Goal: Task Accomplishment & Management: Manage account settings

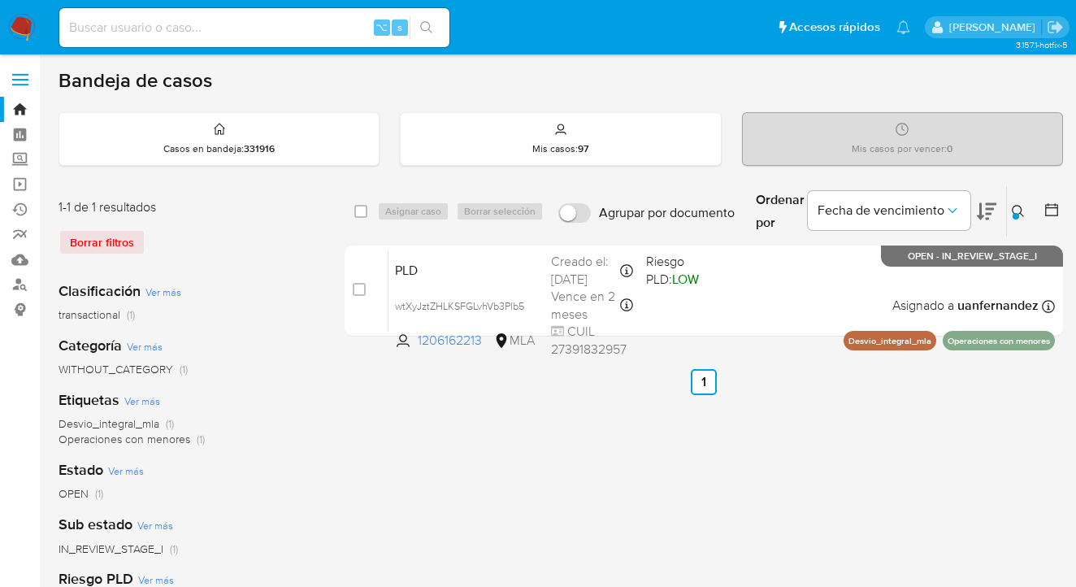
click at [1022, 207] on icon at bounding box center [1018, 211] width 13 height 13
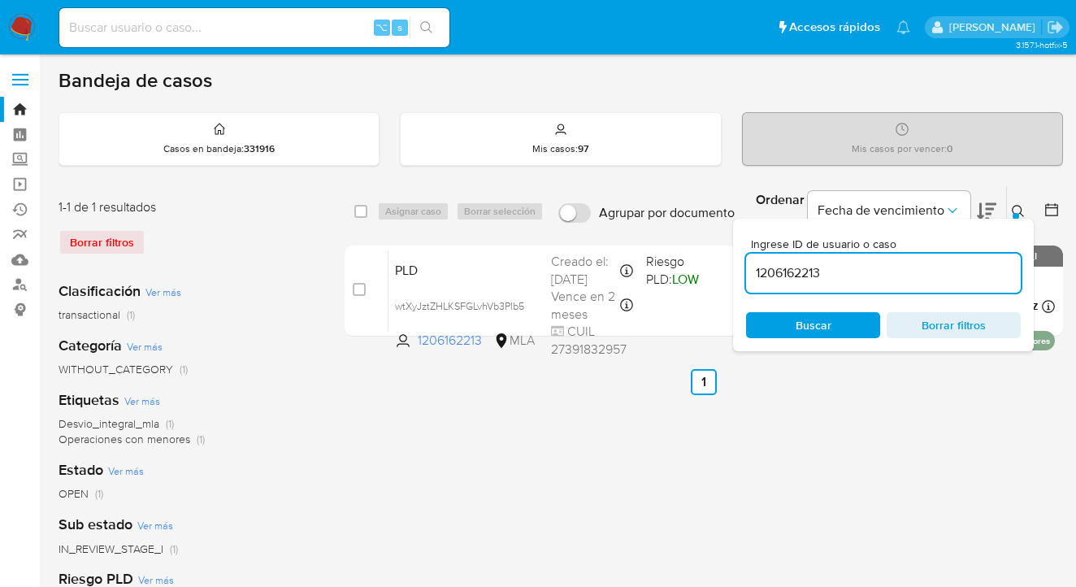
drag, startPoint x: 810, startPoint y: 266, endPoint x: 742, endPoint y: 261, distance: 68.4
click at [744, 262] on div "Ingrese ID de usuario o caso 1206162213 Buscar Borrar filtros" at bounding box center [883, 285] width 301 height 132
type input "2546354166"
click at [1018, 207] on icon at bounding box center [1018, 211] width 13 height 13
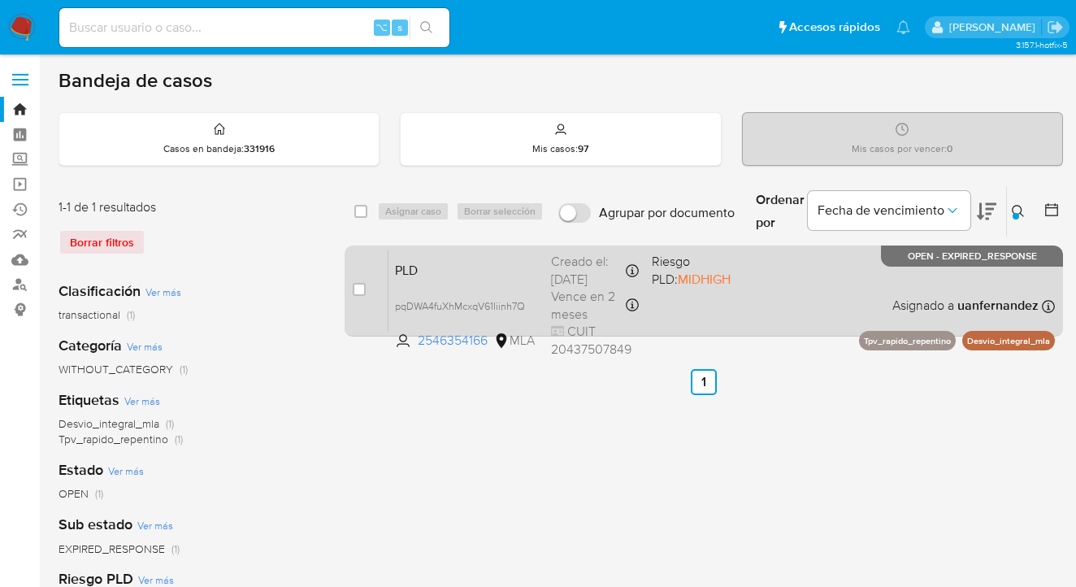
click at [822, 284] on div "PLD pqDWA4fuXhMcxqV61Iiinh7Q 2546354166 MLA Riesgo PLD: MIDHIGH Creado el: 12/0…" at bounding box center [721, 290] width 666 height 82
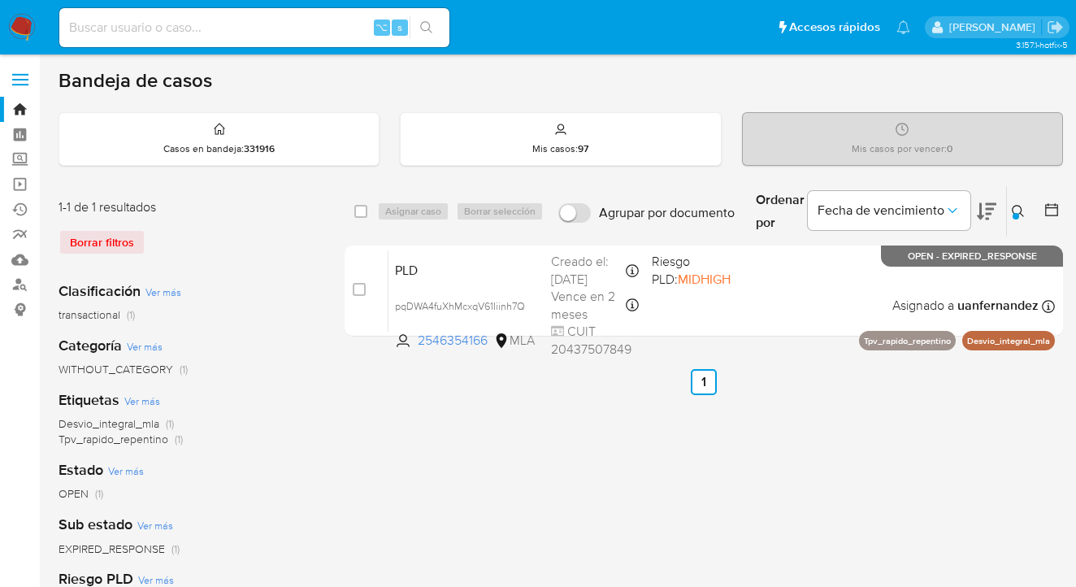
drag, startPoint x: 362, startPoint y: 207, endPoint x: 371, endPoint y: 208, distance: 9.8
click at [362, 207] on input "checkbox" at bounding box center [360, 211] width 13 height 13
checkbox input "true"
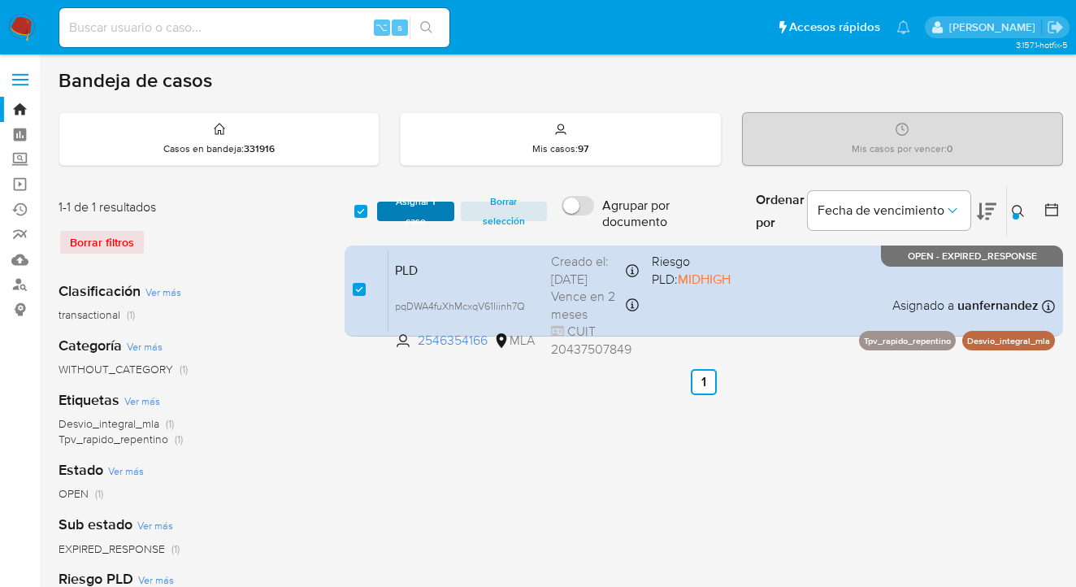
click at [391, 211] on span "Asignar 1 caso" at bounding box center [415, 211] width 61 height 16
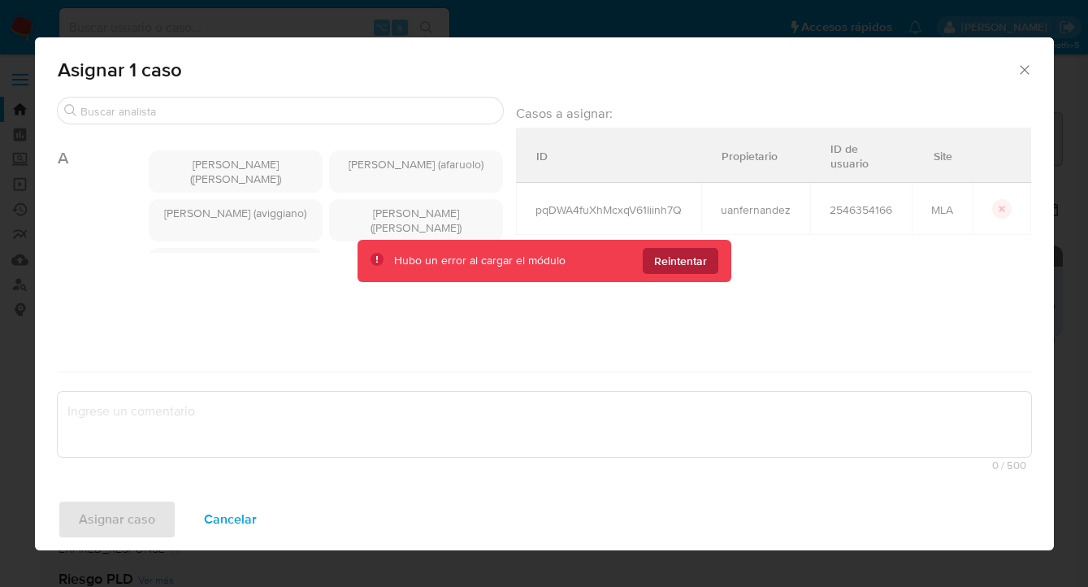
click at [708, 262] on button "Reintentar" at bounding box center [681, 261] width 76 height 26
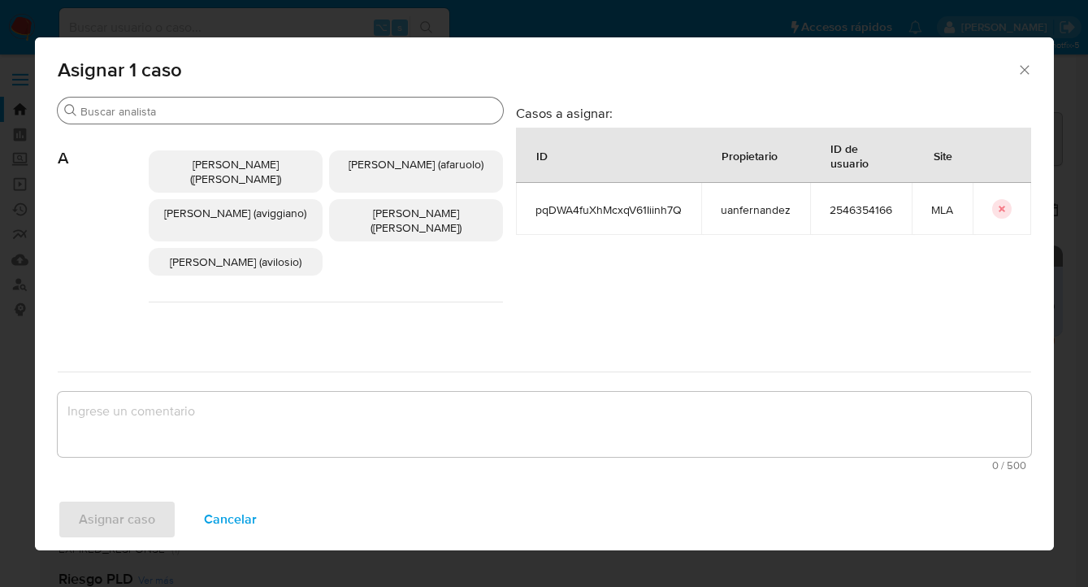
click at [280, 111] on input "Buscar" at bounding box center [288, 111] width 416 height 15
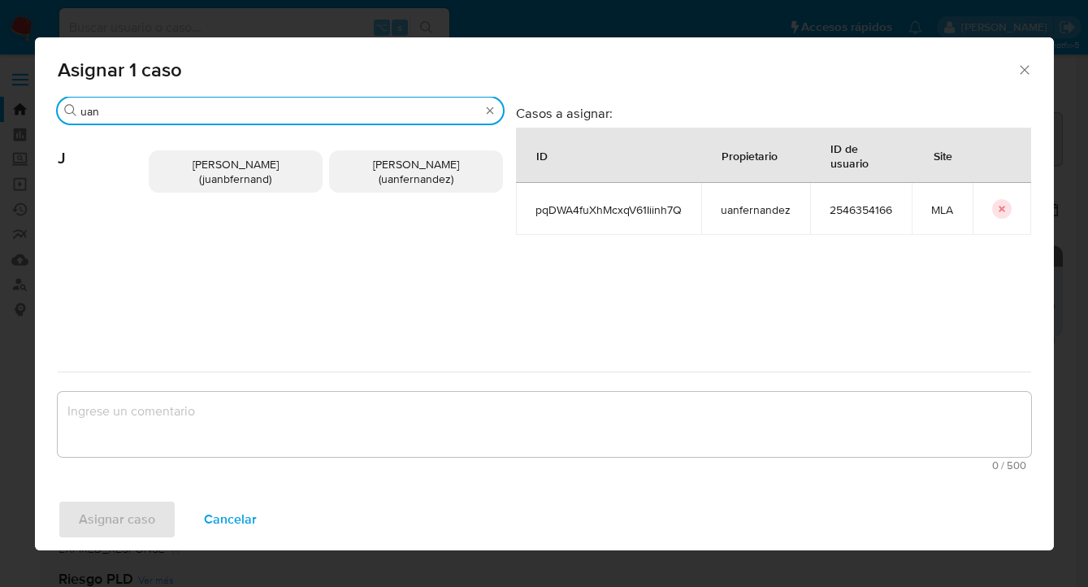
type input "uan"
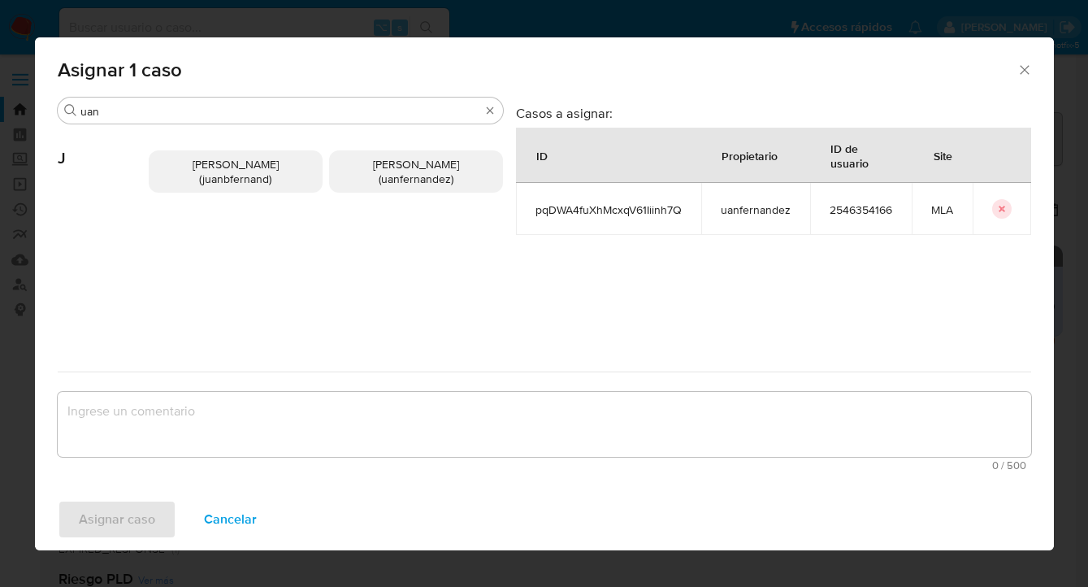
click at [405, 181] on span "Juan Pablo Fernandez (uanfernandez)" at bounding box center [416, 171] width 86 height 31
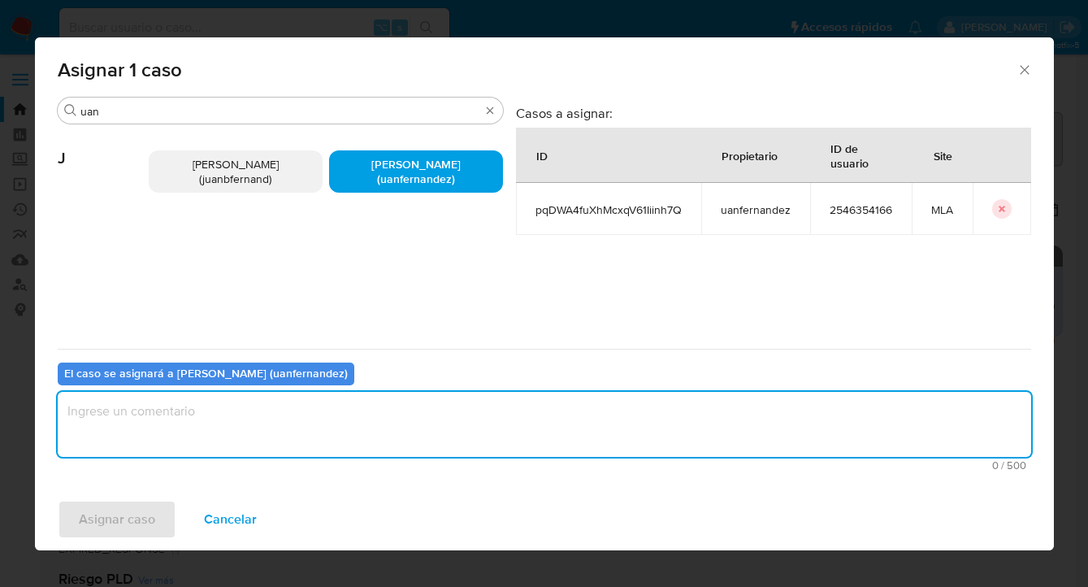
click at [404, 422] on textarea "assign-modal" at bounding box center [545, 424] width 974 height 65
type textarea "asig"
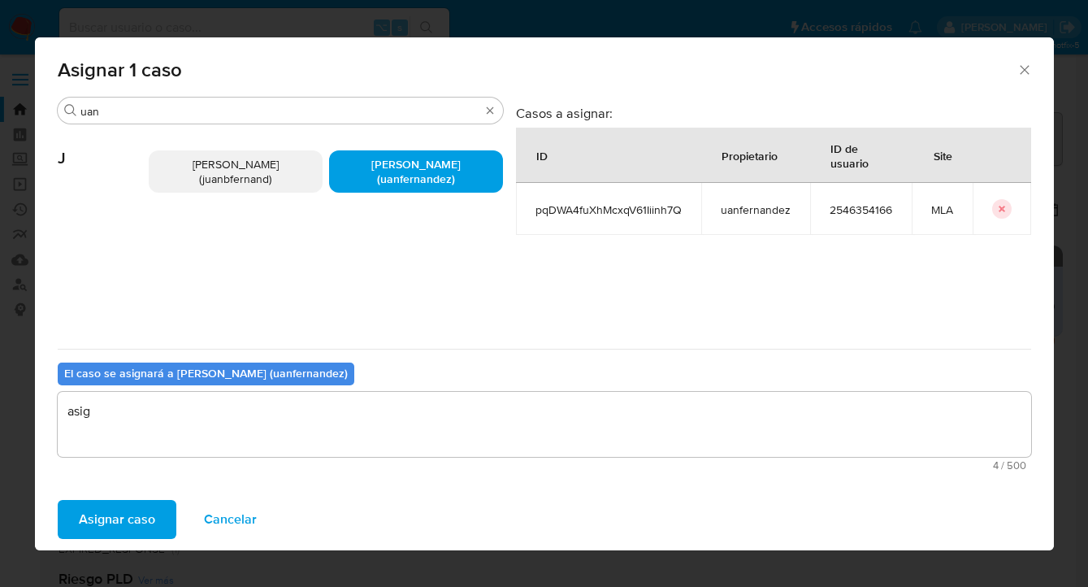
click at [106, 526] on span "Asignar caso" at bounding box center [117, 519] width 76 height 36
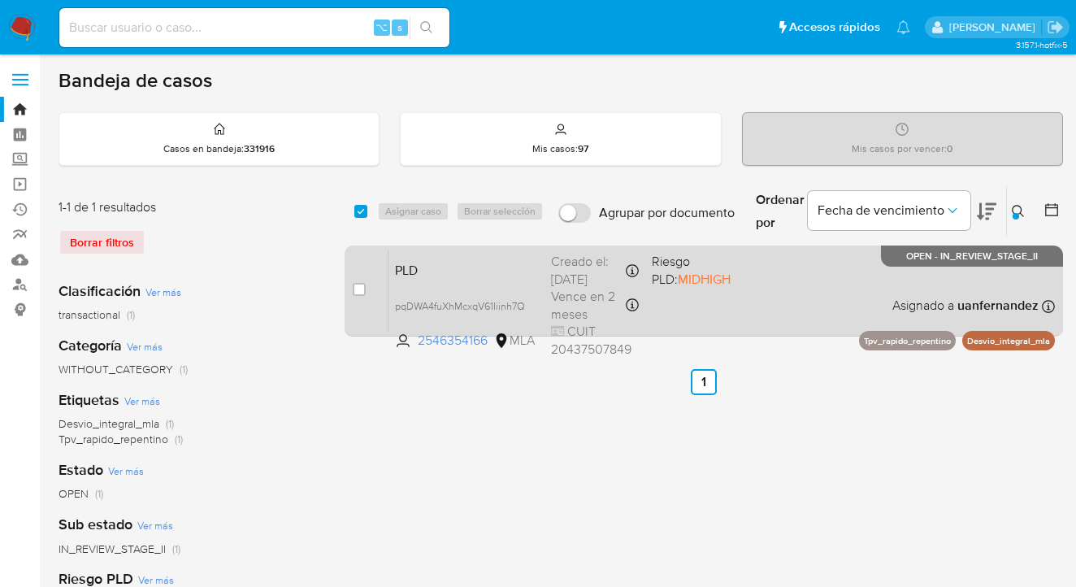
click at [757, 296] on div "PLD pqDWA4fuXhMcxqV61Iiinh7Q 2546354166 MLA Riesgo PLD: MIDHIGH Creado el: 12/0…" at bounding box center [721, 290] width 666 height 82
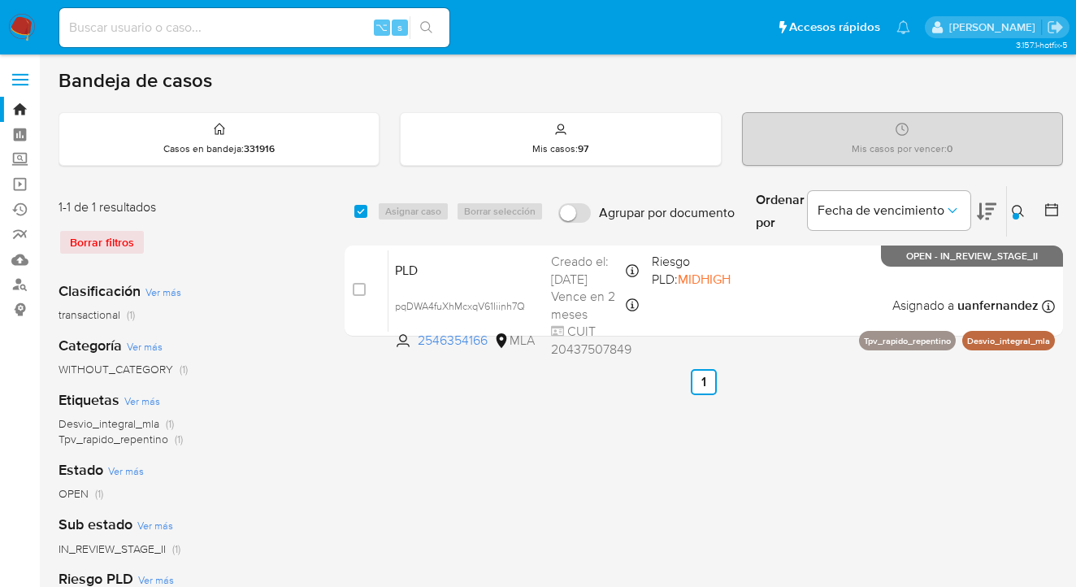
click at [1017, 205] on icon at bounding box center [1018, 211] width 13 height 13
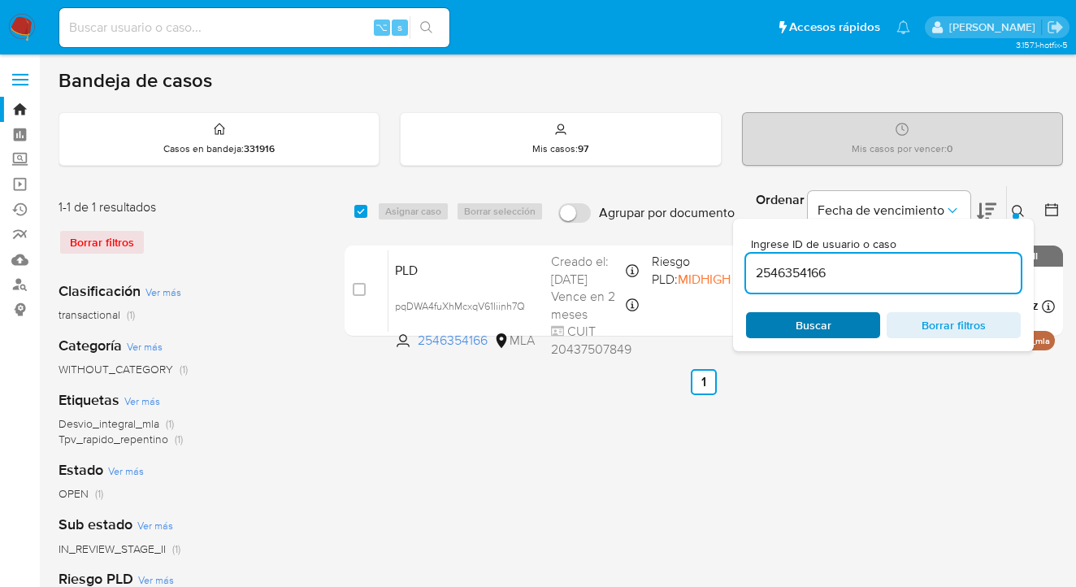
click at [838, 318] on span "Buscar" at bounding box center [812, 325] width 111 height 23
click at [1017, 210] on icon at bounding box center [1018, 211] width 13 height 13
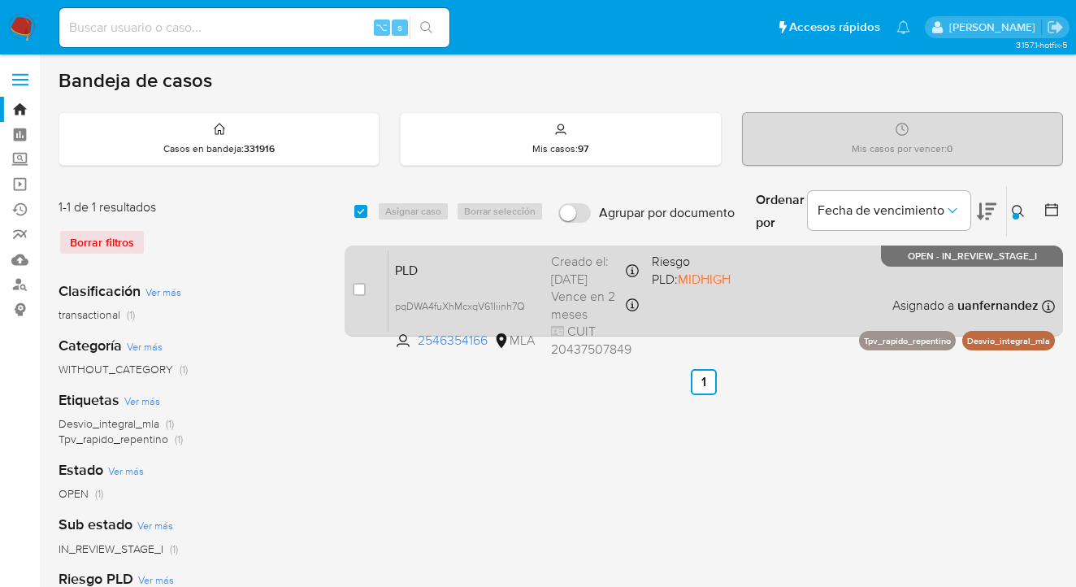
click at [833, 320] on div "PLD pqDWA4fuXhMcxqV61Iiinh7Q 2546354166 MLA Riesgo PLD: MIDHIGH Creado el: 12/0…" at bounding box center [721, 290] width 666 height 82
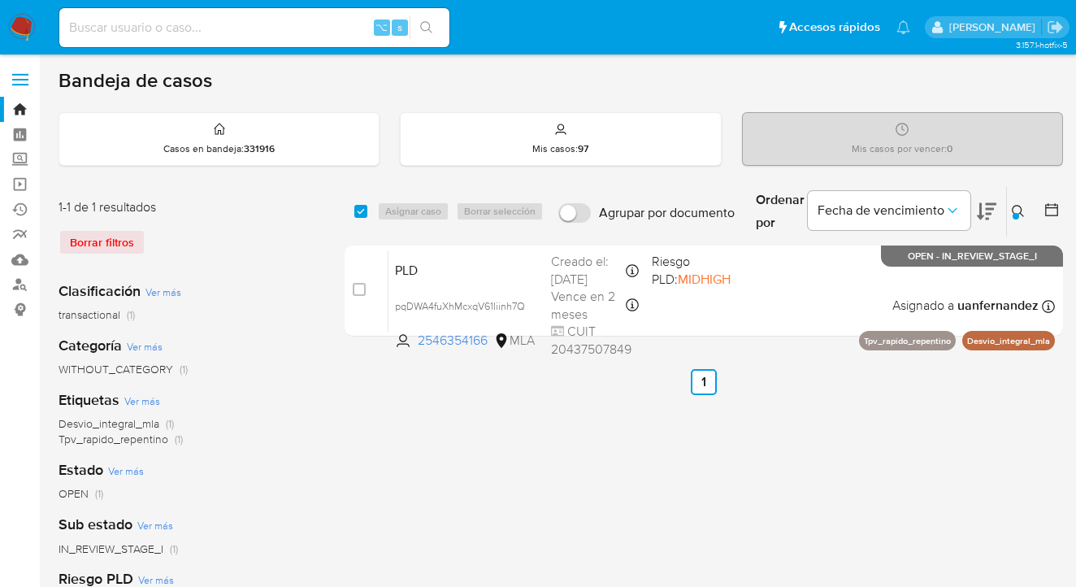
click at [1017, 213] on div at bounding box center [1016, 216] width 7 height 7
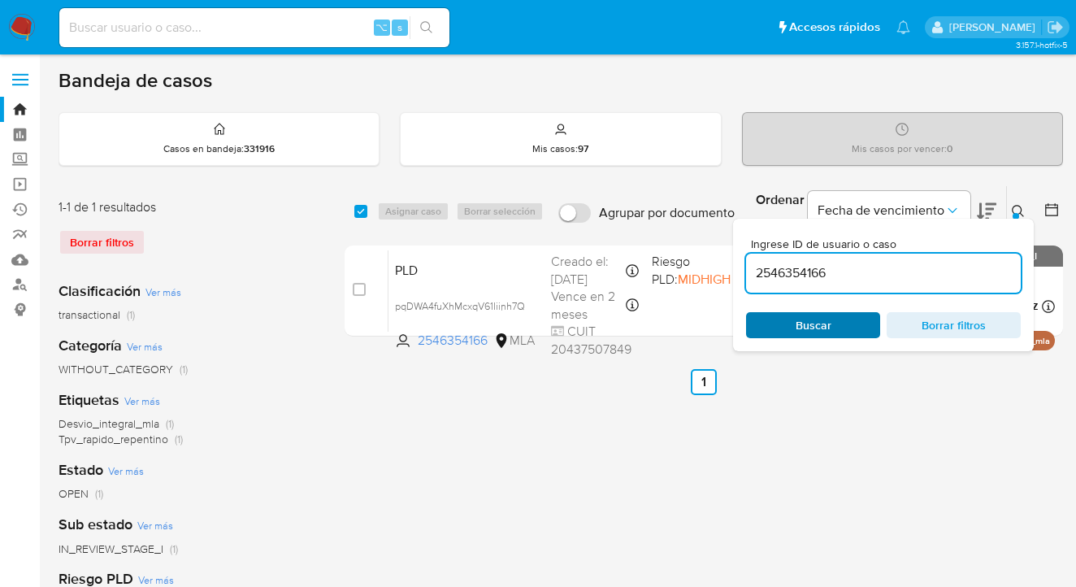
click at [846, 331] on span "Buscar" at bounding box center [812, 325] width 111 height 23
drag, startPoint x: 1019, startPoint y: 207, endPoint x: 1004, endPoint y: 216, distance: 17.8
click at [1015, 209] on icon at bounding box center [1018, 211] width 13 height 13
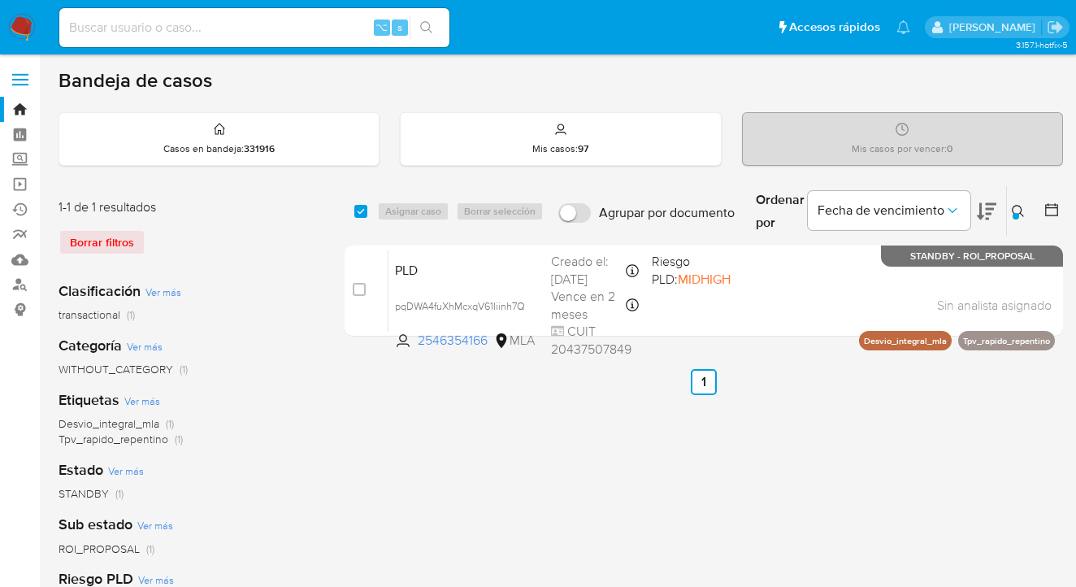
click at [1013, 207] on icon at bounding box center [1018, 211] width 13 height 13
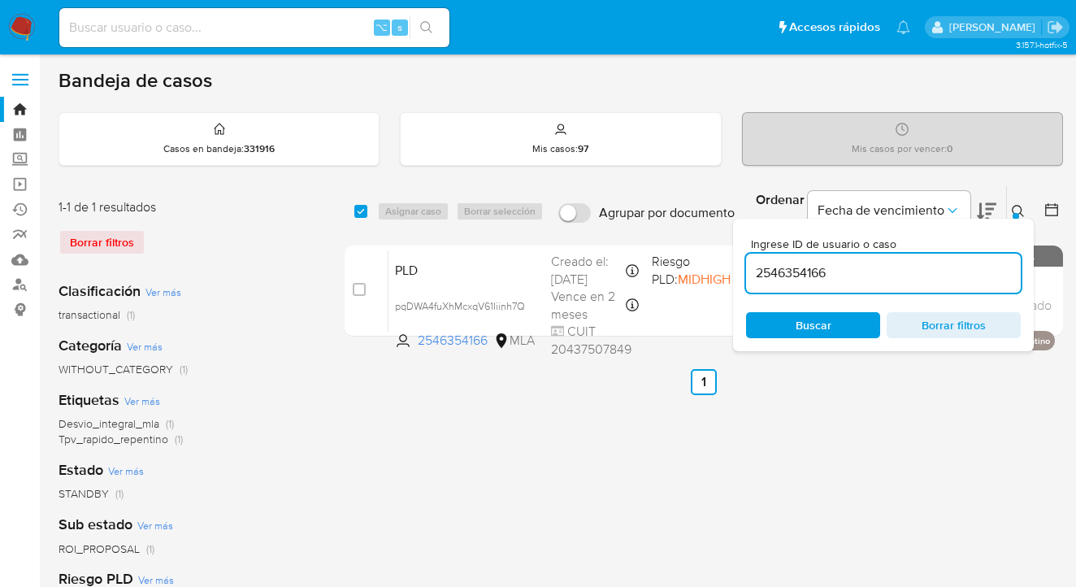
drag, startPoint x: 855, startPoint y: 277, endPoint x: 761, endPoint y: 263, distance: 95.3
click at [741, 263] on div "Ingrese ID de usuario o caso 2546354166 Buscar Borrar filtros" at bounding box center [883, 285] width 301 height 132
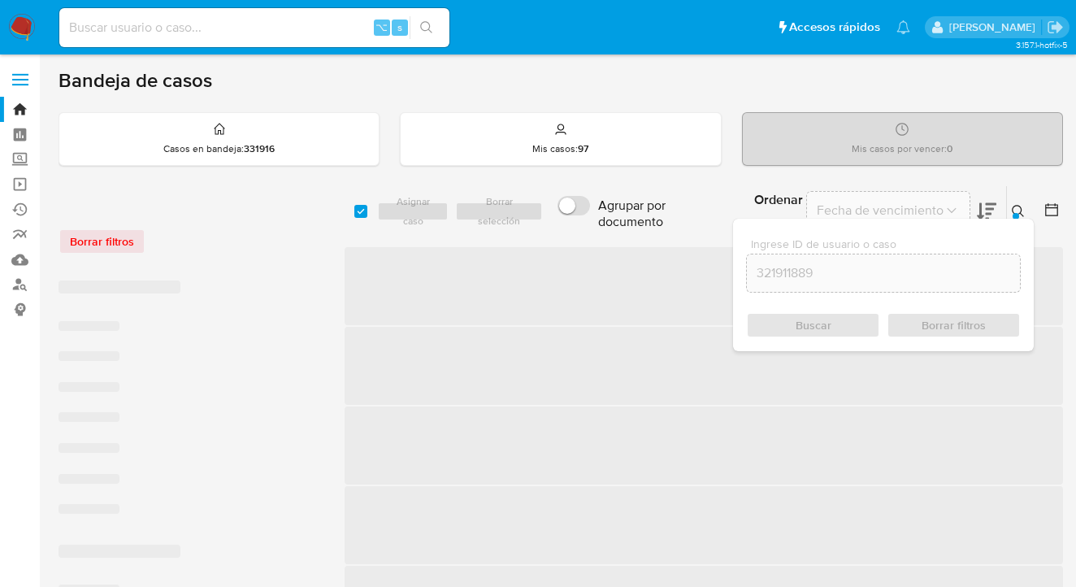
click at [1016, 213] on div at bounding box center [1016, 216] width 7 height 7
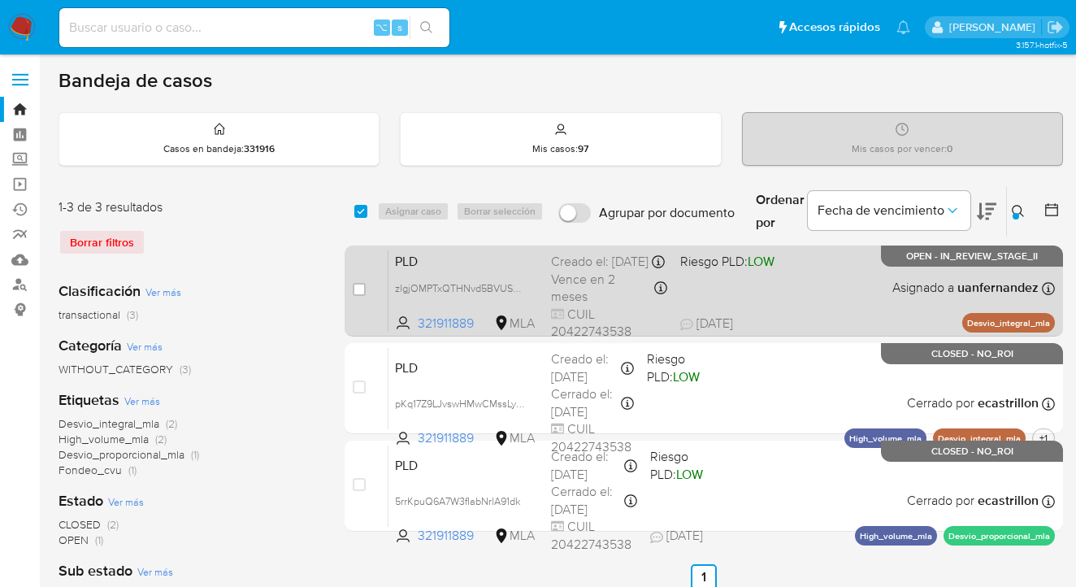
click at [863, 272] on div "PLD zlgjOMPTxQTHNvd5BVUS4TIt 321911889 MLA Riesgo PLD: LOW Creado el: 12/08/202…" at bounding box center [721, 290] width 666 height 82
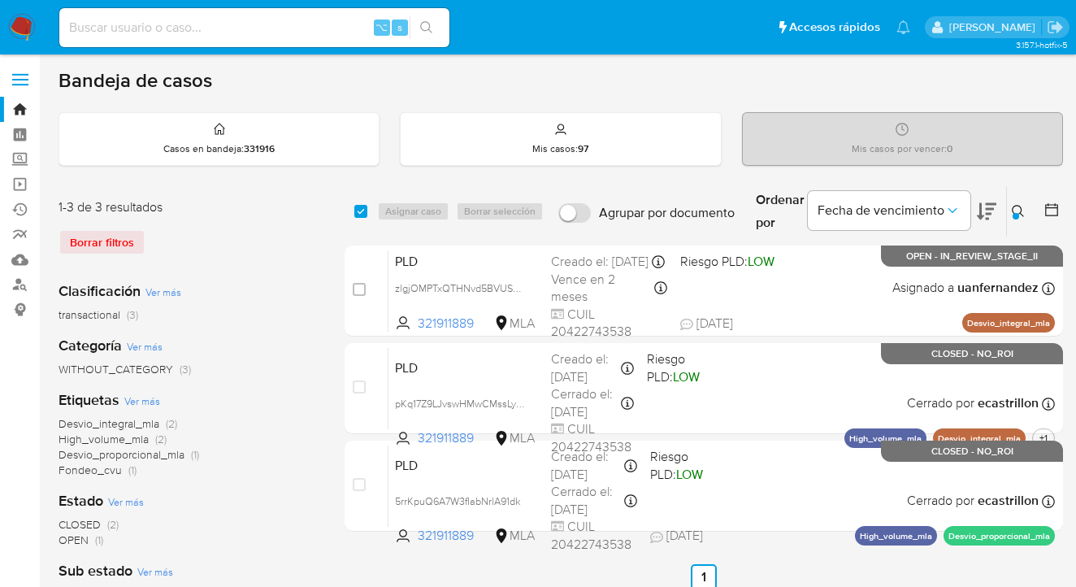
drag, startPoint x: 1014, startPoint y: 203, endPoint x: 883, endPoint y: 258, distance: 142.8
click at [1013, 205] on icon at bounding box center [1018, 211] width 13 height 13
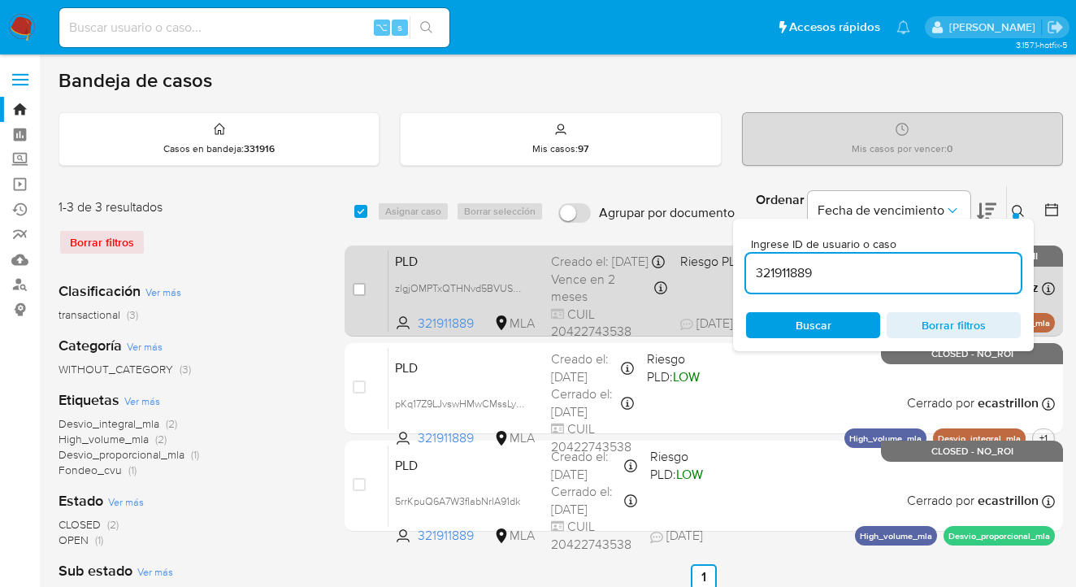
drag, startPoint x: 842, startPoint y: 270, endPoint x: 718, endPoint y: 275, distance: 124.5
click at [718, 275] on div "select-all-cases-checkbox Asignar caso Borrar selección Agrupar por documento O…" at bounding box center [704, 361] width 718 height 353
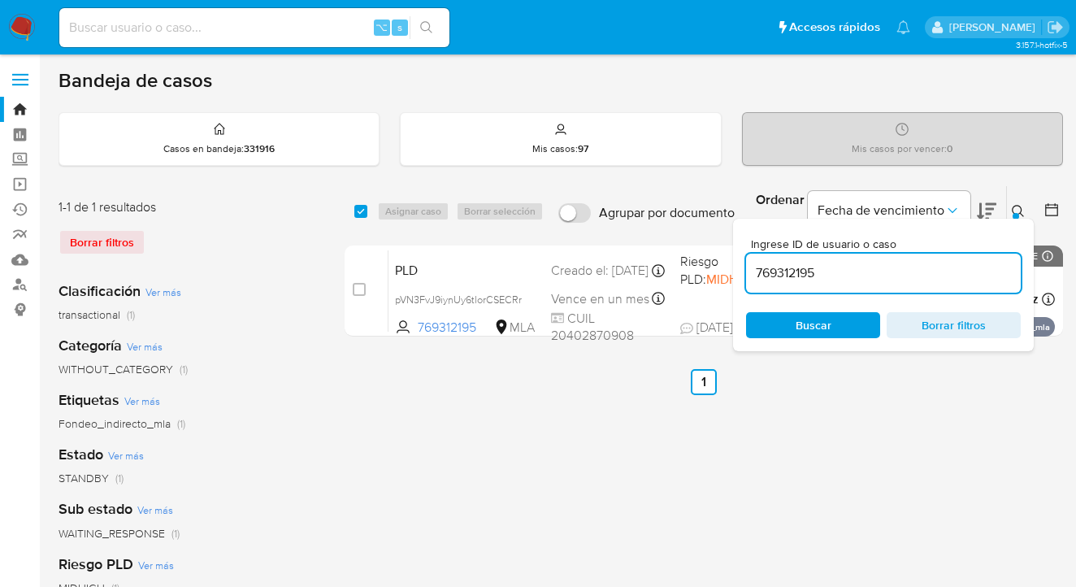
click at [1020, 210] on icon at bounding box center [1018, 211] width 13 height 13
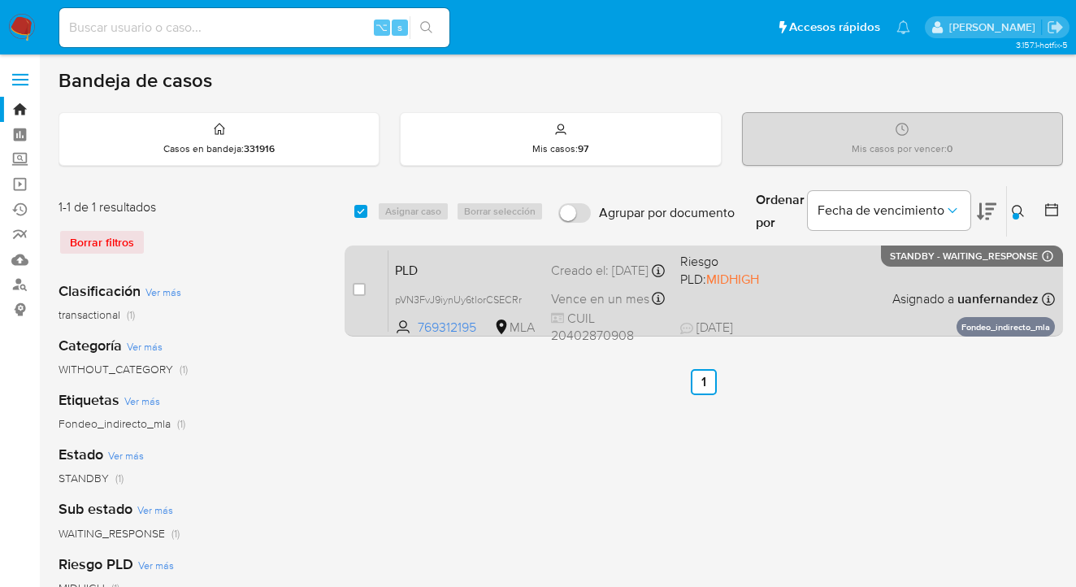
click at [889, 292] on div "PLD pVN3FvJ9iynUy6tlorCSECRr 769312195 MLA Riesgo PLD: MIDHIGH Creado el: 12/08…" at bounding box center [721, 290] width 666 height 82
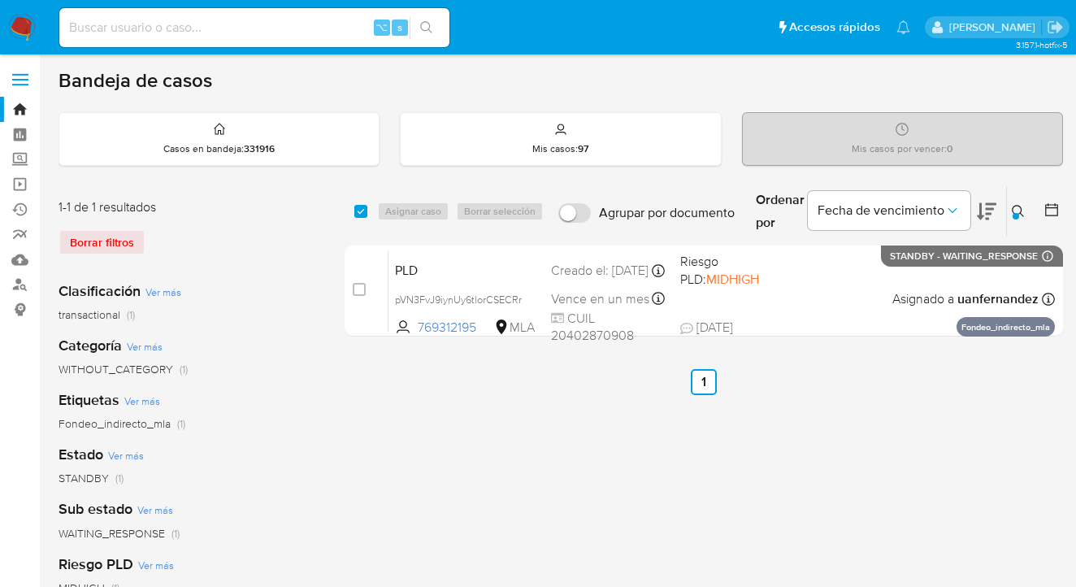
drag, startPoint x: 1018, startPoint y: 210, endPoint x: 803, endPoint y: 303, distance: 234.4
click at [1017, 211] on icon at bounding box center [1018, 211] width 13 height 13
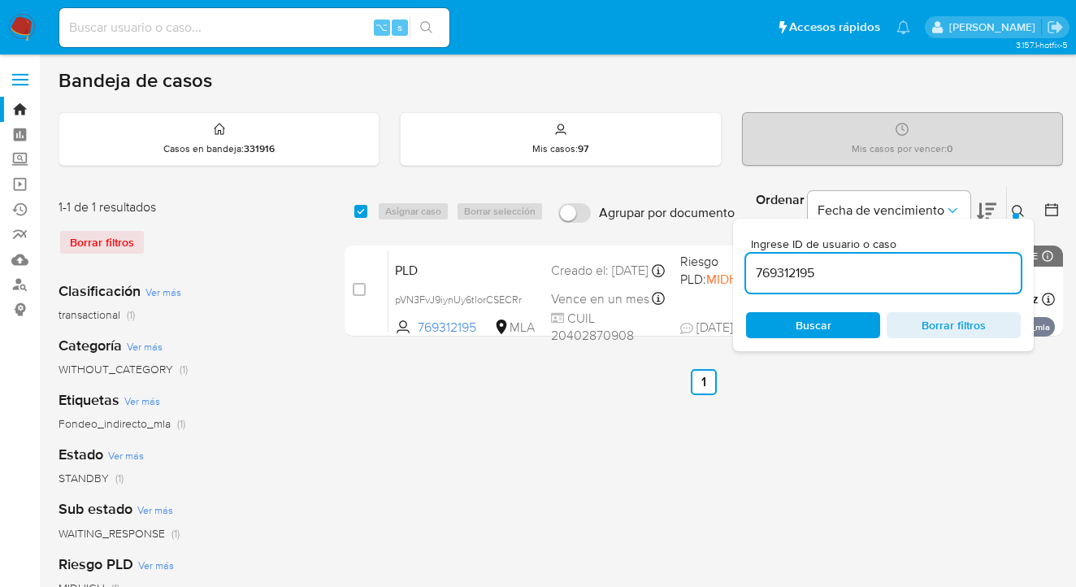
drag, startPoint x: 829, startPoint y: 276, endPoint x: 754, endPoint y: 272, distance: 74.9
click at [753, 272] on input "769312195" at bounding box center [883, 272] width 275 height 21
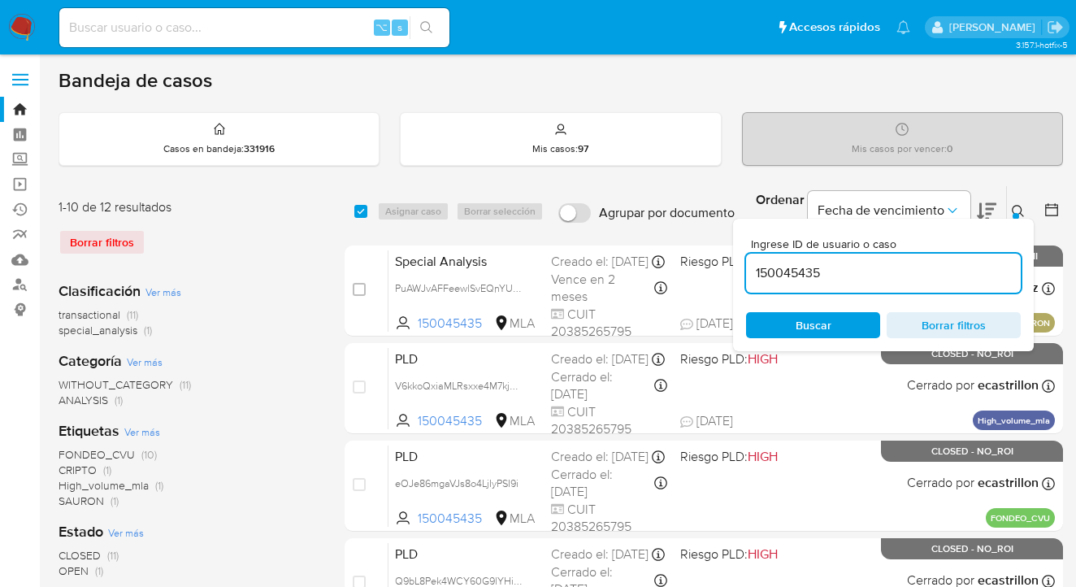
click at [1017, 210] on icon at bounding box center [1018, 211] width 13 height 13
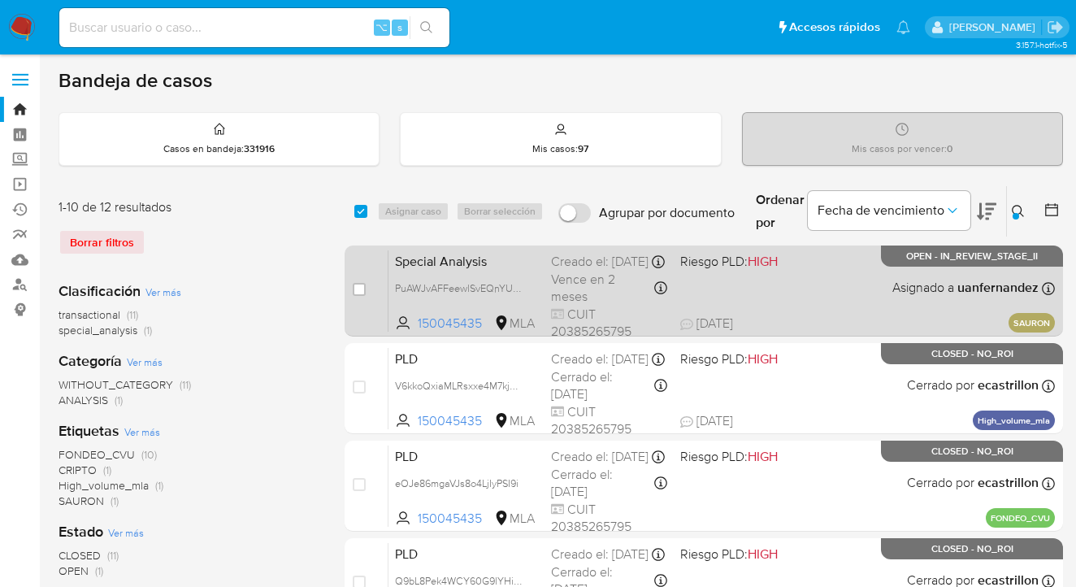
click at [876, 289] on div "Special Analysis PuAWJvAFFeewlSvEQnYUBfgk 150045435 MLA Riesgo PLD: HIGH Creado…" at bounding box center [721, 290] width 666 height 82
click at [916, 285] on div "Special Analysis PuAWJvAFFeewlSvEQnYUBfgk 150045435 MLA Riesgo PLD: HIGH Creado…" at bounding box center [721, 290] width 666 height 82
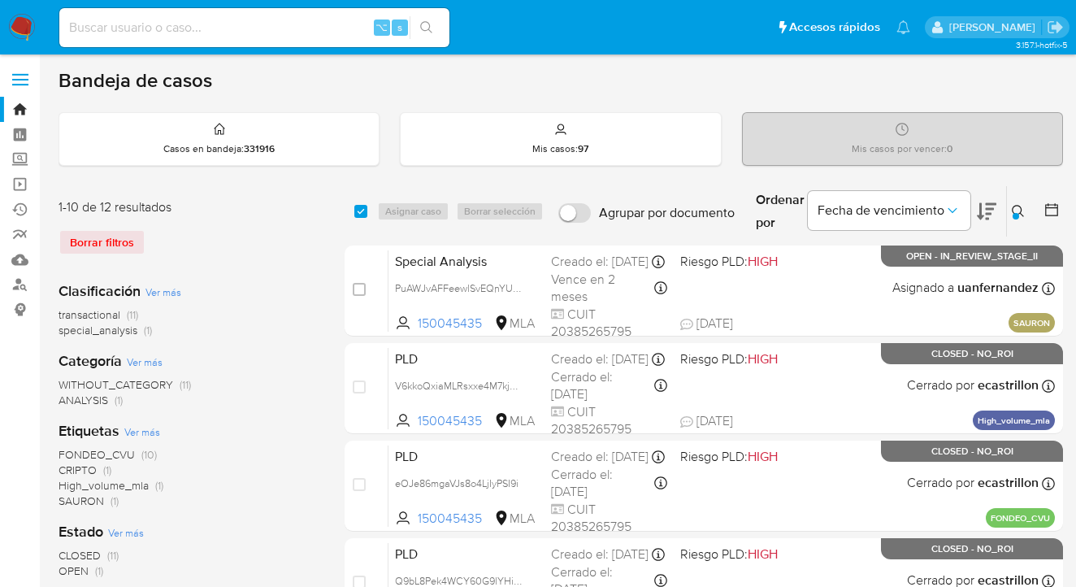
drag, startPoint x: 1013, startPoint y: 206, endPoint x: 962, endPoint y: 242, distance: 62.9
click at [1013, 206] on icon at bounding box center [1018, 211] width 12 height 12
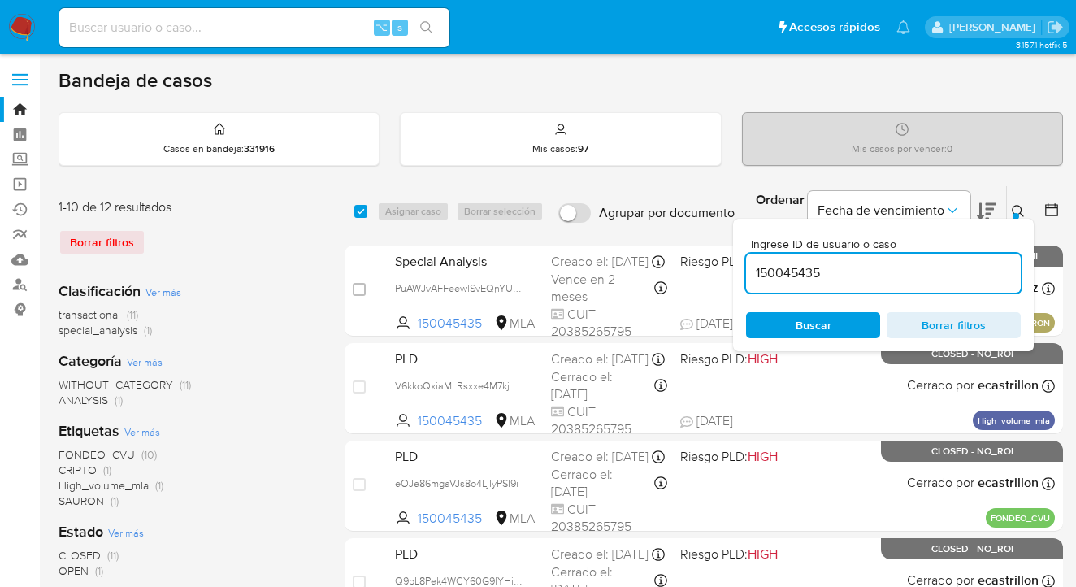
drag, startPoint x: 878, startPoint y: 267, endPoint x: 741, endPoint y: 262, distance: 137.4
click at [740, 264] on div "Ingrese ID de usuario o caso 150045435 Buscar Borrar filtros" at bounding box center [883, 285] width 301 height 132
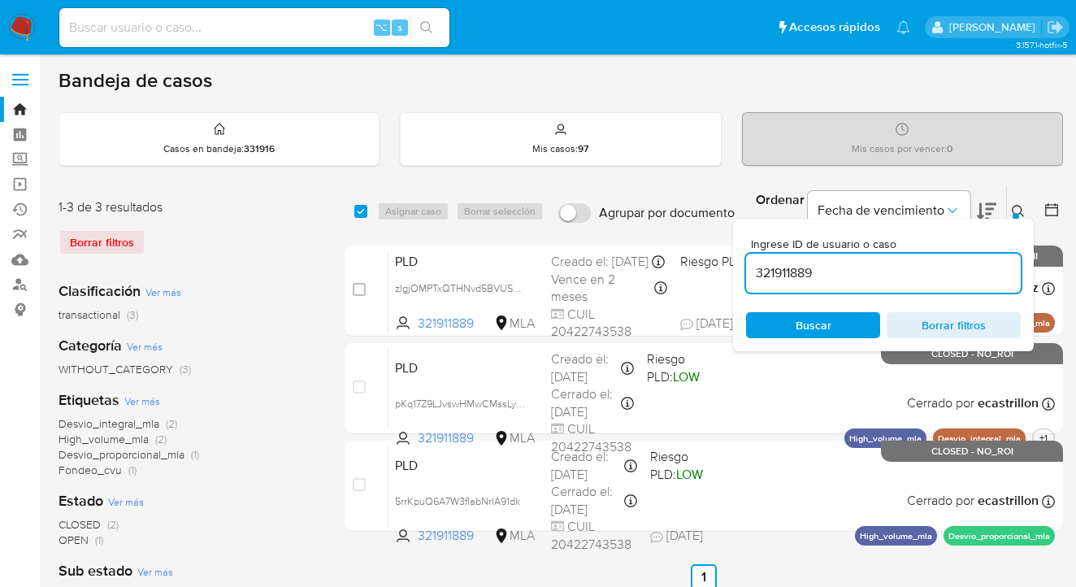
click at [1018, 206] on icon at bounding box center [1018, 211] width 13 height 13
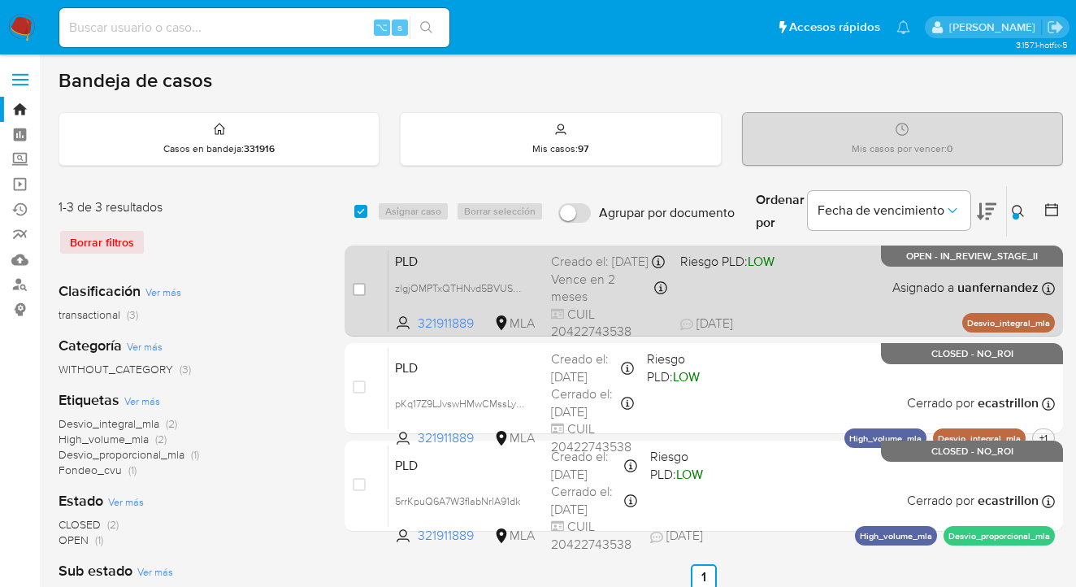
click at [841, 290] on div "PLD zlgjOMPTxQTHNvd5BVUS4TIt 321911889 MLA Riesgo PLD: LOW Creado el: 12/08/202…" at bounding box center [721, 290] width 666 height 82
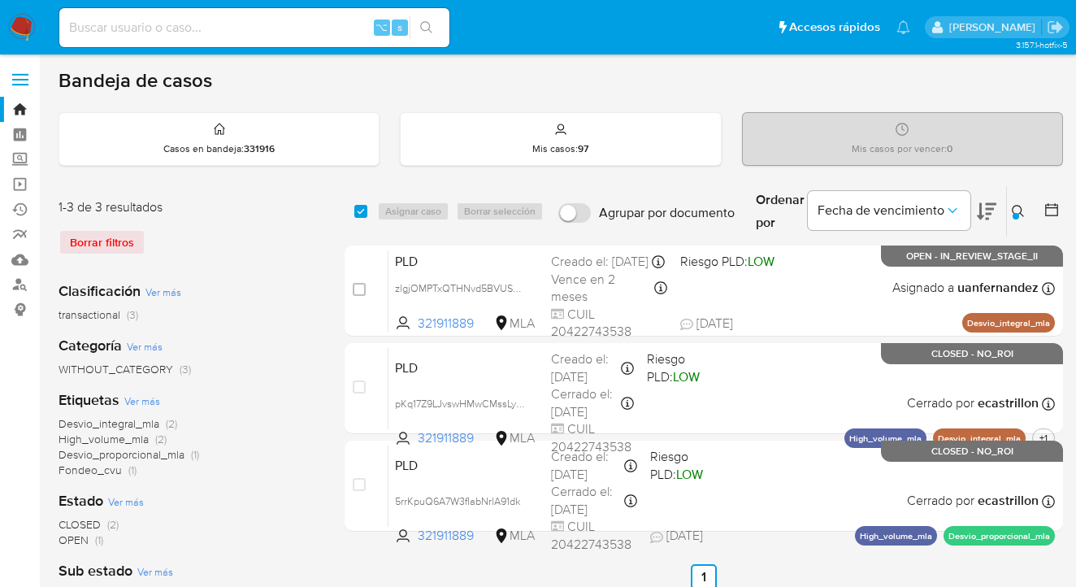
drag, startPoint x: 1014, startPoint y: 207, endPoint x: 997, endPoint y: 218, distance: 20.1
click at [1015, 208] on icon at bounding box center [1018, 211] width 13 height 13
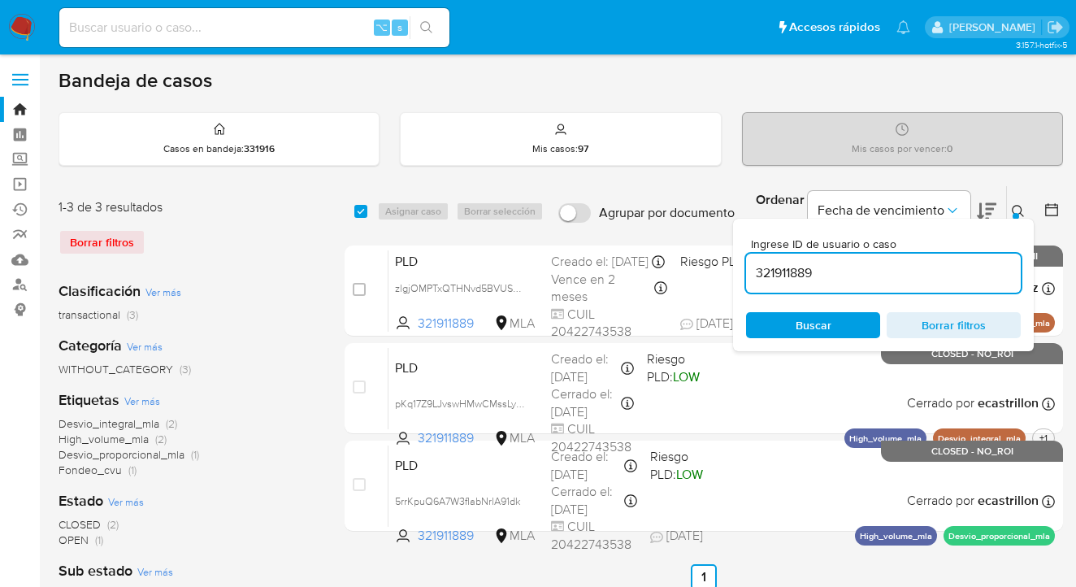
drag, startPoint x: 860, startPoint y: 266, endPoint x: 742, endPoint y: 270, distance: 117.9
click at [743, 271] on div "Ingrese ID de usuario o caso 321911889 Buscar Borrar filtros" at bounding box center [883, 285] width 301 height 132
type input "323672768"
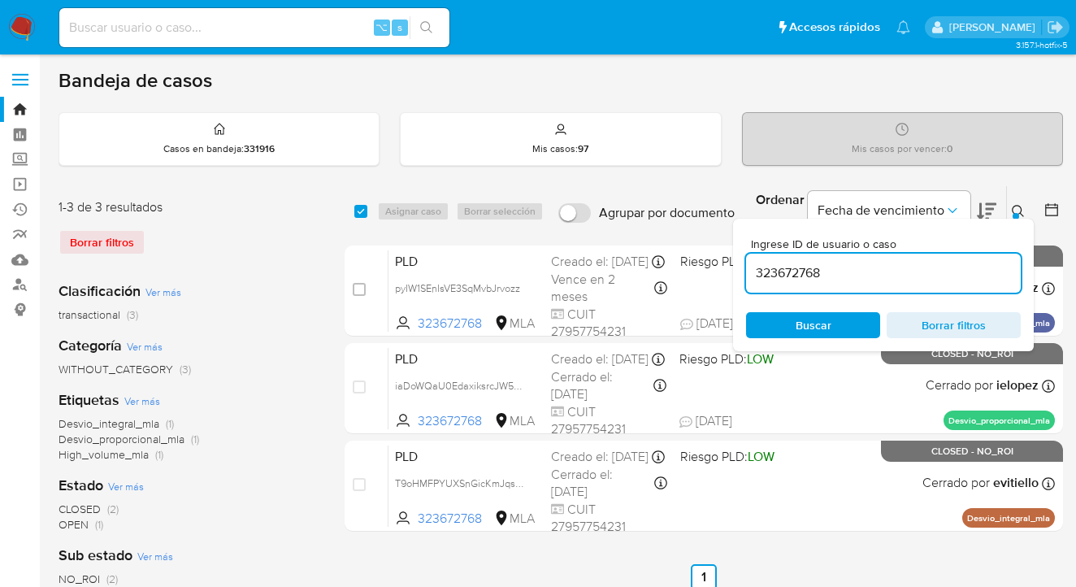
click at [1019, 206] on icon at bounding box center [1018, 211] width 13 height 13
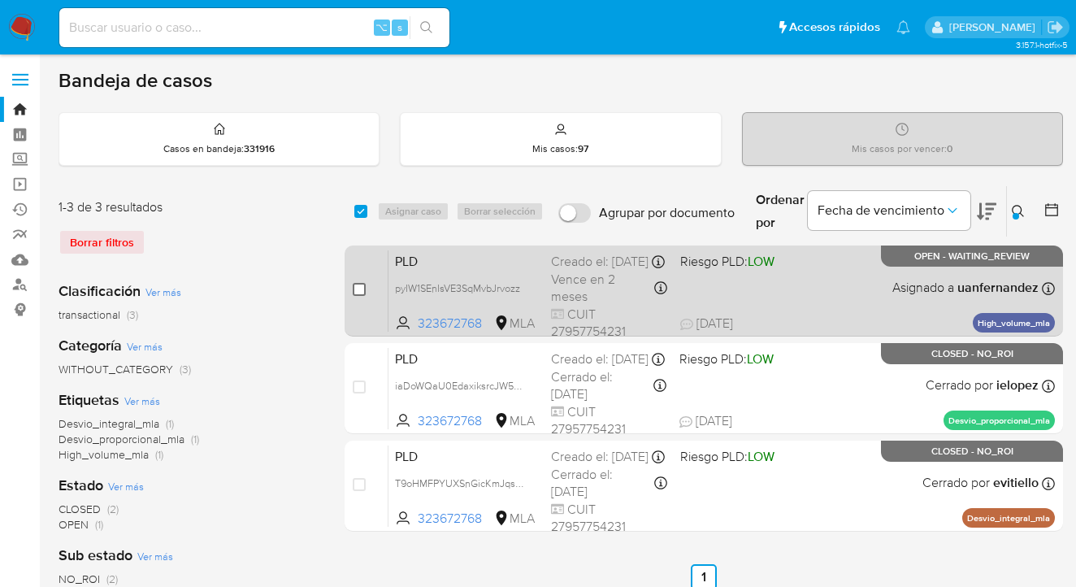
click at [358, 290] on input "checkbox" at bounding box center [359, 289] width 13 height 13
checkbox input "true"
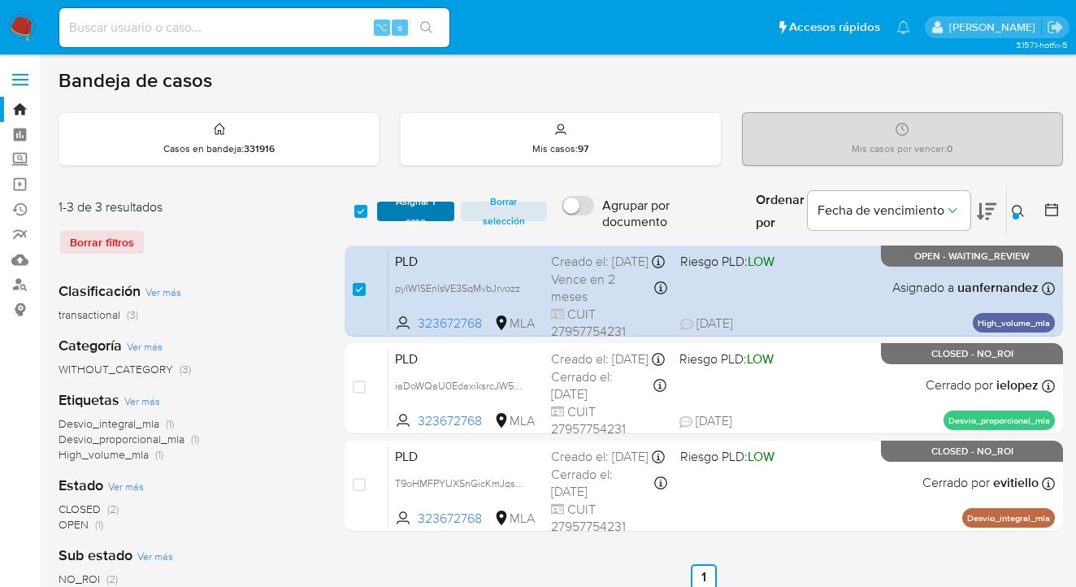
click at [400, 208] on span "Asignar 1 caso" at bounding box center [415, 211] width 61 height 16
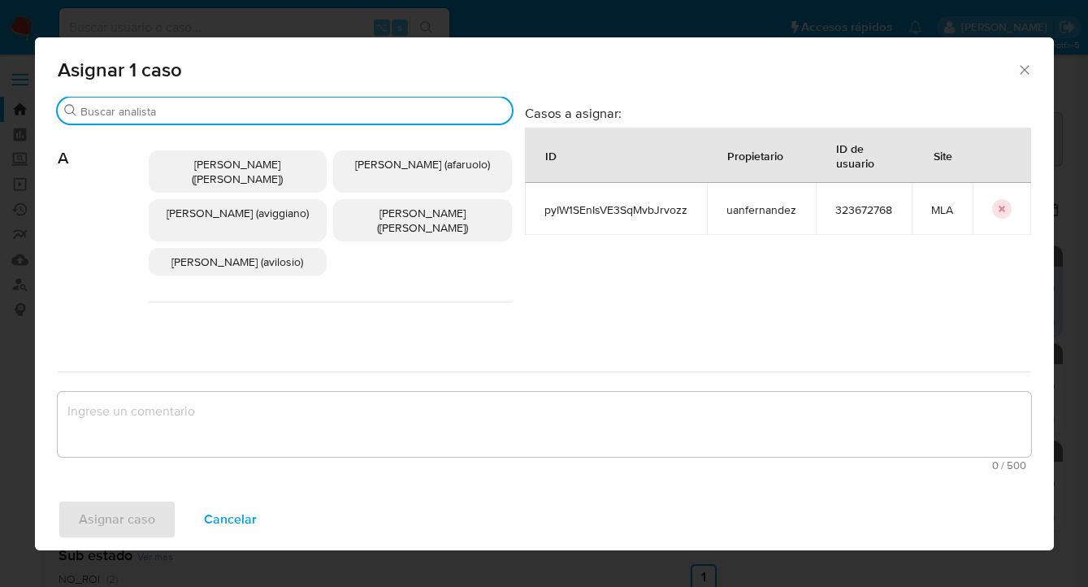
click at [268, 110] on input "Buscar" at bounding box center [292, 111] width 425 height 15
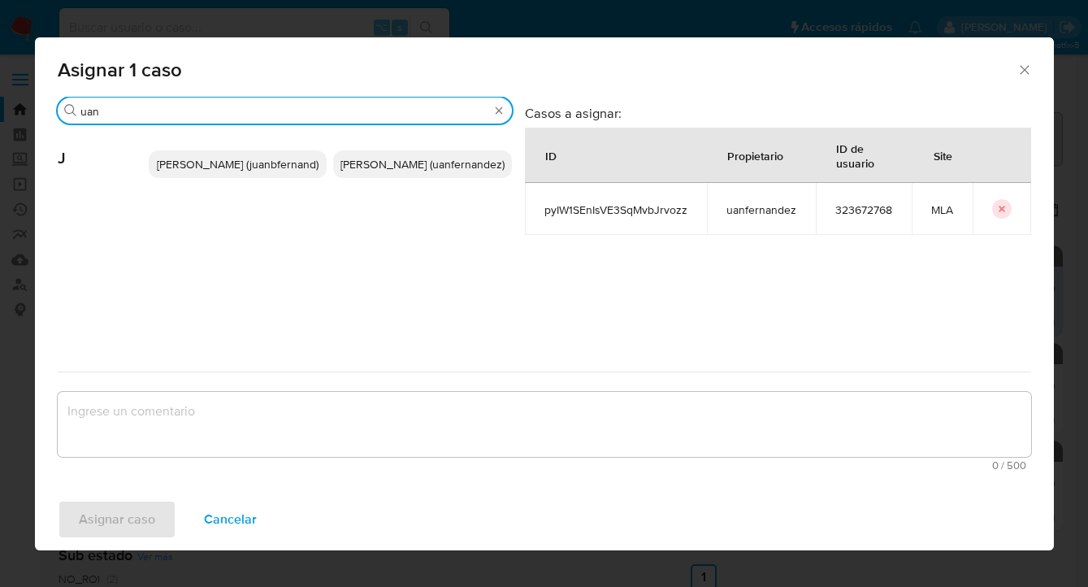
type input "uan"
click at [436, 172] on span "Juan Pablo Fernandez (uanfernandez)" at bounding box center [423, 164] width 164 height 16
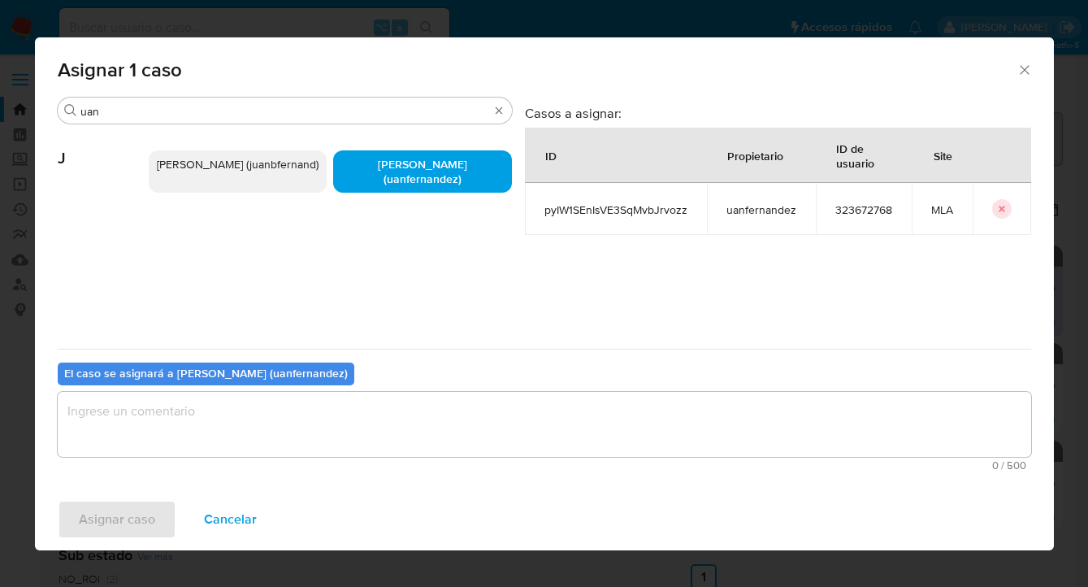
drag, startPoint x: 391, startPoint y: 386, endPoint x: 391, endPoint y: 398, distance: 12.2
click at [390, 387] on div "El caso se asignará a Juan Pablo Fernandez (uanfernandez) 0 / 500 500 caractere…" at bounding box center [545, 413] width 974 height 128
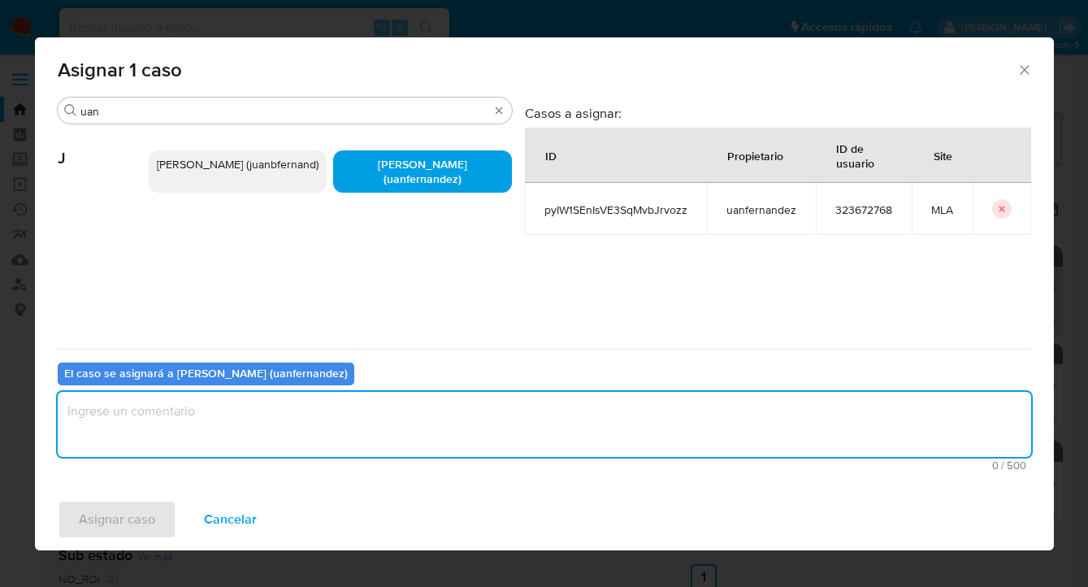
drag, startPoint x: 391, startPoint y: 406, endPoint x: 391, endPoint y: 415, distance: 9.8
click at [391, 412] on textarea "assign-modal" at bounding box center [545, 424] width 974 height 65
type textarea "asig"
click at [137, 522] on span "Asignar caso" at bounding box center [117, 519] width 76 height 36
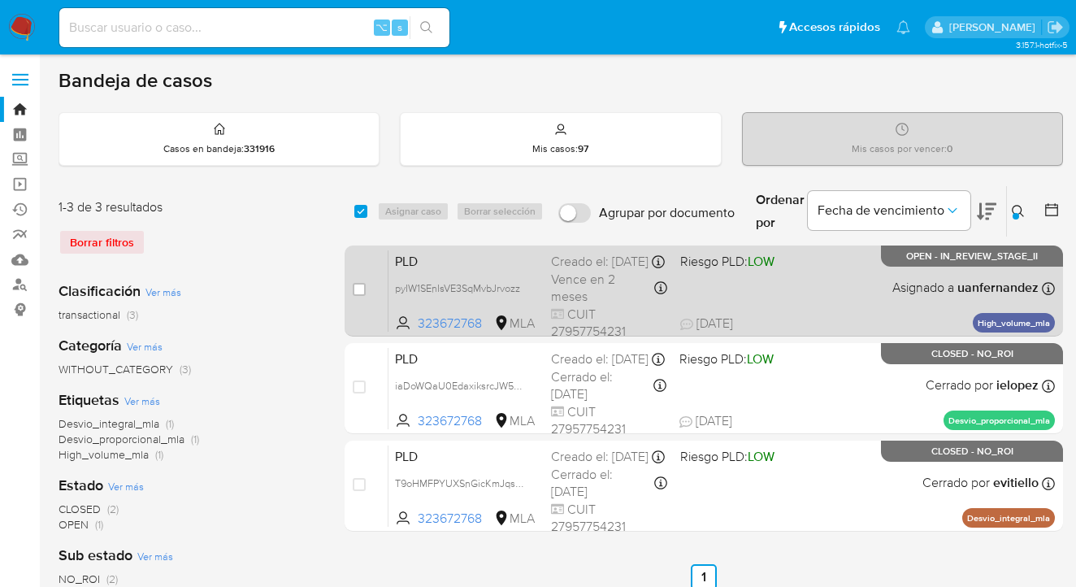
click at [797, 297] on div "PLD pyIW1SEnIsVE3SqMvbJrvozz 323672768 MLA Riesgo PLD: LOW Creado el: 12/08/202…" at bounding box center [721, 290] width 666 height 82
click at [842, 305] on div "PLD pyIW1SEnIsVE3SqMvbJrvozz 323672768 MLA Riesgo PLD: LOW Creado el: 12/08/202…" at bounding box center [721, 290] width 666 height 82
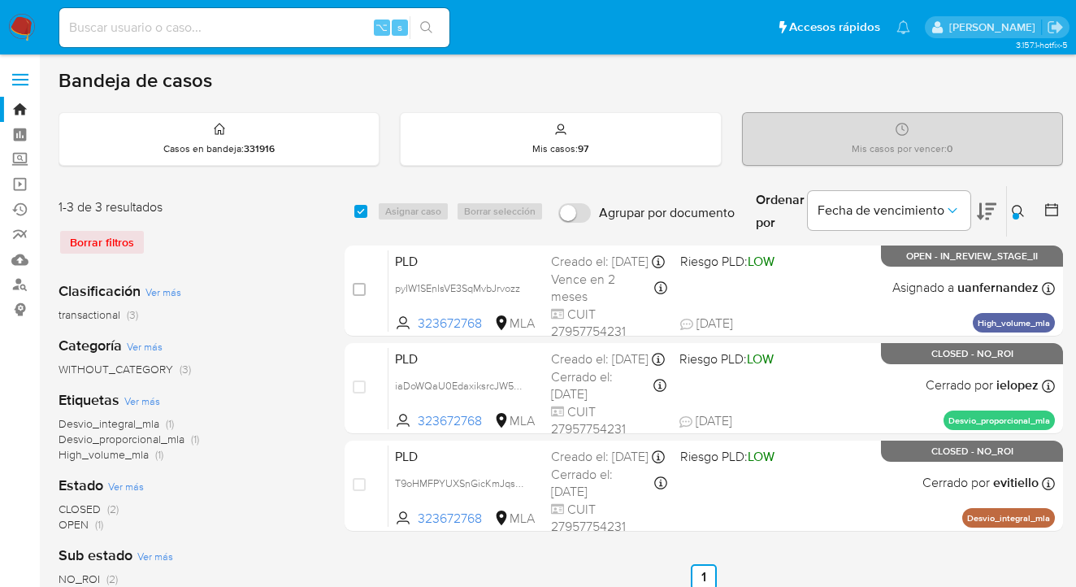
click at [1013, 207] on icon at bounding box center [1018, 211] width 13 height 13
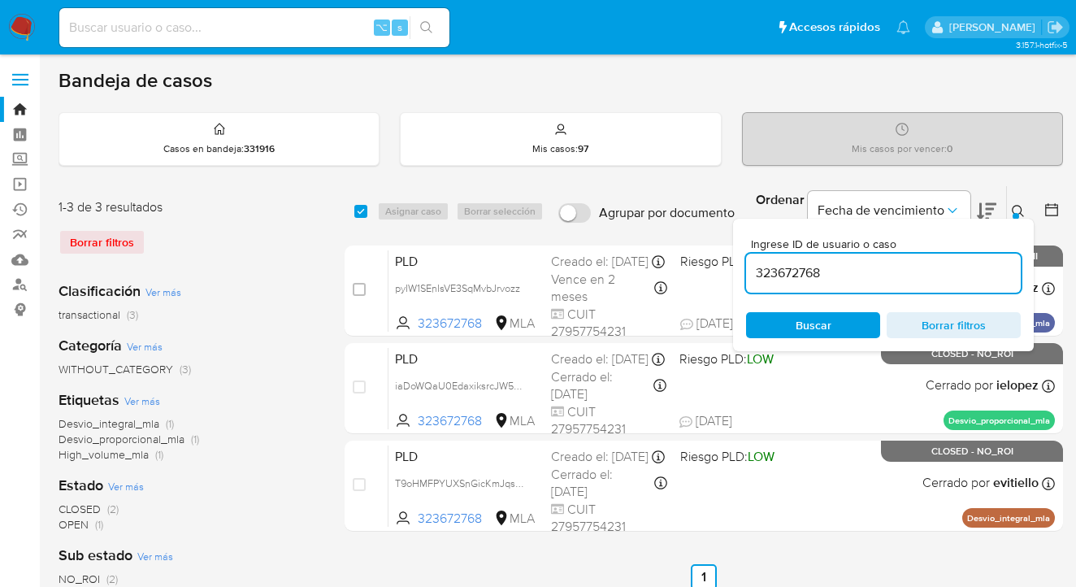
drag, startPoint x: 867, startPoint y: 263, endPoint x: 779, endPoint y: 255, distance: 89.0
click at [747, 263] on input "323672768" at bounding box center [883, 272] width 275 height 21
type input "649422159"
click at [1017, 208] on icon at bounding box center [1018, 211] width 13 height 13
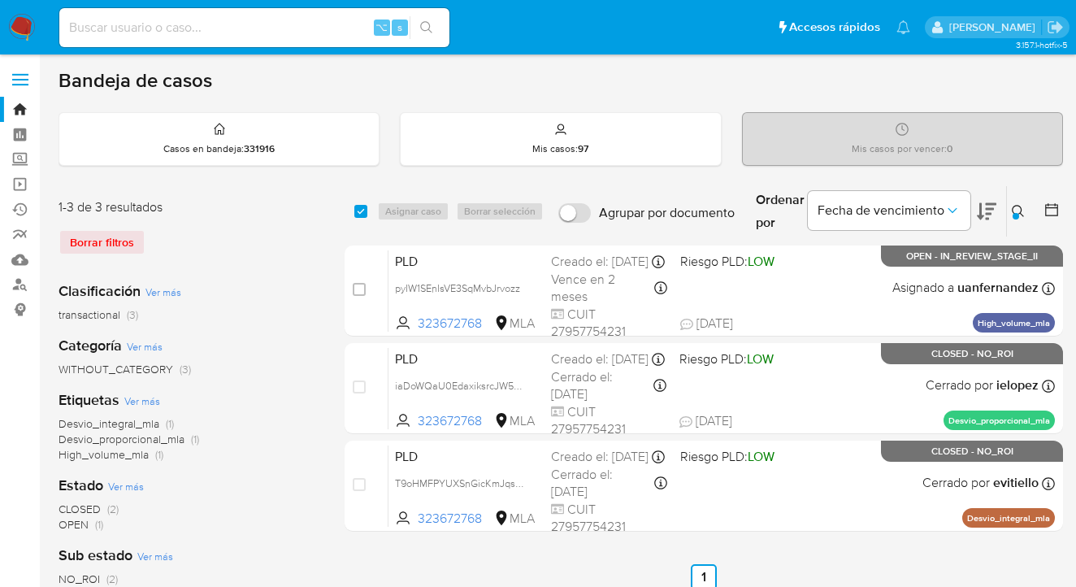
drag, startPoint x: 1024, startPoint y: 206, endPoint x: 1009, endPoint y: 214, distance: 16.4
click at [1022, 206] on icon at bounding box center [1018, 211] width 13 height 13
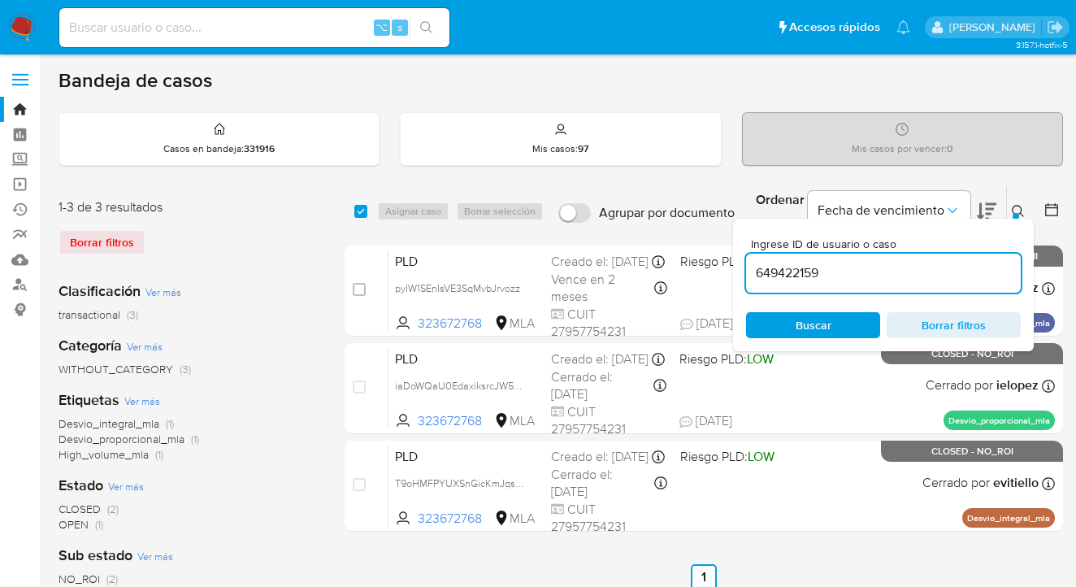
drag, startPoint x: 822, startPoint y: 262, endPoint x: 761, endPoint y: 259, distance: 61.0
click at [761, 260] on div "649422159" at bounding box center [883, 273] width 275 height 39
click at [841, 320] on span "Buscar" at bounding box center [812, 325] width 111 height 23
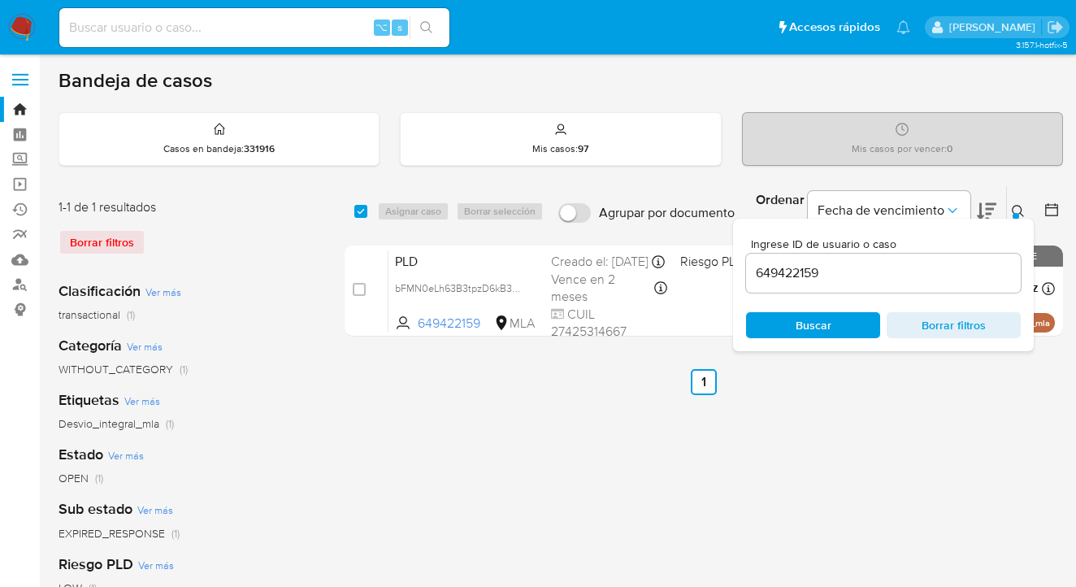
drag, startPoint x: 1017, startPoint y: 207, endPoint x: 1003, endPoint y: 212, distance: 14.7
click at [1016, 207] on icon at bounding box center [1018, 211] width 13 height 13
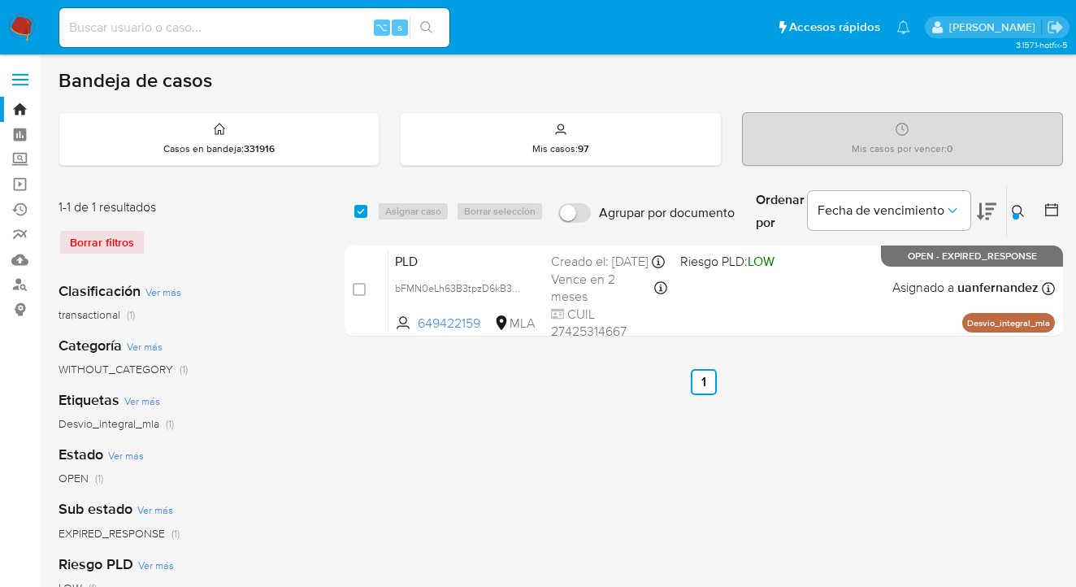
drag, startPoint x: 362, startPoint y: 214, endPoint x: 402, endPoint y: 209, distance: 40.9
click at [362, 213] on input "checkbox" at bounding box center [360, 211] width 13 height 13
checkbox input "true"
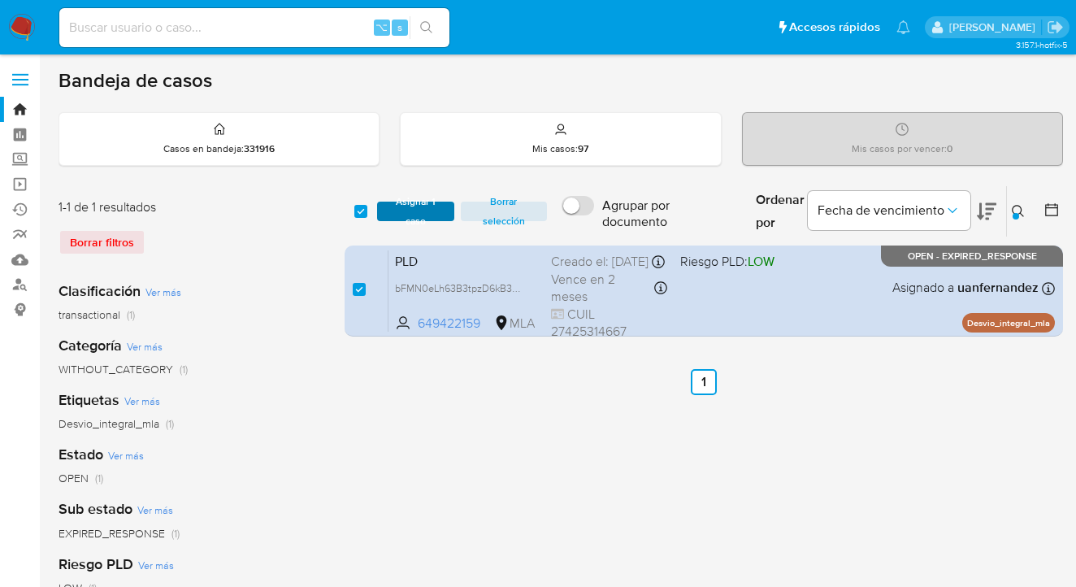
click at [403, 209] on span "Asignar 1 caso" at bounding box center [415, 211] width 61 height 16
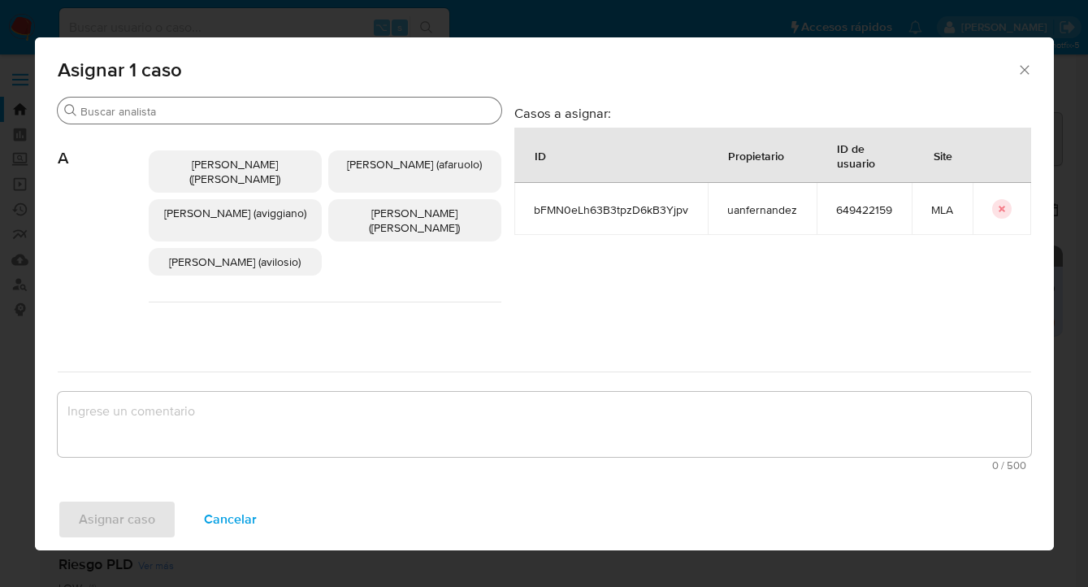
click at [236, 119] on div "Buscar" at bounding box center [280, 111] width 444 height 26
click at [251, 111] on input "Buscar" at bounding box center [287, 111] width 414 height 15
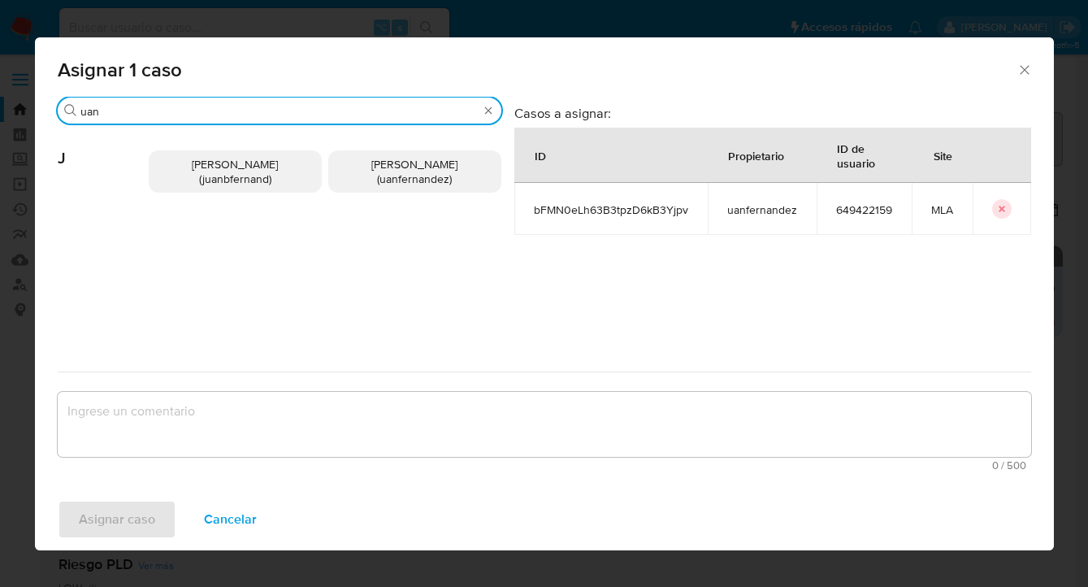
type input "uan"
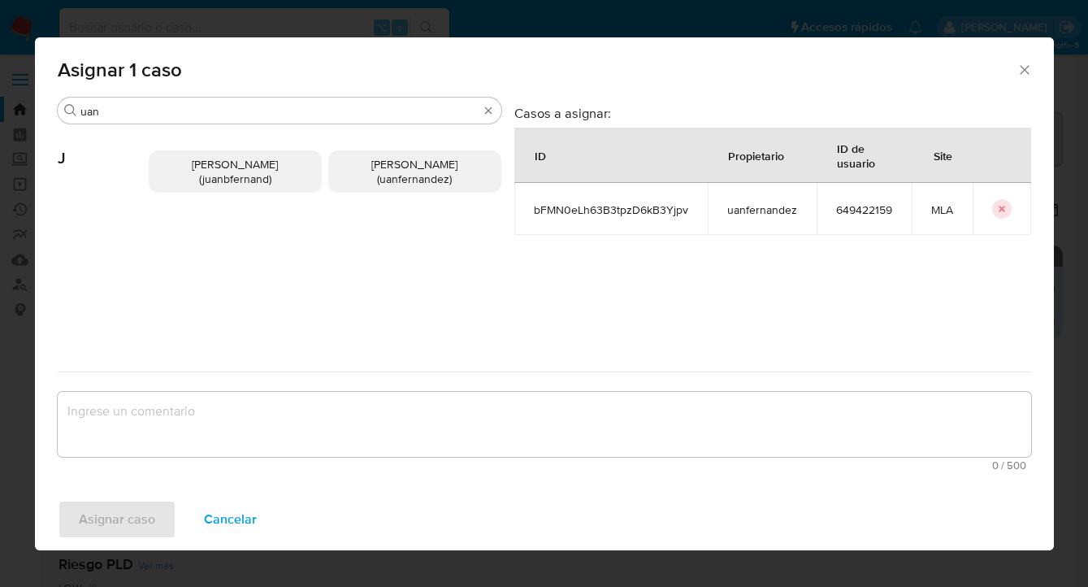
click at [378, 174] on span "Juan Pablo Fernandez (uanfernandez)" at bounding box center [414, 171] width 86 height 31
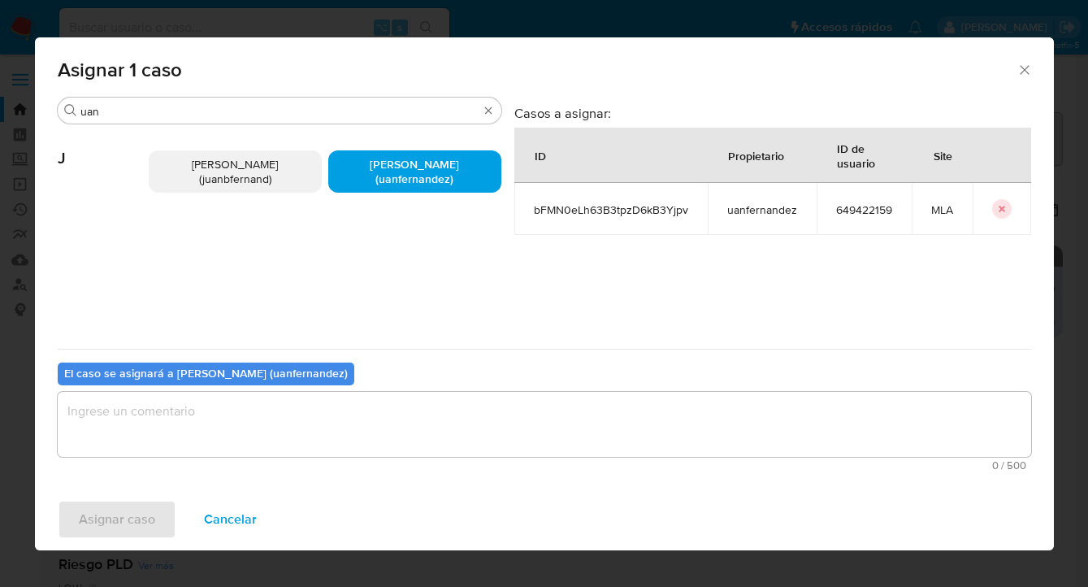
click at [377, 423] on textarea "assign-modal" at bounding box center [545, 424] width 974 height 65
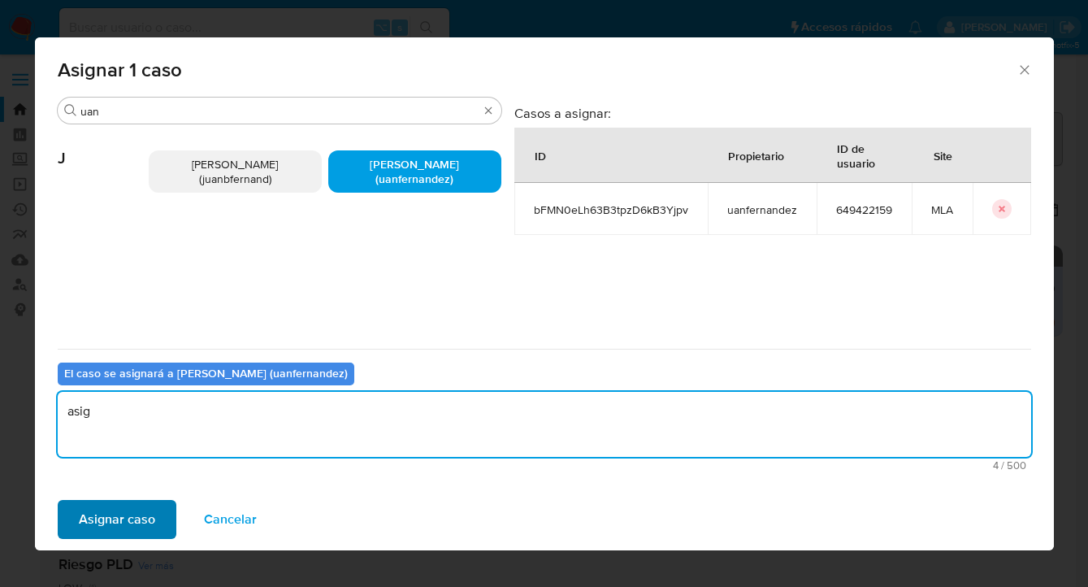
type textarea "asig"
click at [136, 518] on span "Asignar caso" at bounding box center [117, 519] width 76 height 36
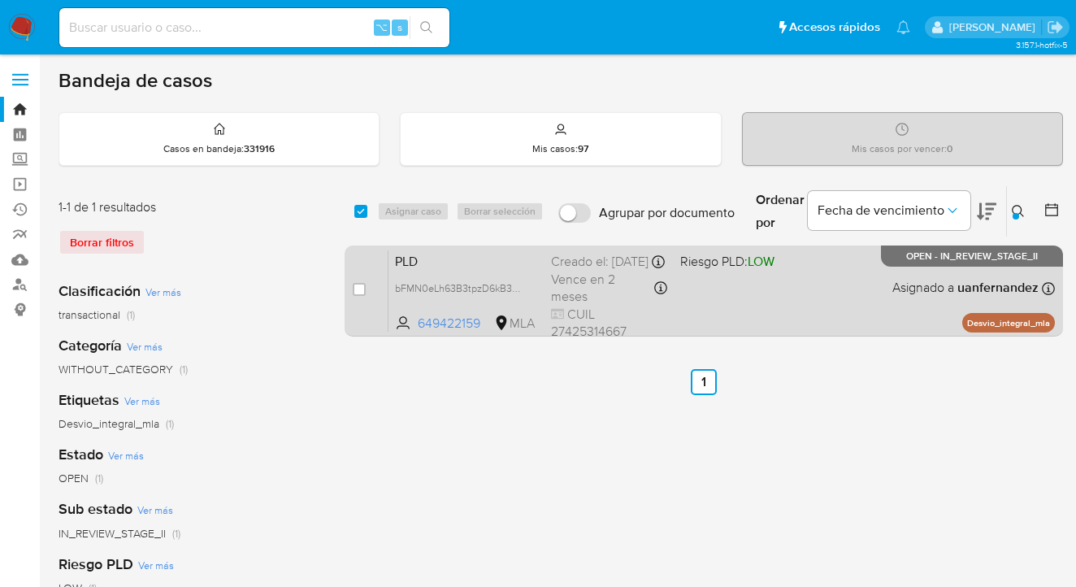
click at [862, 304] on div "PLD bFMN0eLh63B3tpzD6kB3Yjpv 649422159 MLA Riesgo PLD: LOW Creado el: 12/08/202…" at bounding box center [721, 290] width 666 height 82
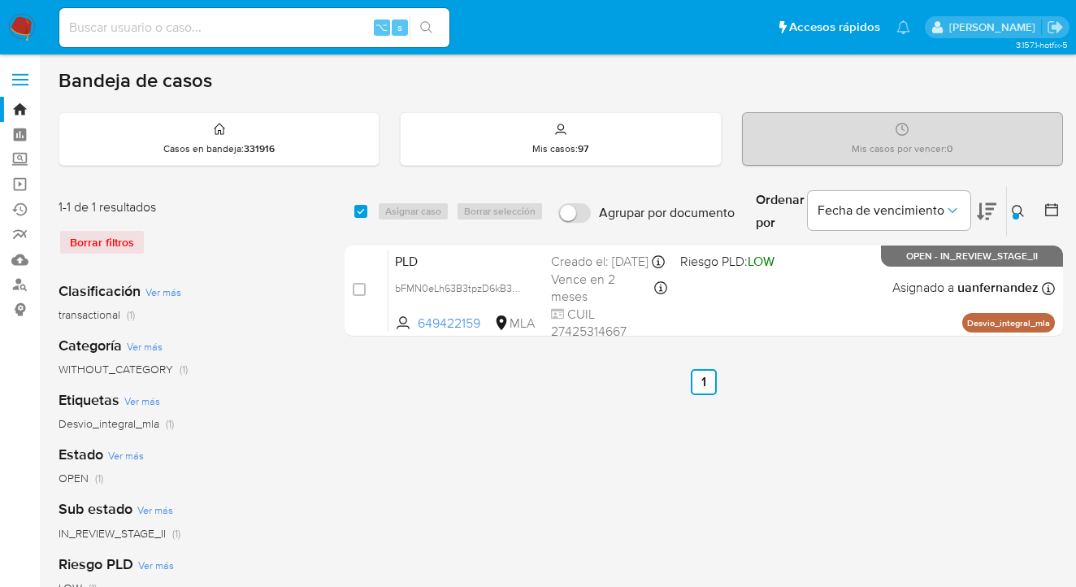
click at [1010, 199] on div "Ingrese ID de usuario o caso 649422159 Buscar Borrar filtros" at bounding box center [1020, 211] width 28 height 50
click at [1014, 213] on div at bounding box center [1016, 216] width 7 height 7
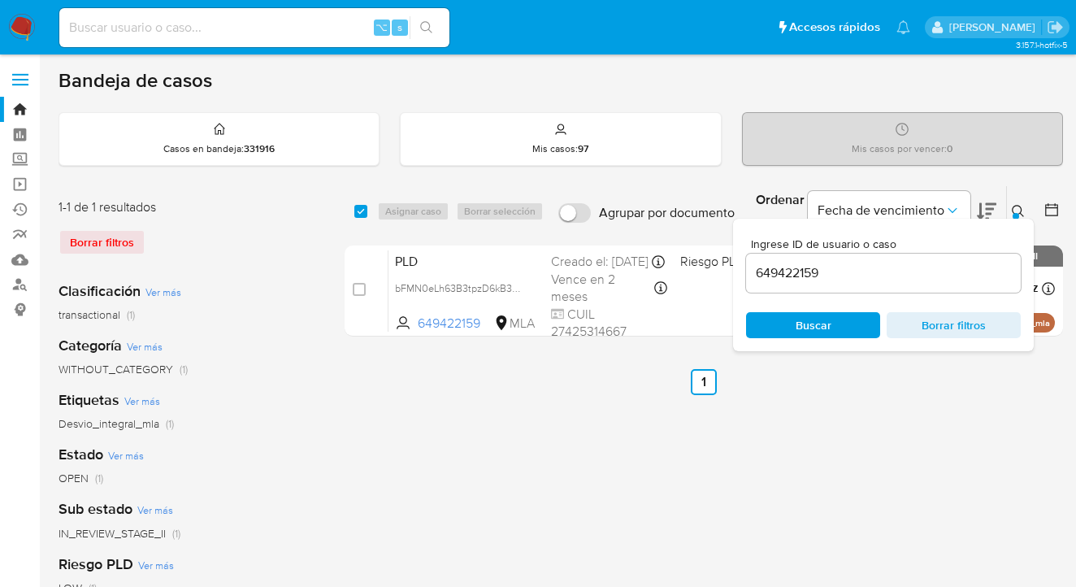
drag, startPoint x: 832, startPoint y: 323, endPoint x: 991, endPoint y: 245, distance: 177.0
click at [833, 323] on span "Buscar" at bounding box center [812, 325] width 111 height 23
drag, startPoint x: 1021, startPoint y: 207, endPoint x: 945, endPoint y: 238, distance: 81.6
click at [1020, 208] on icon at bounding box center [1018, 211] width 13 height 13
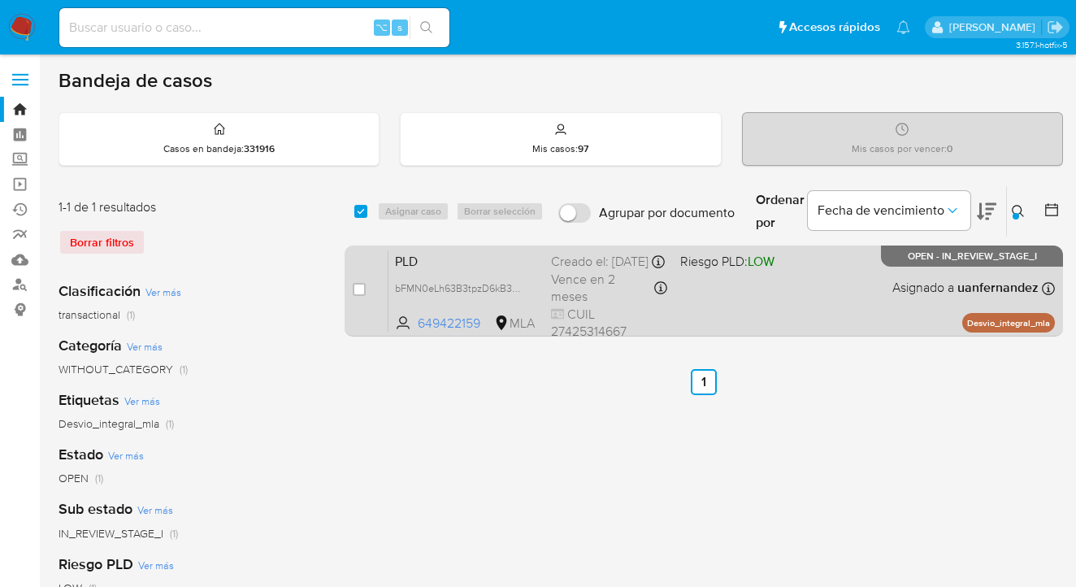
click at [882, 275] on div "PLD bFMN0eLh63B3tpzD6kB3Yjpv 649422159 MLA Riesgo PLD: LOW Creado el: 12/08/202…" at bounding box center [721, 290] width 666 height 82
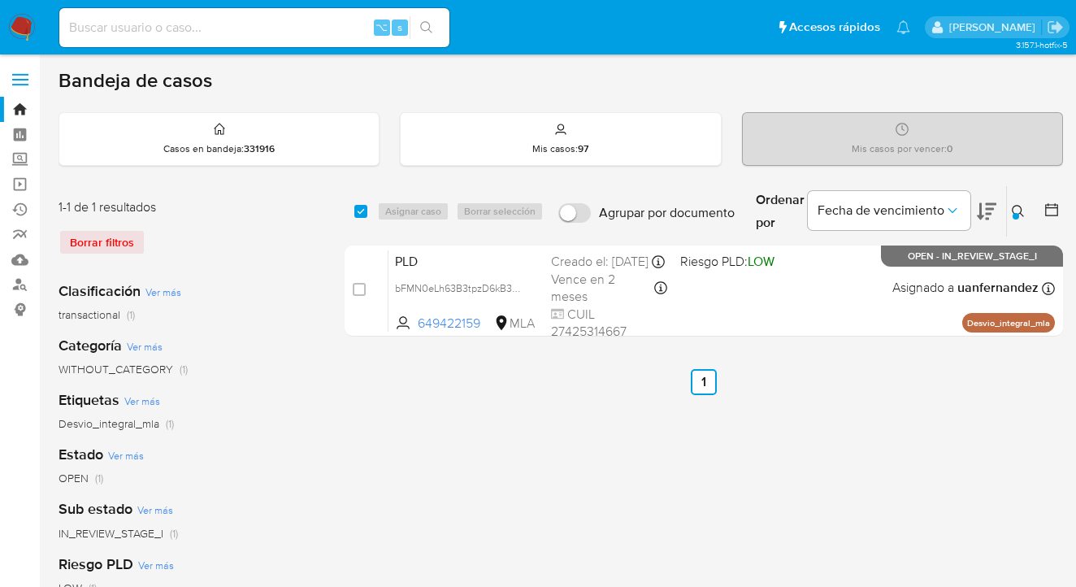
click at [1017, 205] on icon at bounding box center [1018, 211] width 13 height 13
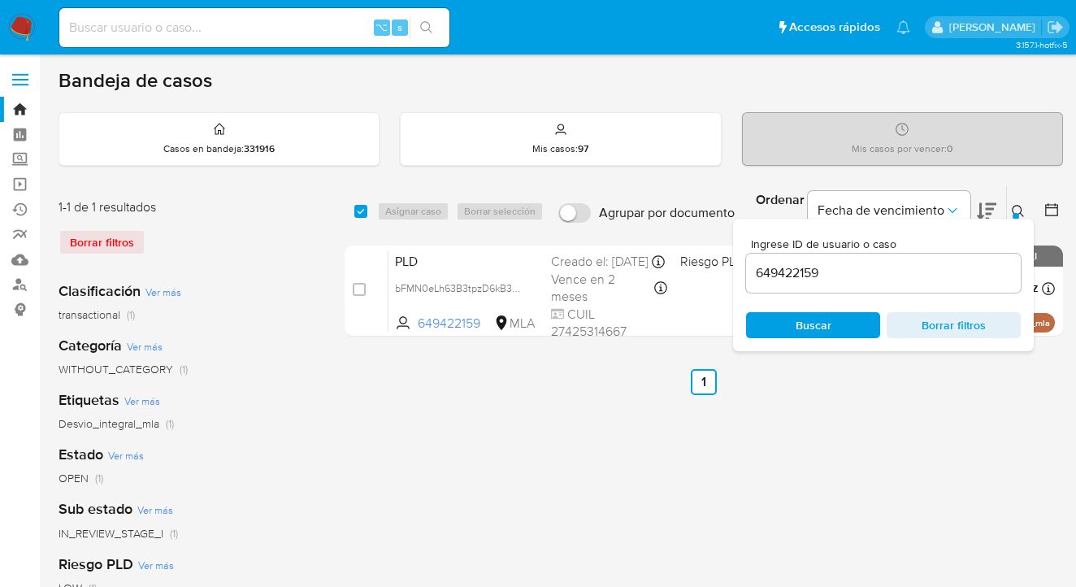
drag, startPoint x: 849, startPoint y: 328, endPoint x: 905, endPoint y: 300, distance: 62.5
click at [849, 328] on span "Buscar" at bounding box center [812, 325] width 111 height 23
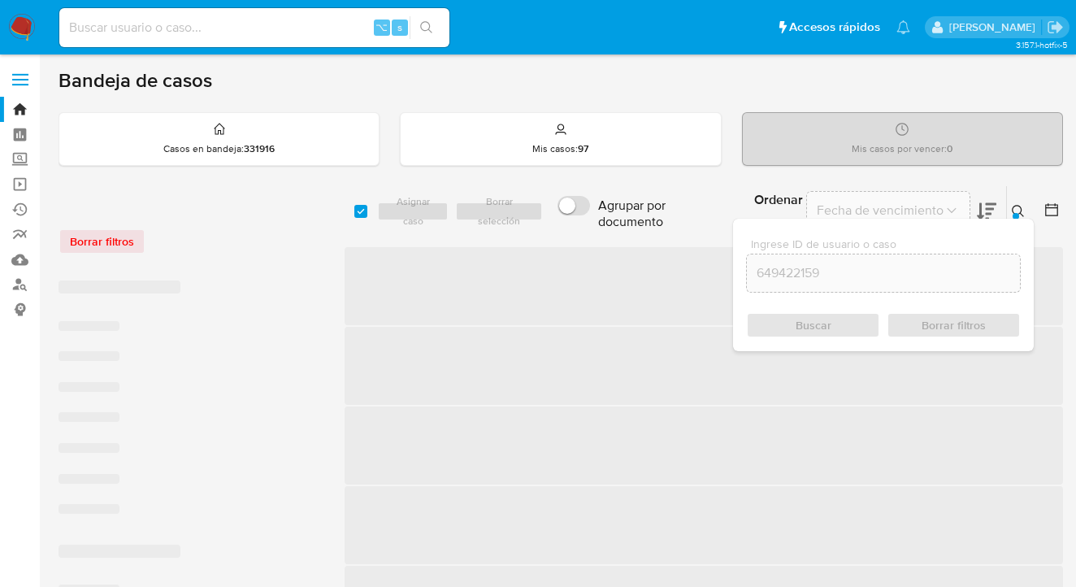
click at [1015, 210] on icon at bounding box center [1018, 211] width 13 height 13
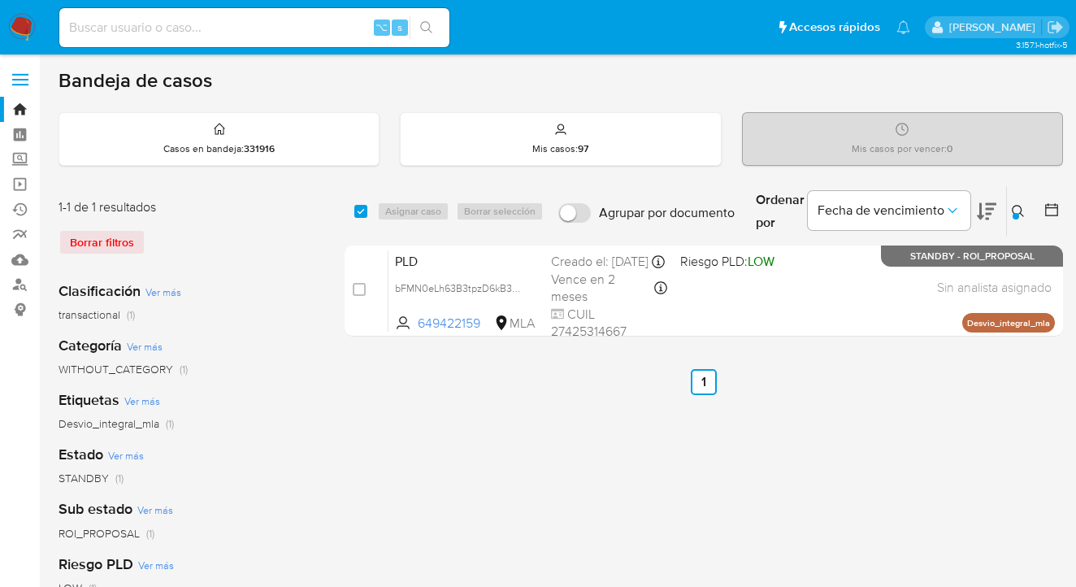
click at [1020, 206] on icon at bounding box center [1018, 211] width 13 height 13
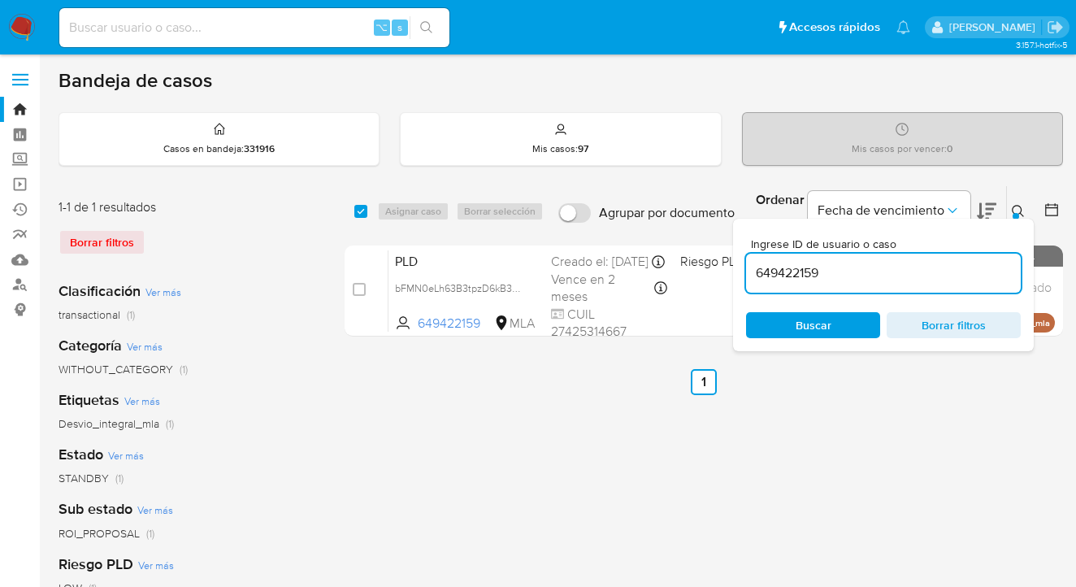
drag, startPoint x: 885, startPoint y: 280, endPoint x: 752, endPoint y: 267, distance: 133.8
click at [752, 268] on input "649422159" at bounding box center [883, 272] width 275 height 21
type input "323672768"
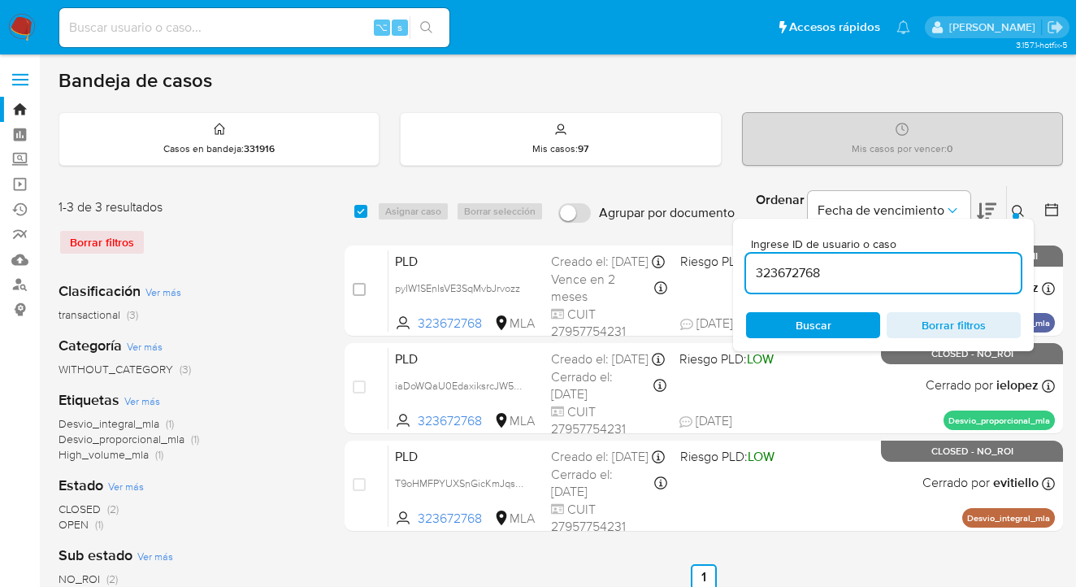
drag, startPoint x: 1021, startPoint y: 205, endPoint x: 999, endPoint y: 215, distance: 24.0
click at [1021, 205] on icon at bounding box center [1018, 211] width 13 height 13
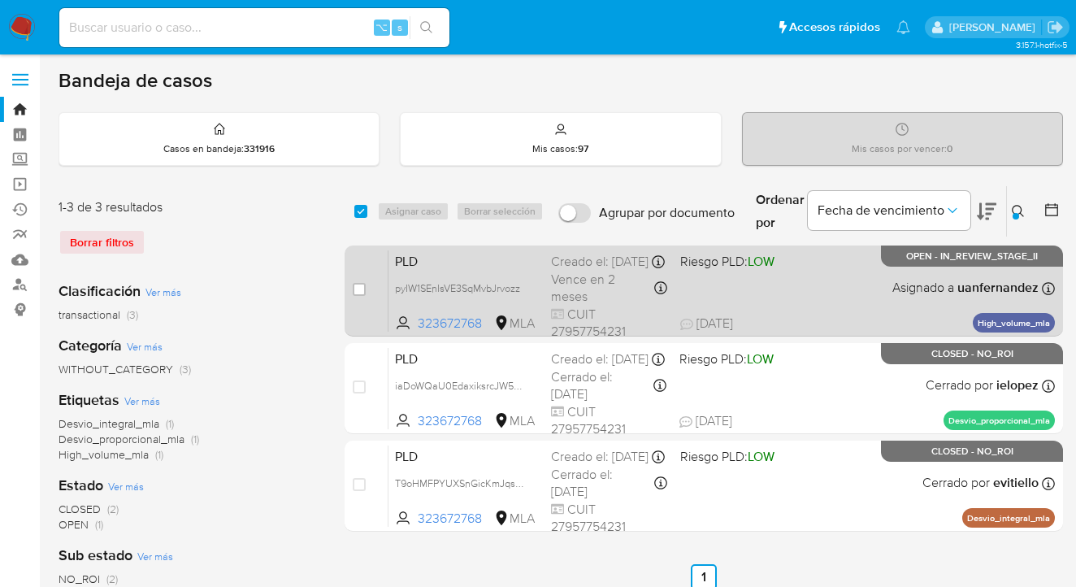
click at [828, 288] on div "PLD pyIW1SEnIsVE3SqMvbJrvozz 323672768 MLA Riesgo PLD: LOW Creado el: 12/08/202…" at bounding box center [721, 290] width 666 height 82
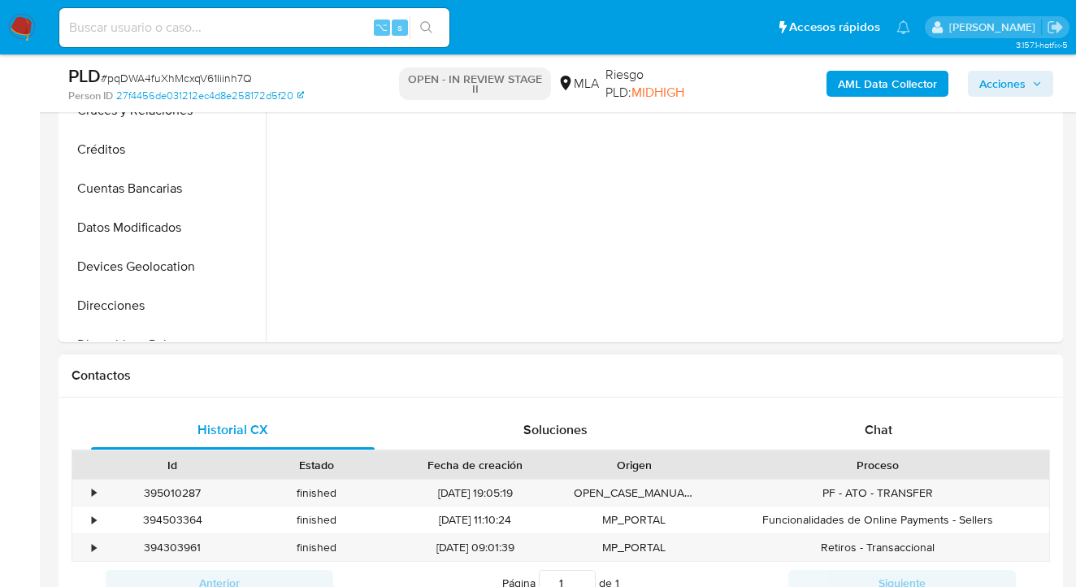
scroll to position [649, 0]
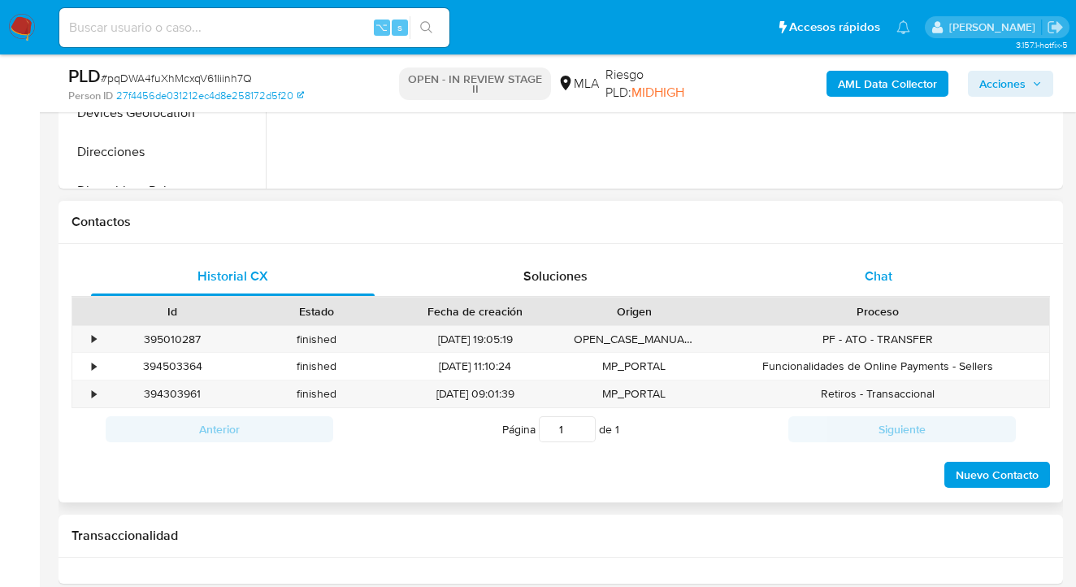
click at [887, 282] on span "Chat" at bounding box center [879, 276] width 28 height 19
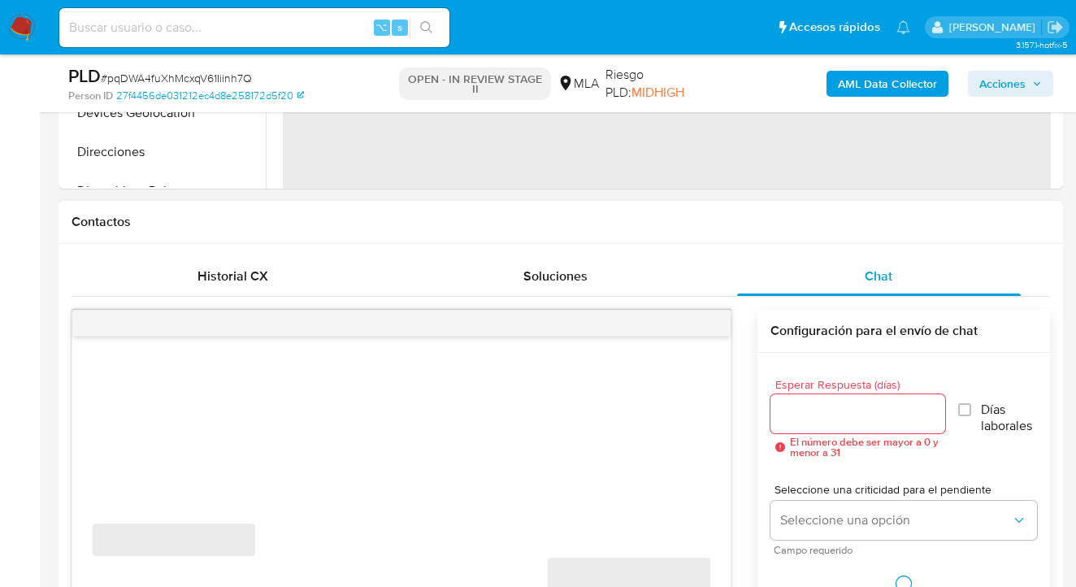
select select "10"
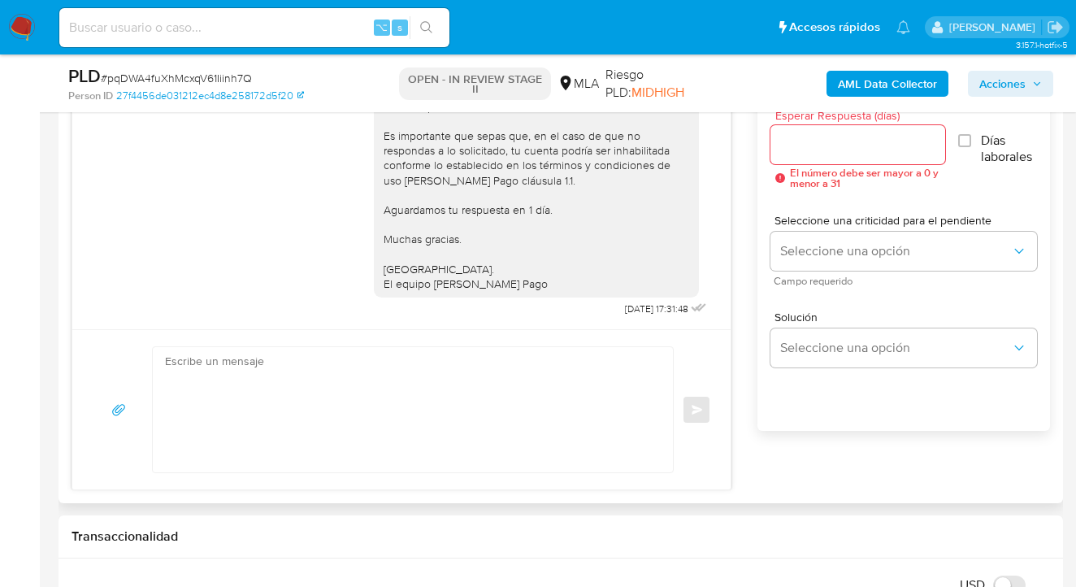
scroll to position [802, 0]
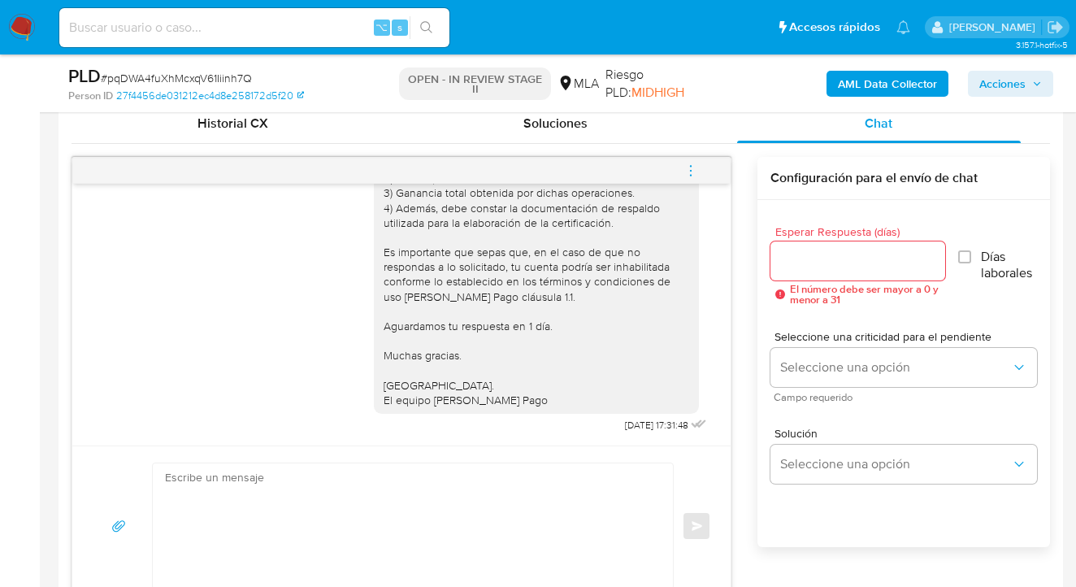
click at [692, 173] on icon "menu-action" at bounding box center [690, 170] width 15 height 15
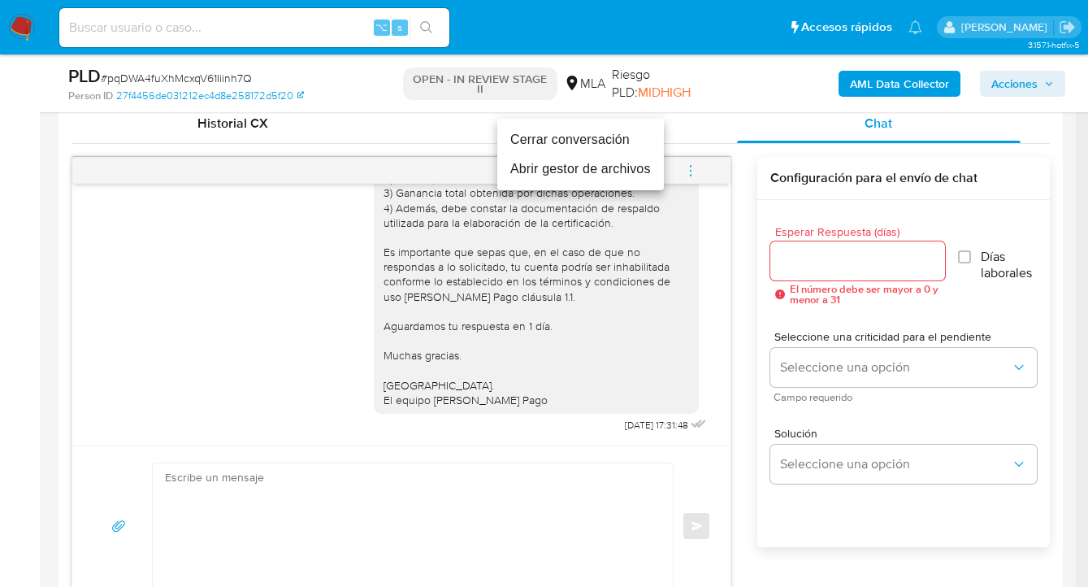
click at [552, 141] on li "Cerrar conversación" at bounding box center [580, 139] width 167 height 29
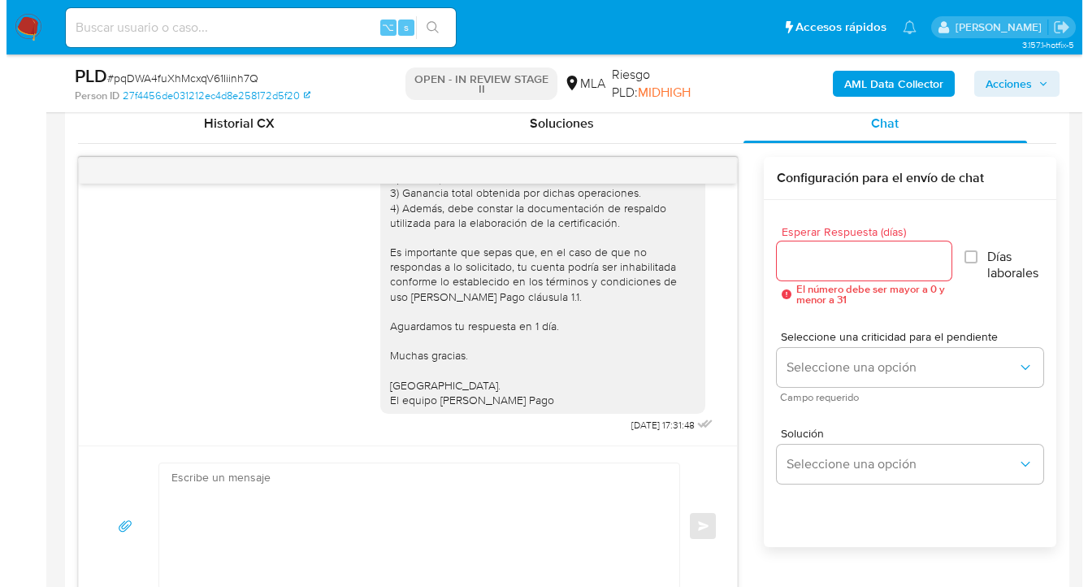
scroll to position [228, 0]
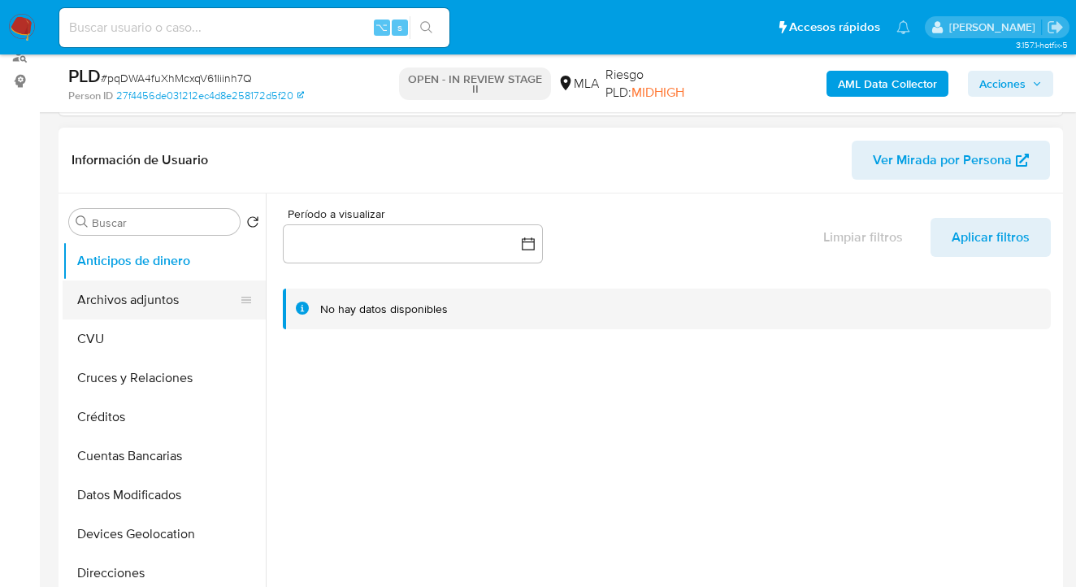
click at [150, 284] on button "Archivos adjuntos" at bounding box center [158, 299] width 190 height 39
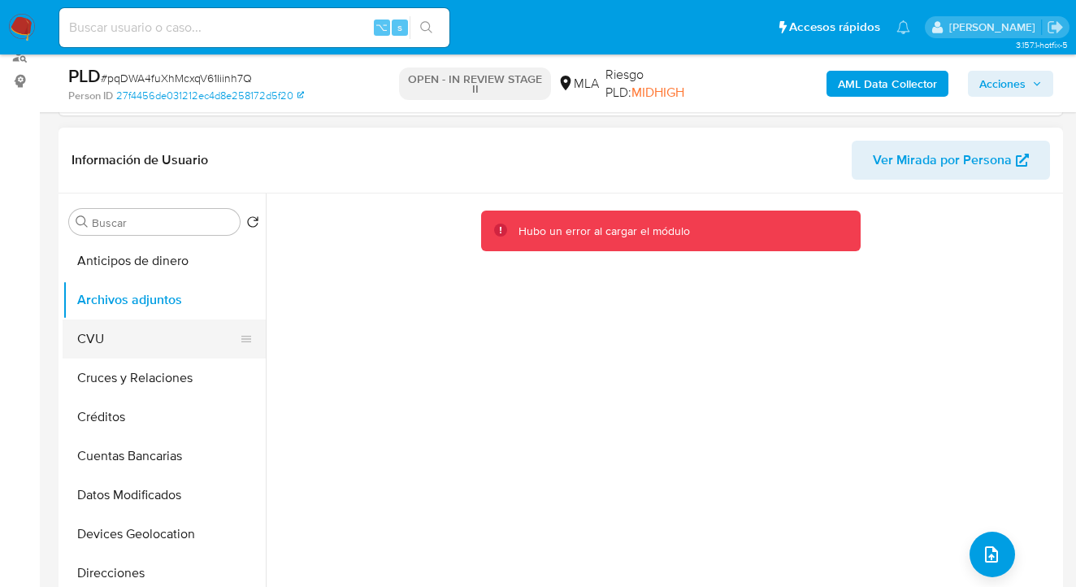
click at [177, 331] on button "CVU" at bounding box center [158, 338] width 190 height 39
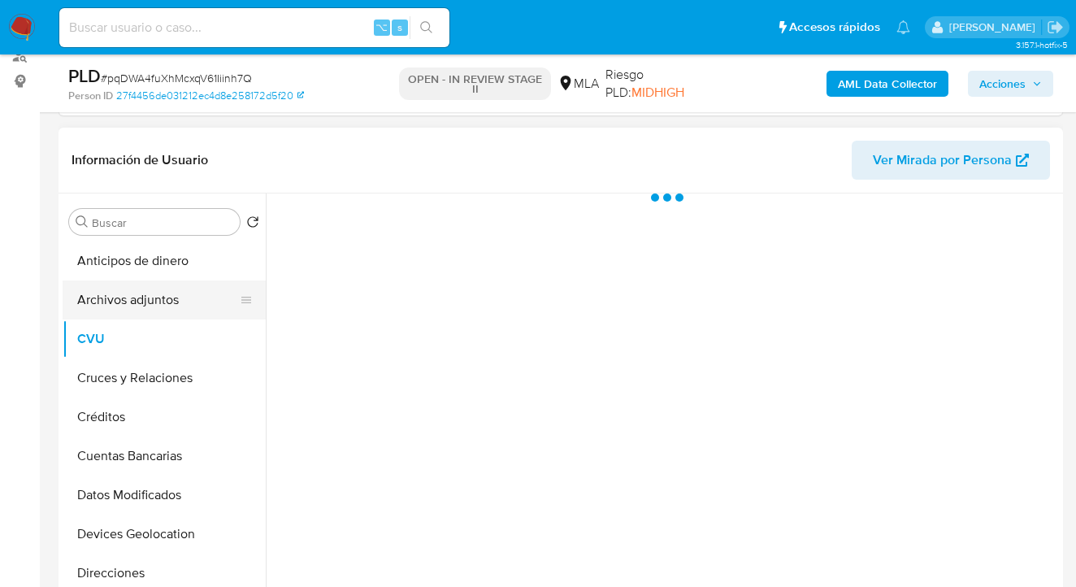
click at [174, 306] on button "Archivos adjuntos" at bounding box center [158, 299] width 190 height 39
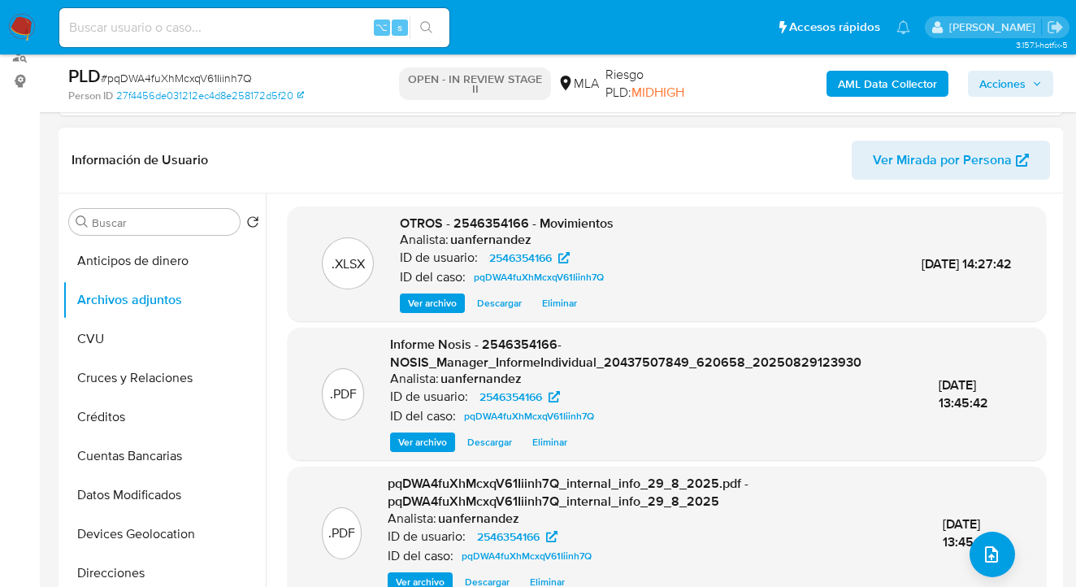
click at [632, 146] on header "Información de Usuario Ver Mirada por Persona" at bounding box center [561, 160] width 978 height 39
click at [994, 554] on icon "upload-file" at bounding box center [992, 554] width 20 height 20
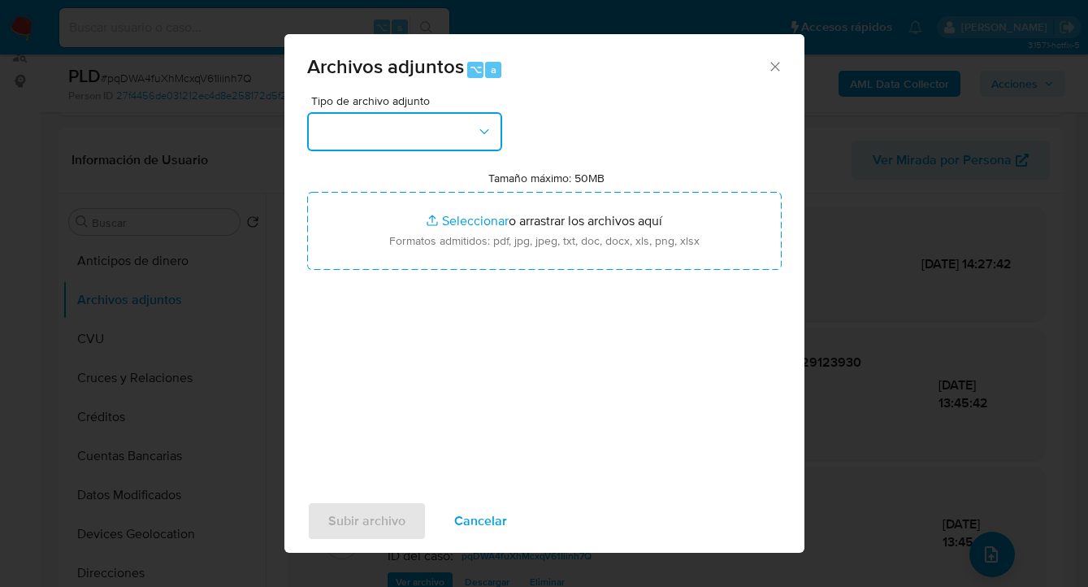
drag, startPoint x: 490, startPoint y: 125, endPoint x: 484, endPoint y: 151, distance: 26.8
click at [488, 127] on icon "button" at bounding box center [484, 132] width 16 height 16
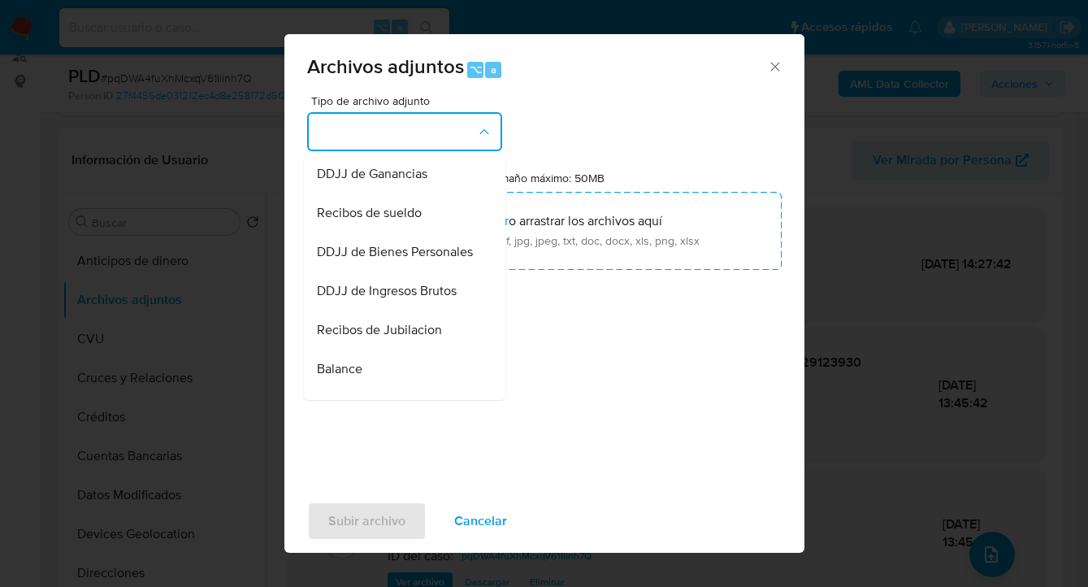
scroll to position [323, 0]
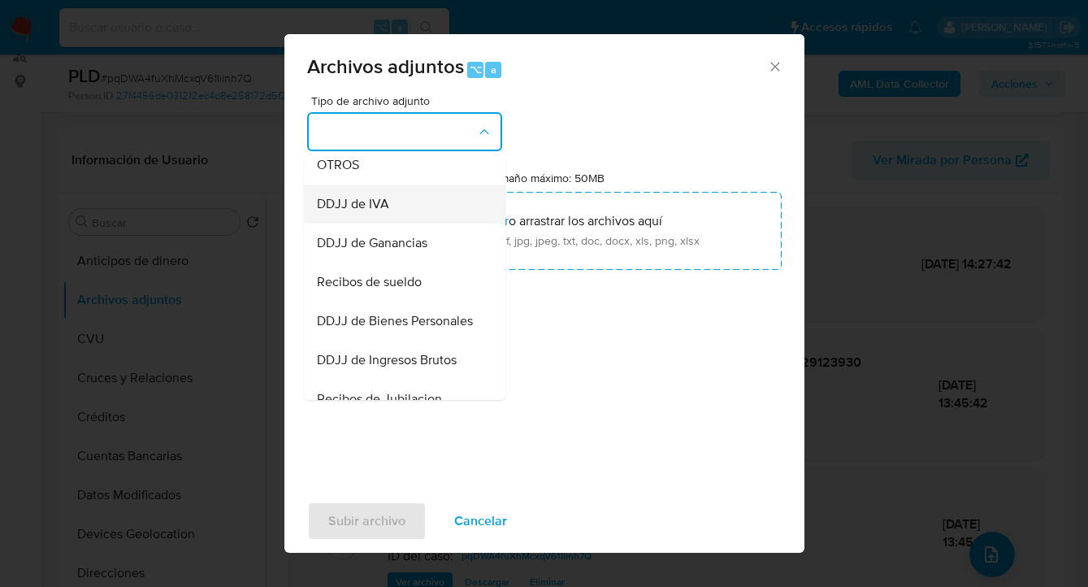
click at [401, 203] on div "DDJJ de IVA" at bounding box center [400, 203] width 166 height 39
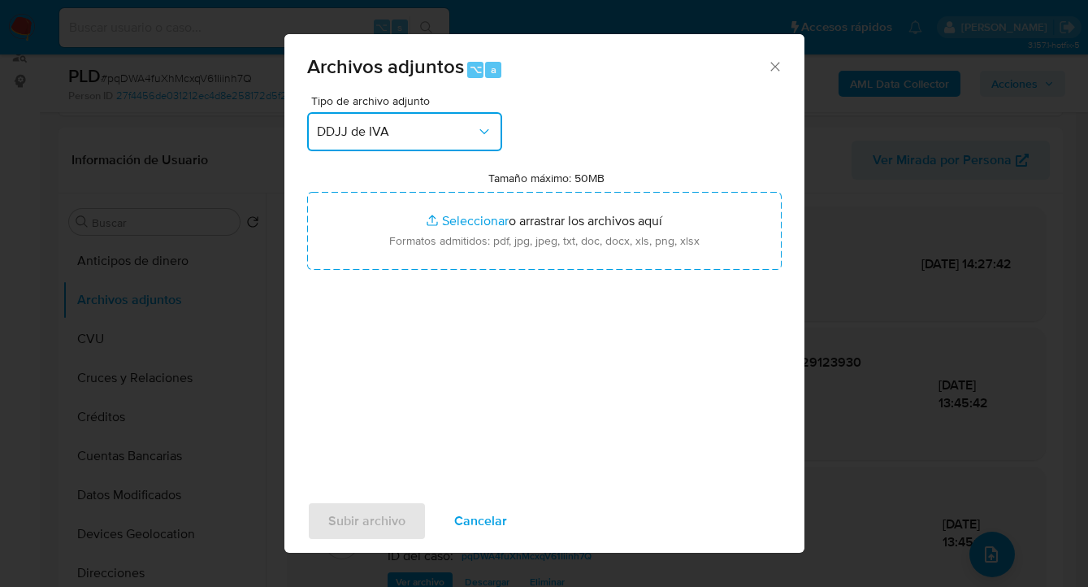
drag, startPoint x: 409, startPoint y: 140, endPoint x: 408, endPoint y: 148, distance: 8.2
click at [409, 140] on button "DDJJ de IVA" at bounding box center [404, 131] width 195 height 39
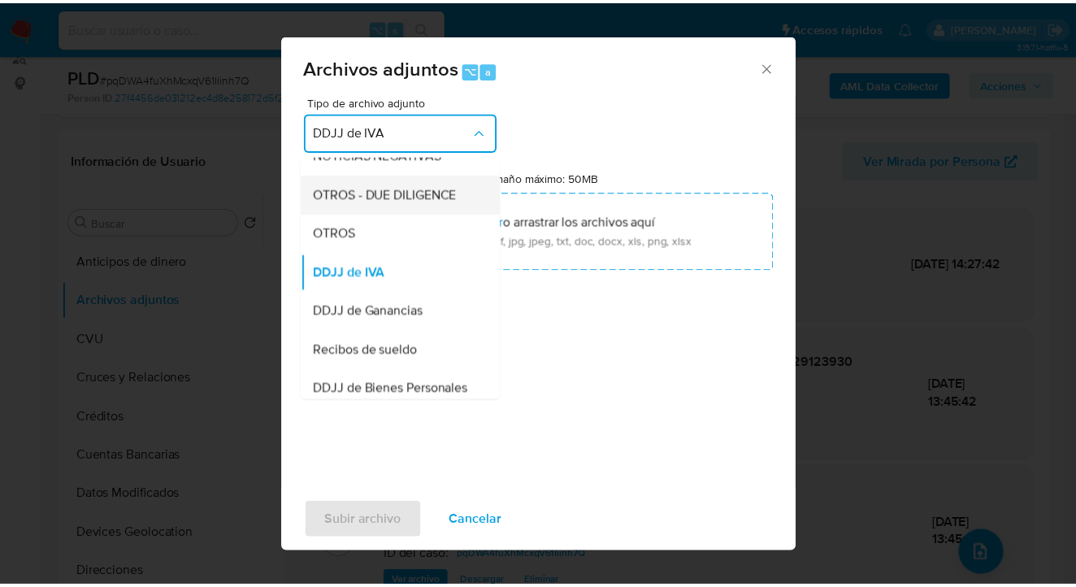
scroll to position [238, 0]
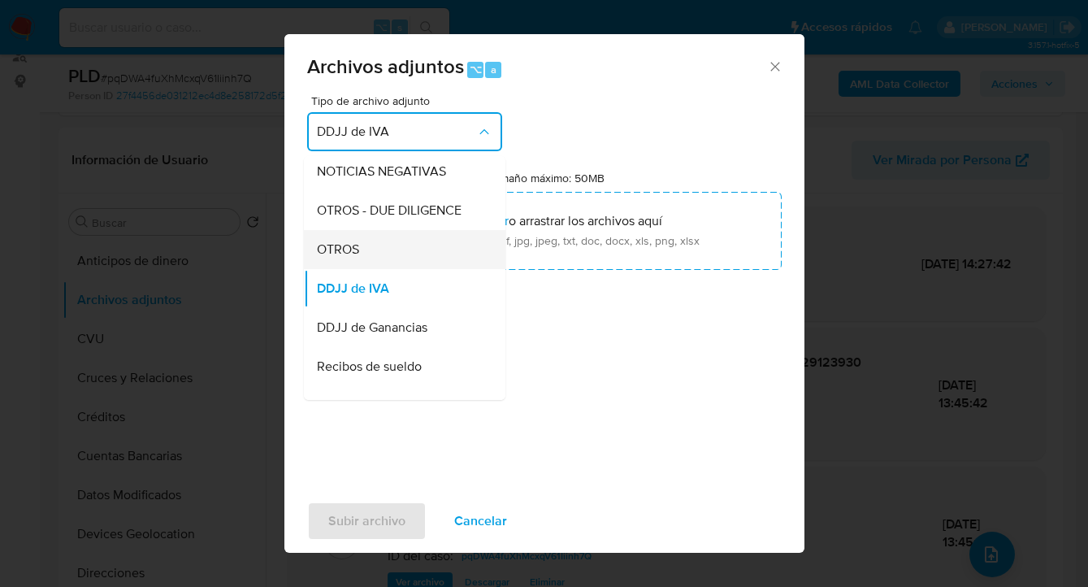
click at [402, 269] on div "OTROS" at bounding box center [400, 249] width 166 height 39
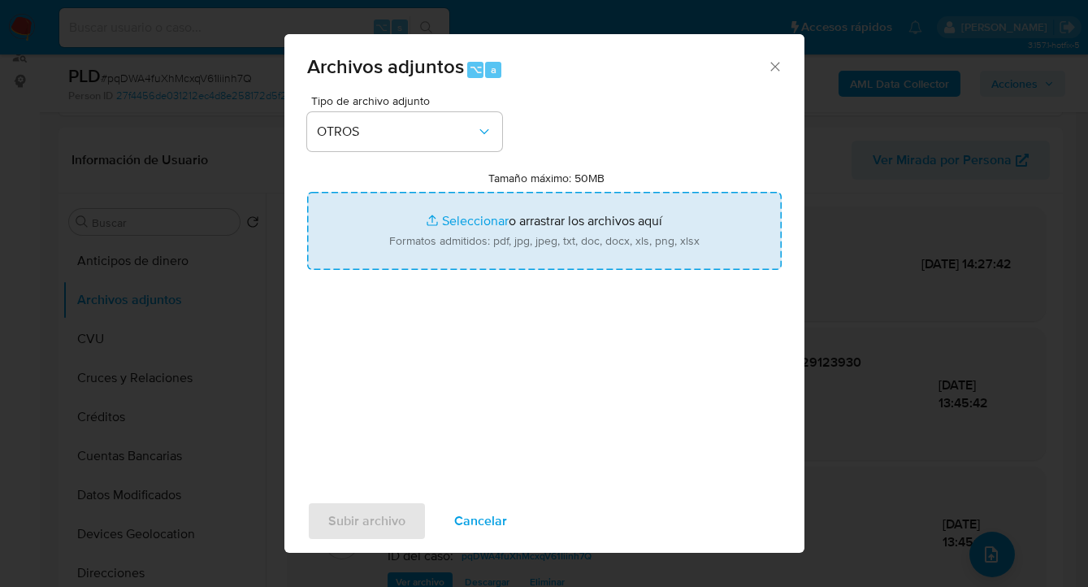
click at [605, 213] on input "Tamaño máximo: 50MB Seleccionar archivos" at bounding box center [544, 231] width 475 height 78
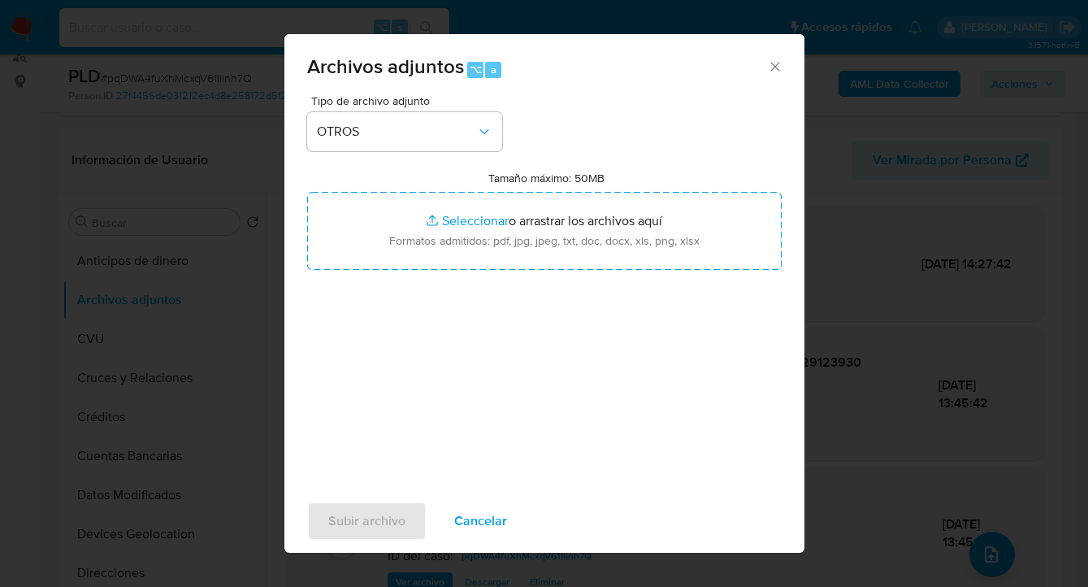
type input "C:\fakepath\Caselog pqDWA4fuXhMcxqV61Iiinh7Q_2025_08_18_16_38_35.docx"
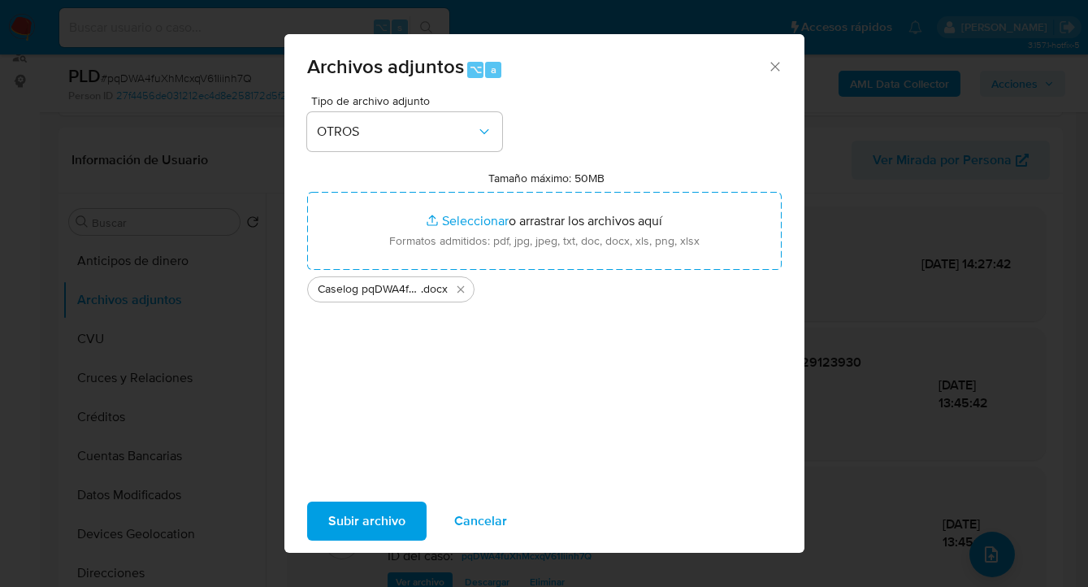
click at [360, 531] on span "Subir archivo" at bounding box center [366, 521] width 77 height 36
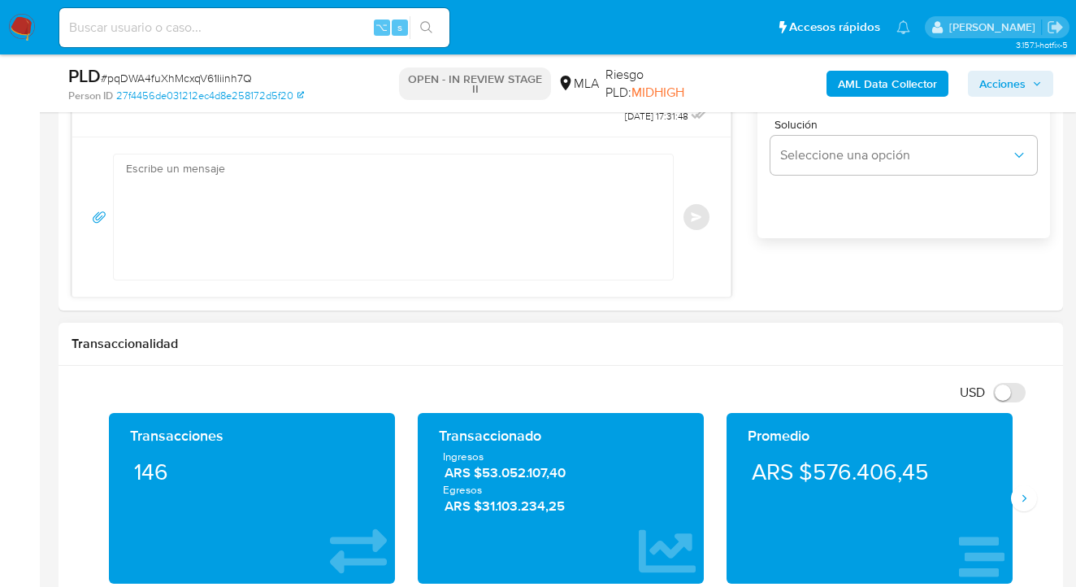
scroll to position [1181, 0]
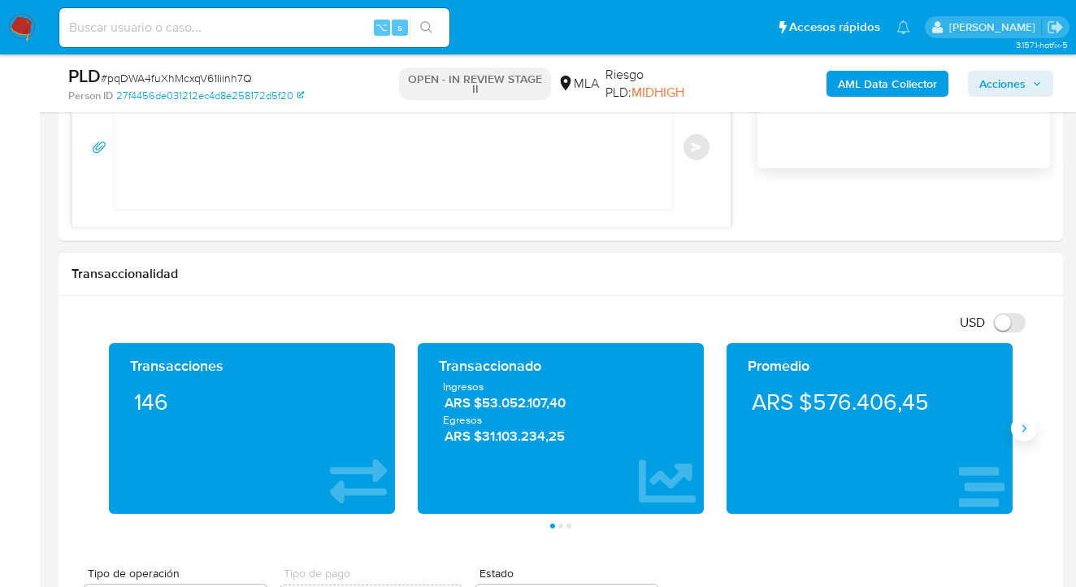
click at [1024, 438] on button "Siguiente" at bounding box center [1024, 428] width 26 height 26
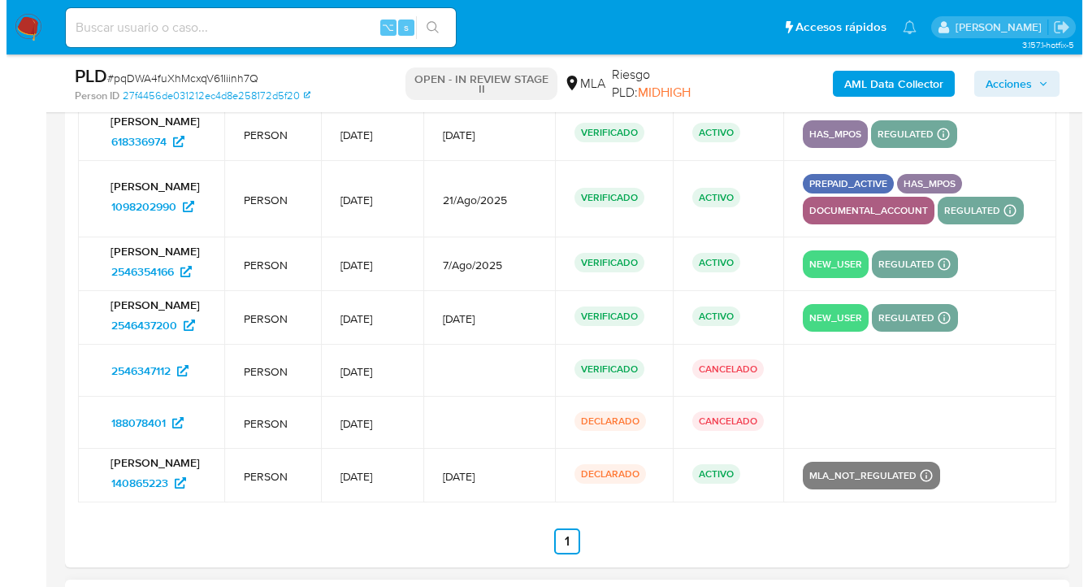
scroll to position [3259, 0]
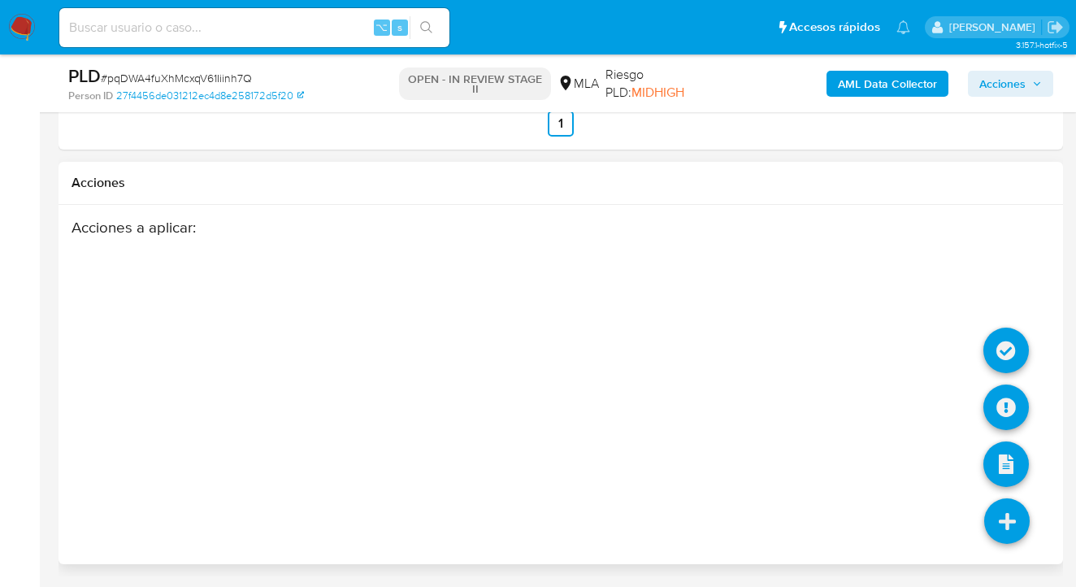
drag, startPoint x: 999, startPoint y: 519, endPoint x: 1000, endPoint y: 508, distance: 11.4
click at [999, 519] on icon at bounding box center [1007, 521] width 46 height 46
click at [1003, 414] on icon at bounding box center [1006, 407] width 46 height 46
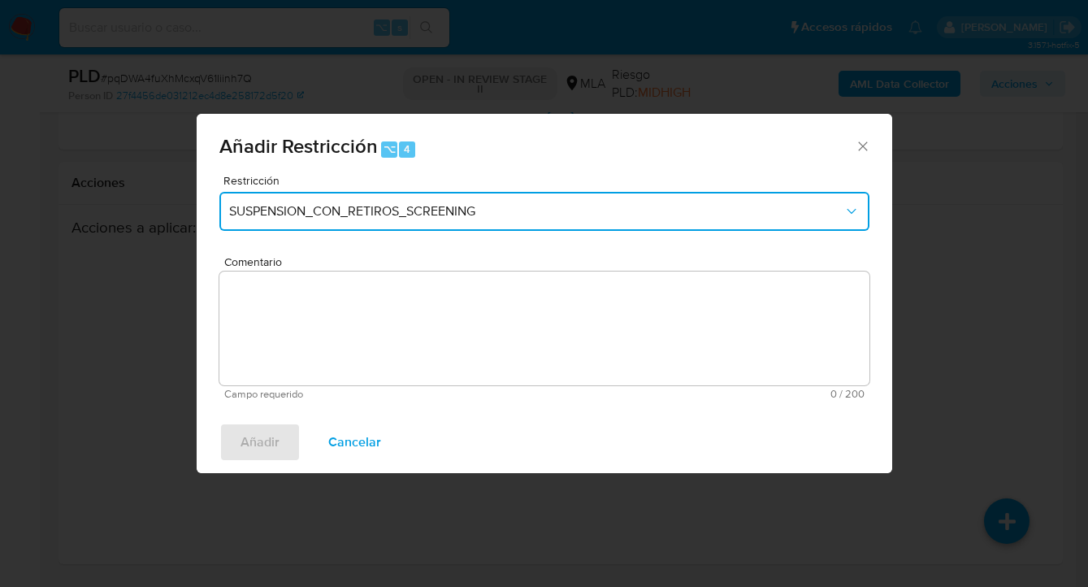
drag, startPoint x: 557, startPoint y: 223, endPoint x: 536, endPoint y: 219, distance: 20.9
click at [554, 223] on button "SUSPENSION_CON_RETIROS_SCREENING" at bounding box center [544, 211] width 650 height 39
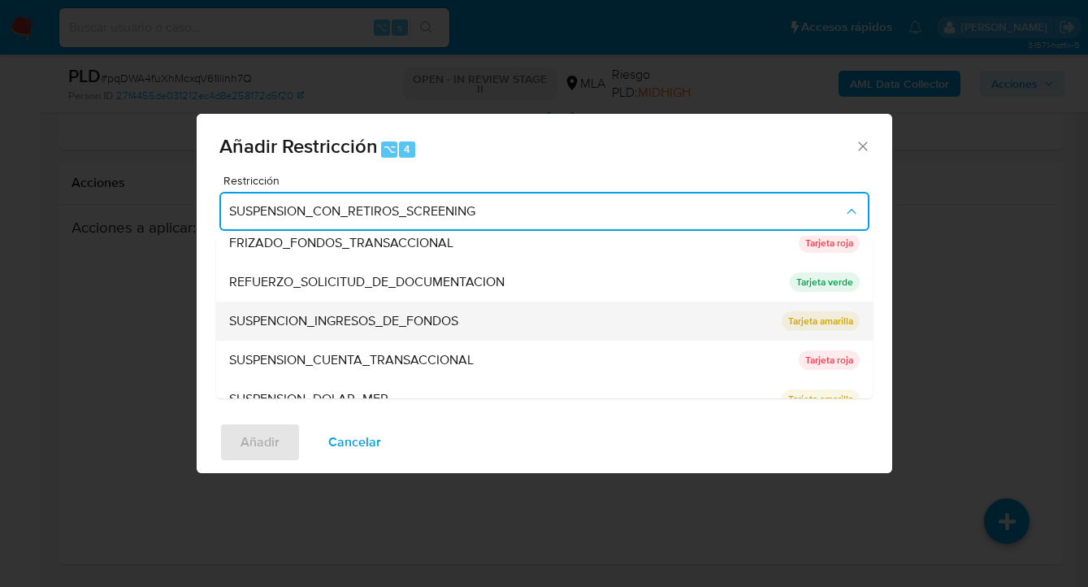
scroll to position [345, 0]
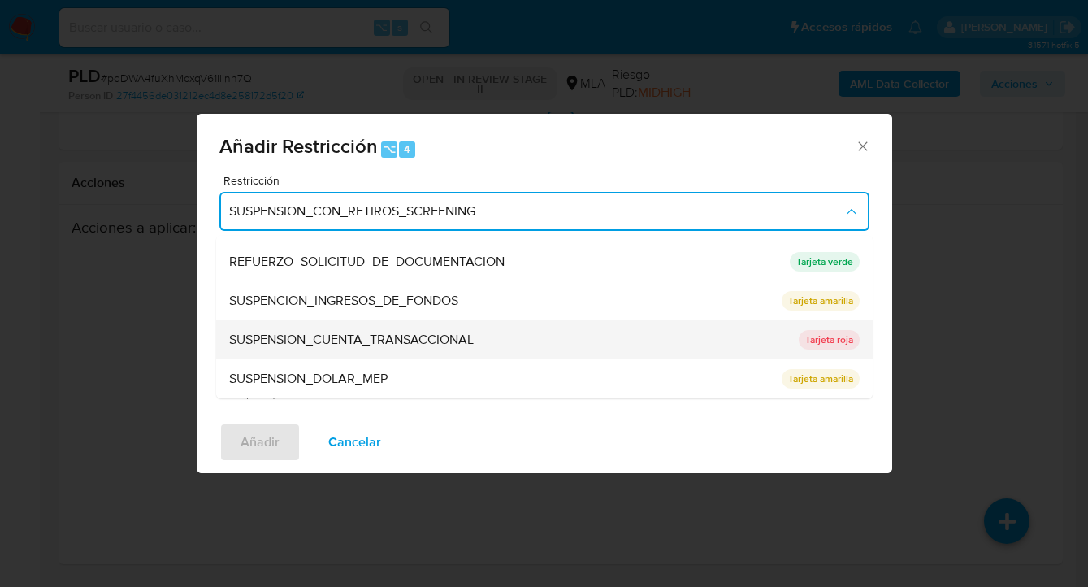
click at [478, 338] on div "SUSPENSION_CUENTA_TRANSACCIONAL" at bounding box center [509, 339] width 560 height 39
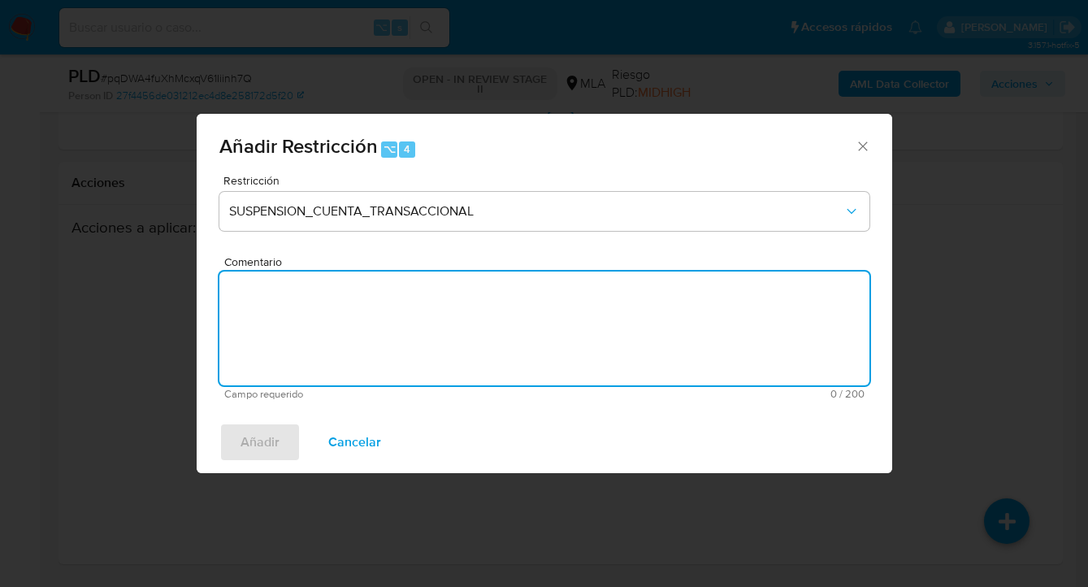
click at [478, 336] on textarea "Comentario" at bounding box center [544, 328] width 650 height 114
type textarea "AML"
click at [260, 437] on span "Añadir" at bounding box center [260, 442] width 39 height 36
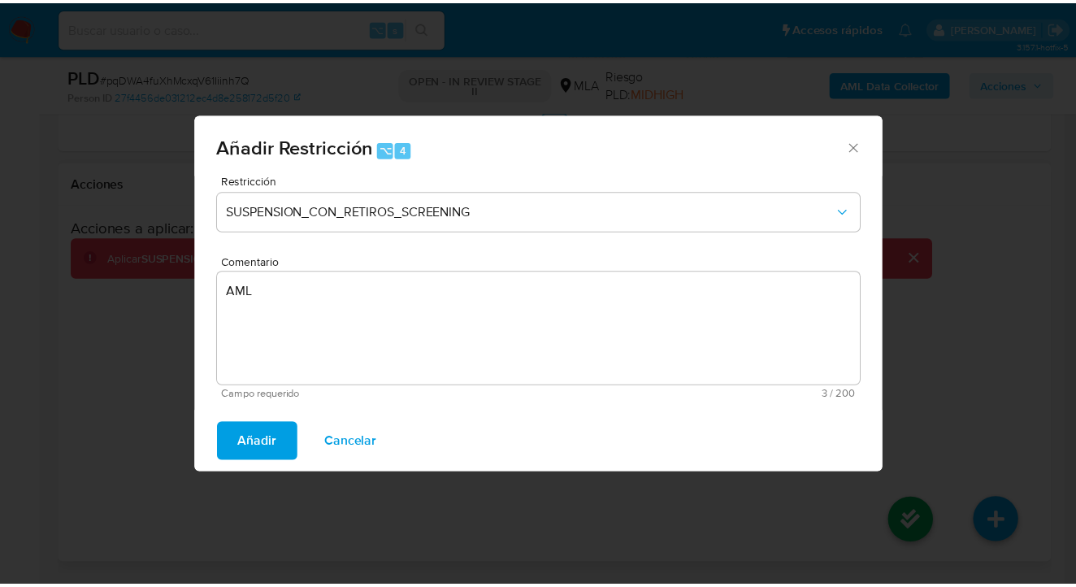
scroll to position [3236, 0]
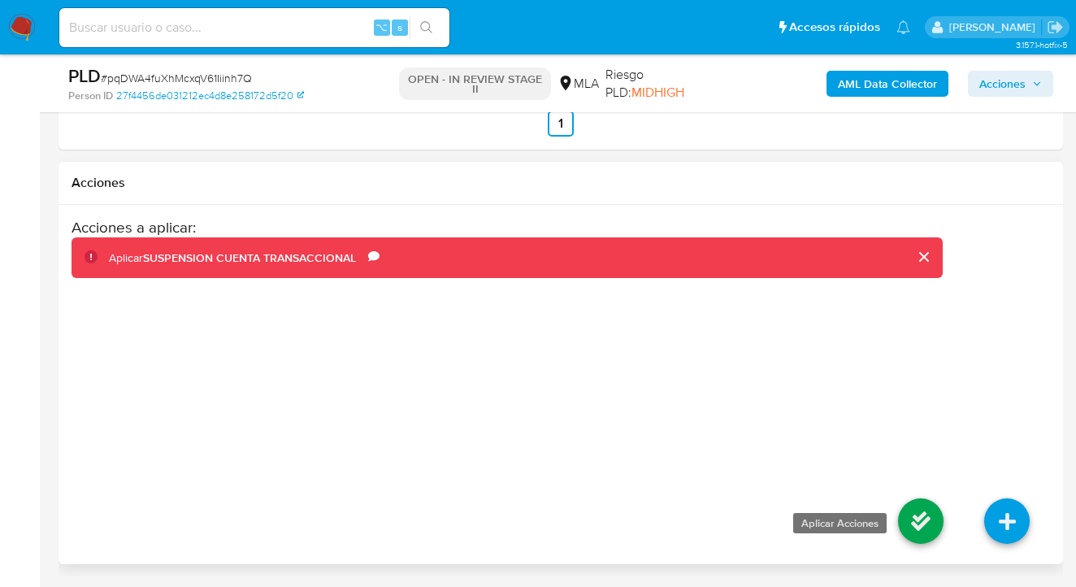
click at [930, 544] on icon at bounding box center [921, 521] width 46 height 46
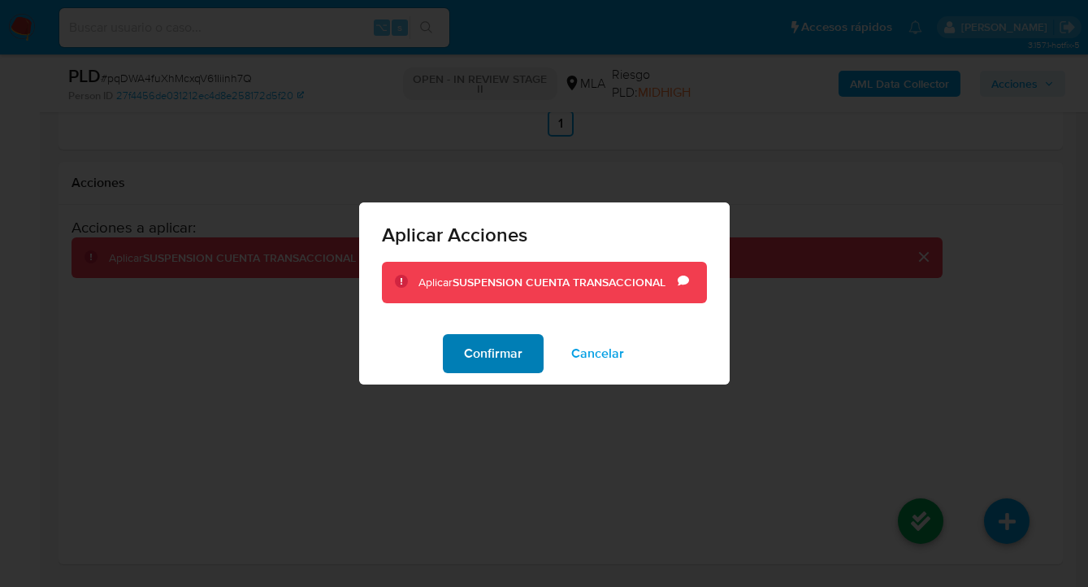
click at [490, 358] on span "Confirmar" at bounding box center [493, 354] width 59 height 36
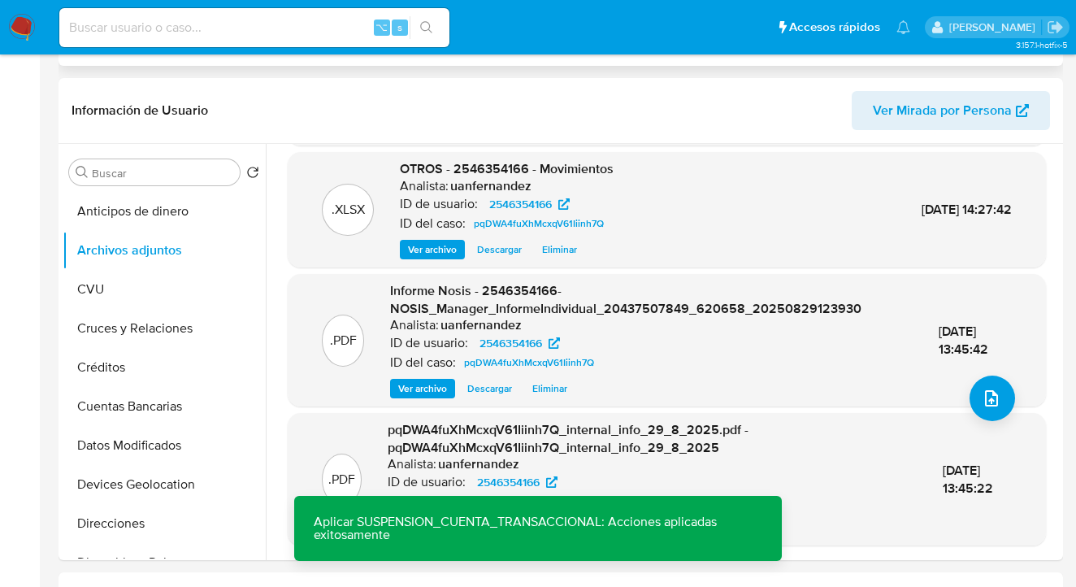
scroll to position [0, 0]
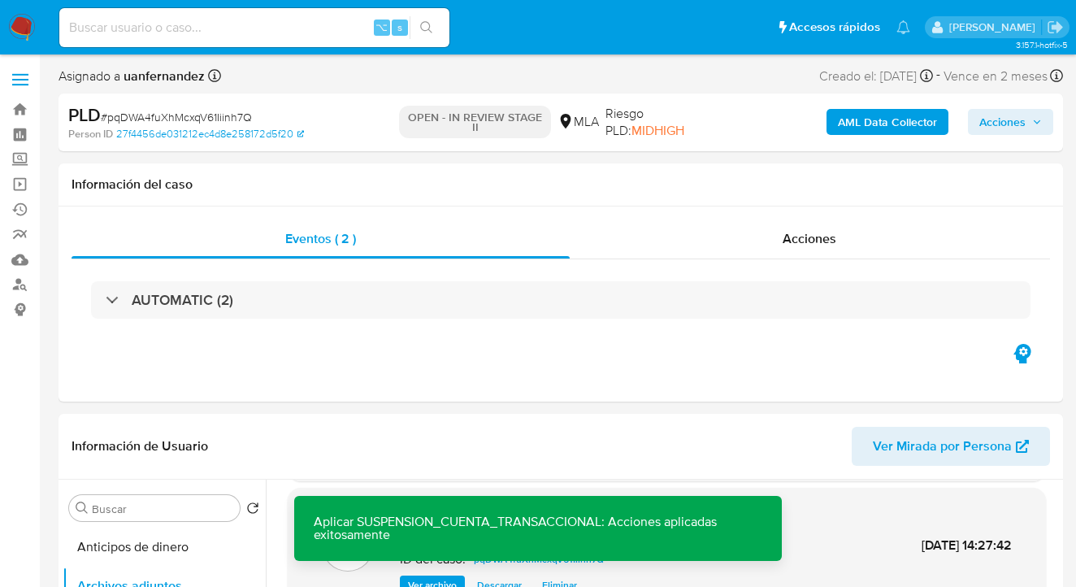
drag, startPoint x: 991, startPoint y: 119, endPoint x: 966, endPoint y: 127, distance: 25.5
click at [987, 120] on span "Acciones" at bounding box center [1002, 122] width 46 height 26
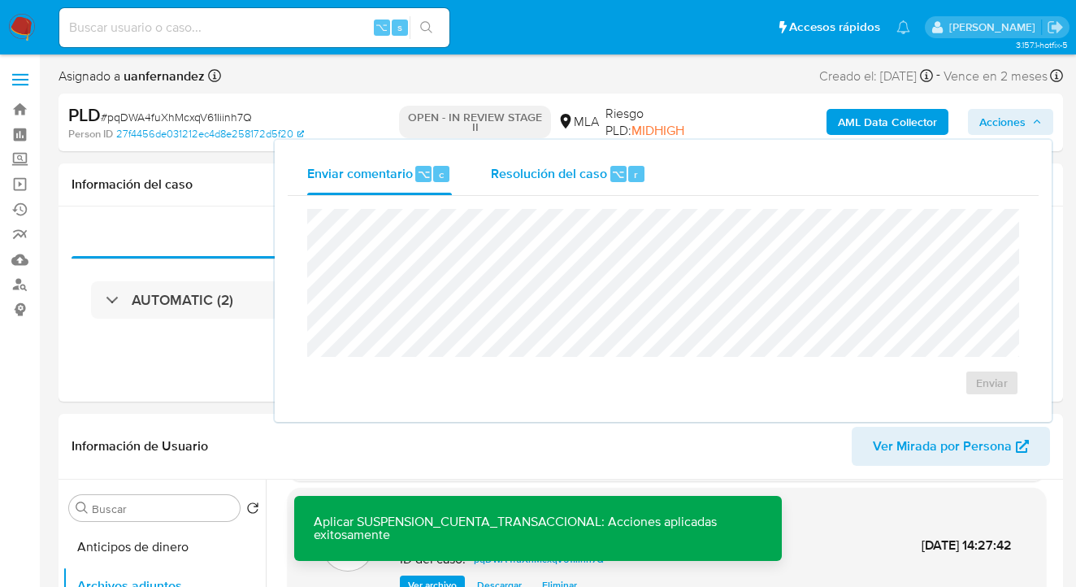
click at [496, 180] on span "Resolución del caso" at bounding box center [549, 173] width 116 height 19
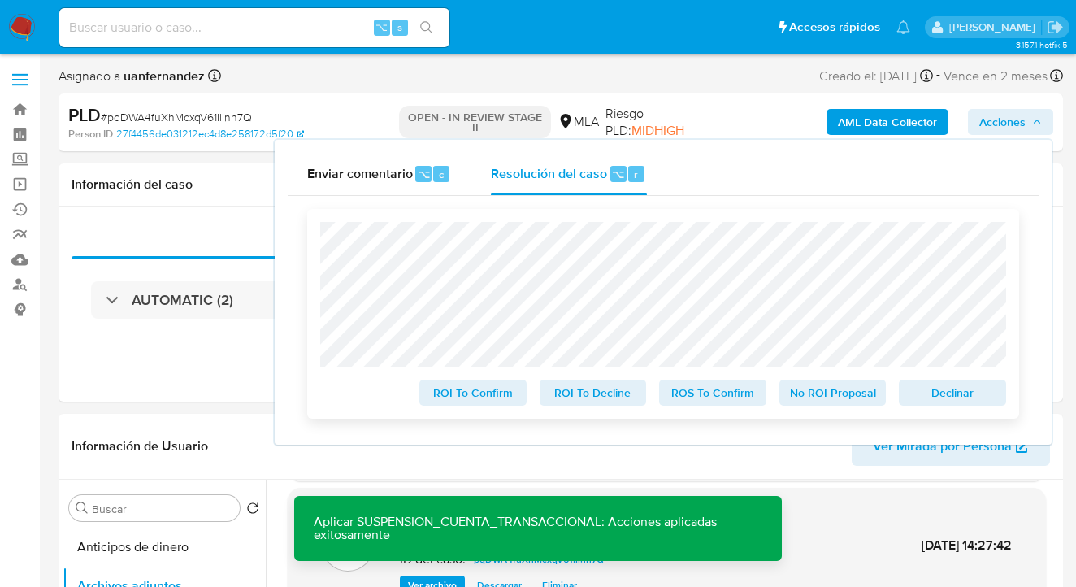
click at [929, 391] on span "Declinar" at bounding box center [952, 392] width 85 height 23
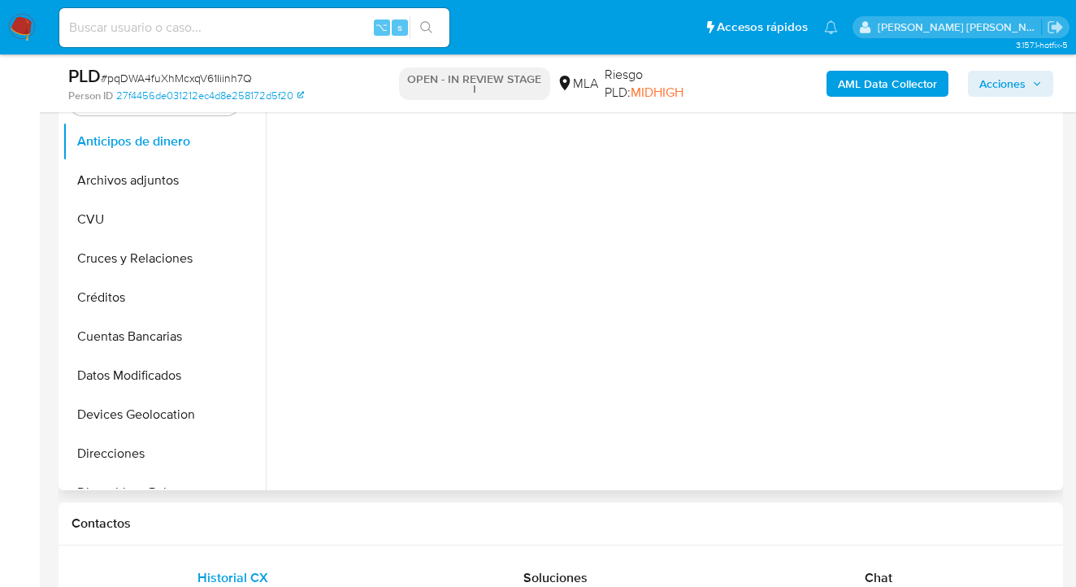
scroll to position [288, 0]
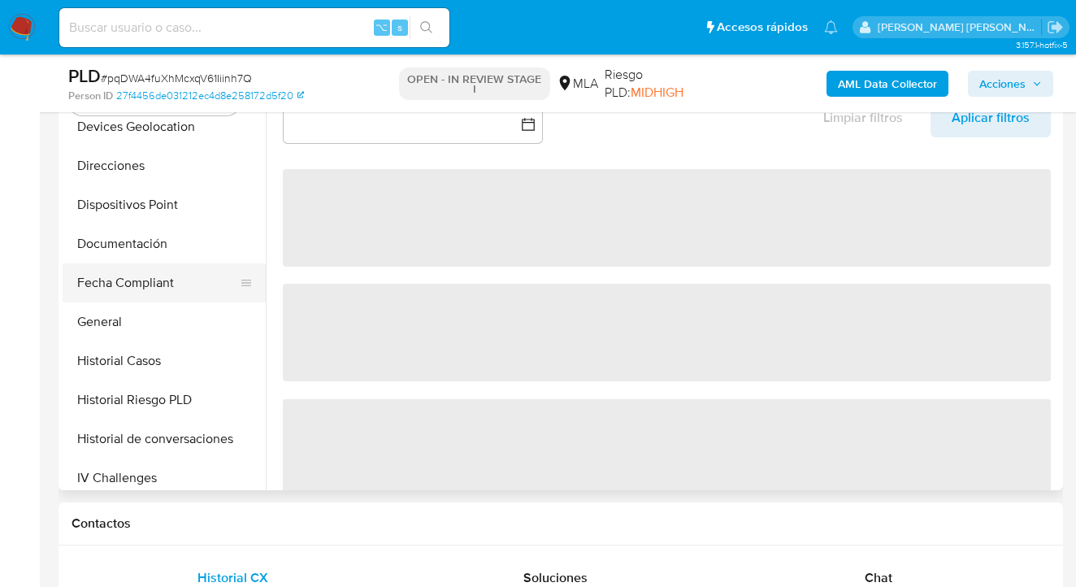
select select "10"
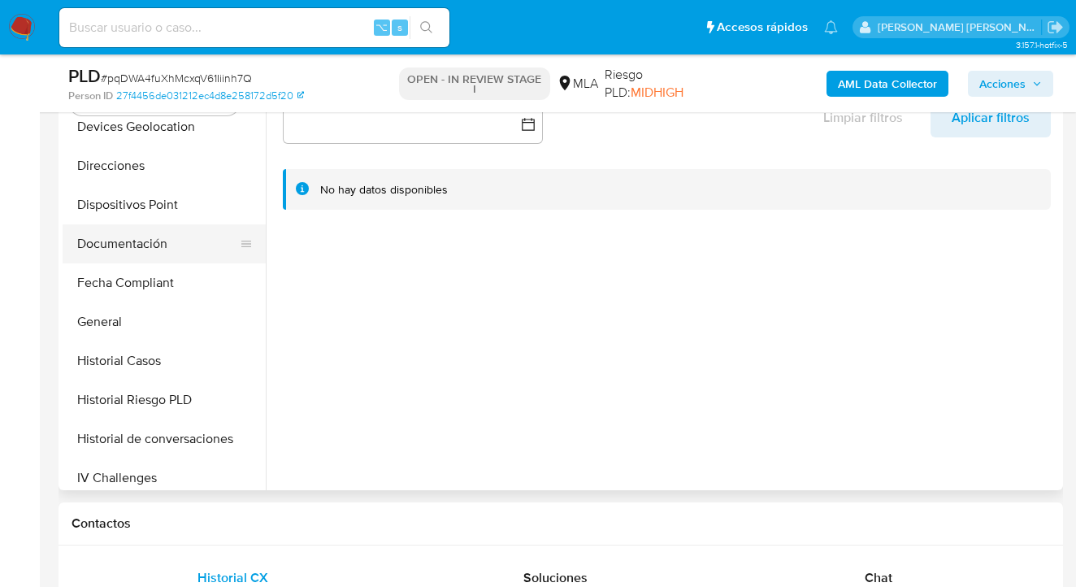
click at [181, 242] on button "Documentación" at bounding box center [158, 243] width 190 height 39
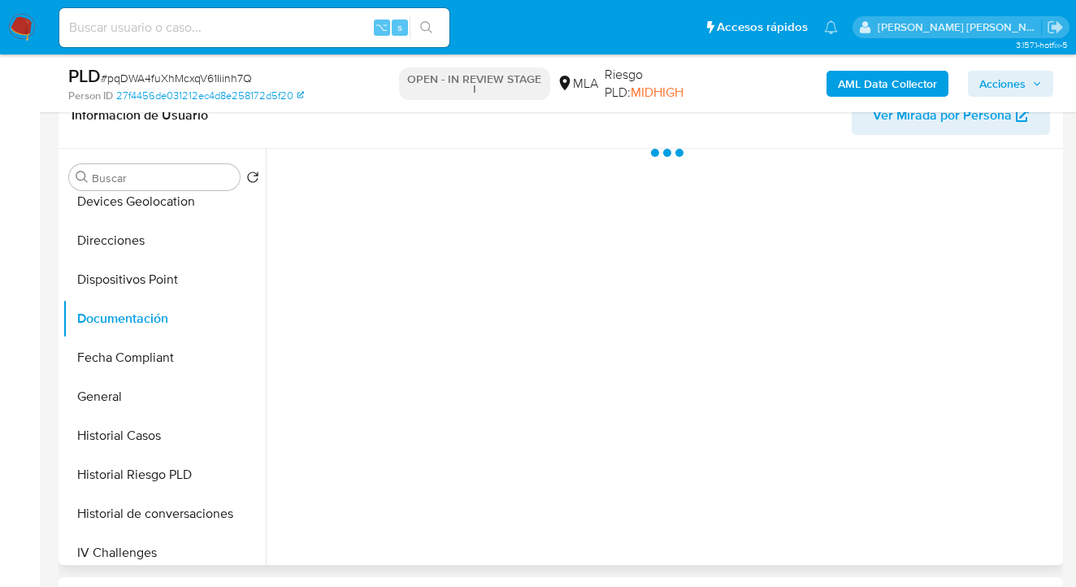
scroll to position [192, 0]
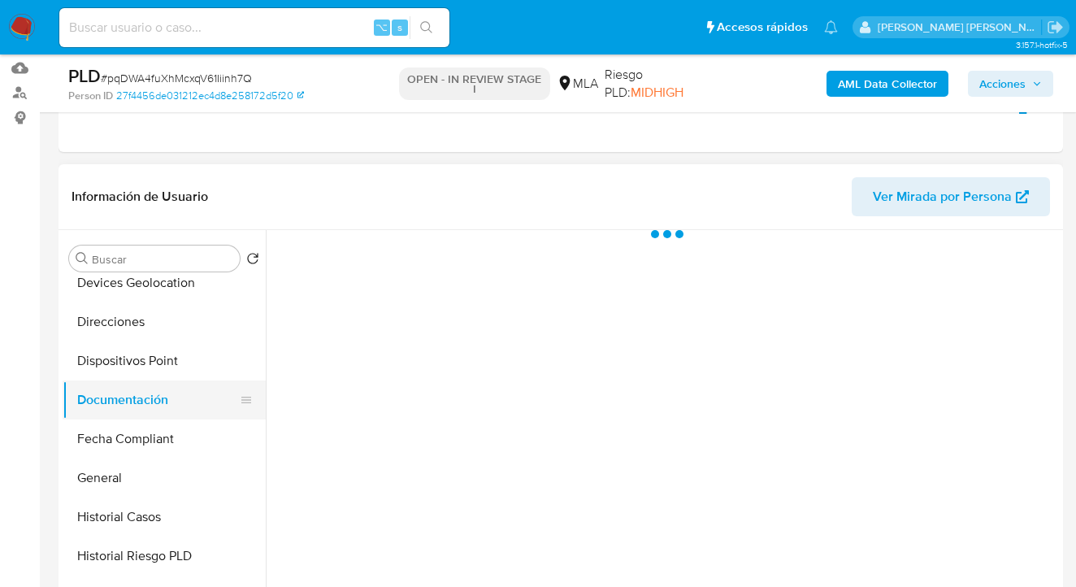
click at [194, 388] on button "Documentación" at bounding box center [158, 399] width 190 height 39
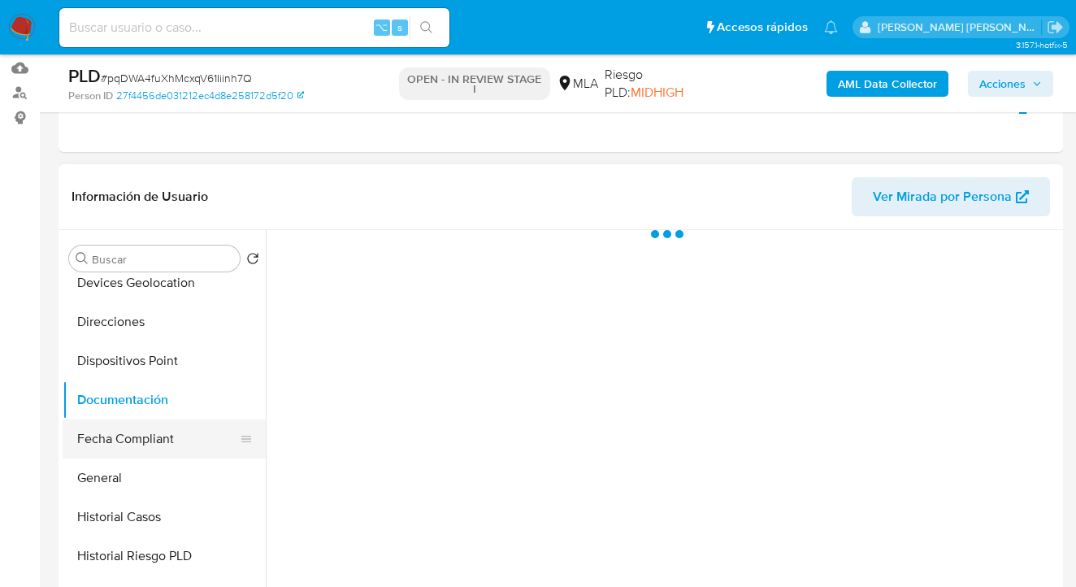
click at [170, 437] on button "Fecha Compliant" at bounding box center [158, 438] width 190 height 39
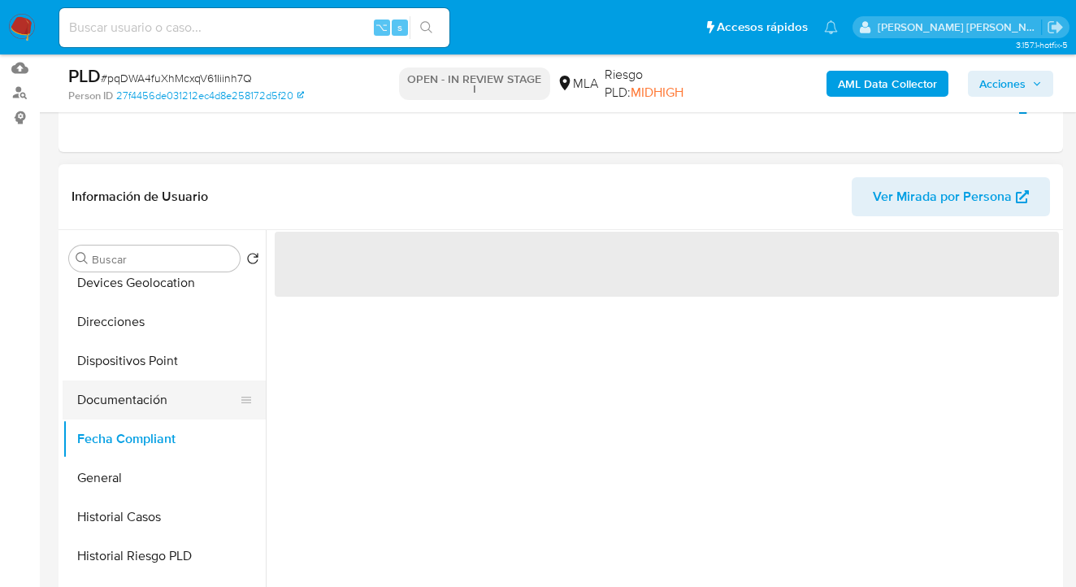
click at [171, 406] on button "Documentación" at bounding box center [158, 399] width 190 height 39
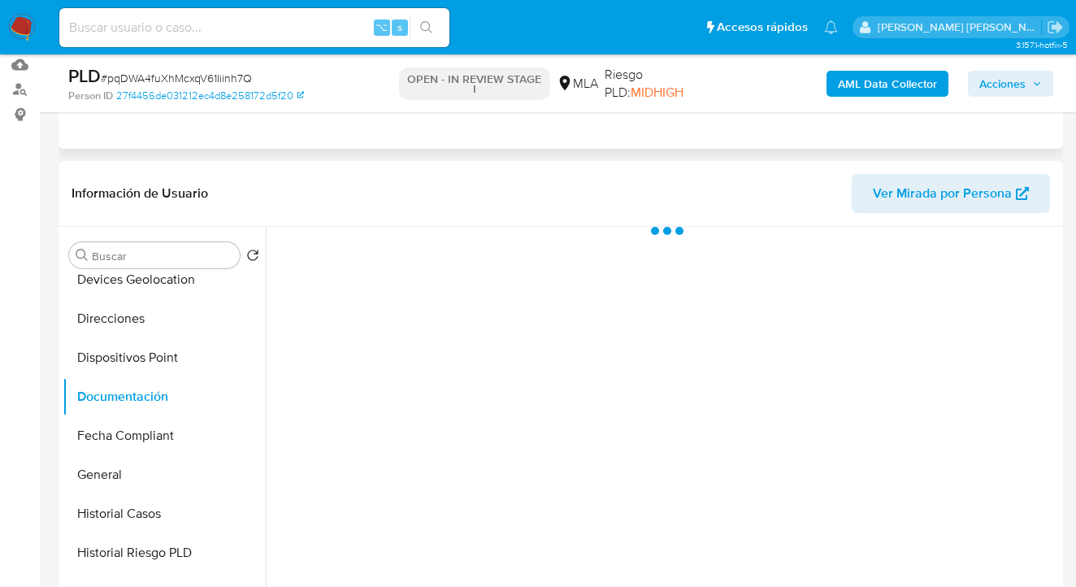
scroll to position [0, 0]
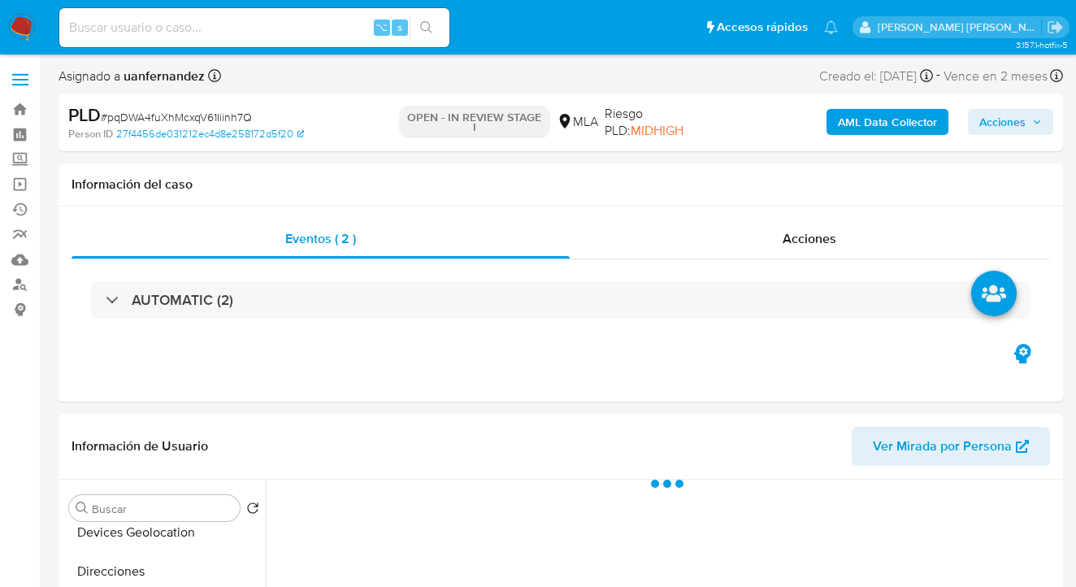
click at [993, 121] on span "Acciones" at bounding box center [1002, 122] width 46 height 26
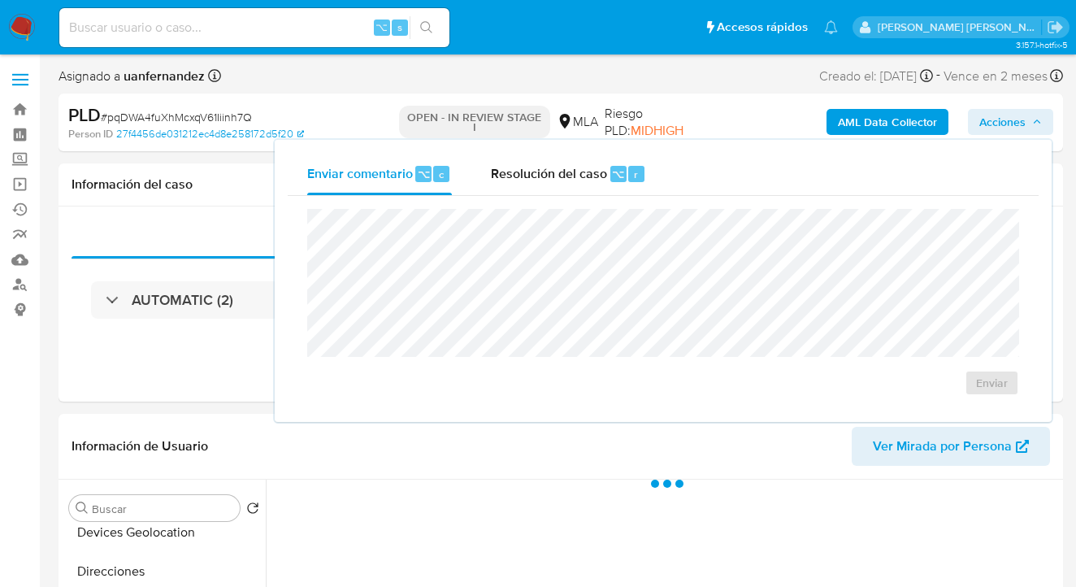
drag, startPoint x: 531, startPoint y: 180, endPoint x: 521, endPoint y: 201, distance: 23.6
click at [528, 183] on div "Resolución del caso ⌥ r" at bounding box center [568, 174] width 155 height 42
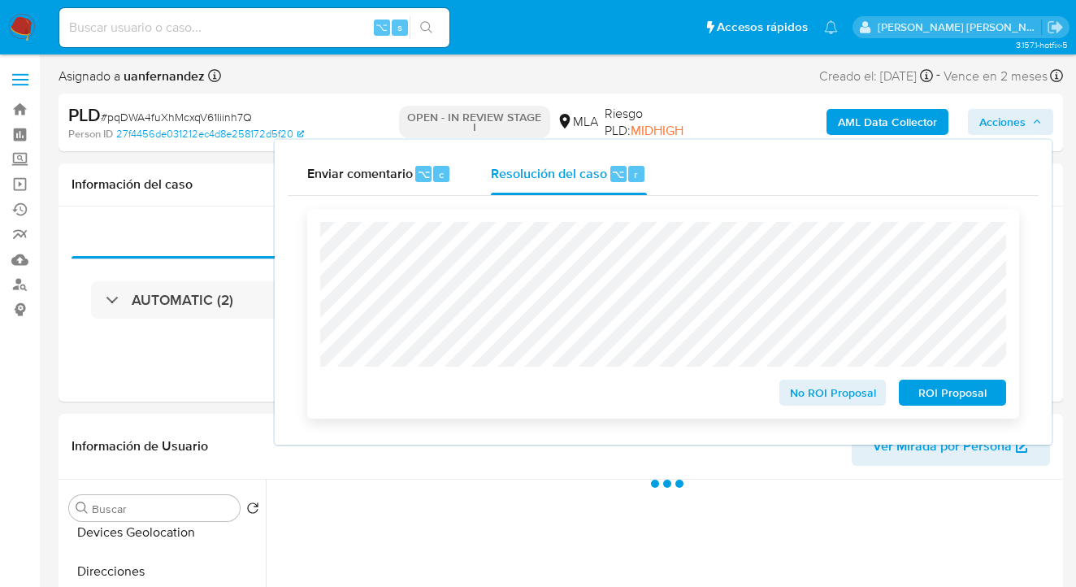
click at [981, 392] on span "ROI Proposal" at bounding box center [952, 392] width 85 height 23
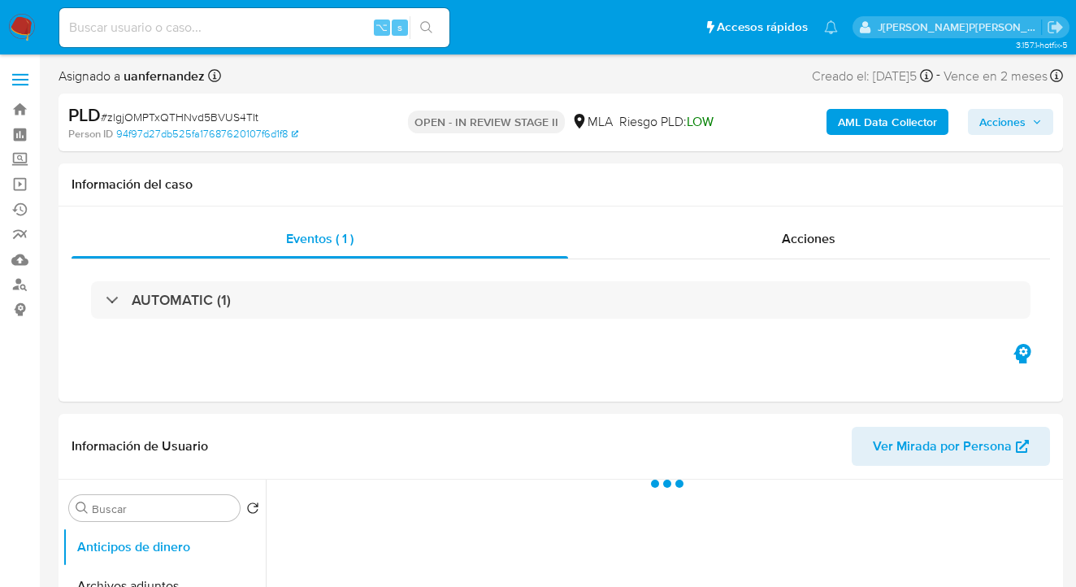
select select "10"
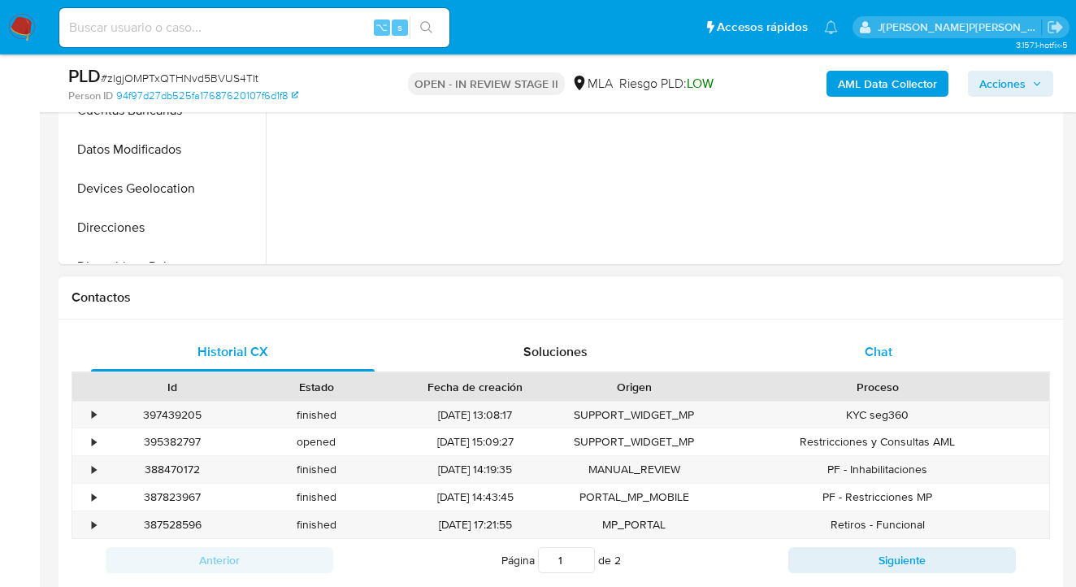
click at [894, 356] on div "Chat" at bounding box center [879, 351] width 284 height 39
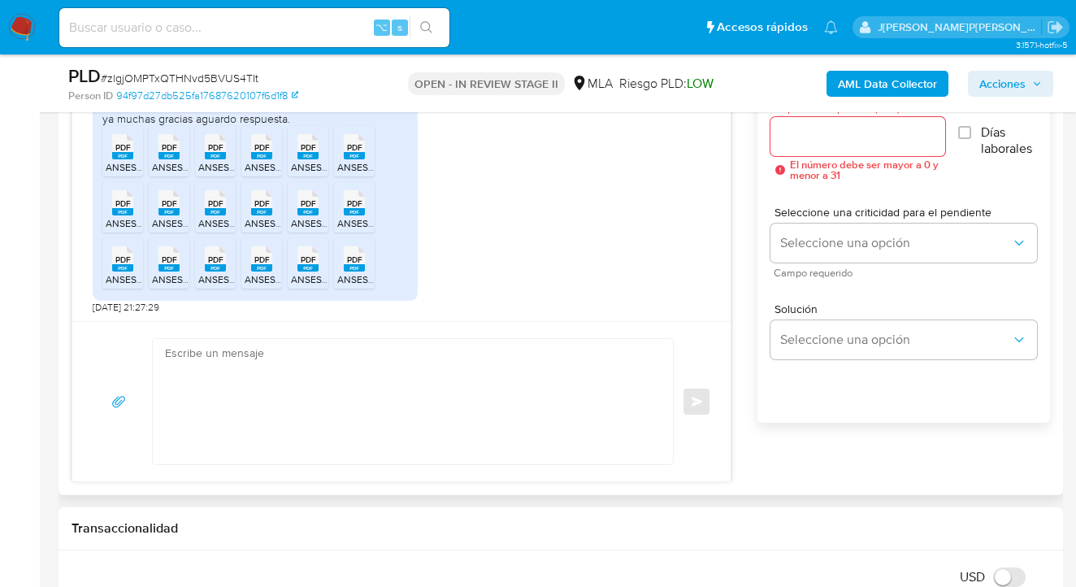
scroll to position [1318, 0]
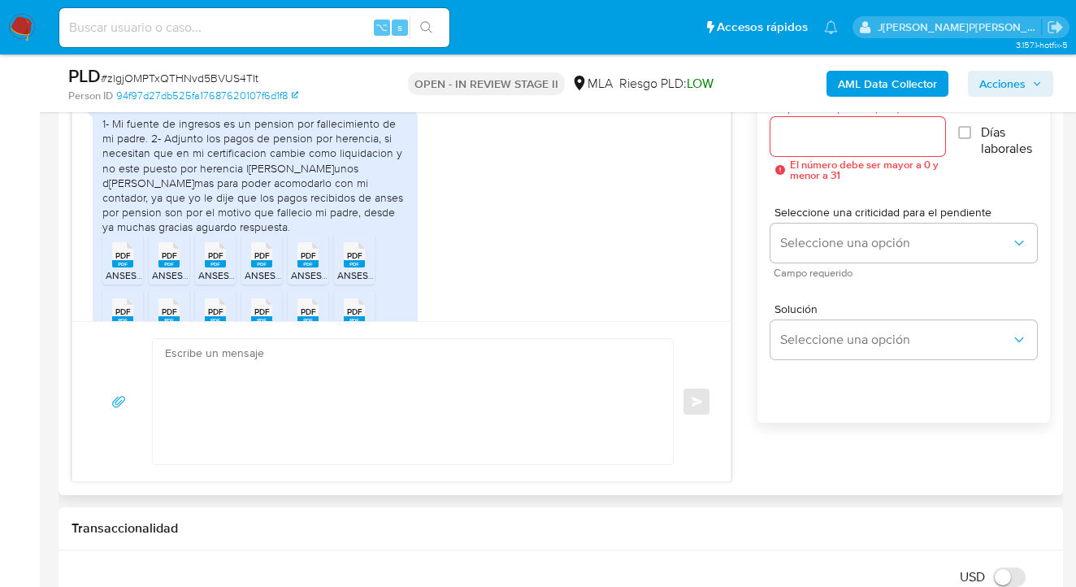
click at [124, 261] on span "PDF" at bounding box center [122, 255] width 15 height 11
click at [166, 261] on span "PDF" at bounding box center [169, 255] width 15 height 11
click at [211, 261] on span "PDF" at bounding box center [215, 255] width 15 height 11
drag, startPoint x: 265, startPoint y: 283, endPoint x: 287, endPoint y: 284, distance: 22.0
click at [265, 261] on span "PDF" at bounding box center [261, 255] width 15 height 11
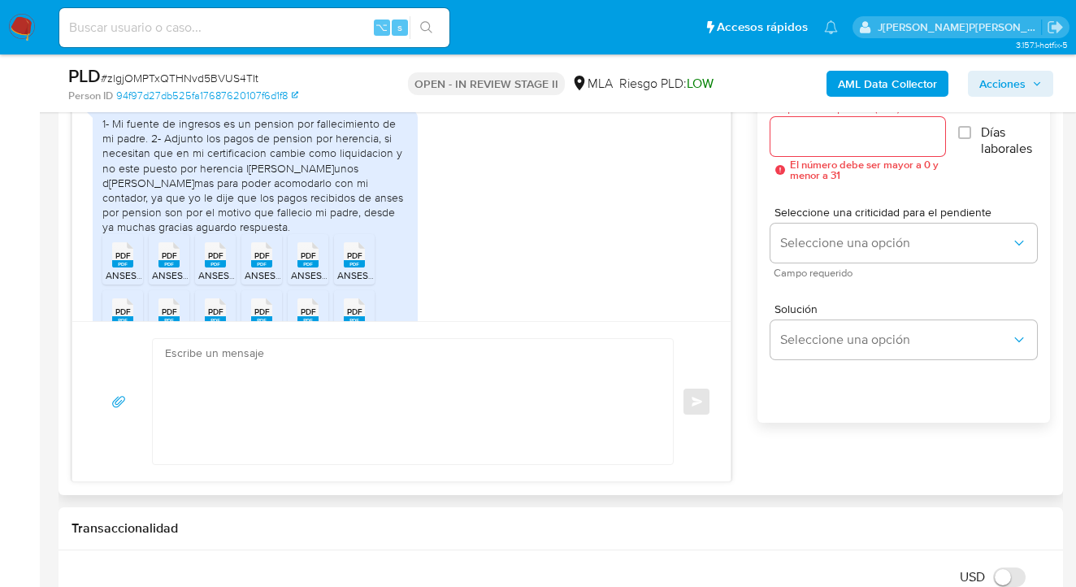
click at [309, 261] on span "PDF" at bounding box center [308, 255] width 15 height 11
click at [353, 267] on rect at bounding box center [354, 263] width 21 height 7
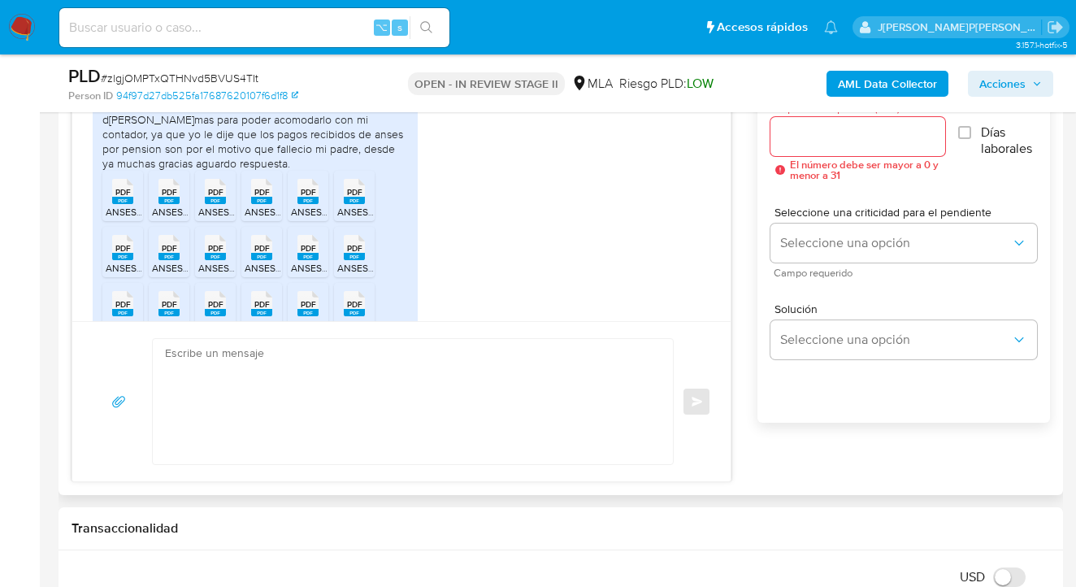
scroll to position [1401, 0]
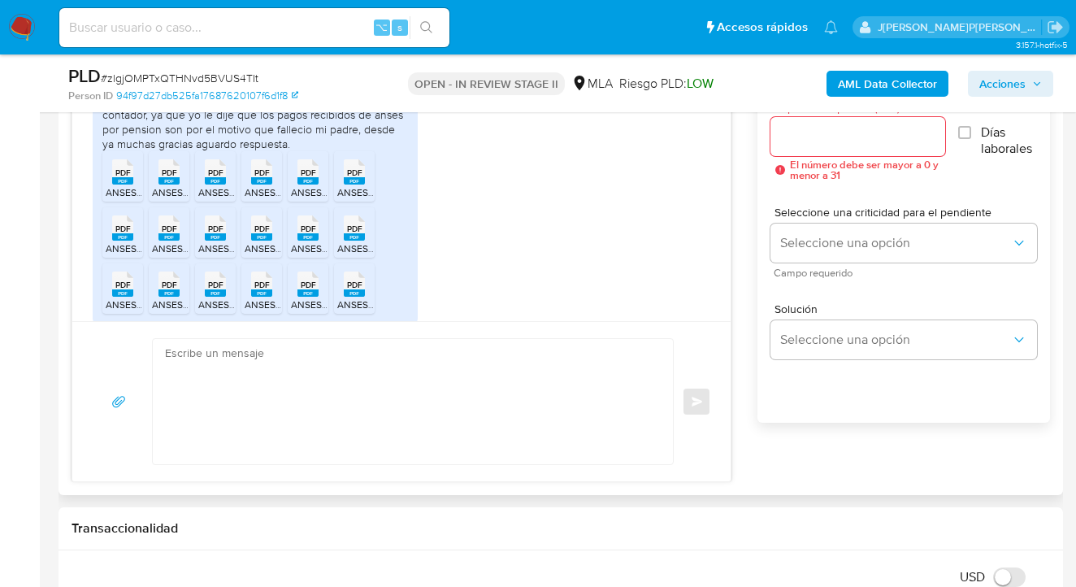
click at [120, 241] on rect at bounding box center [122, 236] width 21 height 7
click at [169, 234] on span "PDF" at bounding box center [169, 228] width 15 height 11
click at [212, 241] on rect at bounding box center [215, 236] width 21 height 7
click at [265, 234] on span "PDF" at bounding box center [261, 228] width 15 height 11
click at [312, 234] on span "PDF" at bounding box center [308, 228] width 15 height 11
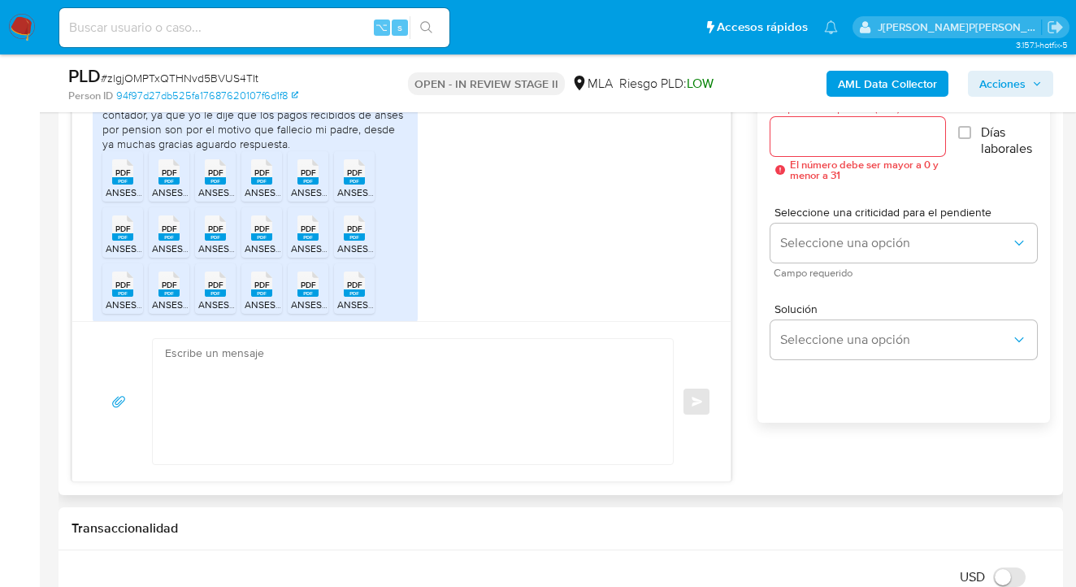
click at [354, 234] on span "PDF" at bounding box center [354, 228] width 15 height 11
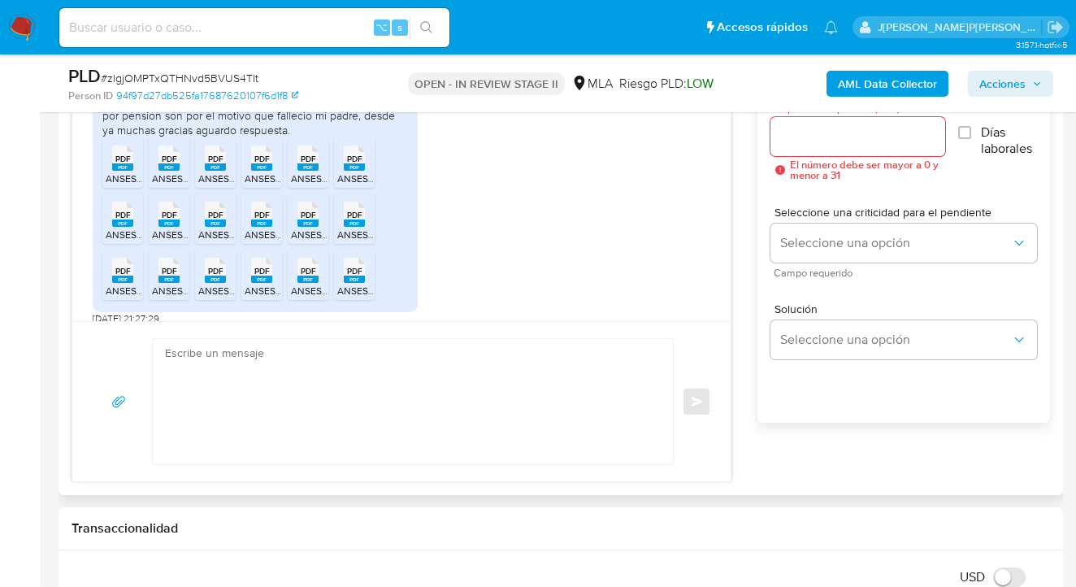
scroll to position [1435, 0]
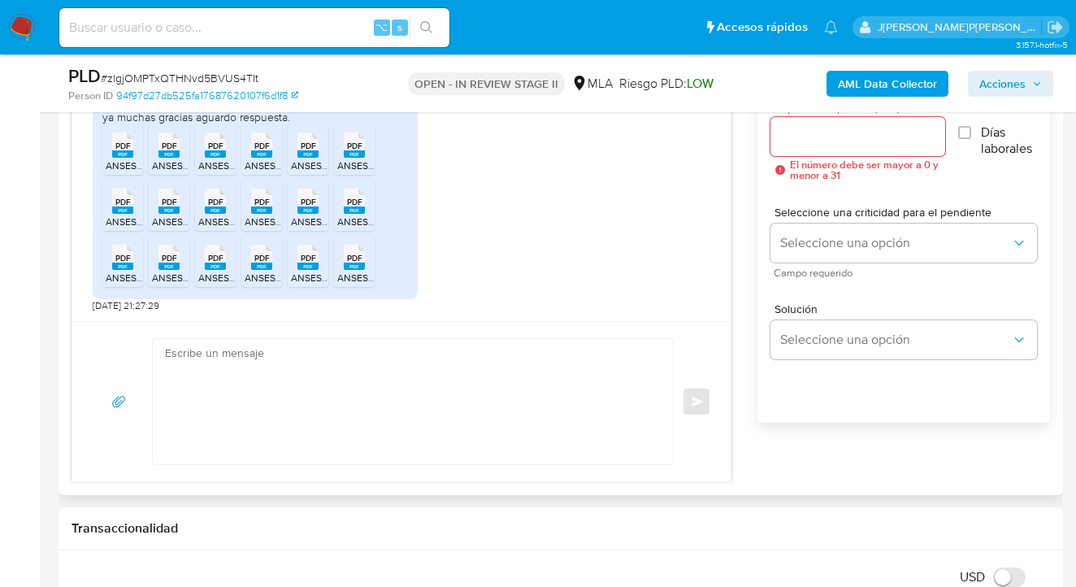
click at [120, 263] on span "PDF" at bounding box center [122, 258] width 15 height 11
click at [164, 263] on span "PDF" at bounding box center [169, 258] width 15 height 11
click at [218, 263] on span "PDF" at bounding box center [215, 258] width 15 height 11
click at [266, 263] on span "PDF" at bounding box center [261, 258] width 15 height 11
click at [310, 263] on span "PDF" at bounding box center [308, 258] width 15 height 11
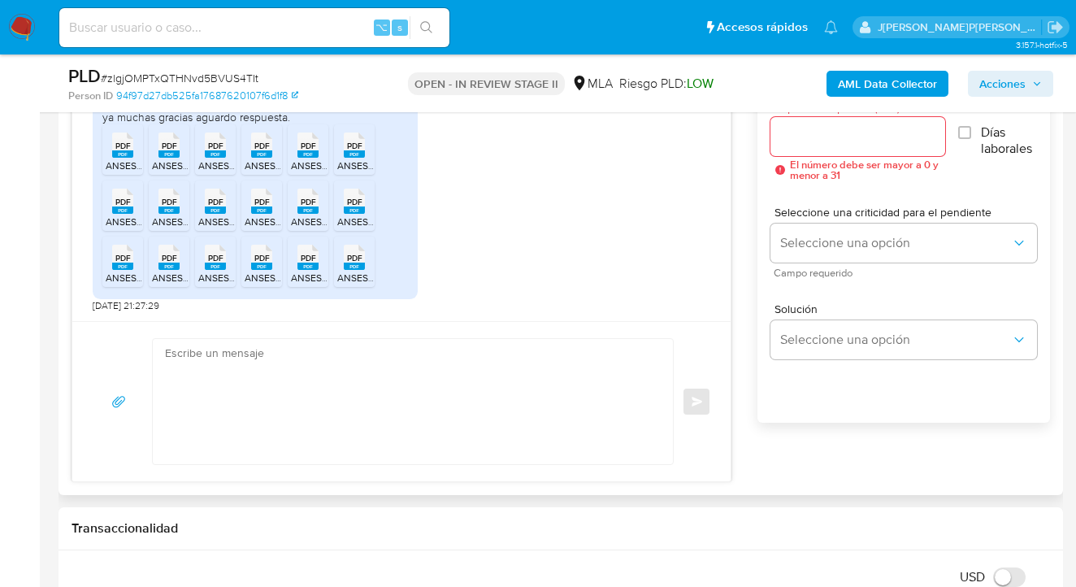
click at [352, 263] on span "PDF" at bounding box center [354, 258] width 15 height 11
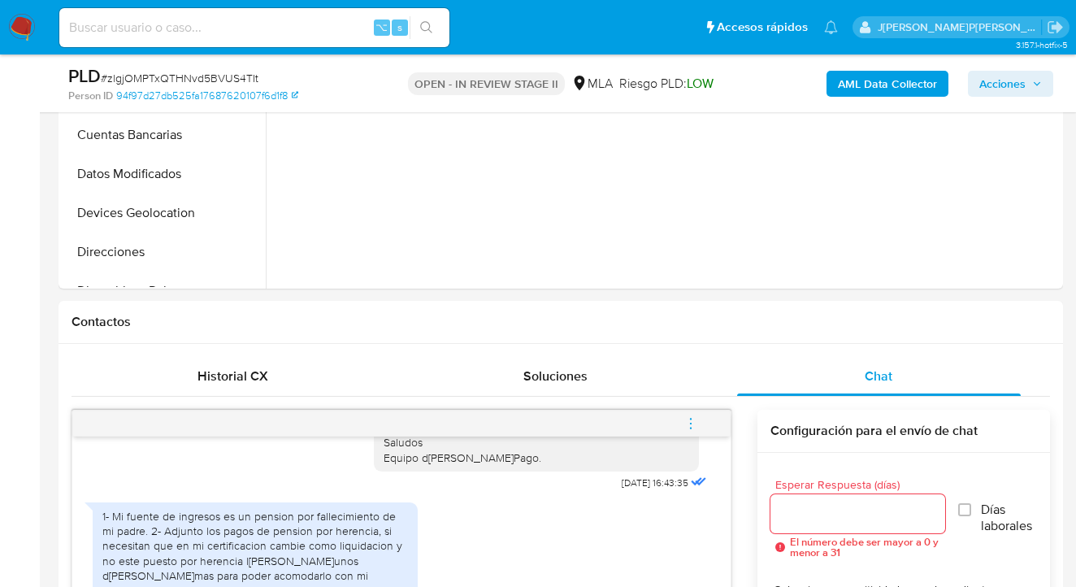
scroll to position [245, 0]
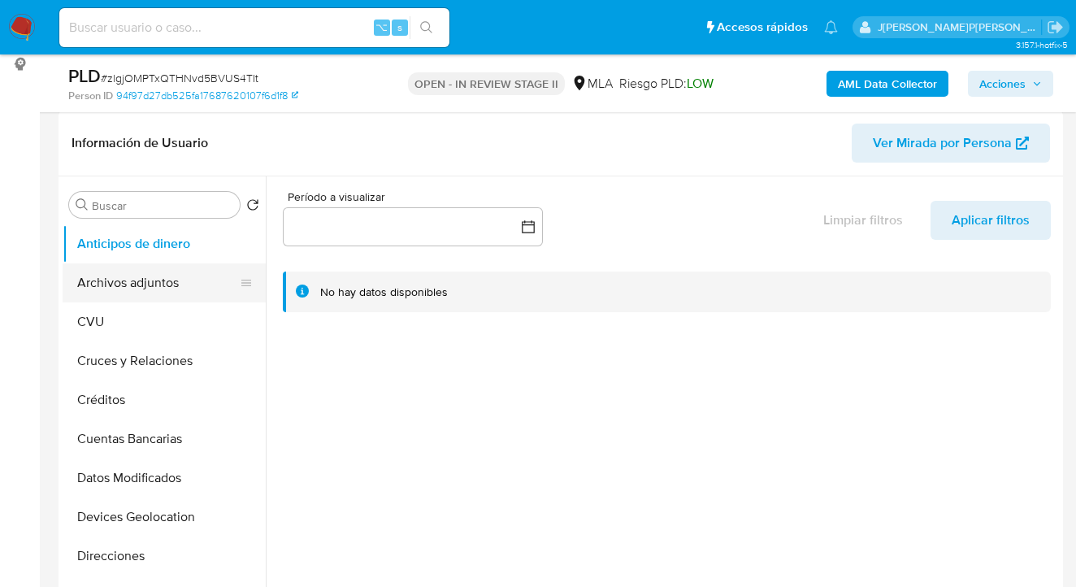
click at [178, 297] on button "Archivos adjuntos" at bounding box center [158, 282] width 190 height 39
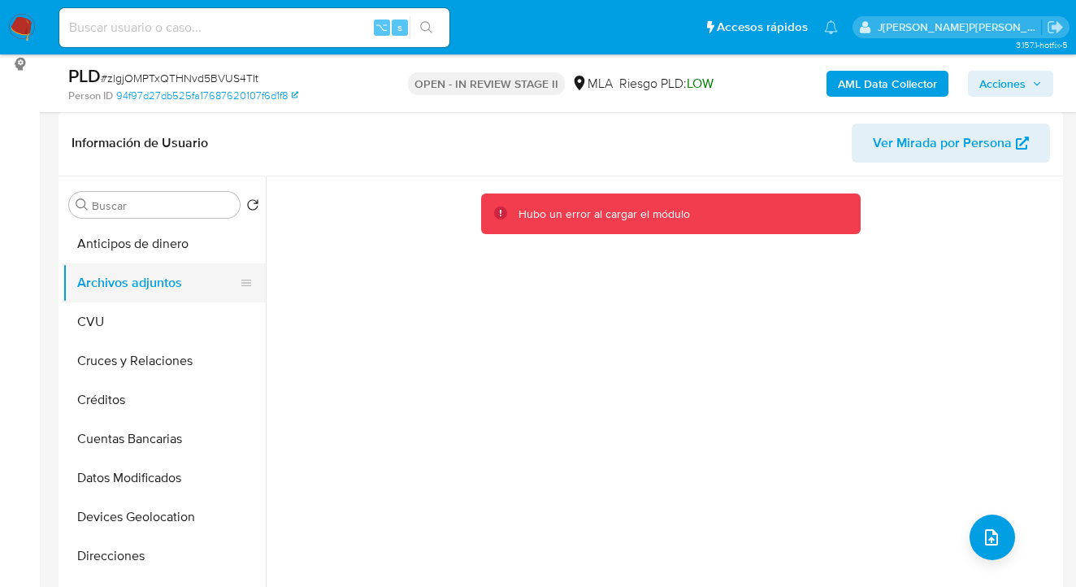
drag, startPoint x: 158, startPoint y: 330, endPoint x: 158, endPoint y: 297, distance: 32.5
click at [158, 329] on button "CVU" at bounding box center [164, 321] width 203 height 39
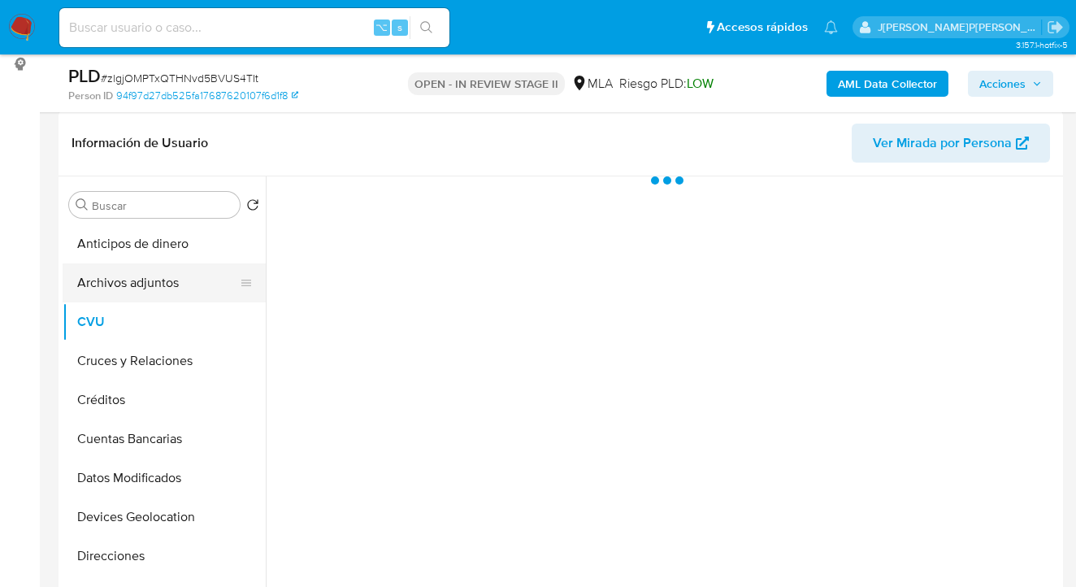
click at [158, 295] on button "Archivos adjuntos" at bounding box center [158, 282] width 190 height 39
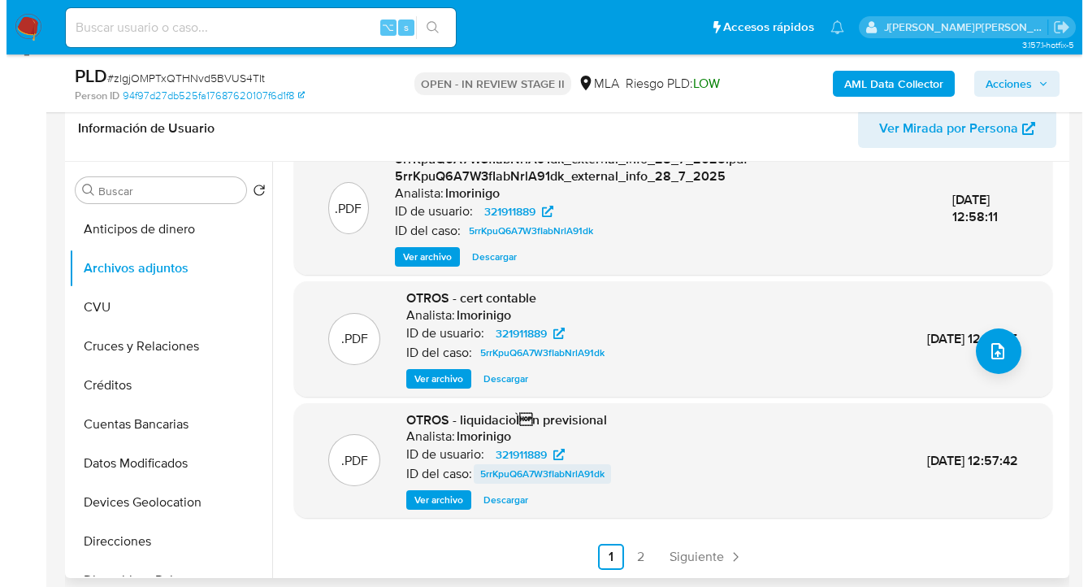
scroll to position [277, 0]
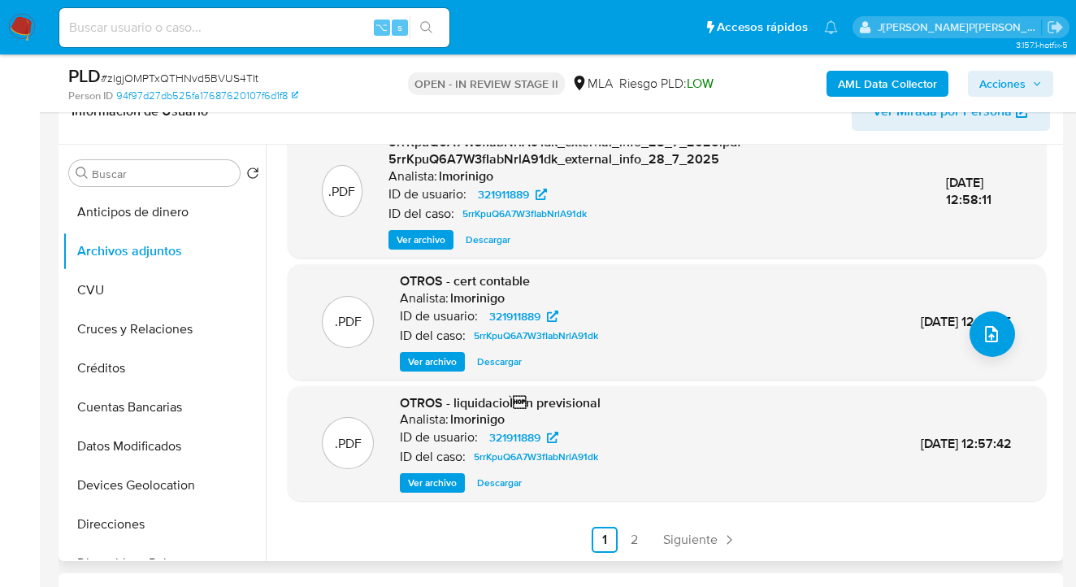
click at [444, 483] on span "Ver archivo" at bounding box center [432, 483] width 49 height 16
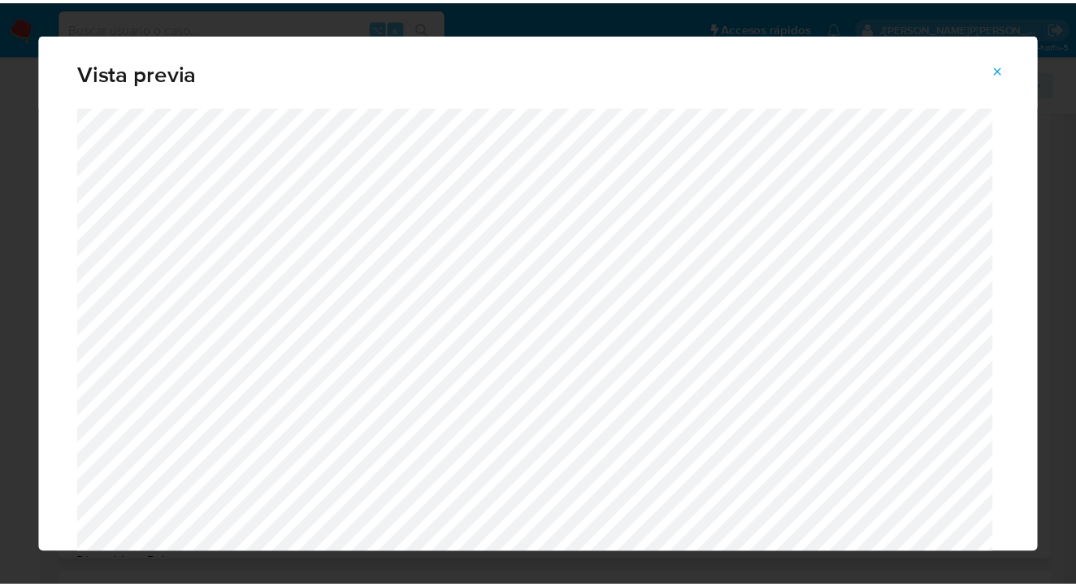
scroll to position [27, 0]
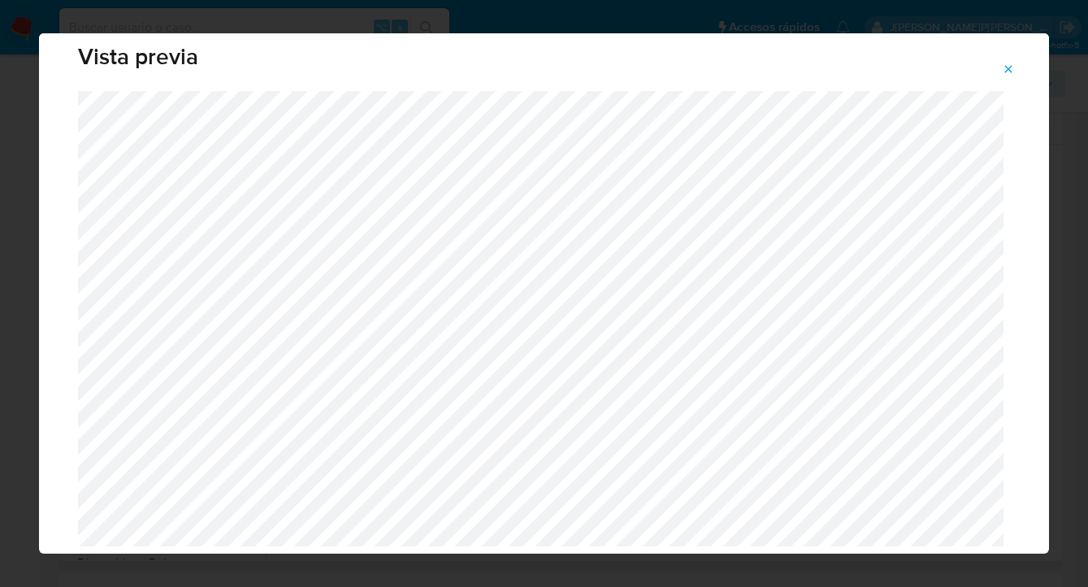
drag, startPoint x: 1012, startPoint y: 68, endPoint x: 917, endPoint y: 97, distance: 99.2
click at [1010, 69] on icon "Attachment preview" at bounding box center [1008, 69] width 13 height 13
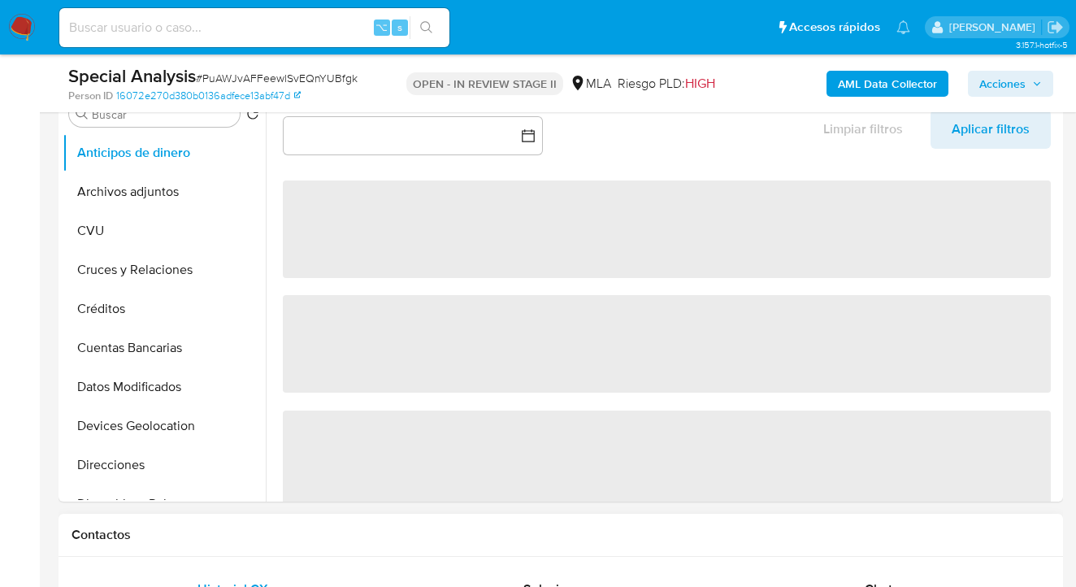
scroll to position [685, 0]
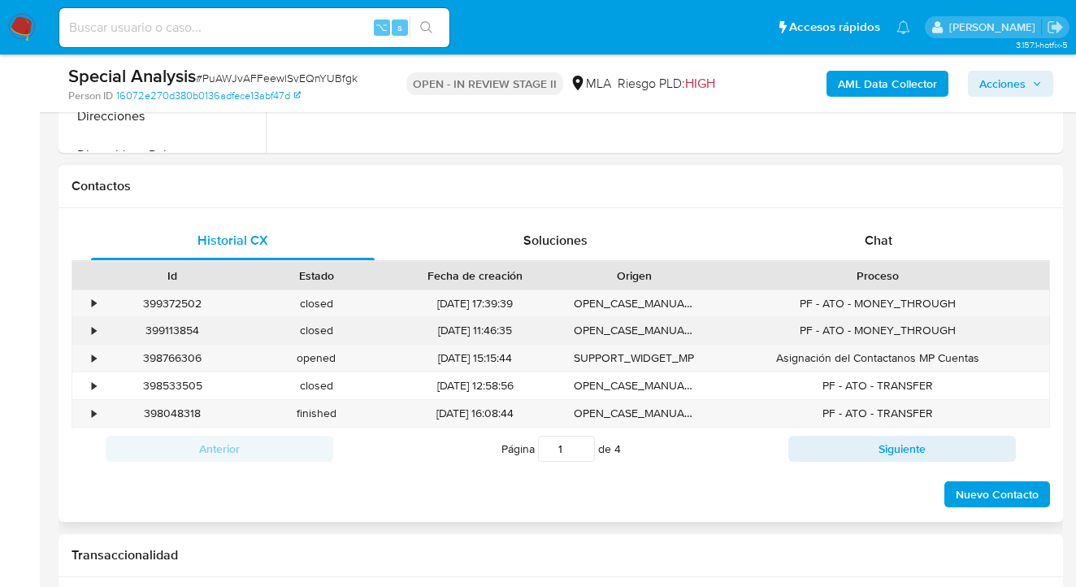
select select "10"
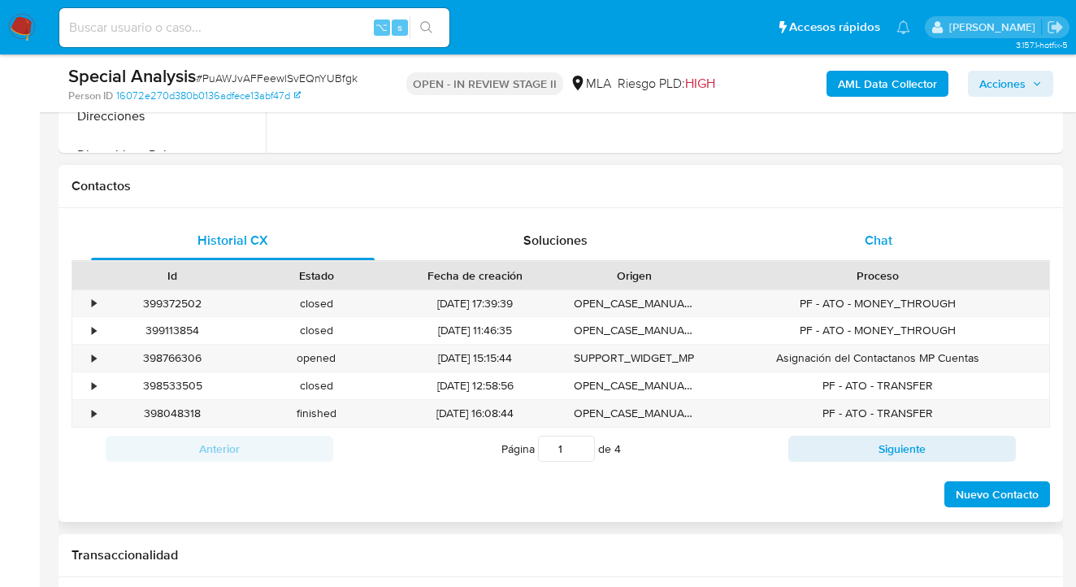
click at [919, 243] on div "Chat" at bounding box center [879, 240] width 284 height 39
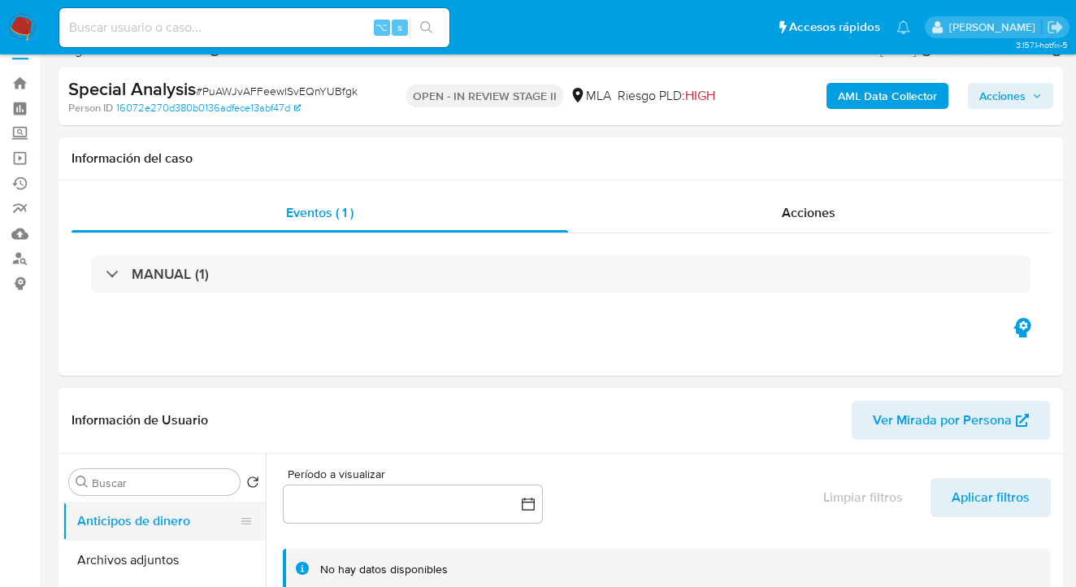
scroll to position [117, 0]
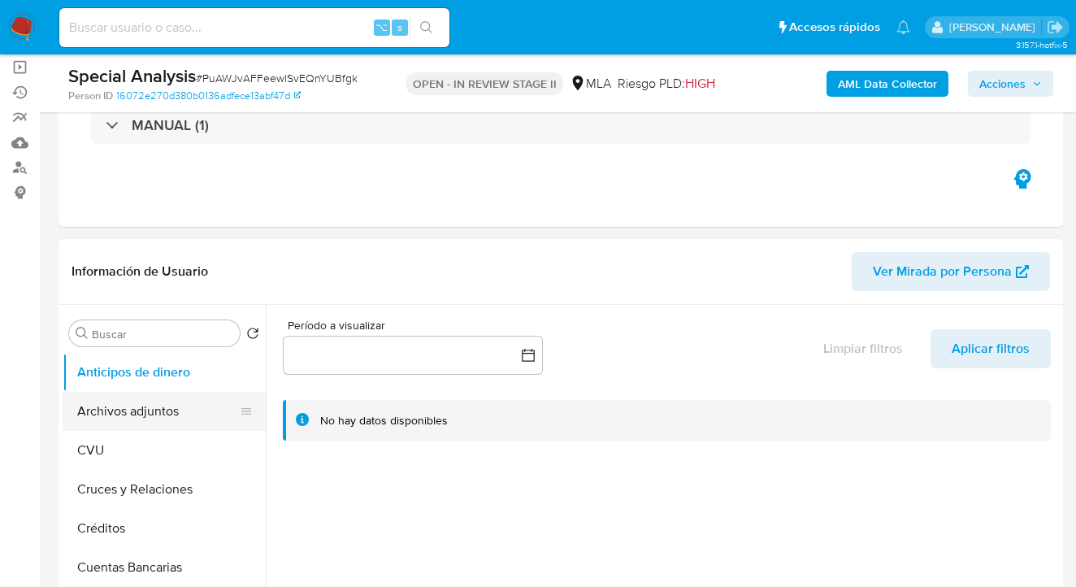
click at [172, 414] on button "Archivos adjuntos" at bounding box center [158, 411] width 190 height 39
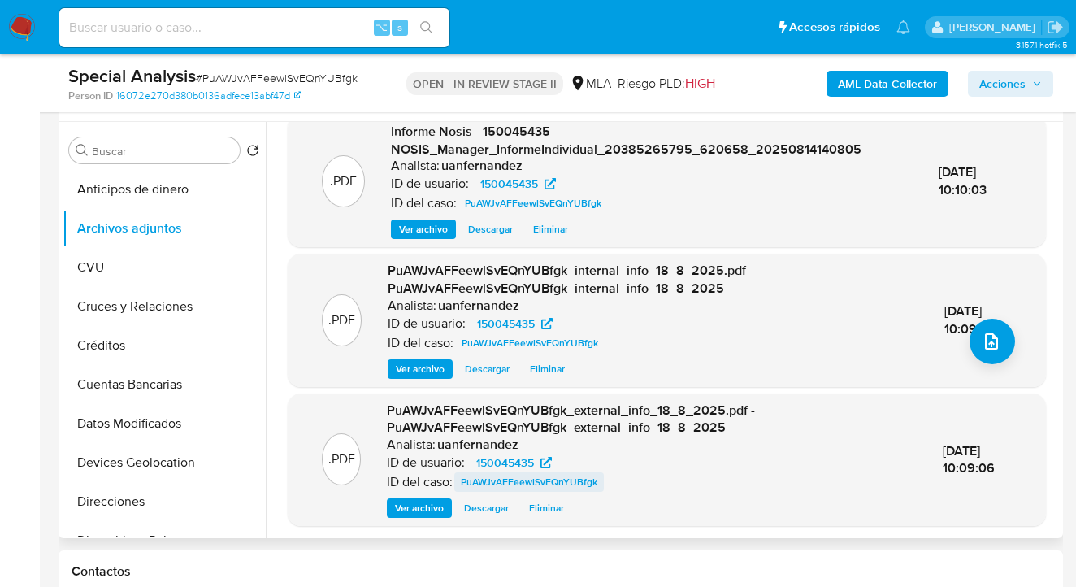
scroll to position [189, 0]
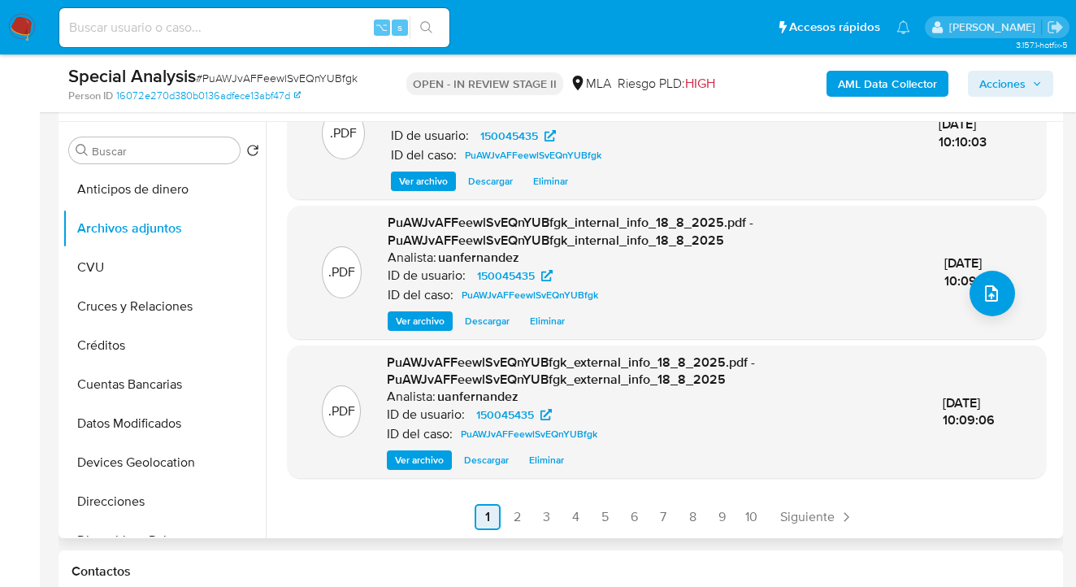
click at [517, 517] on link "2" at bounding box center [517, 517] width 26 height 26
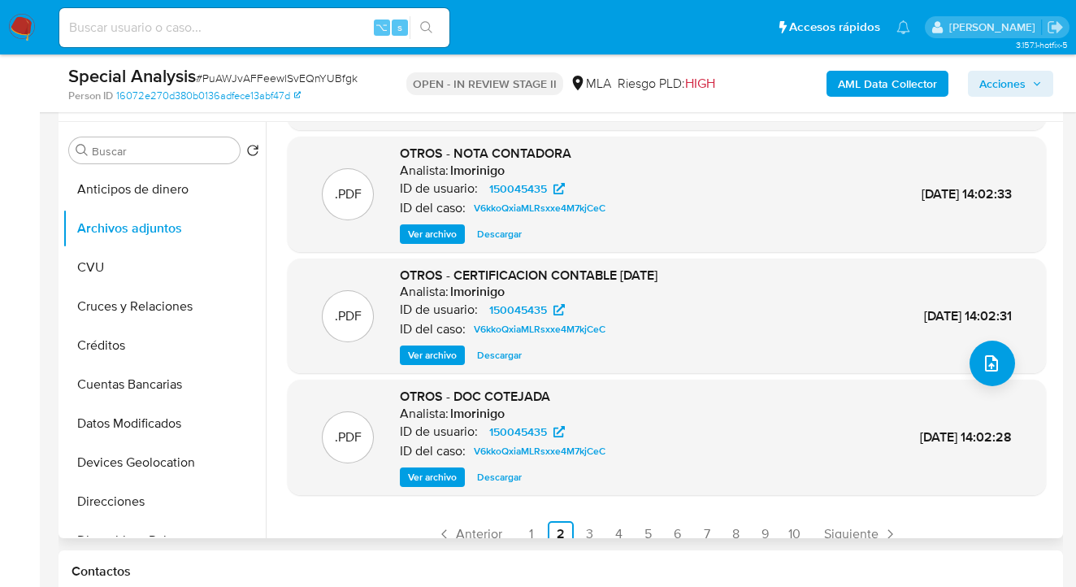
scroll to position [137, 0]
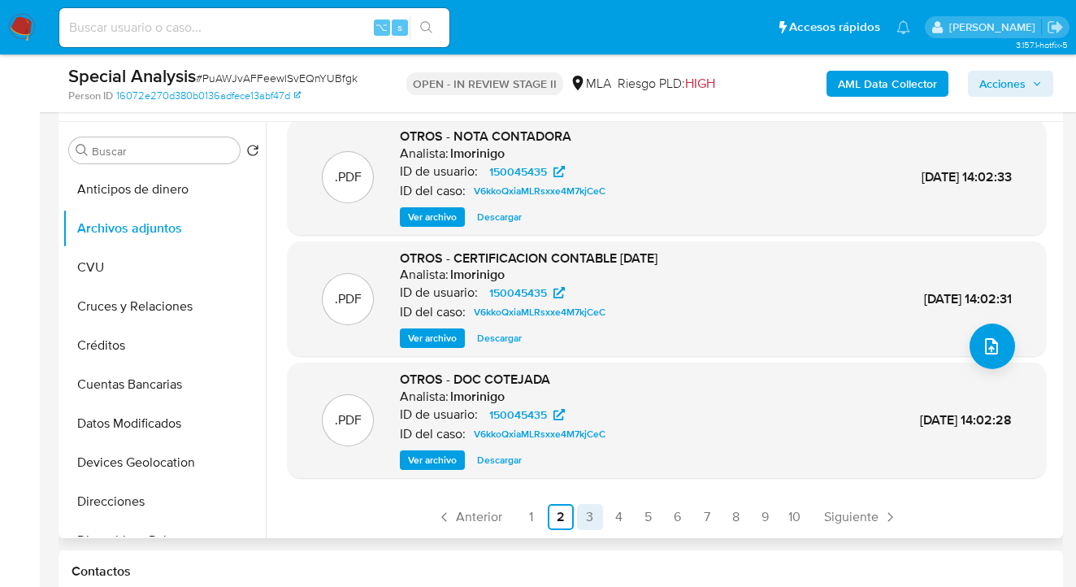
click at [582, 515] on link "3" at bounding box center [590, 517] width 26 height 26
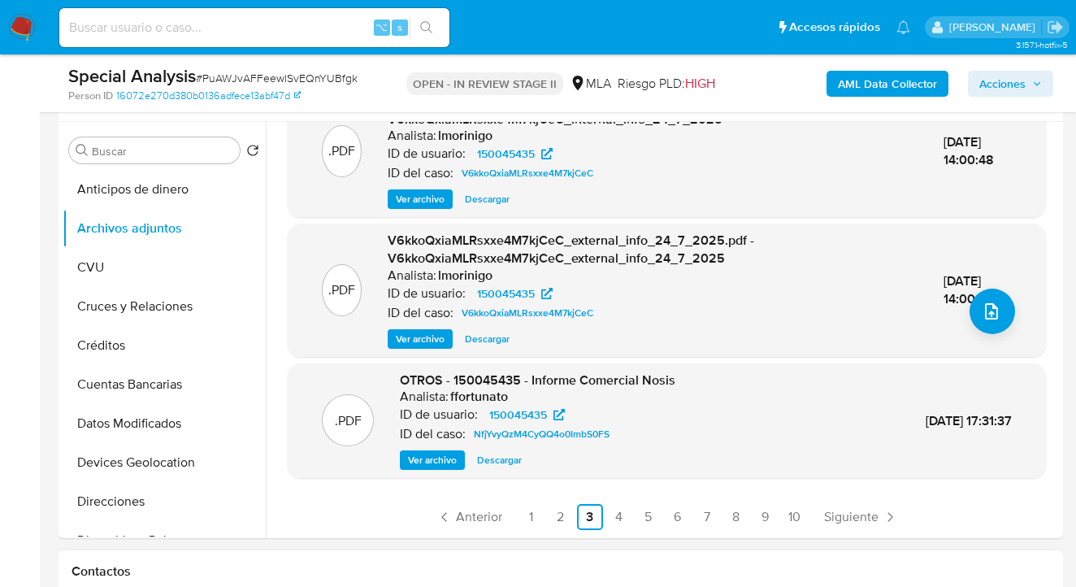
scroll to position [423, 0]
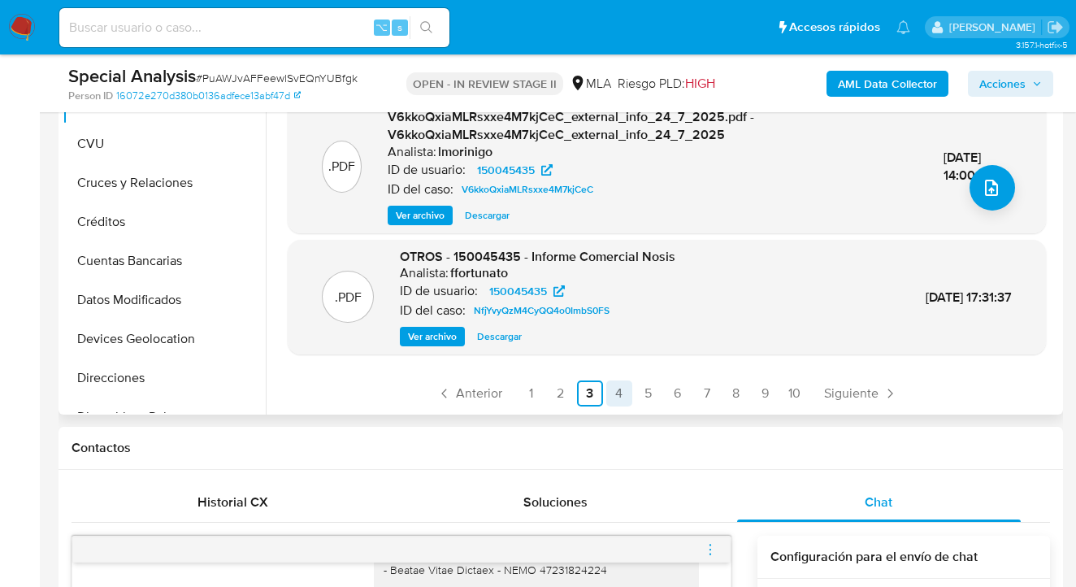
click at [614, 400] on link "4" at bounding box center [619, 393] width 26 height 26
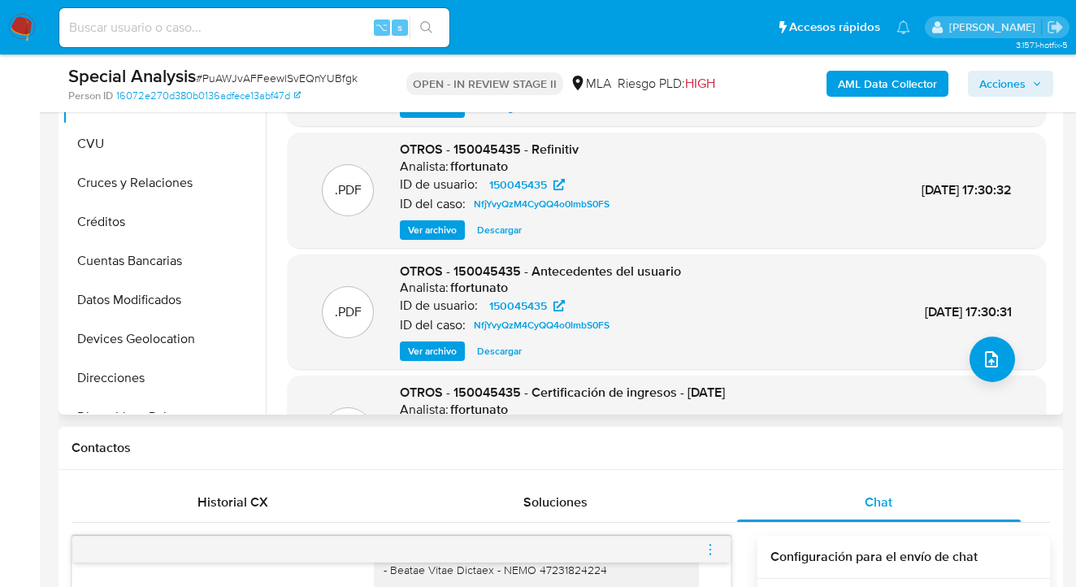
scroll to position [269, 0]
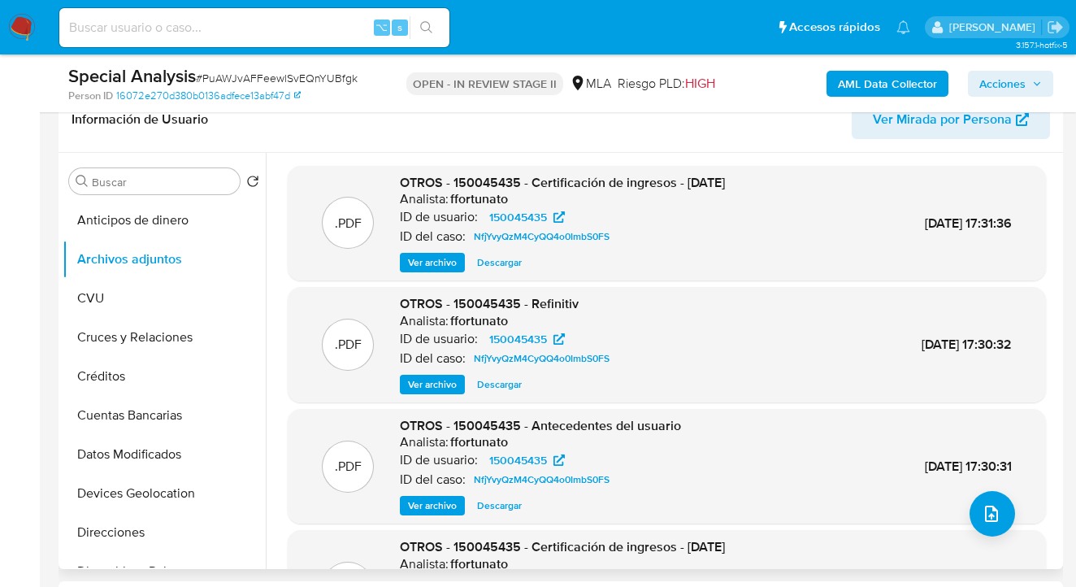
click at [441, 263] on span "Ver archivo" at bounding box center [432, 262] width 49 height 16
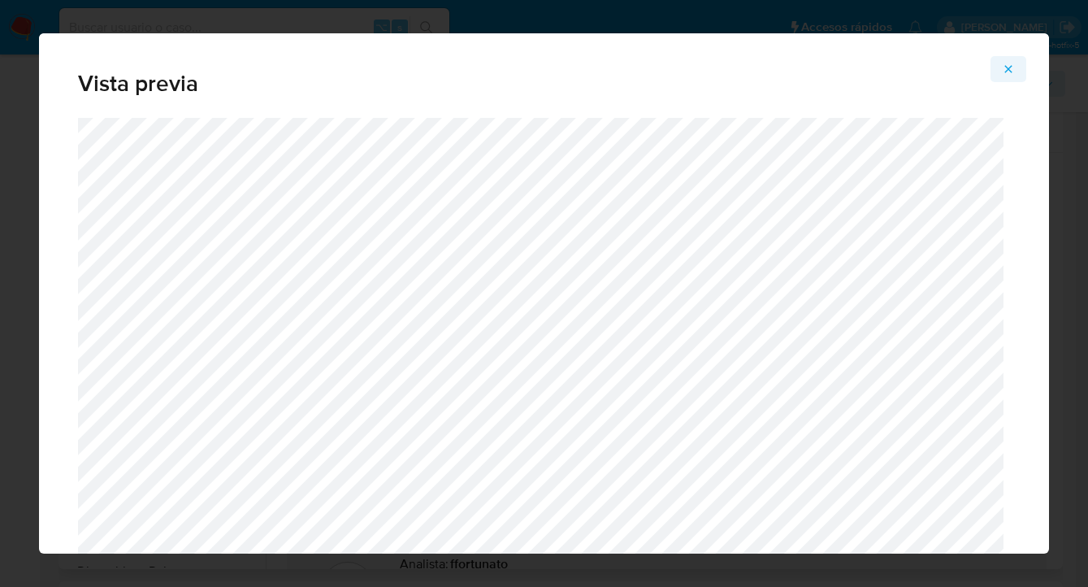
click at [1009, 70] on icon "Attachment preview" at bounding box center [1008, 68] width 7 height 7
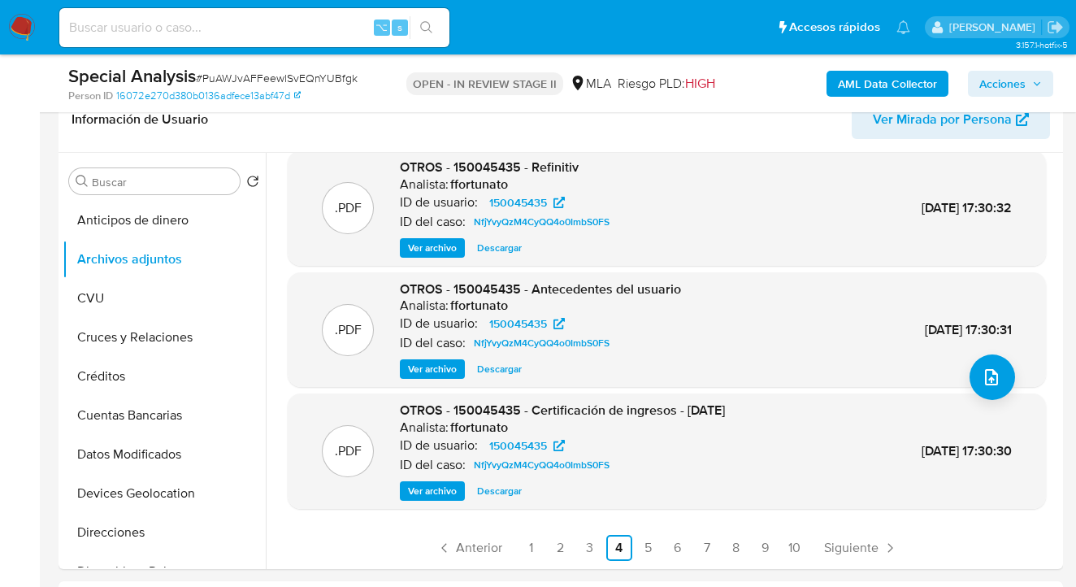
scroll to position [418, 0]
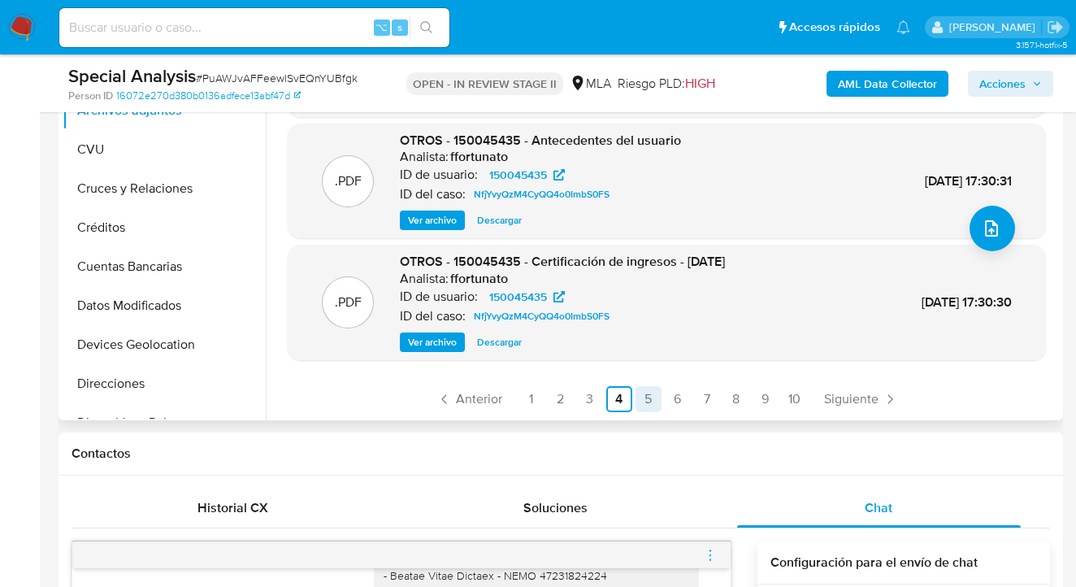
click at [646, 401] on link "5" at bounding box center [648, 399] width 26 height 26
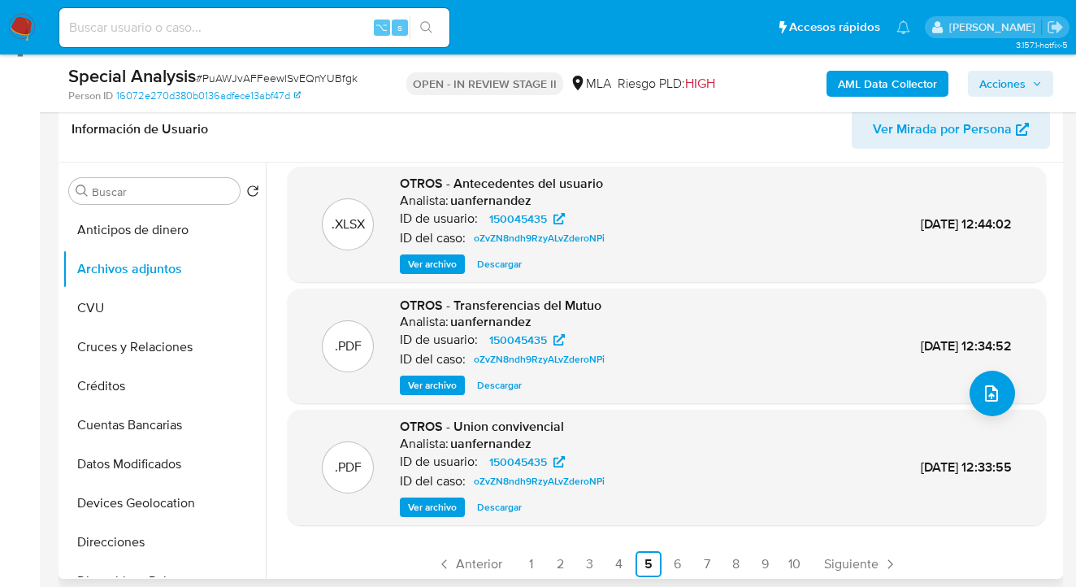
scroll to position [137, 0]
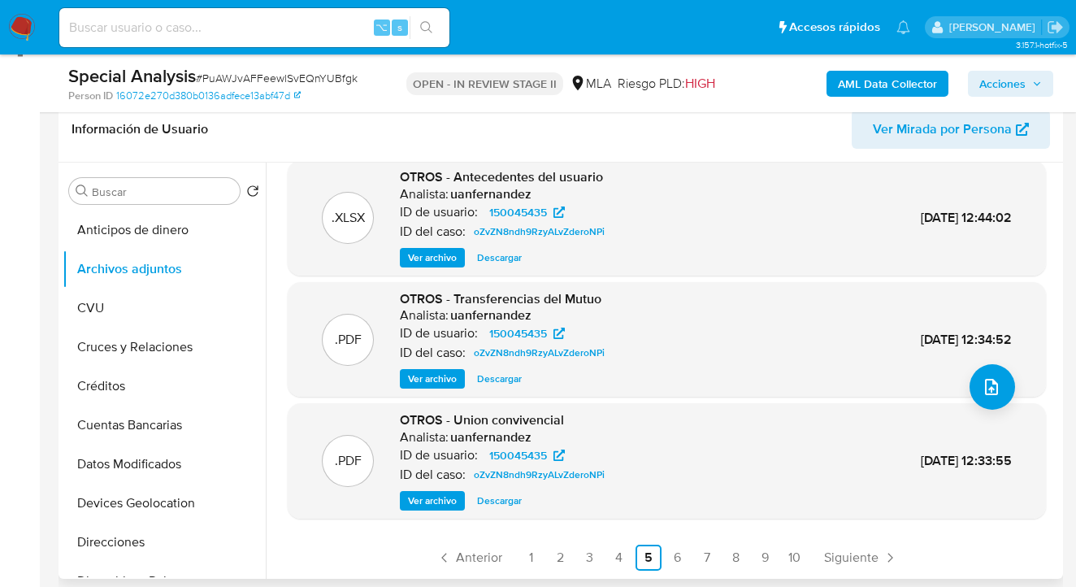
click at [426, 501] on span "Ver archivo" at bounding box center [432, 500] width 49 height 16
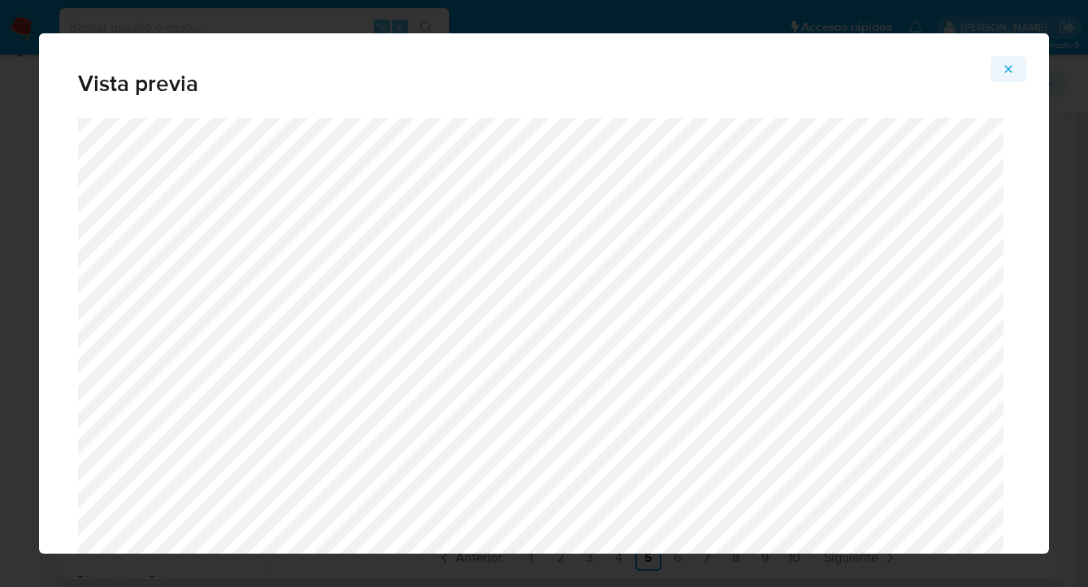
click at [1013, 66] on icon "Attachment preview" at bounding box center [1008, 69] width 13 height 13
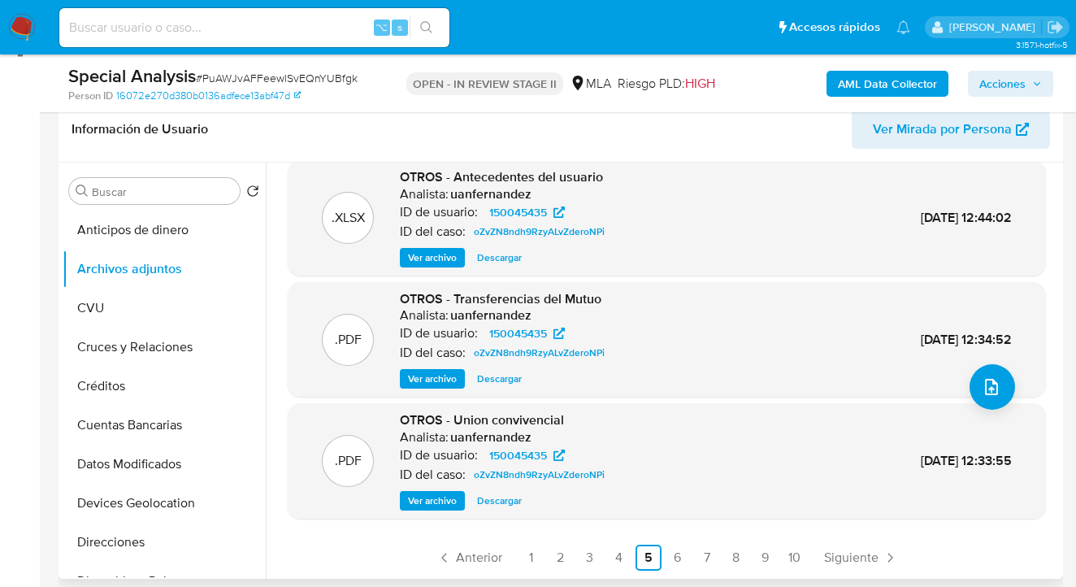
click at [443, 380] on span "Ver archivo" at bounding box center [432, 379] width 49 height 16
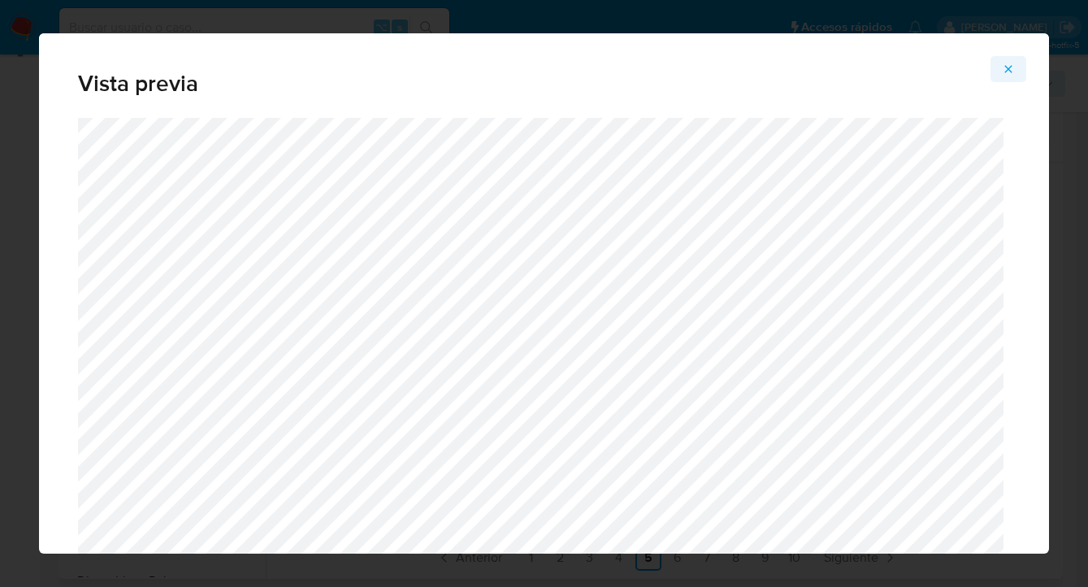
click at [1002, 65] on icon "Attachment preview" at bounding box center [1008, 69] width 13 height 13
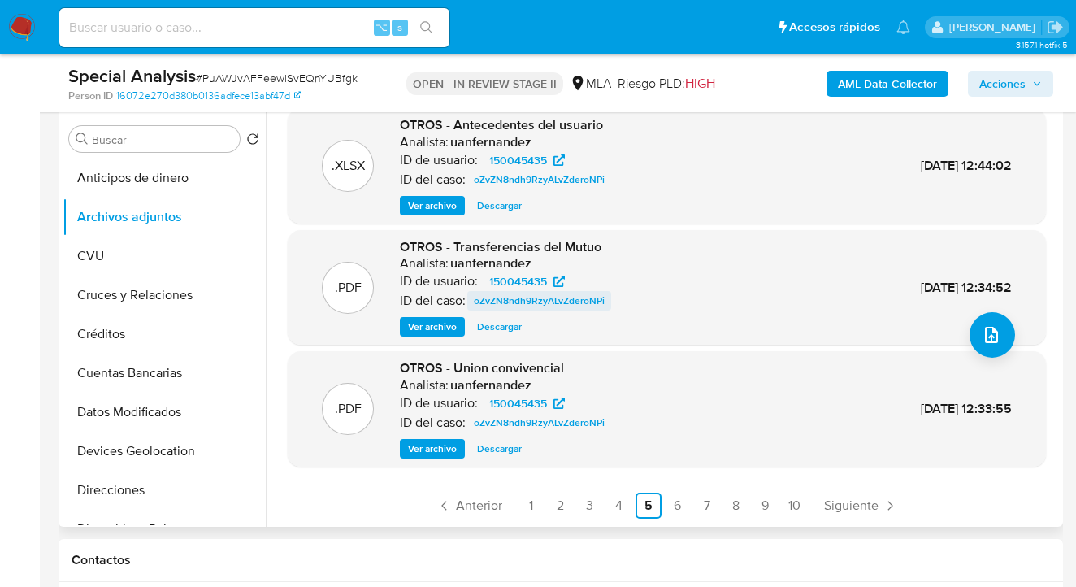
scroll to position [392, 0]
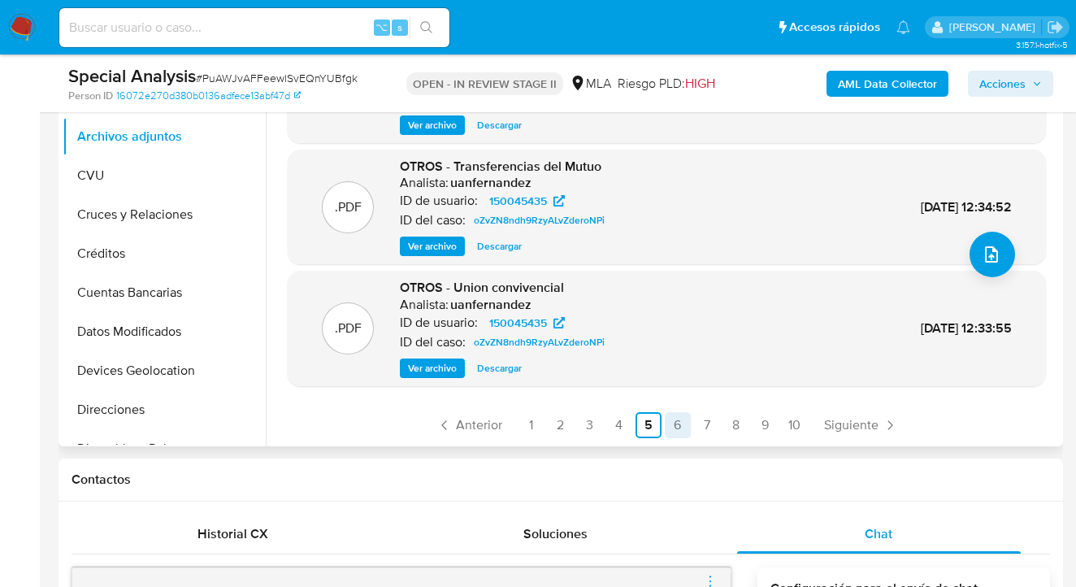
click at [675, 427] on link "6" at bounding box center [678, 425] width 26 height 26
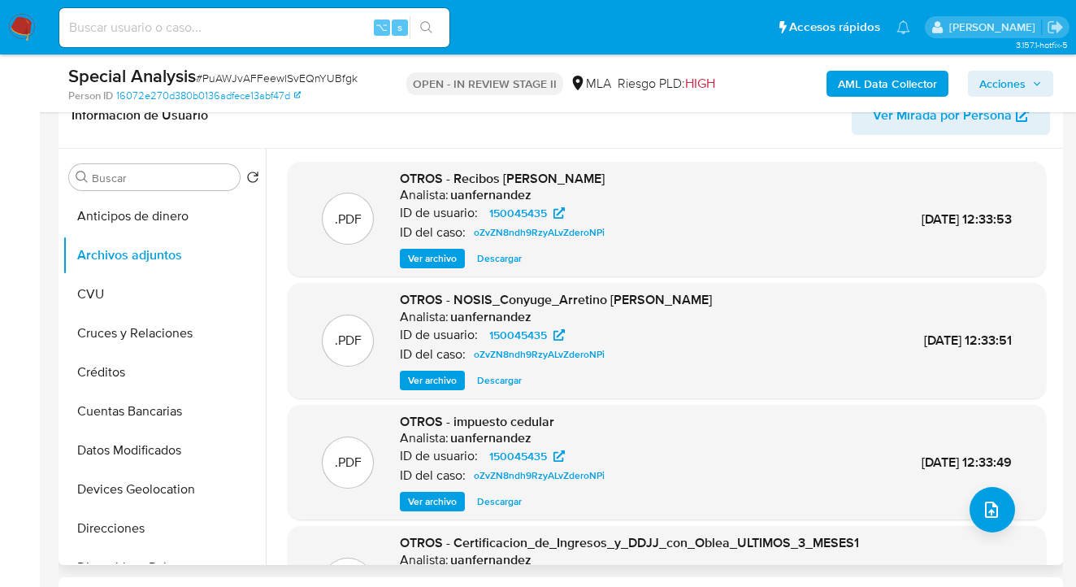
scroll to position [267, 0]
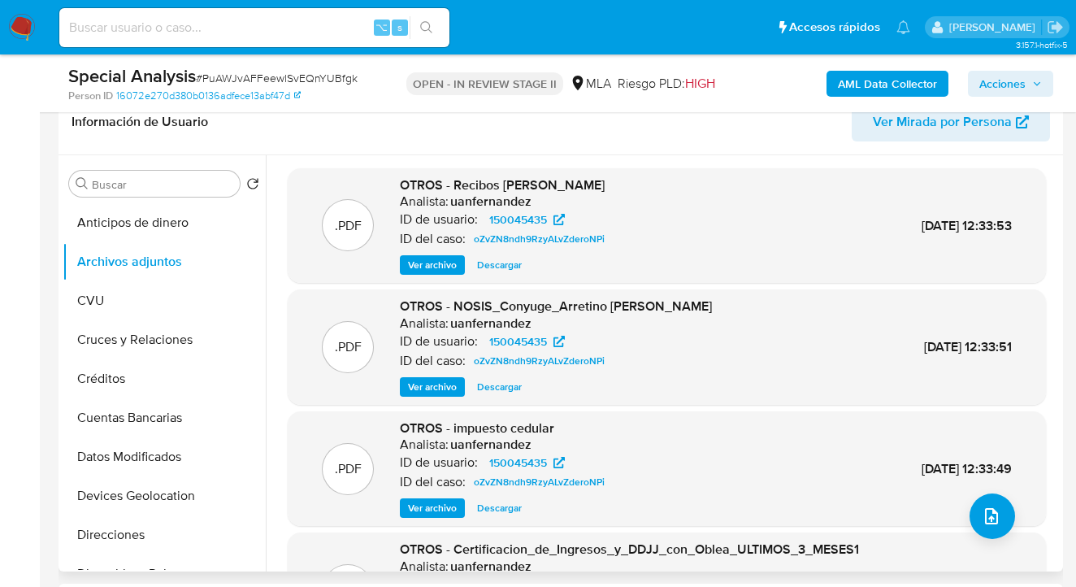
click at [447, 268] on span "Ver archivo" at bounding box center [432, 265] width 49 height 16
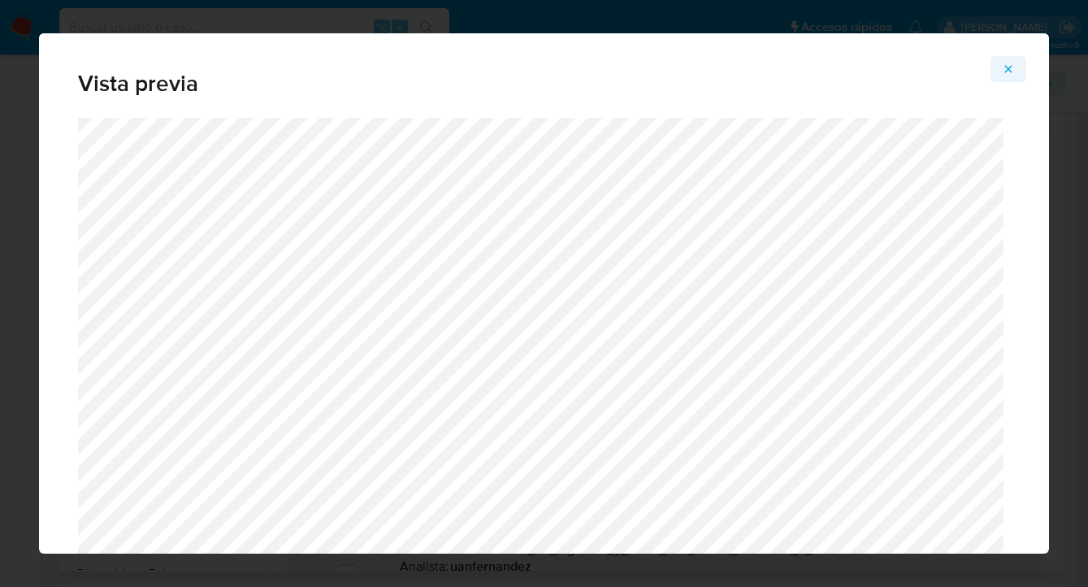
click at [1006, 67] on icon "Attachment preview" at bounding box center [1008, 68] width 7 height 7
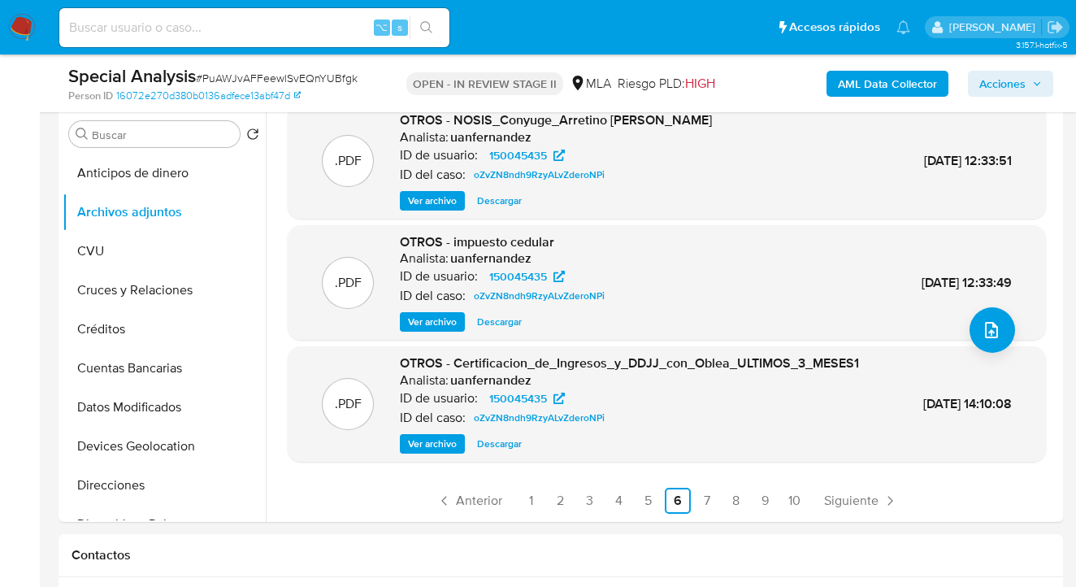
scroll to position [403, 0]
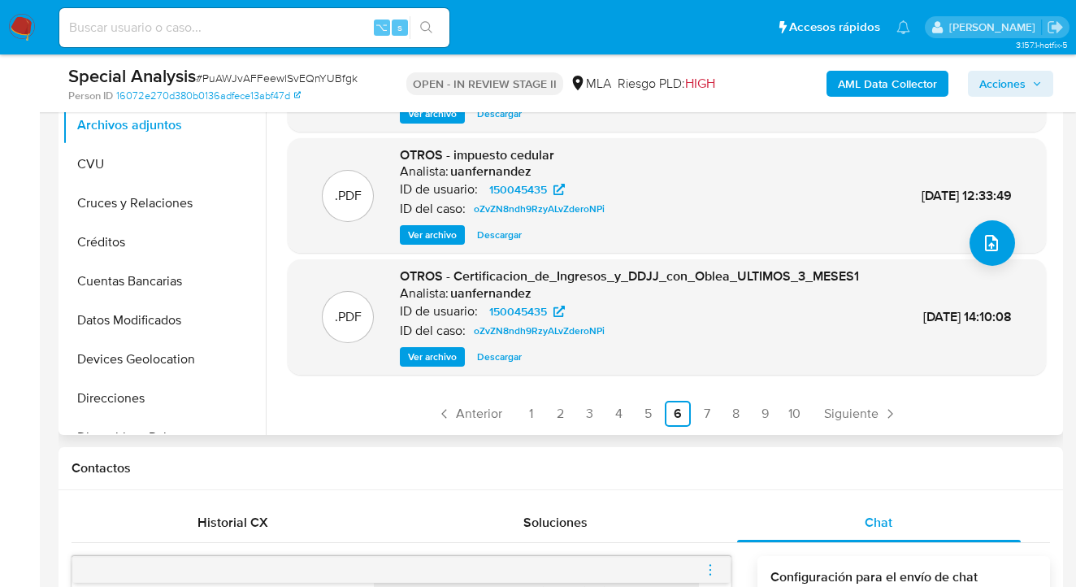
click at [435, 358] on span "Ver archivo" at bounding box center [432, 357] width 49 height 16
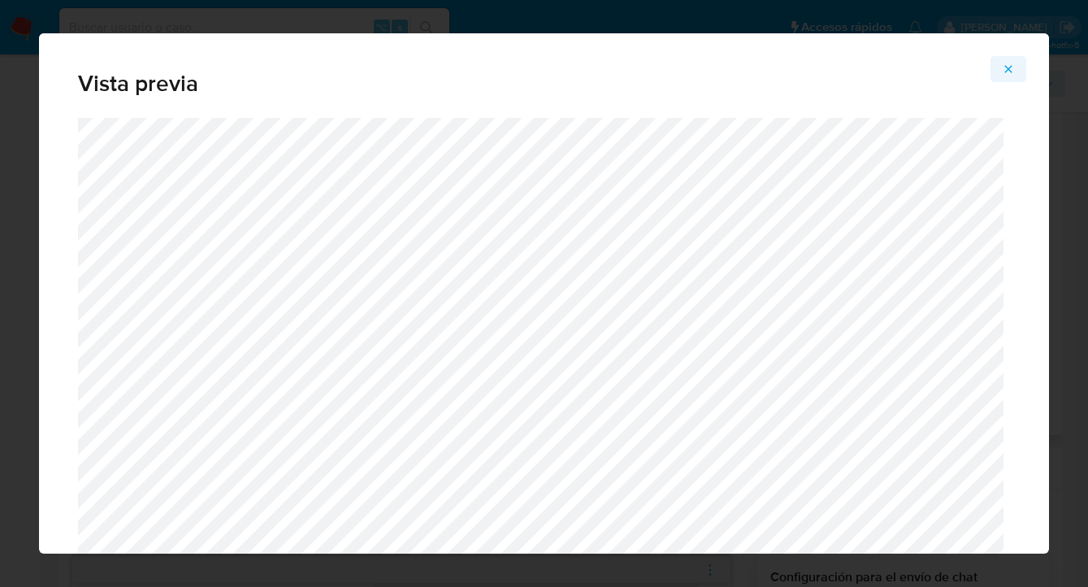
click at [1007, 67] on icon "Attachment preview" at bounding box center [1008, 69] width 13 height 13
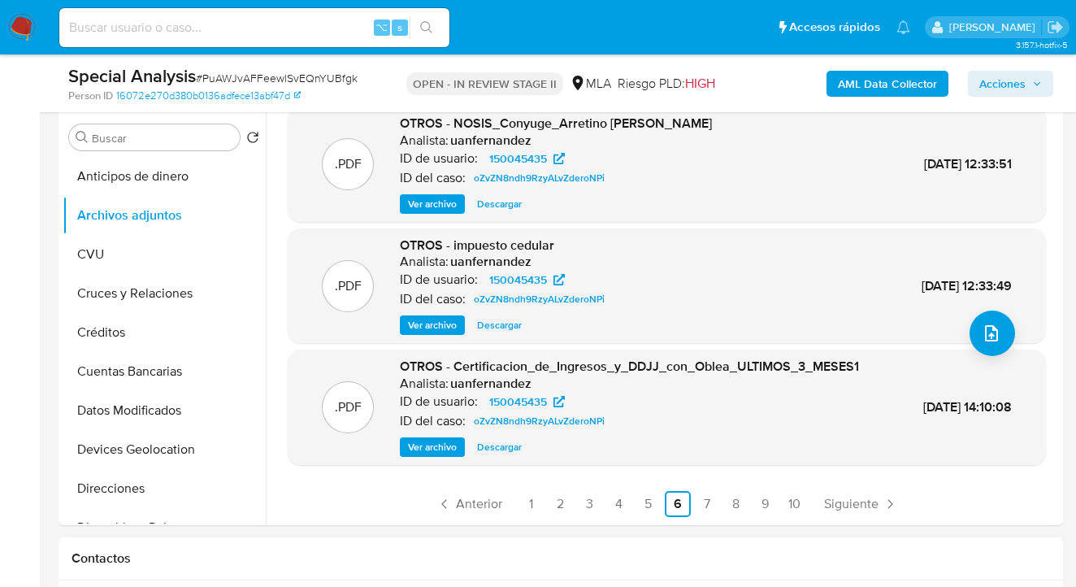
scroll to position [375, 0]
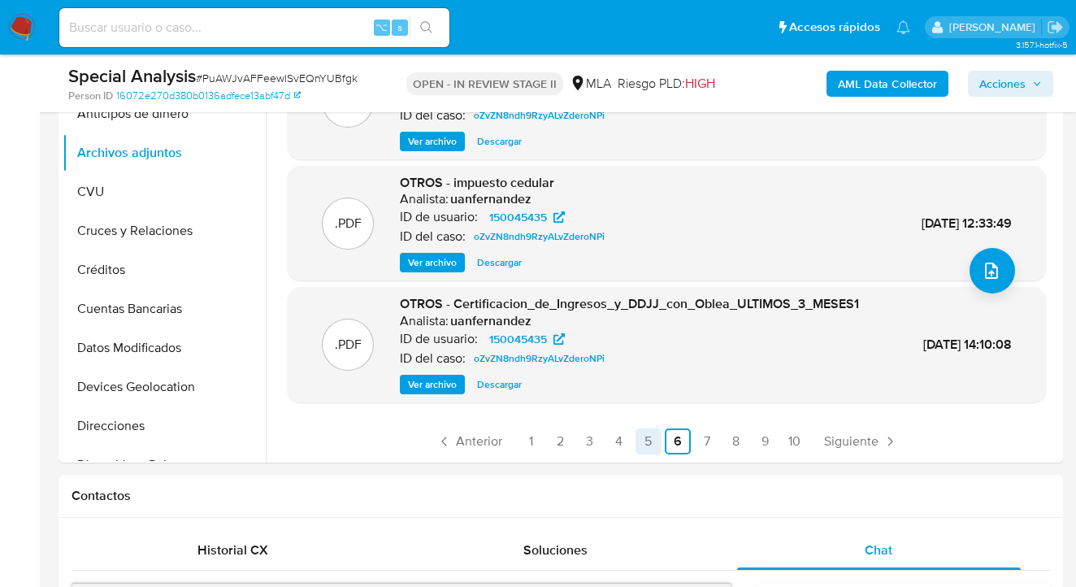
click at [648, 436] on link "5" at bounding box center [648, 441] width 26 height 26
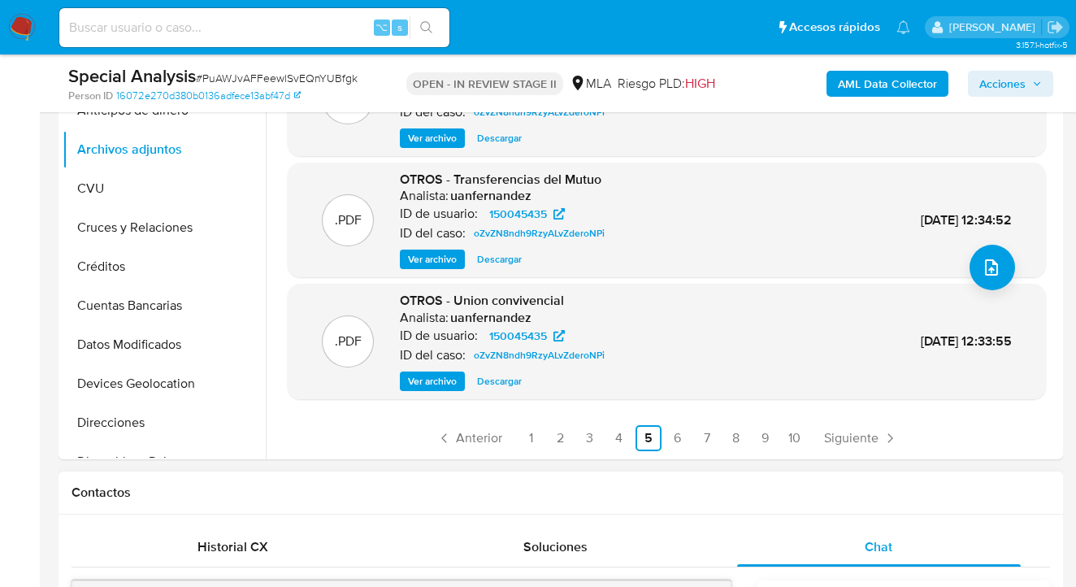
scroll to position [379, 0]
click at [617, 439] on link "4" at bounding box center [619, 438] width 26 height 26
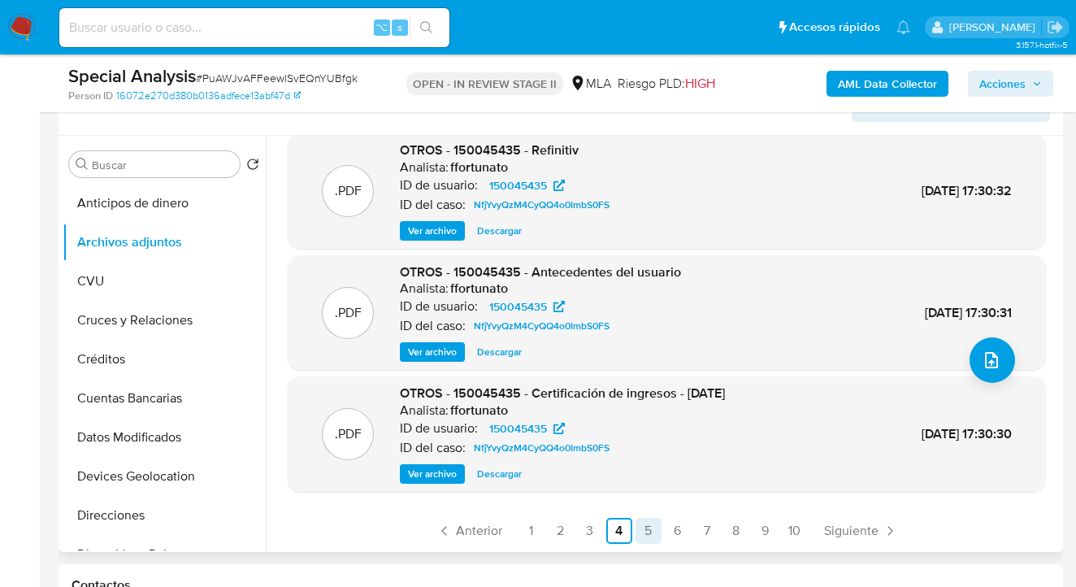
scroll to position [391, 0]
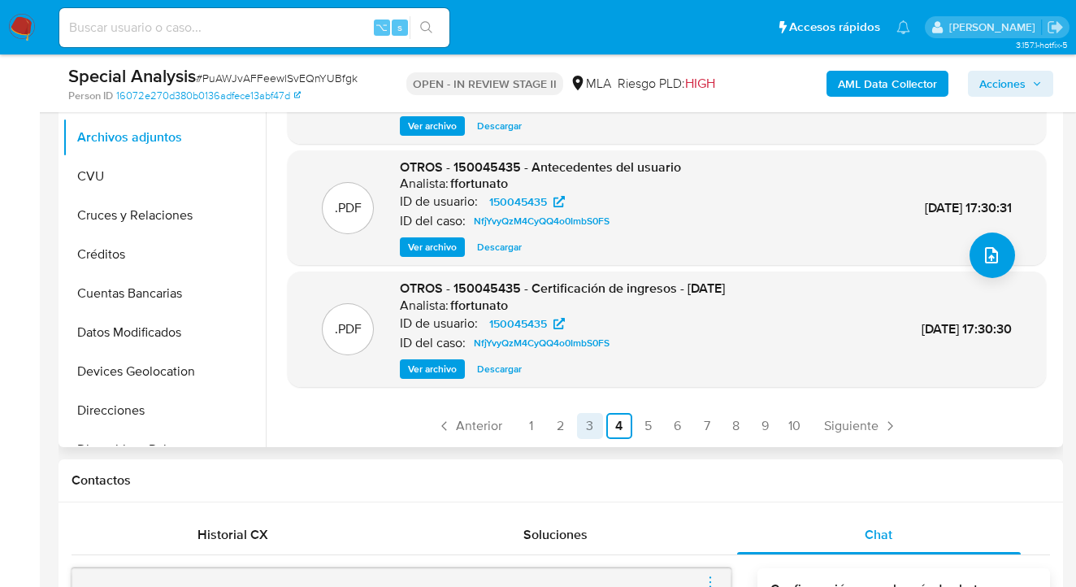
click at [590, 427] on link "3" at bounding box center [590, 426] width 26 height 26
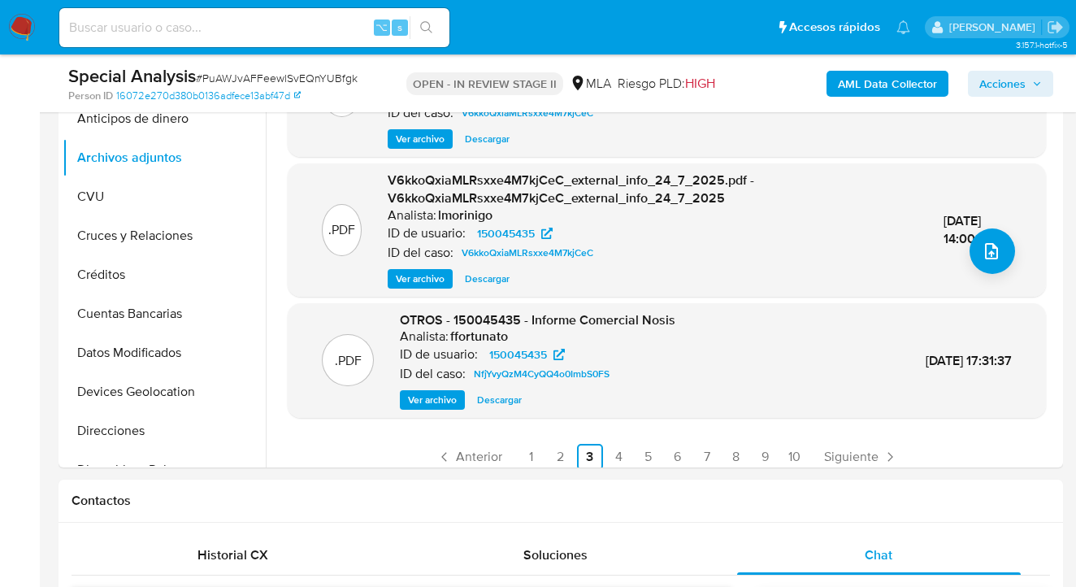
scroll to position [171, 0]
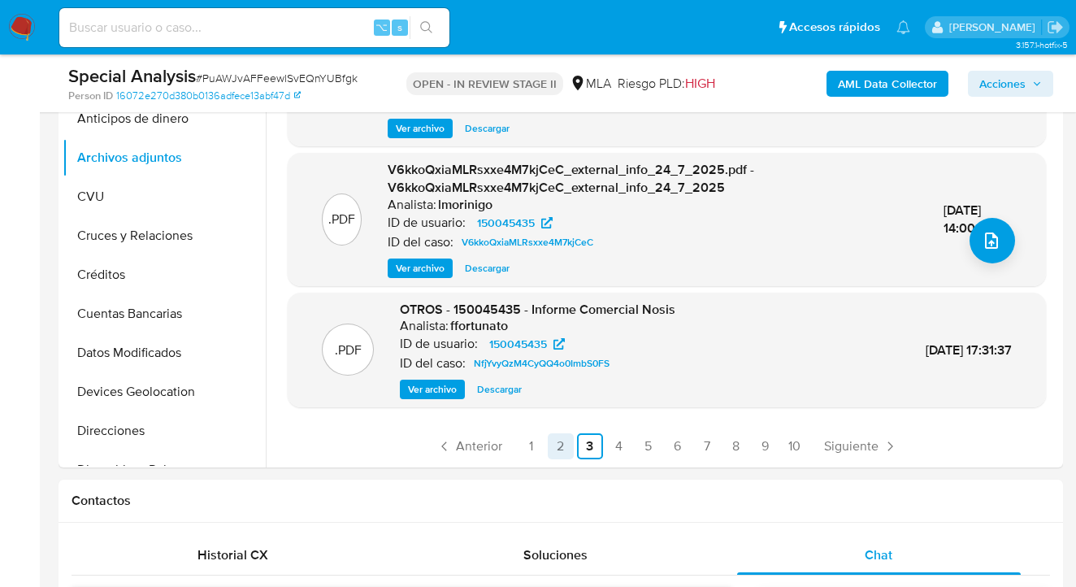
click at [560, 445] on link "2" at bounding box center [561, 446] width 26 height 26
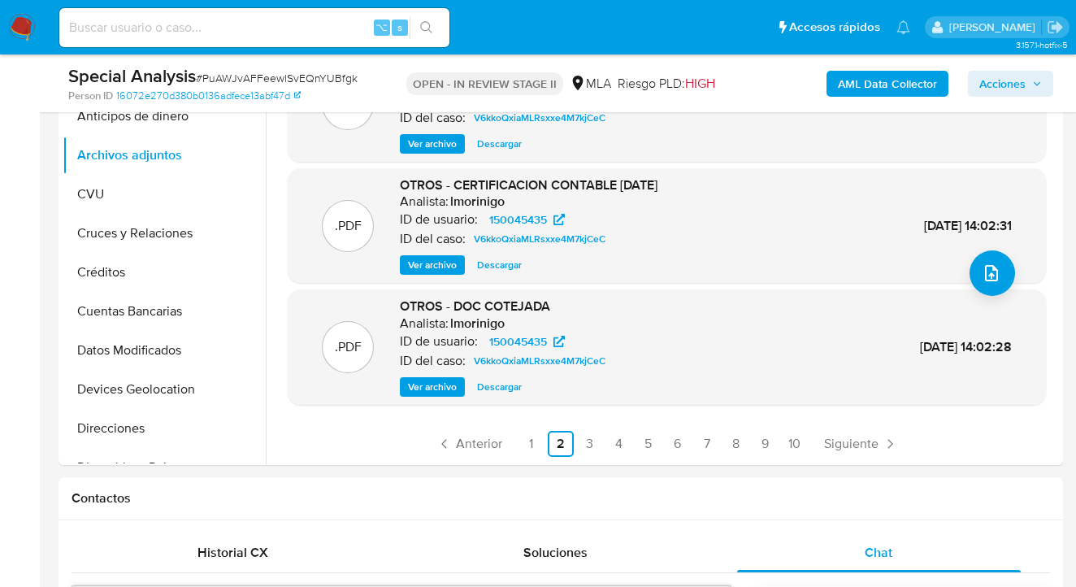
scroll to position [374, 0]
click at [446, 384] on span "Ver archivo" at bounding box center [432, 386] width 49 height 16
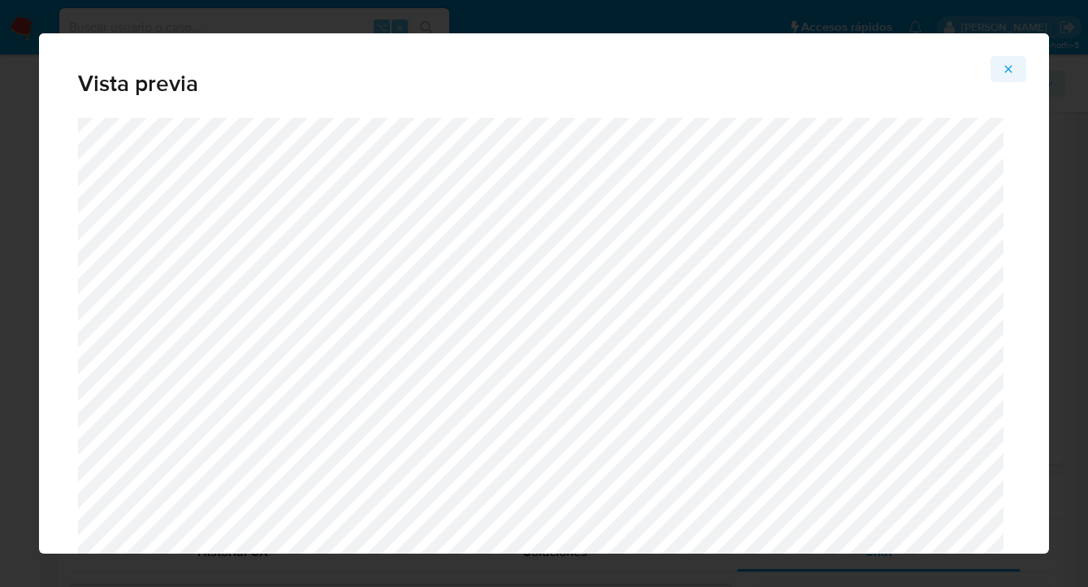
click at [1006, 67] on icon "Attachment preview" at bounding box center [1008, 68] width 7 height 7
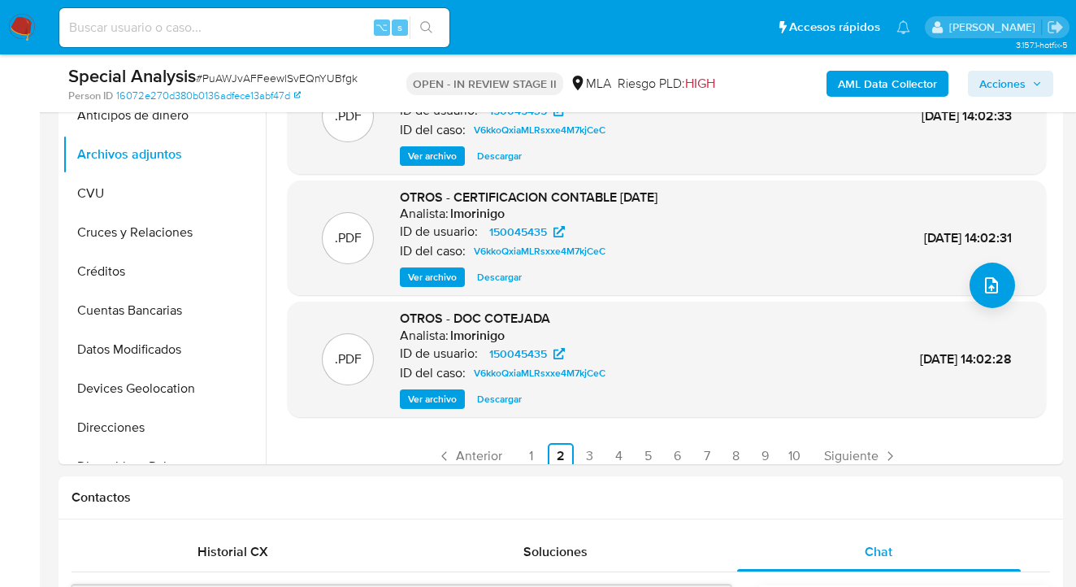
scroll to position [103, 0]
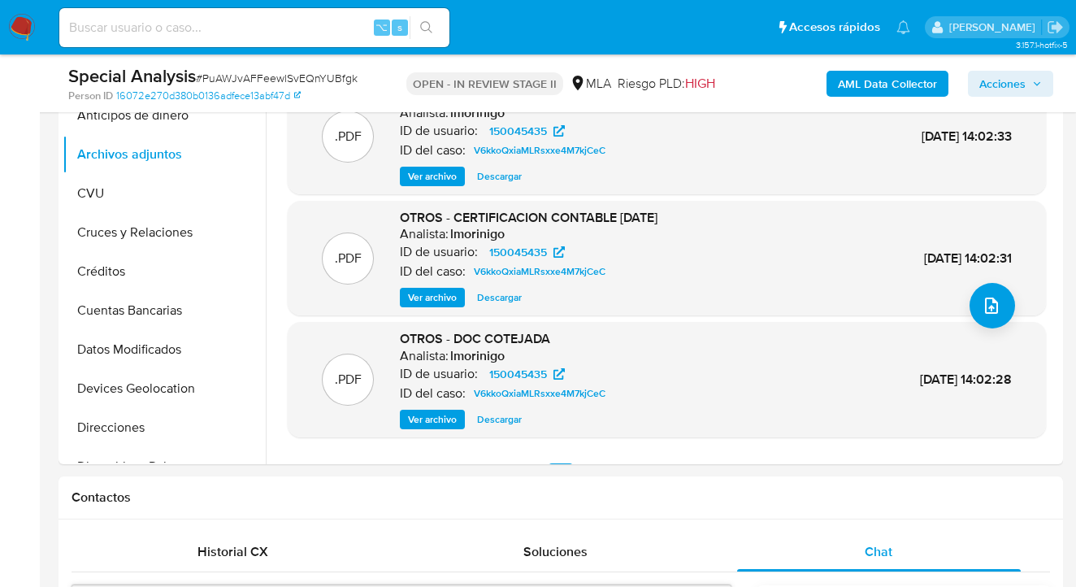
click at [427, 299] on span "Ver archivo" at bounding box center [432, 297] width 49 height 16
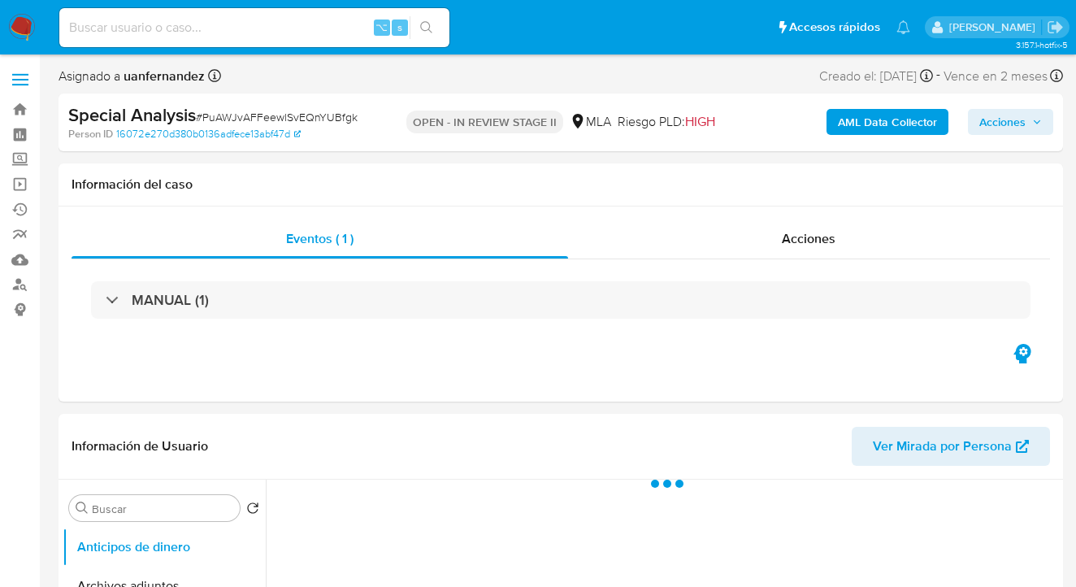
select select "10"
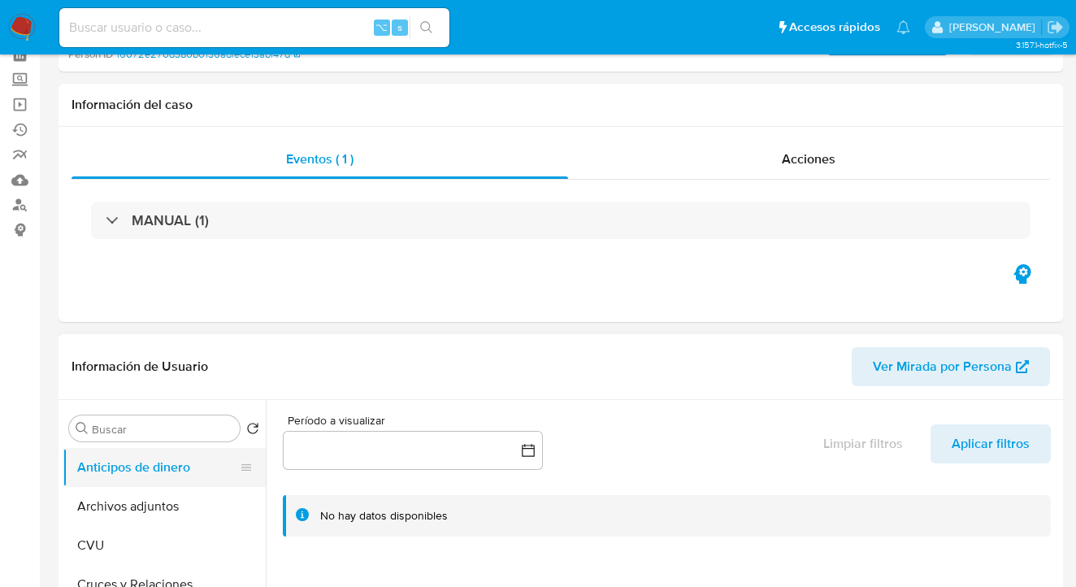
scroll to position [145, 0]
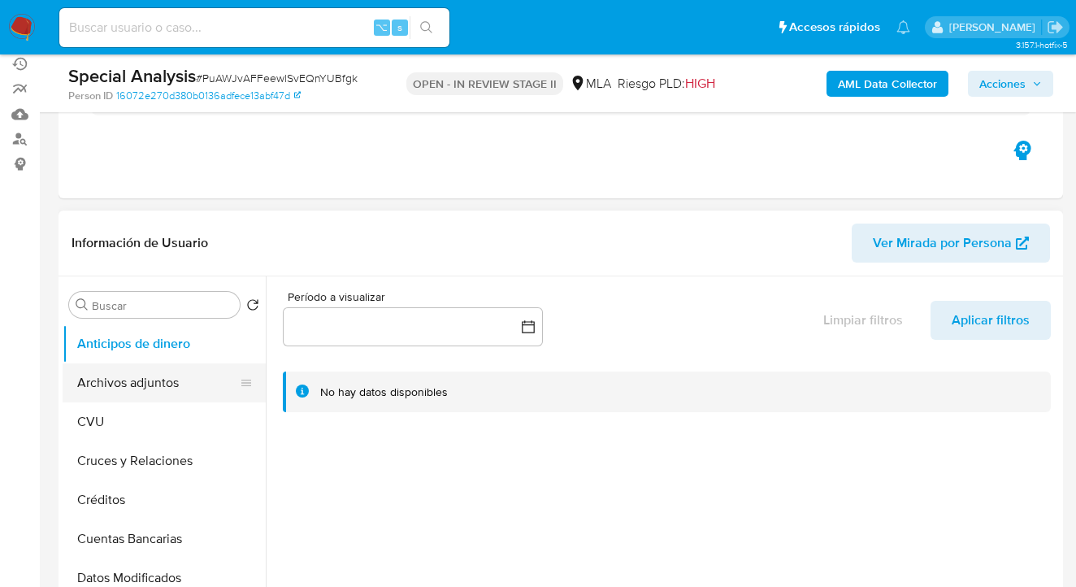
drag, startPoint x: 174, startPoint y: 375, endPoint x: 180, endPoint y: 368, distance: 9.3
click at [174, 375] on button "Archivos adjuntos" at bounding box center [158, 382] width 190 height 39
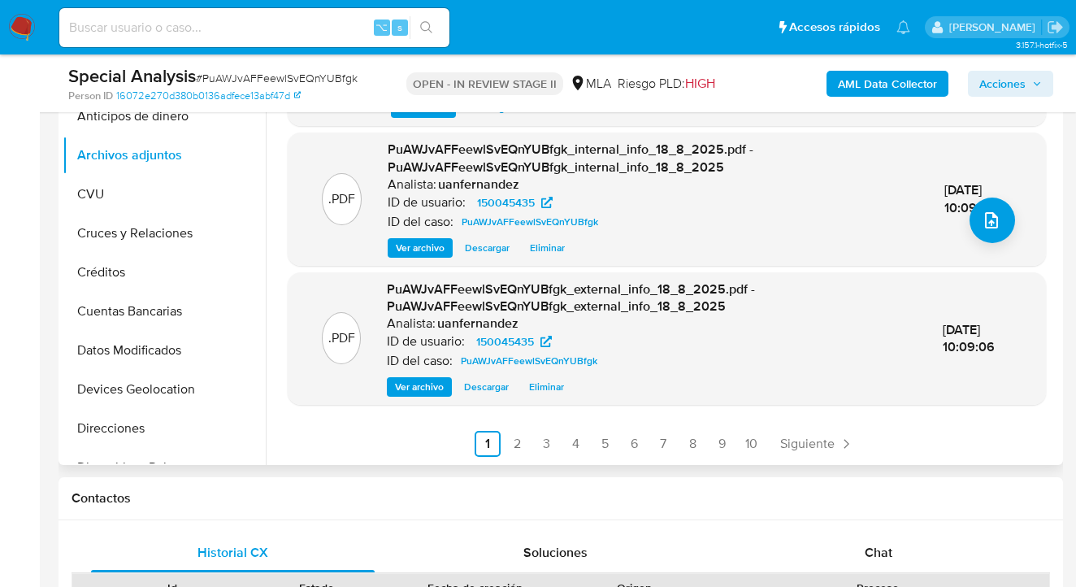
scroll to position [388, 0]
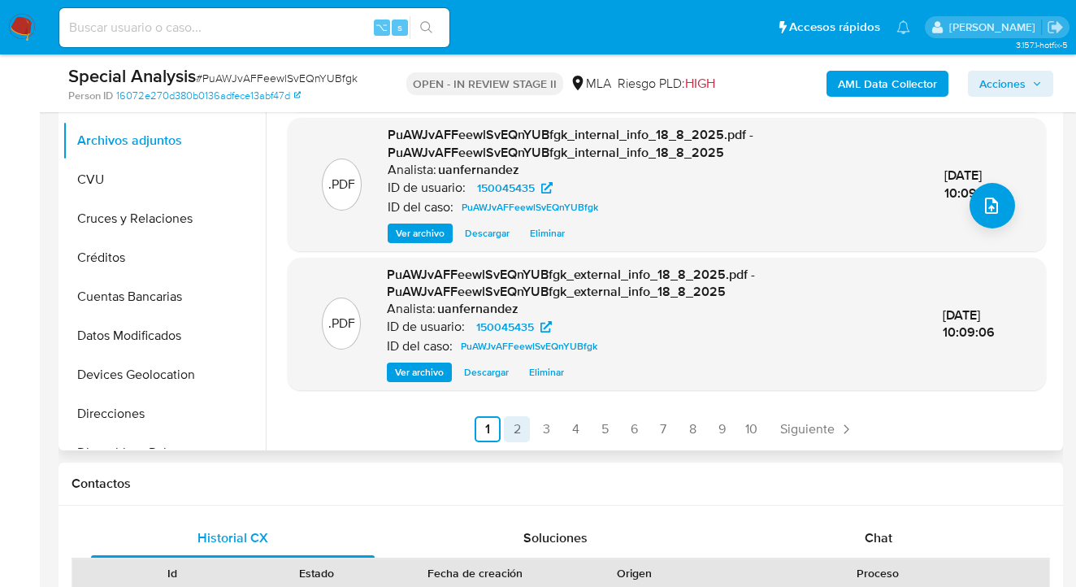
click at [513, 440] on link "2" at bounding box center [517, 429] width 26 height 26
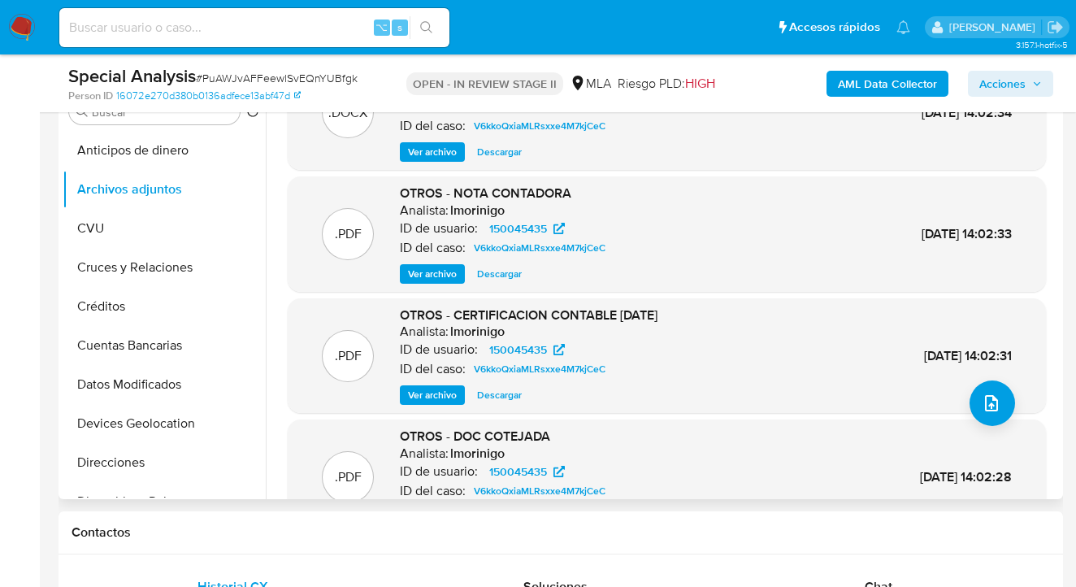
scroll to position [137, 0]
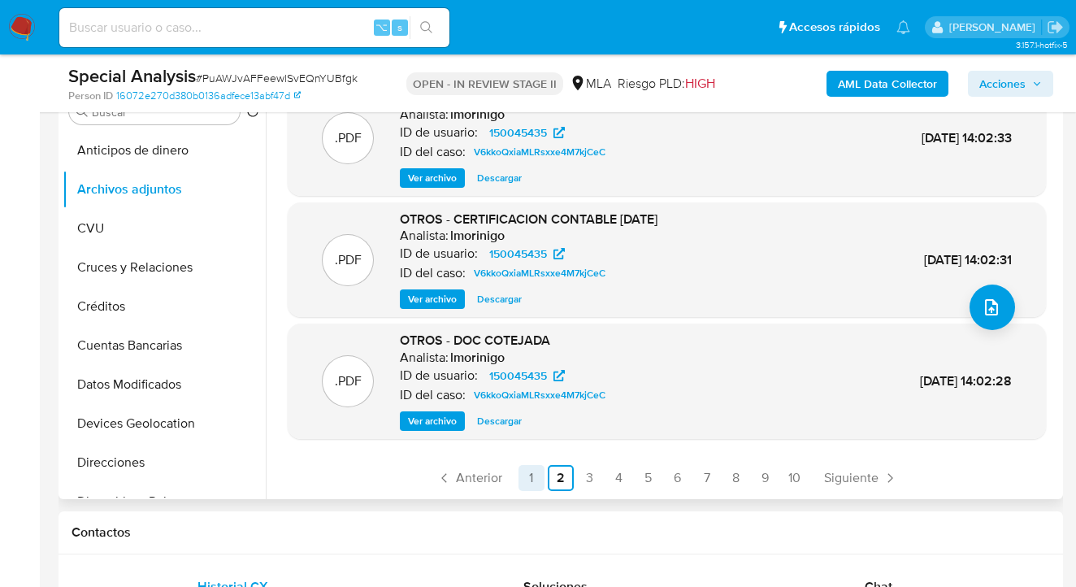
click at [526, 479] on link "1" at bounding box center [531, 478] width 26 height 26
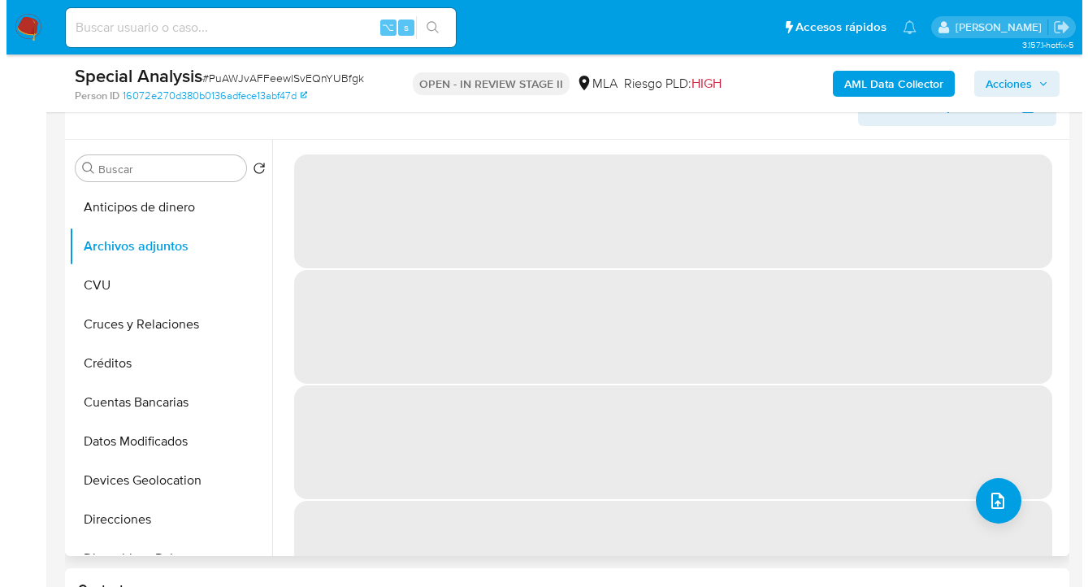
scroll to position [201, 0]
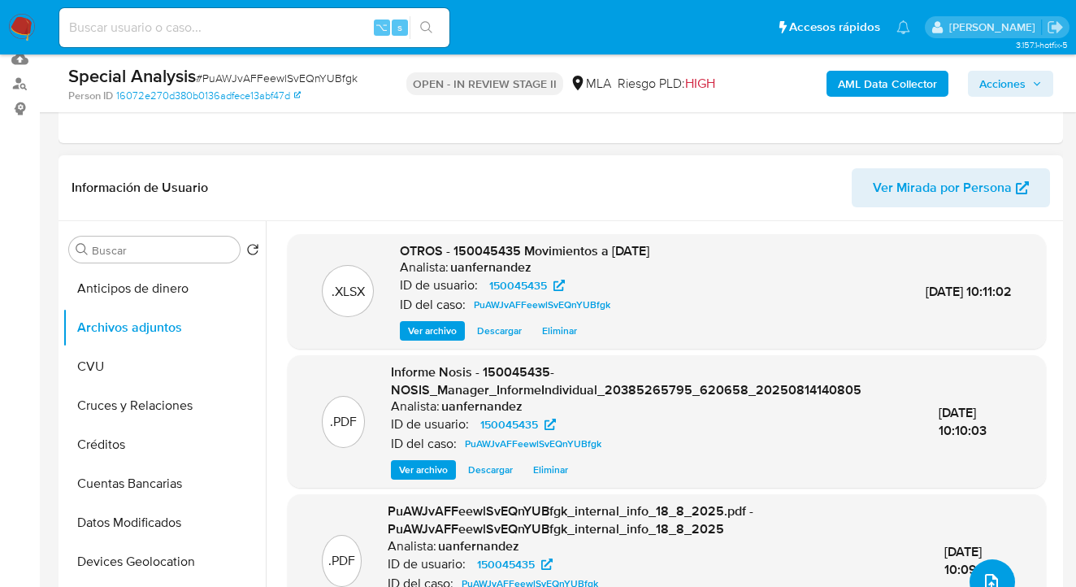
click at [986, 570] on button "upload-file" at bounding box center [992, 582] width 46 height 46
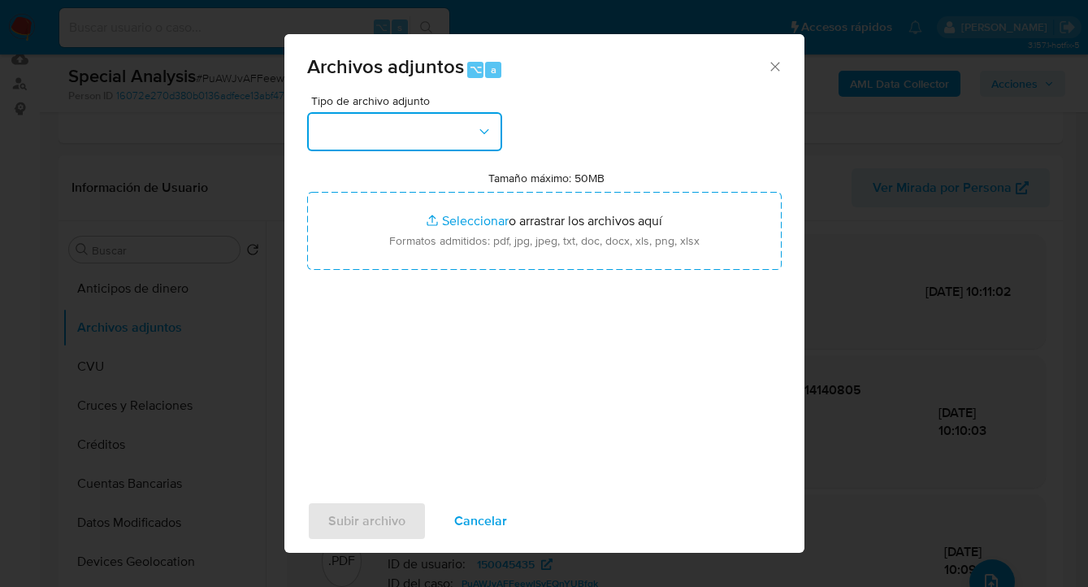
drag, startPoint x: 482, startPoint y: 125, endPoint x: 482, endPoint y: 134, distance: 8.9
click at [482, 125] on icon "button" at bounding box center [484, 132] width 16 height 16
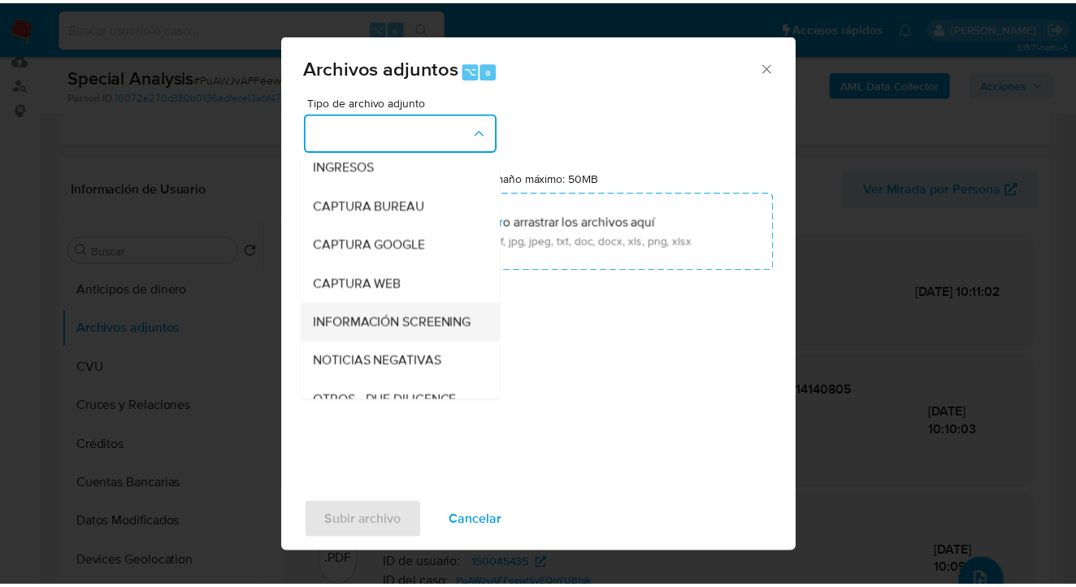
scroll to position [134, 0]
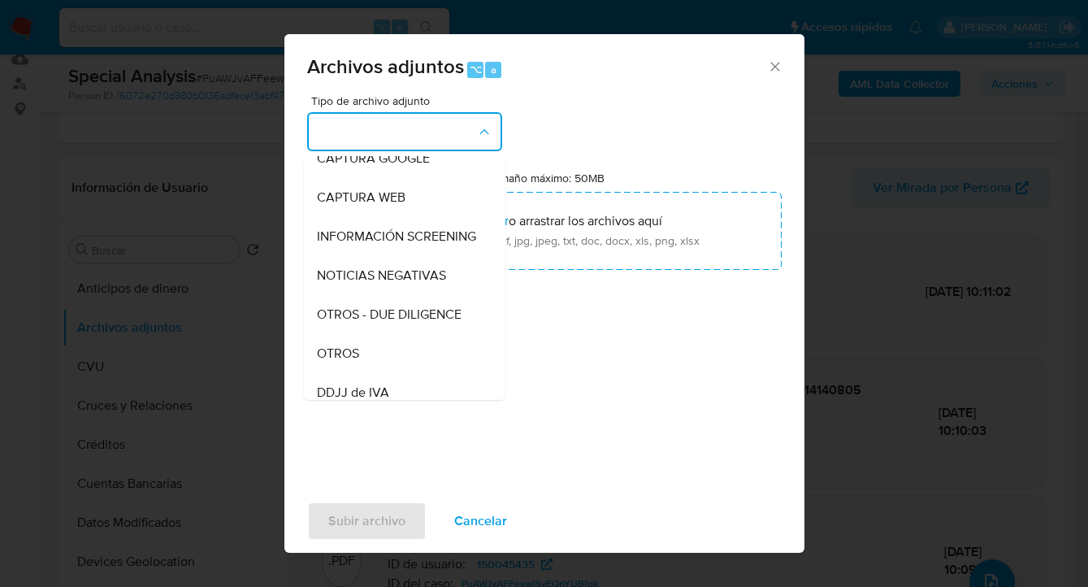
drag, startPoint x: 399, startPoint y: 359, endPoint x: 464, endPoint y: 285, distance: 98.5
click at [399, 359] on div "OTROS" at bounding box center [400, 353] width 166 height 39
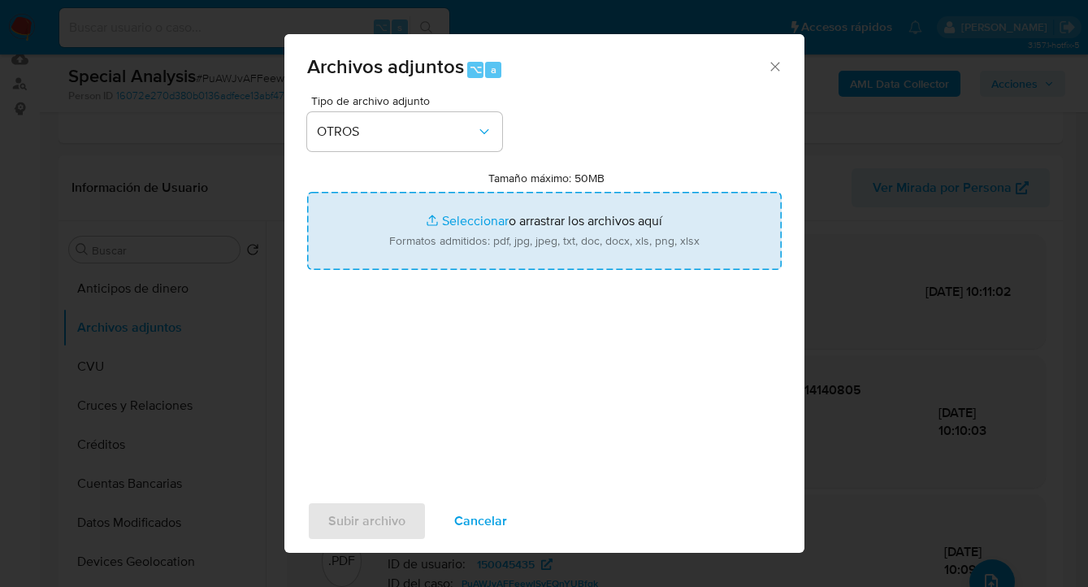
click at [504, 243] on input "Tamaño máximo: 50MB Seleccionar archivos" at bounding box center [544, 231] width 475 height 78
type input "C:\fakepath\Cert Ingresos 02-06-2025 al 18-08-2025.pdf"
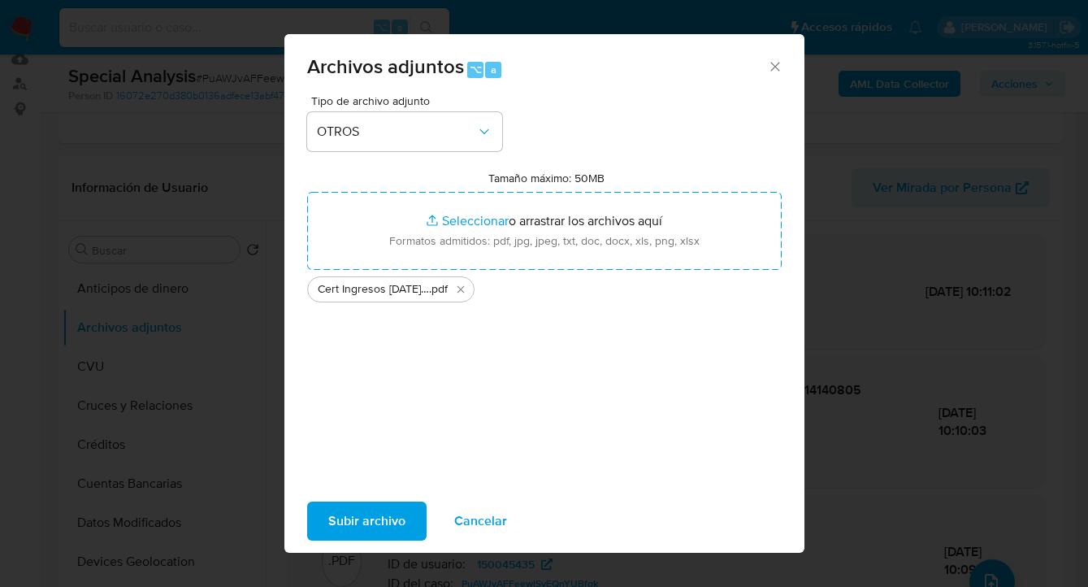
click at [355, 524] on span "Subir archivo" at bounding box center [366, 521] width 77 height 36
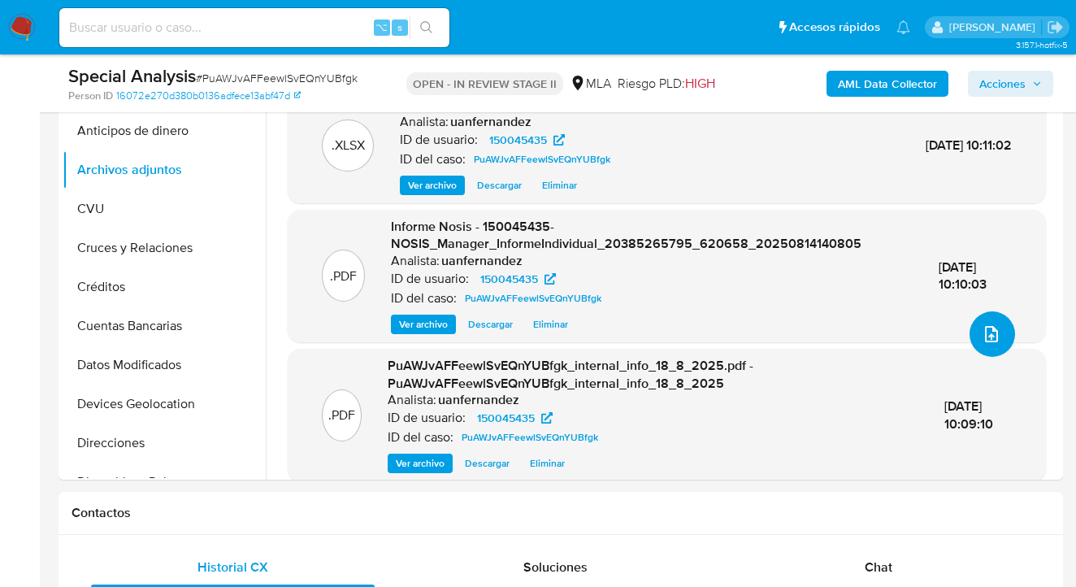
scroll to position [152, 0]
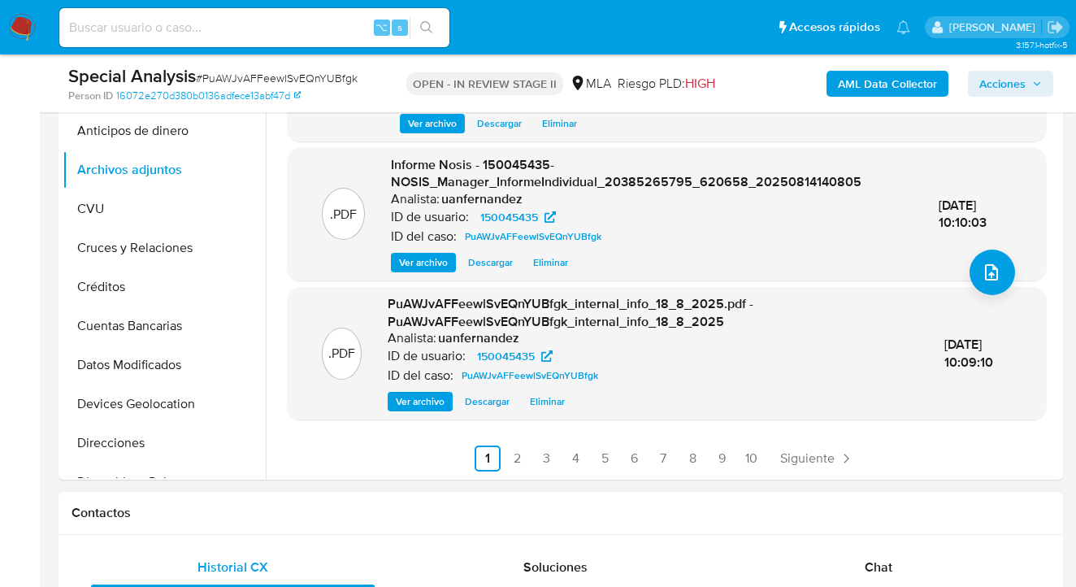
drag, startPoint x: 870, startPoint y: 540, endPoint x: 878, endPoint y: 554, distance: 16.7
click at [878, 554] on div "Chat" at bounding box center [879, 567] width 284 height 39
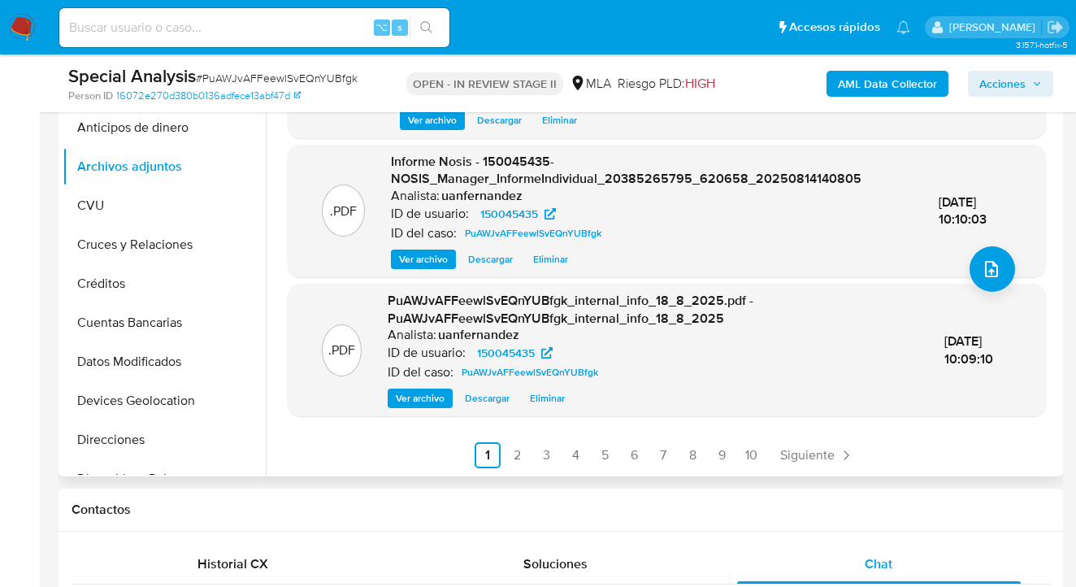
scroll to position [374, 0]
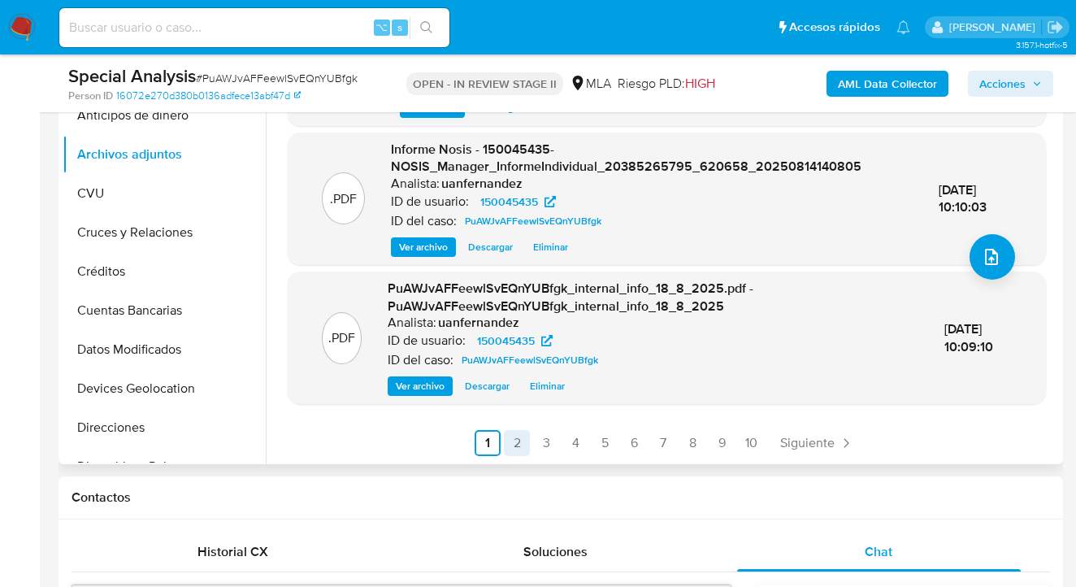
click at [508, 451] on link "2" at bounding box center [517, 443] width 26 height 26
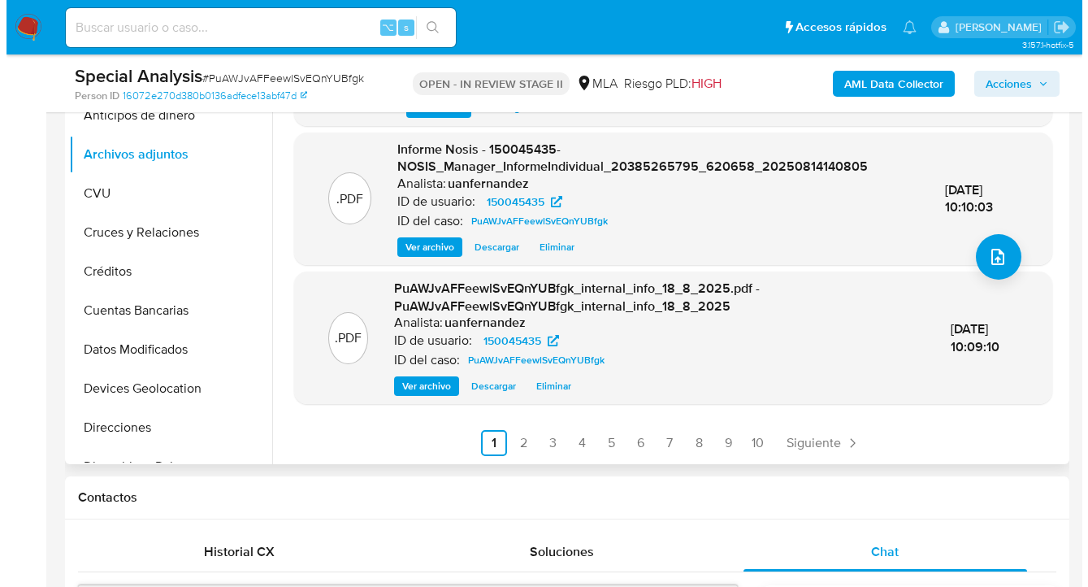
scroll to position [0, 0]
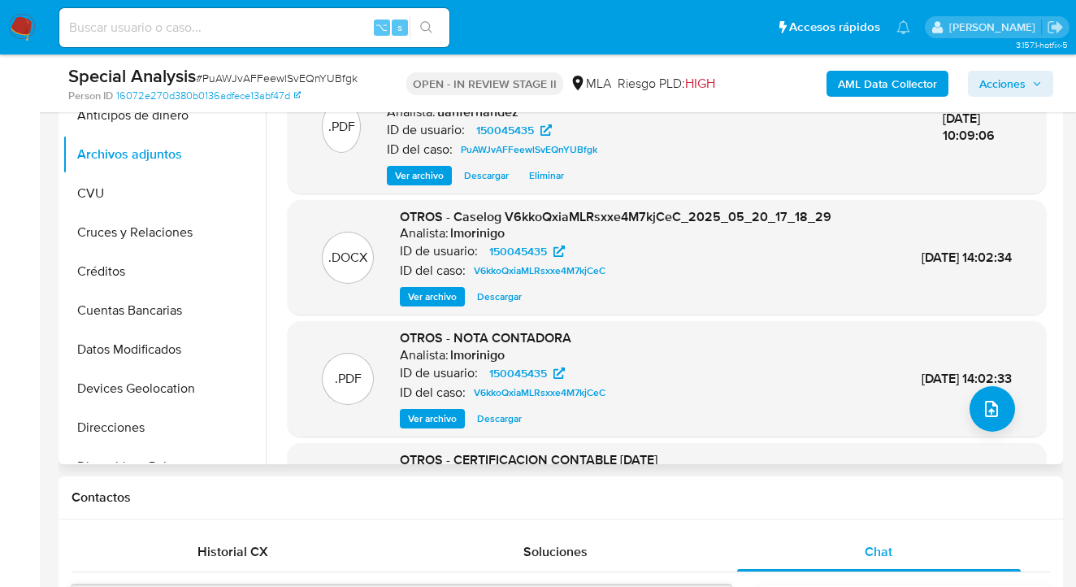
click at [427, 299] on span "Ver archivo" at bounding box center [432, 296] width 49 height 16
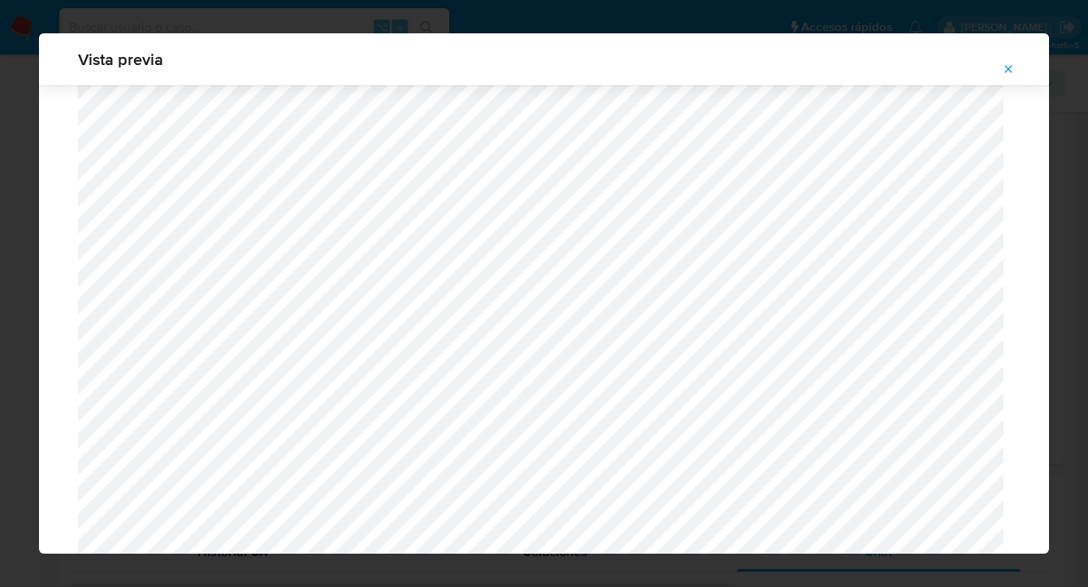
scroll to position [627, 0]
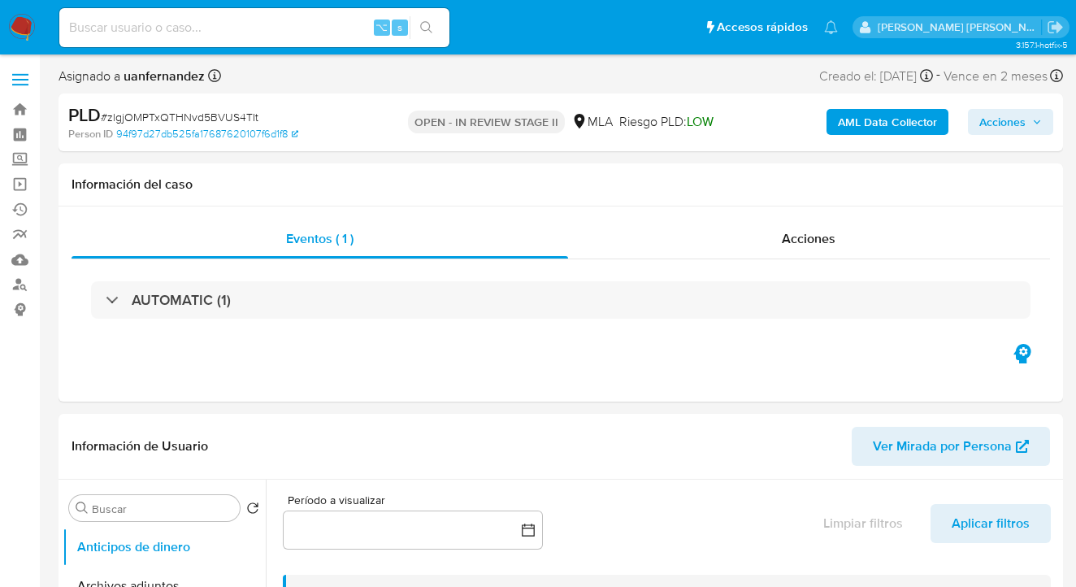
select select "10"
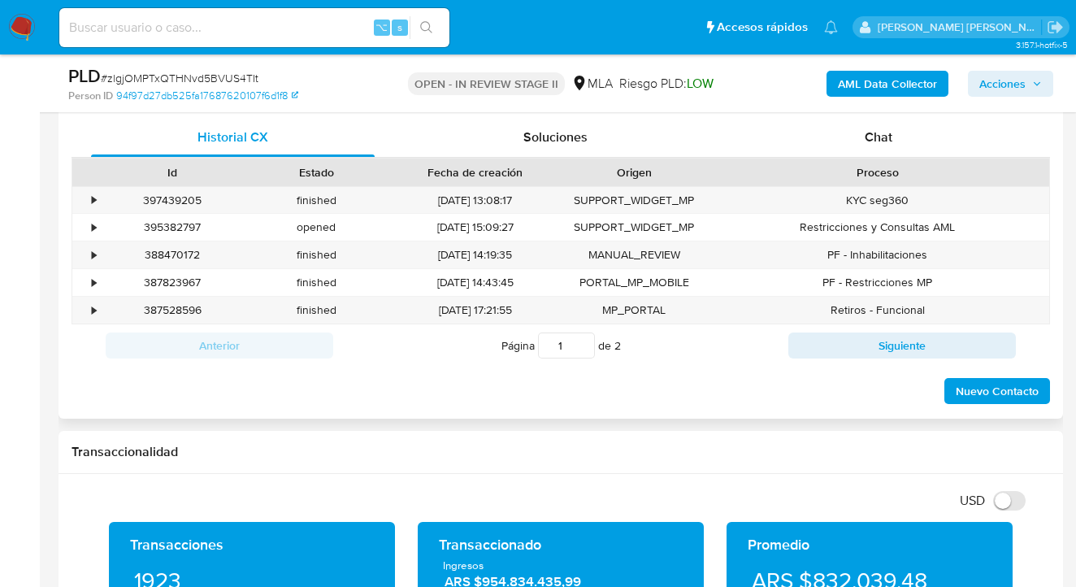
scroll to position [758, 0]
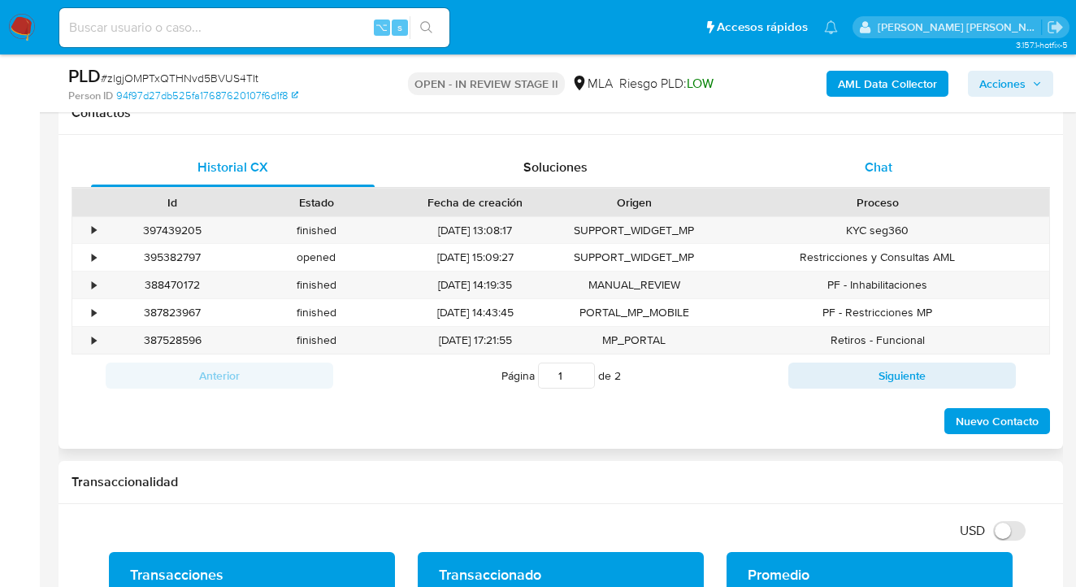
drag, startPoint x: 887, startPoint y: 171, endPoint x: 878, endPoint y: 173, distance: 8.3
click at [887, 171] on span "Chat" at bounding box center [879, 167] width 28 height 19
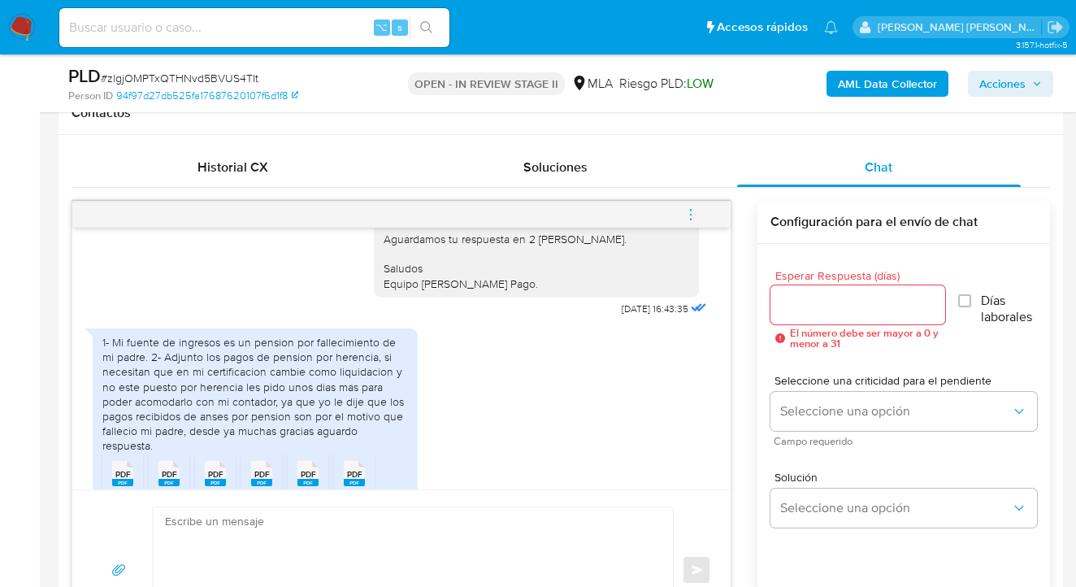
scroll to position [1280, 0]
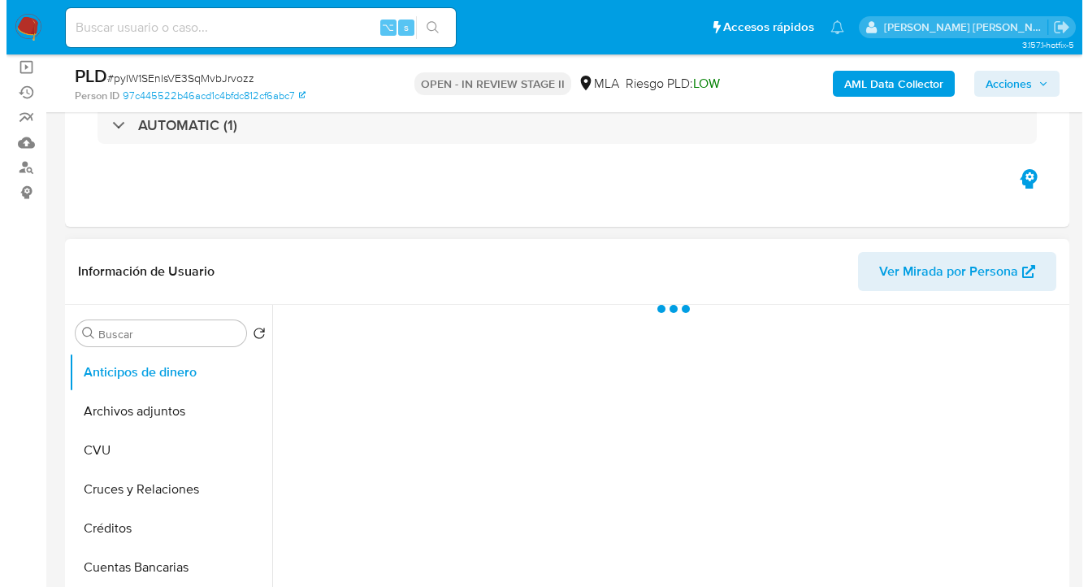
scroll to position [158, 0]
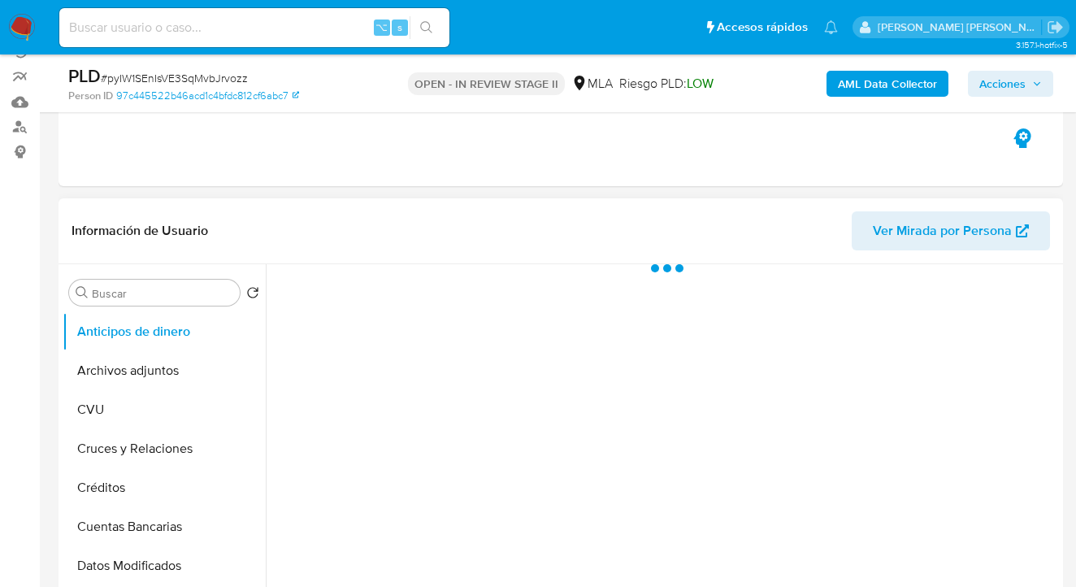
drag, startPoint x: 182, startPoint y: 363, endPoint x: 265, endPoint y: 347, distance: 84.5
click at [182, 364] on button "Archivos adjuntos" at bounding box center [164, 370] width 203 height 39
select select "10"
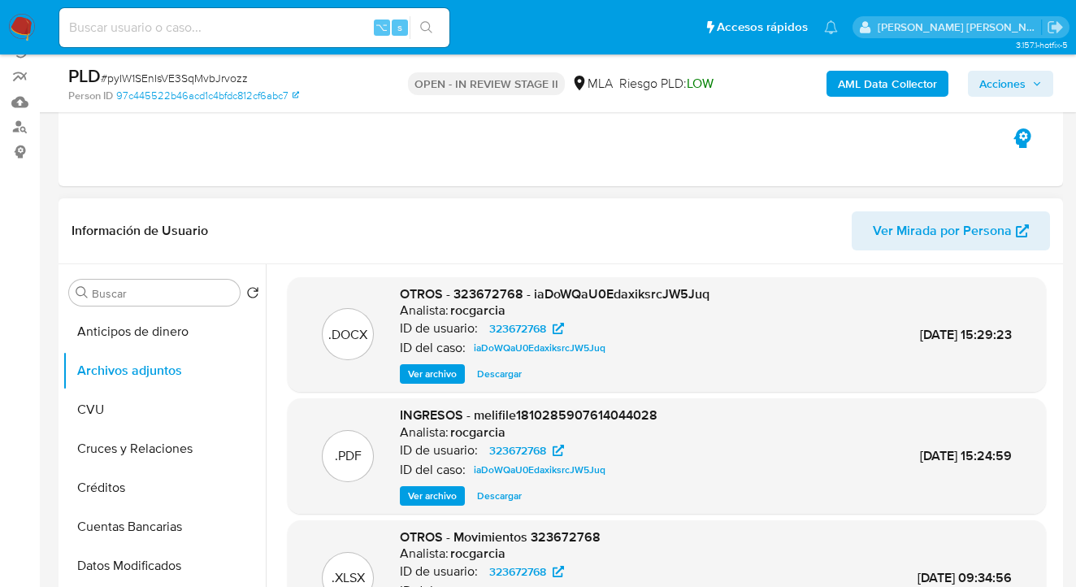
click at [440, 371] on span "Ver archivo" at bounding box center [432, 374] width 49 height 16
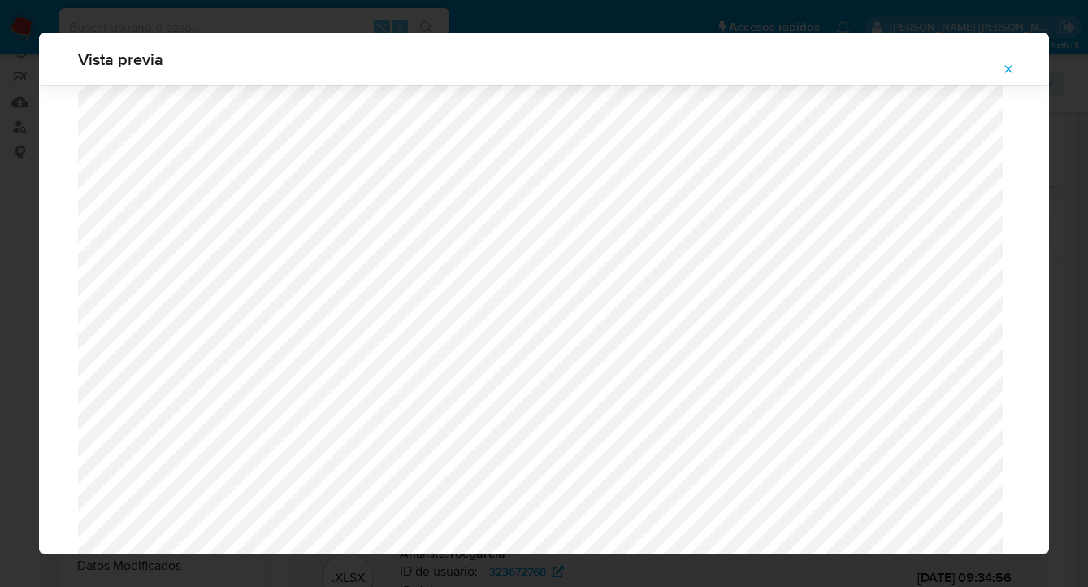
scroll to position [662, 0]
drag, startPoint x: 1008, startPoint y: 71, endPoint x: 988, endPoint y: 70, distance: 19.5
click at [1001, 75] on button "Attachment preview" at bounding box center [1009, 69] width 36 height 26
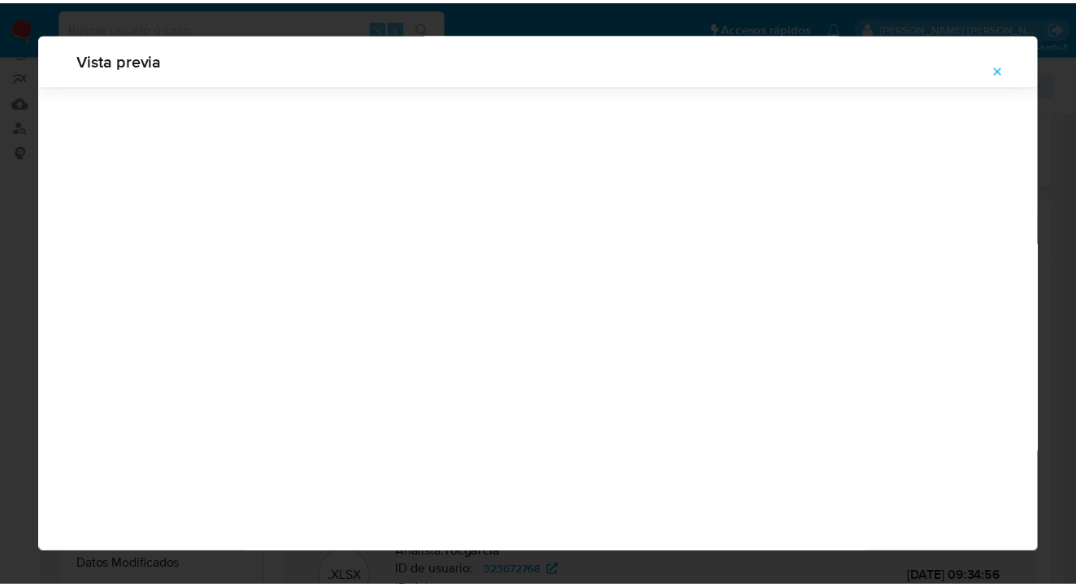
scroll to position [52, 0]
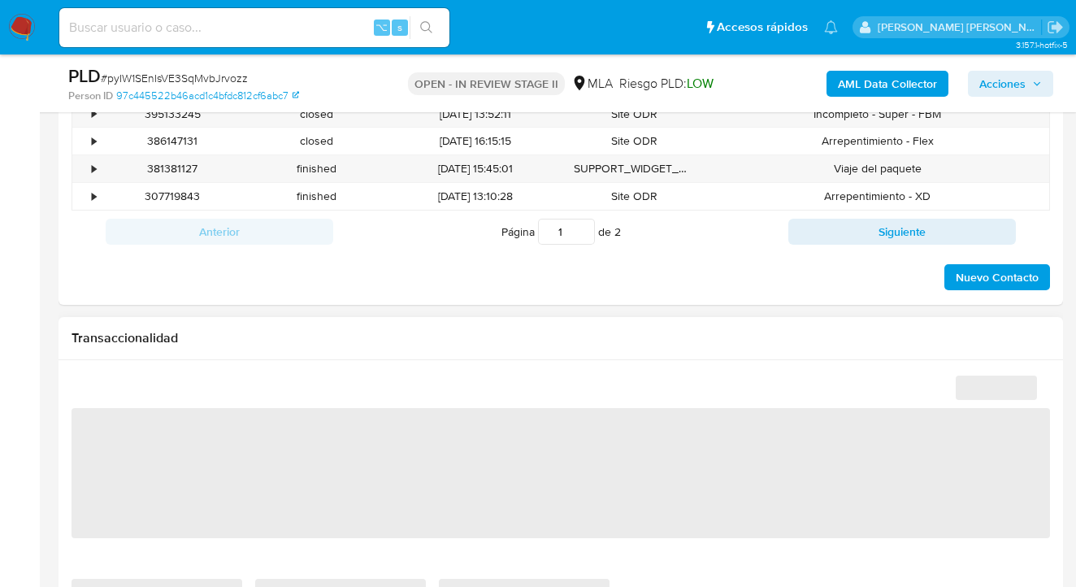
select select "10"
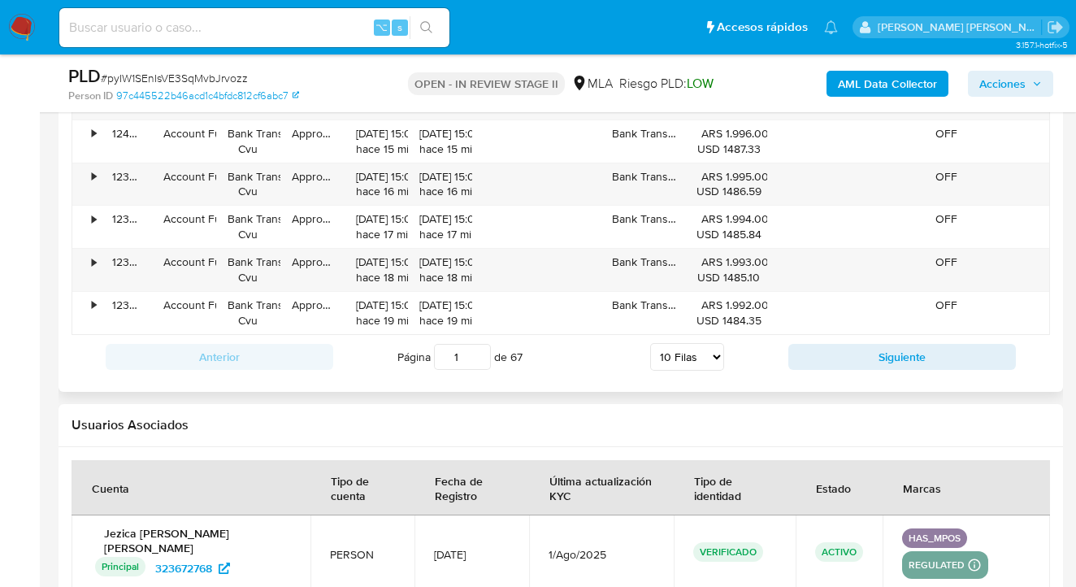
scroll to position [1706, 0]
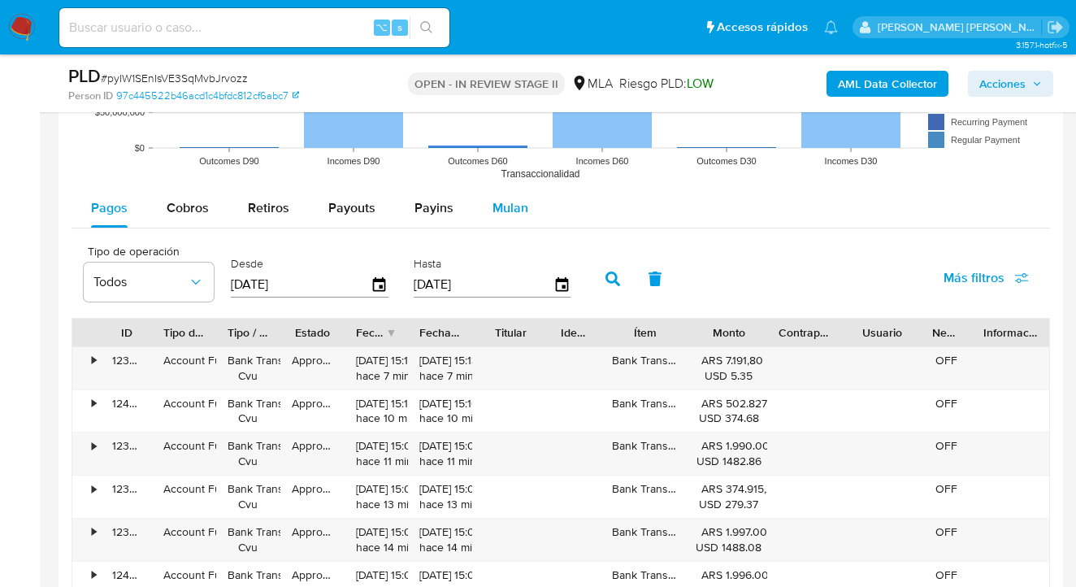
click at [510, 202] on span "Mulan" at bounding box center [510, 207] width 36 height 19
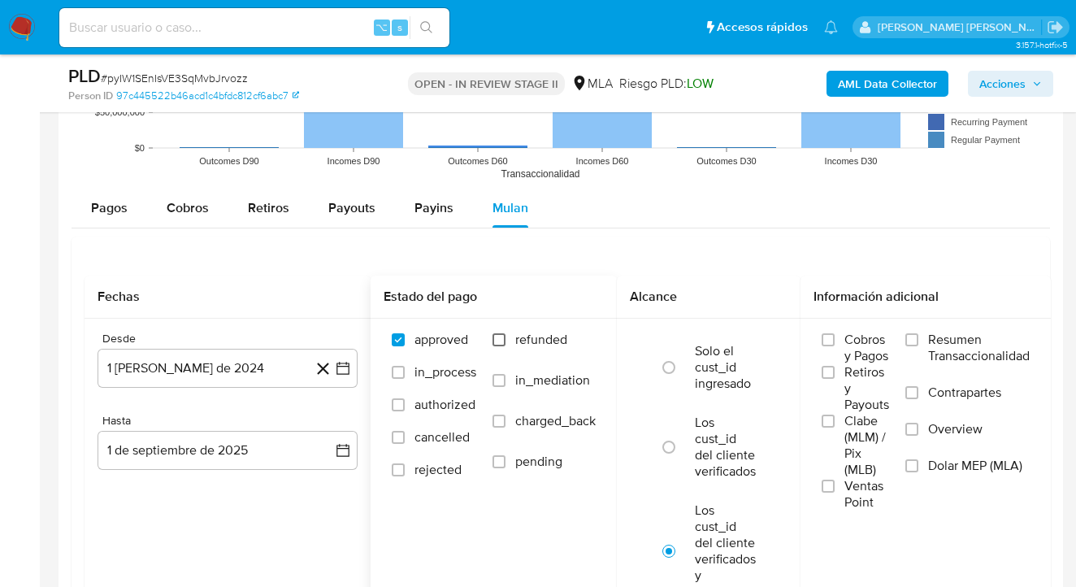
click at [500, 337] on input "refunded" at bounding box center [498, 339] width 13 height 13
checkbox input "true"
click at [914, 467] on input "Dolar MEP (MLA)" at bounding box center [911, 465] width 13 height 13
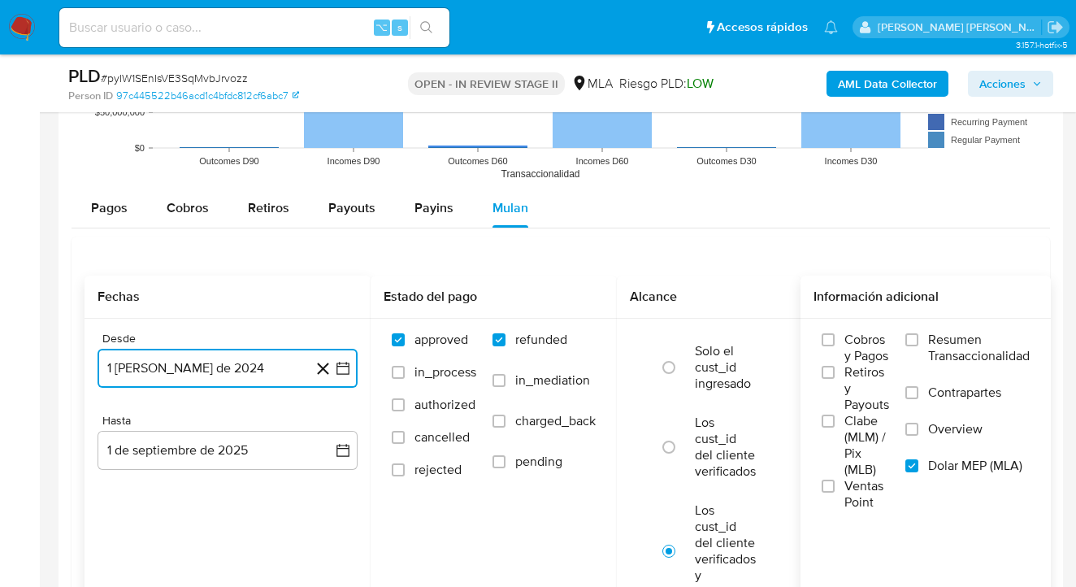
click at [257, 366] on button "1 de agosto de 2024" at bounding box center [228, 368] width 260 height 39
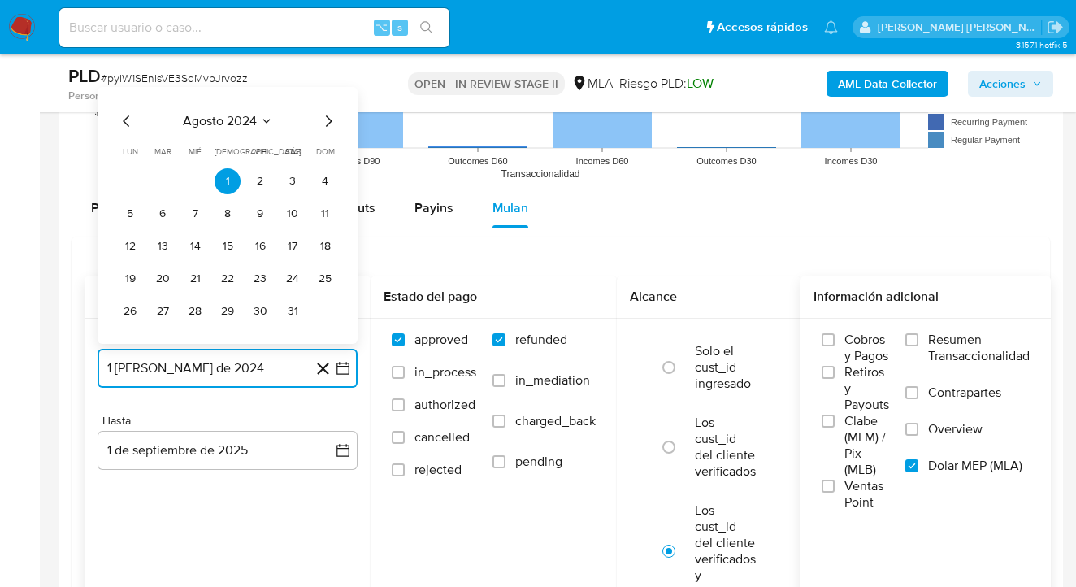
click at [329, 127] on icon "Mes siguiente" at bounding box center [329, 121] width 20 height 20
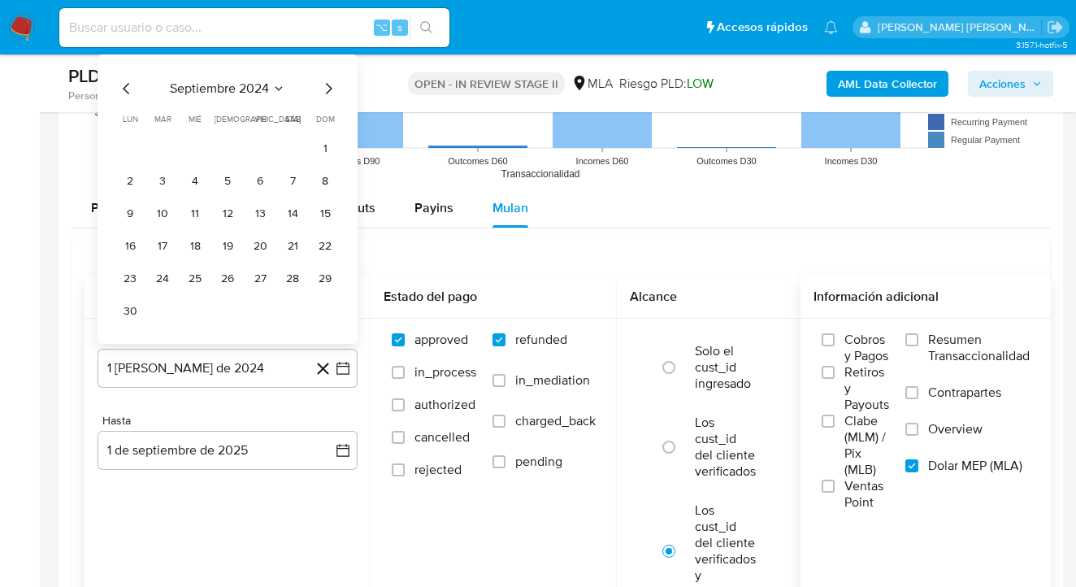
click at [326, 122] on span "dom" at bounding box center [325, 119] width 19 height 12
click at [323, 94] on icon "Mes siguiente" at bounding box center [329, 89] width 20 height 20
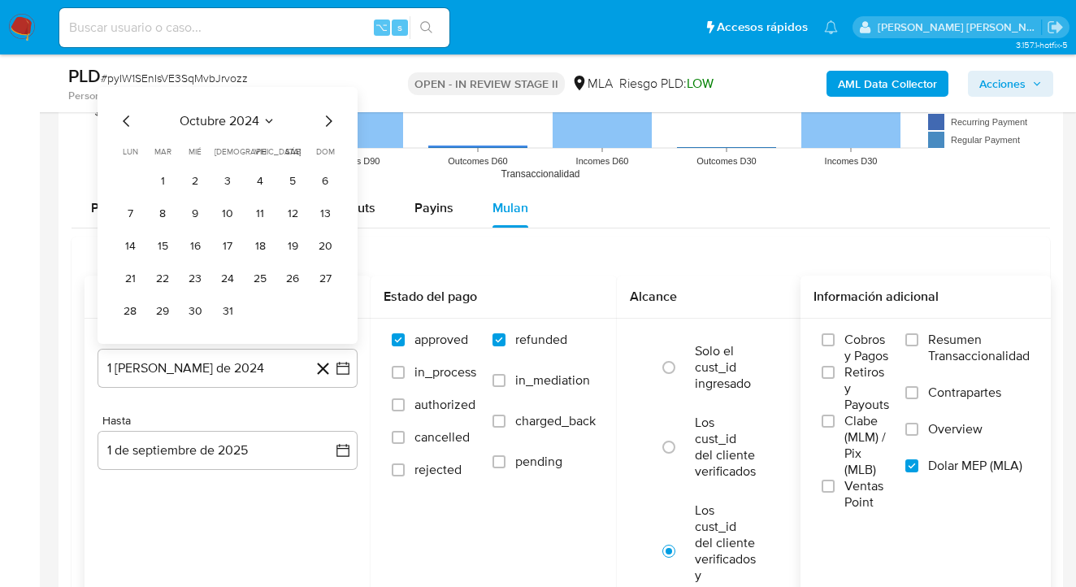
click at [324, 121] on icon "Mes siguiente" at bounding box center [329, 121] width 20 height 20
click at [330, 124] on icon "Mes siguiente" at bounding box center [329, 121] width 20 height 20
click at [331, 97] on icon "Mes siguiente" at bounding box center [329, 89] width 20 height 20
click at [328, 119] on icon "Mes siguiente" at bounding box center [329, 121] width 20 height 20
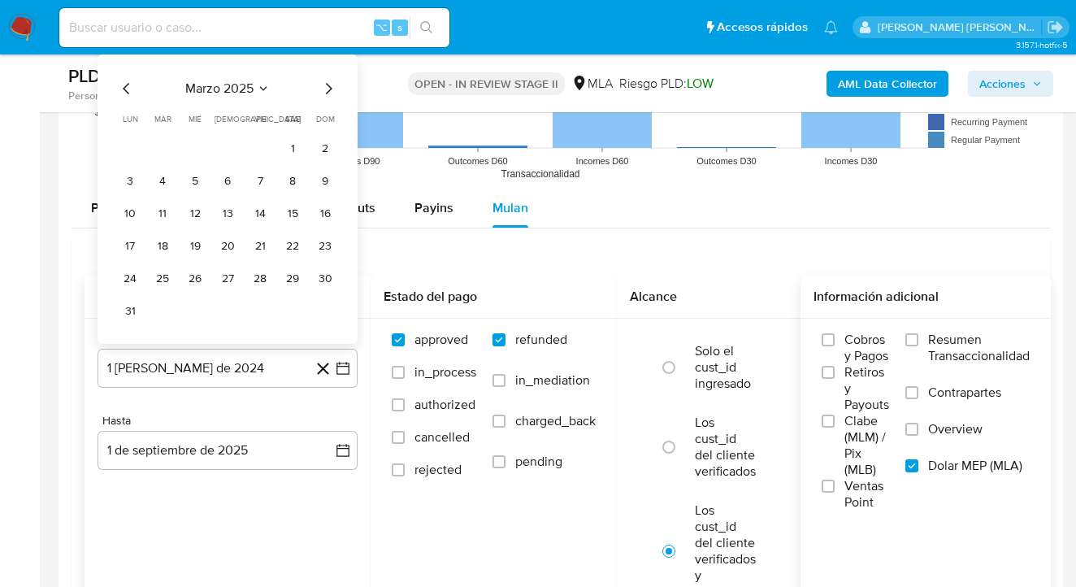
click at [328, 119] on span "dom" at bounding box center [325, 119] width 19 height 12
click at [326, 88] on icon "Mes siguiente" at bounding box center [329, 89] width 20 height 20
click at [327, 89] on div "abril 2025 abril 2025 lun lunes mar martes mié miércoles jue jueves vie viernes…" at bounding box center [228, 215] width 260 height 257
click at [330, 122] on icon "Mes siguiente" at bounding box center [329, 120] width 7 height 11
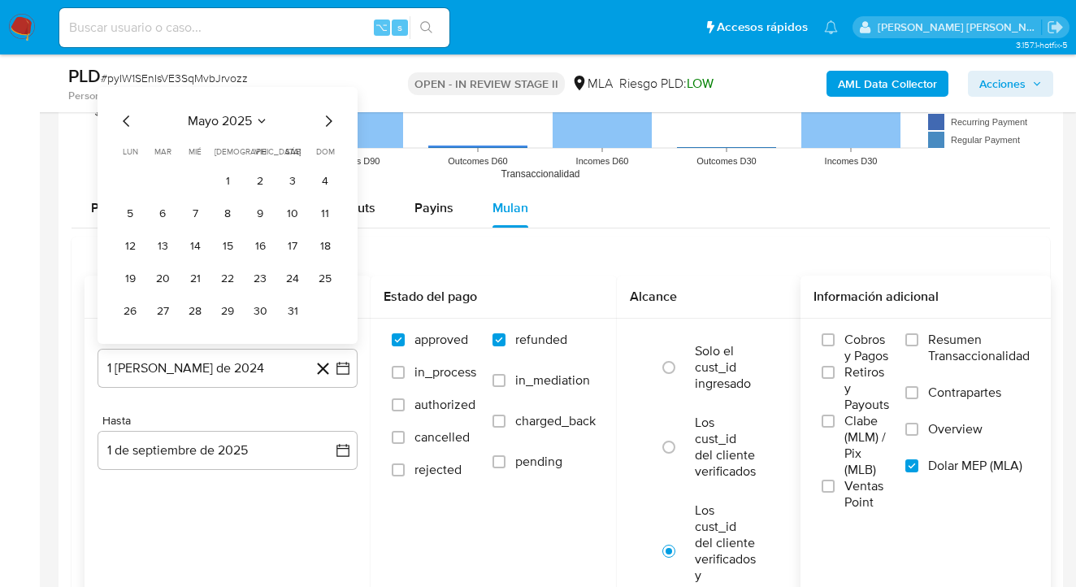
click at [329, 122] on icon "Mes siguiente" at bounding box center [329, 121] width 20 height 20
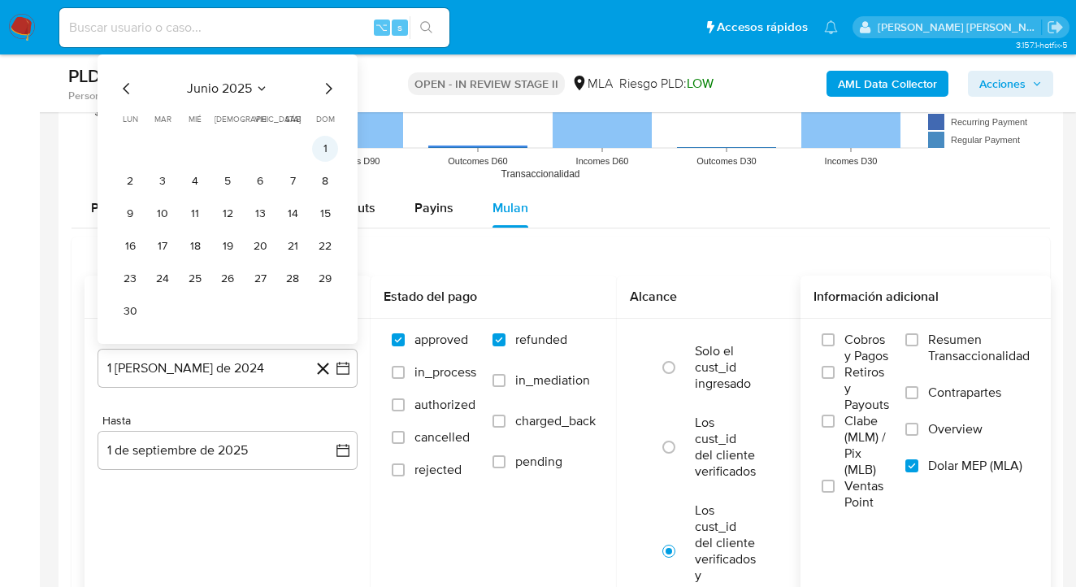
click at [332, 149] on button "1" at bounding box center [325, 149] width 26 height 26
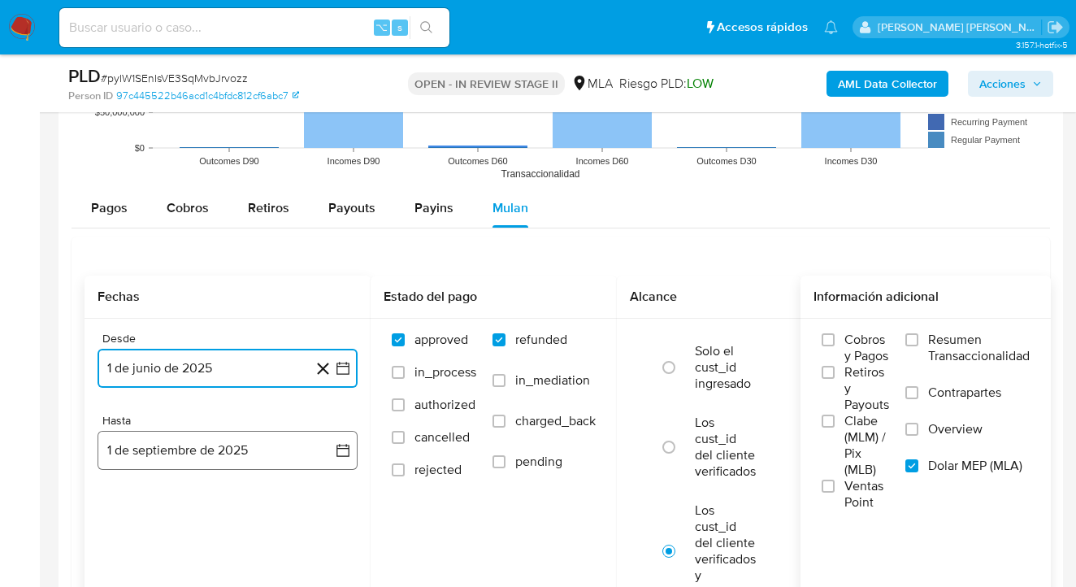
click at [181, 447] on button "1 de septiembre de 2025" at bounding box center [228, 450] width 260 height 39
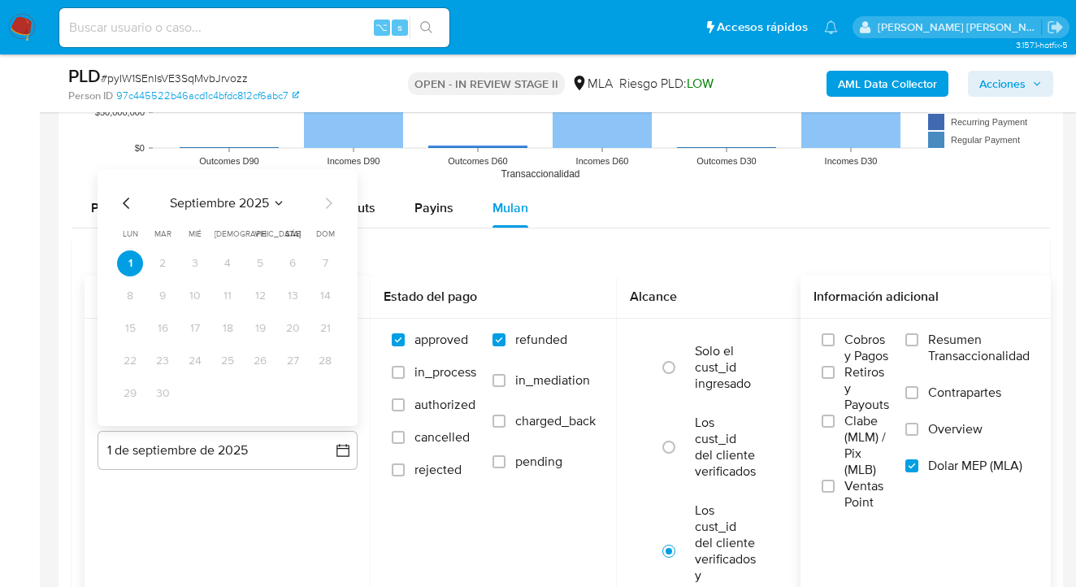
click at [121, 201] on icon "Mes anterior" at bounding box center [127, 203] width 20 height 20
click at [328, 392] on button "31" at bounding box center [325, 393] width 26 height 26
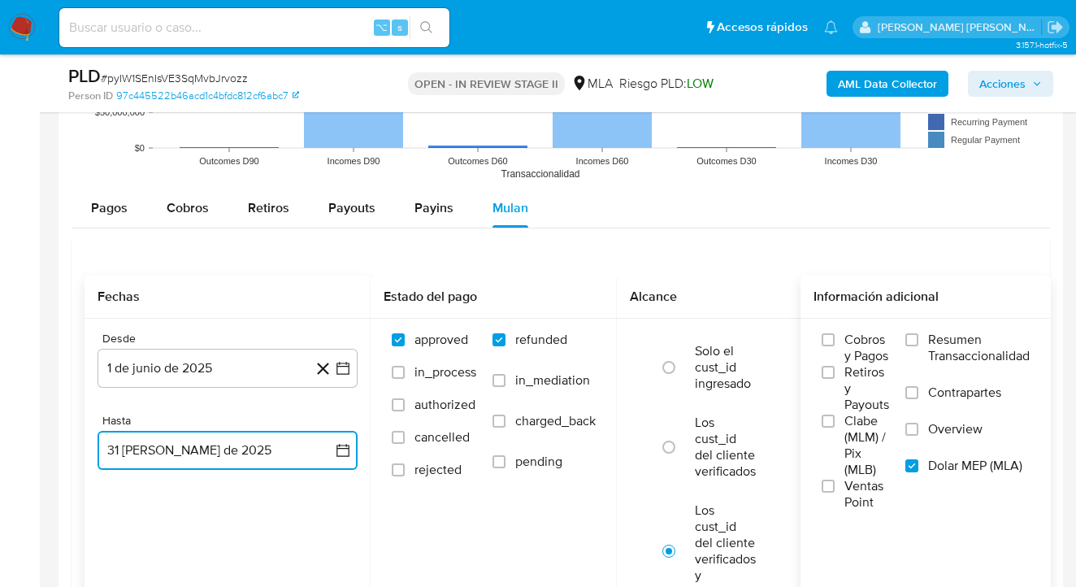
click at [312, 453] on button "31 de agosto de 2025" at bounding box center [228, 450] width 260 height 39
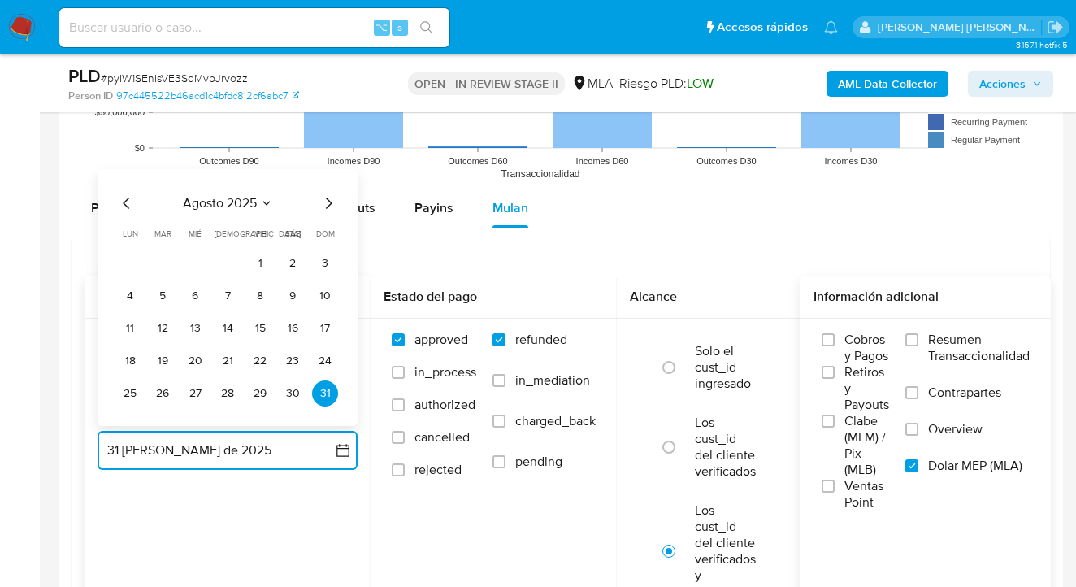
click at [131, 205] on icon "Mes anterior" at bounding box center [127, 203] width 20 height 20
click at [228, 393] on button "31" at bounding box center [228, 393] width 26 height 26
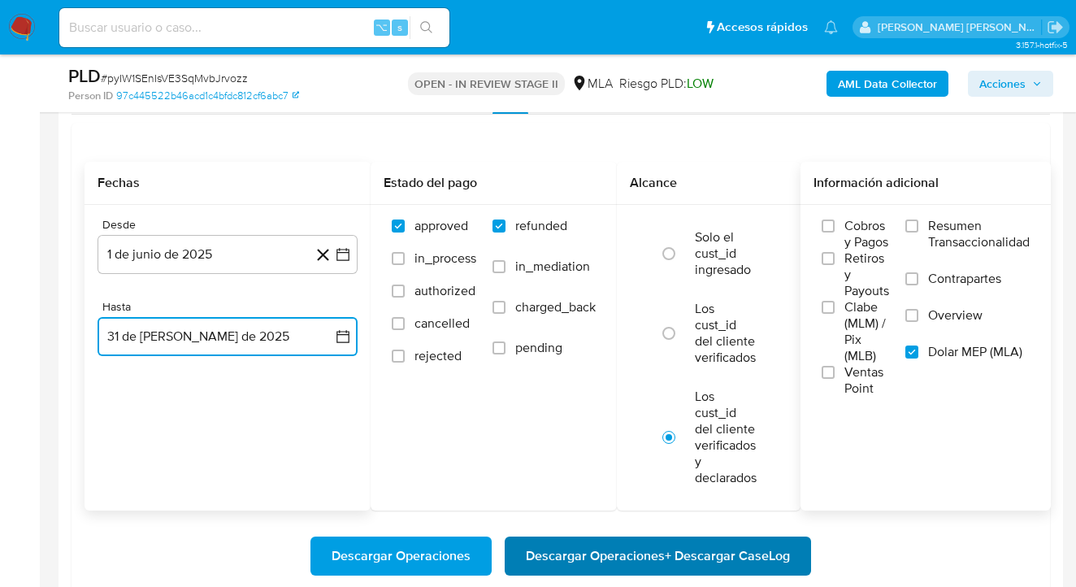
scroll to position [2038, 0]
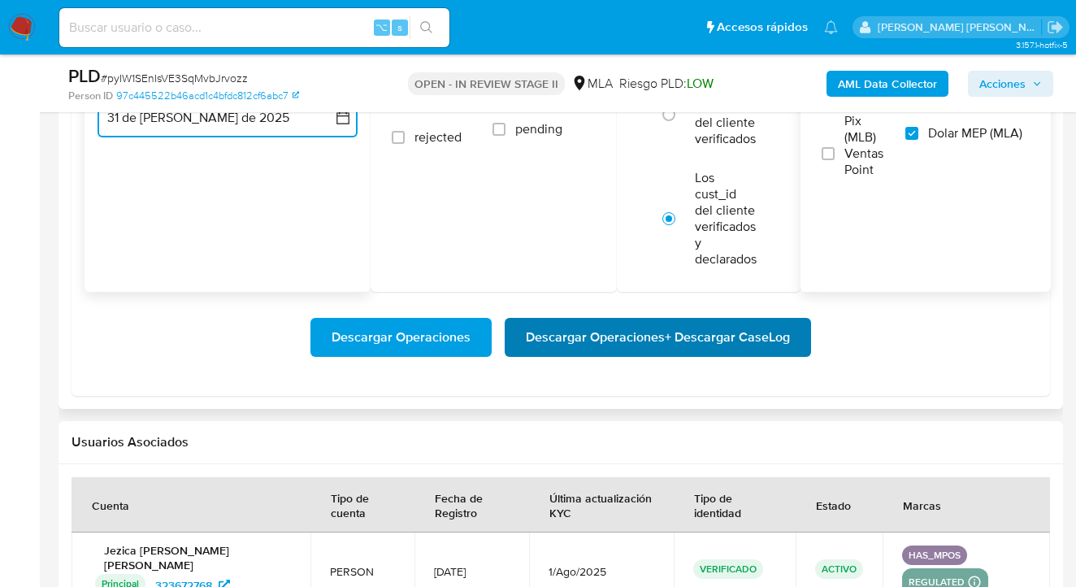
click at [625, 339] on span "Descargar Operaciones + Descargar CaseLog" at bounding box center [658, 337] width 264 height 36
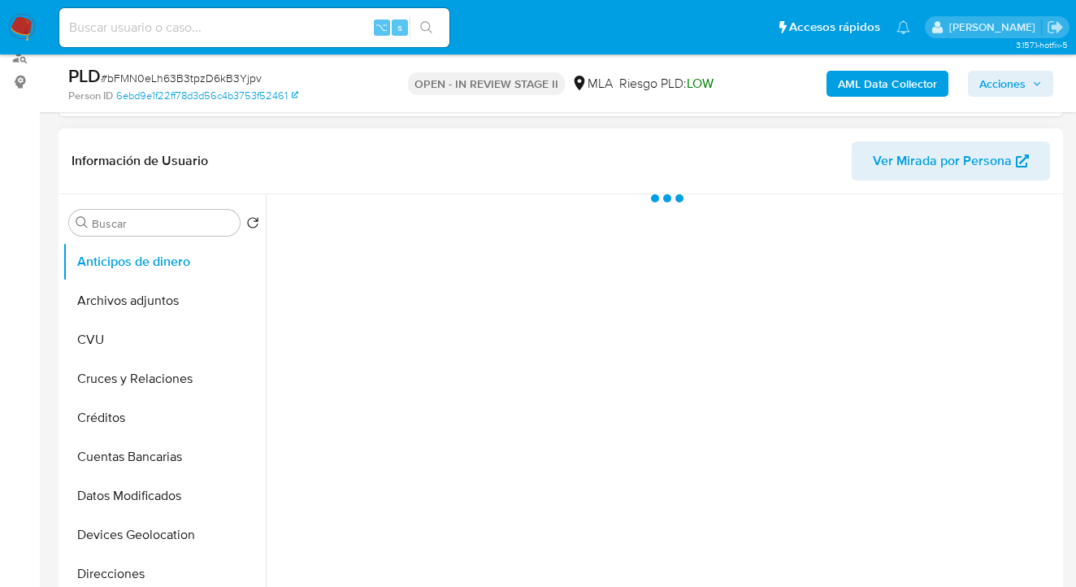
scroll to position [324, 0]
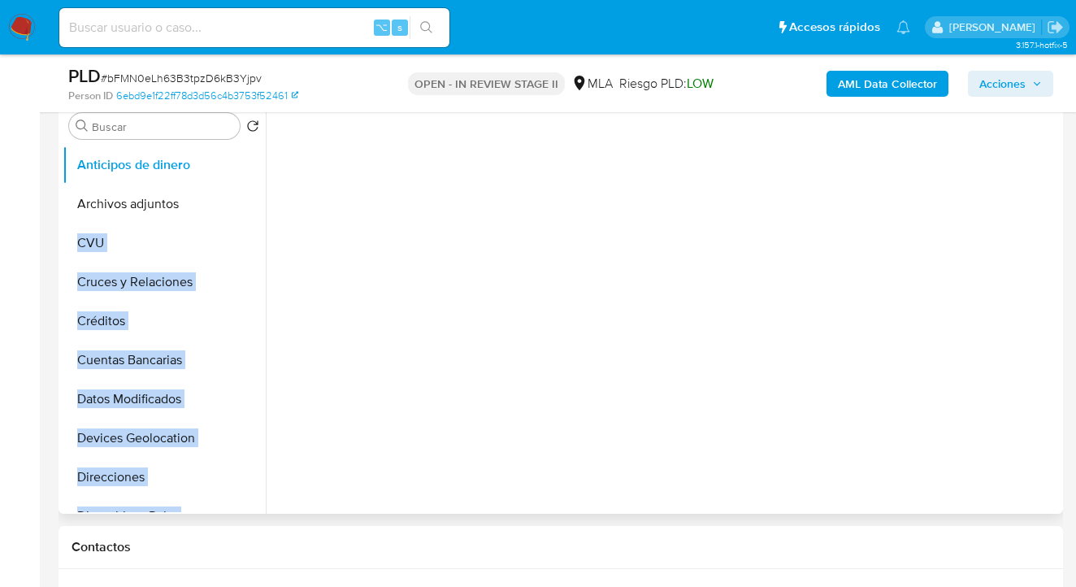
drag, startPoint x: 268, startPoint y: 215, endPoint x: 262, endPoint y: 224, distance: 10.6
click at [262, 224] on div "Buscar Volver al orden por defecto Anticipos de dinero Archivos adjuntos CVU Cr…" at bounding box center [561, 306] width 996 height 416
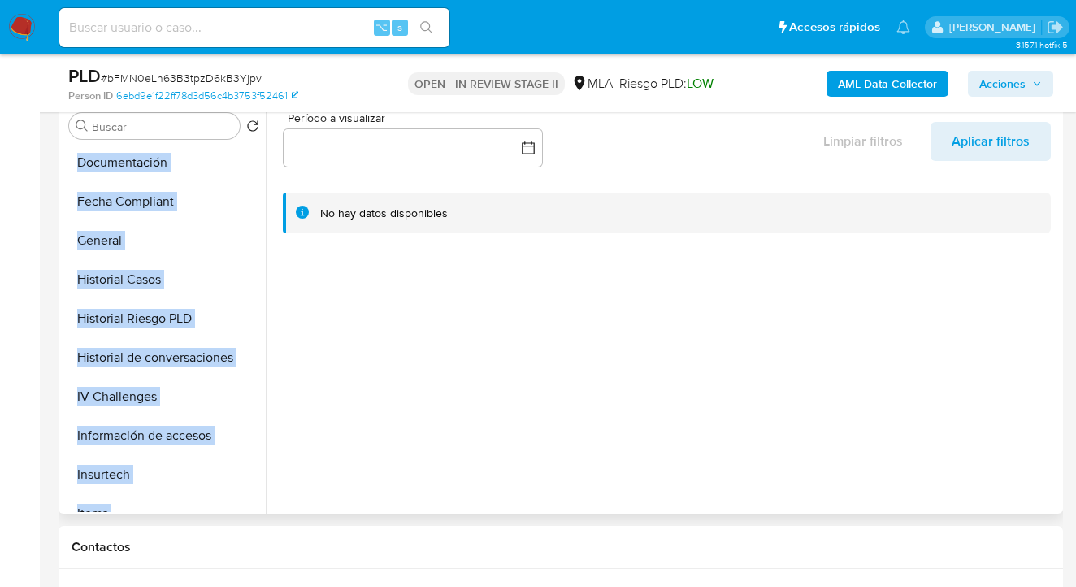
scroll to position [448, 0]
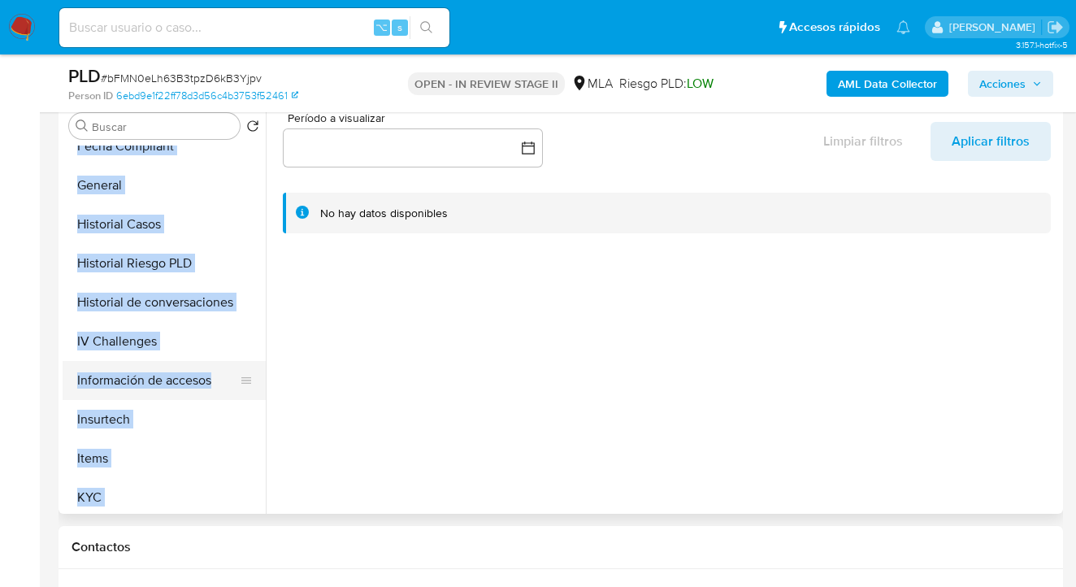
select select "10"
click at [153, 490] on button "KYC" at bounding box center [158, 497] width 190 height 39
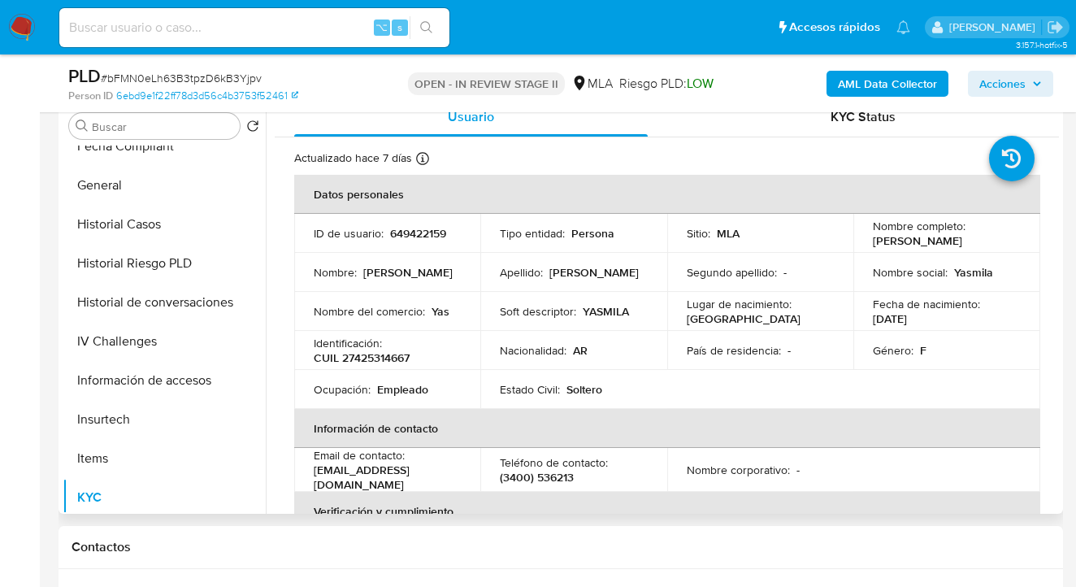
click at [615, 342] on td "Nacionalidad : AR" at bounding box center [573, 350] width 186 height 39
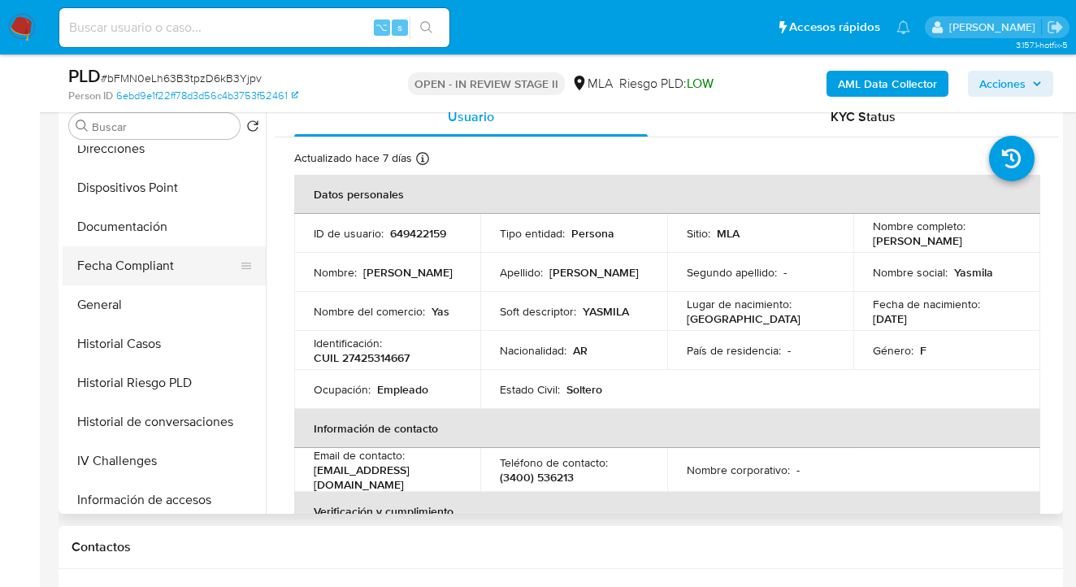
scroll to position [282, 0]
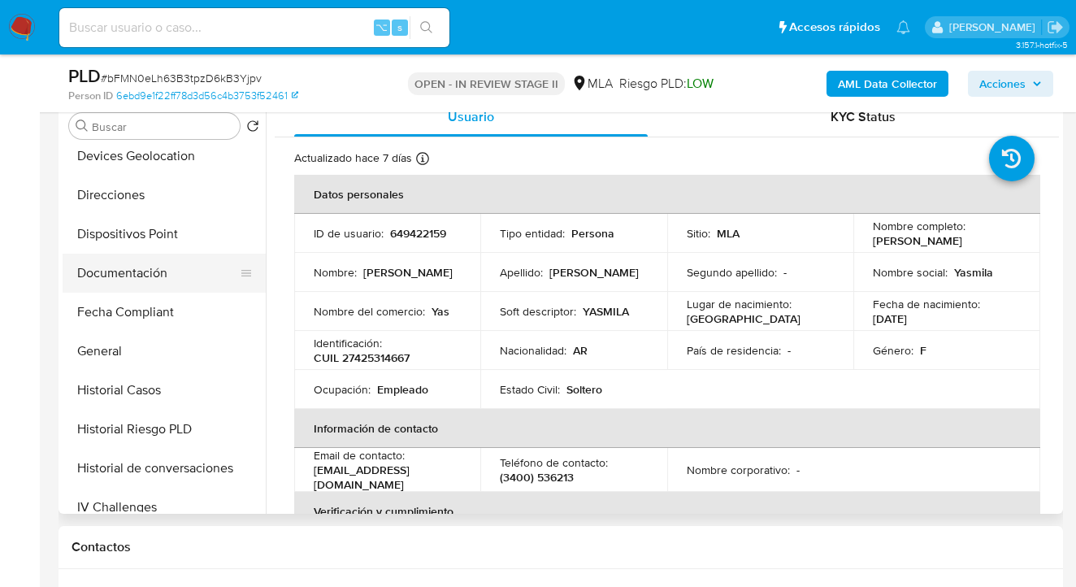
click at [167, 287] on button "Documentación" at bounding box center [158, 273] width 190 height 39
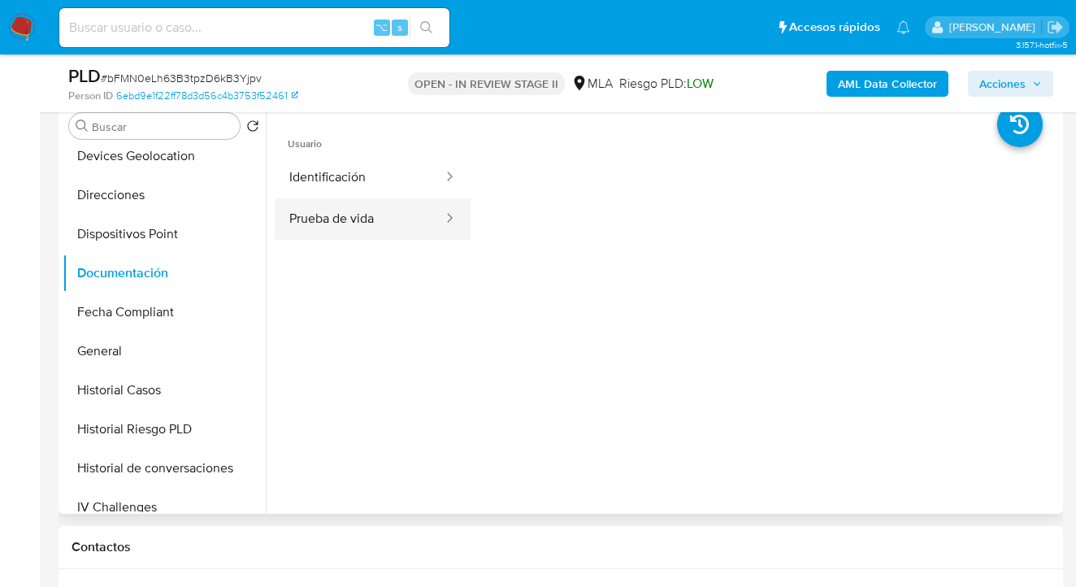
click at [336, 216] on button "Prueba de vida" at bounding box center [360, 218] width 170 height 41
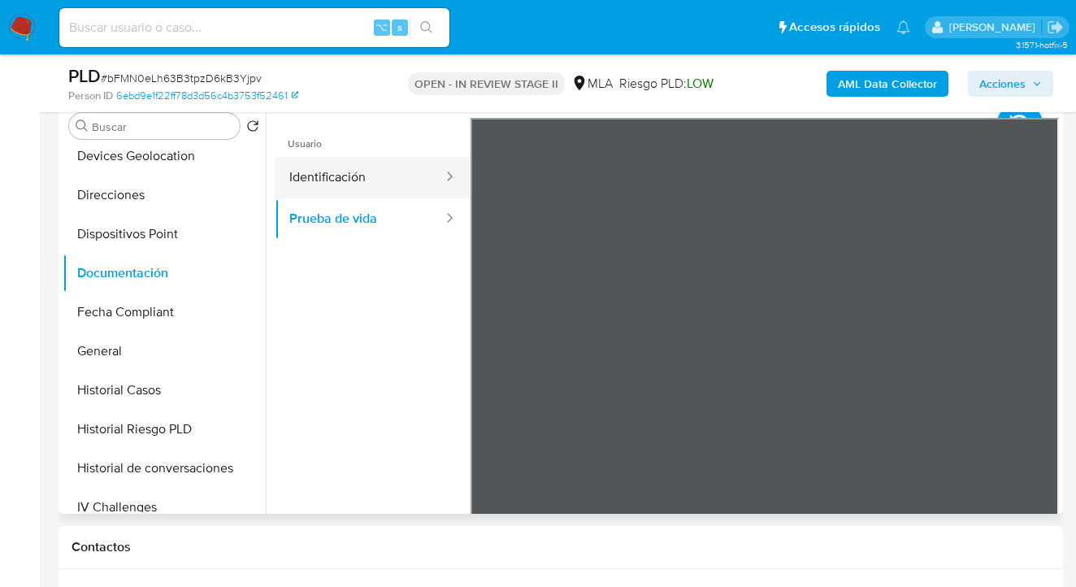
click at [374, 180] on button "Identificación" at bounding box center [360, 177] width 170 height 41
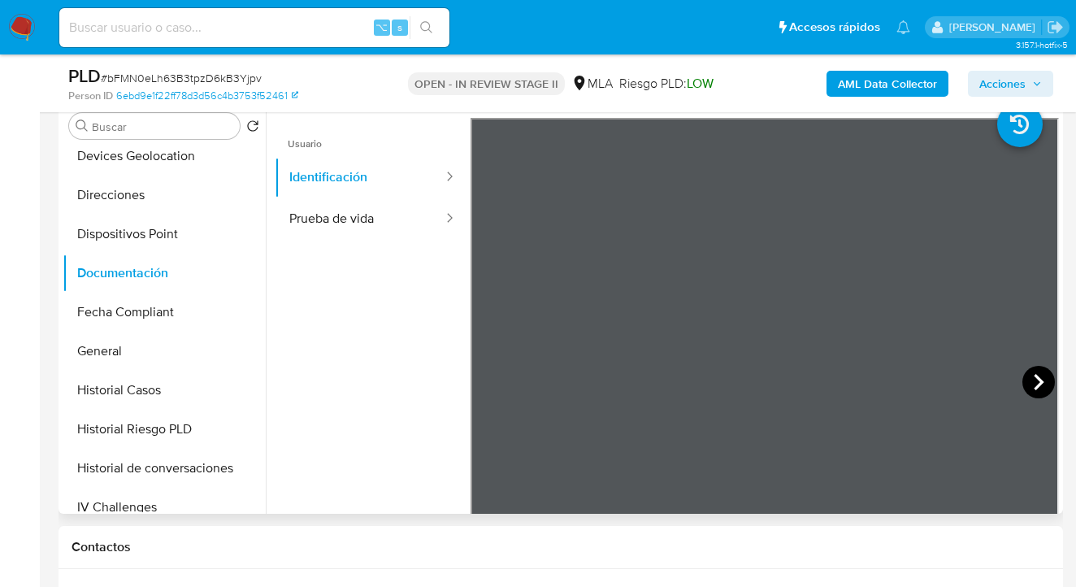
click at [1034, 377] on icon at bounding box center [1039, 382] width 10 height 16
click at [368, 208] on button "Prueba de vida" at bounding box center [360, 218] width 170 height 41
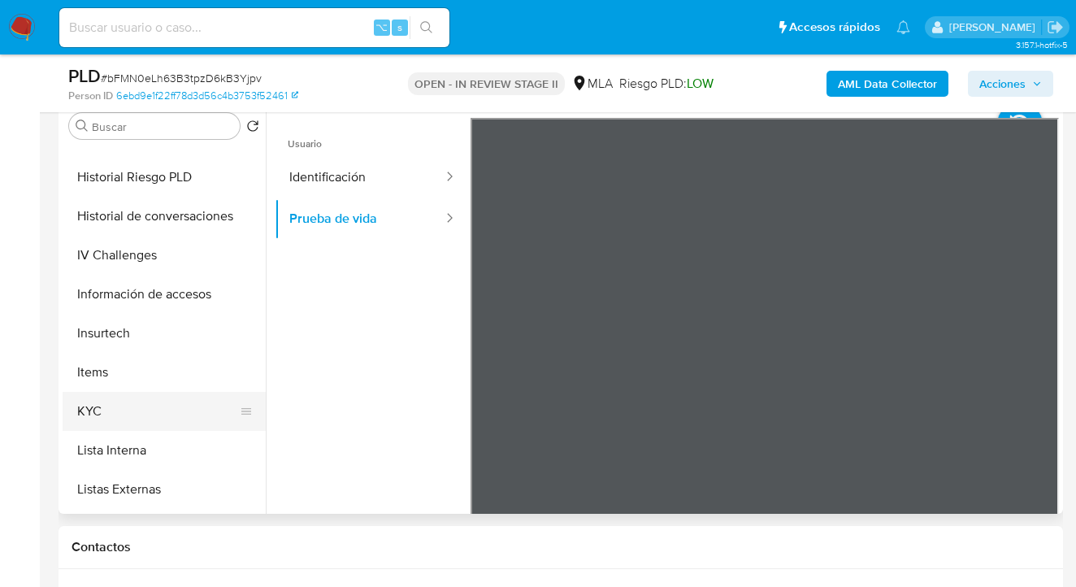
scroll to position [540, 0]
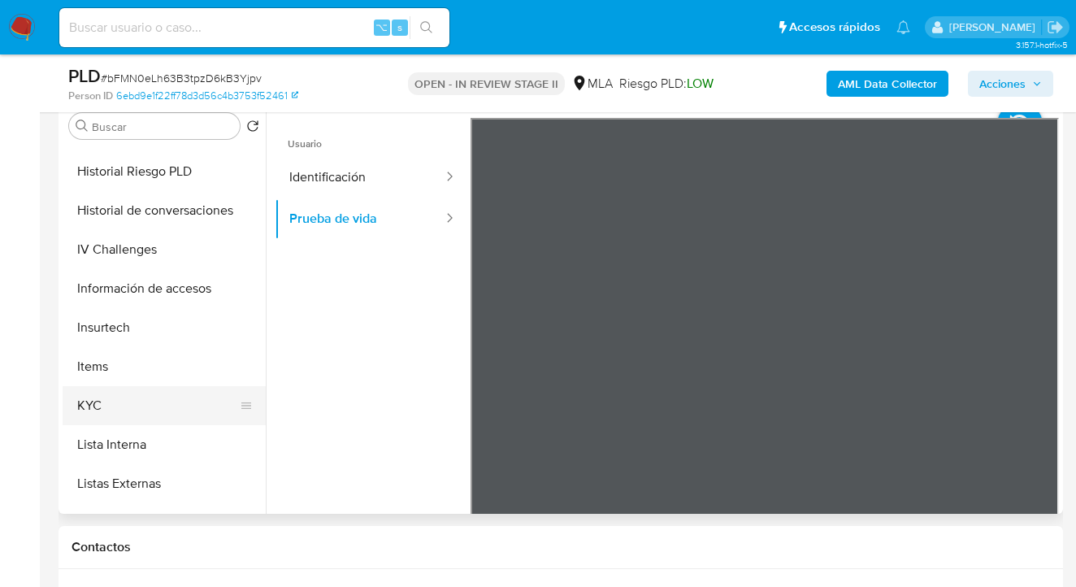
click at [186, 389] on button "KYC" at bounding box center [158, 405] width 190 height 39
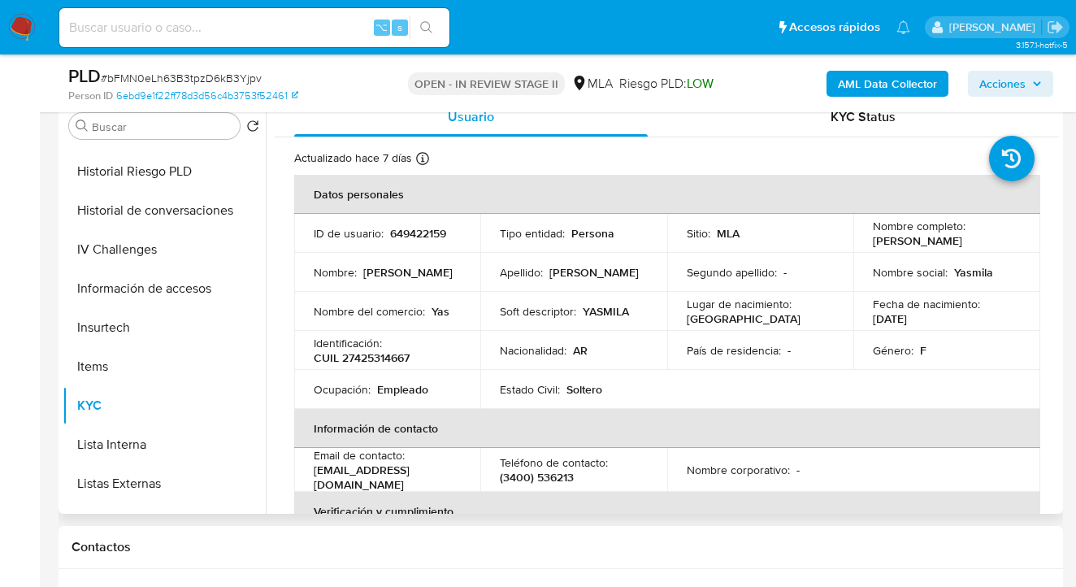
click at [1026, 388] on table "Datos personales ID de usuario : 649422159 Tipo entidad : Persona Sitio : MLA N…" at bounding box center [667, 470] width 746 height 590
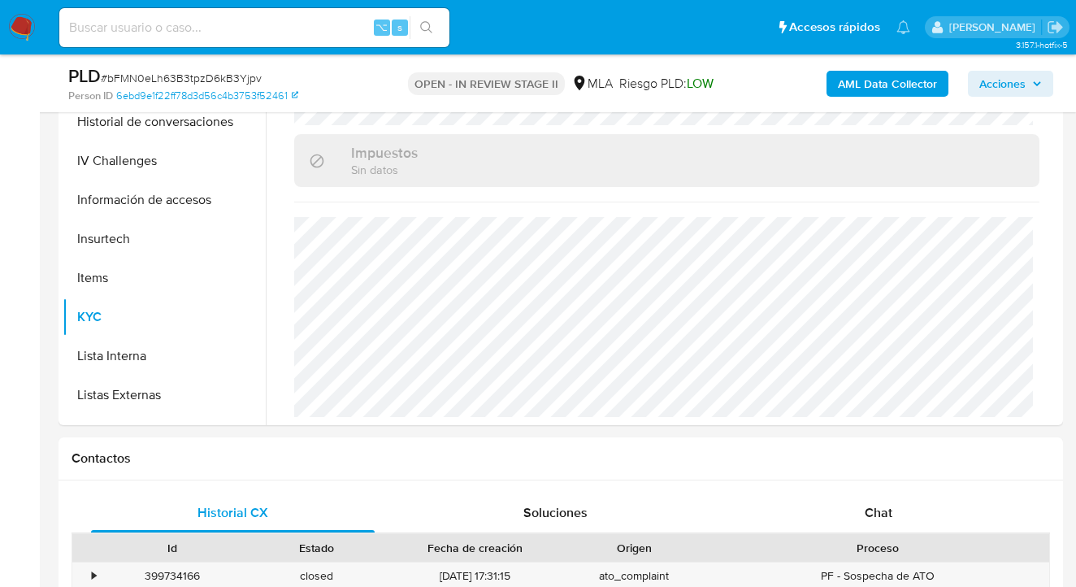
scroll to position [634, 0]
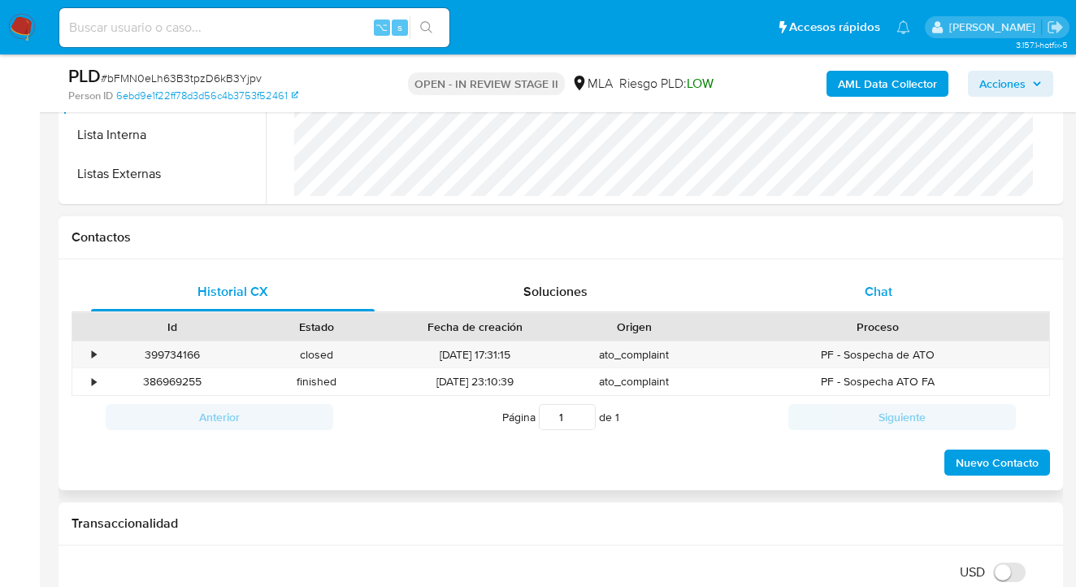
click at [896, 293] on div "Chat" at bounding box center [879, 291] width 284 height 39
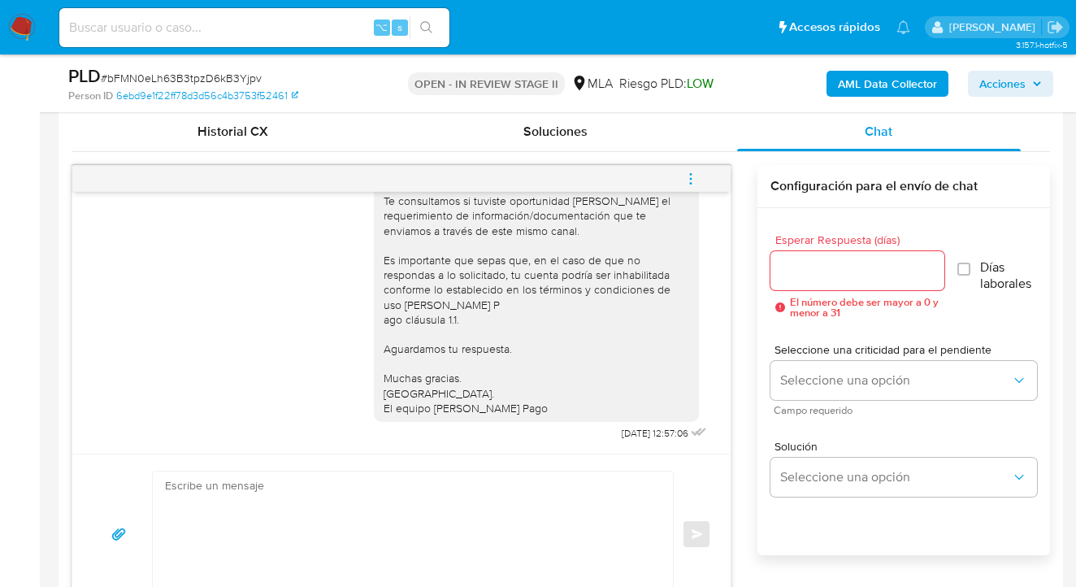
scroll to position [0, 0]
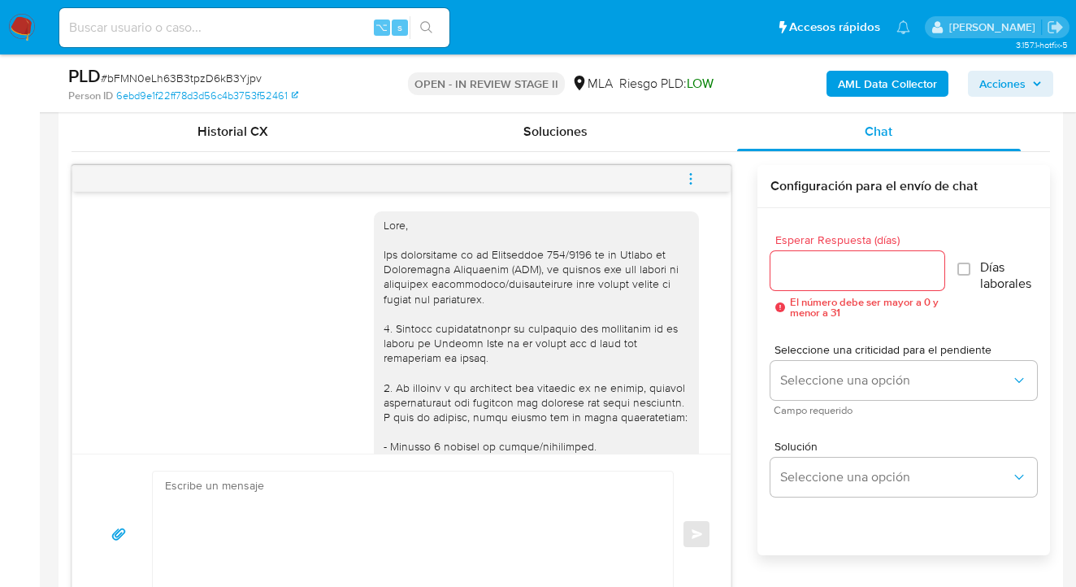
click at [693, 176] on icon "menu-action" at bounding box center [690, 178] width 15 height 15
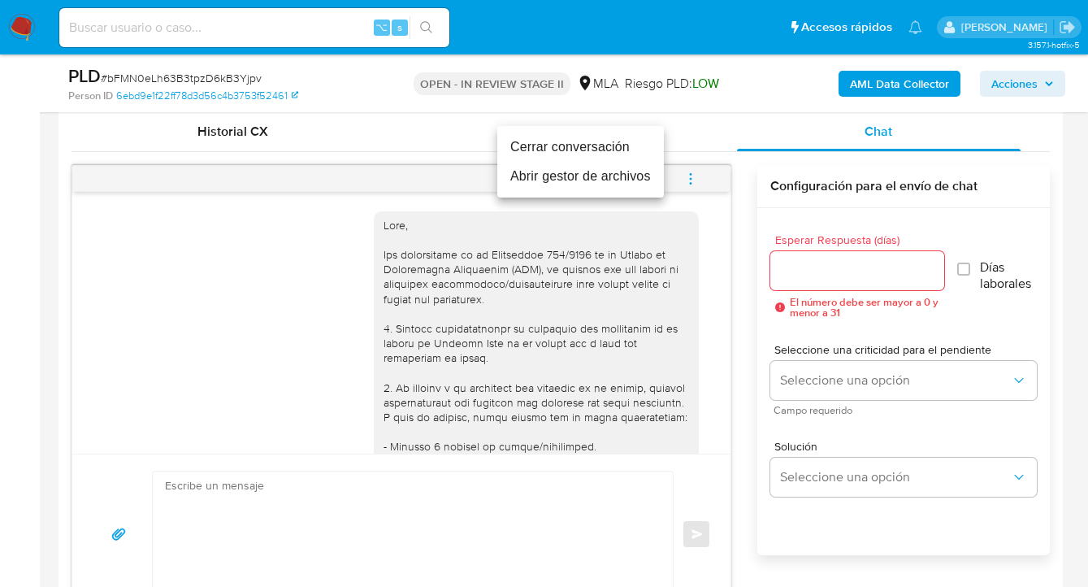
click at [536, 150] on li "Cerrar conversación" at bounding box center [580, 146] width 167 height 29
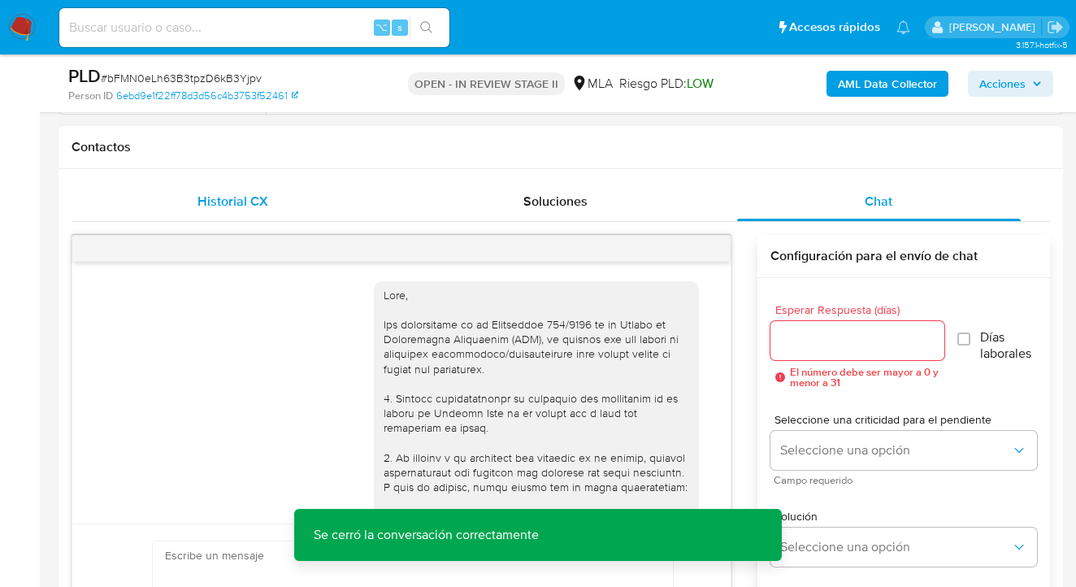
scroll to position [723, 0]
click at [265, 207] on span "Historial CX" at bounding box center [232, 202] width 71 height 19
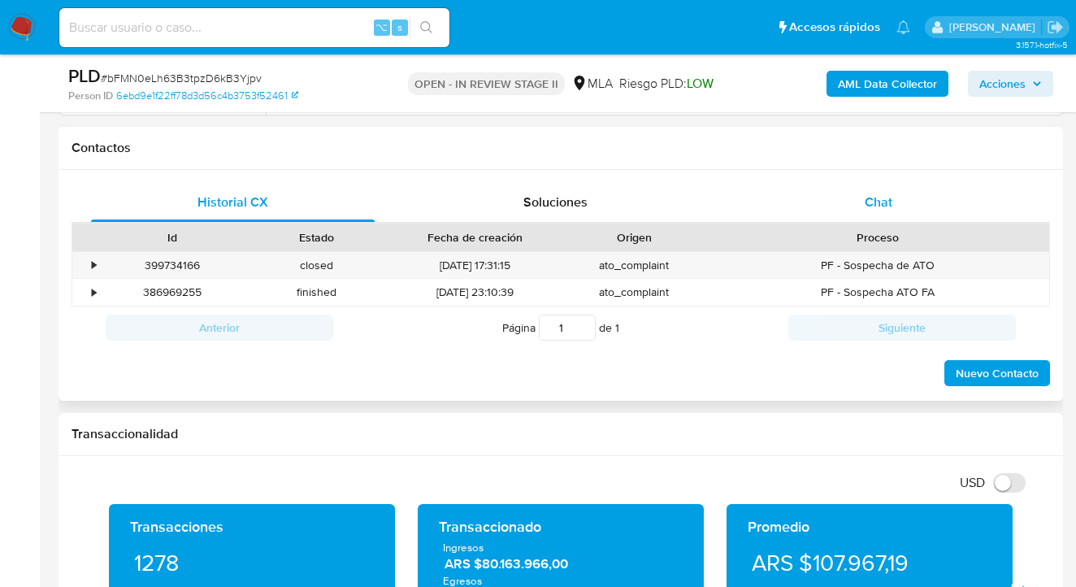
click at [880, 202] on span "Chat" at bounding box center [879, 202] width 28 height 19
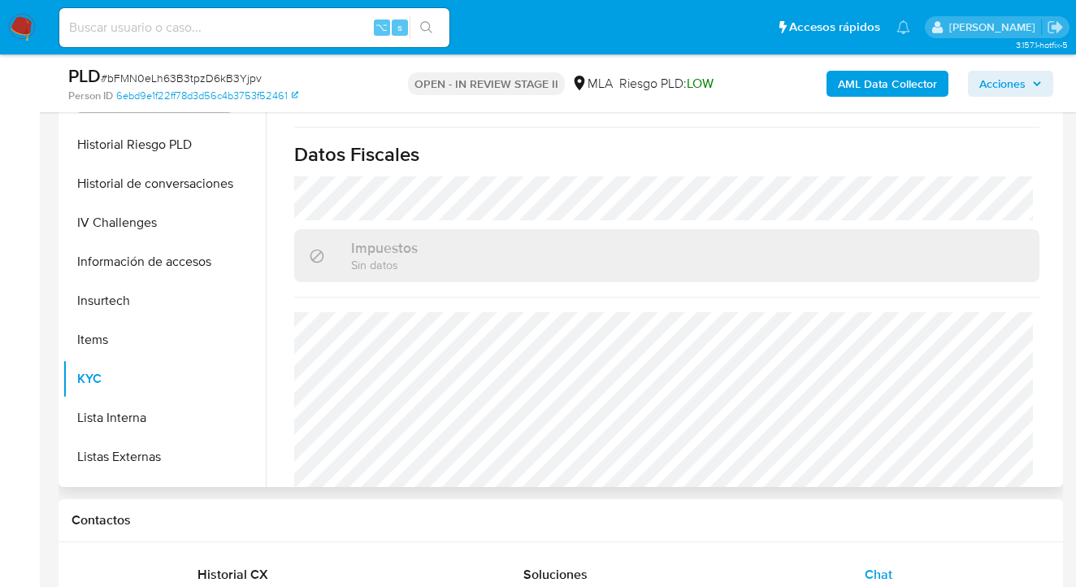
scroll to position [0, 0]
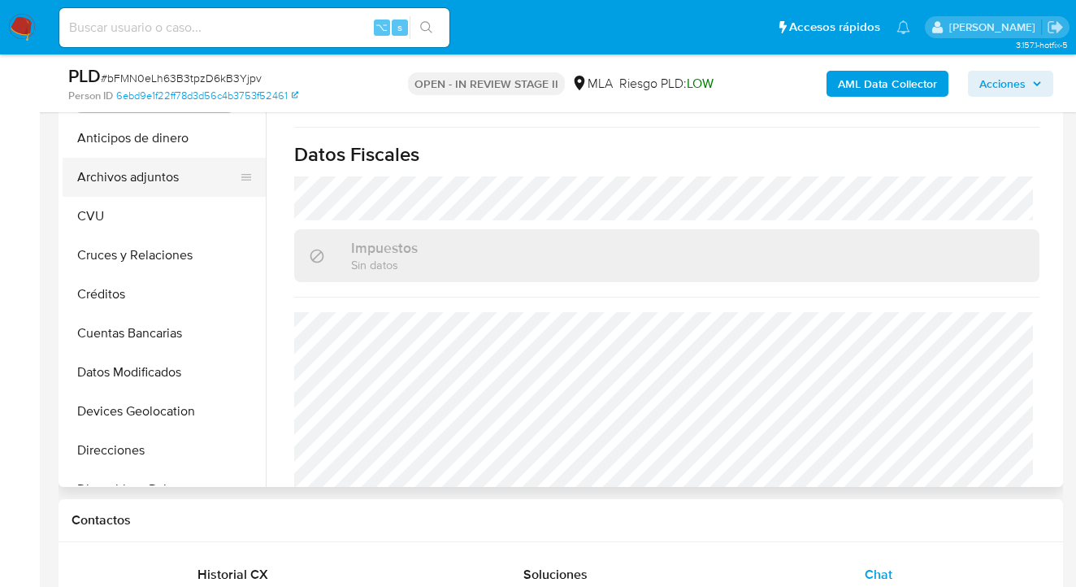
click at [196, 176] on button "Archivos adjuntos" at bounding box center [158, 177] width 190 height 39
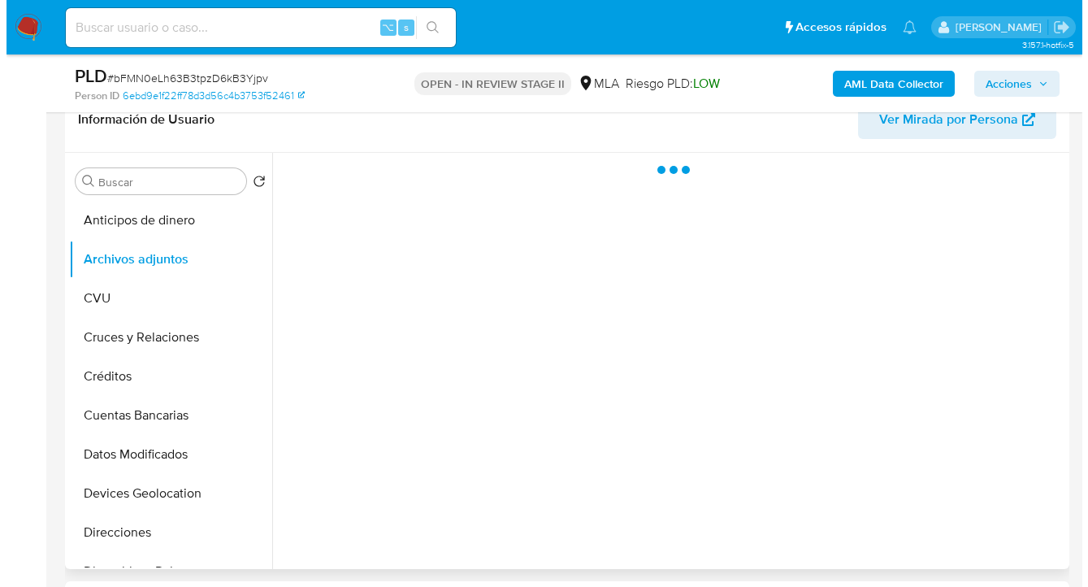
scroll to position [206, 0]
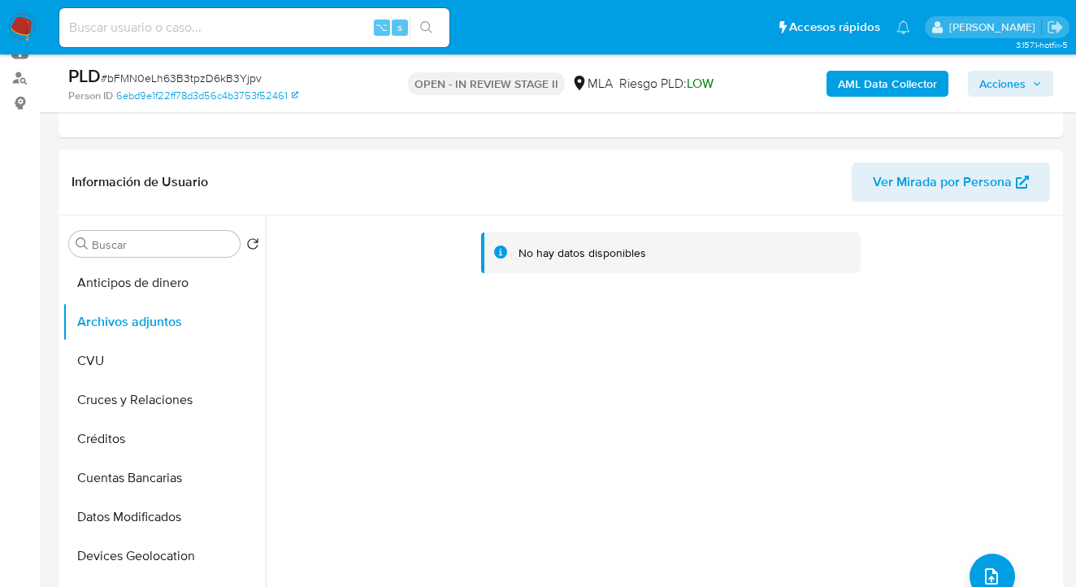
click at [881, 89] on b "AML Data Collector" at bounding box center [887, 84] width 99 height 26
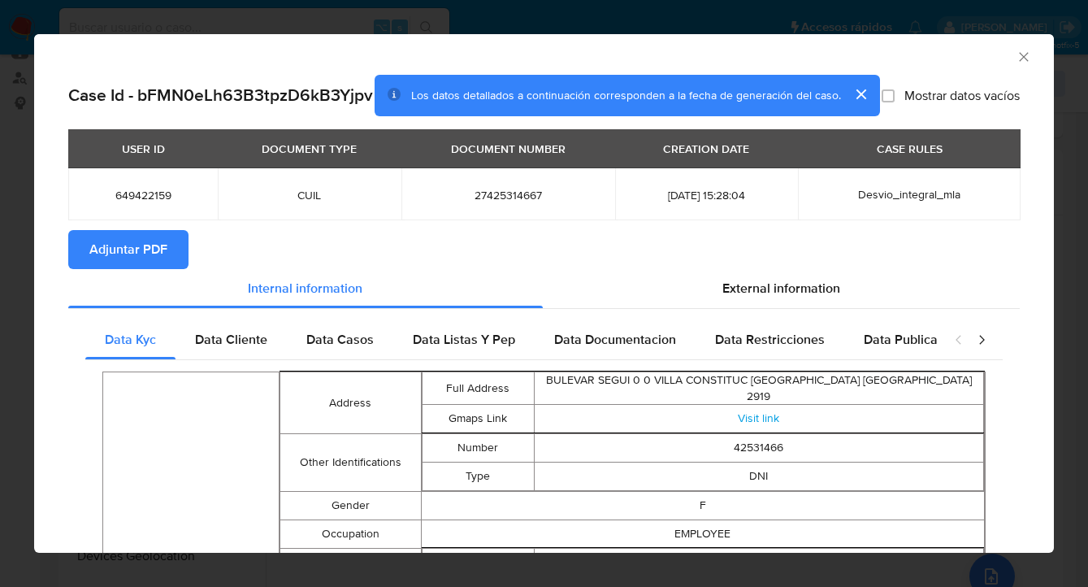
click at [111, 261] on span "Adjuntar PDF" at bounding box center [128, 250] width 78 height 36
click at [1019, 52] on div "AML Data Collector" at bounding box center [544, 54] width 1020 height 41
click at [1016, 53] on icon "Cerrar ventana" at bounding box center [1024, 57] width 16 height 16
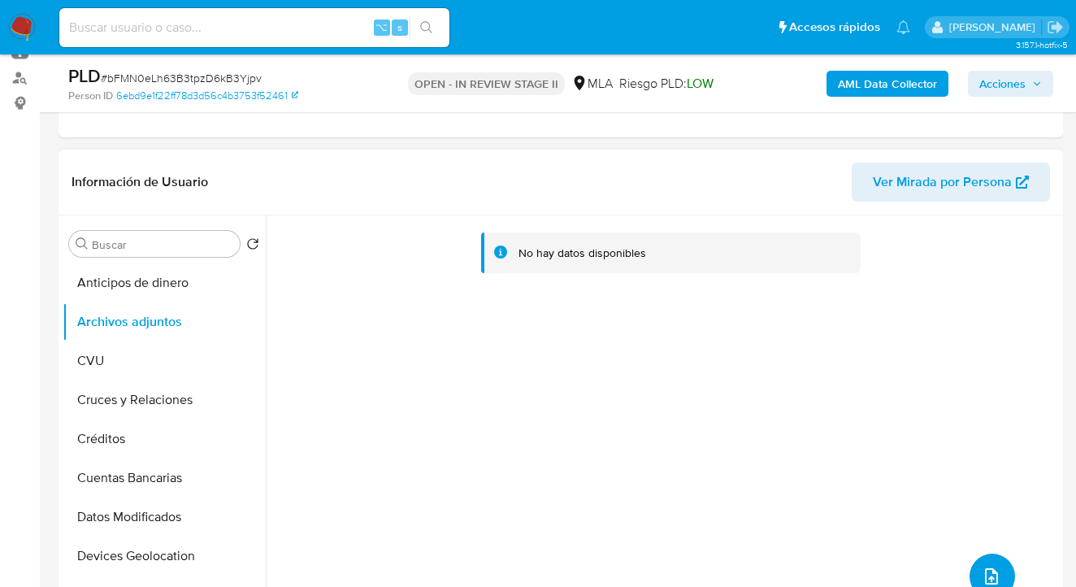
click at [983, 566] on button "upload-file" at bounding box center [992, 576] width 46 height 46
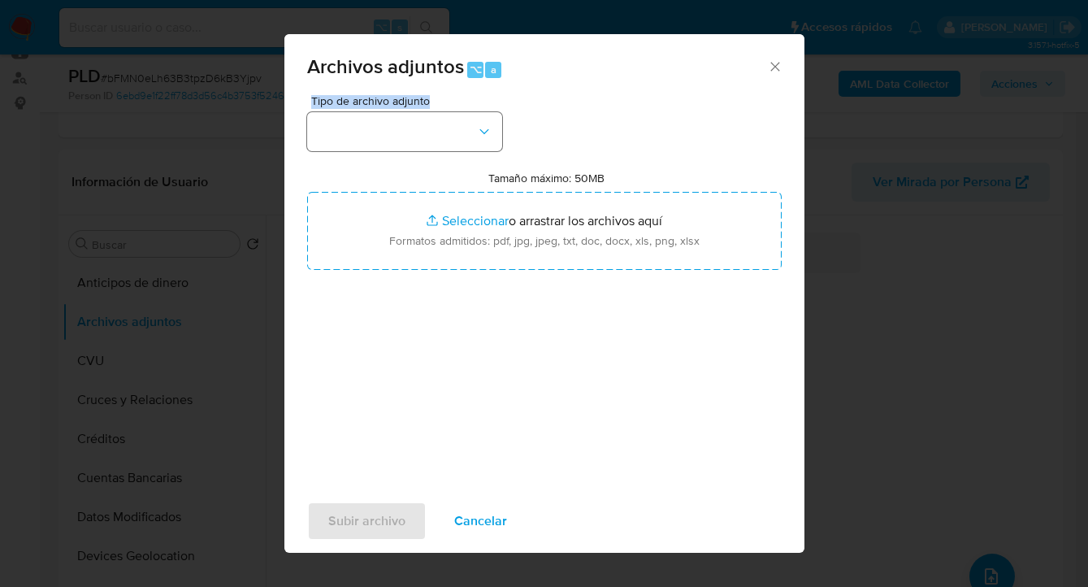
click at [474, 125] on button "button" at bounding box center [404, 131] width 195 height 39
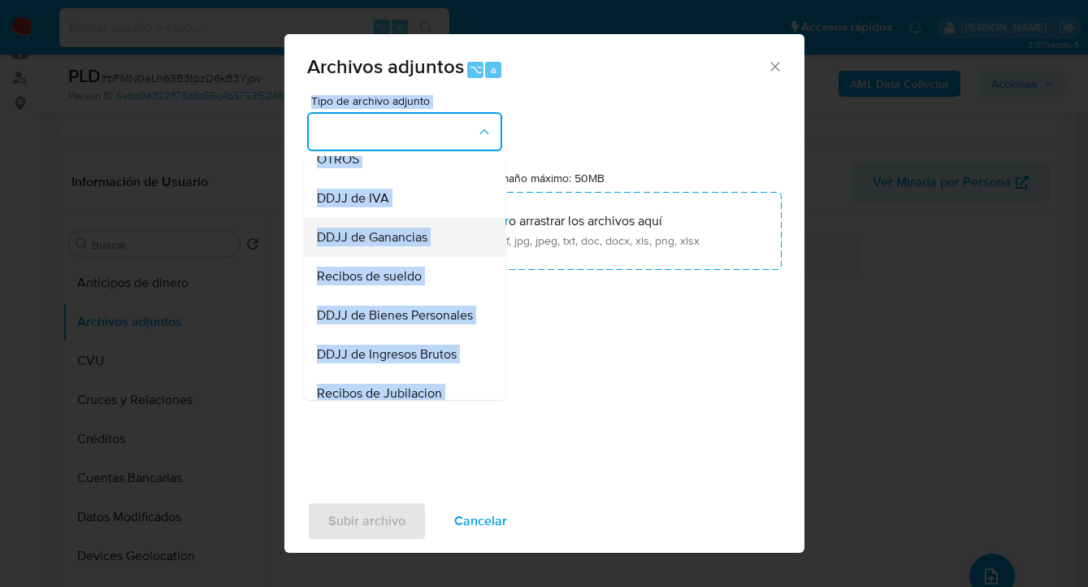
scroll to position [332, 0]
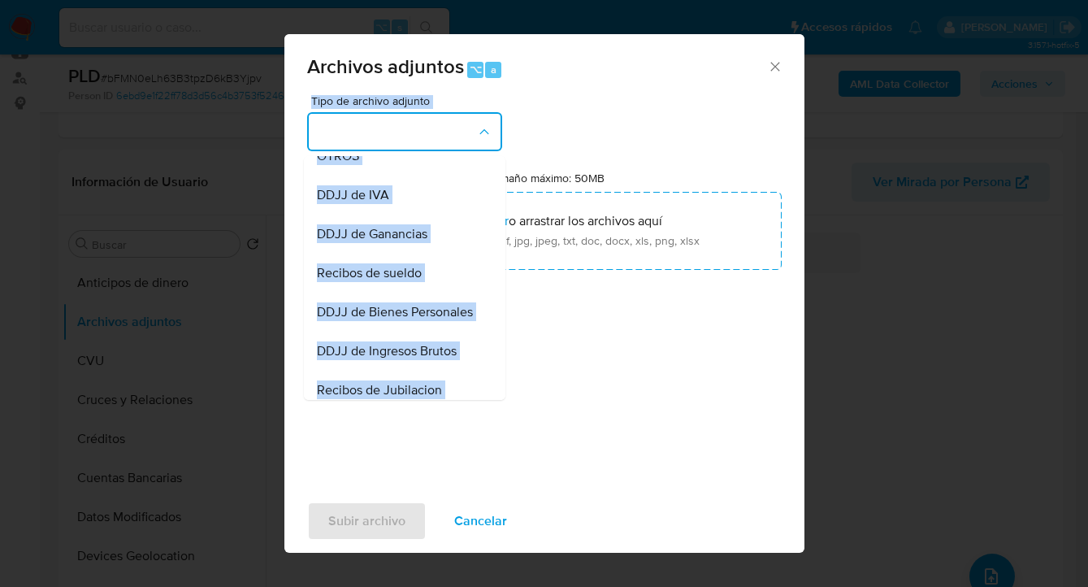
click at [442, 277] on div "Recibos de sueldo" at bounding box center [400, 273] width 166 height 39
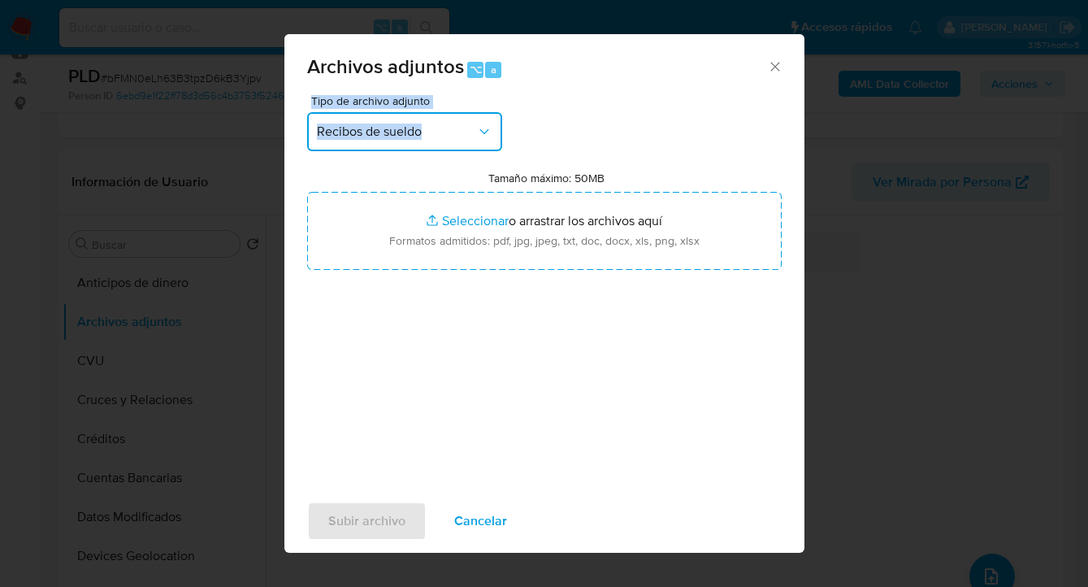
click at [450, 130] on span "Recibos de sueldo" at bounding box center [396, 132] width 159 height 16
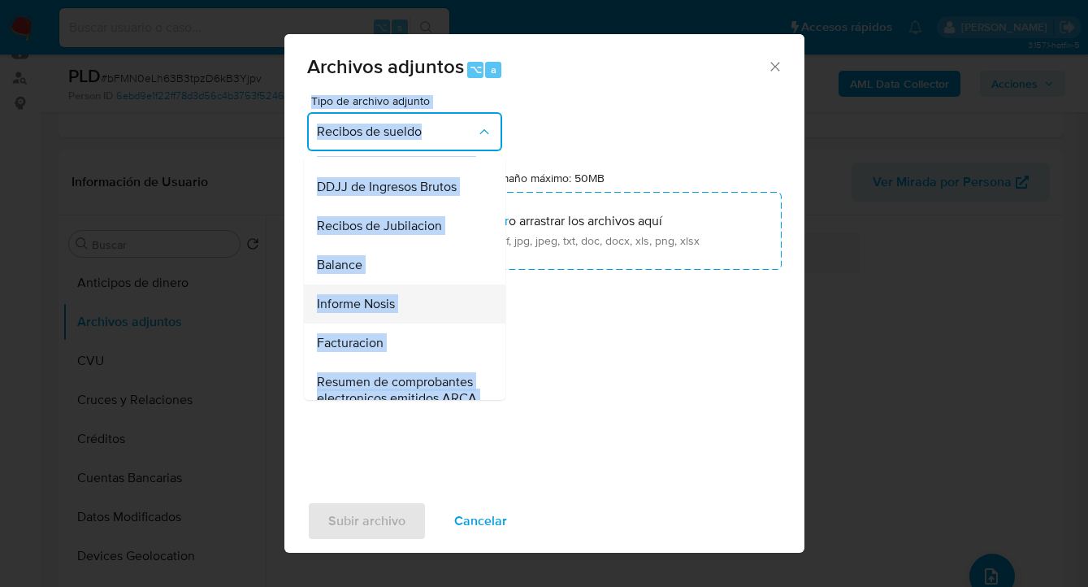
scroll to position [498, 0]
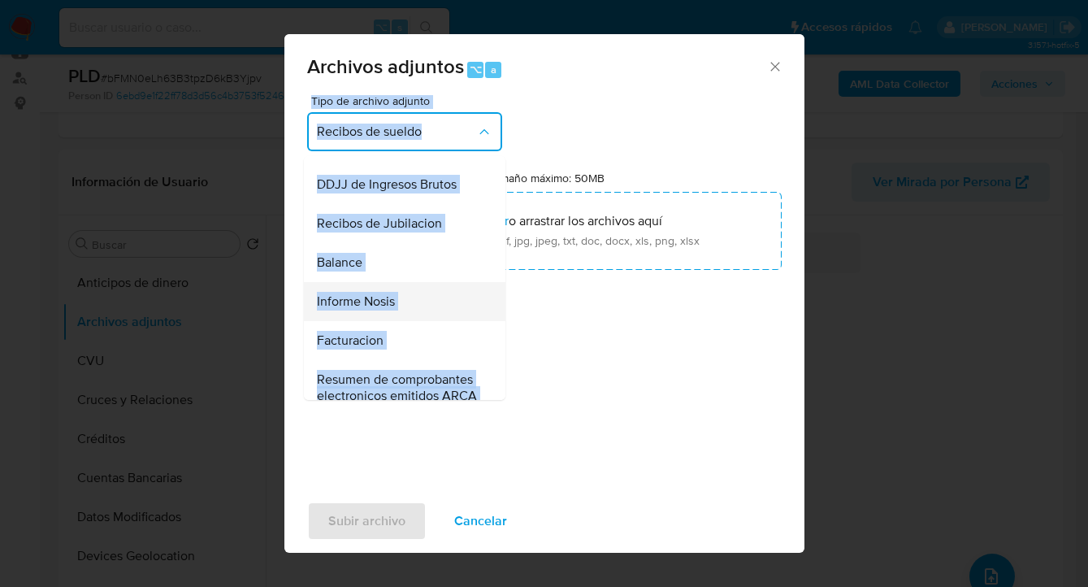
click at [375, 310] on span "Informe Nosis" at bounding box center [356, 301] width 78 height 16
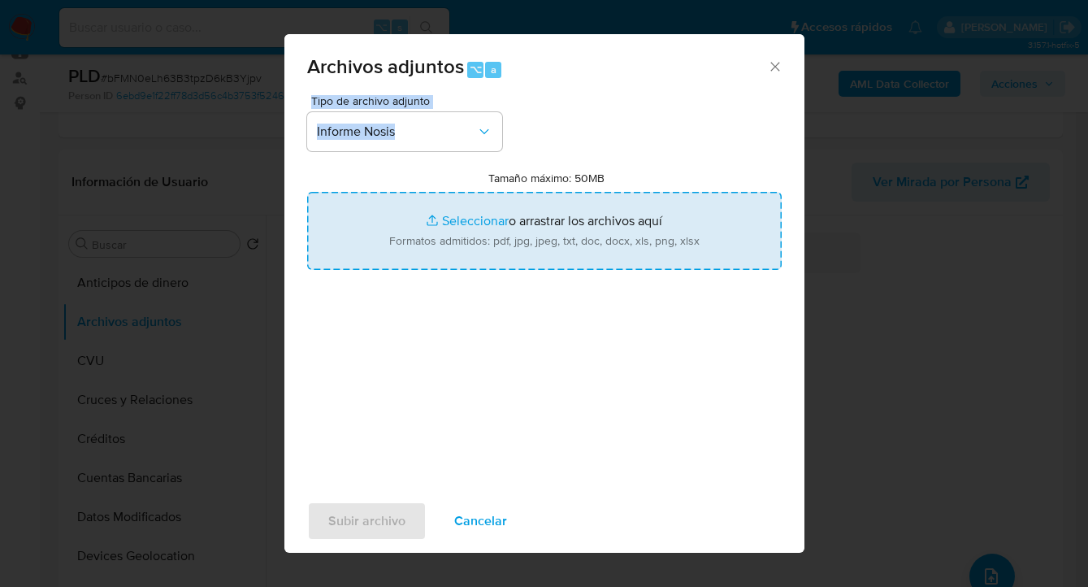
click at [462, 246] on input "Tamaño máximo: 50MB Seleccionar archivos" at bounding box center [544, 231] width 475 height 78
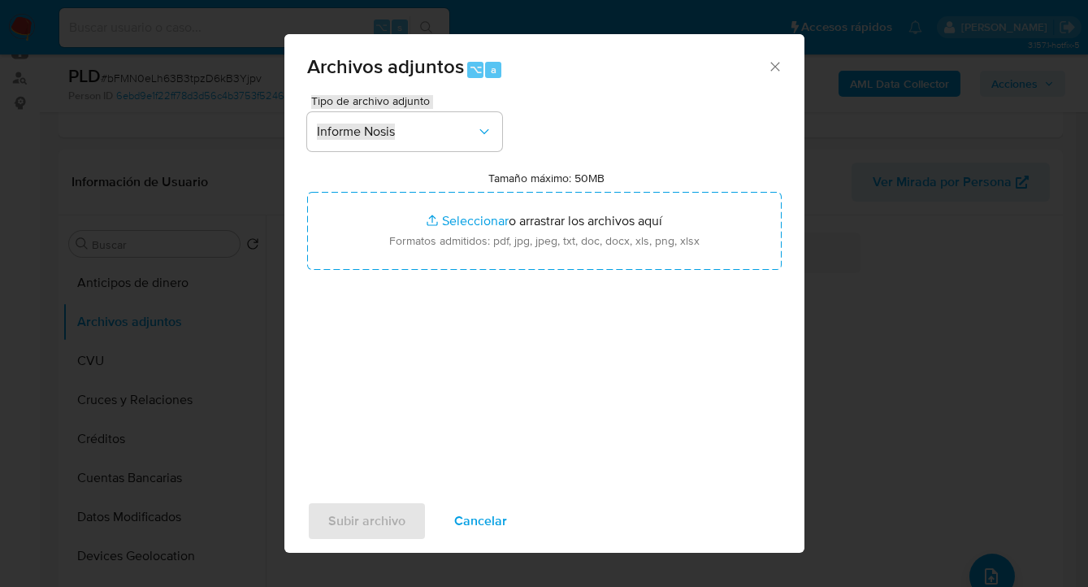
type input "C:\fakepath\649422159-NOSIS_Manager_InformeIndividual_27425314667_620658_202509…"
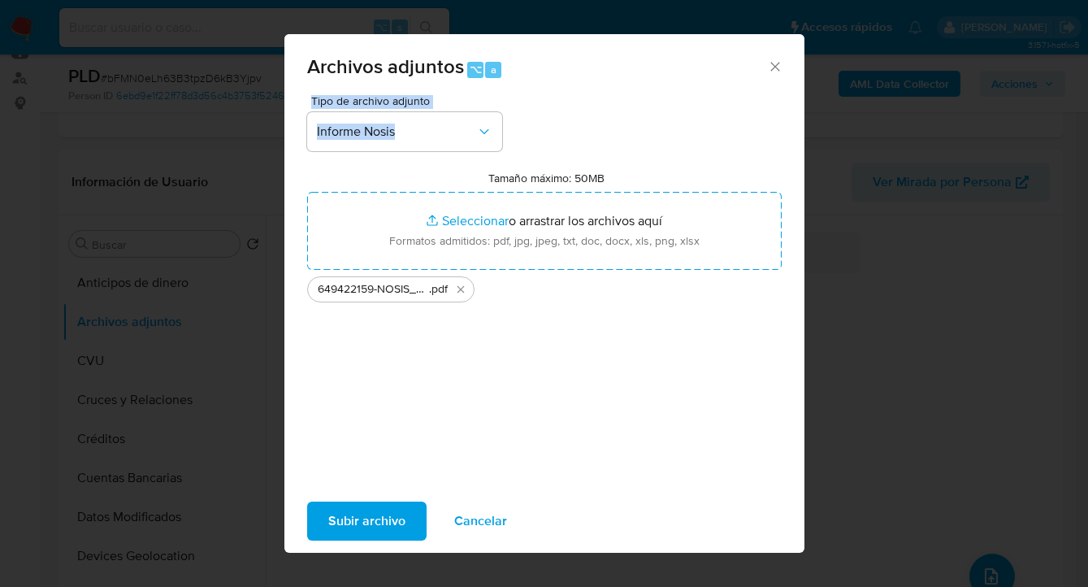
click at [372, 533] on span "Subir archivo" at bounding box center [366, 521] width 77 height 36
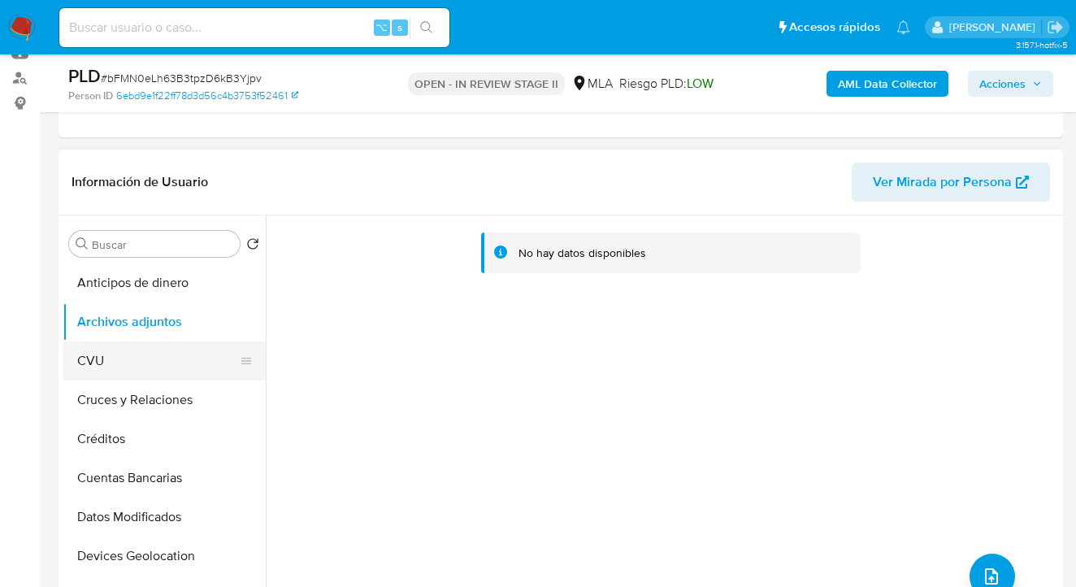
drag, startPoint x: 154, startPoint y: 358, endPoint x: 162, endPoint y: 348, distance: 12.8
click at [154, 358] on button "CVU" at bounding box center [158, 360] width 190 height 39
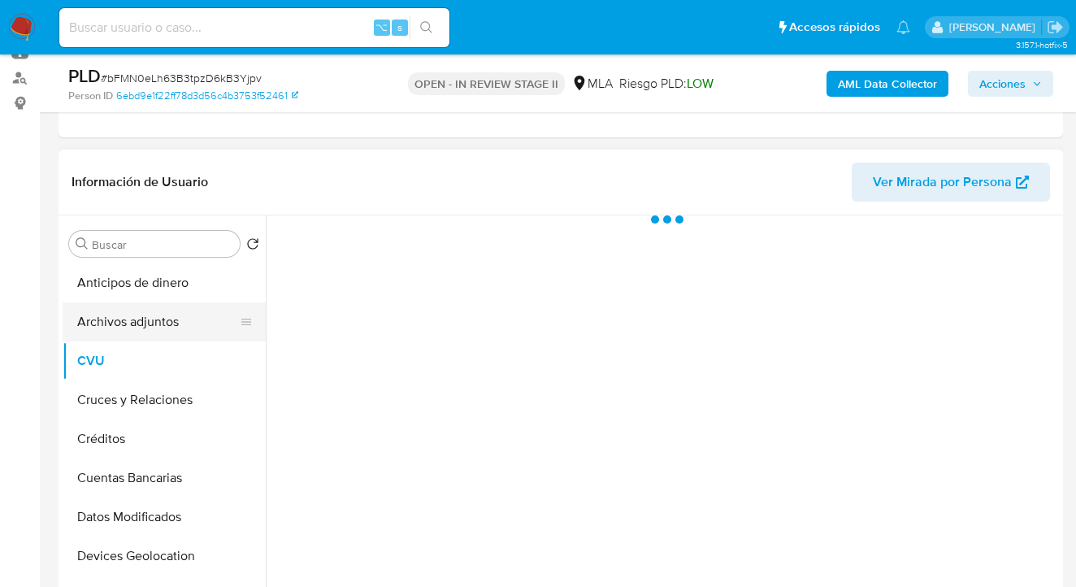
click at [174, 326] on button "Archivos adjuntos" at bounding box center [158, 321] width 190 height 39
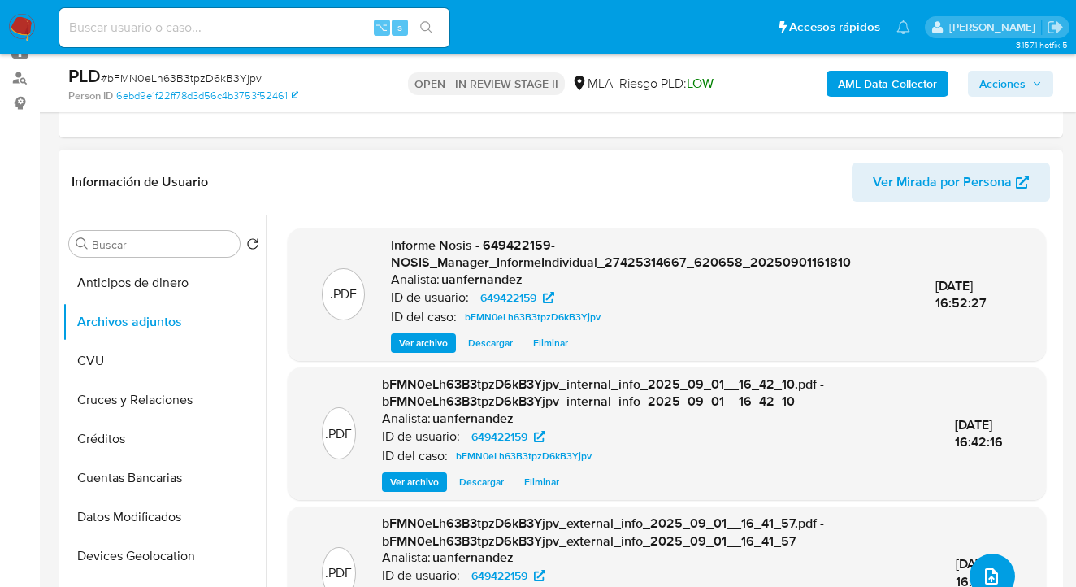
click at [987, 566] on icon "upload-file" at bounding box center [992, 576] width 20 height 20
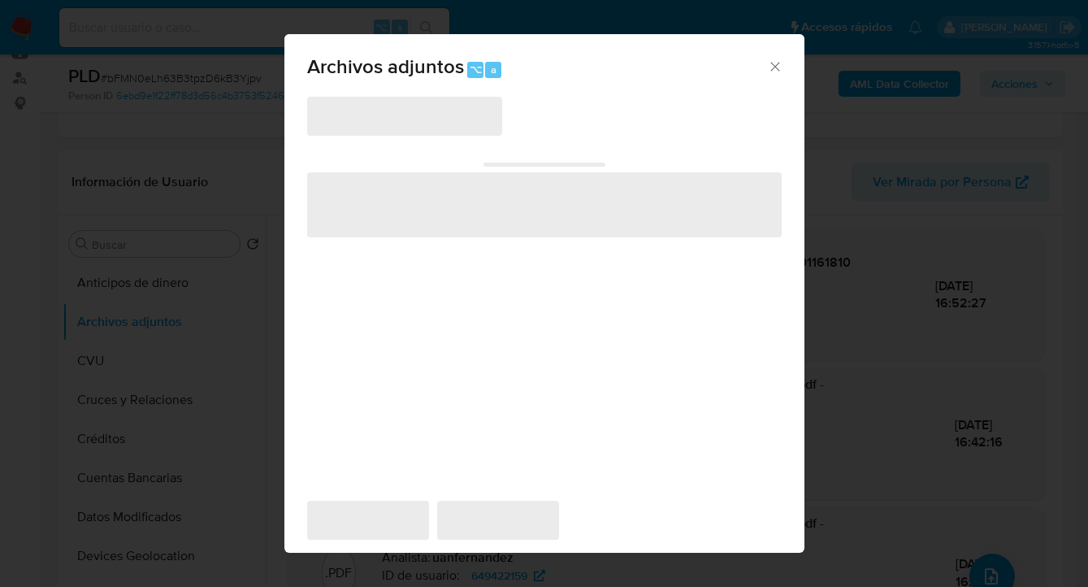
click at [585, 111] on div "‌ ‌ ‌ ‌ ‌" at bounding box center [544, 290] width 475 height 390
click at [781, 63] on icon "Cerrar" at bounding box center [775, 67] width 16 height 16
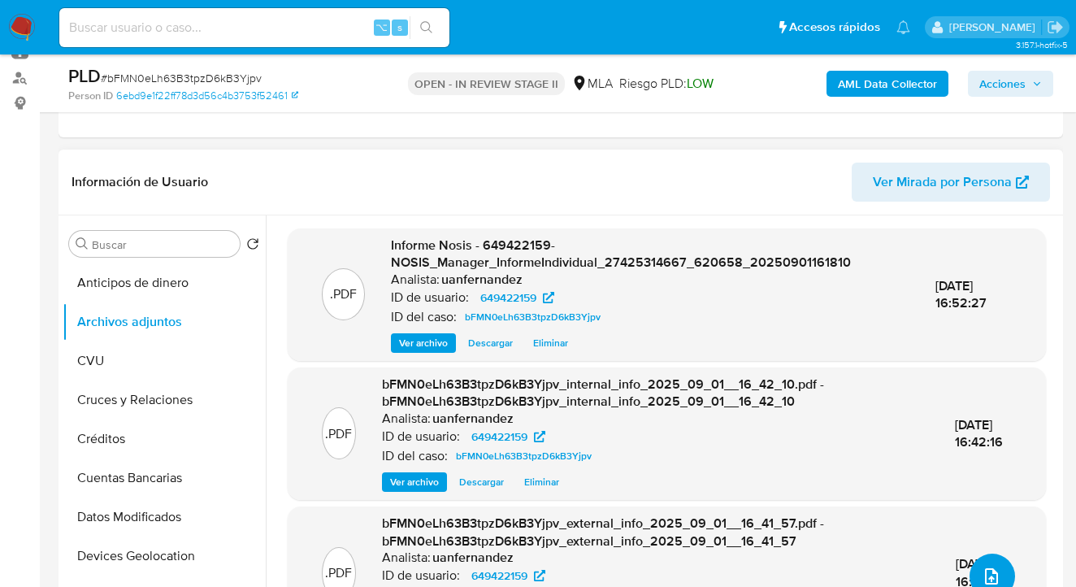
click at [982, 566] on icon "upload-file" at bounding box center [992, 576] width 20 height 20
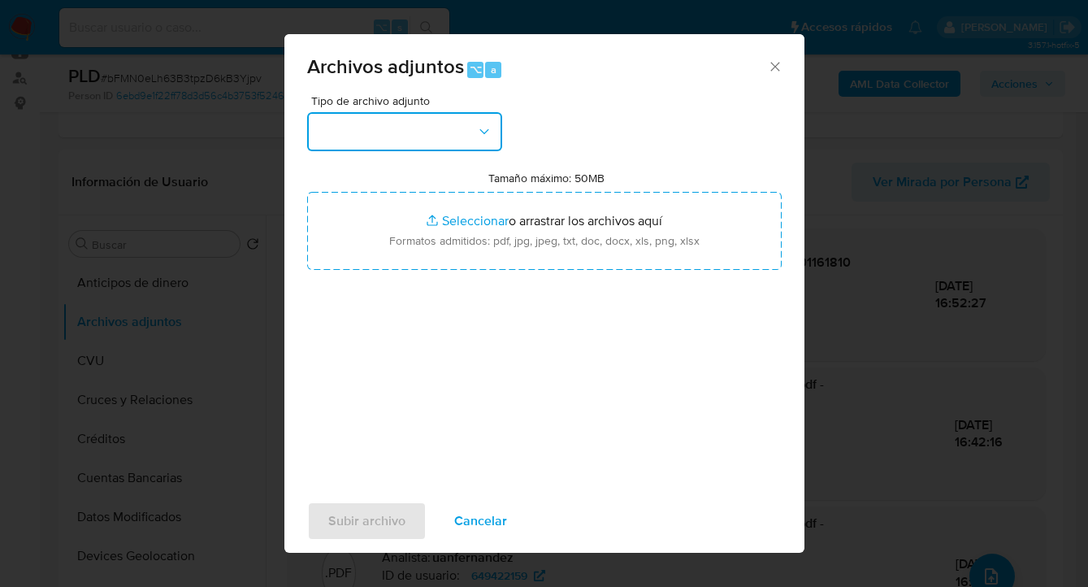
click at [487, 141] on button "button" at bounding box center [404, 131] width 195 height 39
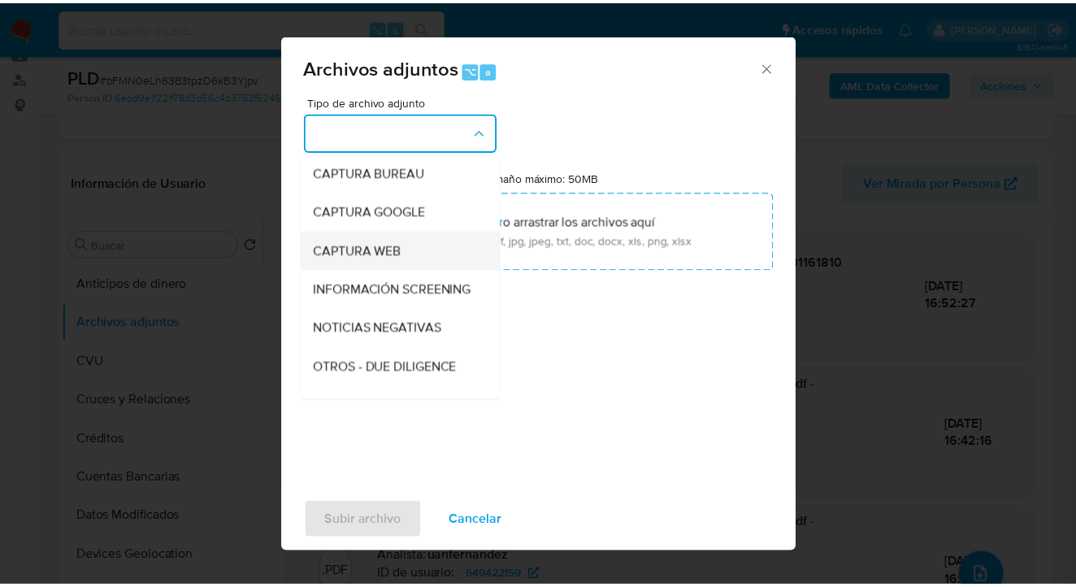
scroll to position [185, 0]
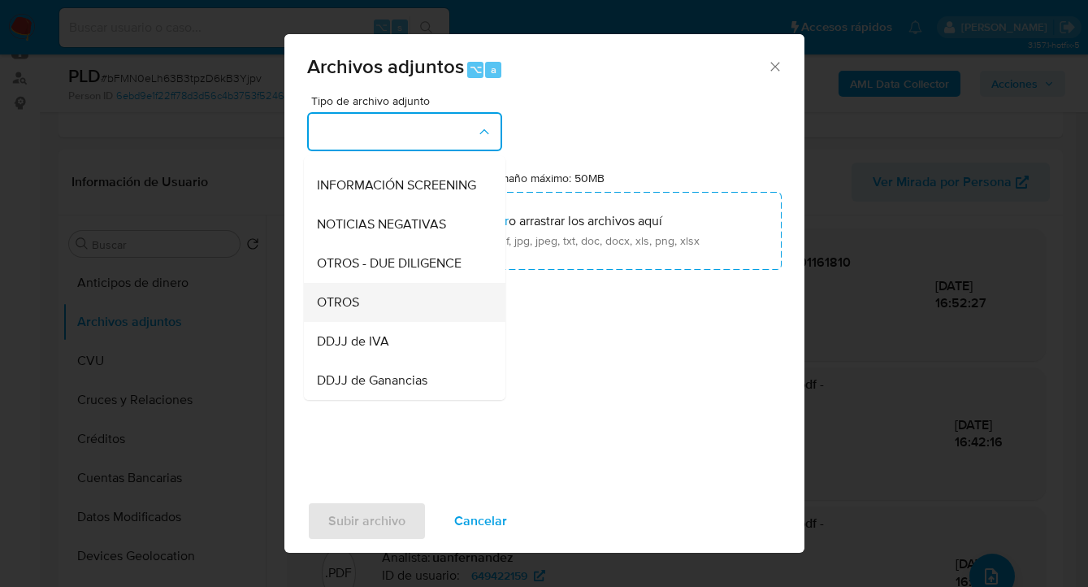
click at [405, 315] on div "OTROS" at bounding box center [400, 302] width 166 height 39
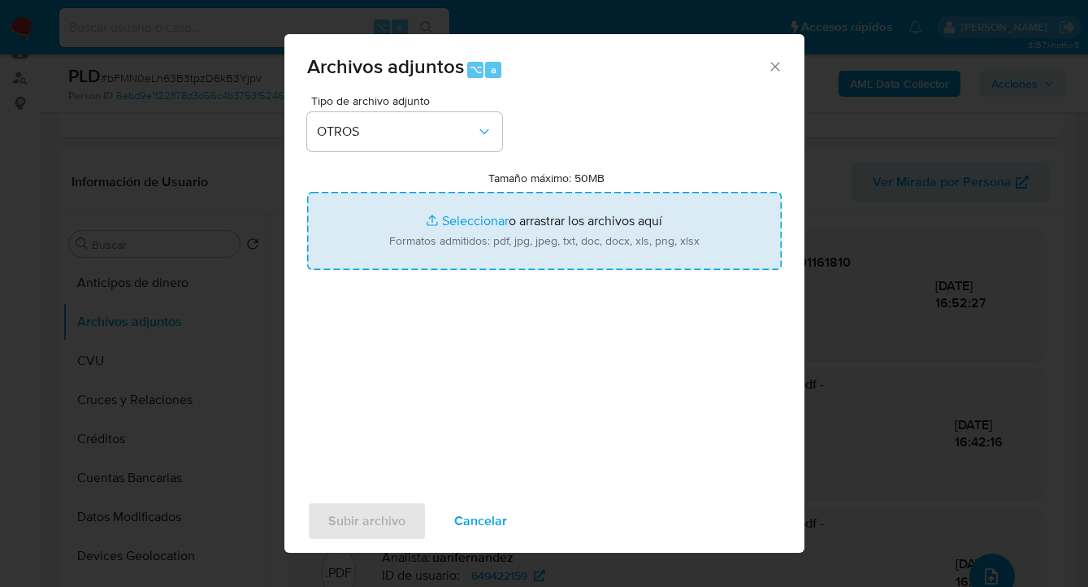
click at [519, 236] on input "Tamaño máximo: 50MB Seleccionar archivos" at bounding box center [544, 231] width 475 height 78
type input "C:\fakepath\649422159 Movimientos.xlsx"
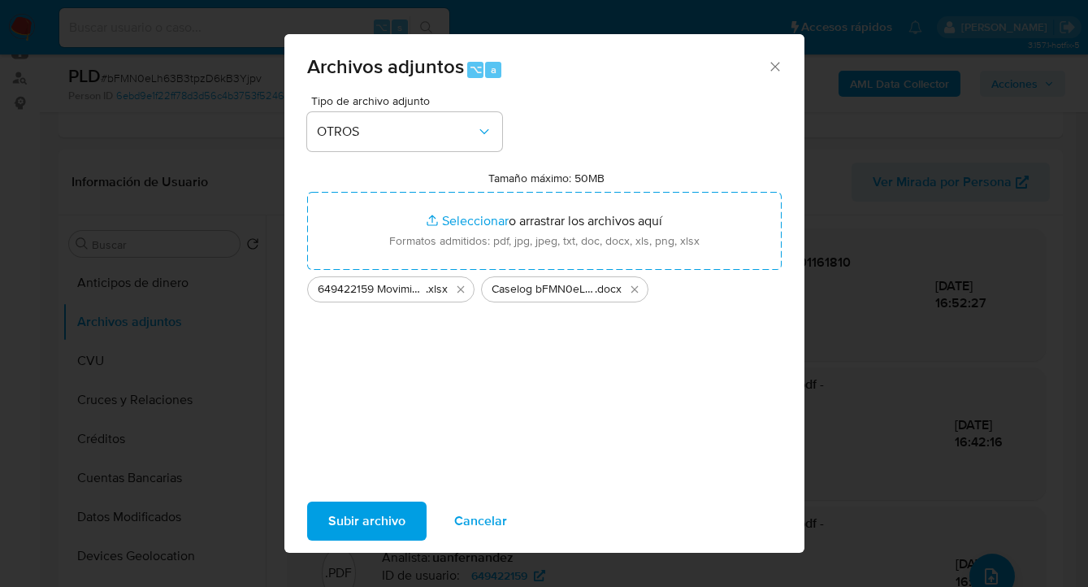
click at [384, 515] on span "Subir archivo" at bounding box center [366, 521] width 77 height 36
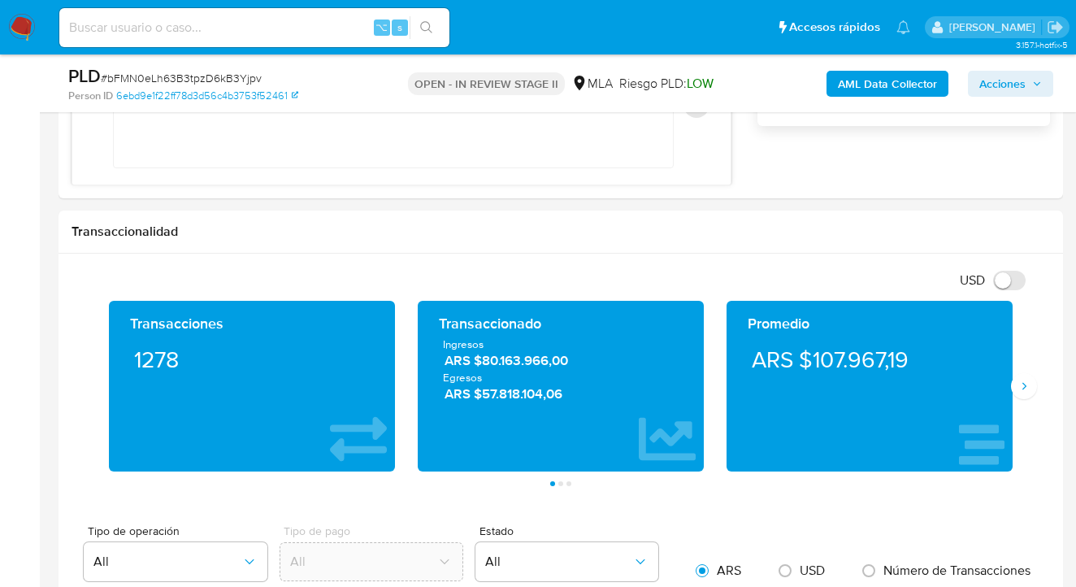
scroll to position [1225, 0]
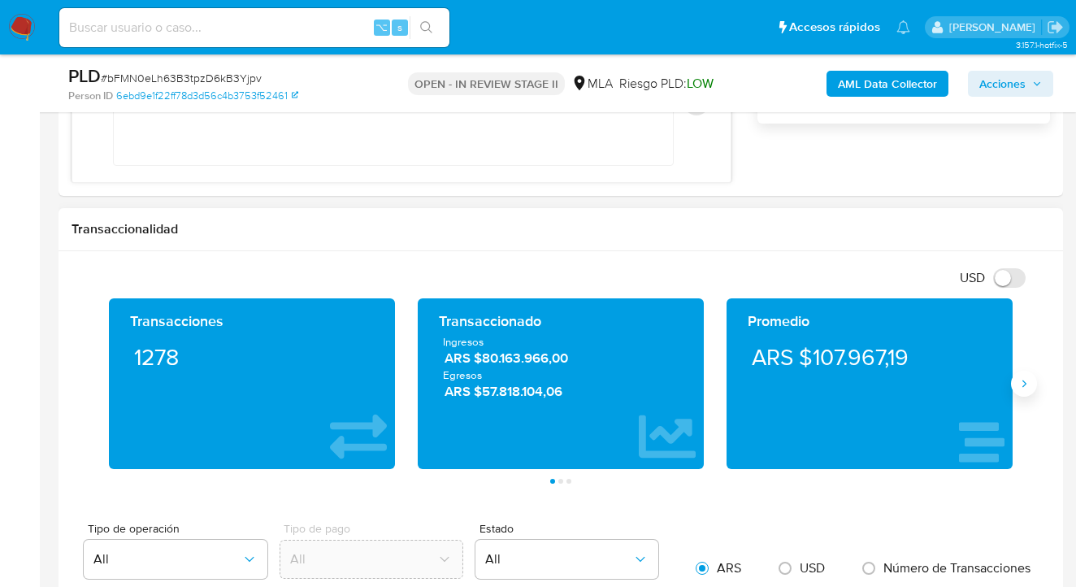
click at [1025, 385] on icon "Siguiente" at bounding box center [1023, 383] width 13 height 13
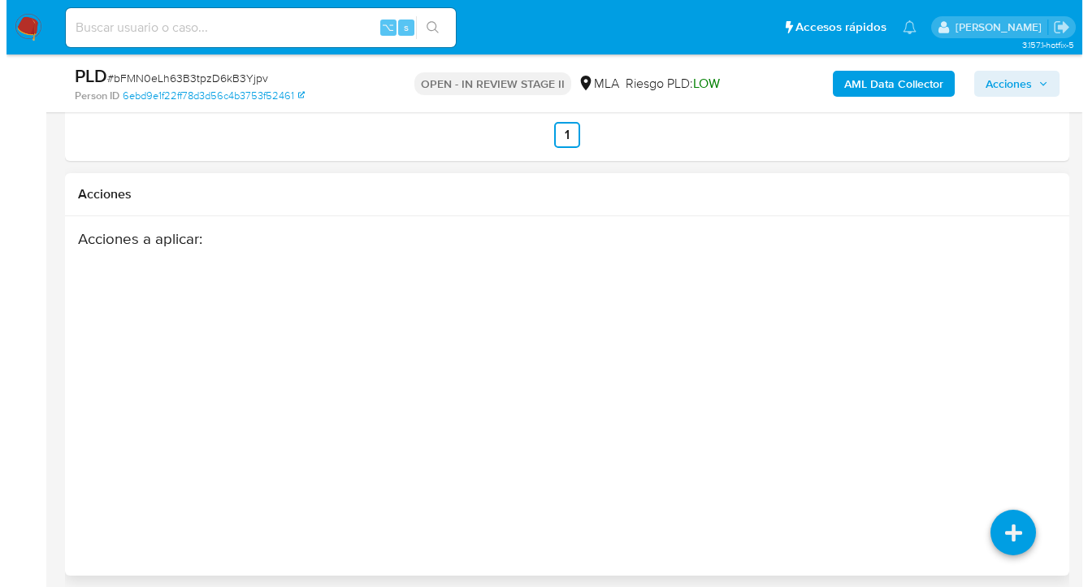
scroll to position [2927, 0]
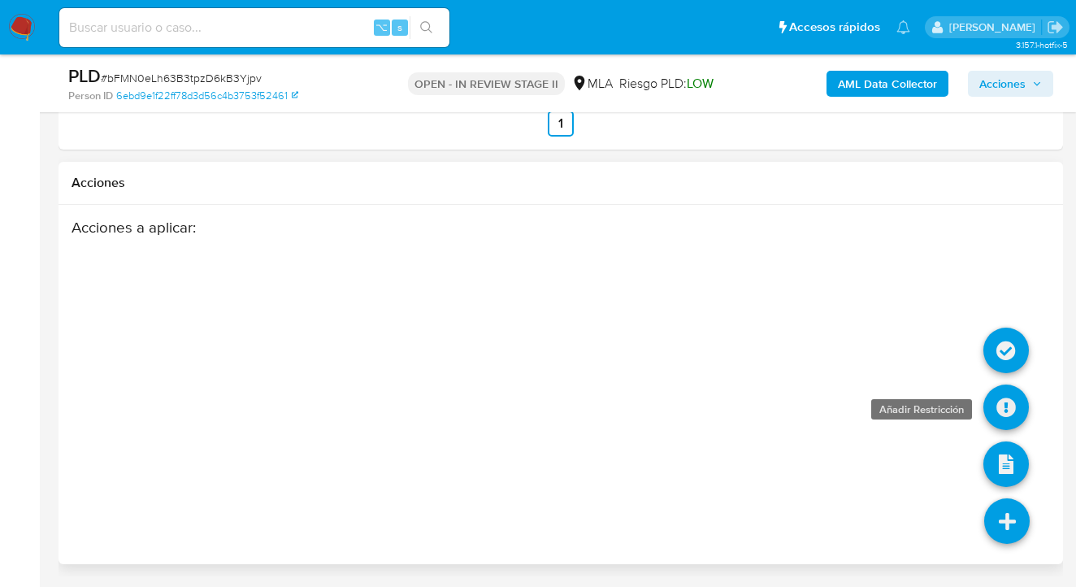
click at [1004, 408] on icon at bounding box center [1006, 407] width 46 height 46
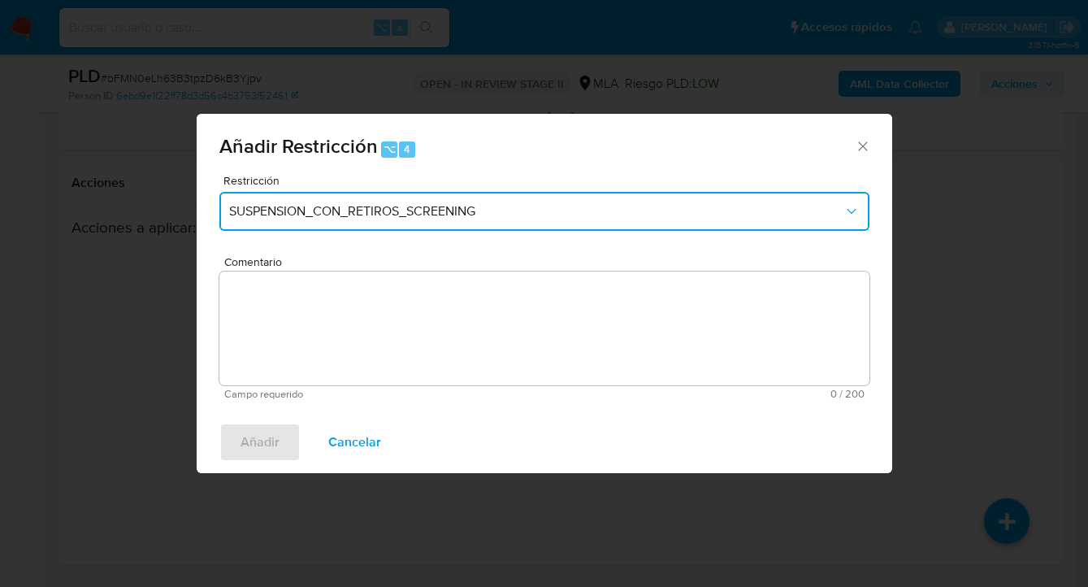
drag, startPoint x: 465, startPoint y: 198, endPoint x: 462, endPoint y: 208, distance: 10.3
click at [465, 199] on button "SUSPENSION_CON_RETIROS_SCREENING" at bounding box center [544, 211] width 650 height 39
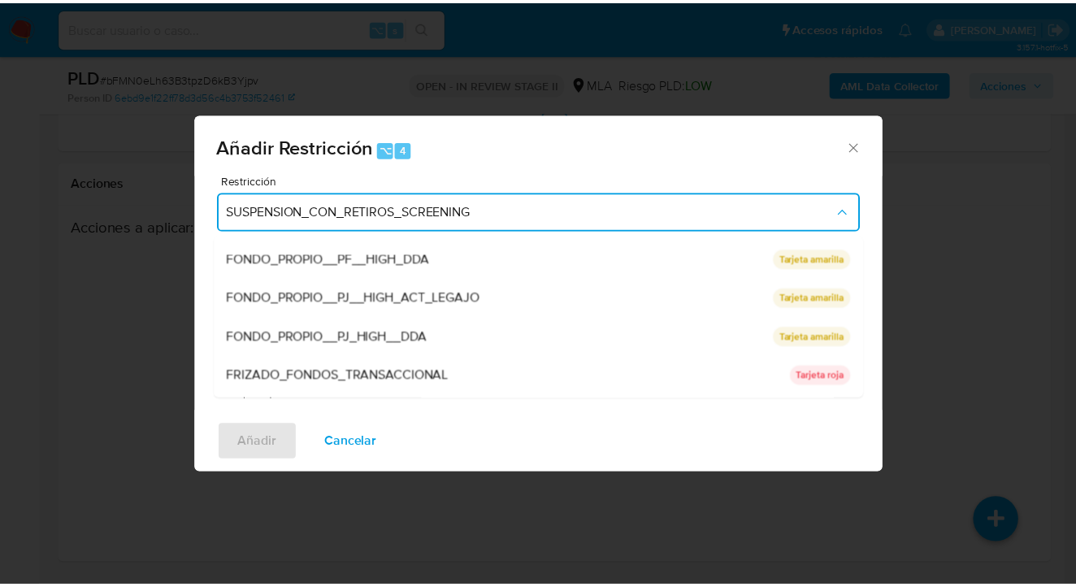
scroll to position [345, 0]
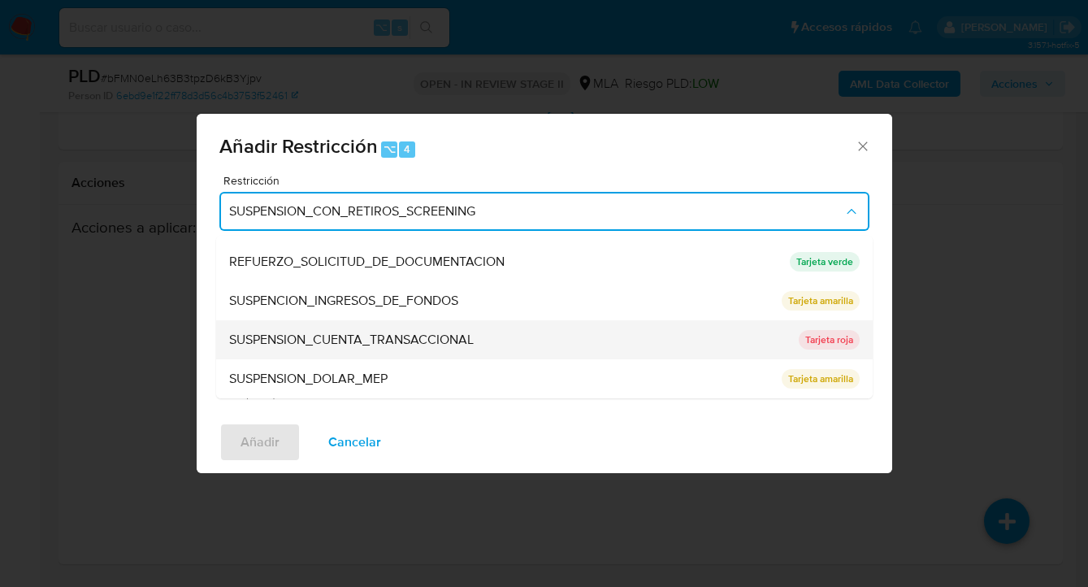
click at [421, 339] on span "SUSPENSION_CUENTA_TRANSACCIONAL" at bounding box center [351, 340] width 245 height 16
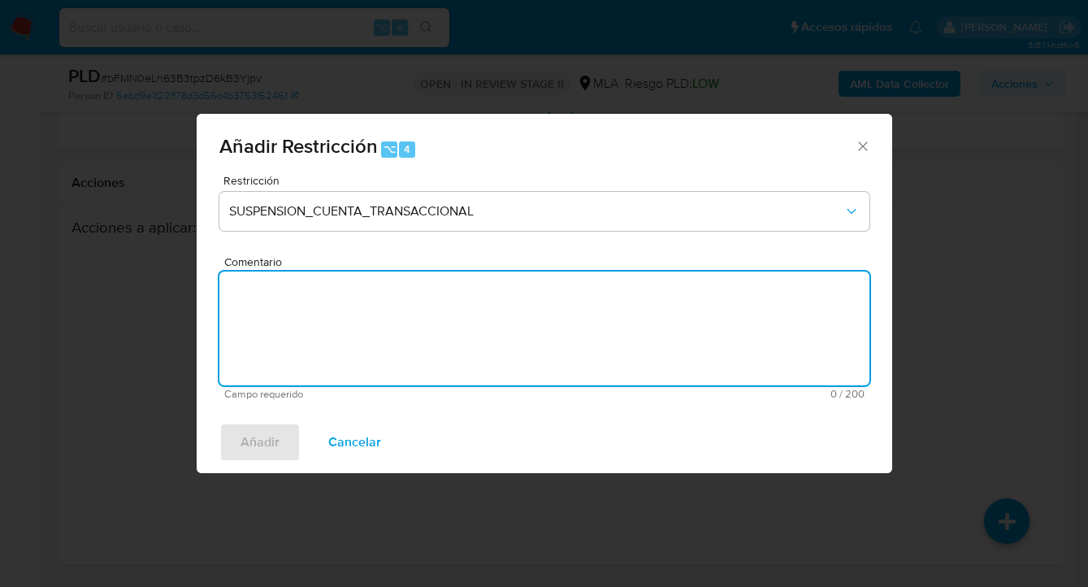
click at [401, 347] on textarea "Comentario" at bounding box center [544, 328] width 650 height 114
type textarea "AML"
click at [261, 451] on span "Añadir" at bounding box center [260, 442] width 39 height 36
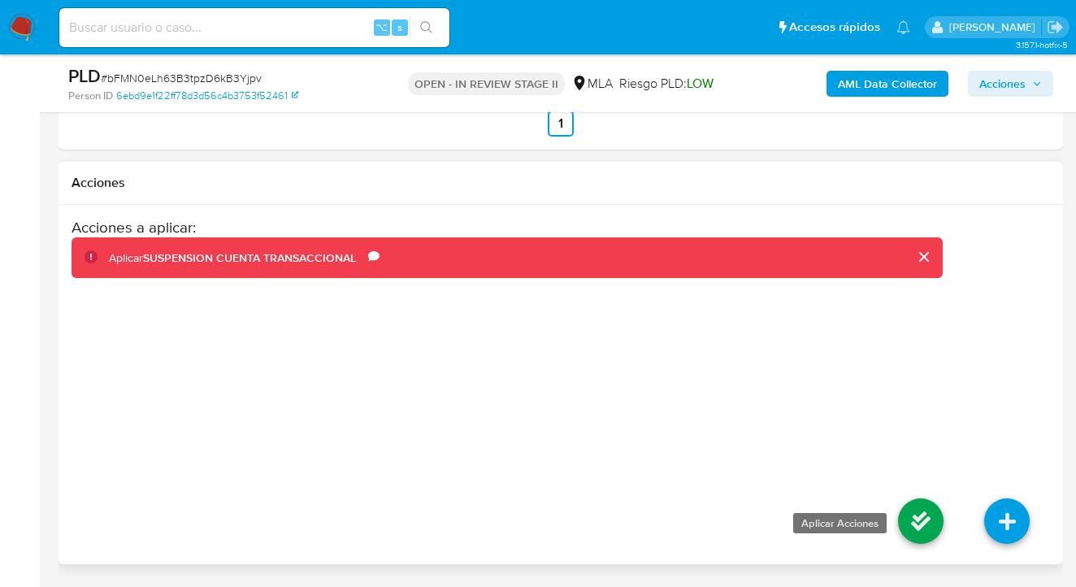
click at [919, 530] on icon at bounding box center [921, 521] width 46 height 46
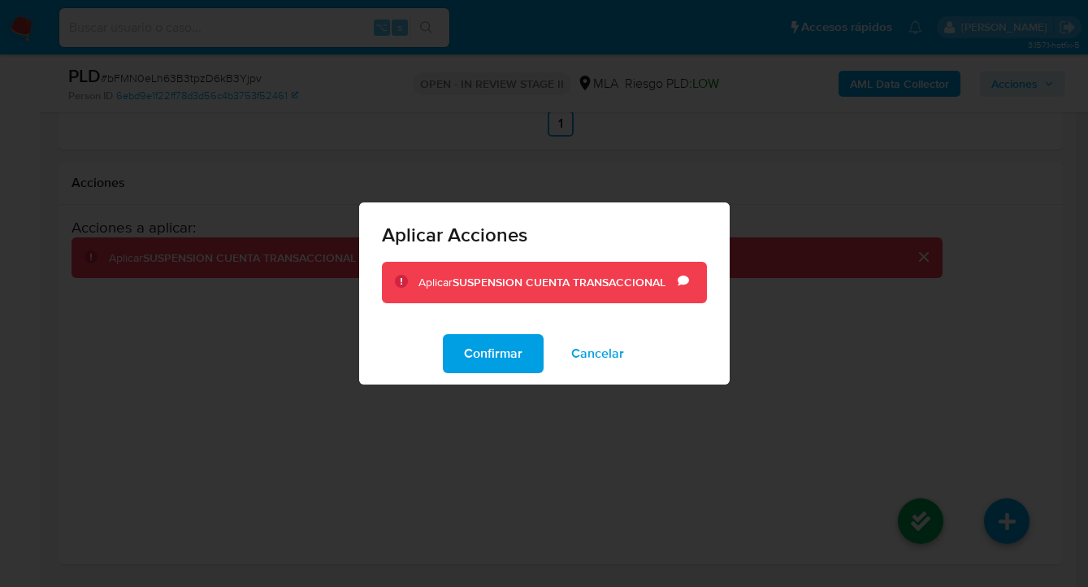
drag, startPoint x: 501, startPoint y: 350, endPoint x: 523, endPoint y: 342, distance: 22.6
click at [501, 350] on span "Confirmar" at bounding box center [493, 354] width 59 height 36
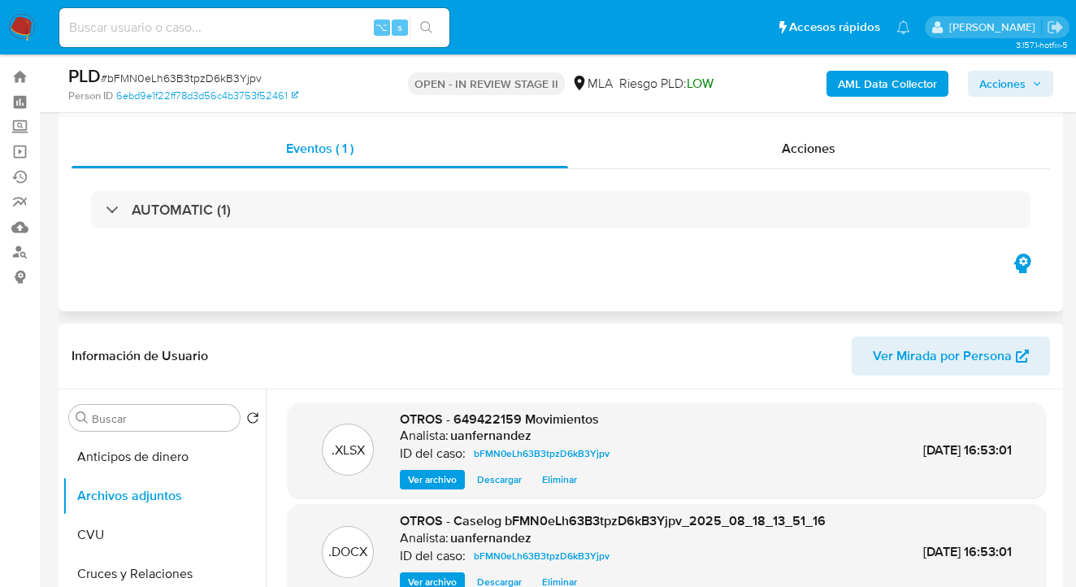
scroll to position [0, 0]
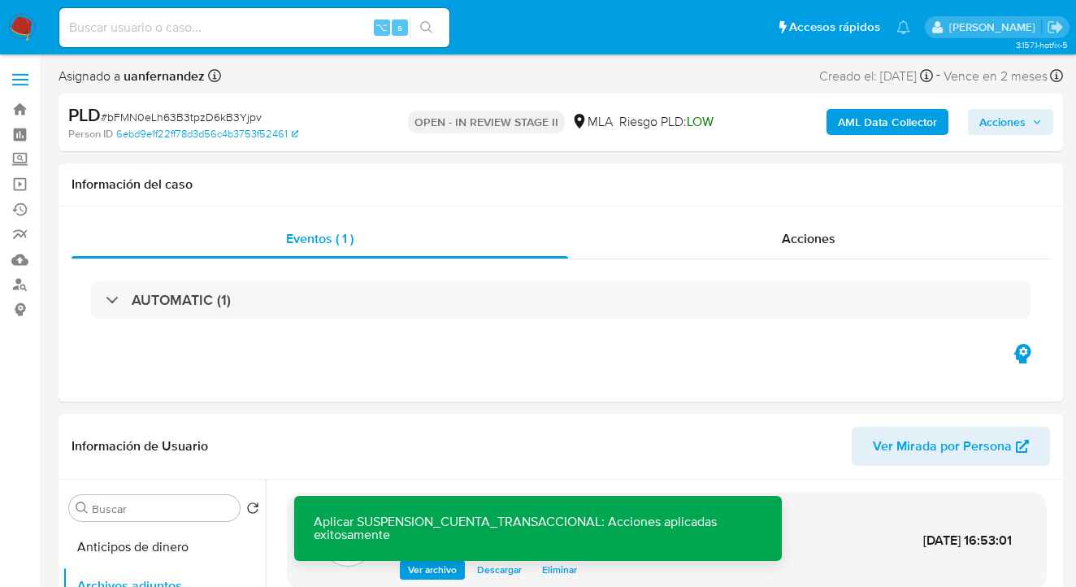
click at [998, 124] on span "Acciones" at bounding box center [1002, 122] width 46 height 26
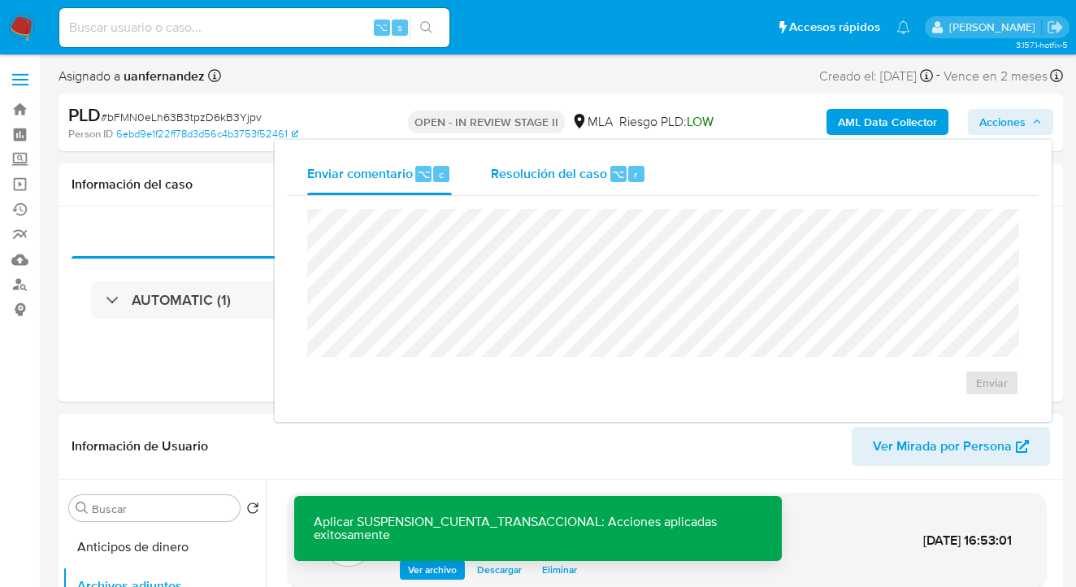
drag, startPoint x: 547, startPoint y: 183, endPoint x: 546, endPoint y: 191, distance: 8.2
click at [547, 183] on div "Resolución del caso ⌥ r" at bounding box center [568, 174] width 155 height 42
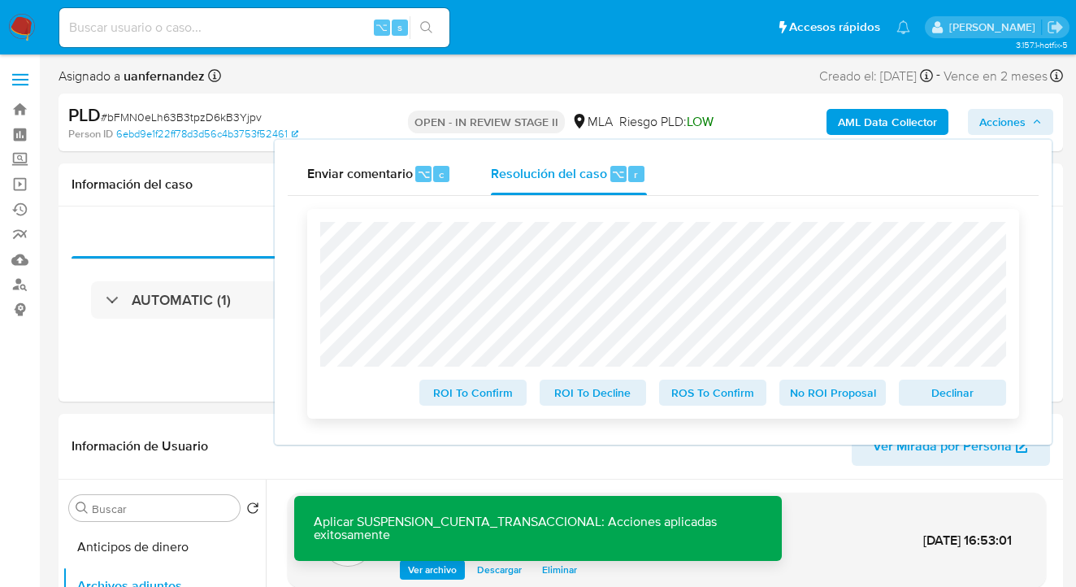
click at [969, 393] on span "Declinar" at bounding box center [952, 392] width 85 height 23
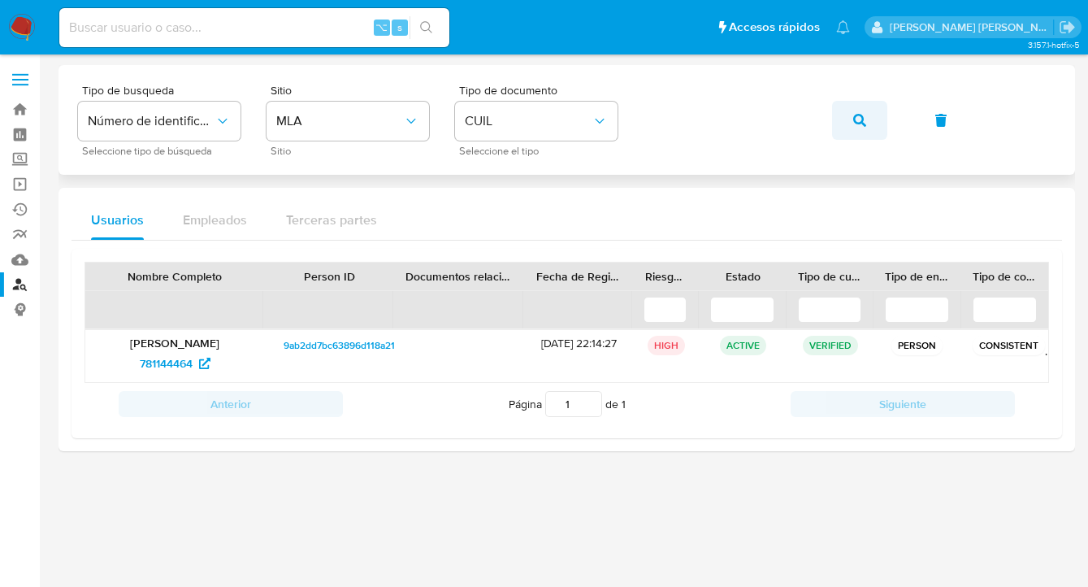
click at [872, 122] on button "button" at bounding box center [859, 120] width 55 height 39
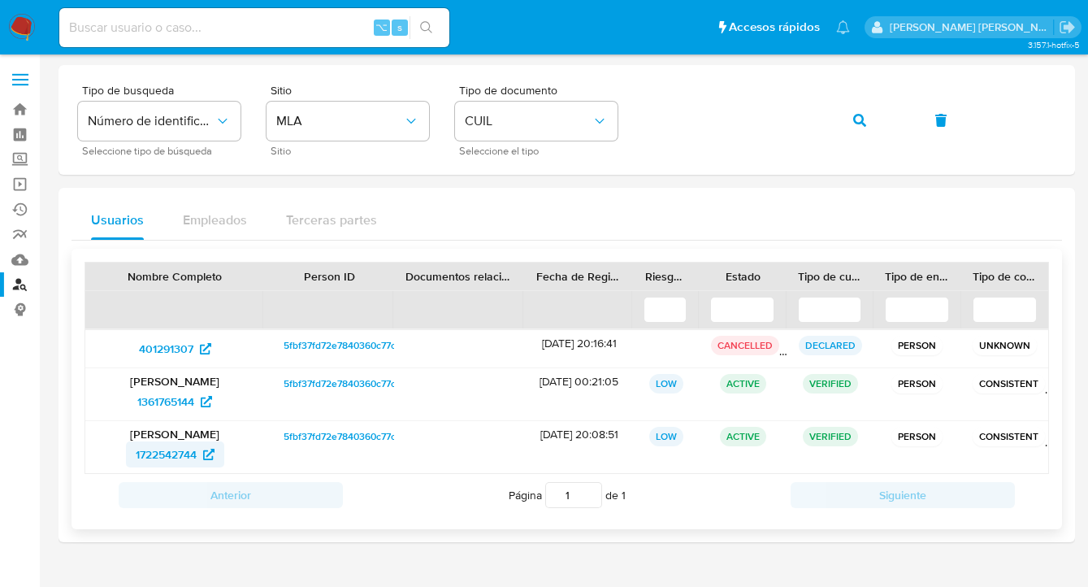
click at [161, 456] on span "1722542744" at bounding box center [166, 454] width 61 height 26
click at [635, 134] on div "Tipo de busqueda Número de identificación Seleccione tipo de búsqueda Sitio MLA…" at bounding box center [567, 120] width 978 height 71
click at [865, 121] on icon "button" at bounding box center [859, 120] width 13 height 13
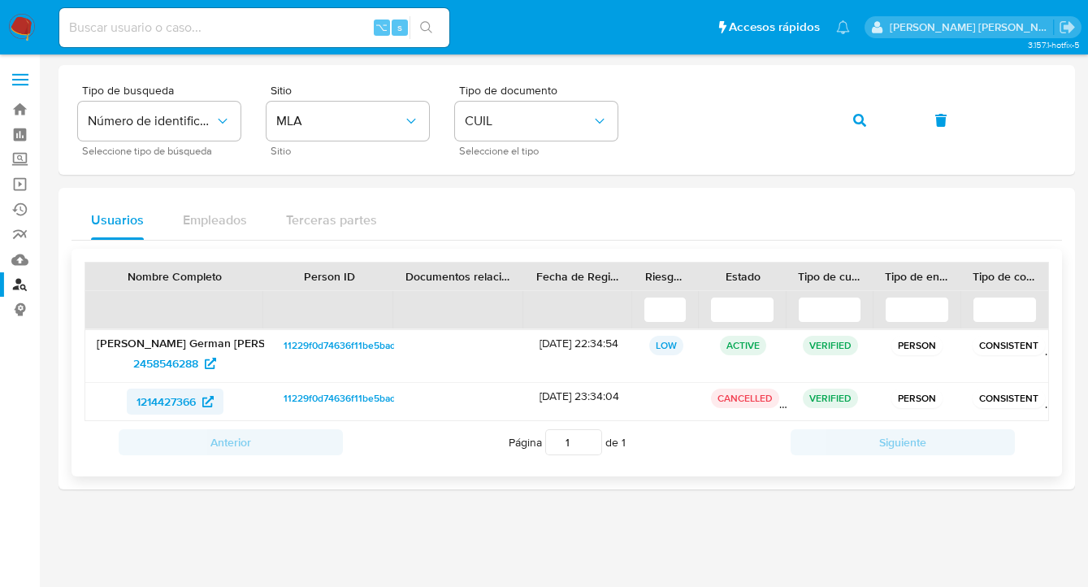
click at [148, 404] on span "1214427366" at bounding box center [166, 401] width 59 height 26
click at [171, 362] on span "2458546288" at bounding box center [165, 363] width 65 height 26
click at [862, 126] on icon "button" at bounding box center [859, 120] width 13 height 13
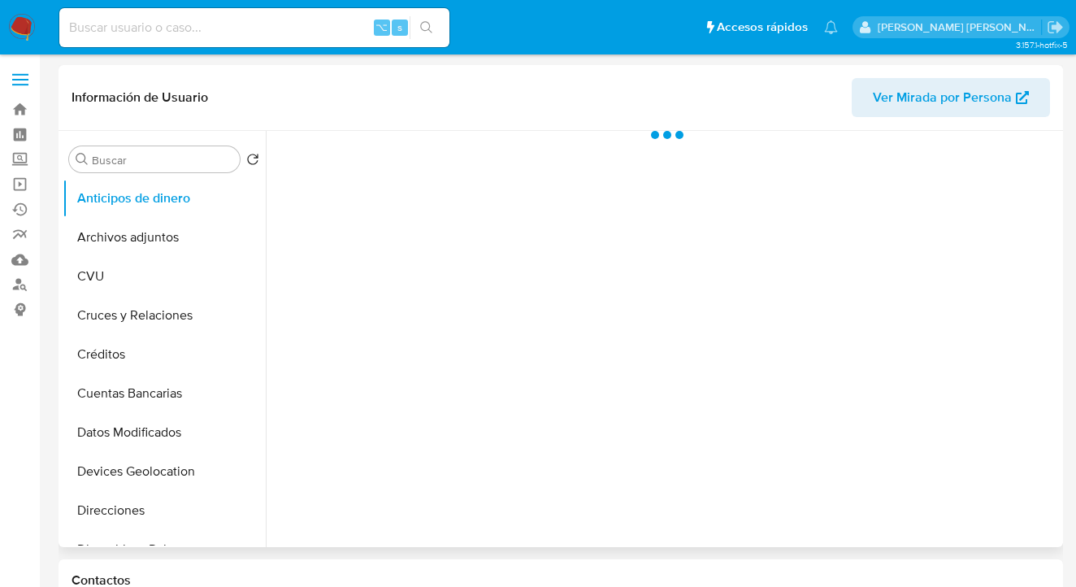
scroll to position [215, 0]
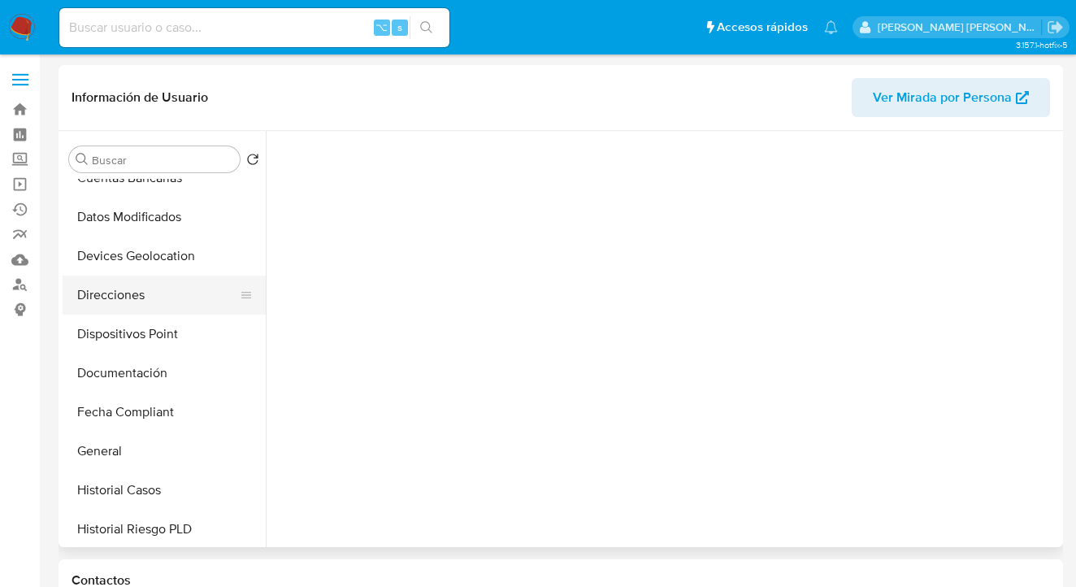
select select "10"
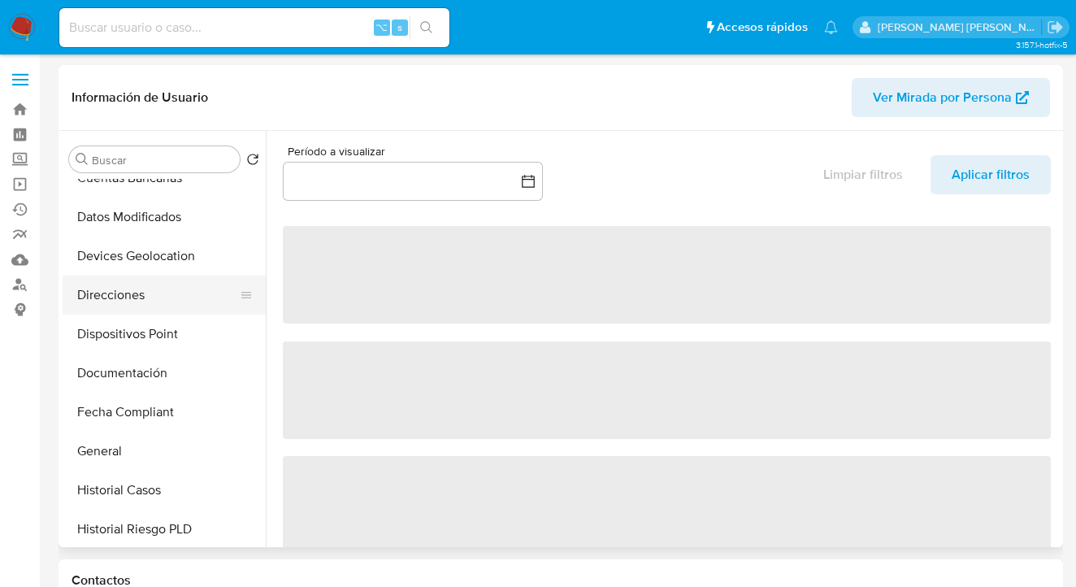
click at [171, 293] on button "Direcciones" at bounding box center [158, 294] width 190 height 39
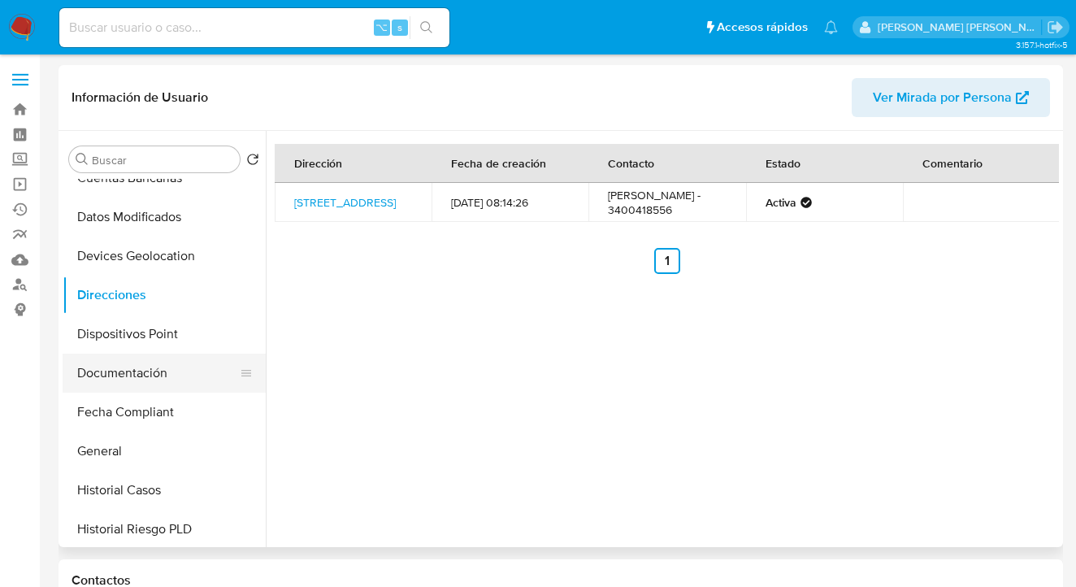
click at [193, 375] on button "Documentación" at bounding box center [158, 373] width 190 height 39
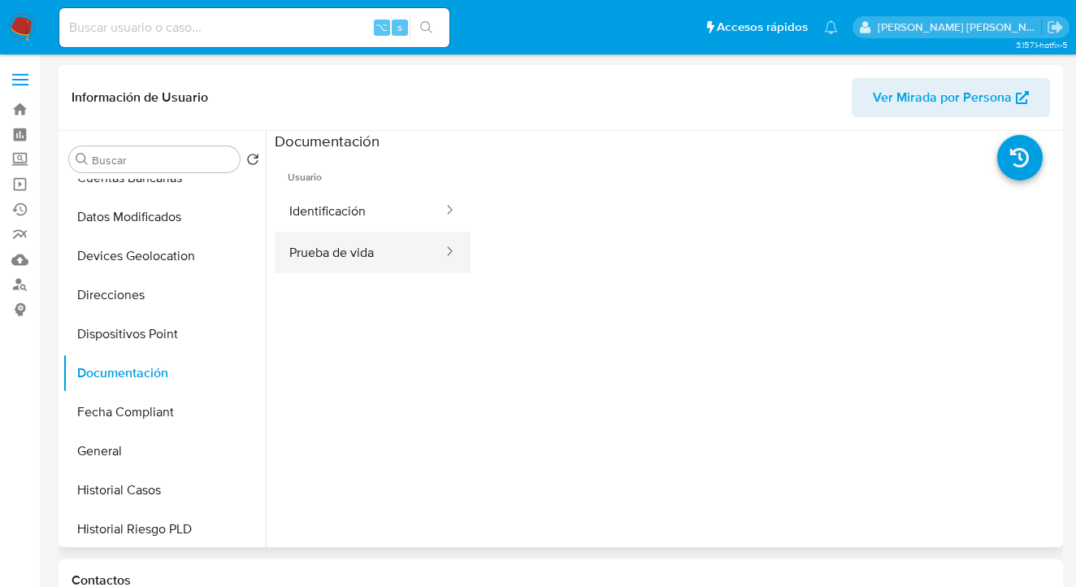
click at [331, 250] on button "Prueba de vida" at bounding box center [360, 252] width 170 height 41
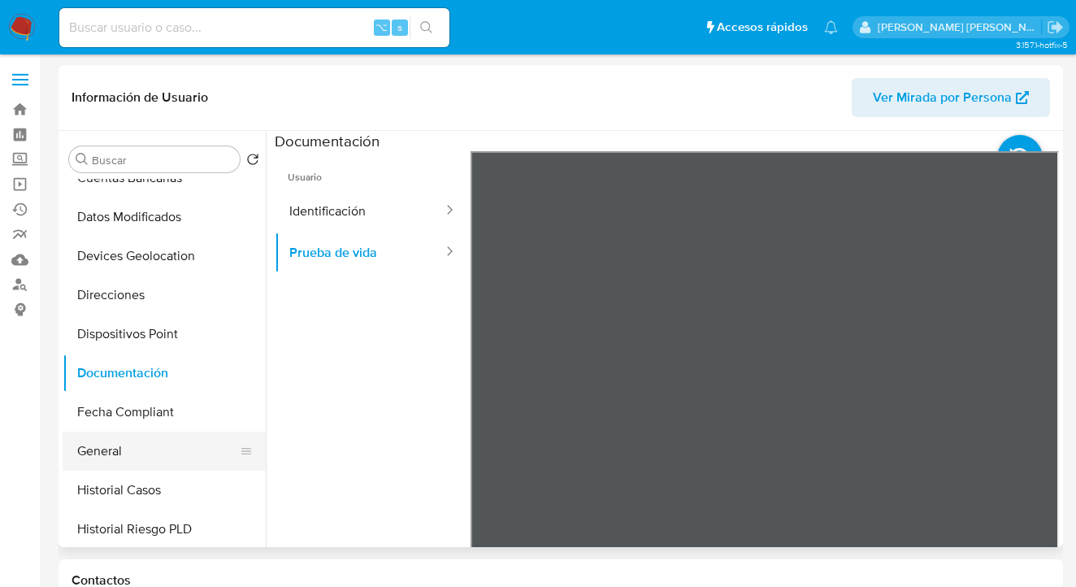
scroll to position [242, 0]
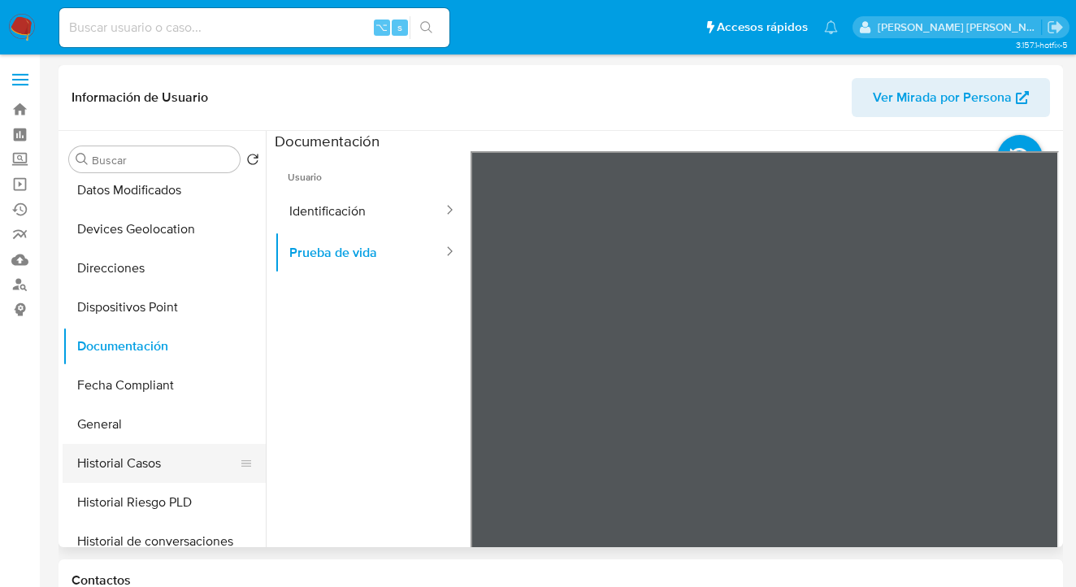
click at [177, 465] on button "Historial Casos" at bounding box center [158, 463] width 190 height 39
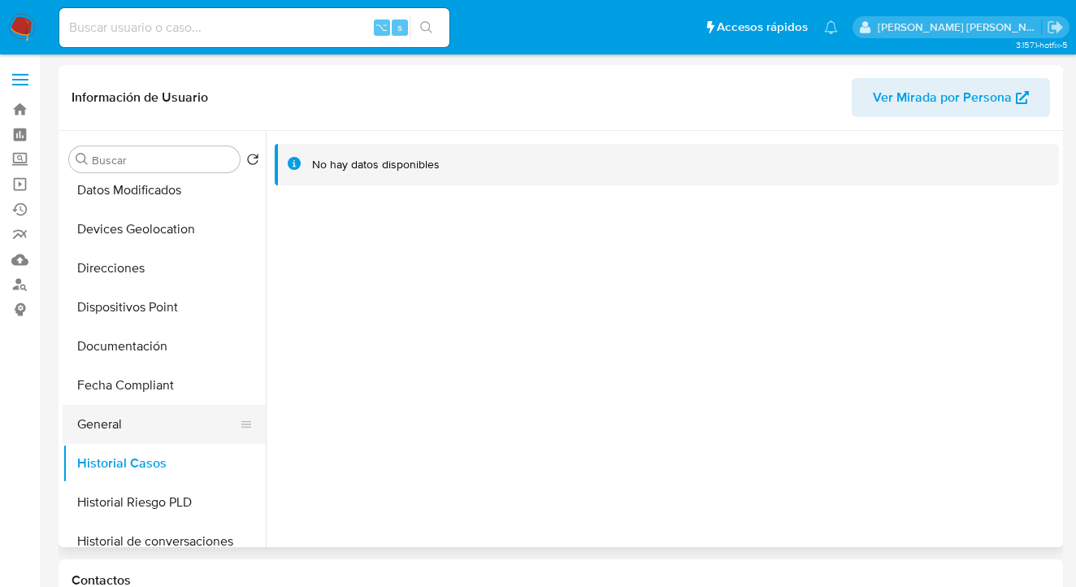
click at [167, 410] on button "General" at bounding box center [158, 424] width 190 height 39
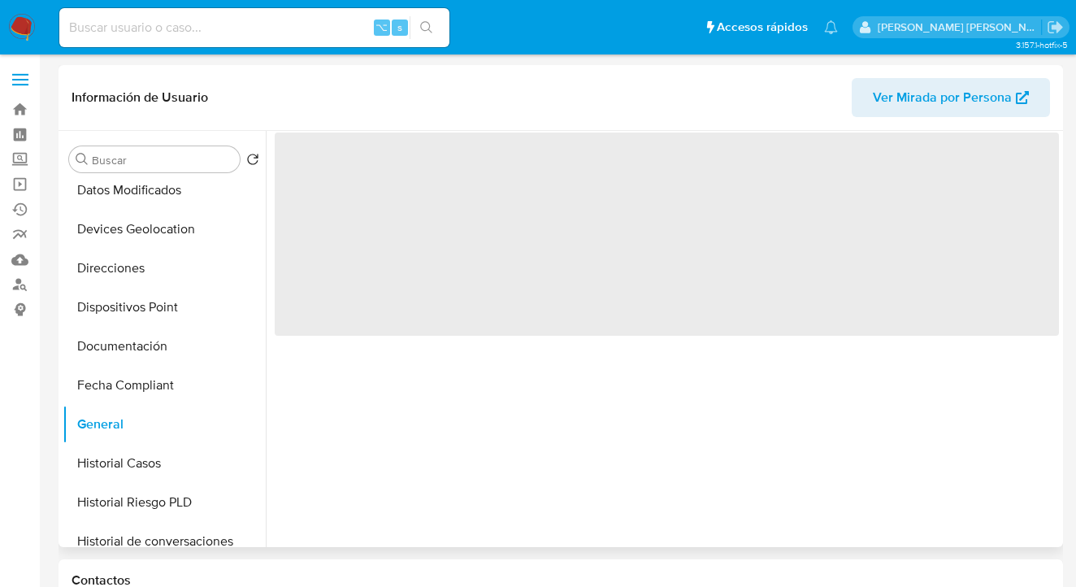
click at [906, 92] on span "Ver Mirada por Persona" at bounding box center [942, 97] width 139 height 39
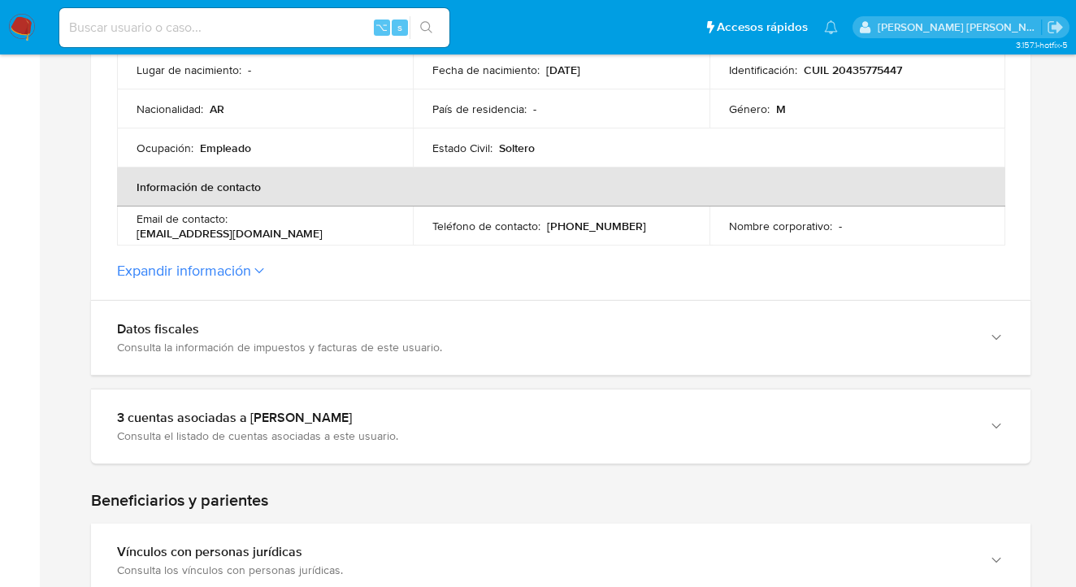
scroll to position [557, 0]
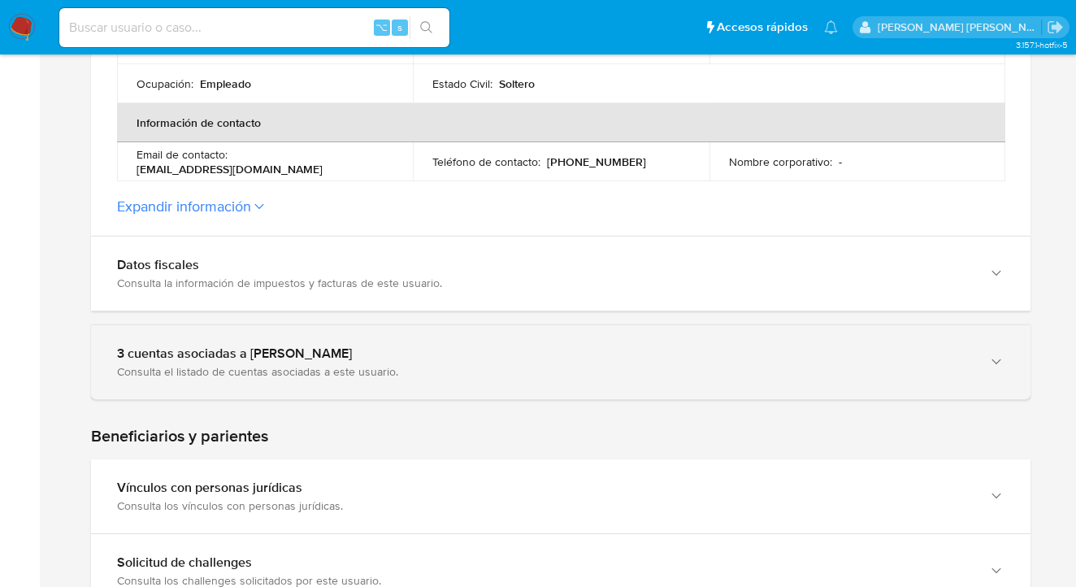
click at [992, 358] on icon "button" at bounding box center [996, 362] width 16 height 16
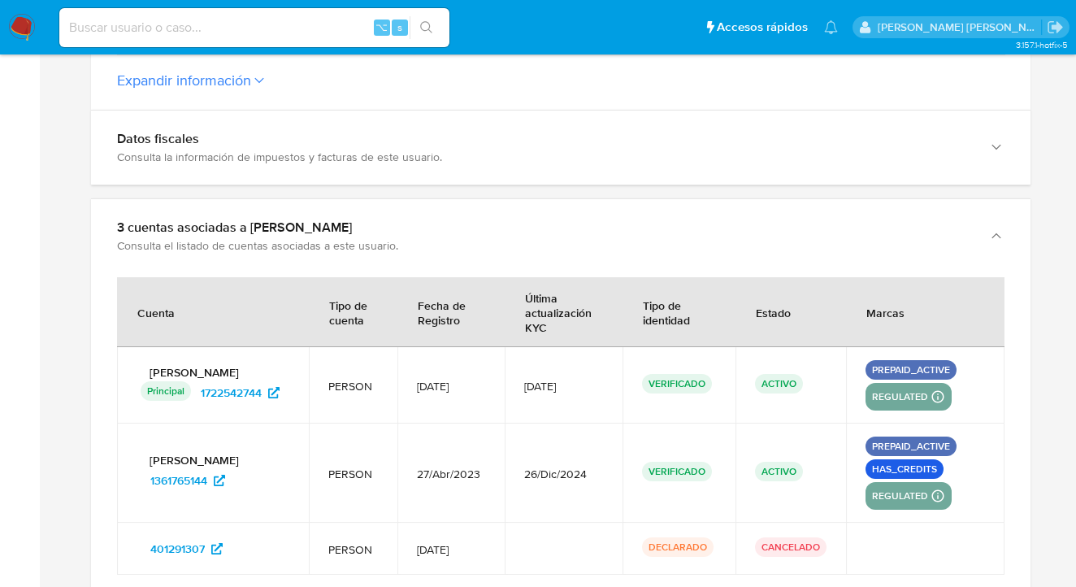
scroll to position [821, 0]
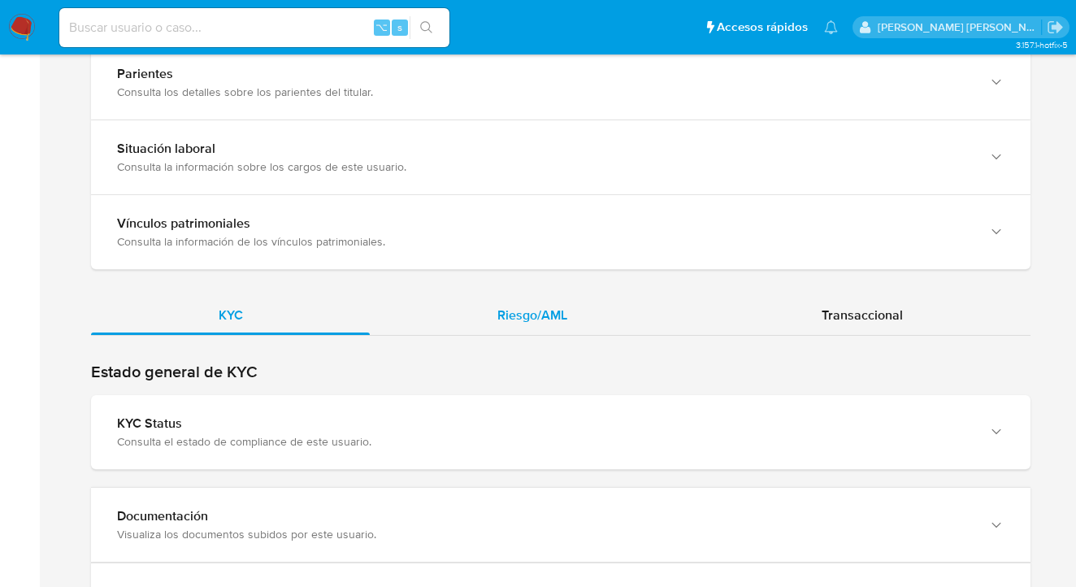
click at [544, 314] on span "Riesgo/AML" at bounding box center [532, 315] width 70 height 19
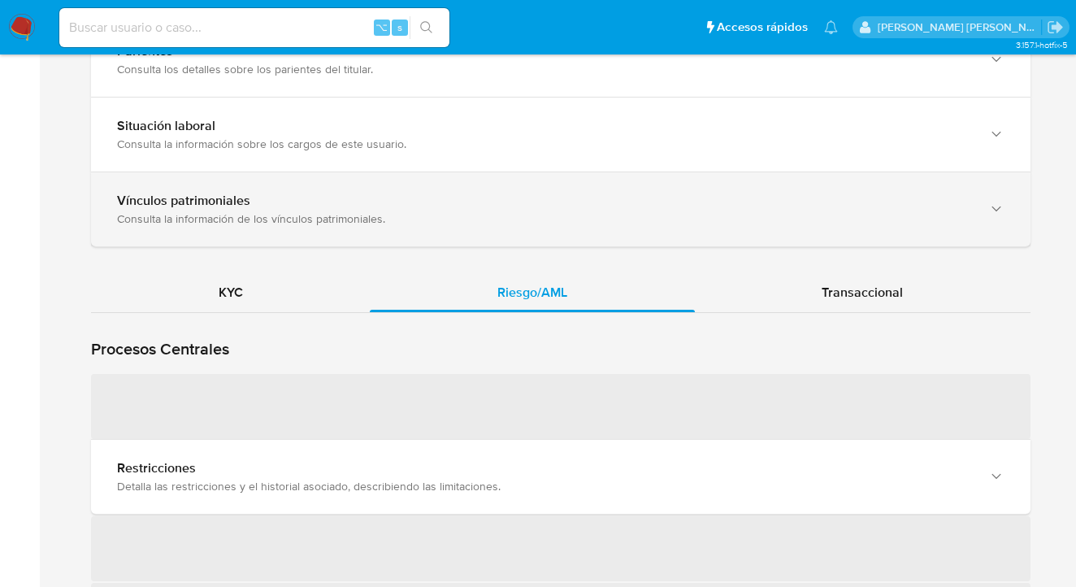
scroll to position [1798, 0]
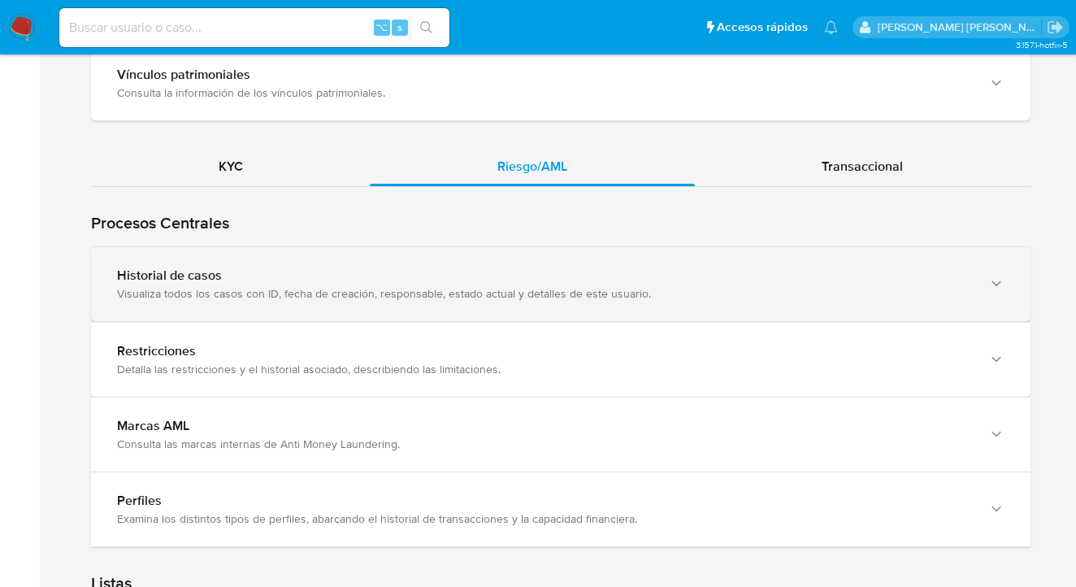
click at [809, 265] on div "Historial de casos Visualiza todos los casos con ID, fecha de creación, respons…" at bounding box center [560, 284] width 939 height 74
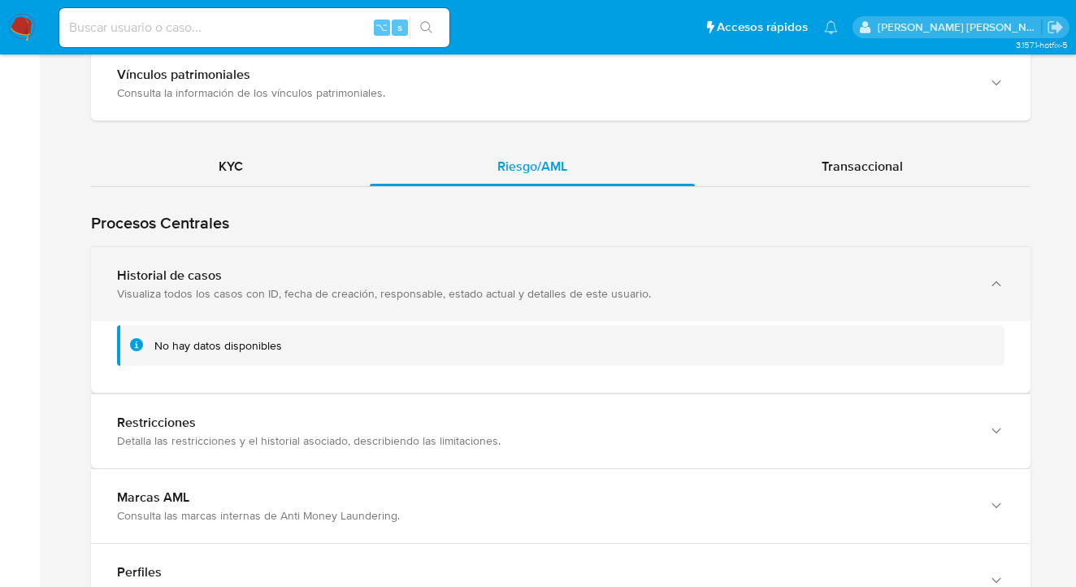
drag, startPoint x: 992, startPoint y: 281, endPoint x: 981, endPoint y: 280, distance: 11.4
click at [992, 282] on icon "button" at bounding box center [996, 283] width 16 height 16
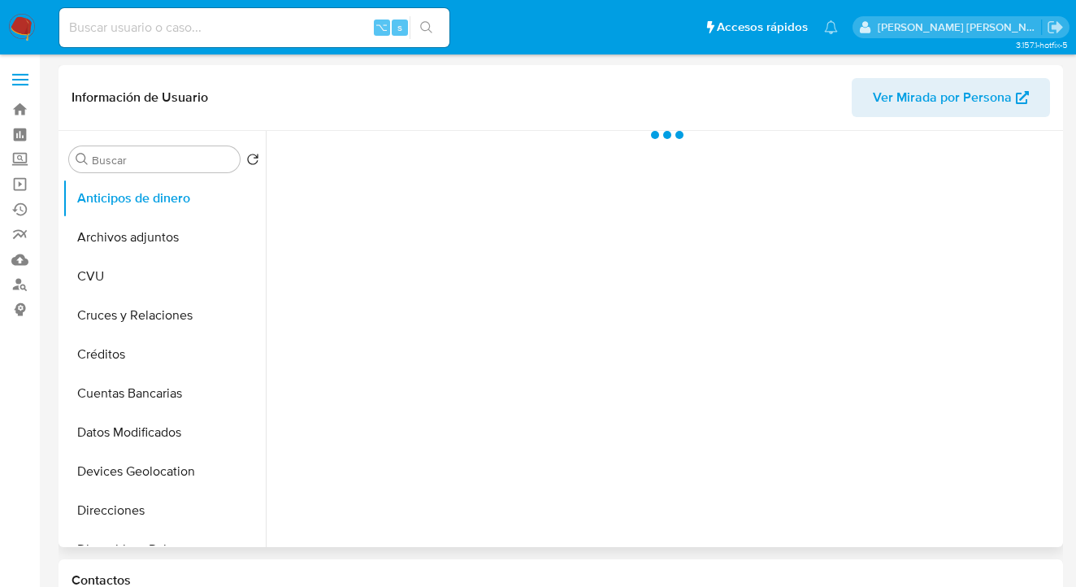
scroll to position [176, 0]
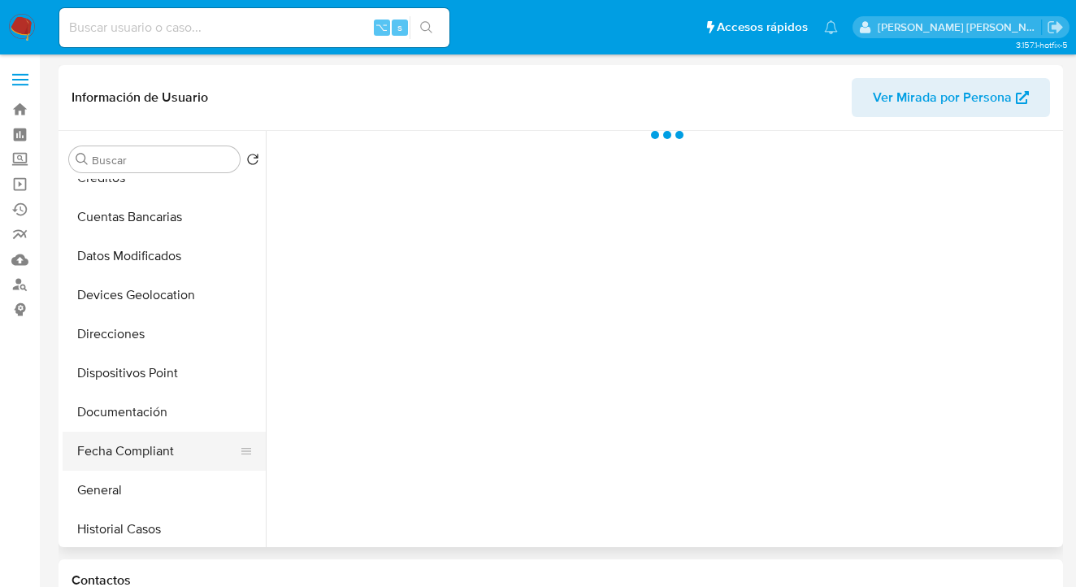
drag, startPoint x: 163, startPoint y: 477, endPoint x: 182, endPoint y: 456, distance: 28.2
click at [162, 478] on button "General" at bounding box center [164, 490] width 203 height 39
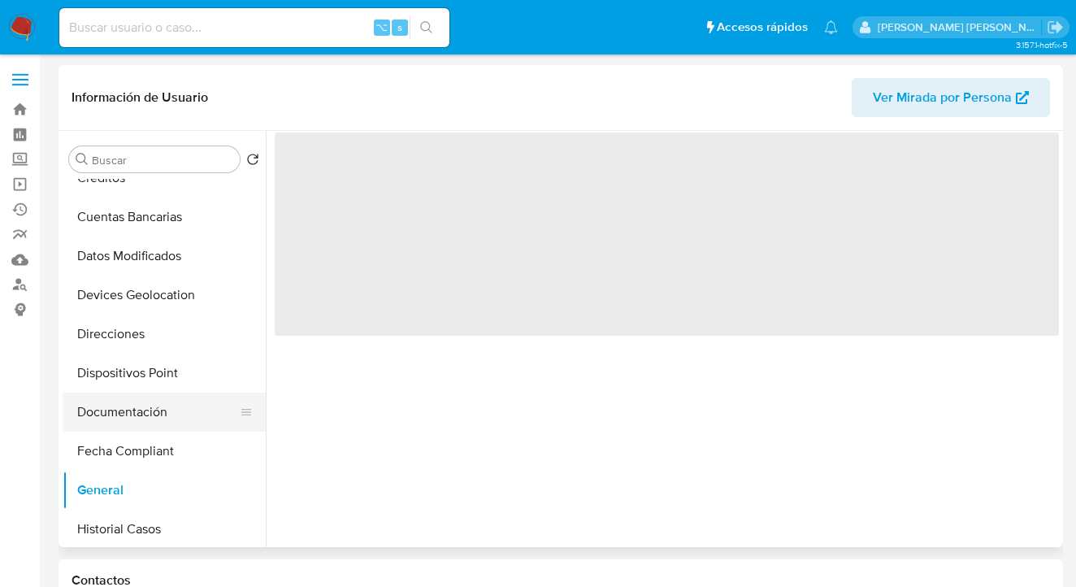
select select "10"
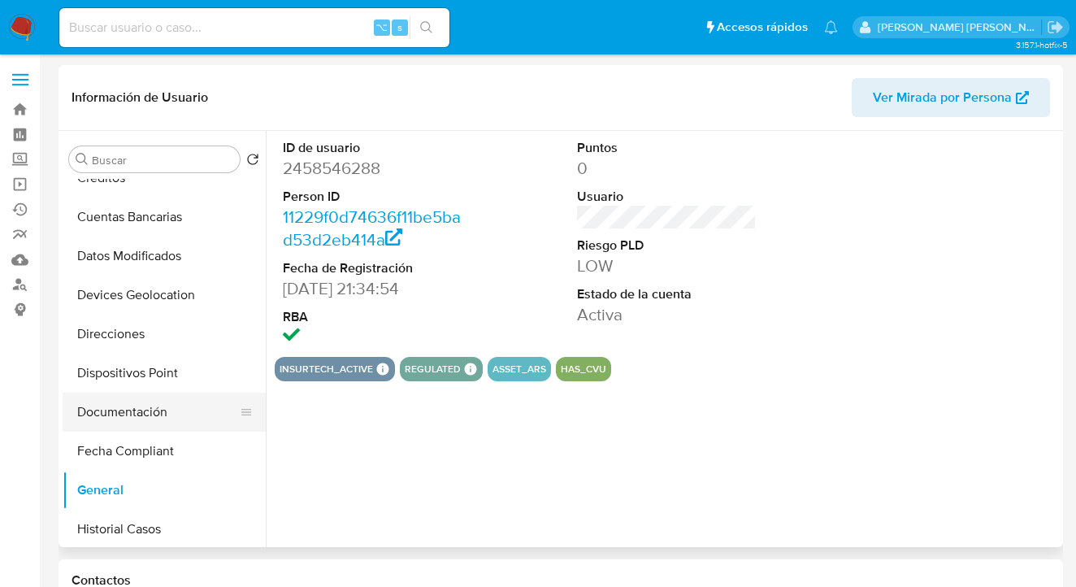
click at [193, 413] on button "Documentación" at bounding box center [158, 412] width 190 height 39
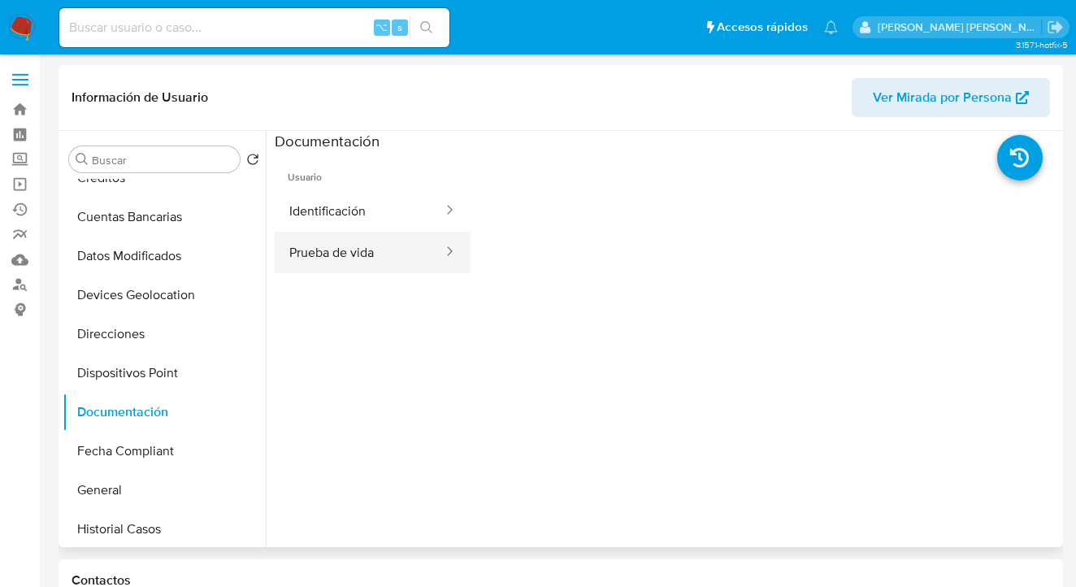
click at [354, 267] on button "Prueba de vida" at bounding box center [360, 252] width 170 height 41
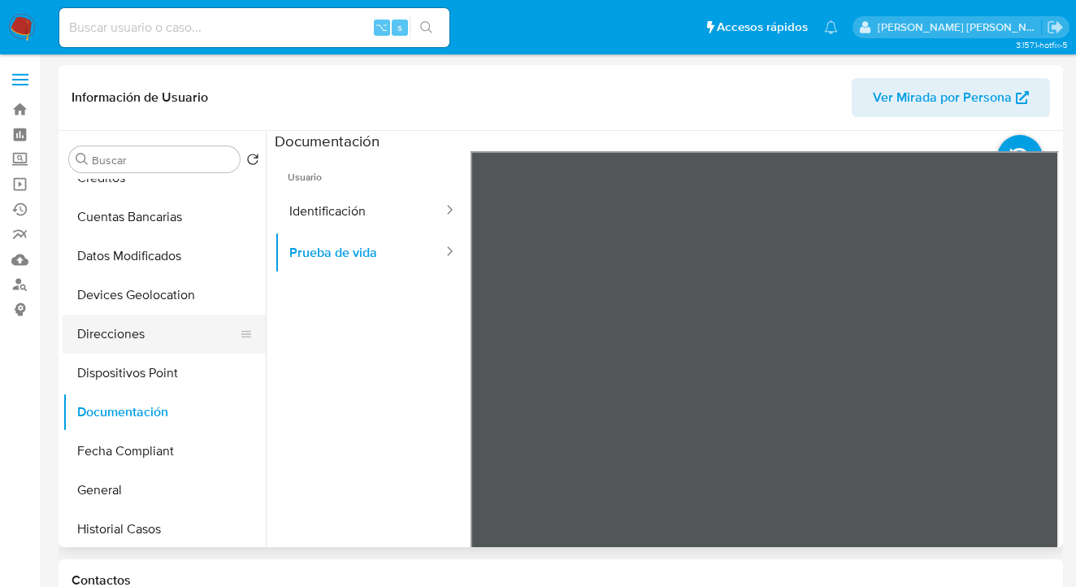
click at [173, 333] on button "Direcciones" at bounding box center [158, 333] width 190 height 39
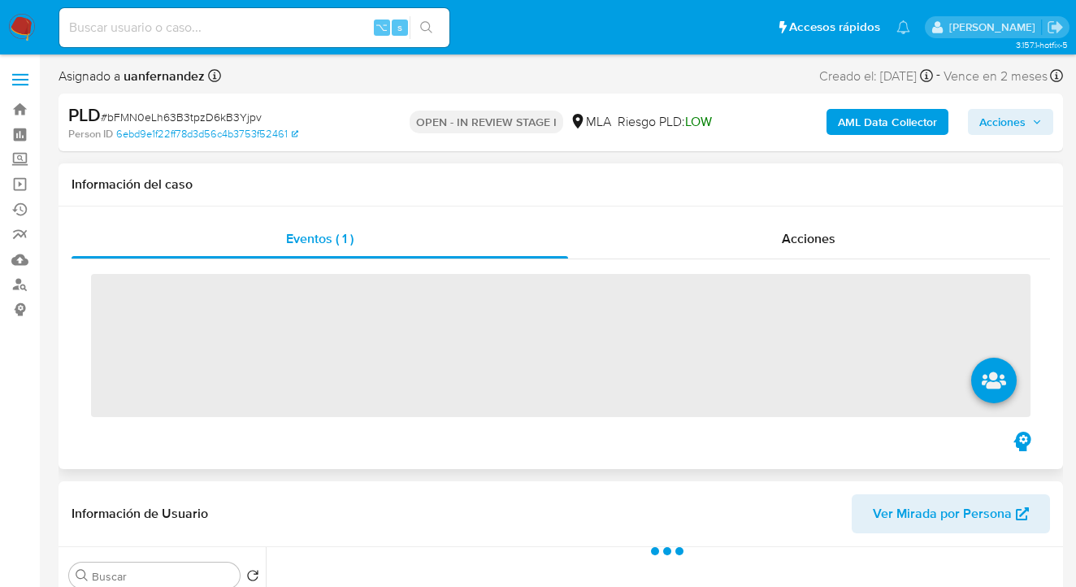
scroll to position [308, 0]
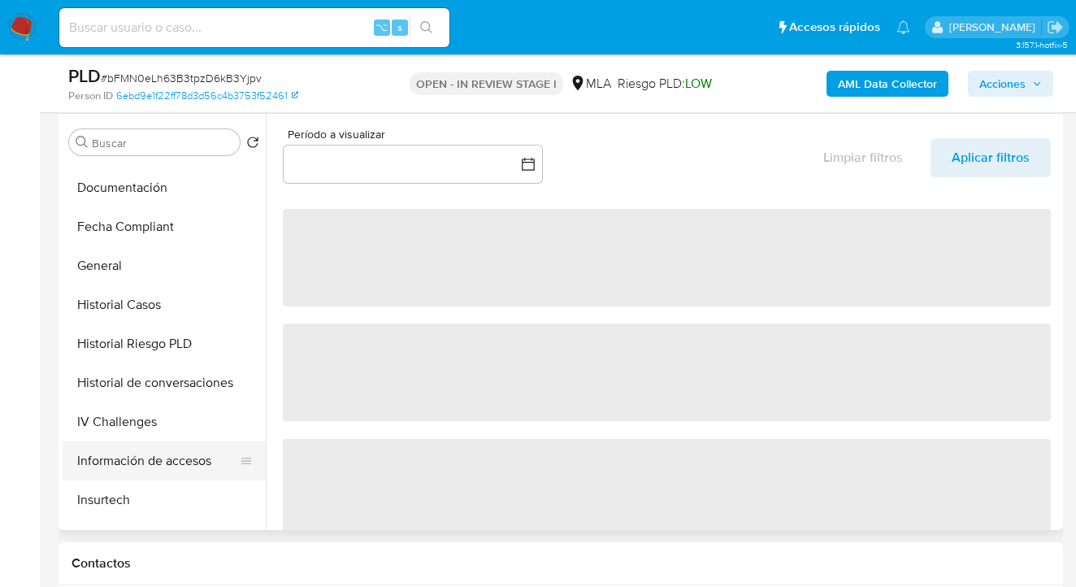
select select "10"
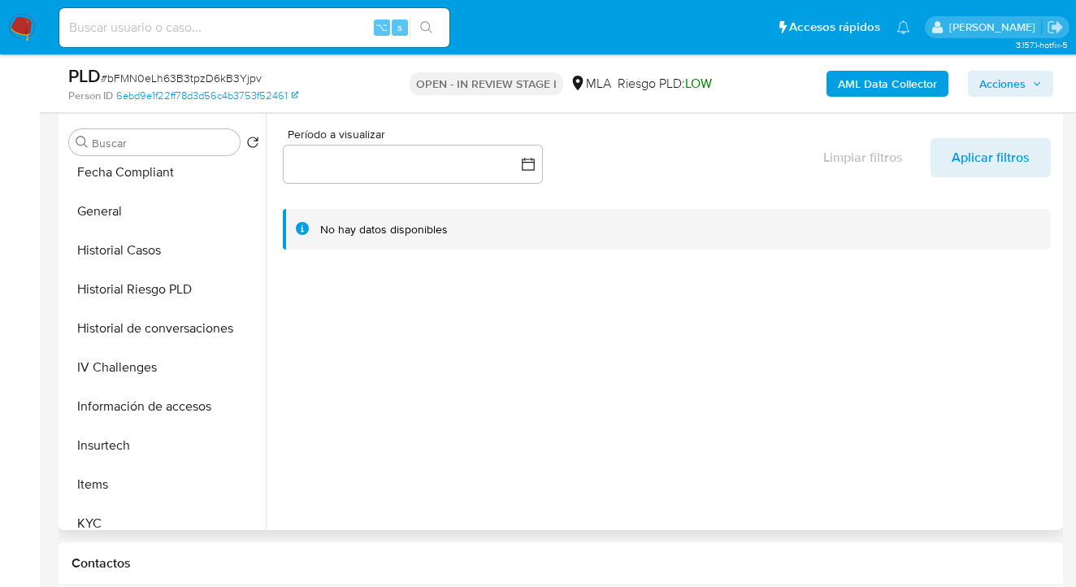
scroll to position [687, 0]
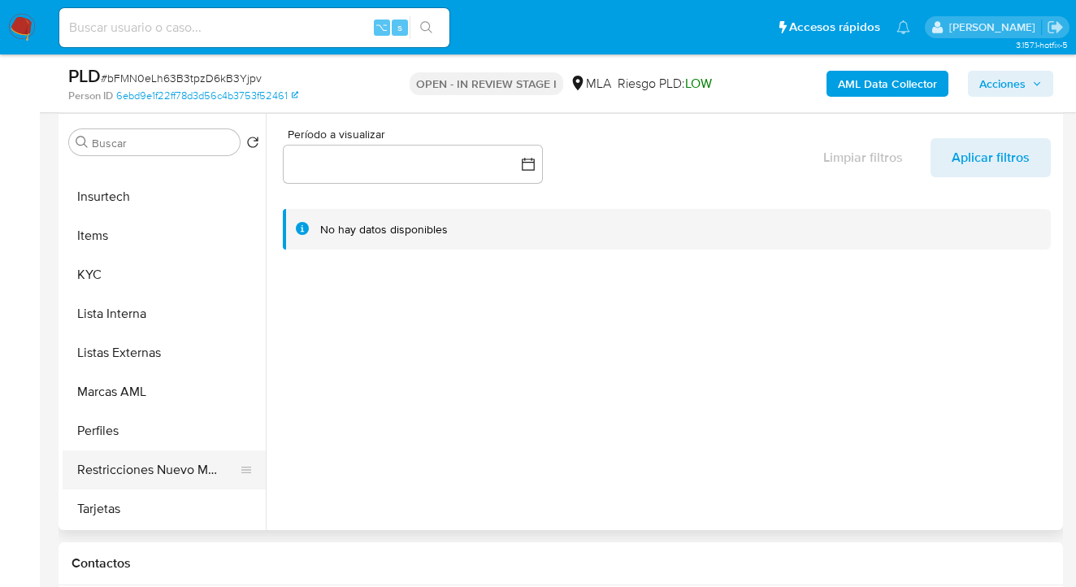
drag, startPoint x: 175, startPoint y: 470, endPoint x: 190, endPoint y: 466, distance: 16.0
click at [175, 470] on button "Restricciones Nuevo Mundo" at bounding box center [158, 469] width 190 height 39
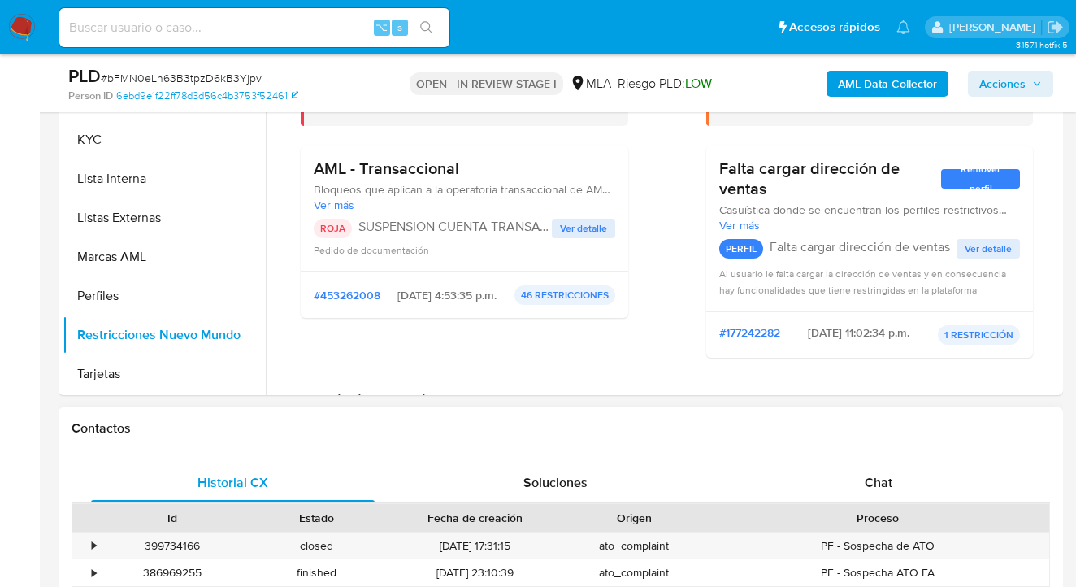
scroll to position [651, 0]
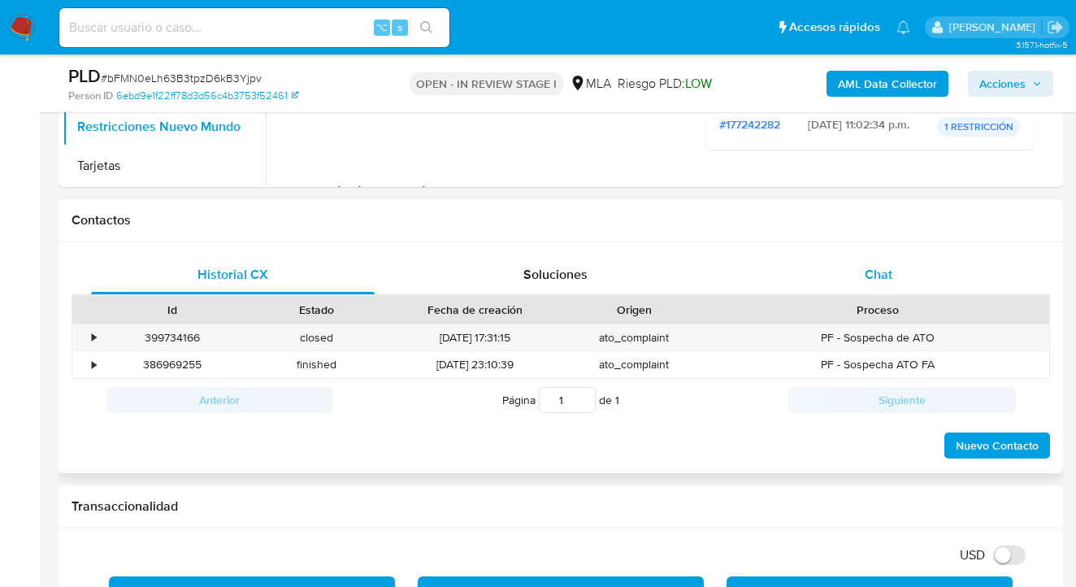
click at [949, 276] on div "Chat" at bounding box center [879, 274] width 284 height 39
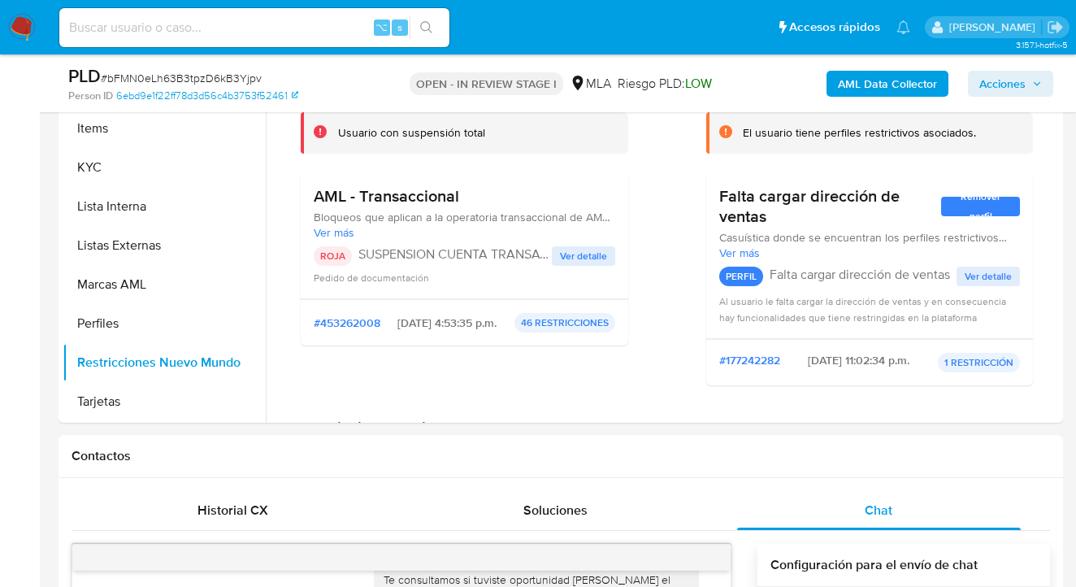
scroll to position [0, 0]
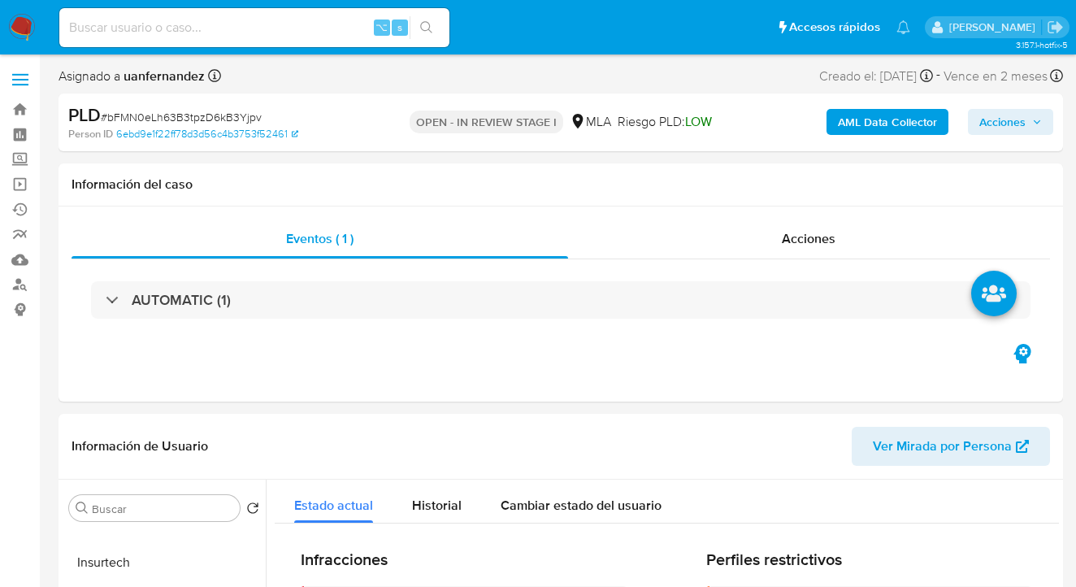
click at [1015, 118] on span "Acciones" at bounding box center [1002, 122] width 46 height 26
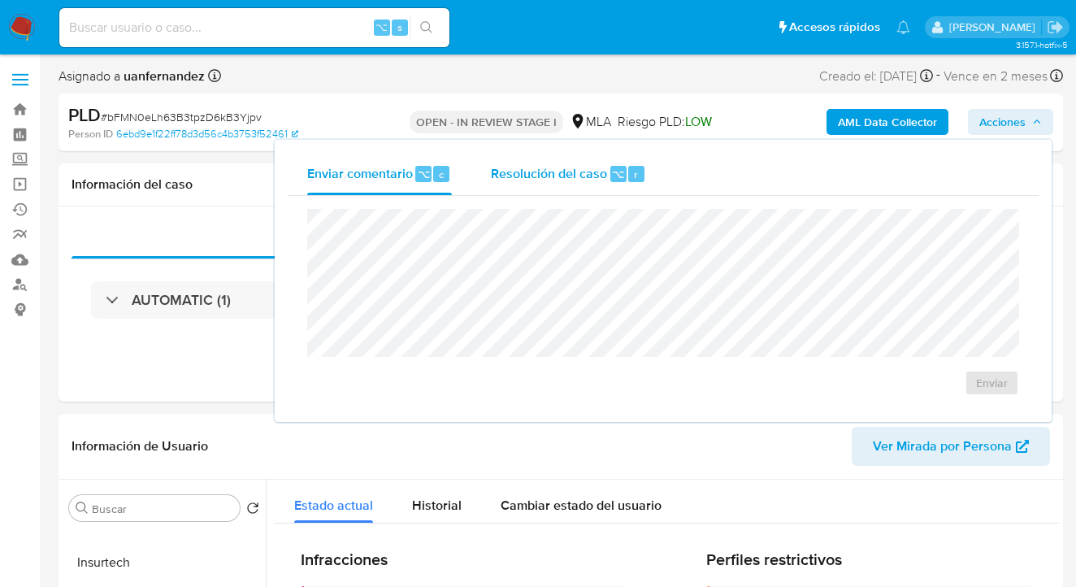
click at [522, 182] on span "Resolución del caso" at bounding box center [549, 173] width 116 height 19
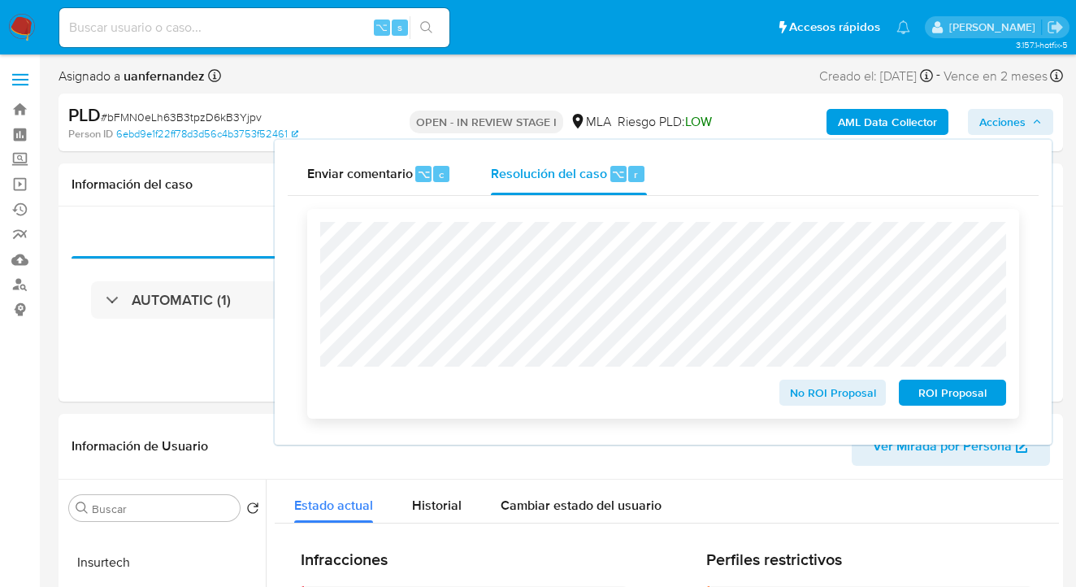
click at [952, 395] on span "ROI Proposal" at bounding box center [952, 392] width 85 height 23
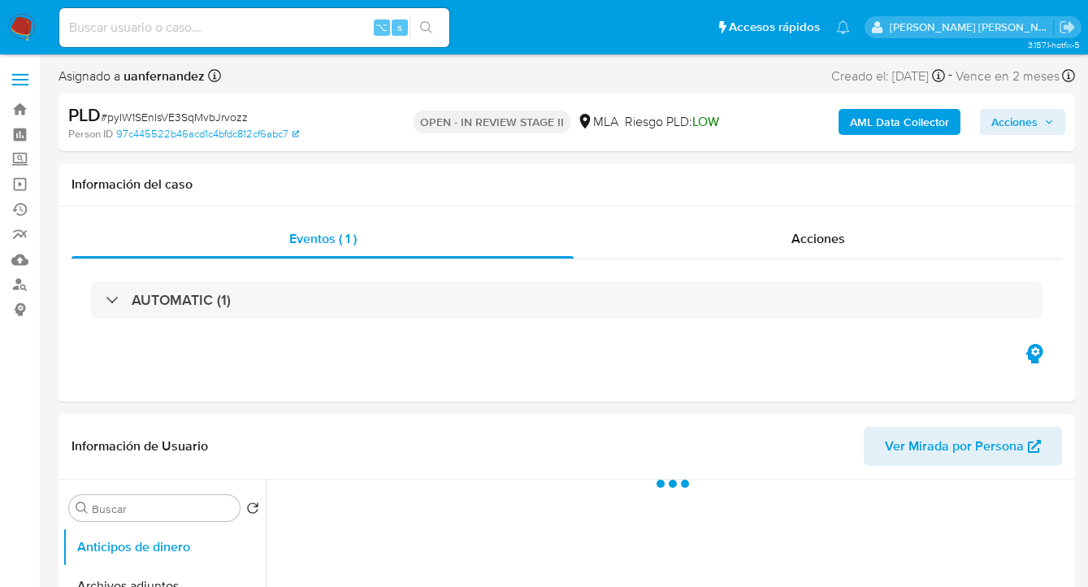
select select "10"
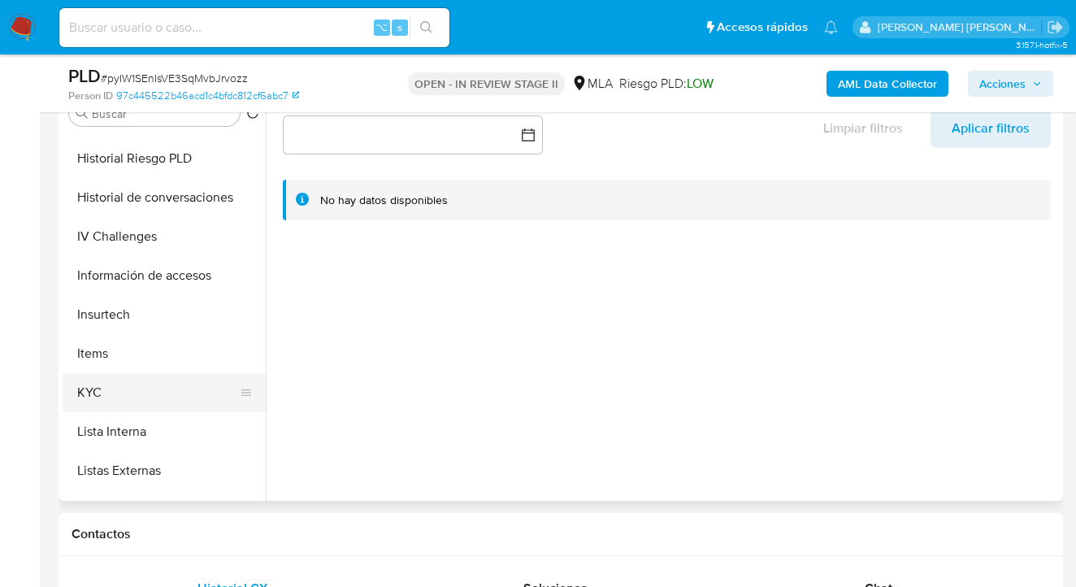
scroll to position [549, 0]
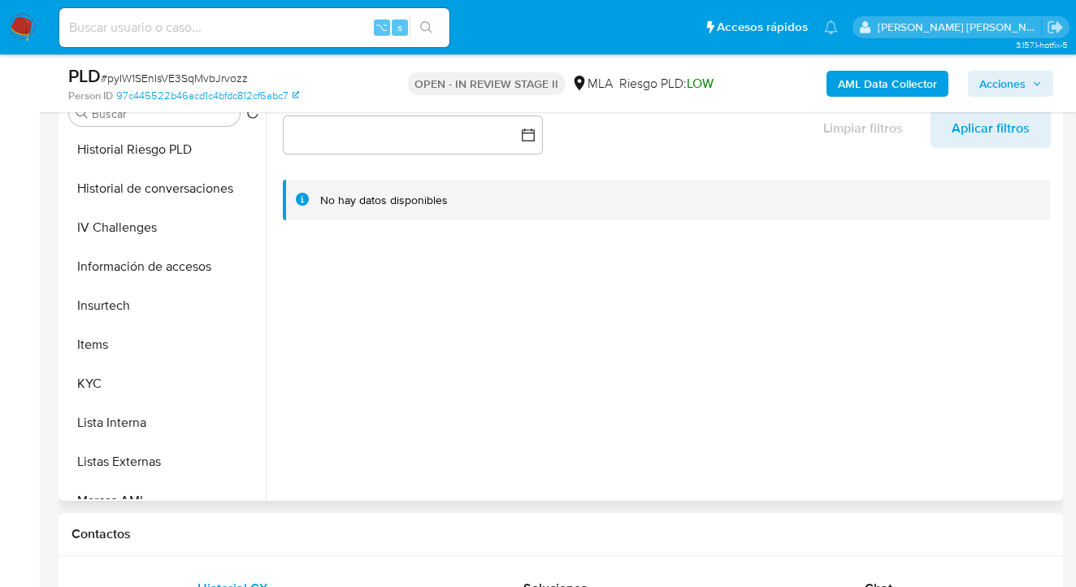
drag, startPoint x: 208, startPoint y: 379, endPoint x: 265, endPoint y: 359, distance: 60.1
click at [208, 379] on button "KYC" at bounding box center [164, 383] width 203 height 39
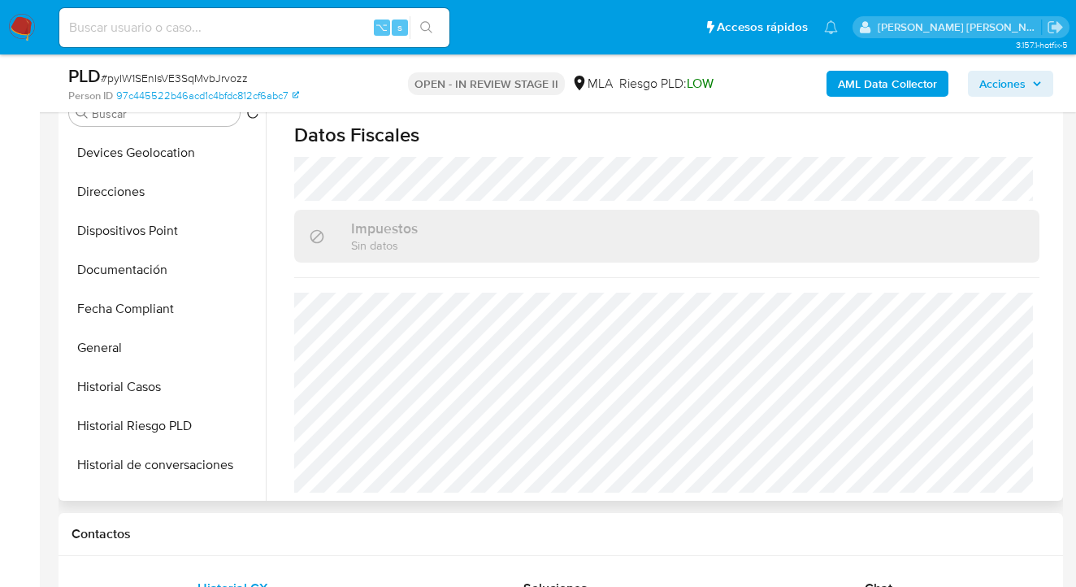
scroll to position [265, 0]
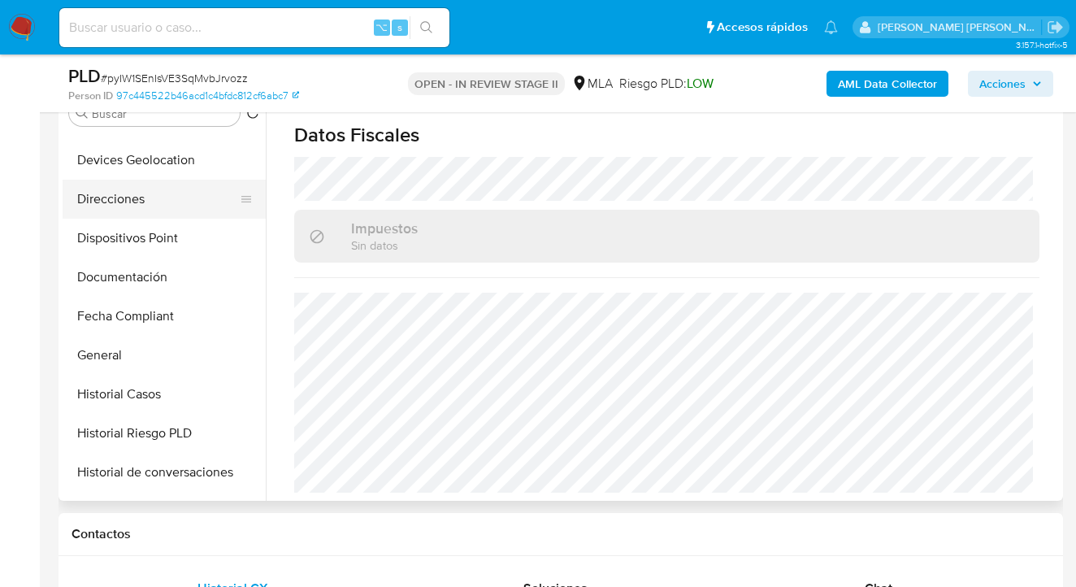
click at [184, 217] on button "Direcciones" at bounding box center [158, 199] width 190 height 39
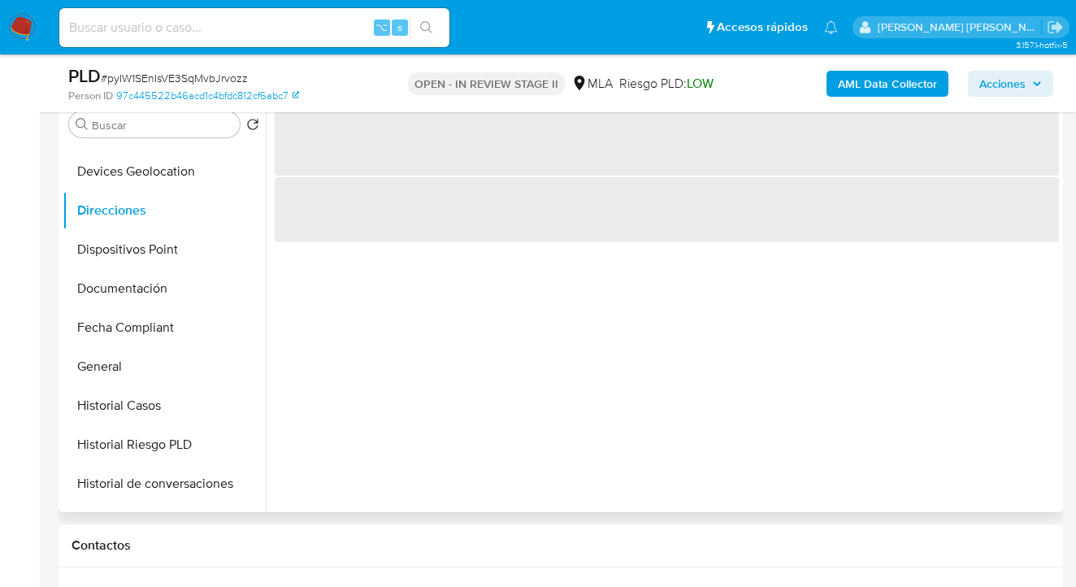
scroll to position [308, 0]
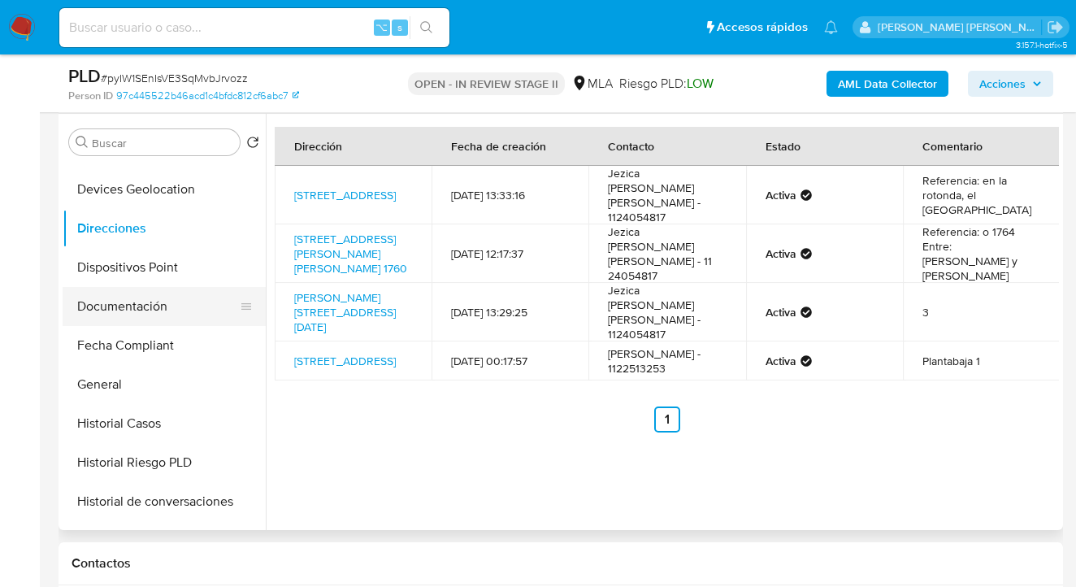
click at [175, 306] on button "Documentación" at bounding box center [158, 306] width 190 height 39
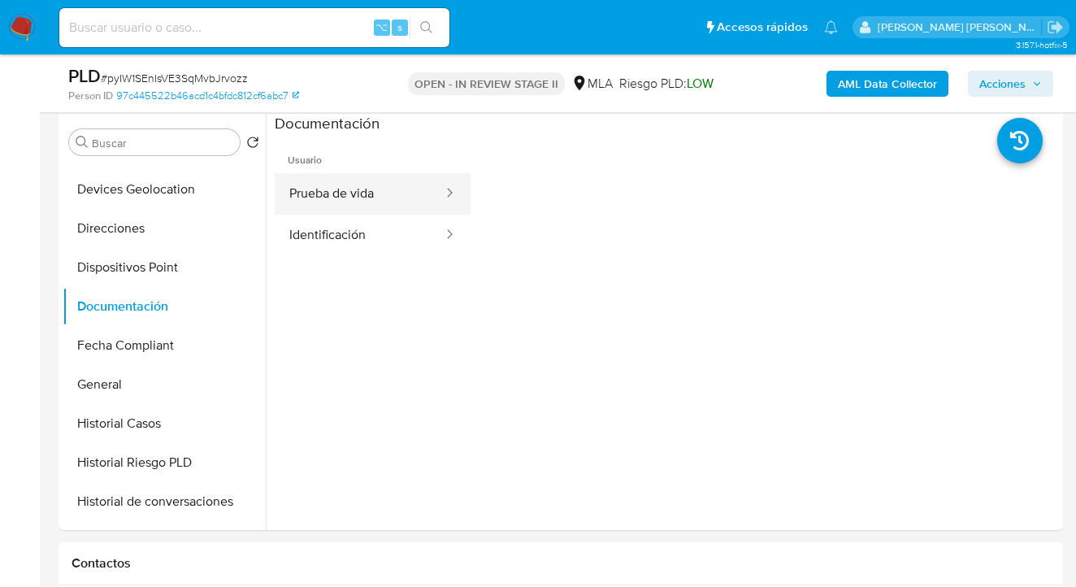
click at [389, 189] on button "Prueba de vida" at bounding box center [360, 193] width 170 height 41
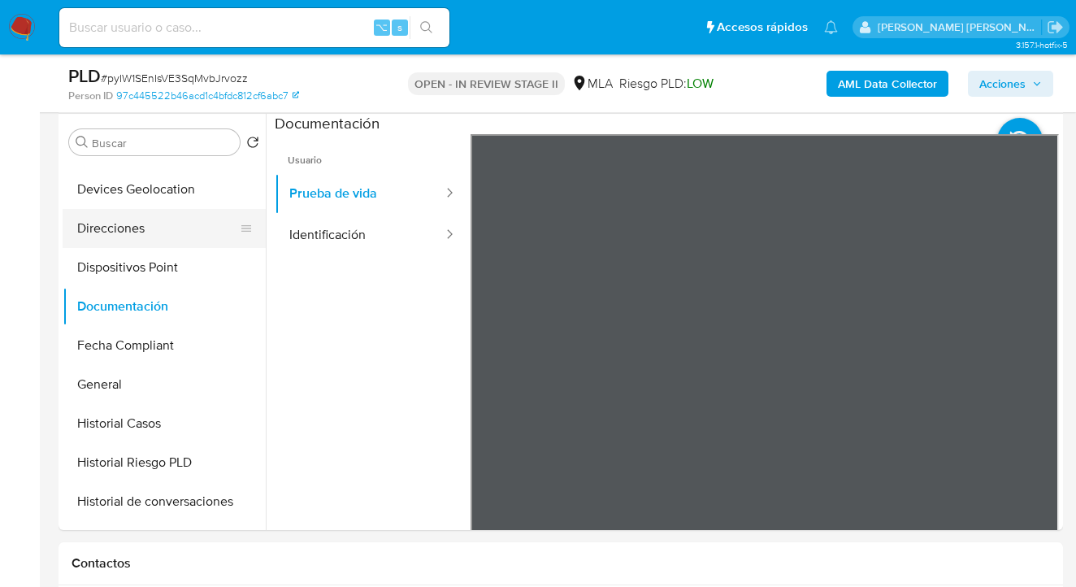
click at [161, 235] on button "Direcciones" at bounding box center [158, 228] width 190 height 39
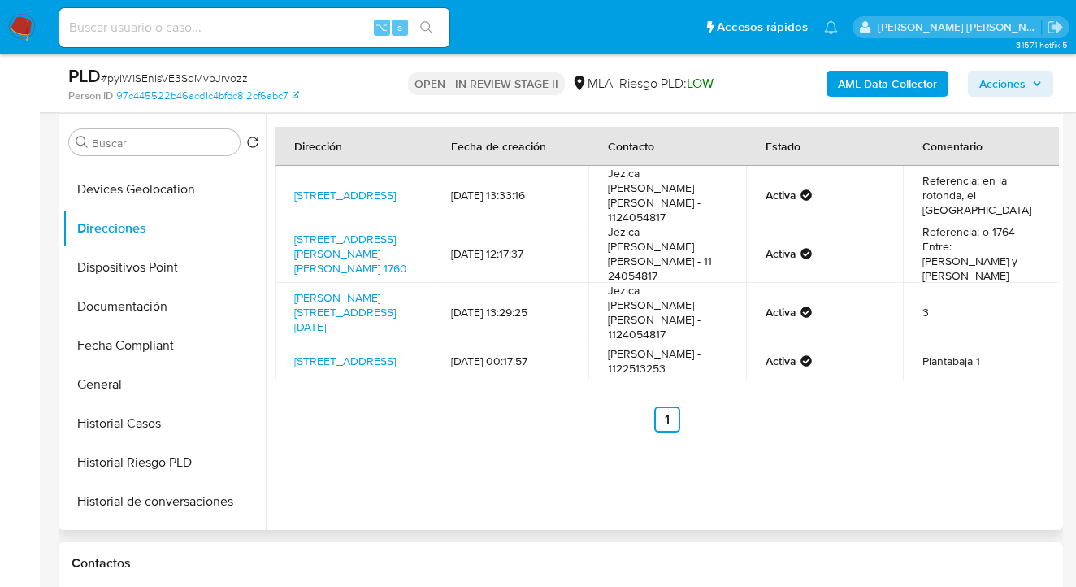
scroll to position [0, 0]
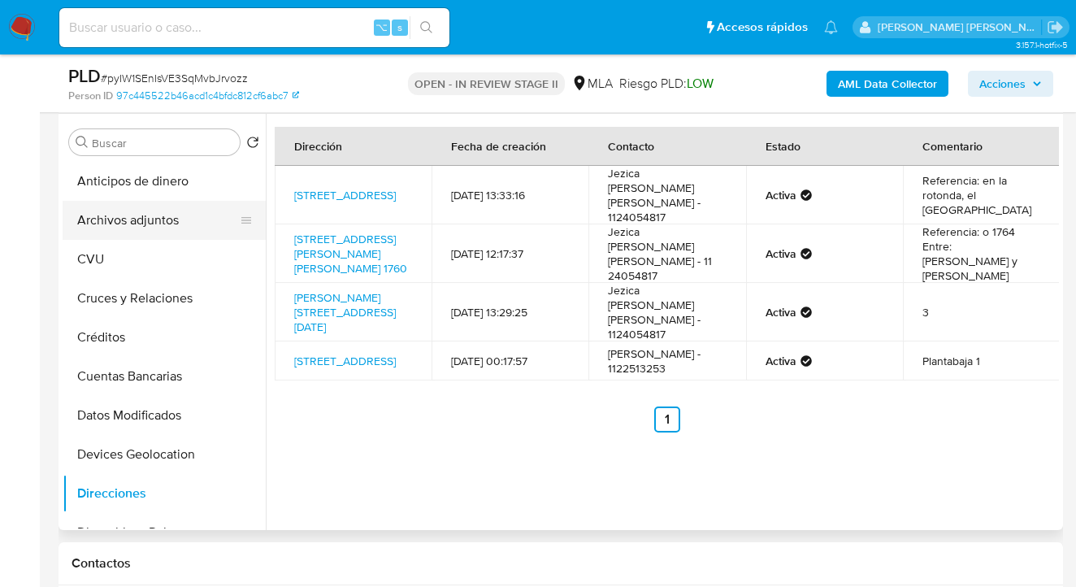
drag, startPoint x: 190, startPoint y: 205, endPoint x: 223, endPoint y: 204, distance: 32.5
click at [190, 205] on button "Archivos adjuntos" at bounding box center [158, 220] width 190 height 39
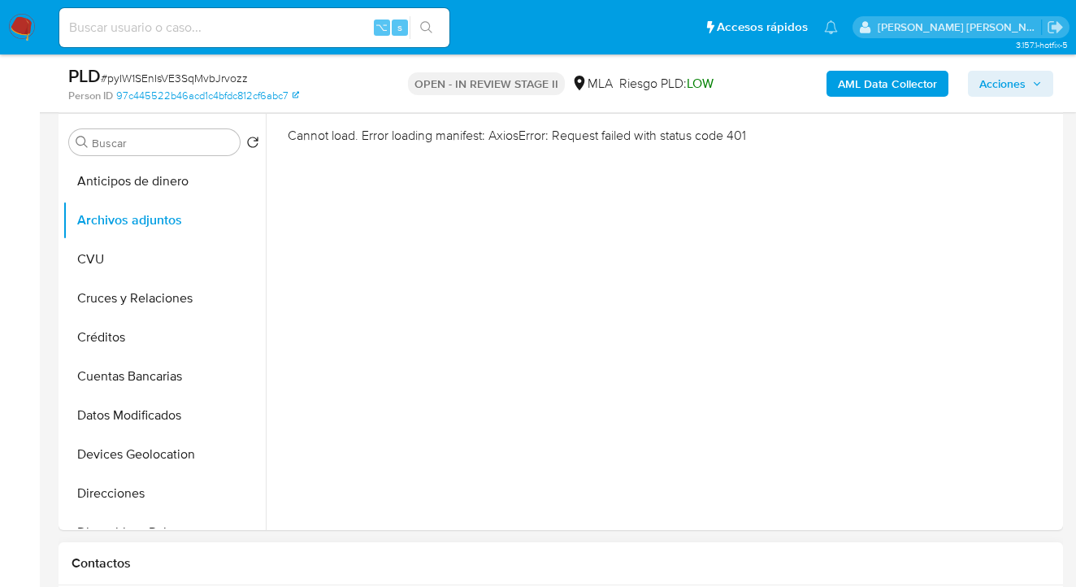
scroll to position [667, 0]
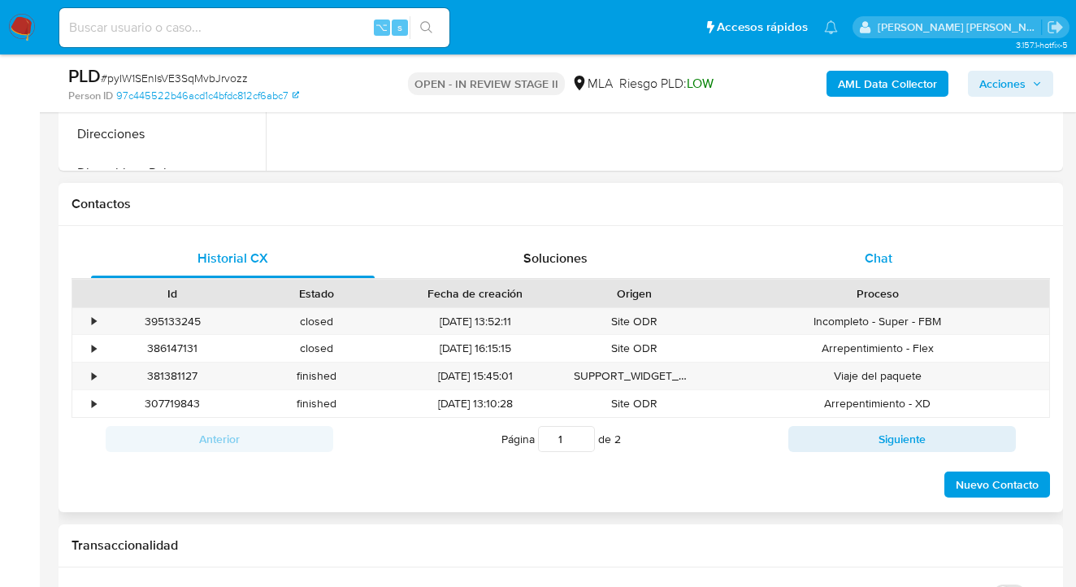
drag, startPoint x: 894, startPoint y: 261, endPoint x: 757, endPoint y: 246, distance: 137.3
click at [894, 261] on div "Chat" at bounding box center [879, 258] width 284 height 39
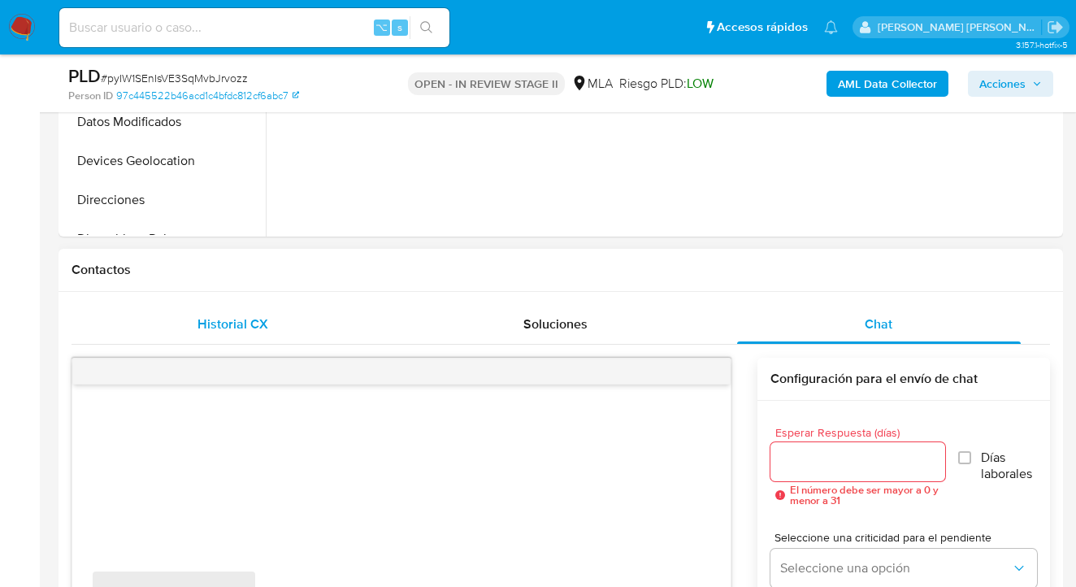
scroll to position [641, 0]
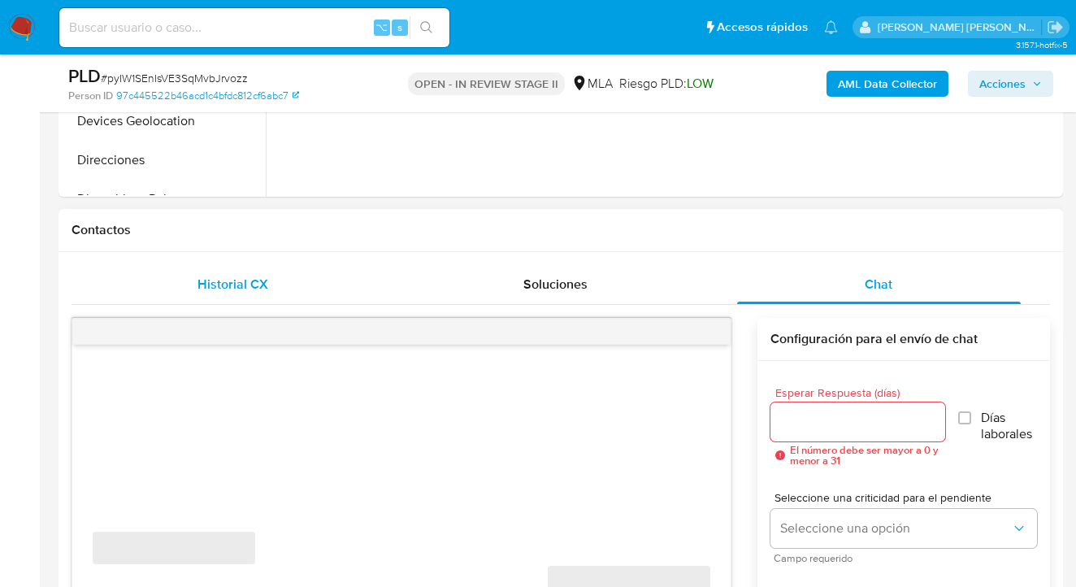
click at [263, 288] on span "Historial CX" at bounding box center [232, 284] width 71 height 19
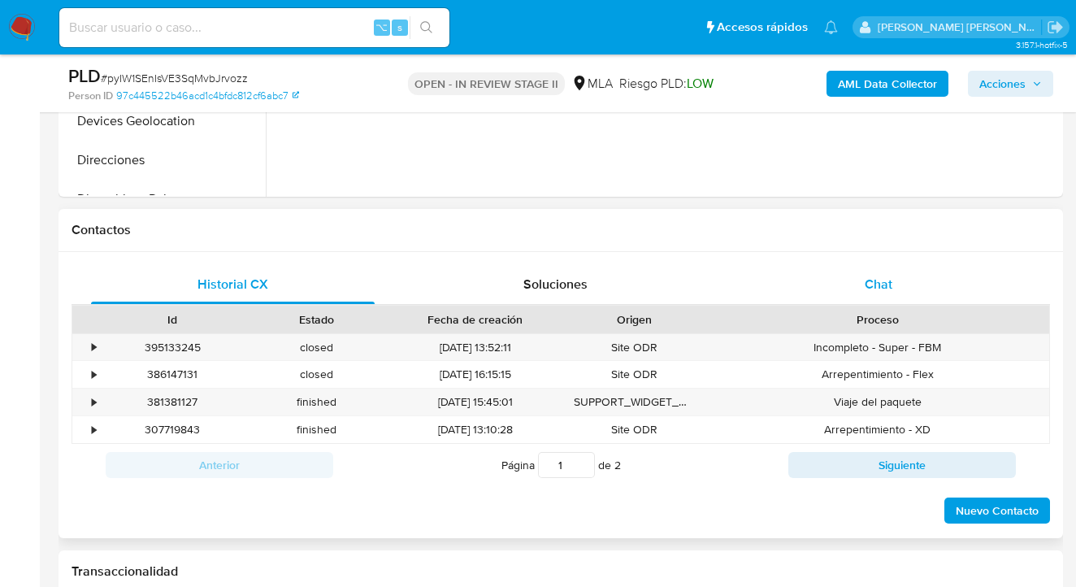
click at [865, 267] on div "Chat" at bounding box center [879, 284] width 284 height 39
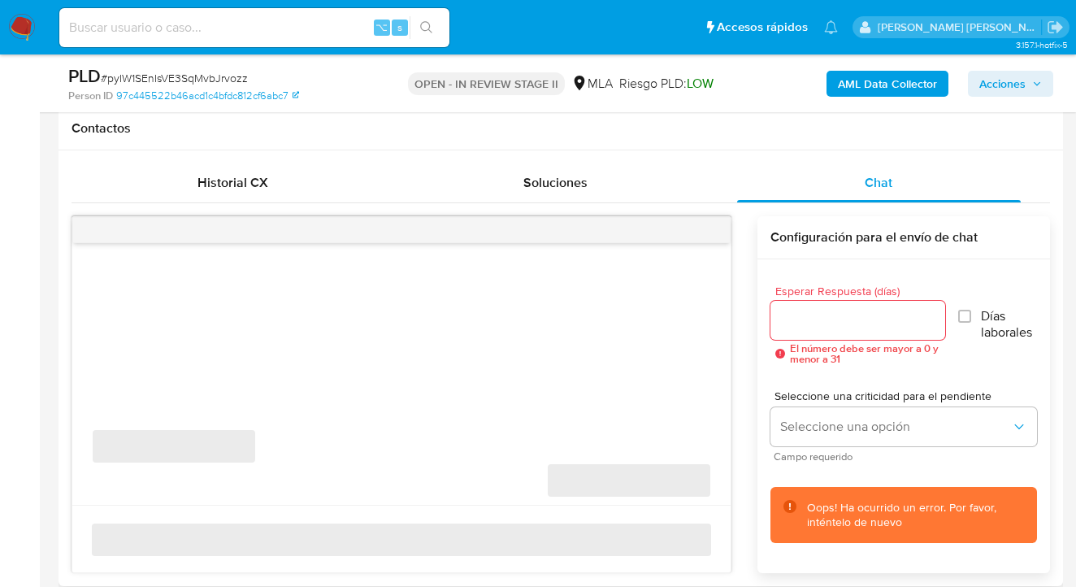
scroll to position [784, 0]
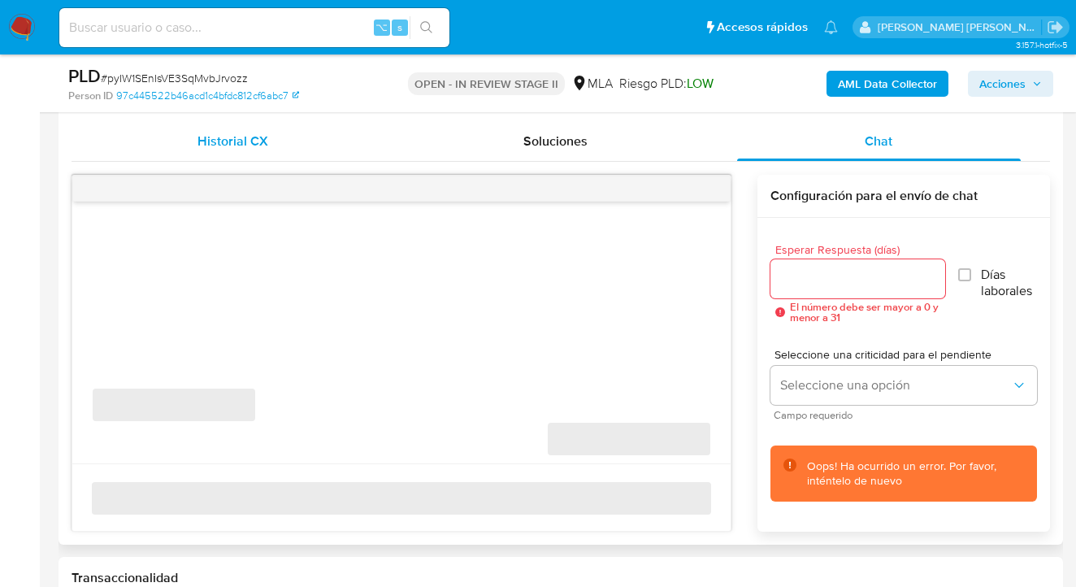
click at [245, 141] on span "Historial CX" at bounding box center [232, 141] width 71 height 19
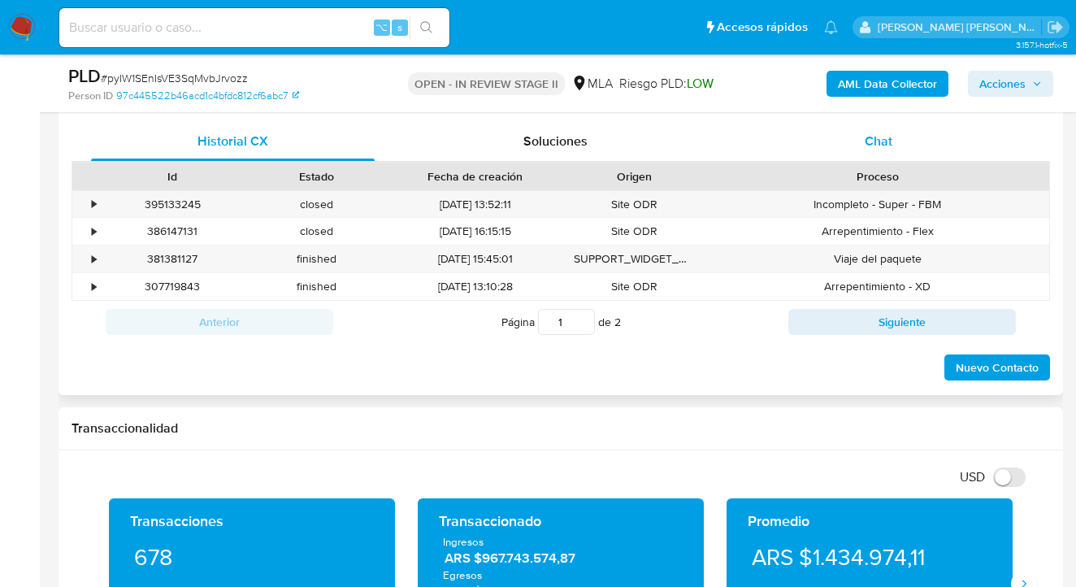
click at [898, 135] on div "Chat" at bounding box center [879, 141] width 284 height 39
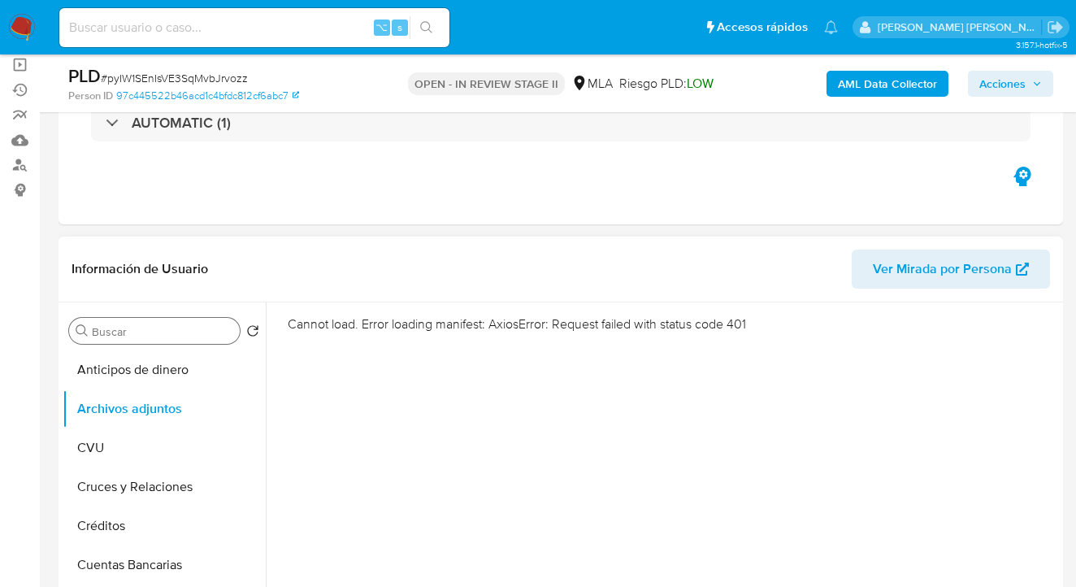
scroll to position [155, 0]
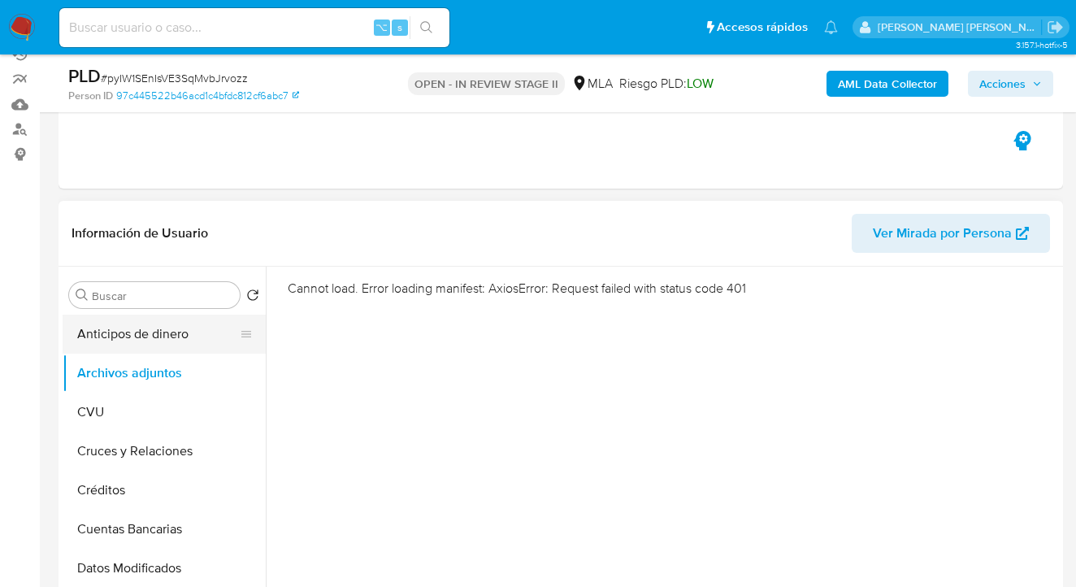
drag, startPoint x: 160, startPoint y: 340, endPoint x: 157, endPoint y: 350, distance: 11.1
click at [160, 341] on button "Anticipos de dinero" at bounding box center [158, 333] width 190 height 39
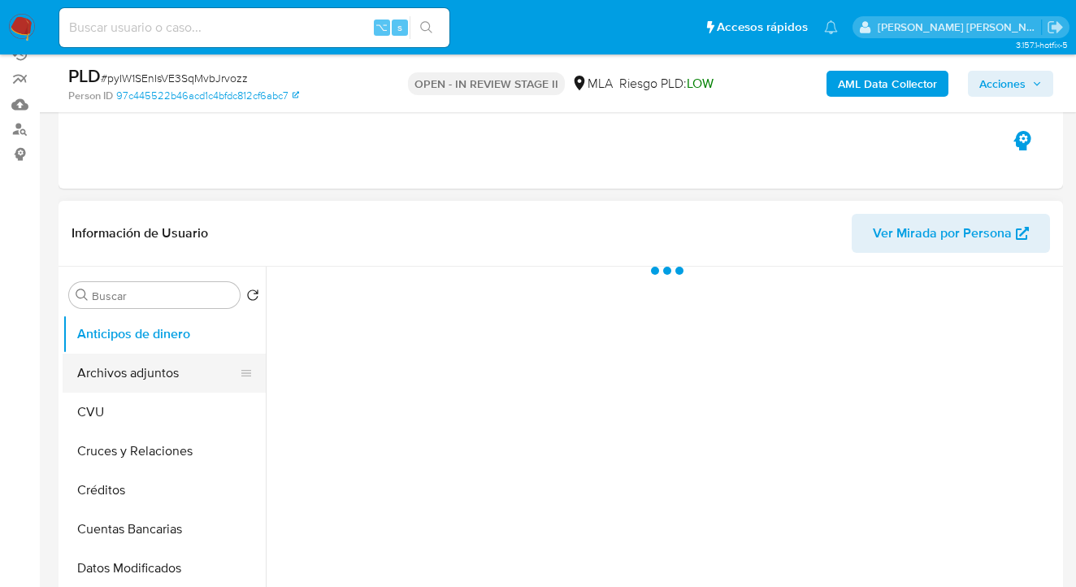
click at [151, 373] on button "Archivos adjuntos" at bounding box center [158, 373] width 190 height 39
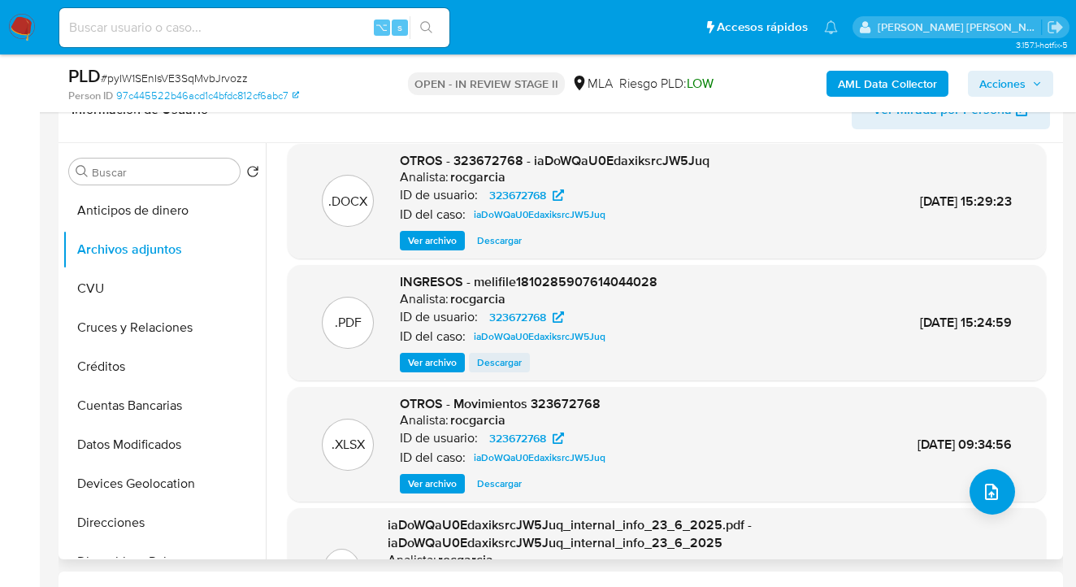
scroll to position [32, 0]
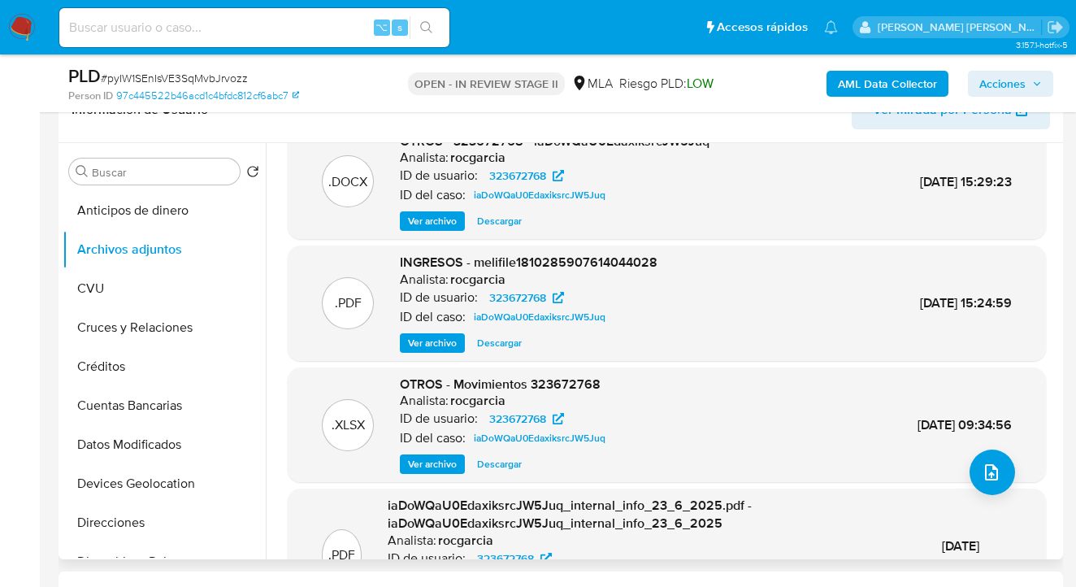
click at [436, 342] on span "Ver archivo" at bounding box center [432, 343] width 49 height 16
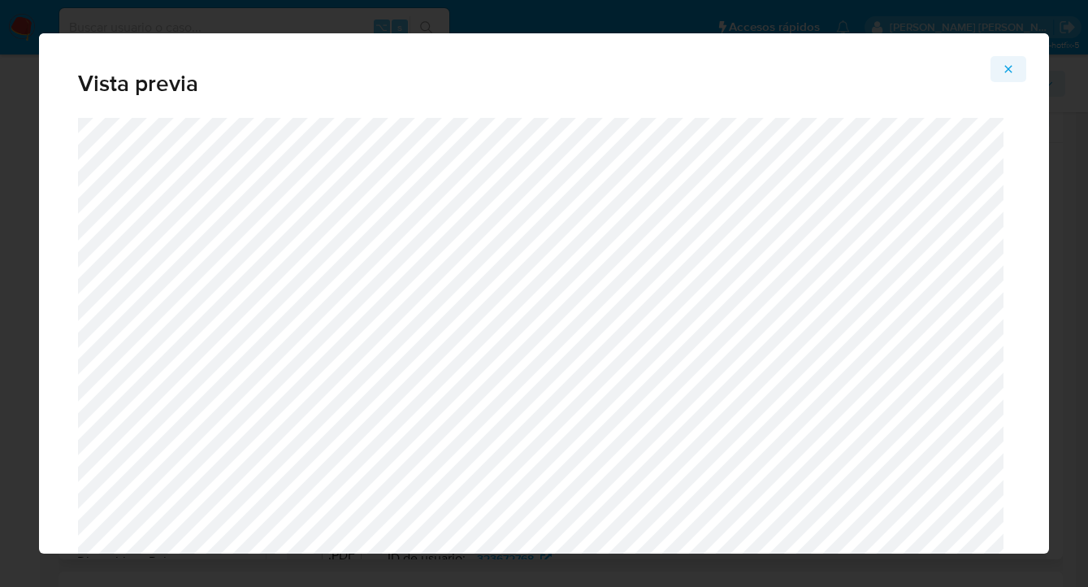
click at [1006, 66] on icon "Attachment preview" at bounding box center [1008, 68] width 7 height 7
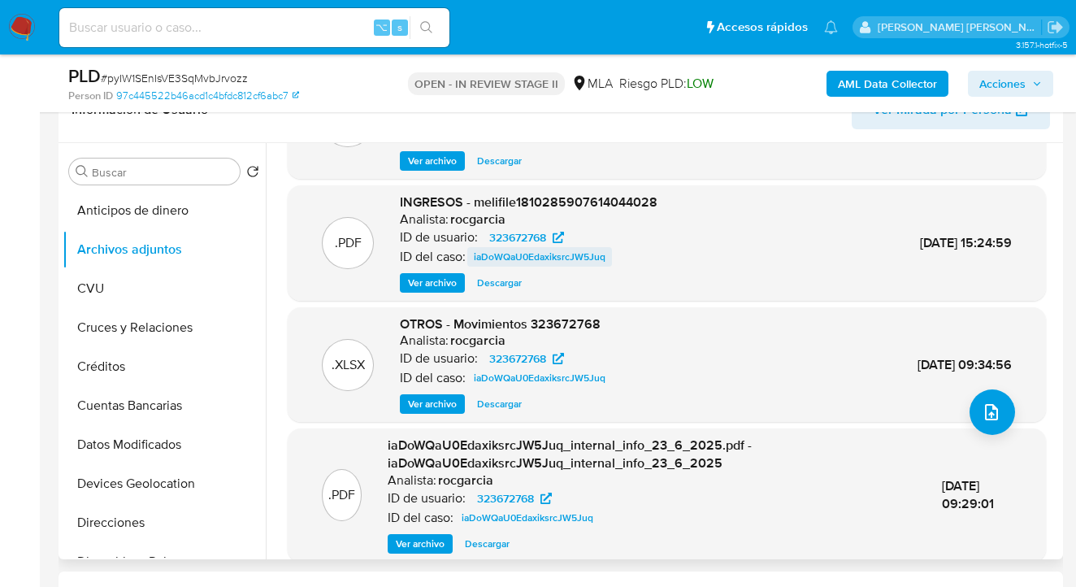
scroll to position [154, 0]
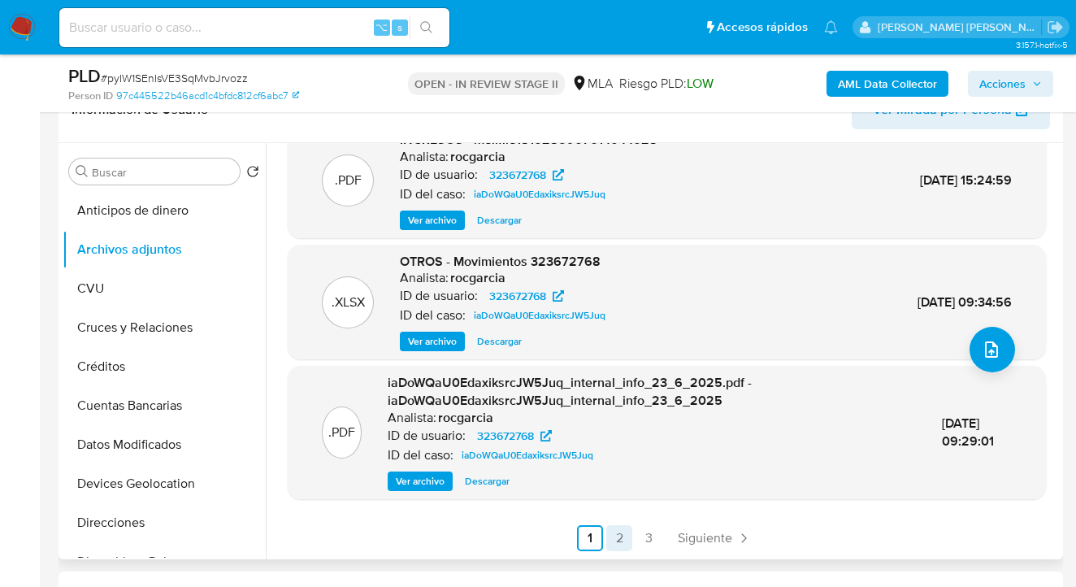
click at [616, 534] on link "2" at bounding box center [619, 538] width 26 height 26
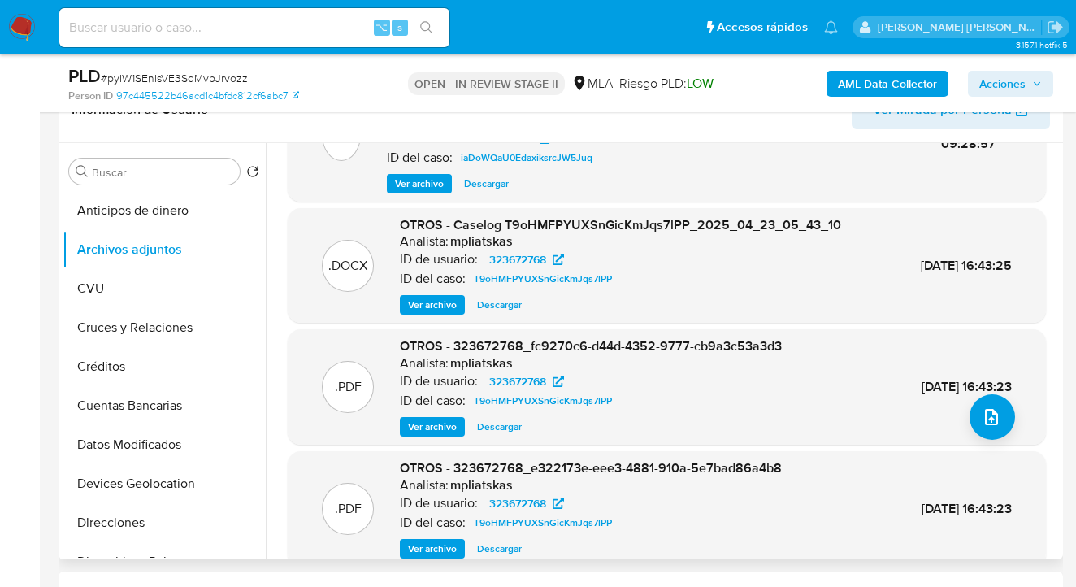
scroll to position [151, 0]
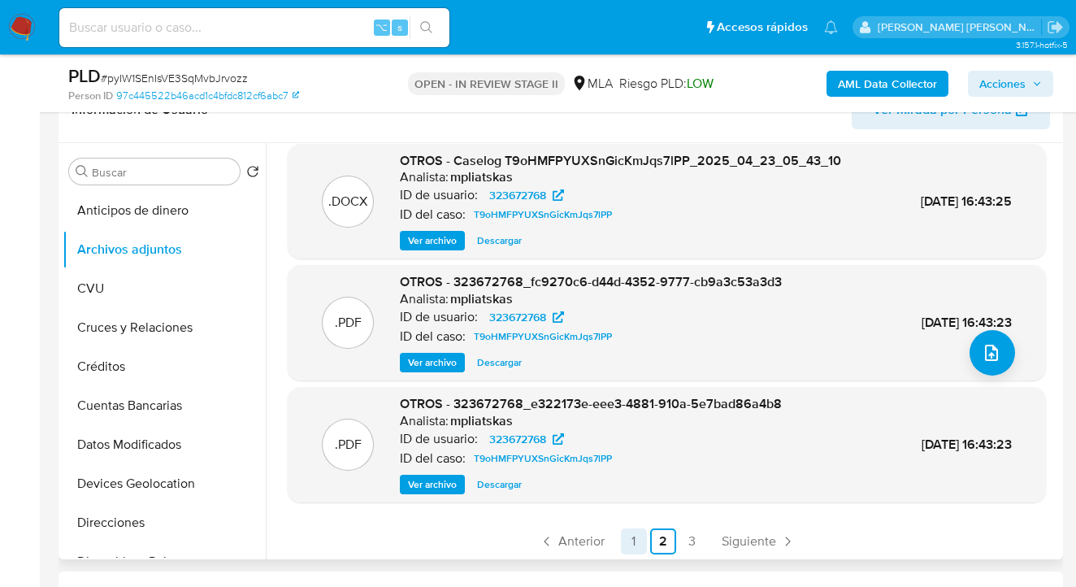
click at [631, 542] on link "1" at bounding box center [634, 541] width 26 height 26
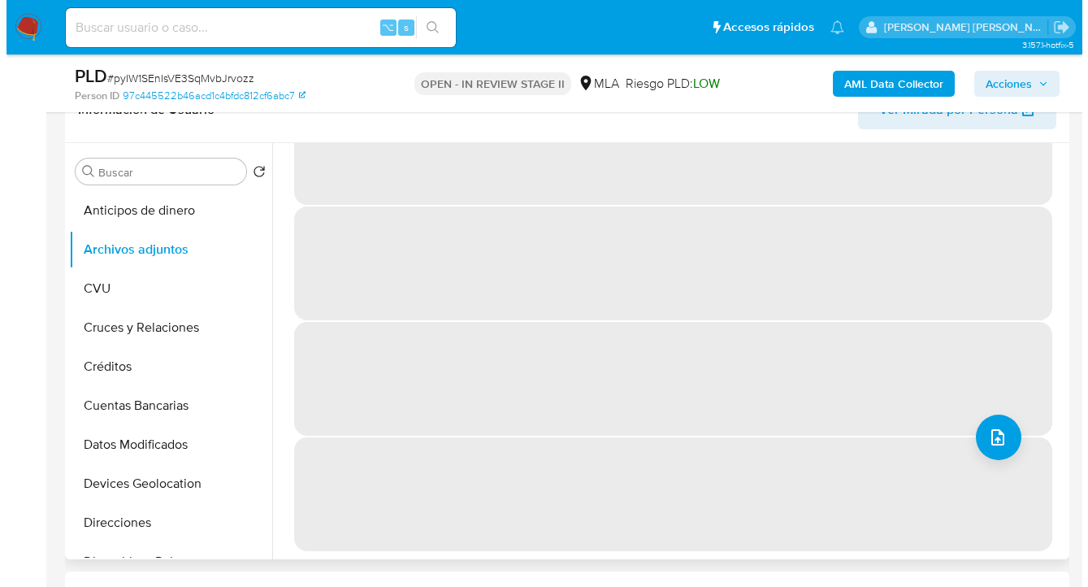
scroll to position [0, 0]
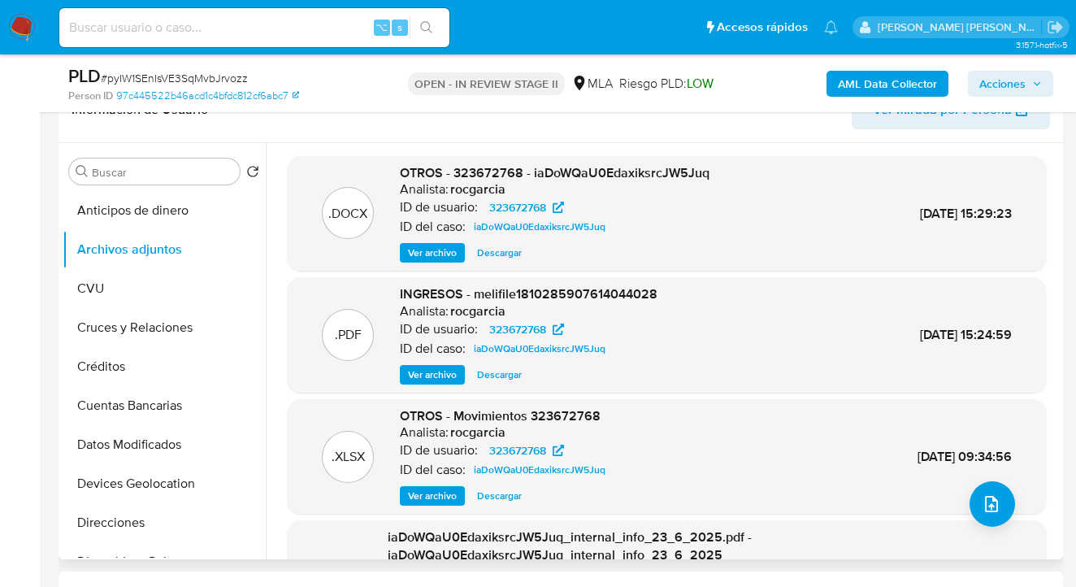
click at [432, 256] on span "Ver archivo" at bounding box center [432, 253] width 49 height 16
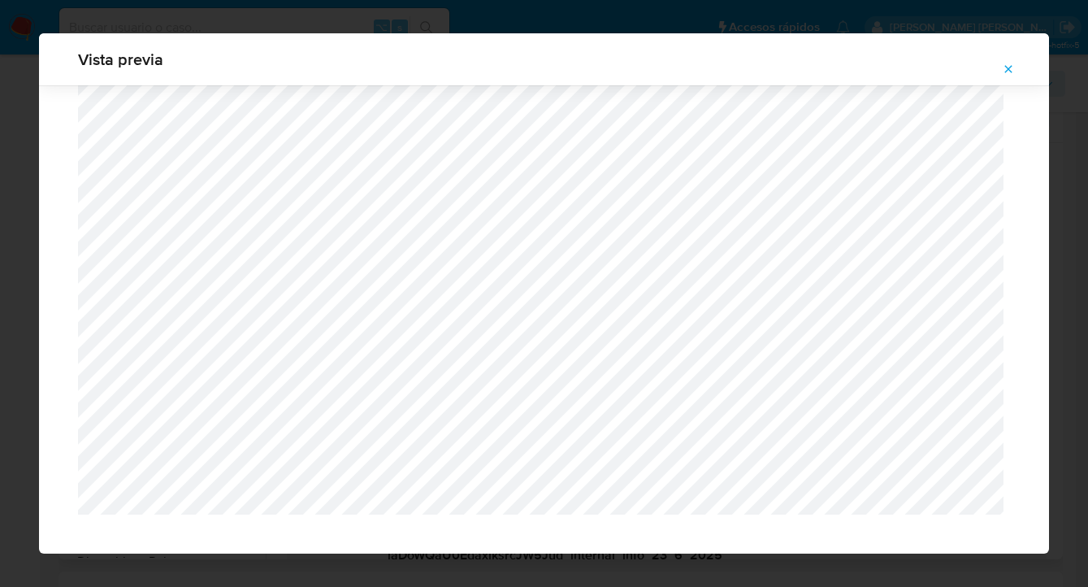
scroll to position [1075, 0]
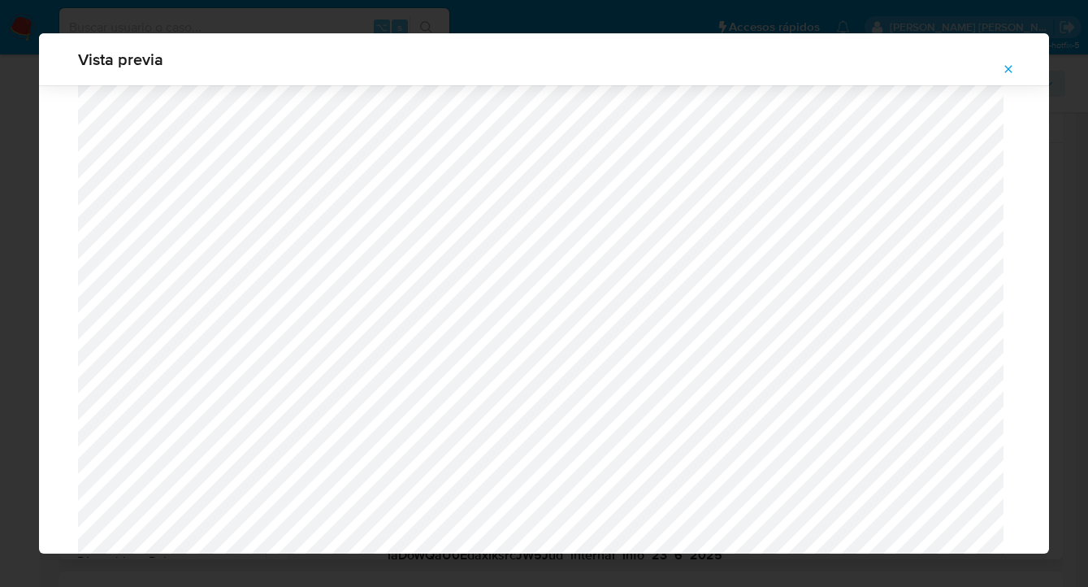
click at [1010, 67] on icon "Attachment preview" at bounding box center [1008, 68] width 7 height 7
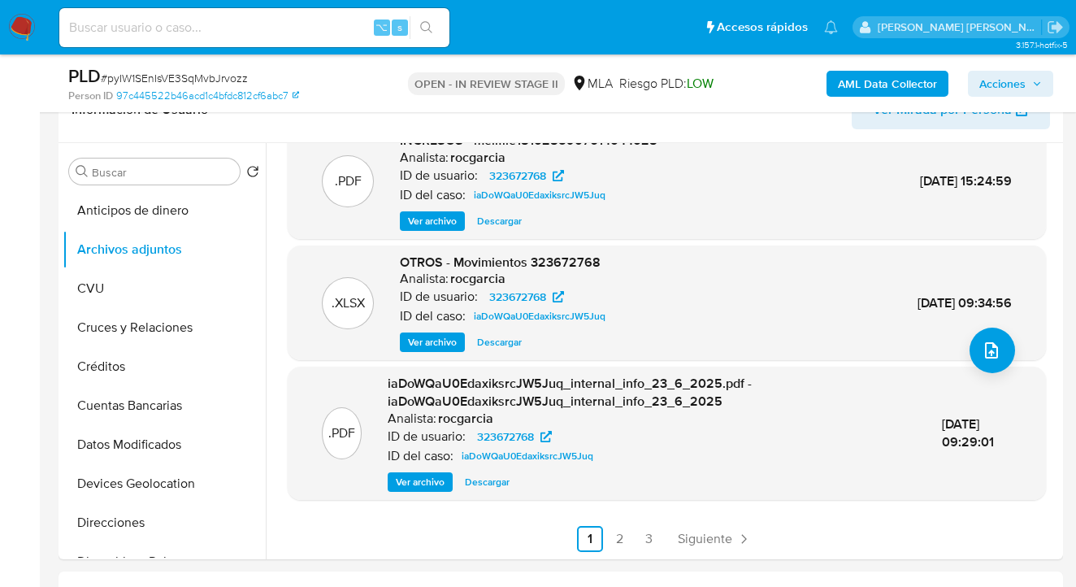
scroll to position [154, 0]
click at [649, 536] on link "3" at bounding box center [648, 538] width 26 height 26
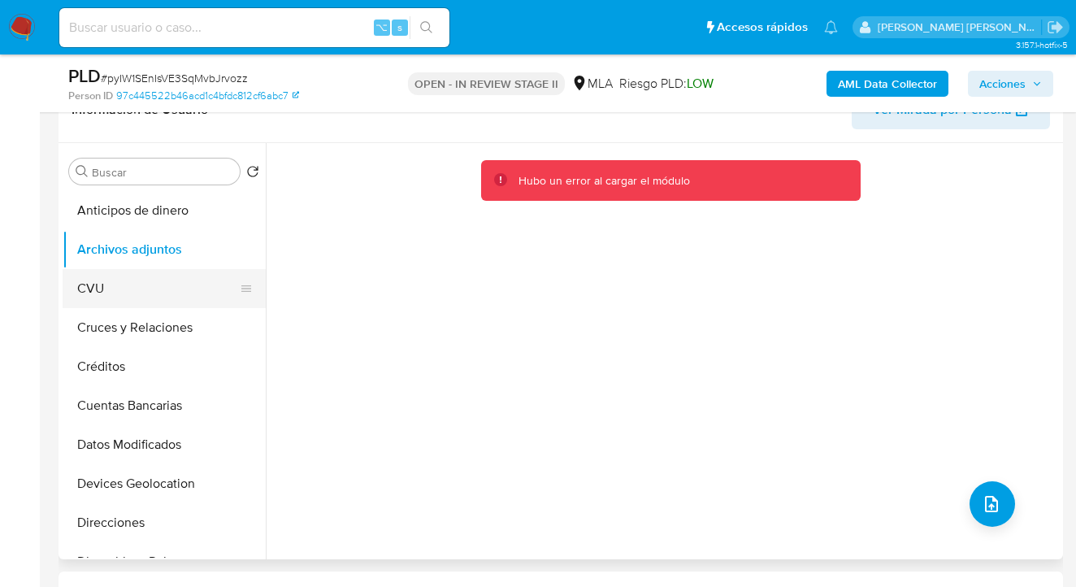
click at [155, 280] on button "CVU" at bounding box center [158, 288] width 190 height 39
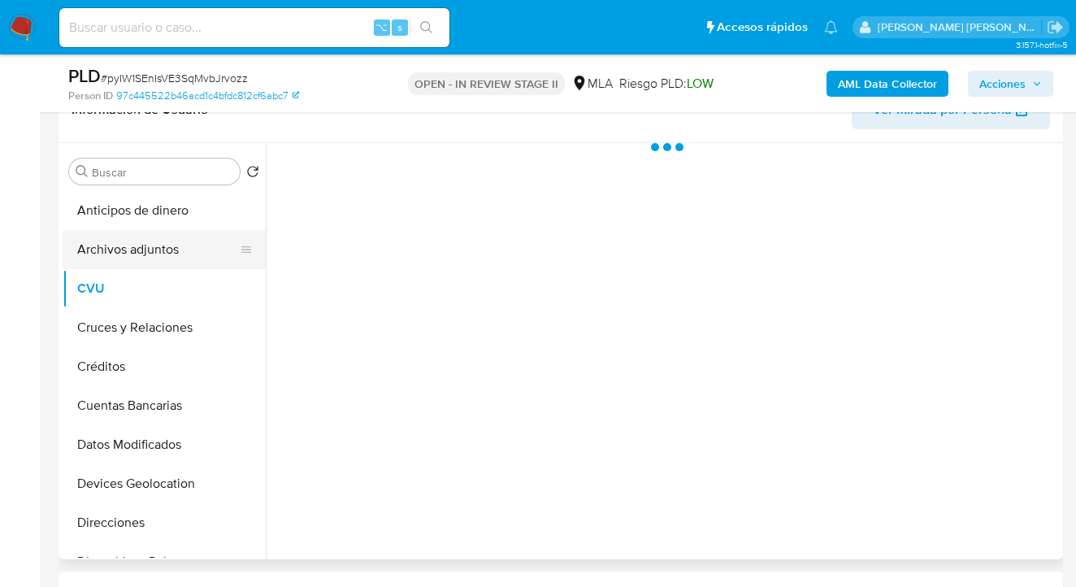
click at [160, 256] on button "Archivos adjuntos" at bounding box center [158, 249] width 190 height 39
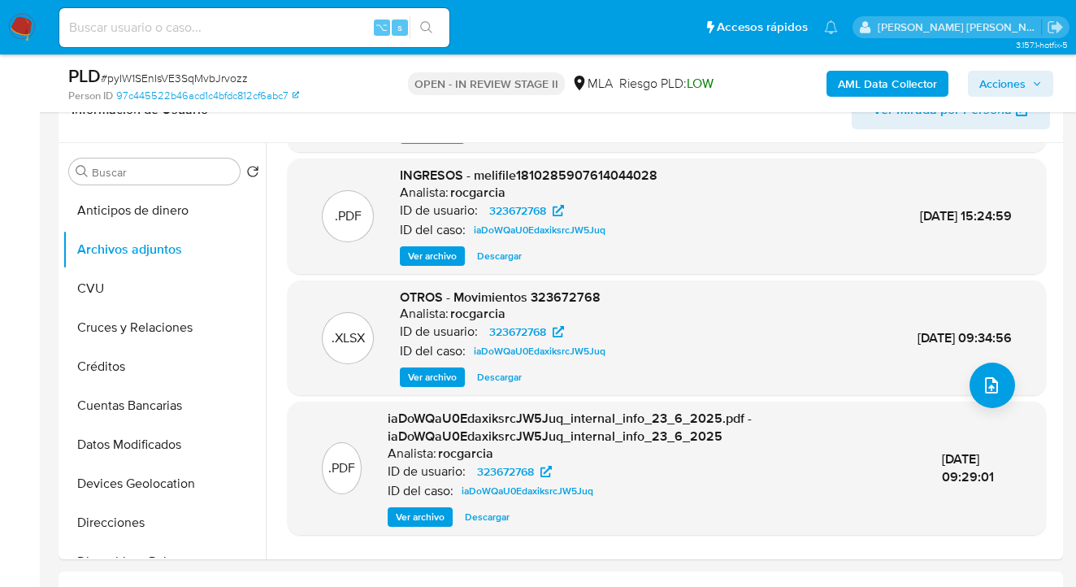
scroll to position [154, 0]
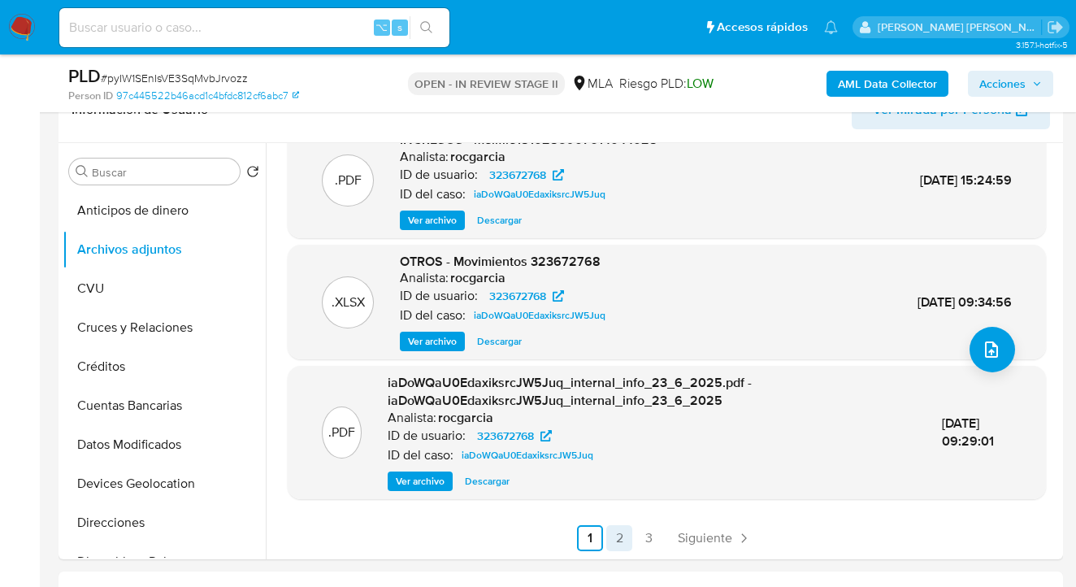
click at [614, 532] on link "2" at bounding box center [619, 538] width 26 height 26
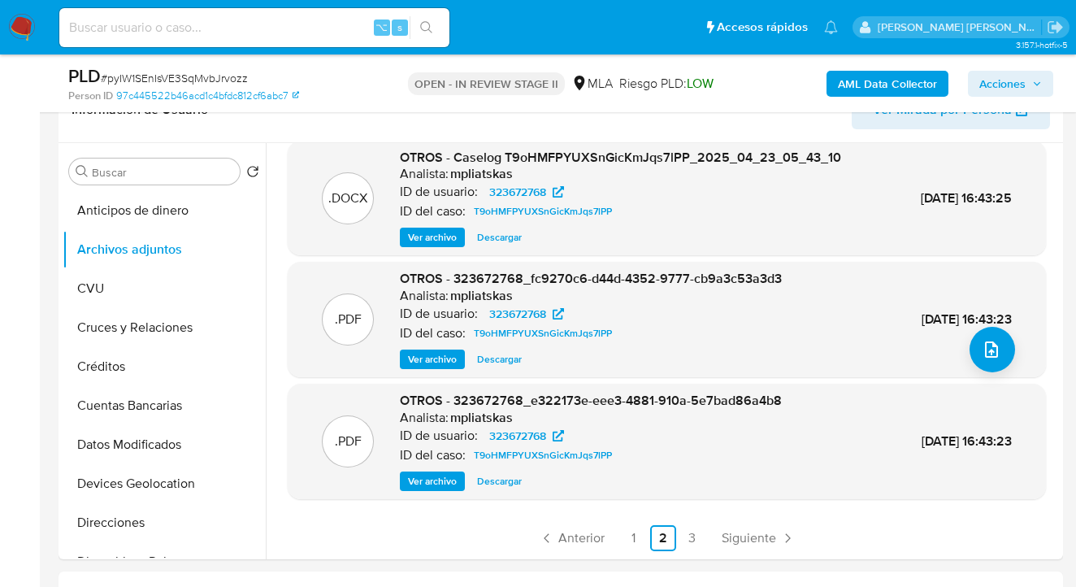
click at [435, 356] on span "Ver archivo" at bounding box center [432, 359] width 49 height 16
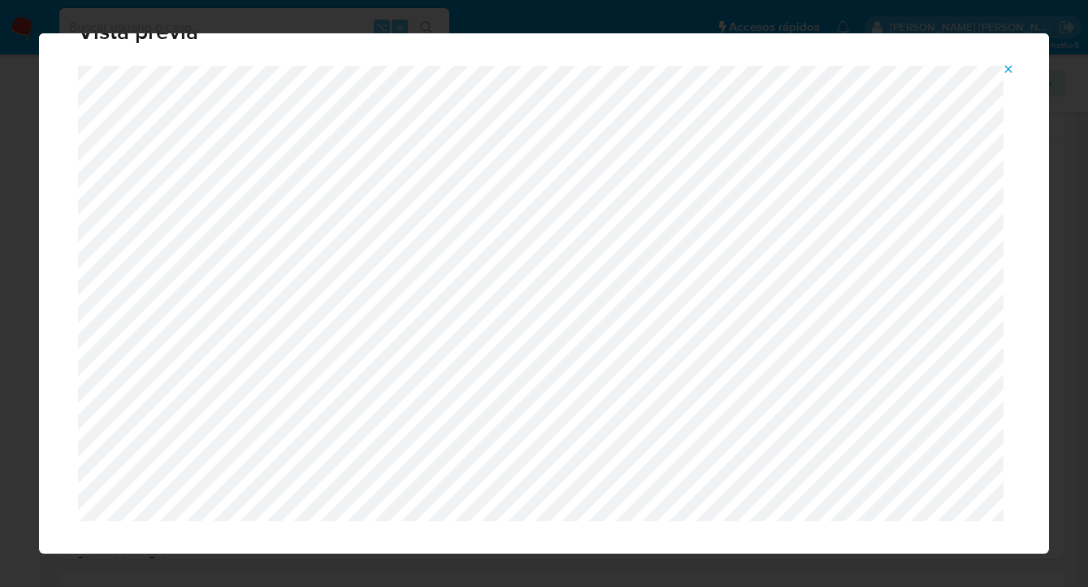
scroll to position [0, 0]
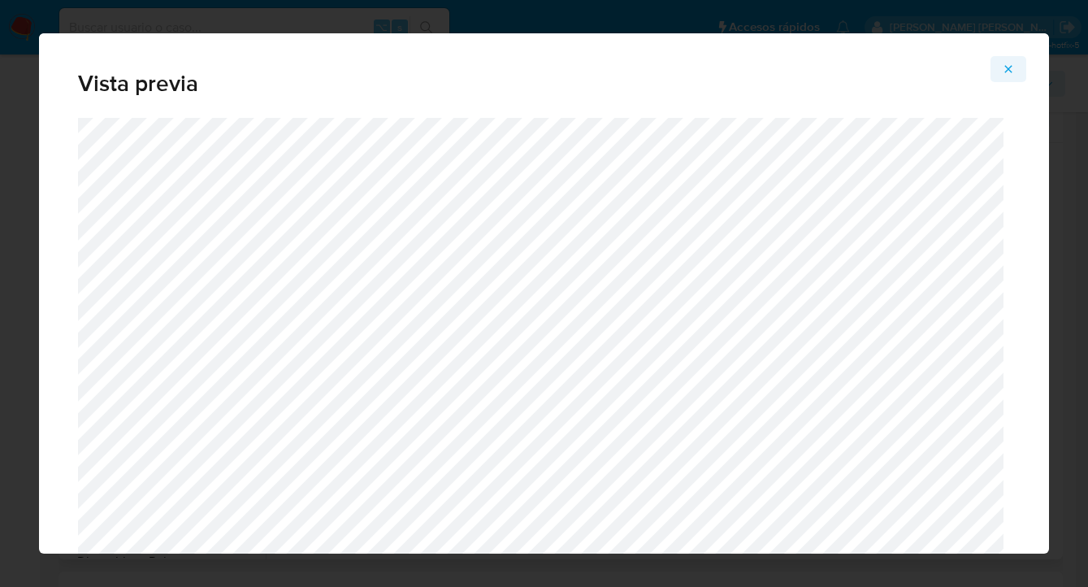
click at [1009, 68] on icon "Attachment preview" at bounding box center [1008, 69] width 13 height 13
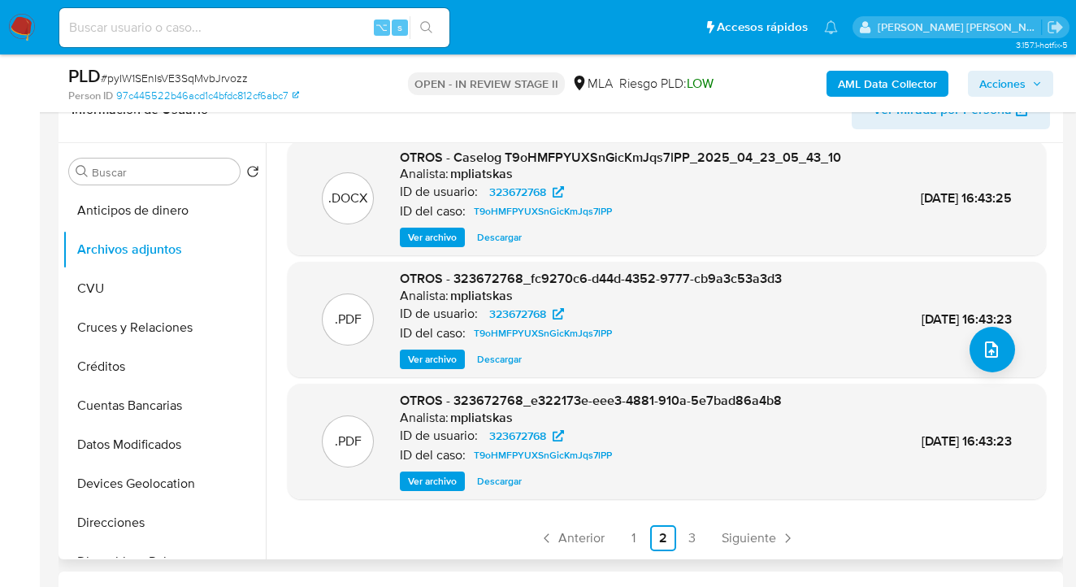
click at [443, 354] on span "Ver archivo" at bounding box center [432, 359] width 49 height 16
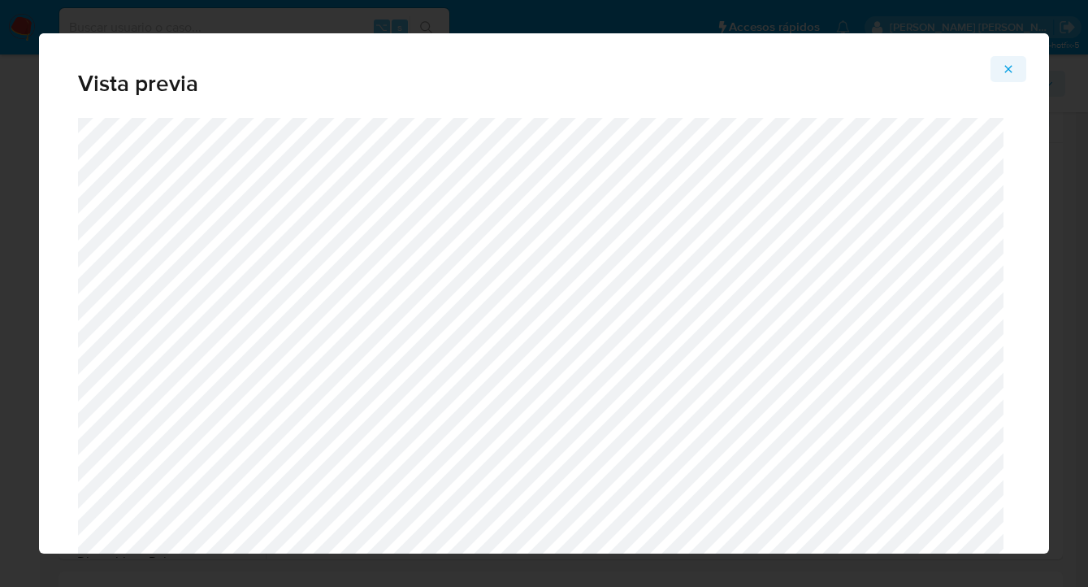
click at [1004, 67] on icon "Attachment preview" at bounding box center [1008, 69] width 13 height 13
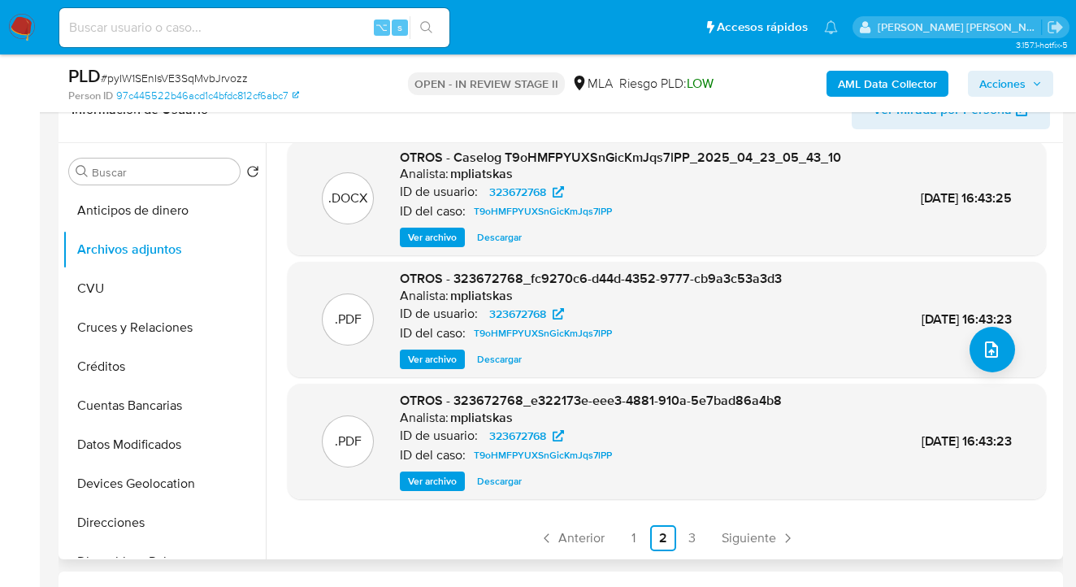
click at [439, 480] on span "Ver archivo" at bounding box center [432, 481] width 49 height 16
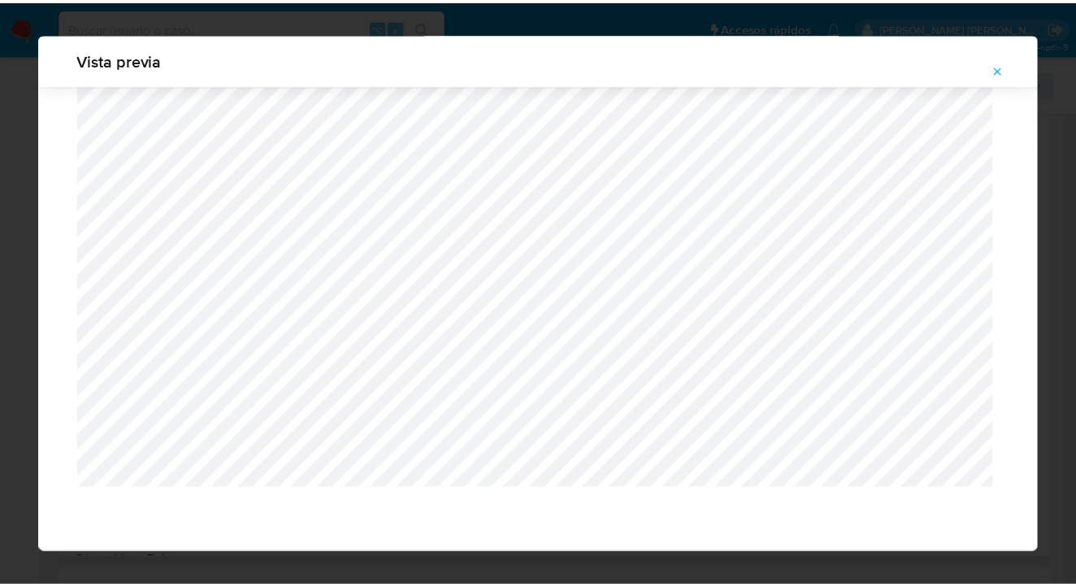
scroll to position [52, 0]
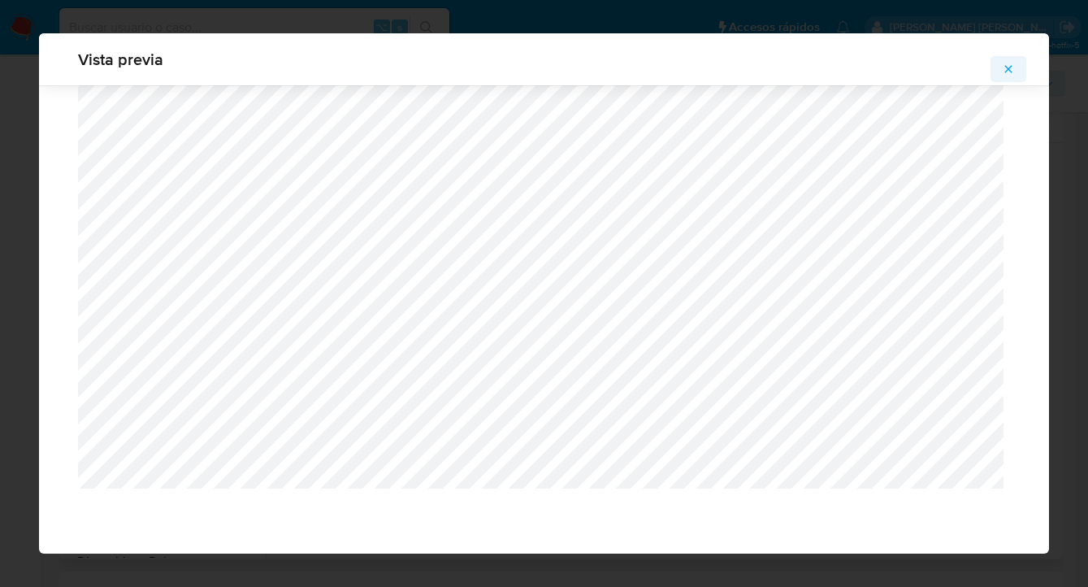
click at [1014, 70] on icon "Attachment preview" at bounding box center [1008, 69] width 13 height 13
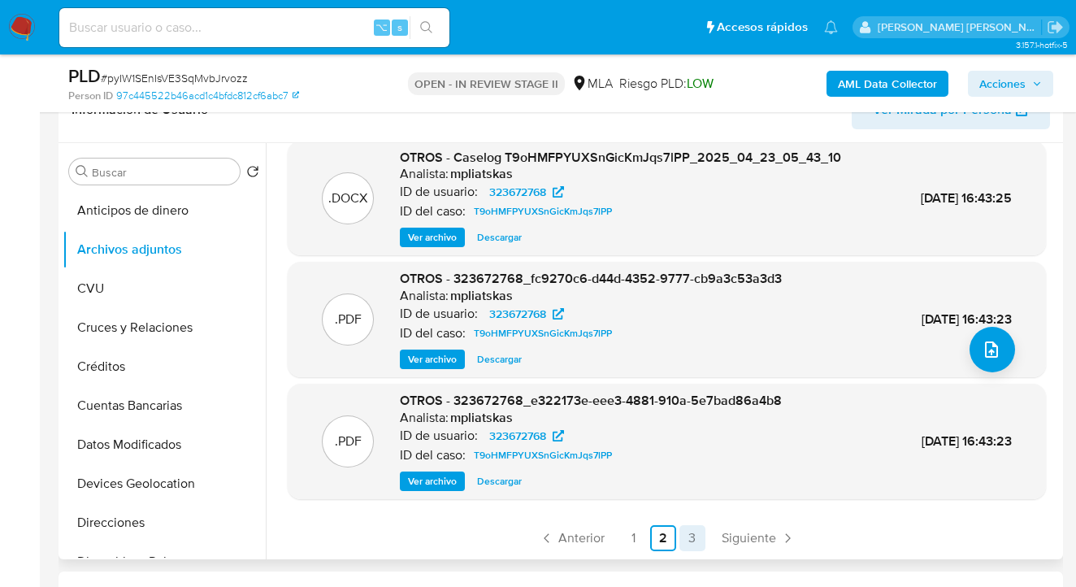
click at [691, 531] on link "3" at bounding box center [692, 538] width 26 height 26
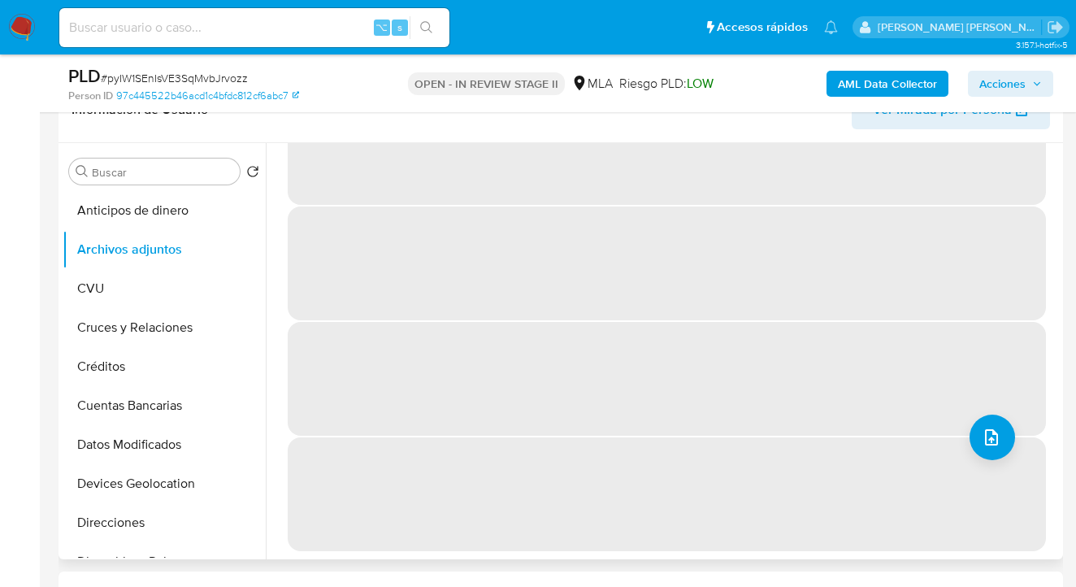
scroll to position [0, 0]
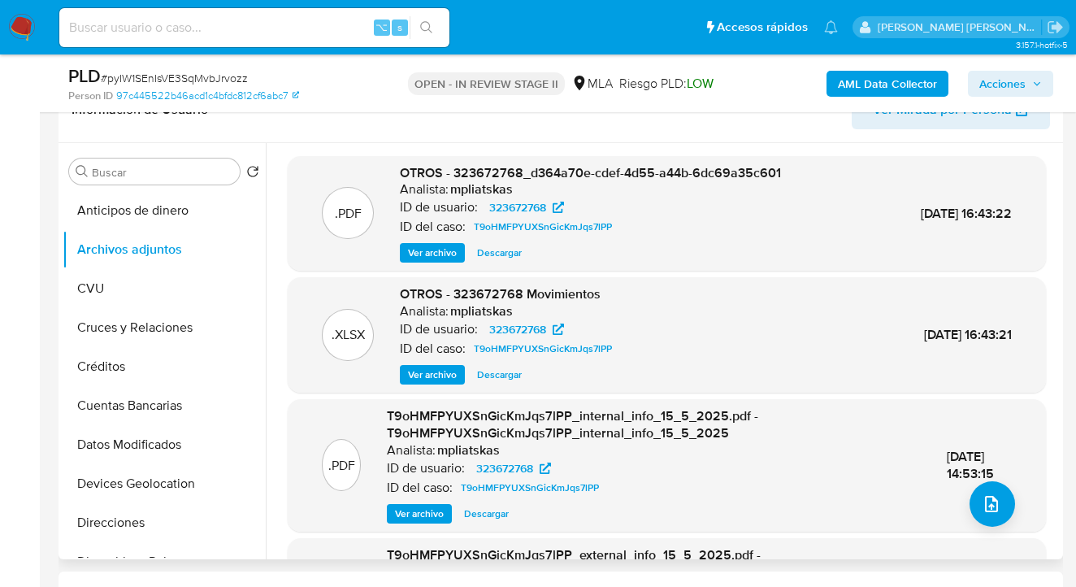
click at [444, 249] on span "Ver archivo" at bounding box center [432, 253] width 49 height 16
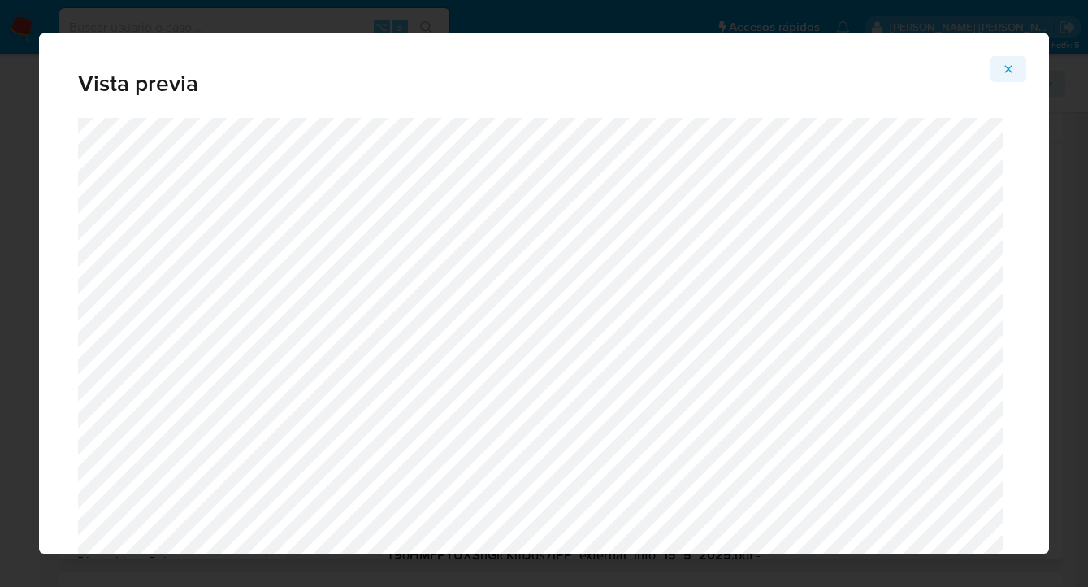
click at [1009, 67] on icon "Attachment preview" at bounding box center [1008, 68] width 7 height 7
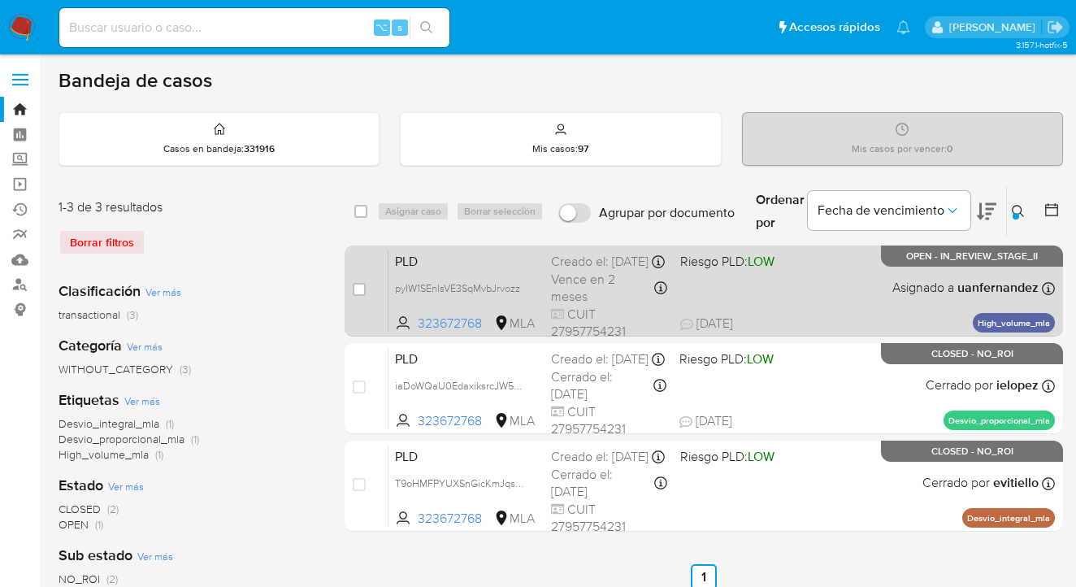
click at [828, 276] on div "PLD pyIW1SEnIsVE3SqMvbJrvozz 323672768 MLA Riesgo PLD: LOW Creado el: [DATE] Cr…" at bounding box center [721, 290] width 666 height 82
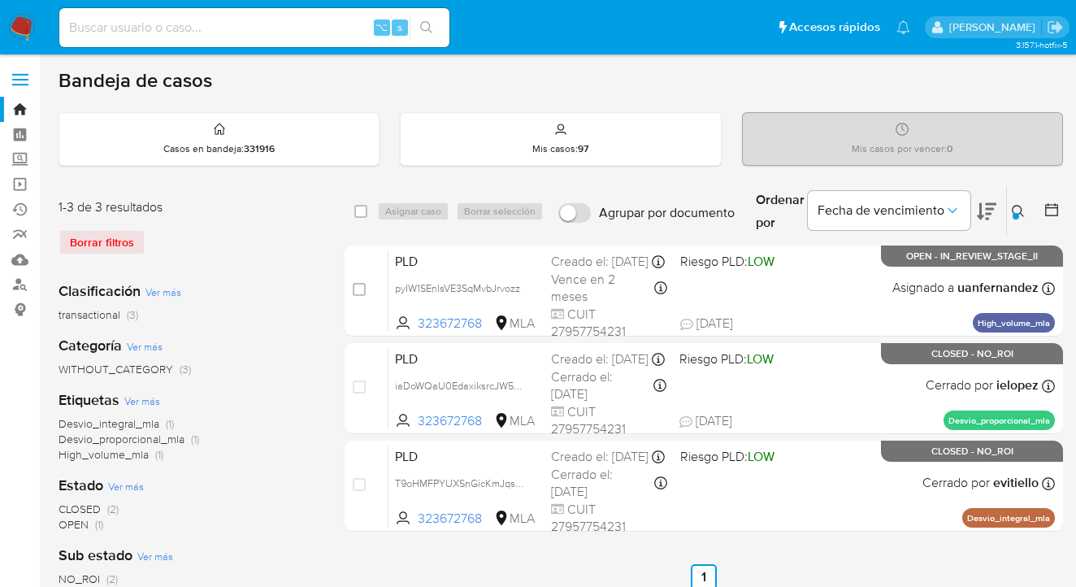
click at [1020, 208] on icon at bounding box center [1018, 211] width 13 height 13
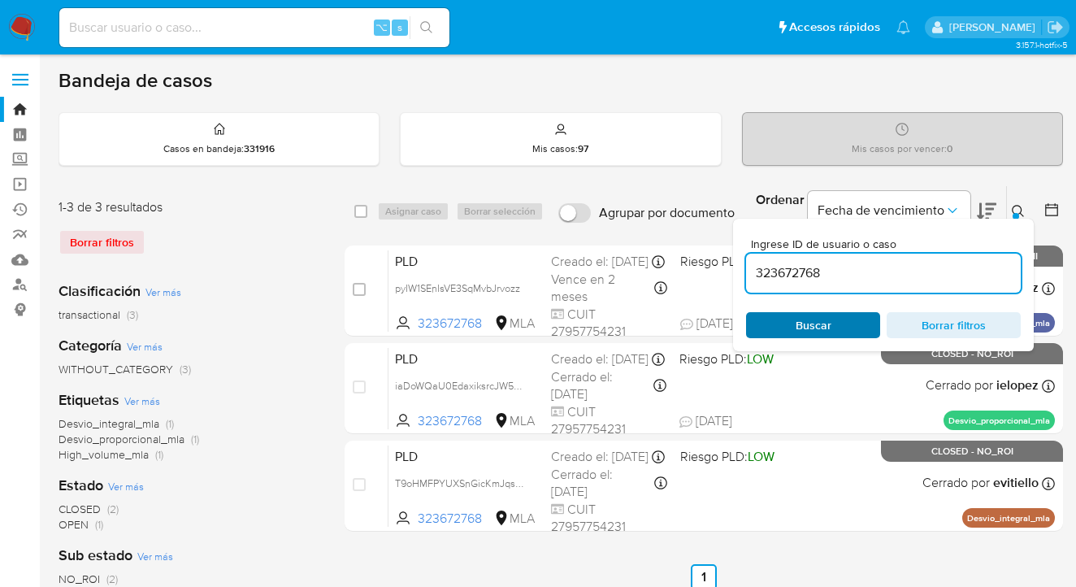
click at [833, 330] on span "Buscar" at bounding box center [812, 325] width 111 height 23
click at [1019, 209] on icon at bounding box center [1018, 211] width 13 height 13
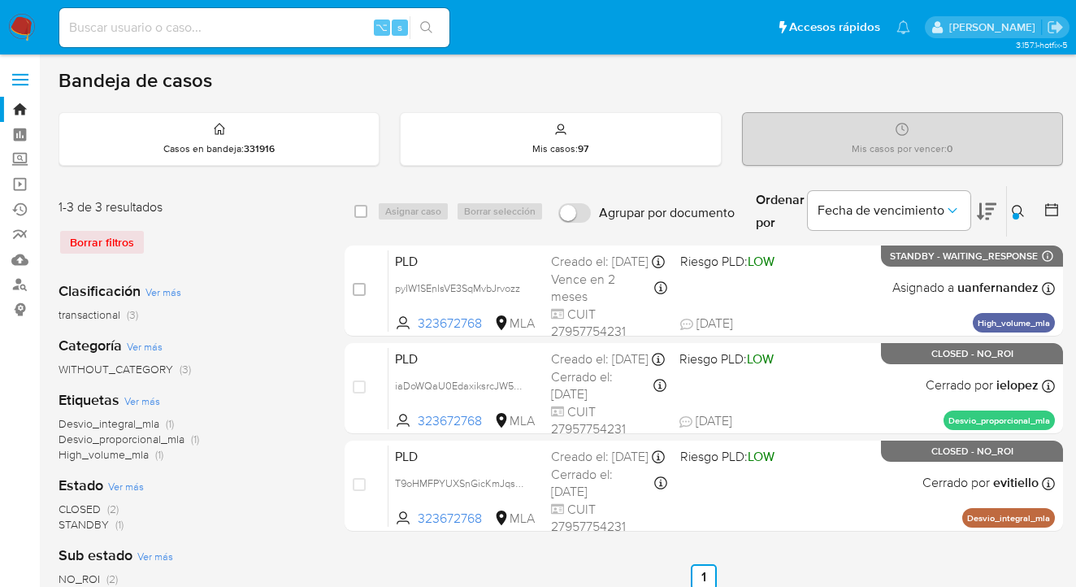
drag, startPoint x: 359, startPoint y: 212, endPoint x: 383, endPoint y: 212, distance: 23.6
click at [359, 212] on input "checkbox" at bounding box center [360, 211] width 13 height 13
checkbox input "true"
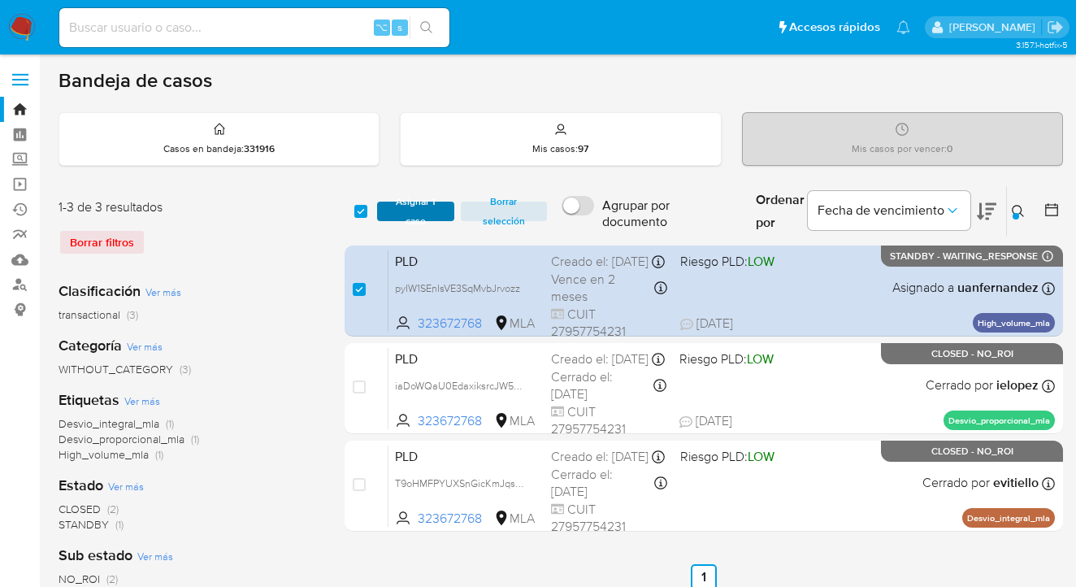
click at [387, 215] on span "Asignar 1 caso" at bounding box center [415, 211] width 61 height 16
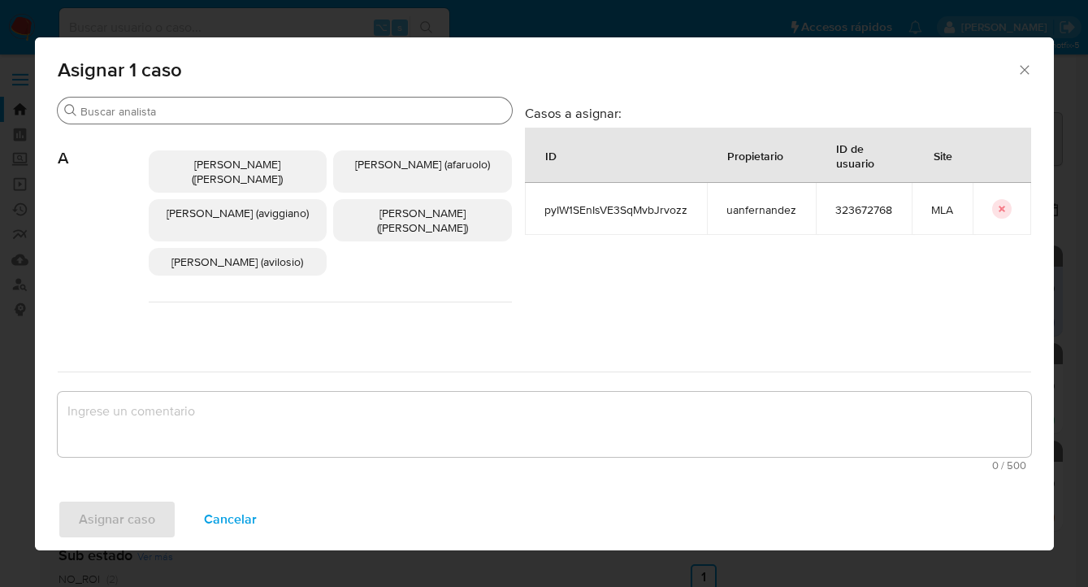
click at [333, 115] on input "Buscar" at bounding box center [292, 111] width 425 height 15
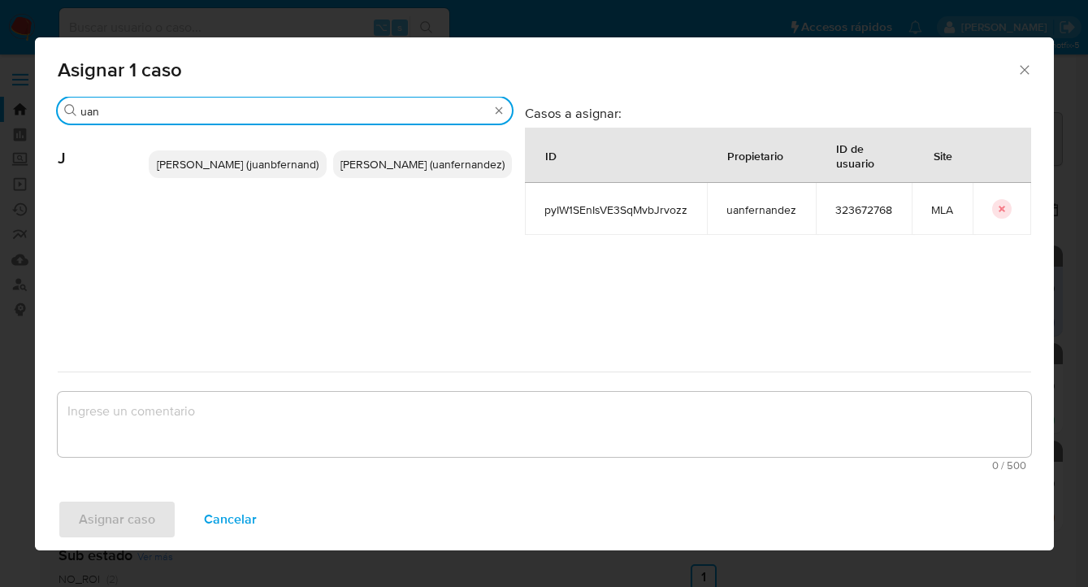
type input "uan"
click at [375, 178] on p "Juan Pablo Fernandez (uanfernandez)" at bounding box center [422, 164] width 179 height 28
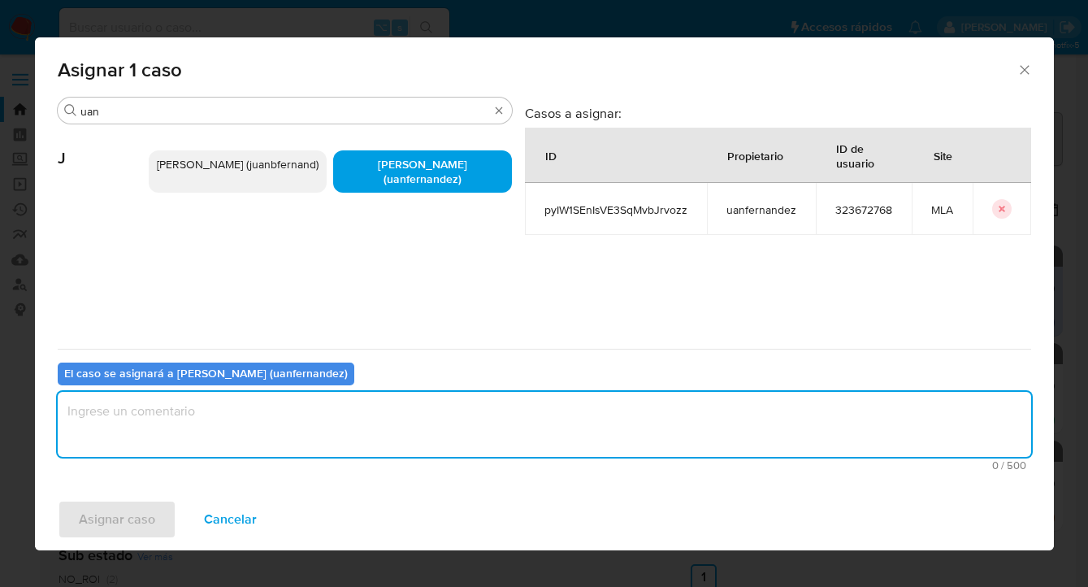
click at [322, 418] on textarea "assign-modal" at bounding box center [545, 424] width 974 height 65
type textarea "asig"
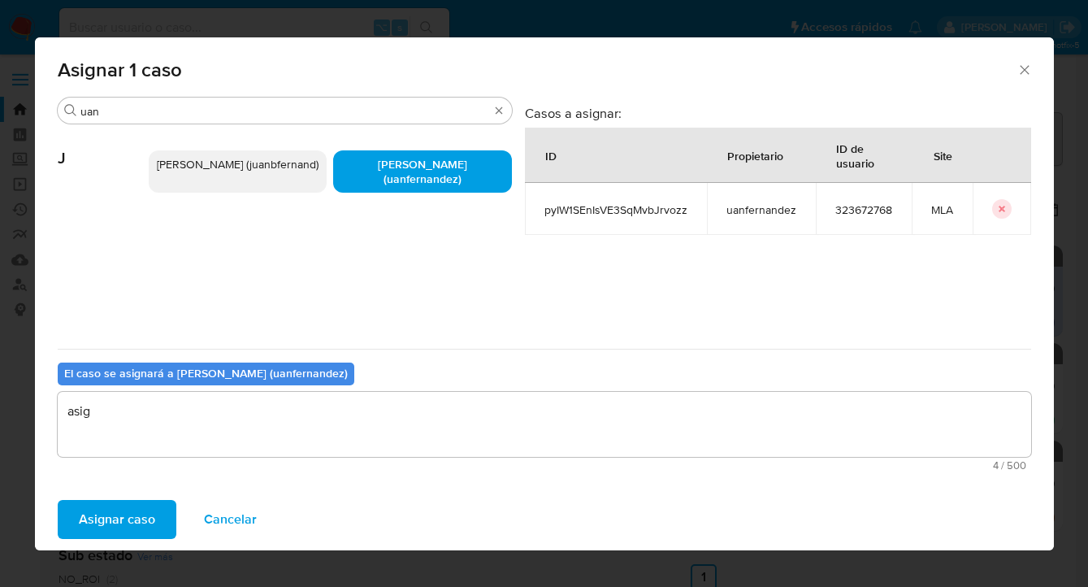
click at [114, 517] on span "Asignar caso" at bounding box center [117, 519] width 76 height 36
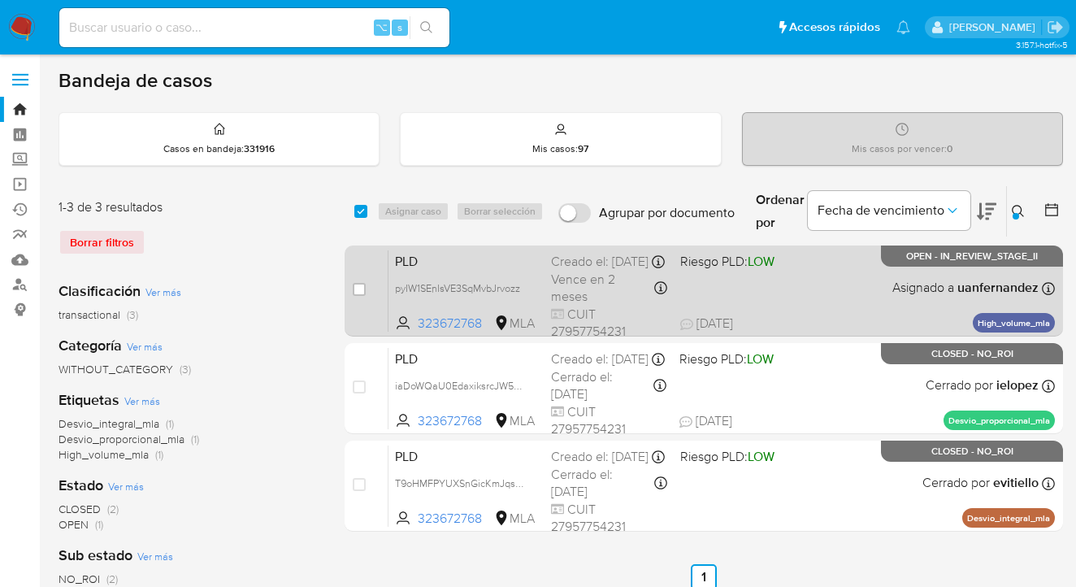
click at [848, 301] on div "PLD pyIW1SEnIsVE3SqMvbJrvozz 323672768 MLA Riesgo PLD: LOW Creado el: 12/08/202…" at bounding box center [721, 290] width 666 height 82
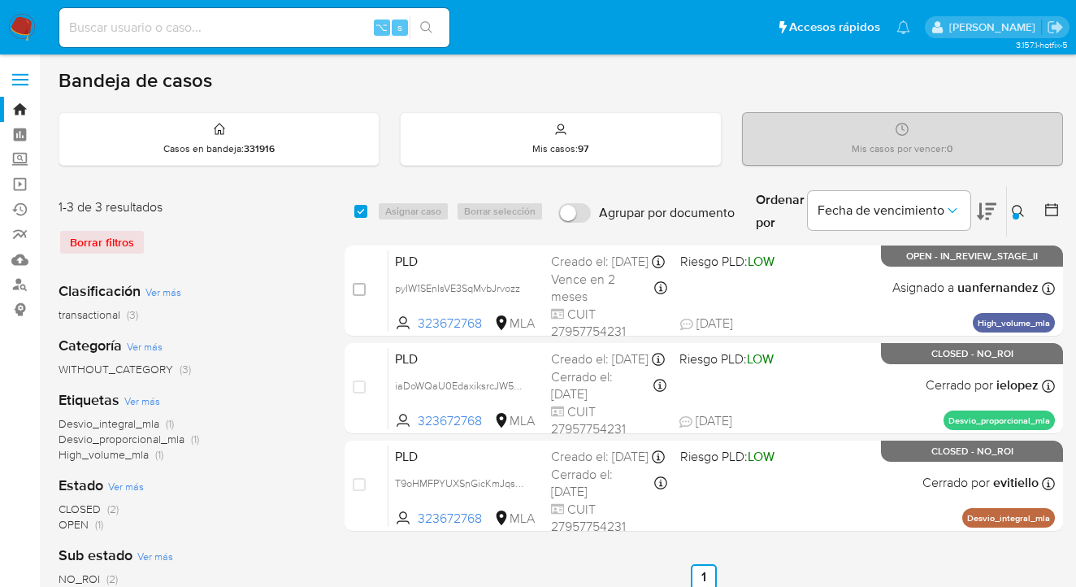
click at [1020, 213] on icon at bounding box center [1018, 211] width 13 height 13
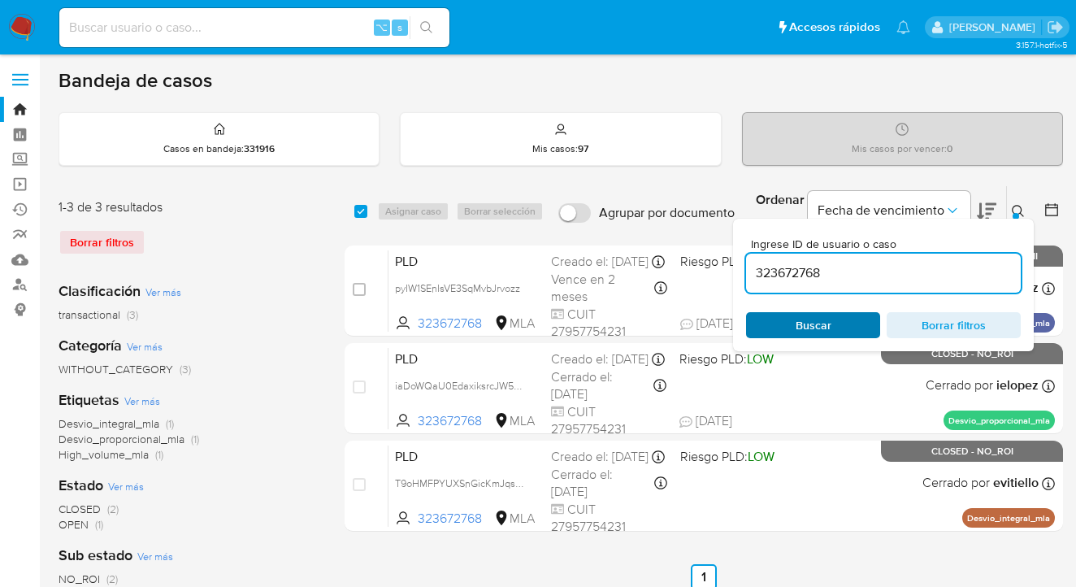
click at [854, 332] on span "Buscar" at bounding box center [812, 325] width 111 height 23
click at [1020, 206] on icon at bounding box center [1018, 211] width 12 height 12
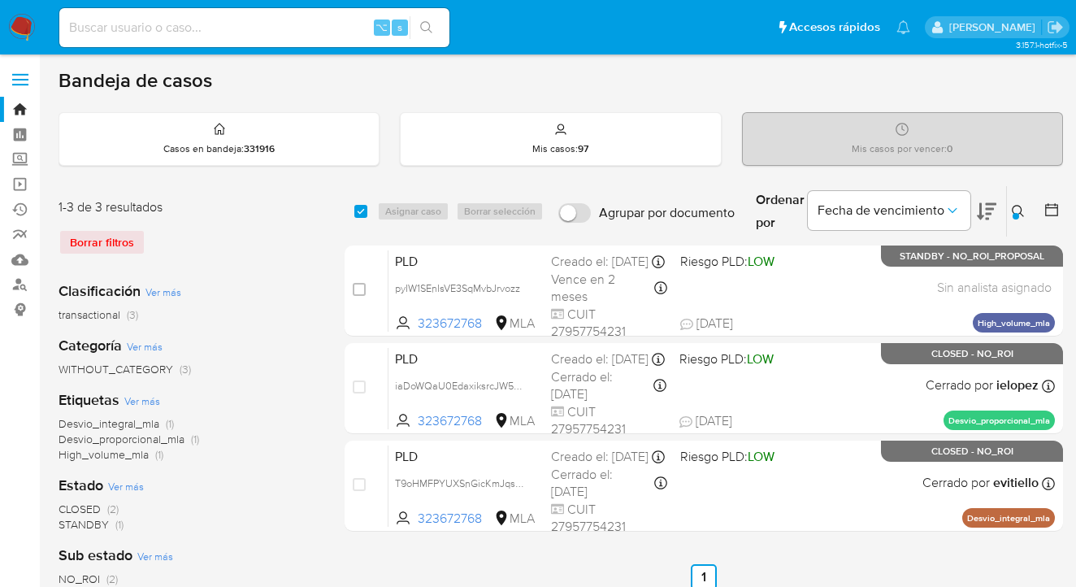
drag, startPoint x: 1018, startPoint y: 206, endPoint x: 987, endPoint y: 225, distance: 36.1
click at [1018, 206] on icon at bounding box center [1018, 211] width 13 height 13
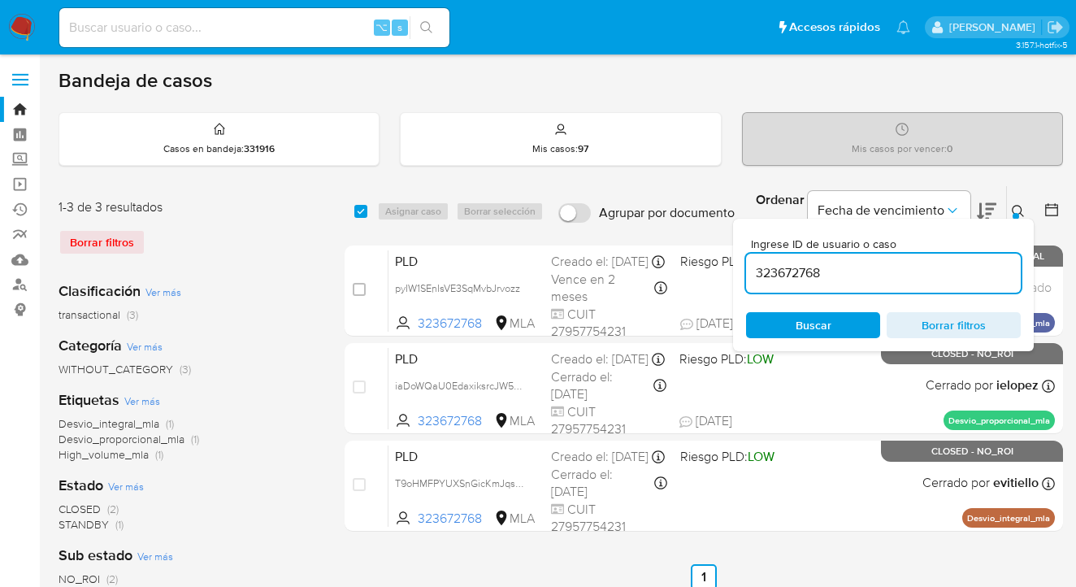
drag, startPoint x: 770, startPoint y: 267, endPoint x: 734, endPoint y: 262, distance: 36.2
click at [734, 262] on div "Ingrese ID de usuario o caso 323672768 Buscar Borrar filtros" at bounding box center [883, 285] width 301 height 132
type input "502838994"
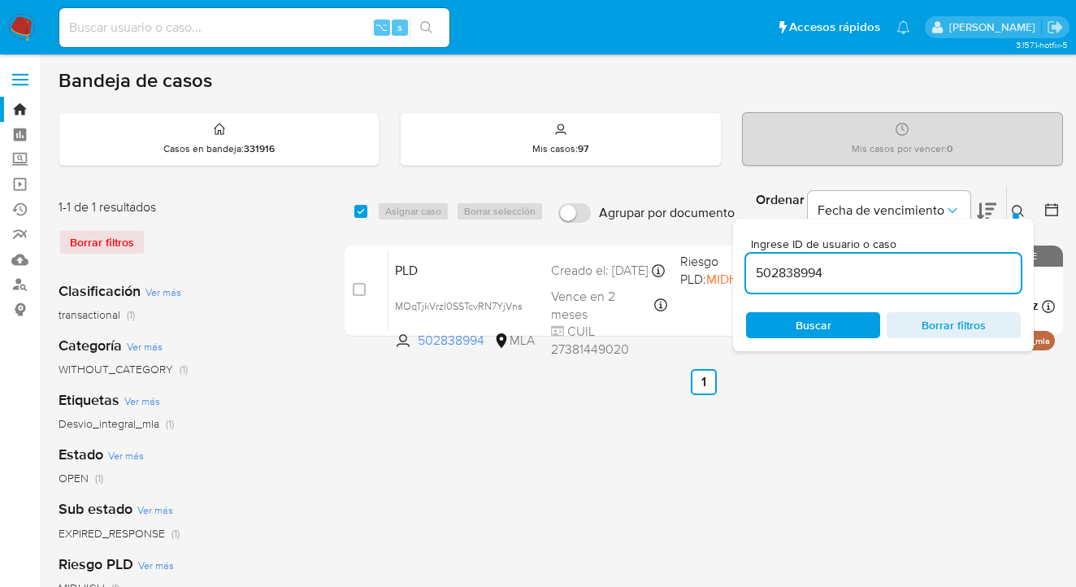
click at [1019, 210] on icon at bounding box center [1018, 211] width 13 height 13
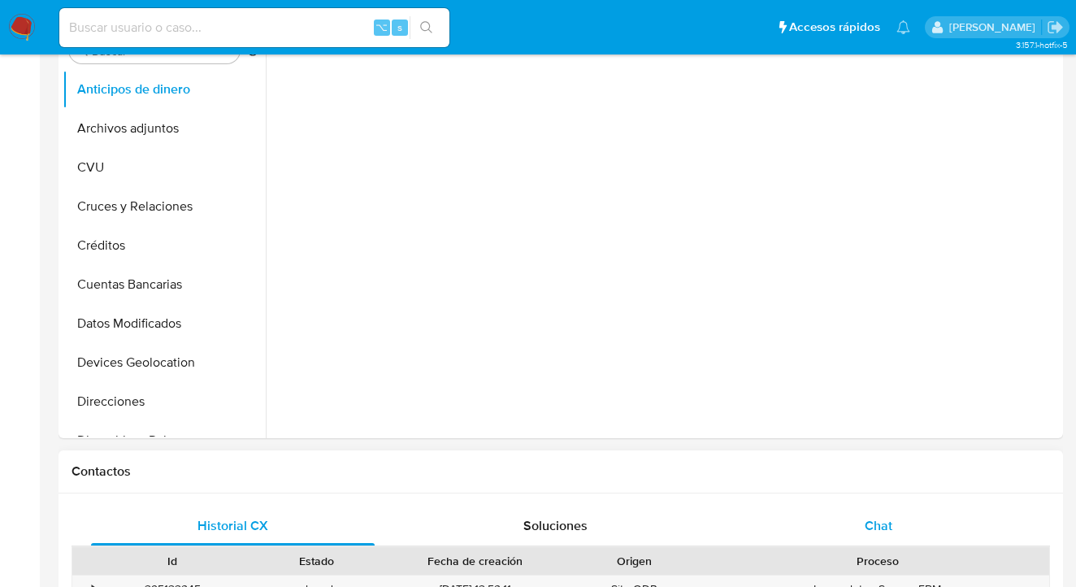
scroll to position [555, 0]
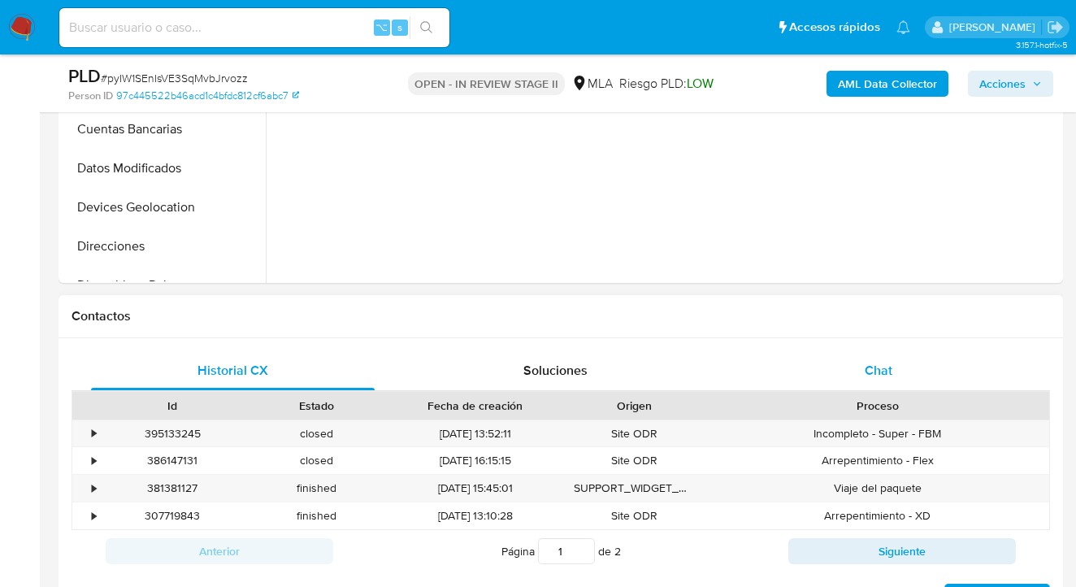
drag, startPoint x: 926, startPoint y: 371, endPoint x: 917, endPoint y: 370, distance: 8.3
click at [926, 371] on div "Chat" at bounding box center [879, 370] width 284 height 39
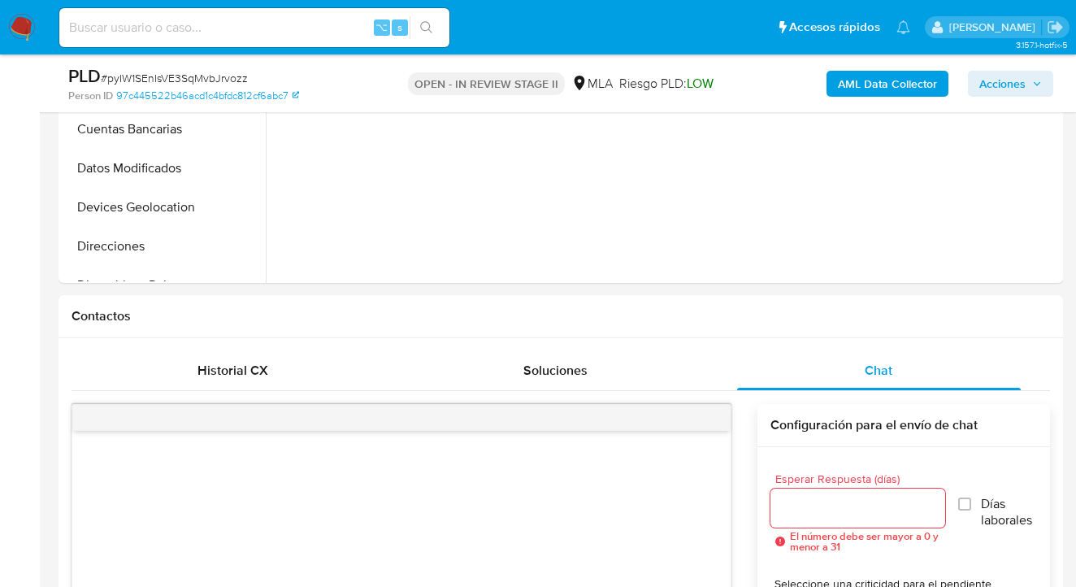
scroll to position [0, 0]
select select "10"
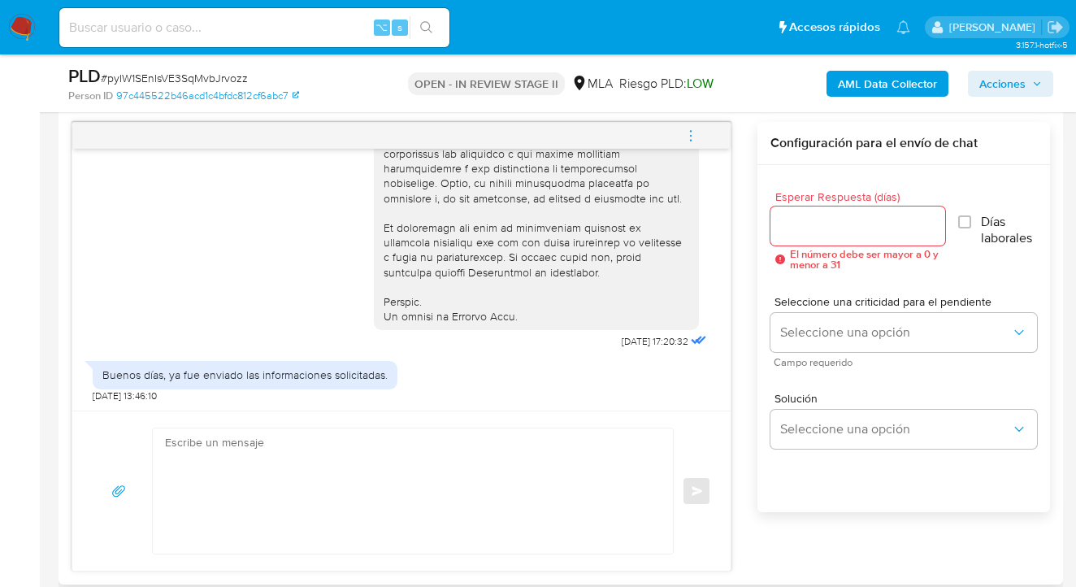
scroll to position [838, 0]
drag, startPoint x: 404, startPoint y: 435, endPoint x: 393, endPoint y: 436, distance: 10.6
click at [404, 435] on textarea at bounding box center [409, 489] width 488 height 125
paste textarea "Hola, esperamos te encuentres muy bien. Confirmamos la recepción de la document…"
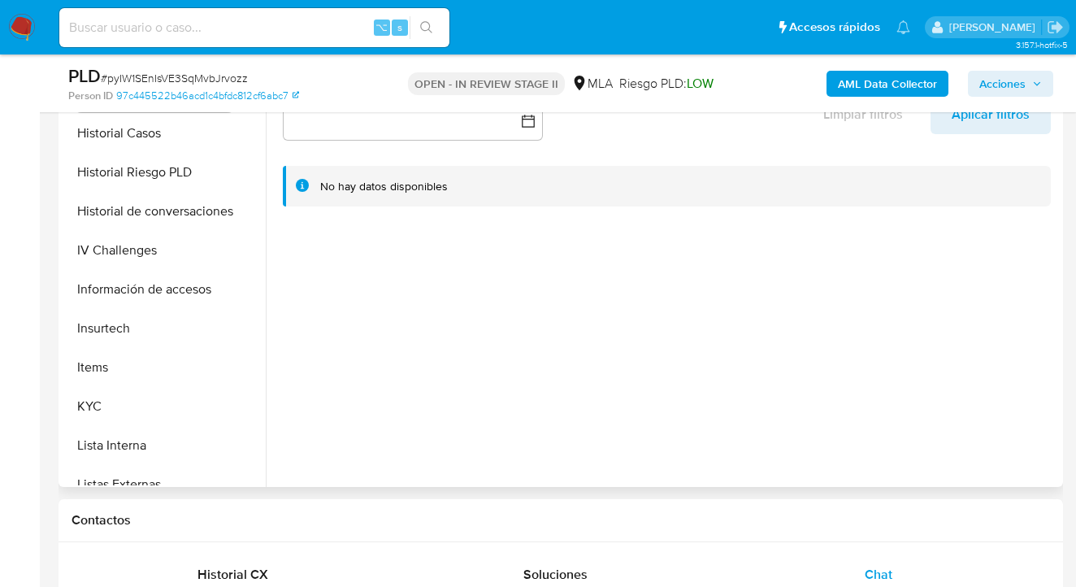
scroll to position [525, 0]
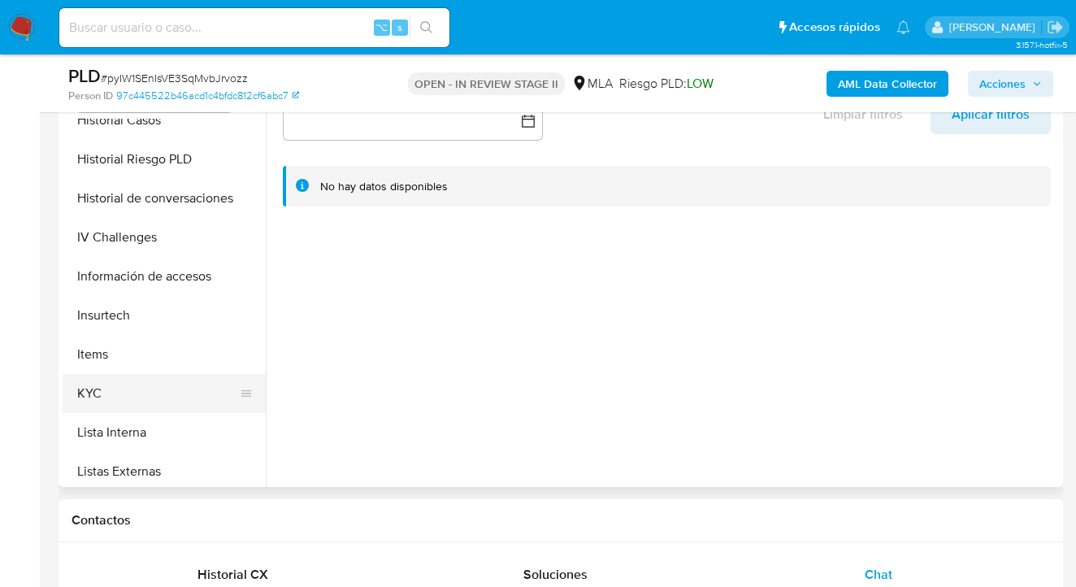
click at [215, 389] on button "KYC" at bounding box center [158, 393] width 190 height 39
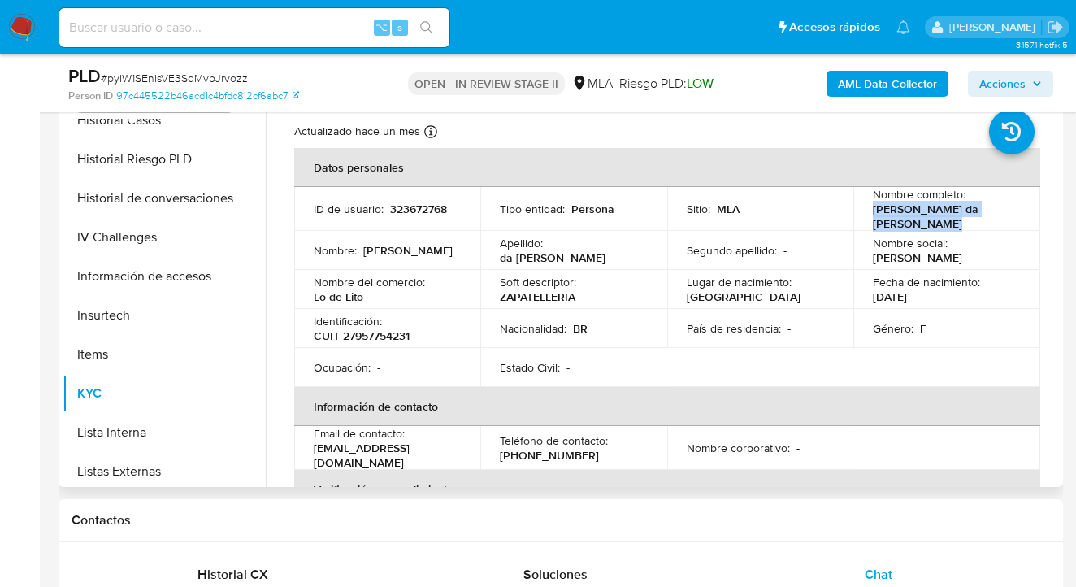
drag, startPoint x: 869, startPoint y: 212, endPoint x: 924, endPoint y: 226, distance: 57.0
click at [924, 226] on p "[PERSON_NAME] da [PERSON_NAME]" at bounding box center [943, 216] width 141 height 29
copy p "[PERSON_NAME] da [PERSON_NAME]"
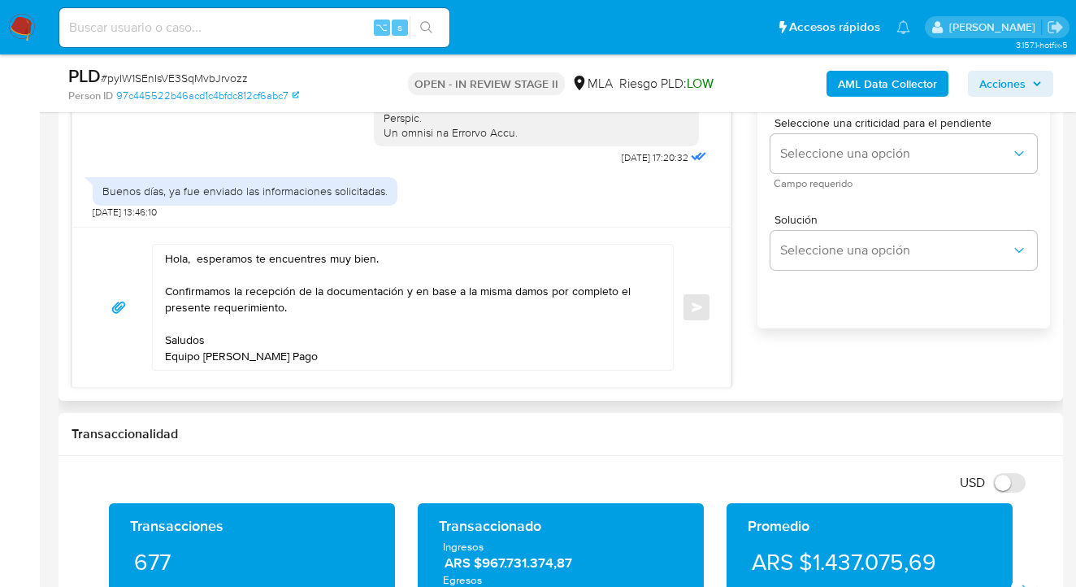
scroll to position [930, 0]
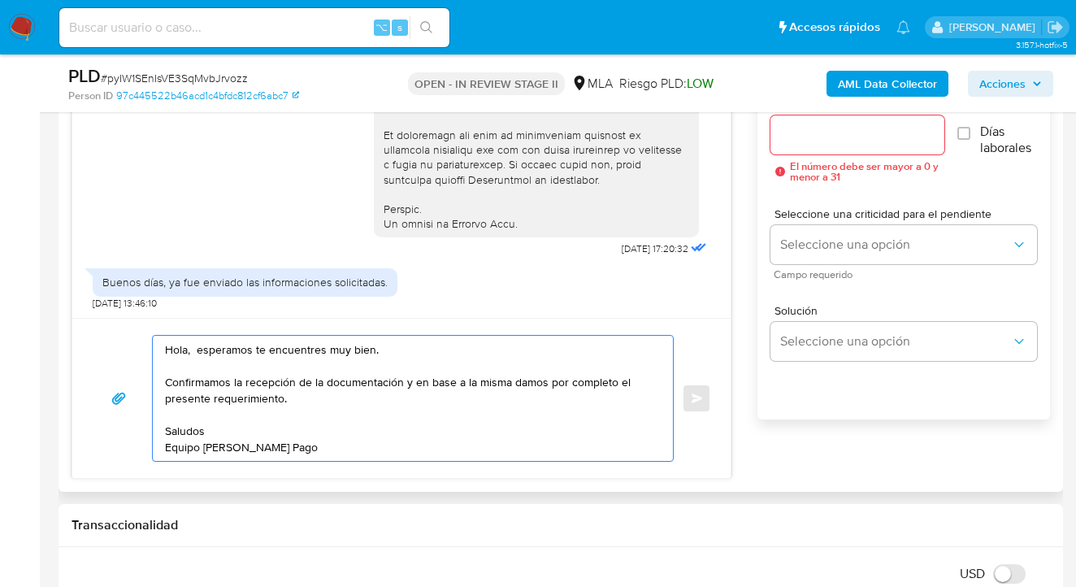
click at [212, 399] on textarea "Hola, esperamos te encuentres muy bien. Confirmamos la recepción de la document…" at bounding box center [409, 398] width 488 height 125
click at [197, 354] on textarea "Hola, esperamos te encuentres muy bien. Confirmamos la recepción de la document…" at bounding box center [409, 398] width 488 height 125
paste textarea "[PERSON_NAME] da [PERSON_NAME]"
drag, startPoint x: 396, startPoint y: 441, endPoint x: 28, endPoint y: 293, distance: 397.0
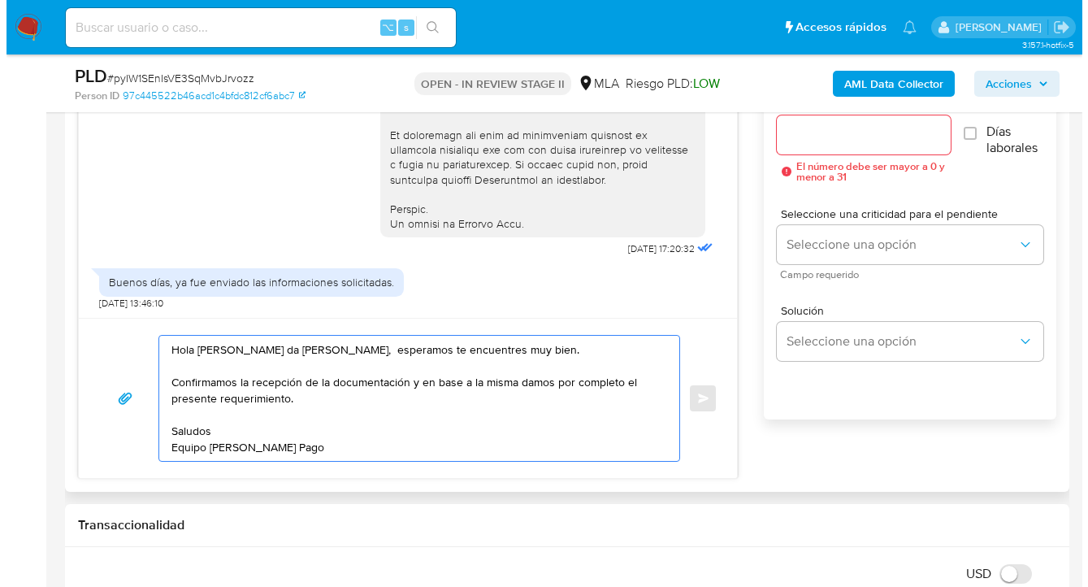
scroll to position [771, 0]
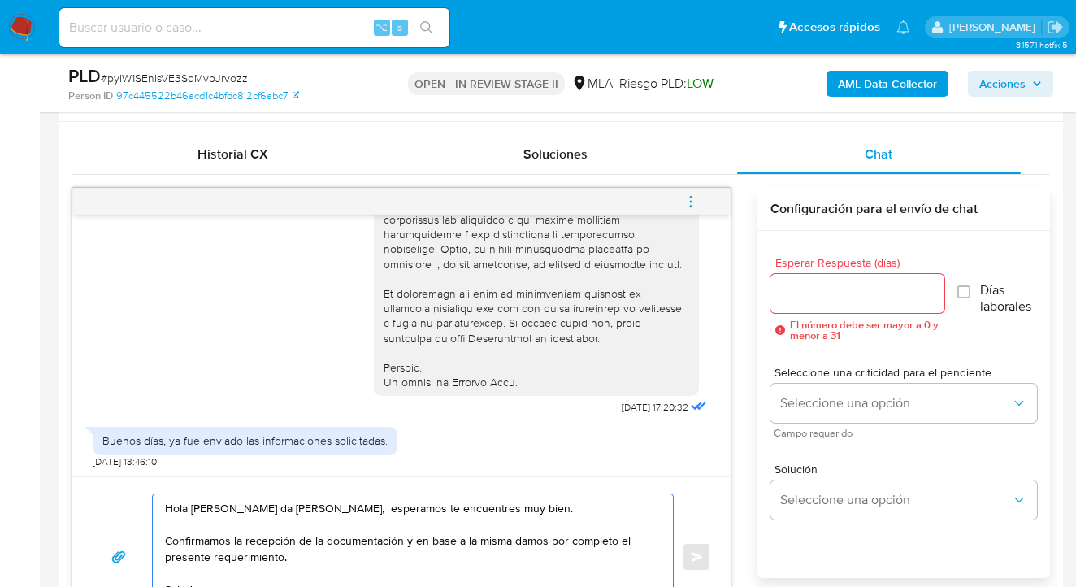
type textarea "Hola Jezica Paola da Silva Medeiros, esperamos te encuentres muy bien. Confirma…"
click at [830, 304] on div at bounding box center [857, 293] width 174 height 39
click at [825, 288] on input "Esperar Respuesta (días)" at bounding box center [857, 293] width 174 height 21
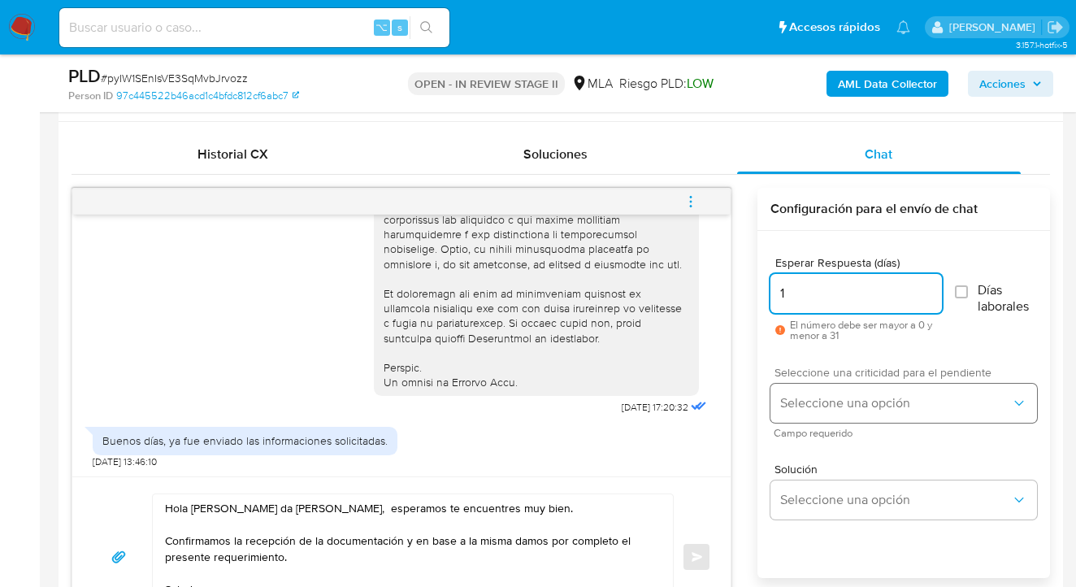
type input "1"
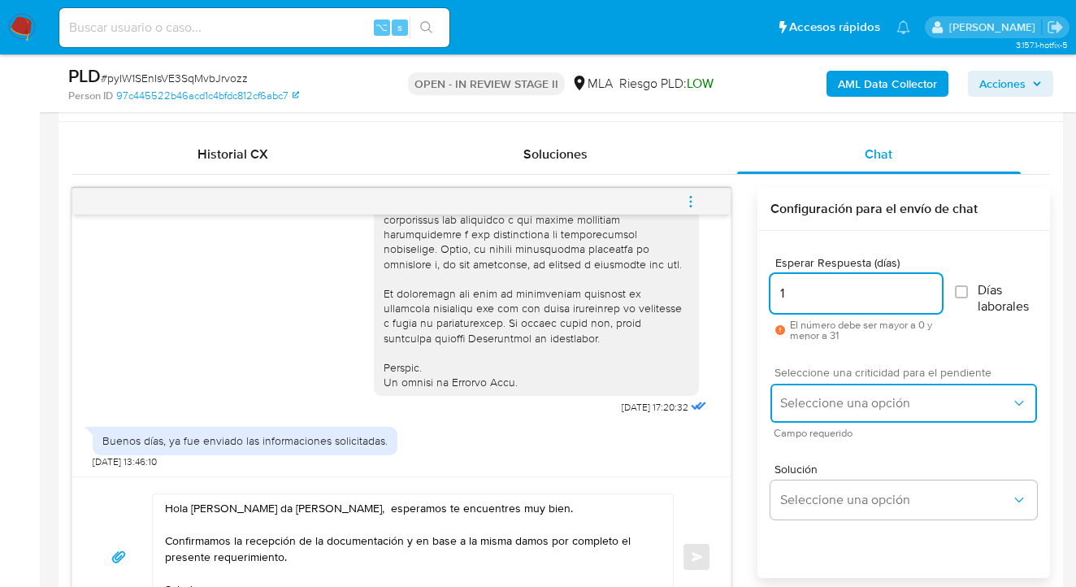
click at [840, 399] on span "Seleccione una opción" at bounding box center [895, 403] width 231 height 16
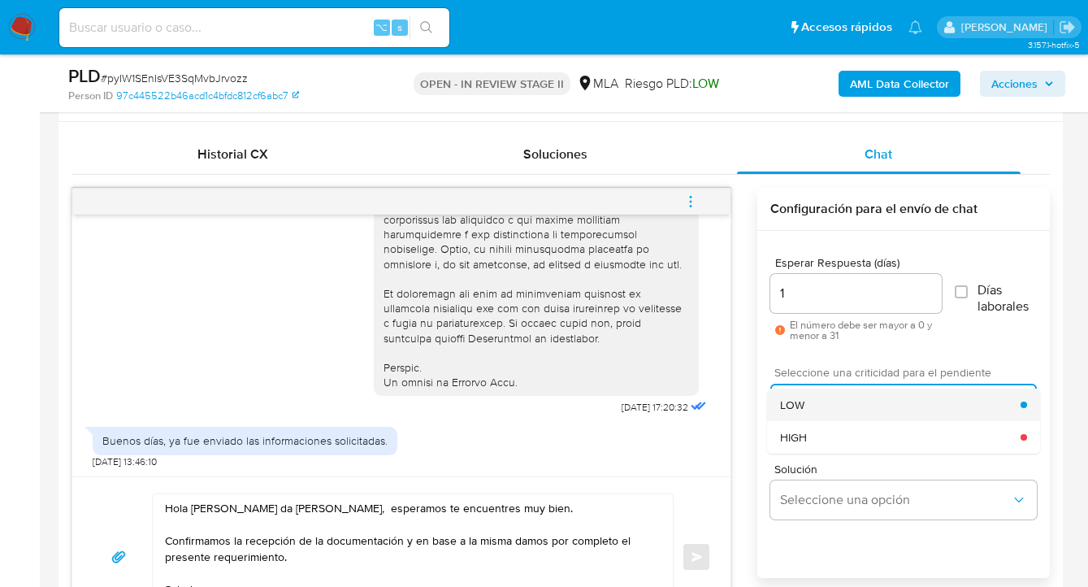
click at [822, 408] on div "LOW" at bounding box center [900, 404] width 241 height 33
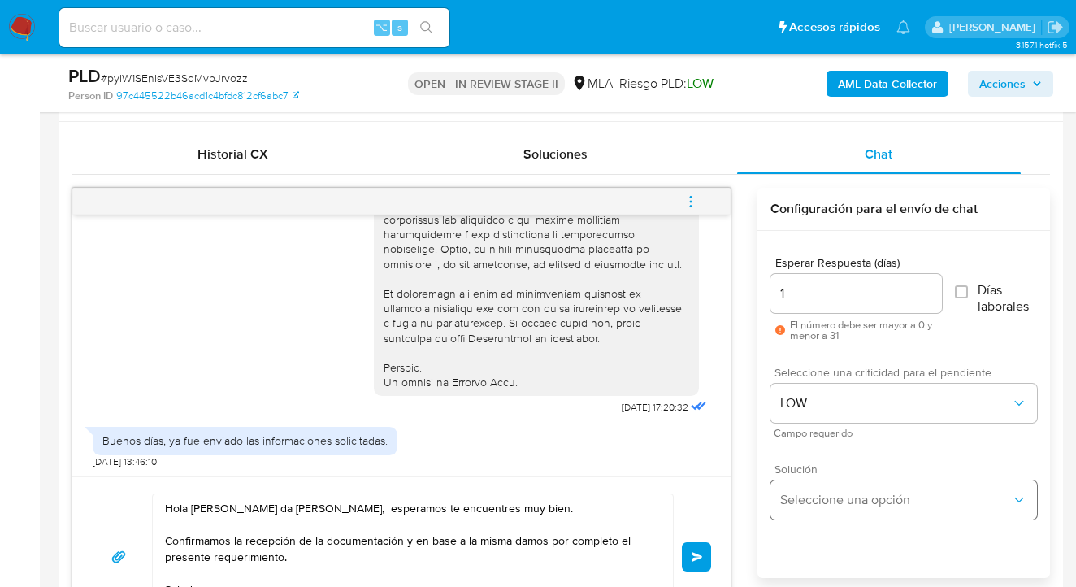
drag, startPoint x: 821, startPoint y: 471, endPoint x: 814, endPoint y: 492, distance: 21.3
click at [820, 475] on div "Solución Seleccione una opción" at bounding box center [903, 491] width 267 height 56
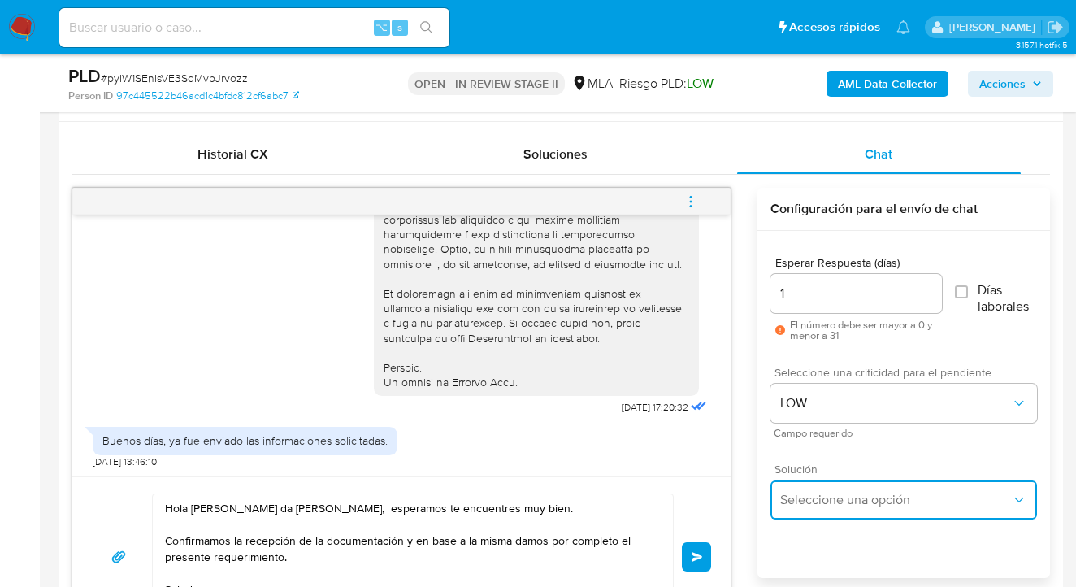
click at [816, 492] on span "Seleccione una opción" at bounding box center [895, 500] width 231 height 16
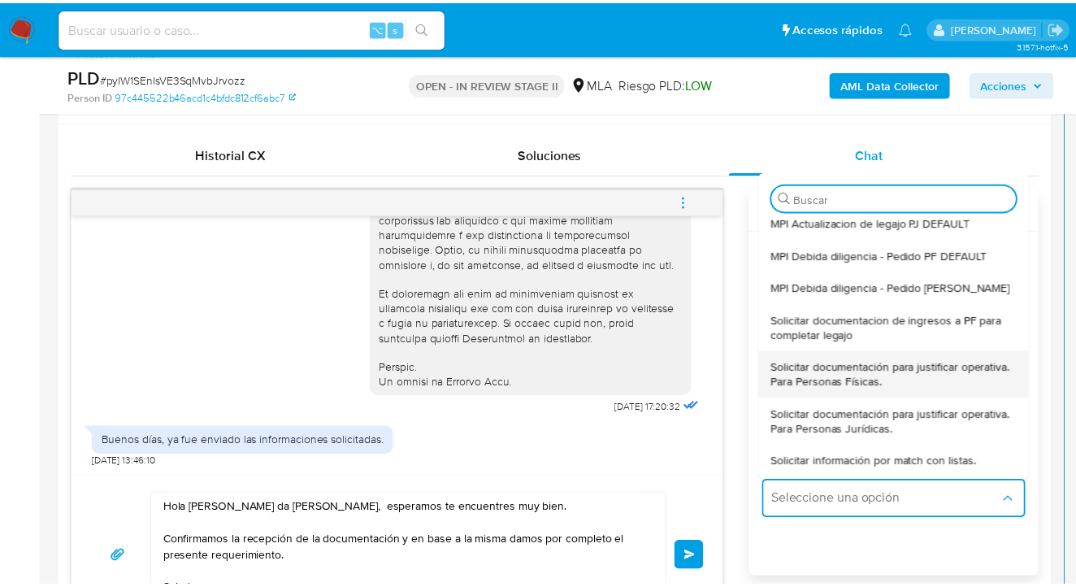
scroll to position [168, 0]
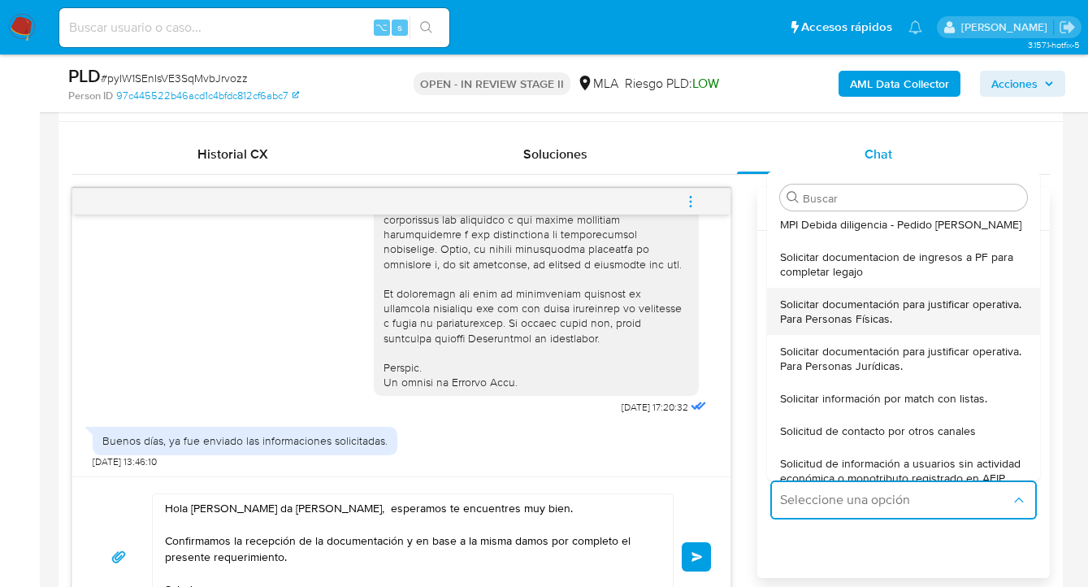
click at [846, 312] on span "Solicitar documentación para justificar operativa. Para Personas Físicas." at bounding box center [903, 311] width 247 height 29
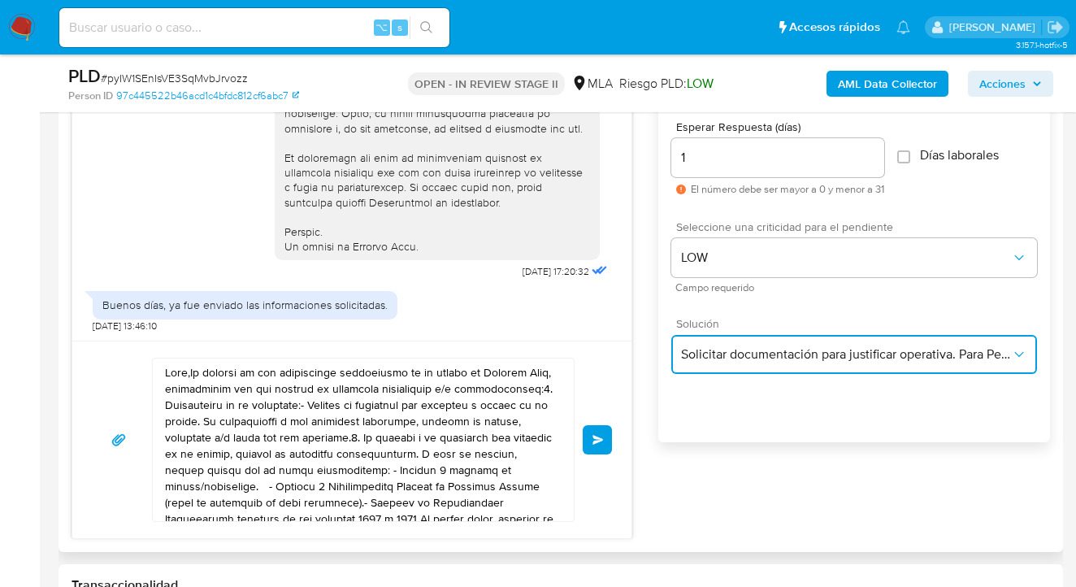
scroll to position [922, 0]
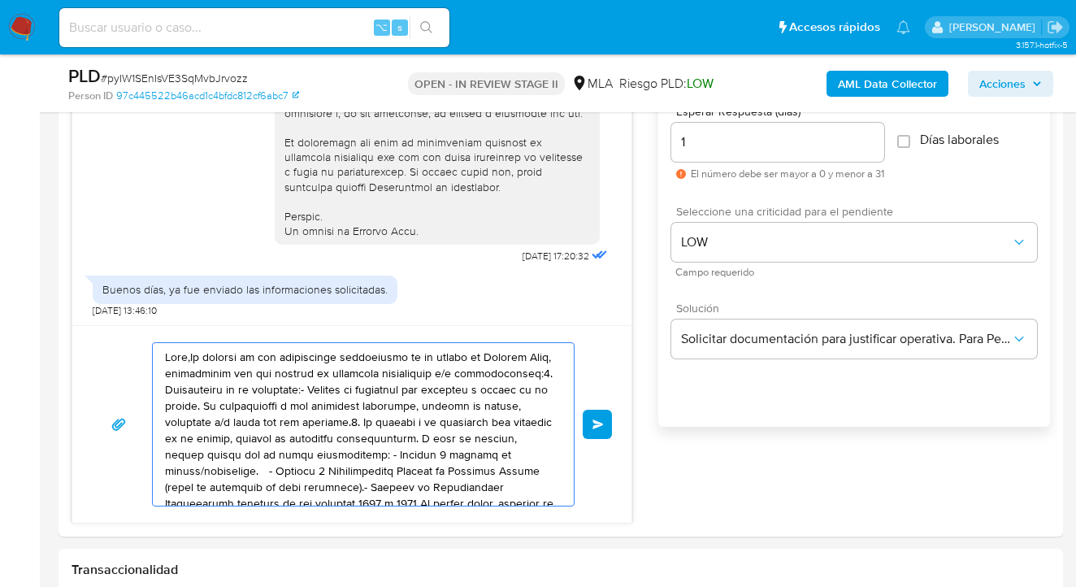
drag, startPoint x: 446, startPoint y: 485, endPoint x: 29, endPoint y: 237, distance: 485.0
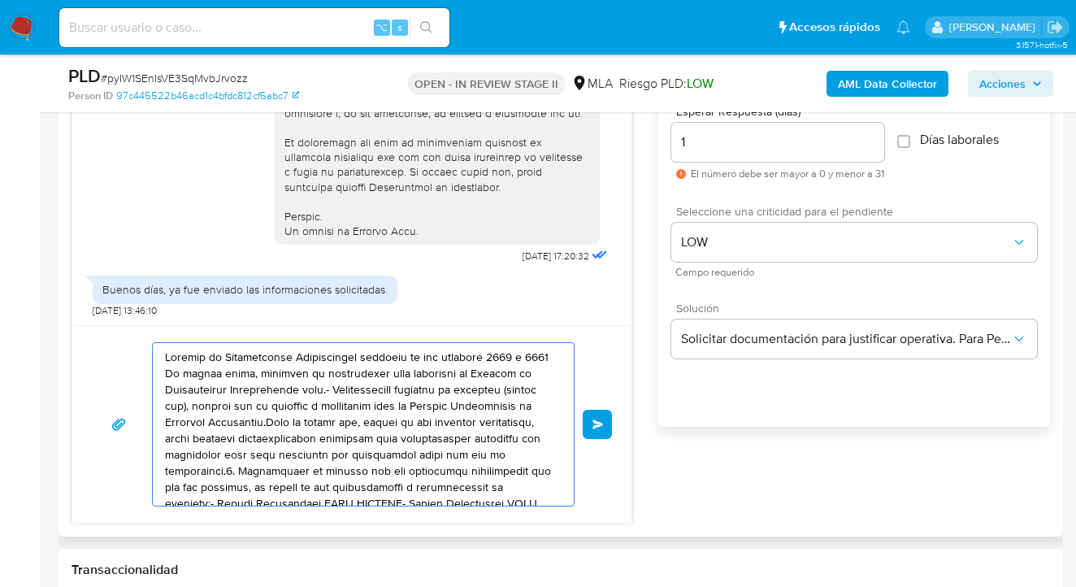
drag, startPoint x: 117, startPoint y: 355, endPoint x: 115, endPoint y: 344, distance: 11.5
click at [112, 344] on div "Enviar" at bounding box center [352, 424] width 520 height 164
type textarea "re Contraparte CUIT XXXXXXX- Nombre Contraparte CUIT XXXXXXXXEs importante que …"
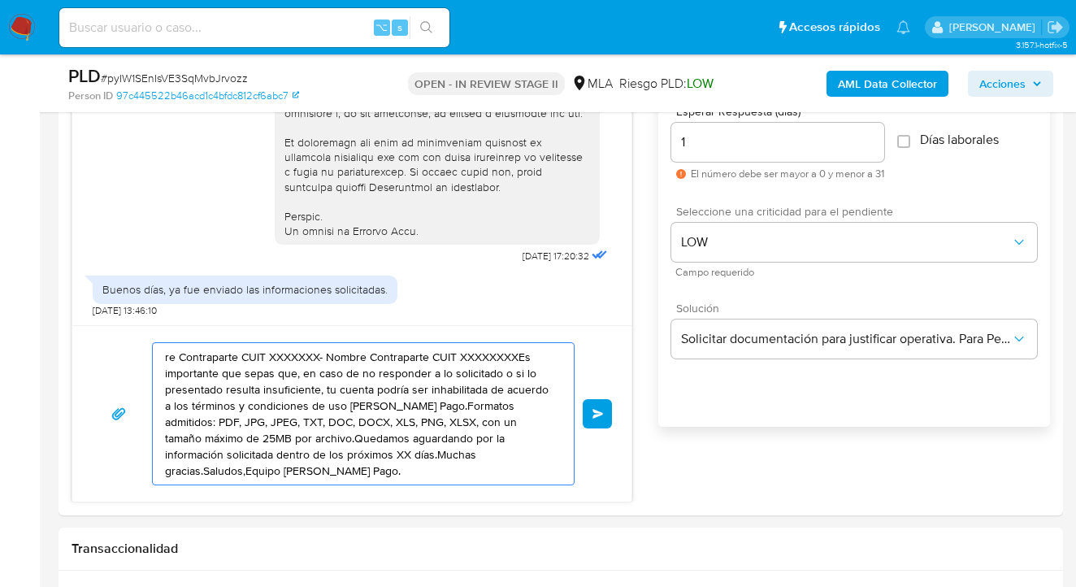
drag, startPoint x: 59, startPoint y: 371, endPoint x: 30, endPoint y: 347, distance: 36.9
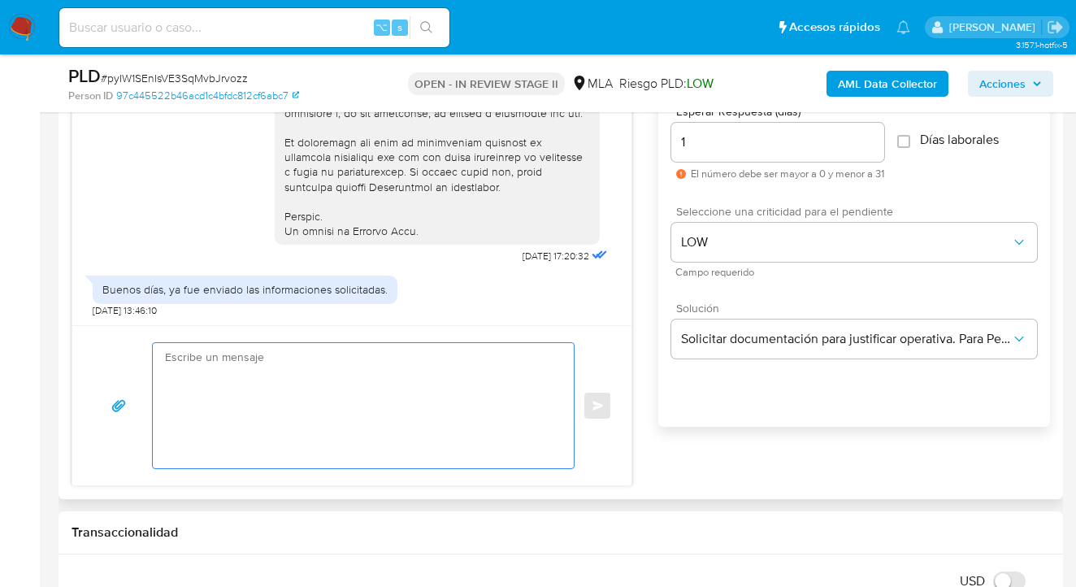
paste textarea "Hola Jezica [PERSON_NAME] [PERSON_NAME], esperamos te encuentres muy bien. Conf…"
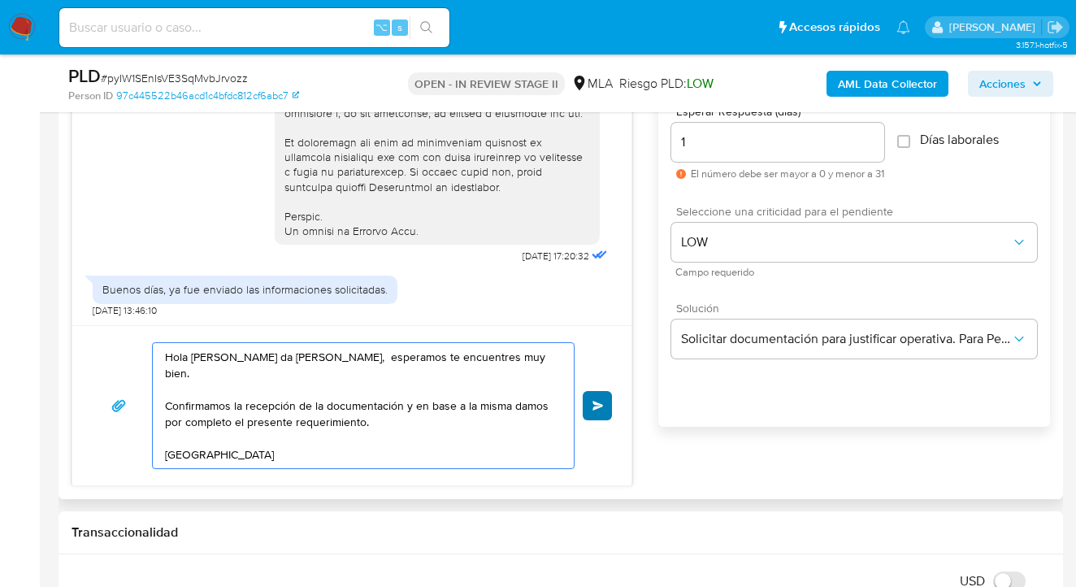
type textarea "Hola Jezica [PERSON_NAME] [PERSON_NAME], esperamos te encuentres muy bien. Conf…"
click at [607, 410] on button "Enviar" at bounding box center [597, 405] width 29 height 29
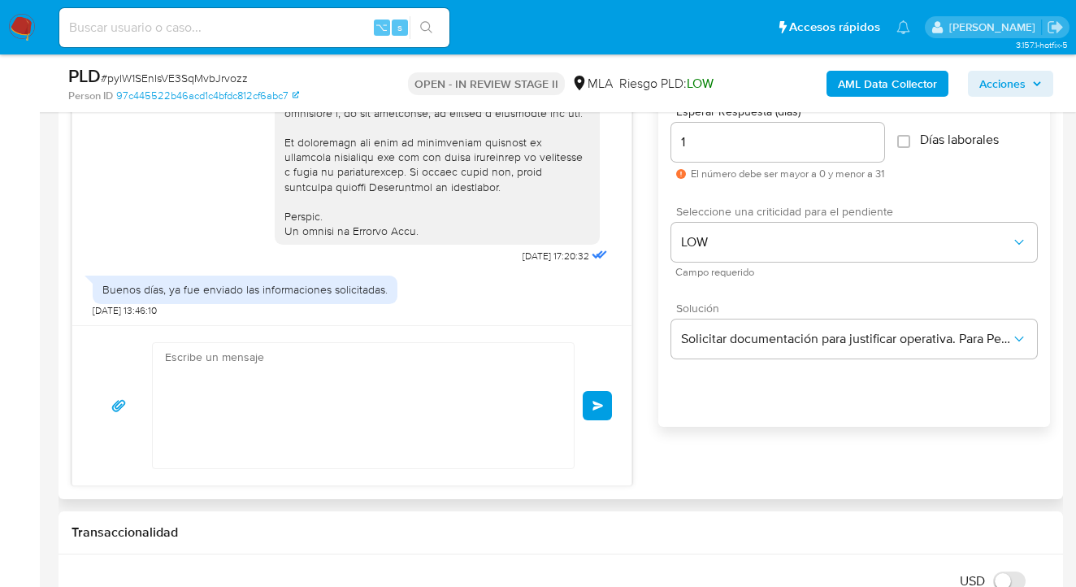
scroll to position [873, 0]
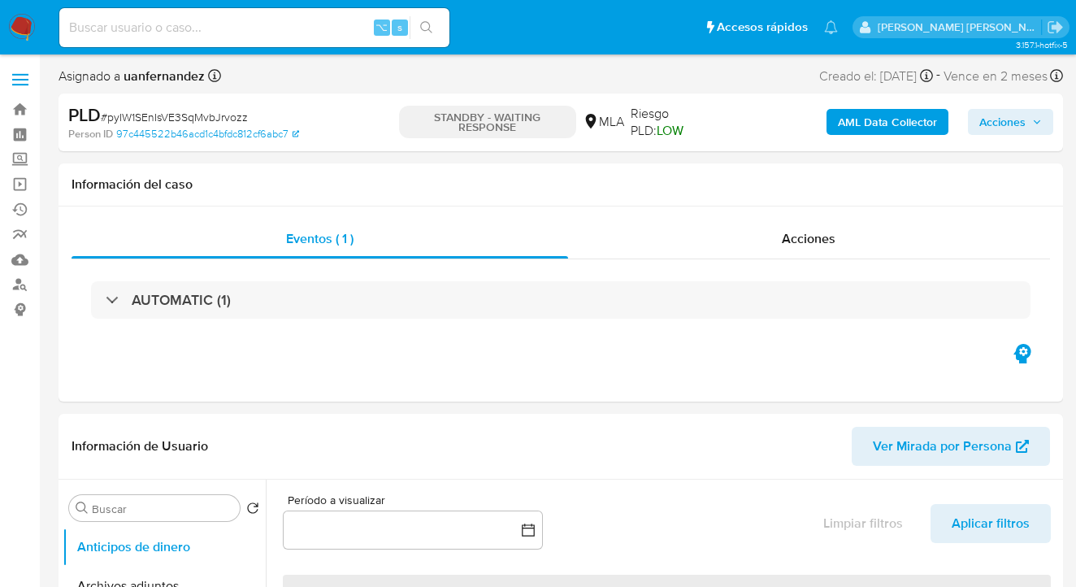
select select "10"
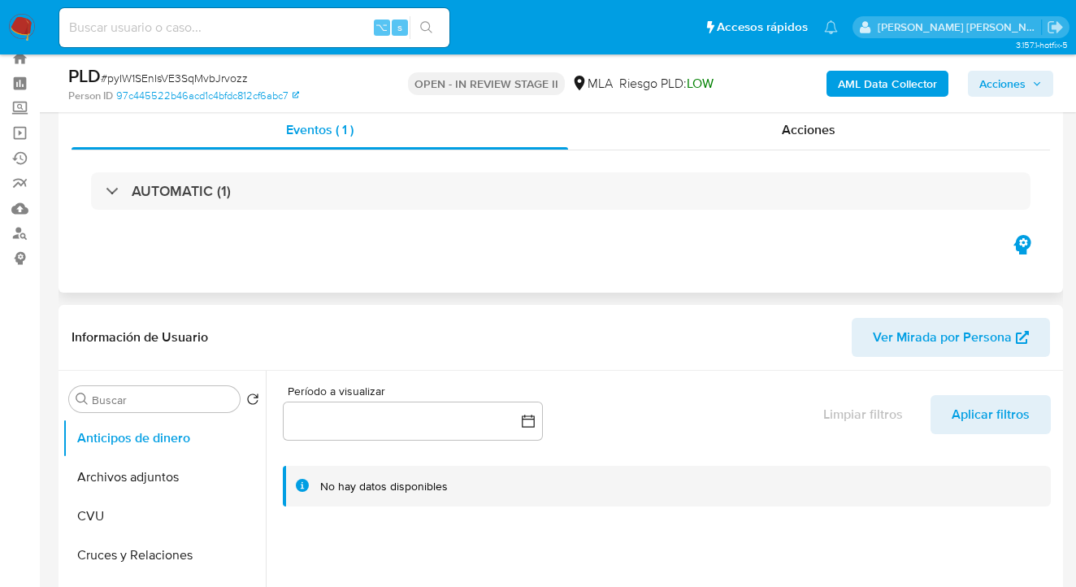
scroll to position [147, 0]
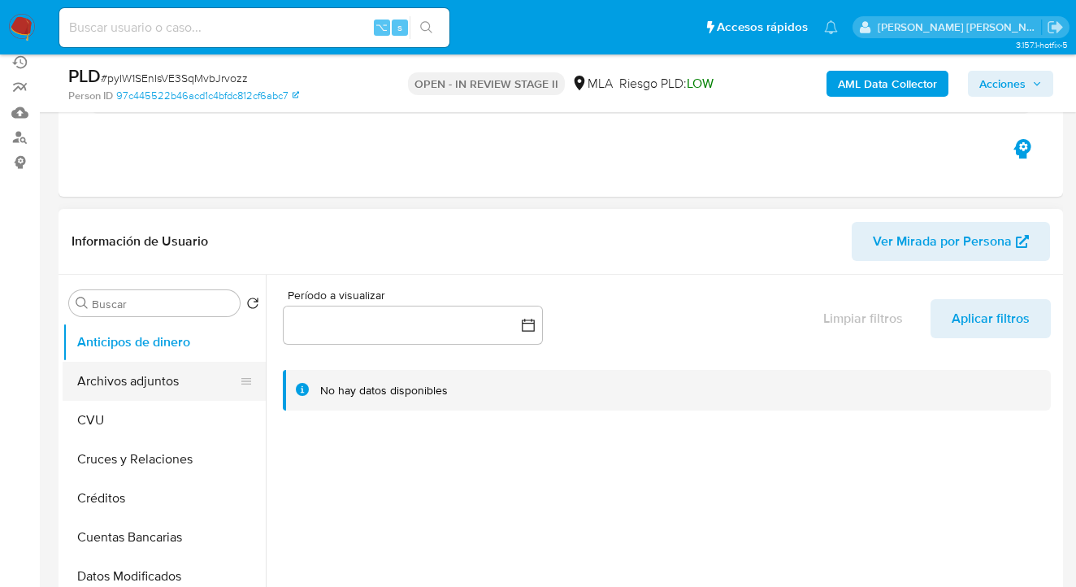
click at [175, 376] on button "Archivos adjuntos" at bounding box center [158, 381] width 190 height 39
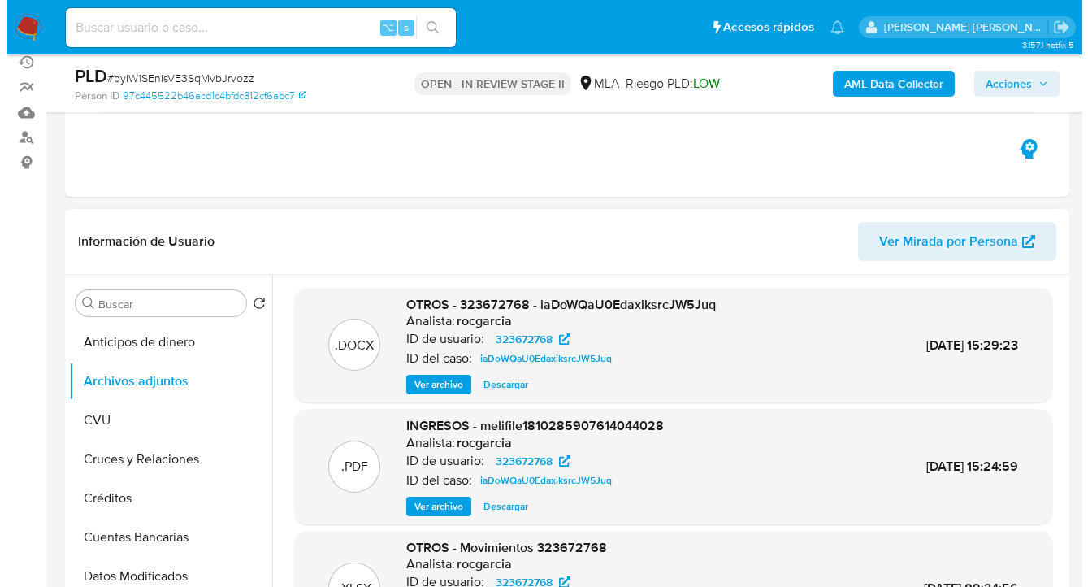
scroll to position [262, 0]
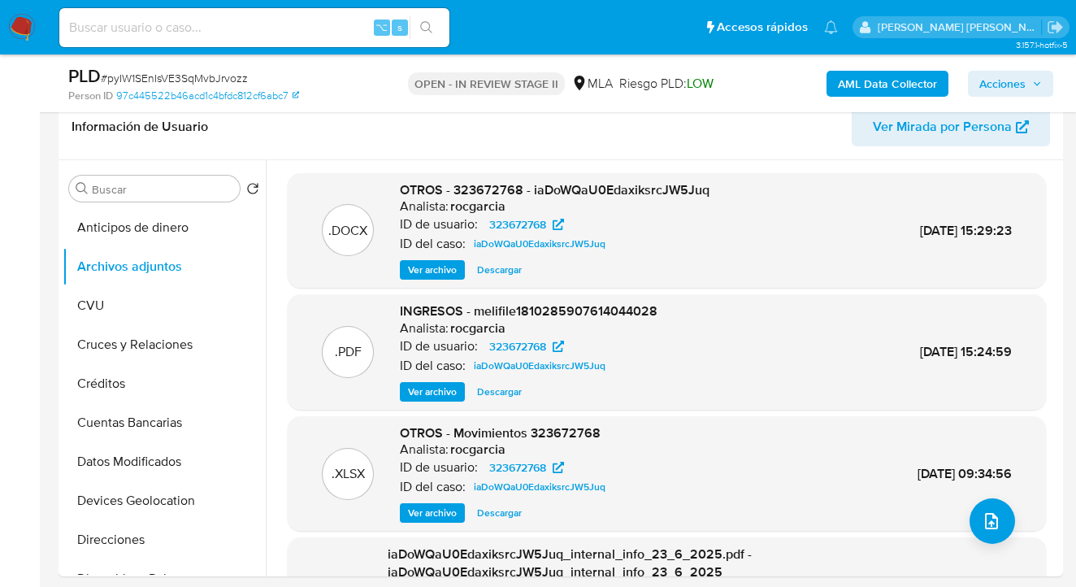
click at [847, 80] on b "AML Data Collector" at bounding box center [887, 84] width 99 height 26
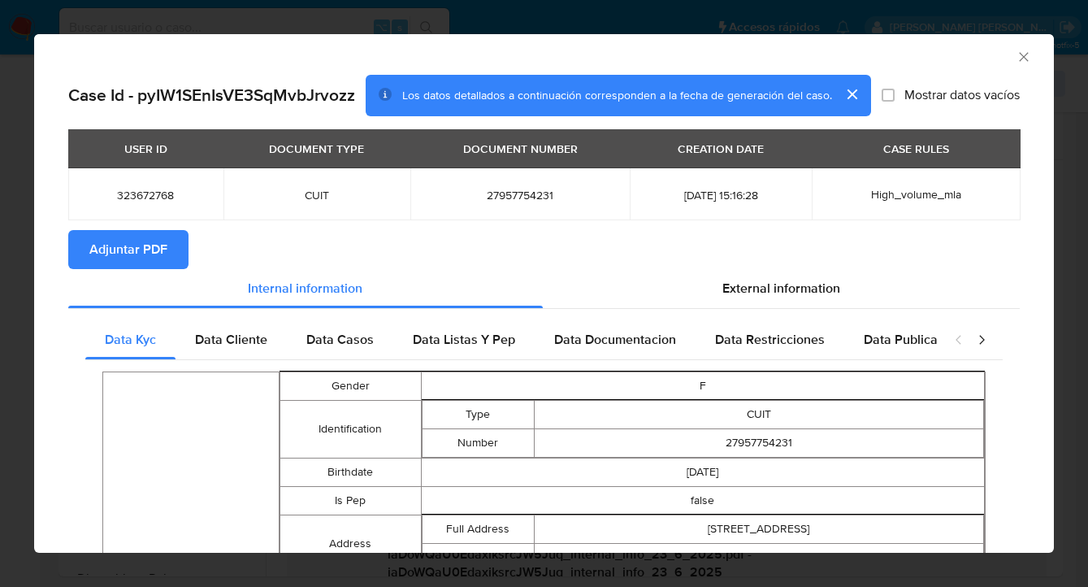
click at [137, 241] on span "Adjuntar PDF" at bounding box center [128, 250] width 78 height 36
click at [1016, 60] on icon "Cerrar ventana" at bounding box center [1024, 57] width 16 height 16
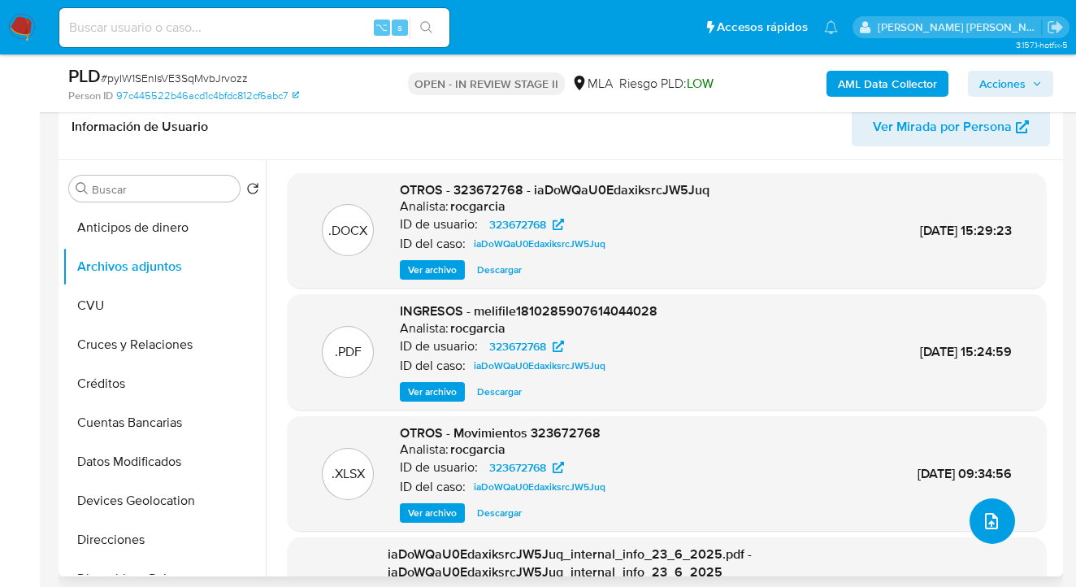
click at [985, 522] on icon "upload-file" at bounding box center [991, 521] width 13 height 16
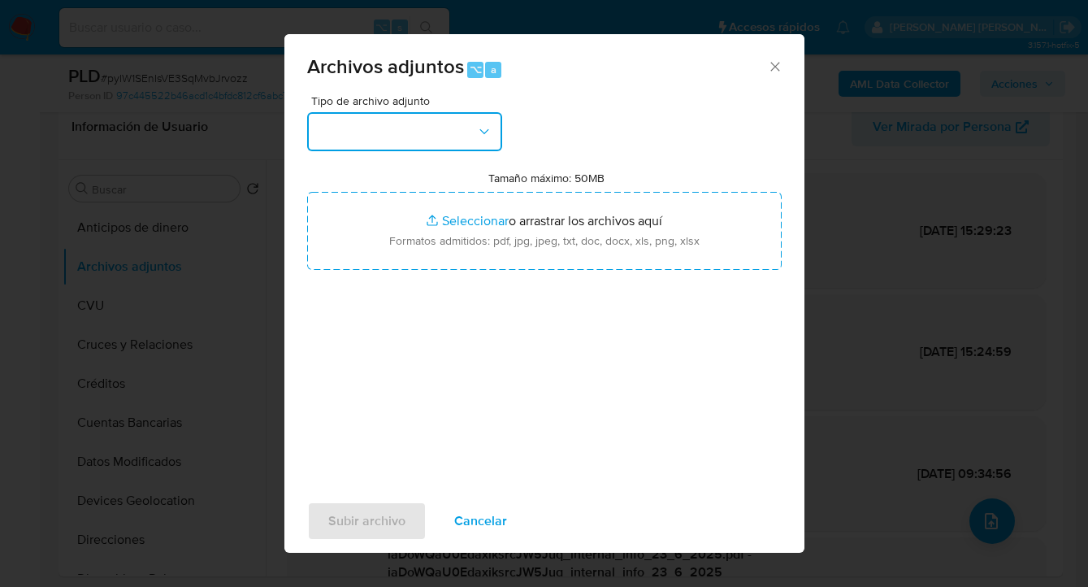
click at [462, 132] on button "button" at bounding box center [404, 131] width 195 height 39
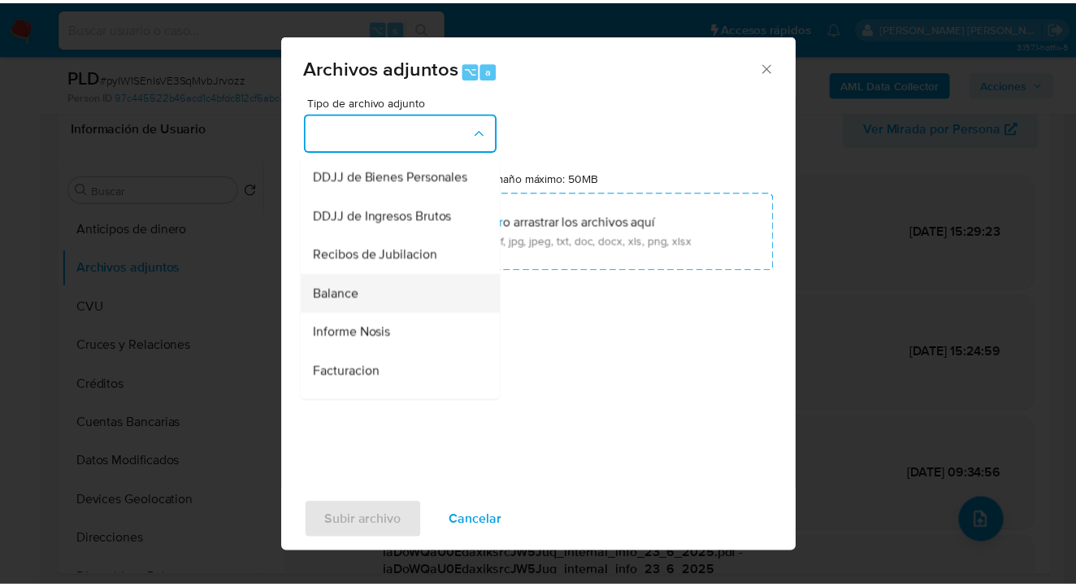
scroll to position [505, 0]
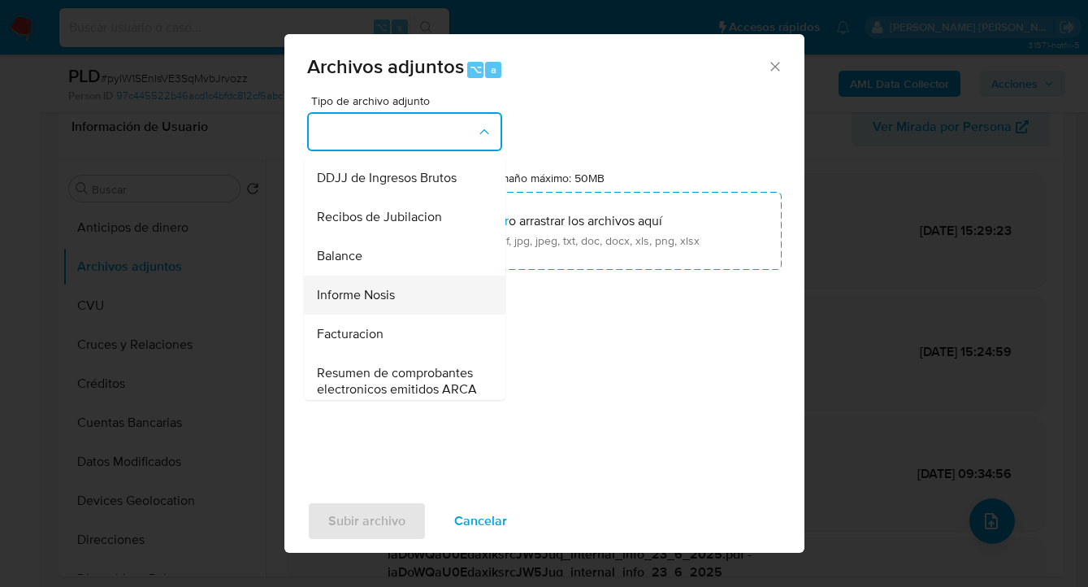
click at [407, 314] on div "Informe Nosis" at bounding box center [400, 294] width 166 height 39
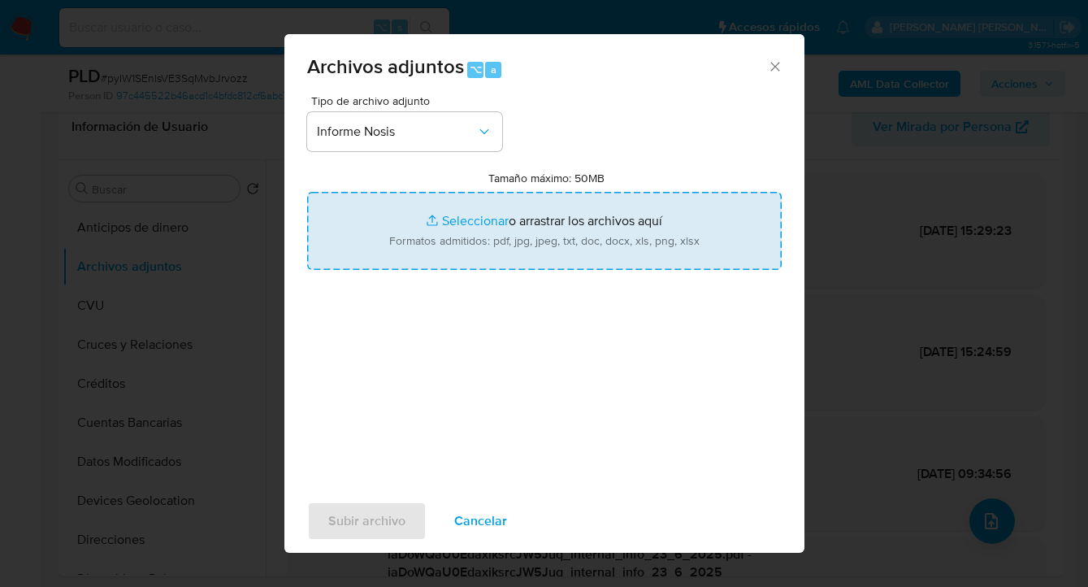
click at [501, 221] on input "Tamaño máximo: 50MB Seleccionar archivos" at bounding box center [544, 231] width 475 height 78
type input "C:\fakepath\323672768-NOSIS_Manager_InformeIndividual_27957754231_620658_202509…"
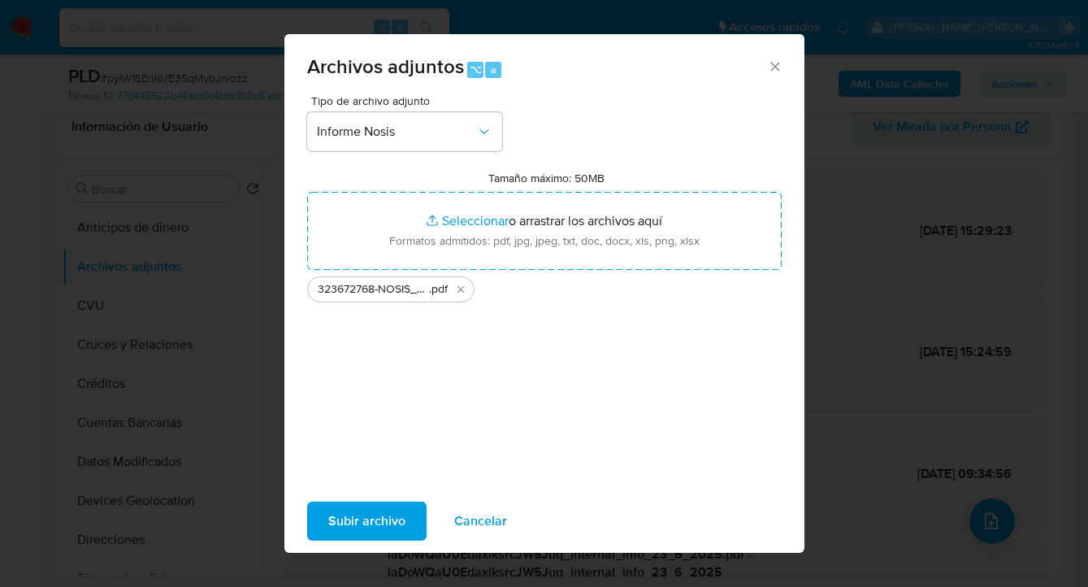
click at [362, 518] on span "Subir archivo" at bounding box center [366, 521] width 77 height 36
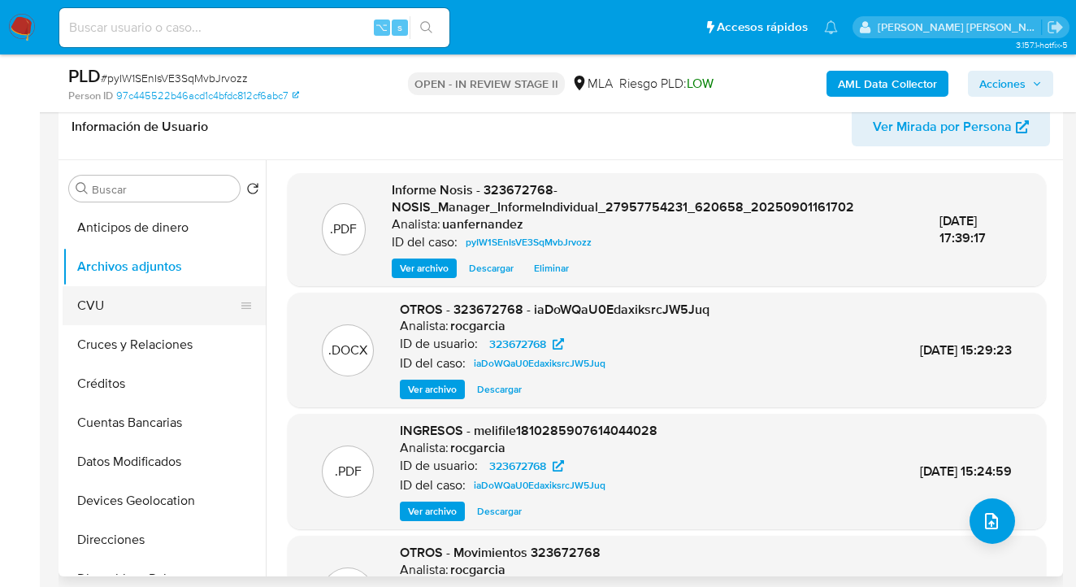
drag, startPoint x: 167, startPoint y: 318, endPoint x: 168, endPoint y: 307, distance: 10.6
click at [167, 318] on button "CVU" at bounding box center [158, 305] width 190 height 39
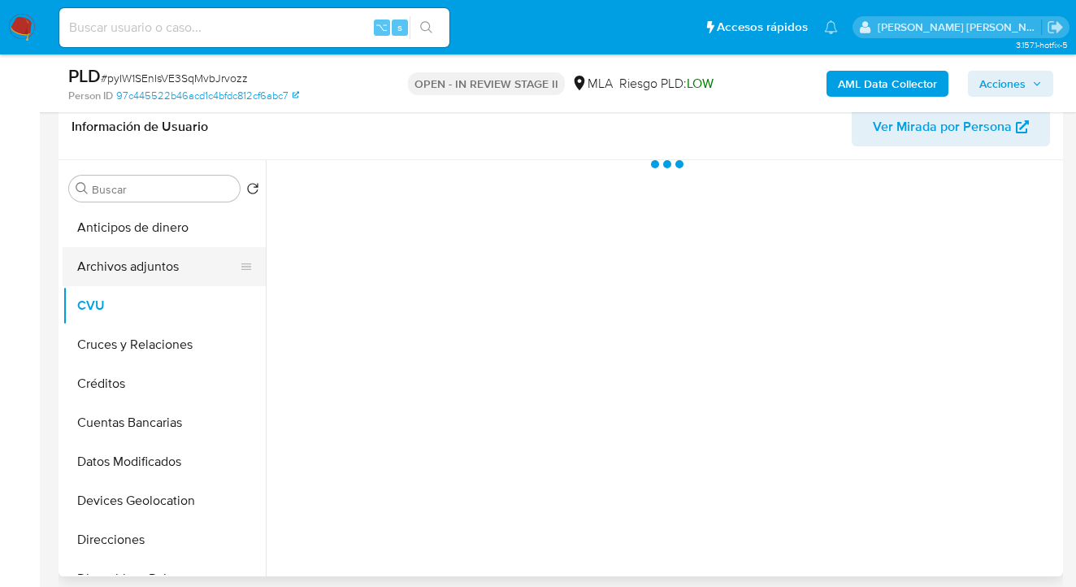
click at [174, 275] on button "Archivos adjuntos" at bounding box center [158, 266] width 190 height 39
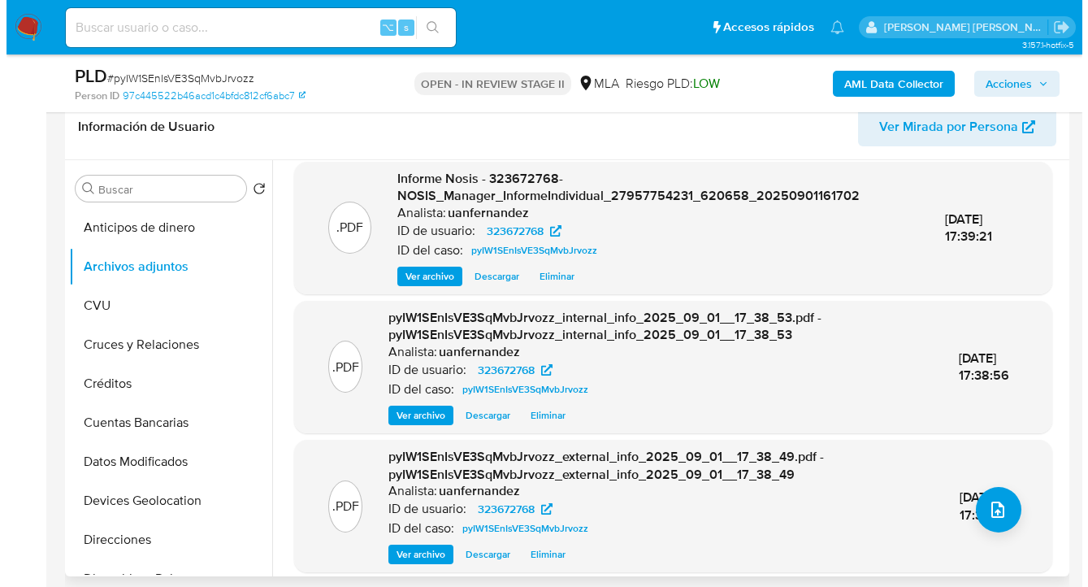
scroll to position [0, 0]
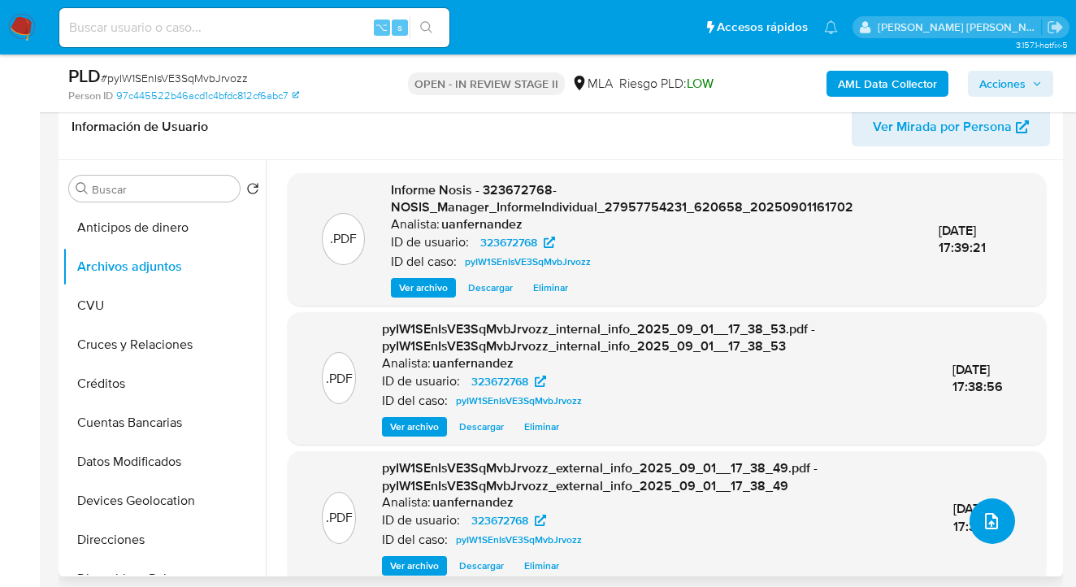
click at [991, 520] on icon "upload-file" at bounding box center [992, 521] width 20 height 20
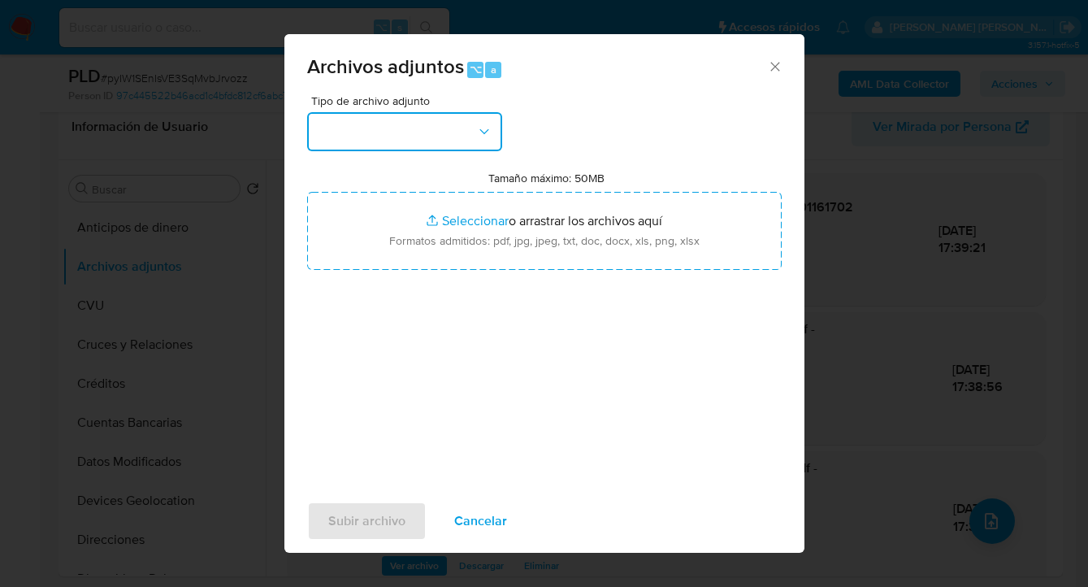
click at [479, 128] on icon "button" at bounding box center [484, 132] width 16 height 16
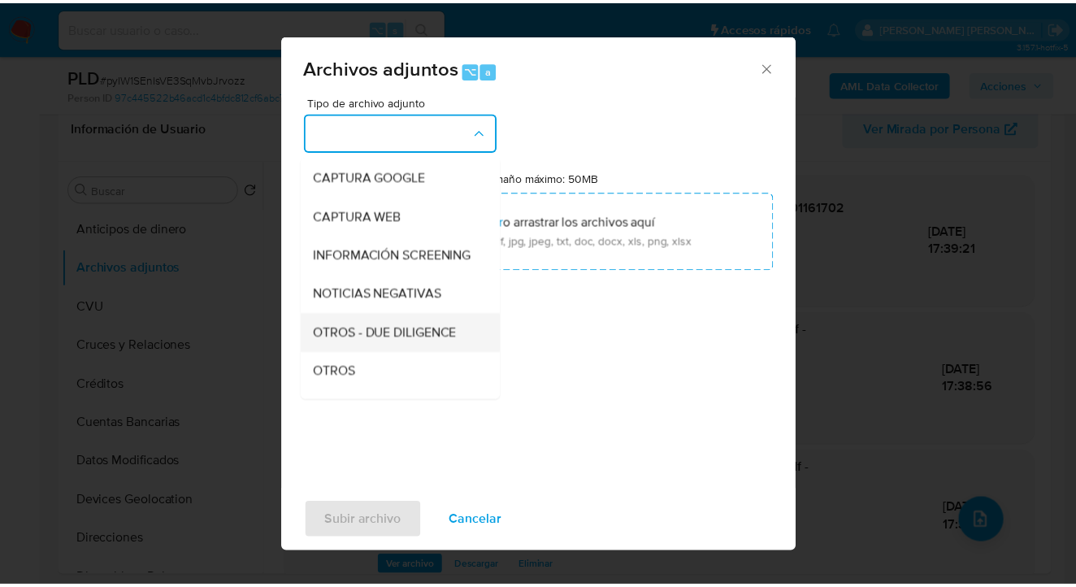
scroll to position [158, 0]
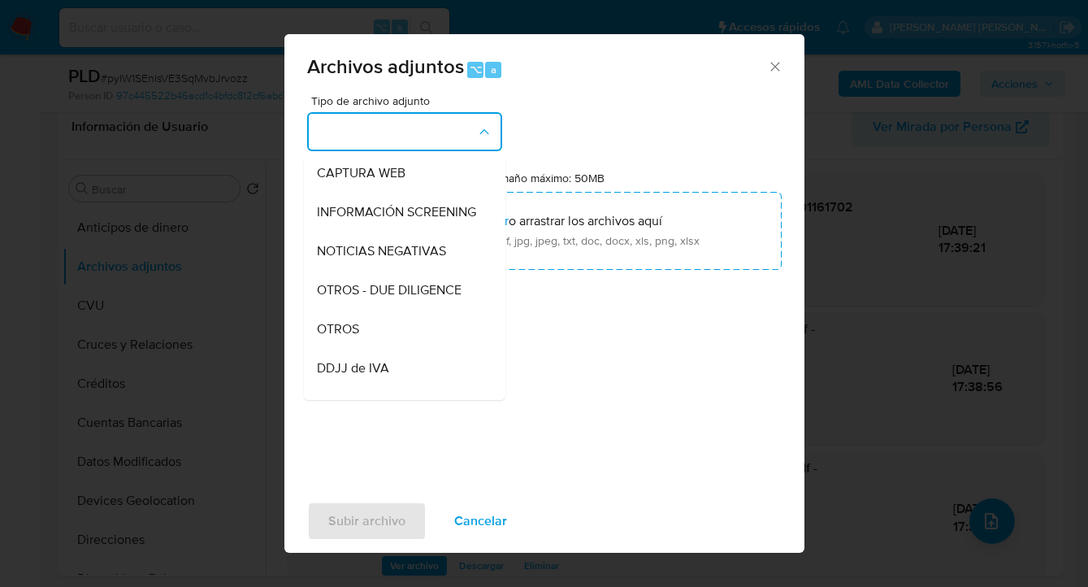
click at [432, 325] on div "OTROS" at bounding box center [400, 329] width 166 height 39
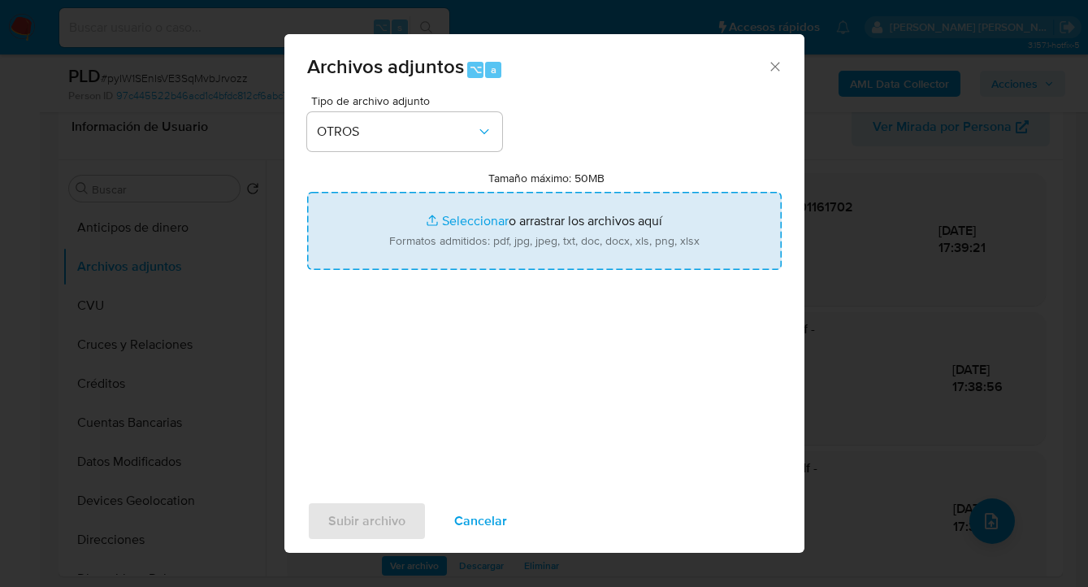
click at [531, 234] on input "Tamaño máximo: 50MB Seleccionar archivos" at bounding box center [544, 231] width 475 height 78
type input "C:\fakepath\323672768 Movimientos a Julio 2025.xlsx"
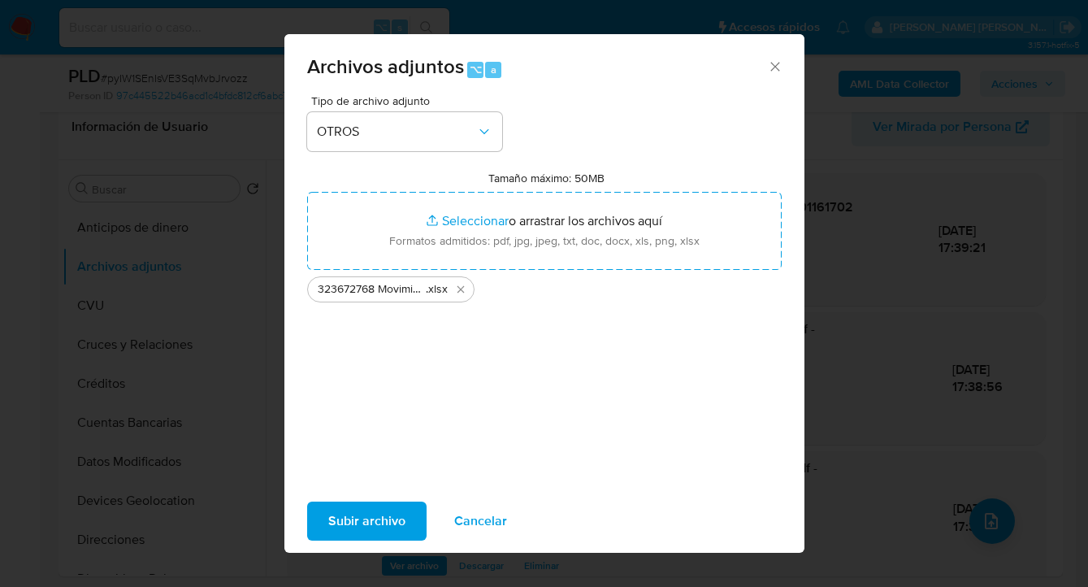
click at [355, 525] on span "Subir archivo" at bounding box center [366, 521] width 77 height 36
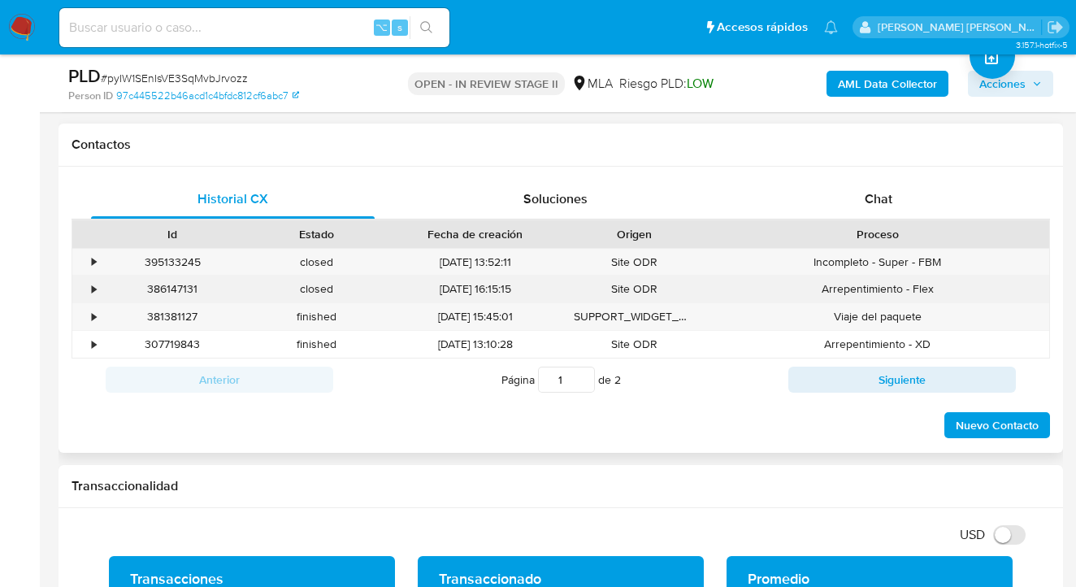
scroll to position [689, 0]
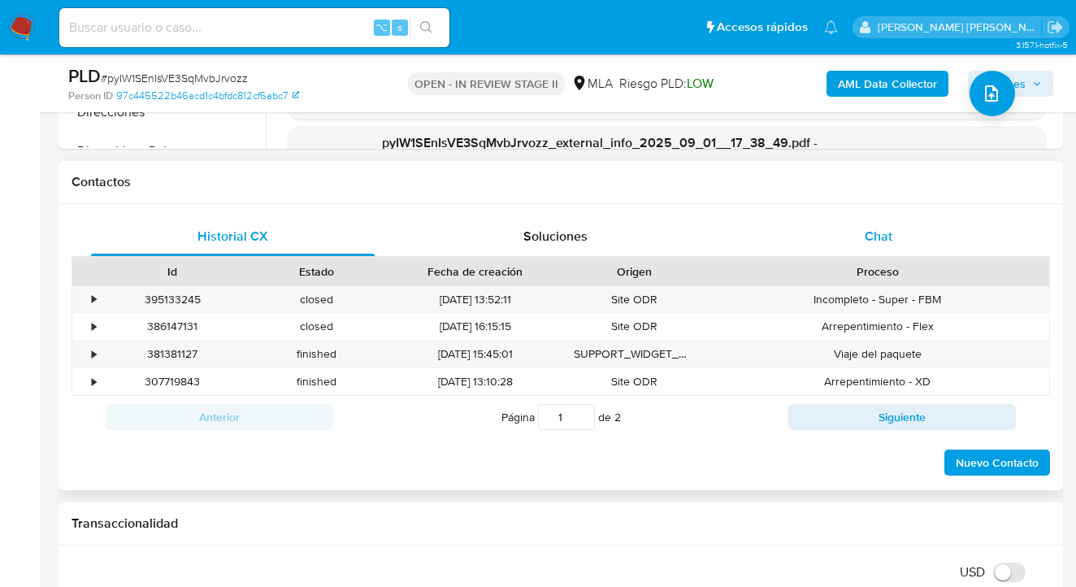
click at [878, 255] on div "Historial CX Soluciones Chat" at bounding box center [561, 237] width 978 height 40
click at [881, 241] on span "Chat" at bounding box center [879, 236] width 28 height 19
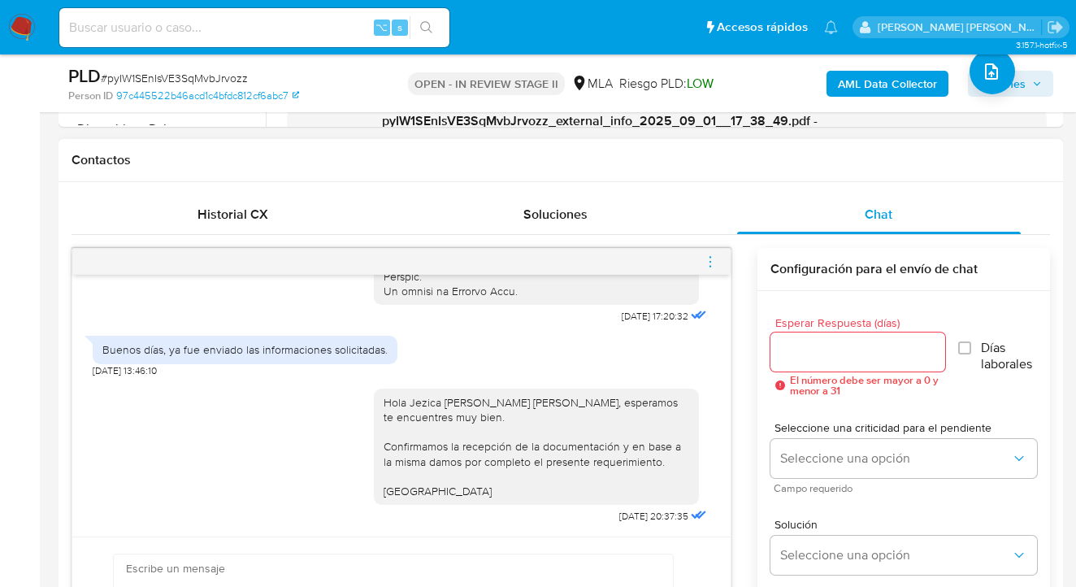
scroll to position [713, 0]
click at [711, 258] on icon "menu-action" at bounding box center [710, 260] width 15 height 15
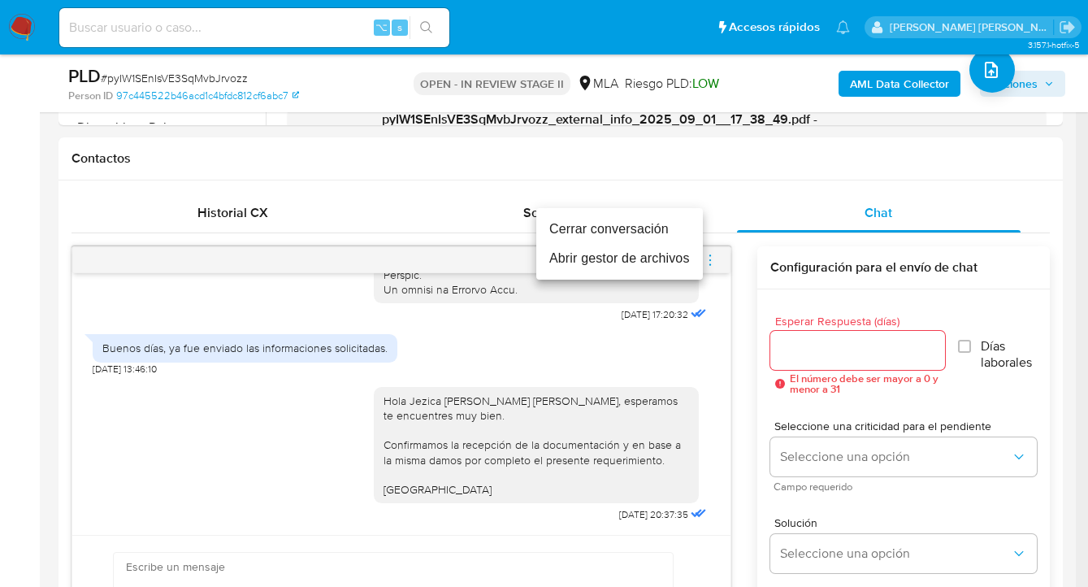
click at [567, 228] on li "Cerrar conversación" at bounding box center [619, 229] width 167 height 29
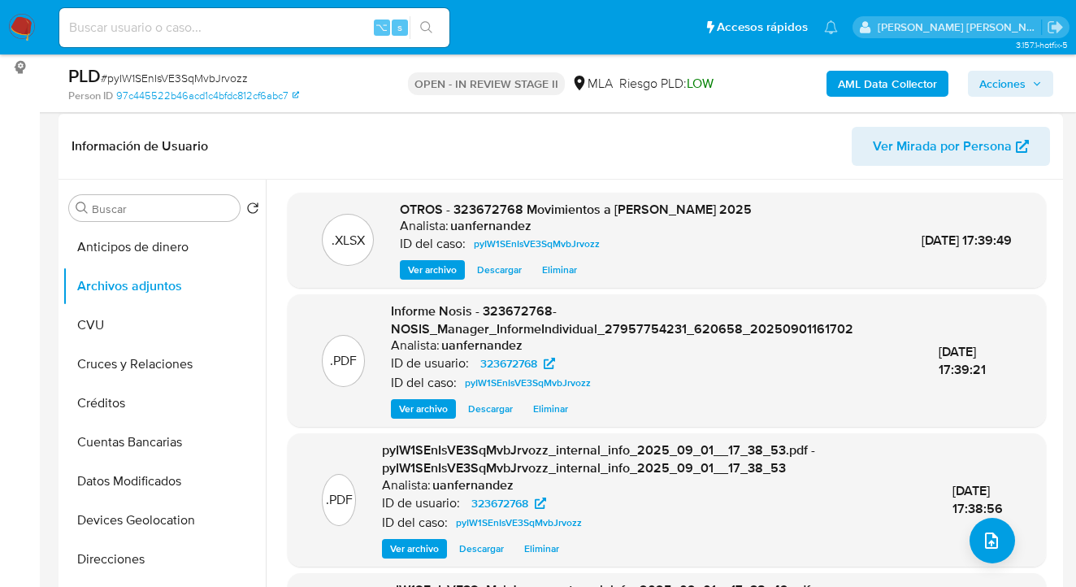
scroll to position [197, 0]
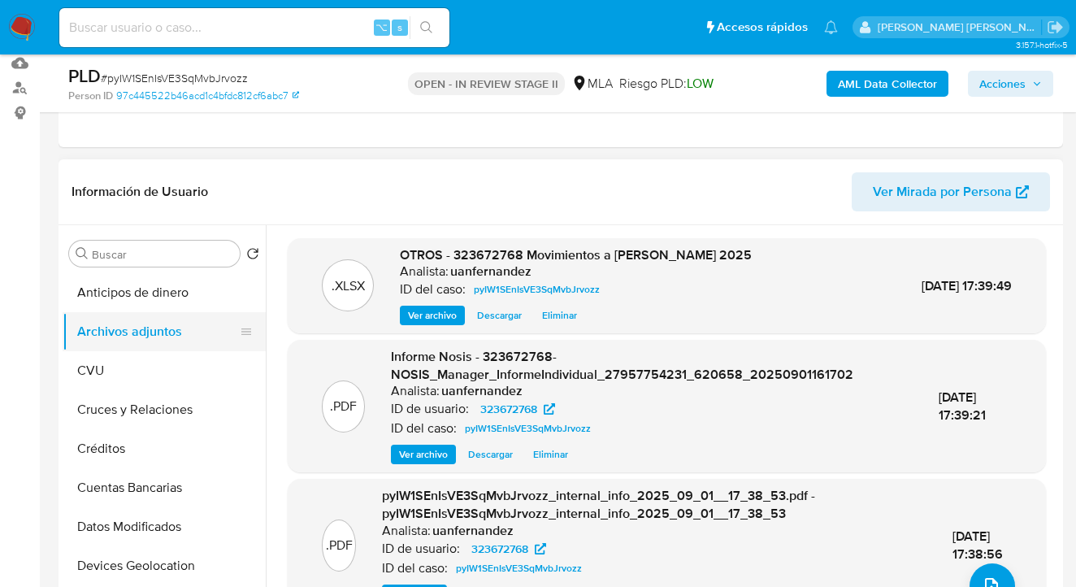
drag, startPoint x: 165, startPoint y: 355, endPoint x: 171, endPoint y: 321, distance: 34.6
click at [165, 355] on button "CVU" at bounding box center [164, 370] width 203 height 39
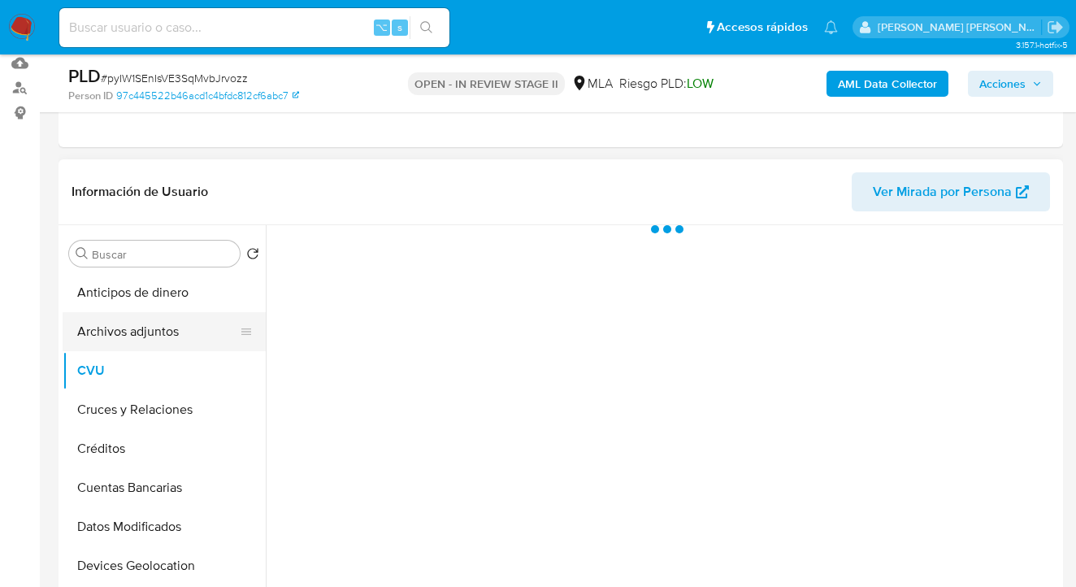
click at [171, 319] on button "Archivos adjuntos" at bounding box center [158, 331] width 190 height 39
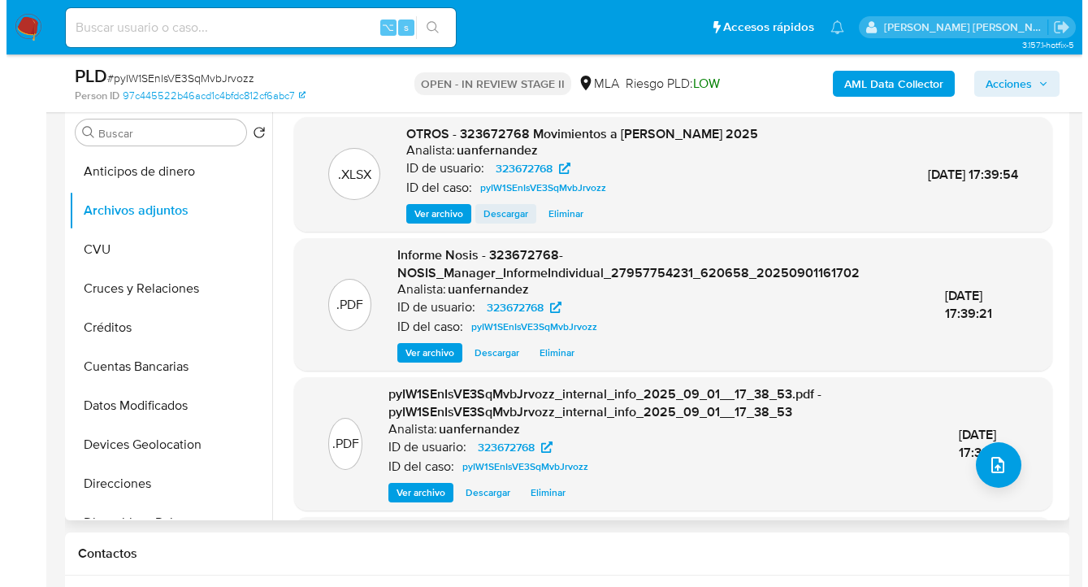
scroll to position [307, 0]
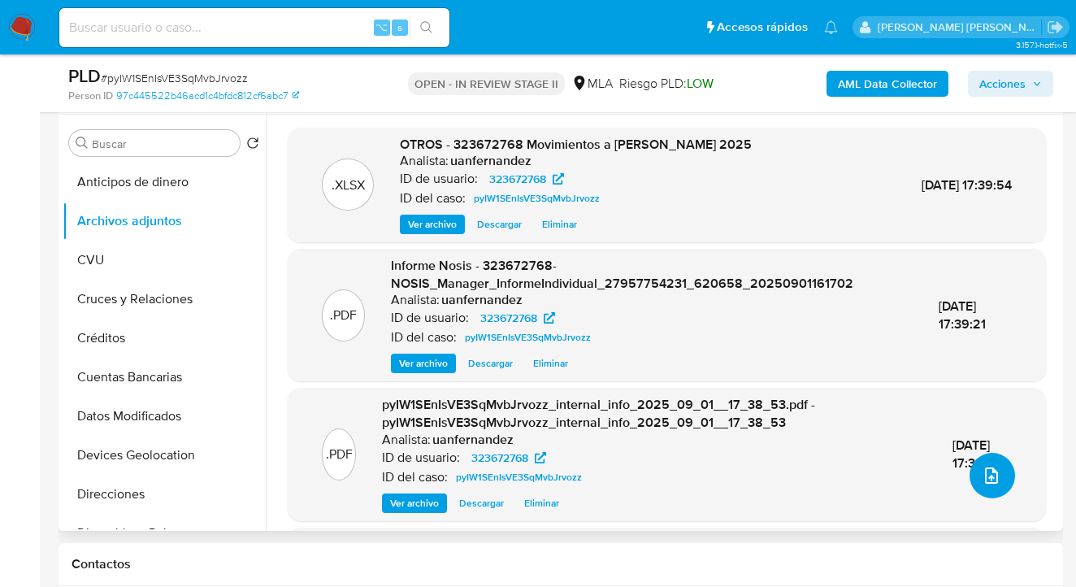
click at [992, 475] on icon "upload-file" at bounding box center [992, 476] width 20 height 20
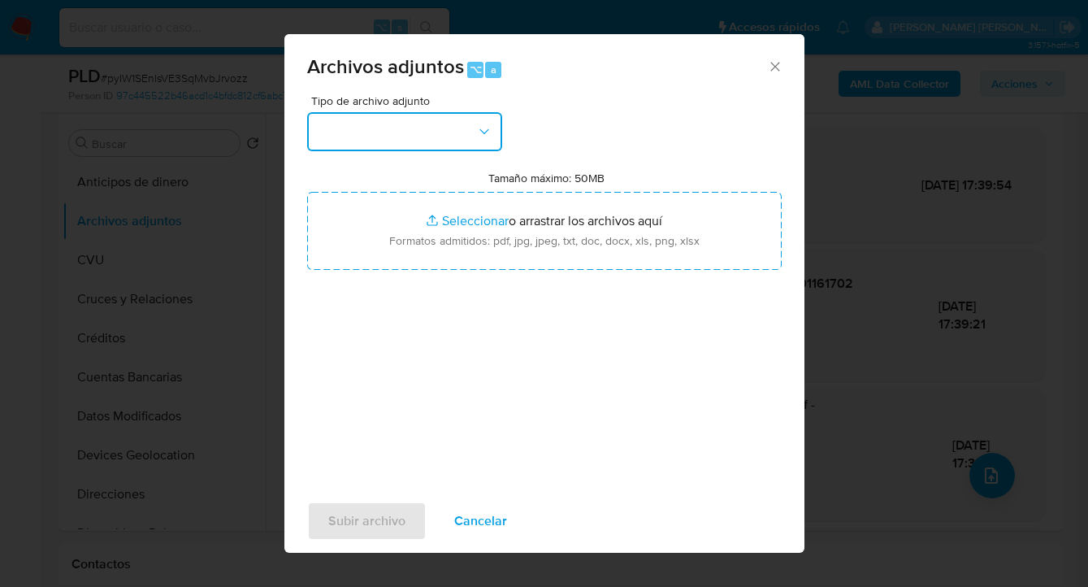
click at [485, 128] on icon "button" at bounding box center [484, 132] width 16 height 16
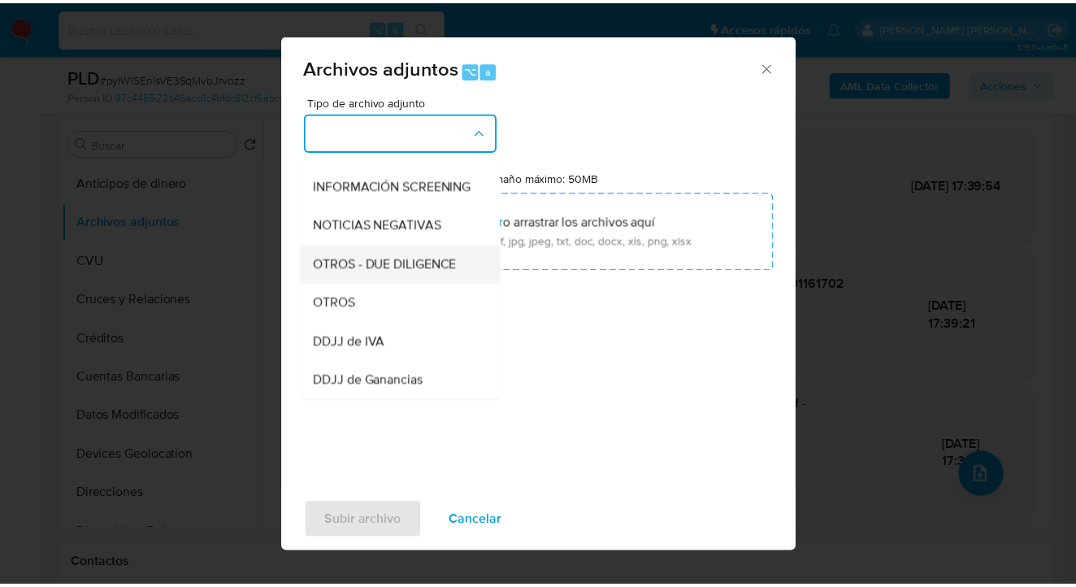
scroll to position [184, 0]
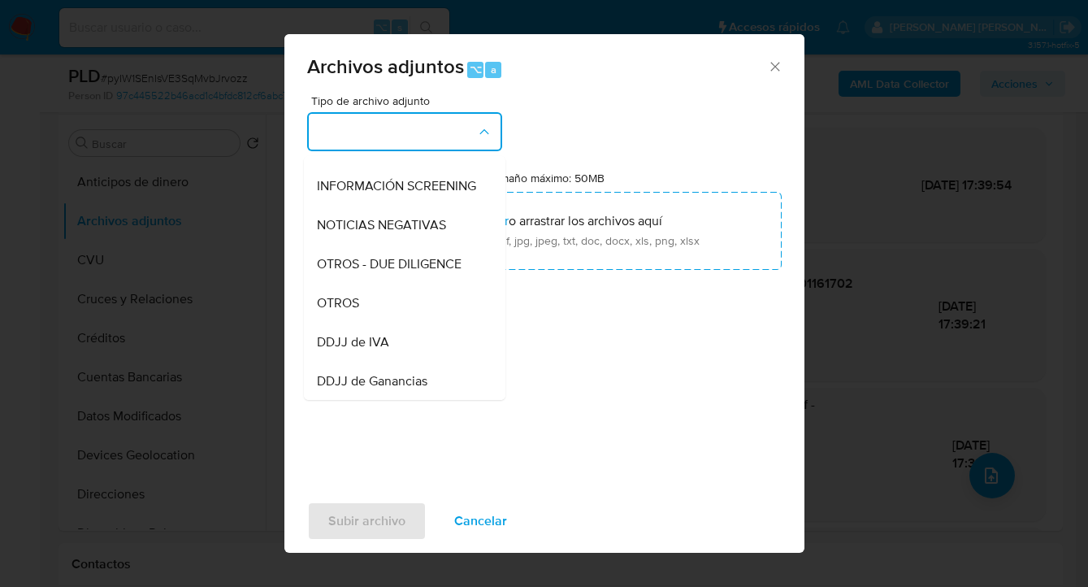
drag, startPoint x: 420, startPoint y: 319, endPoint x: 440, endPoint y: 298, distance: 28.8
click at [420, 319] on div "OTROS" at bounding box center [400, 303] width 166 height 39
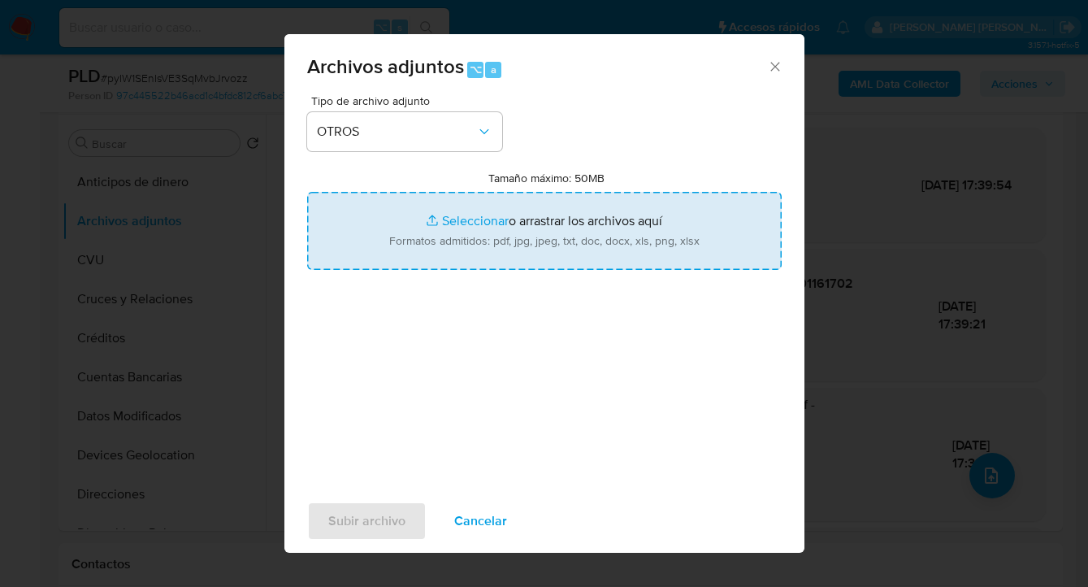
click at [507, 250] on input "Tamaño máximo: 50MB Seleccionar archivos" at bounding box center [544, 231] width 475 height 78
type input "C:\fakepath\323672768 analisis no roi Caselog pyIW1SEnIsVE3SqMvbJrvozz_2025_09_…"
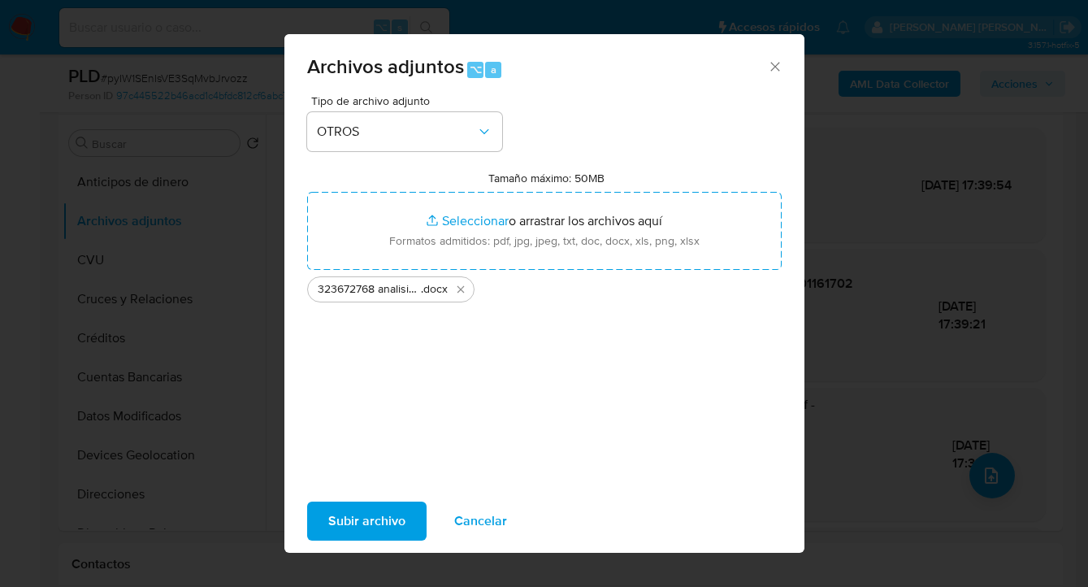
click at [375, 524] on span "Subir archivo" at bounding box center [366, 521] width 77 height 36
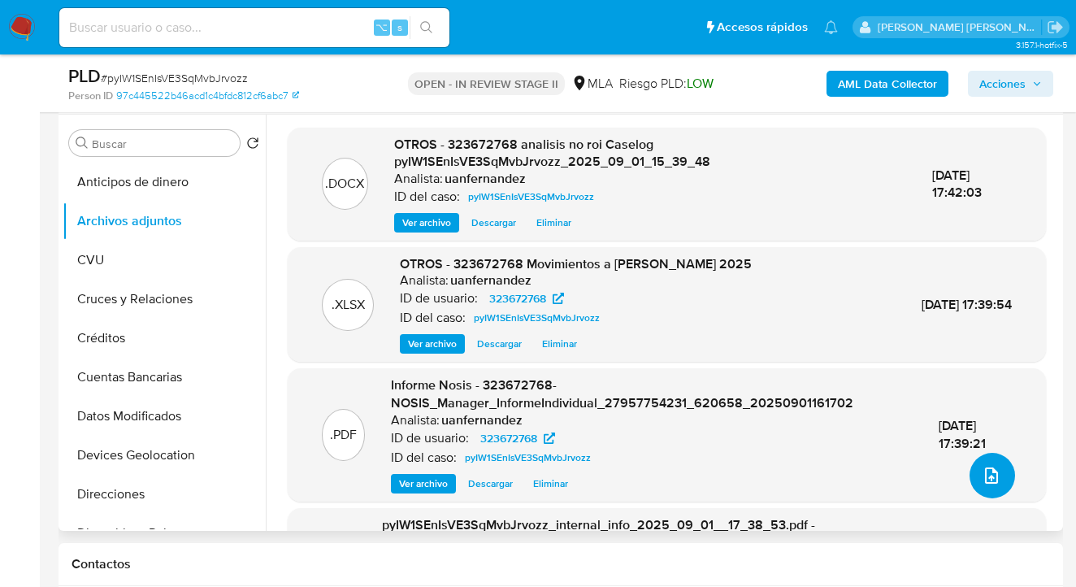
scroll to position [154, 0]
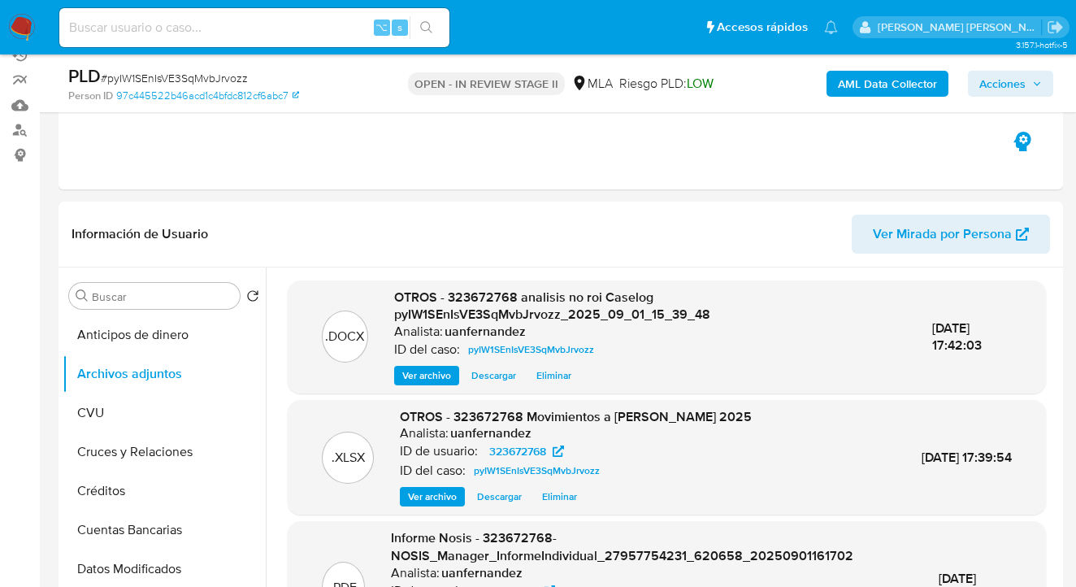
click at [1047, 78] on button "Acciones" at bounding box center [1010, 84] width 85 height 26
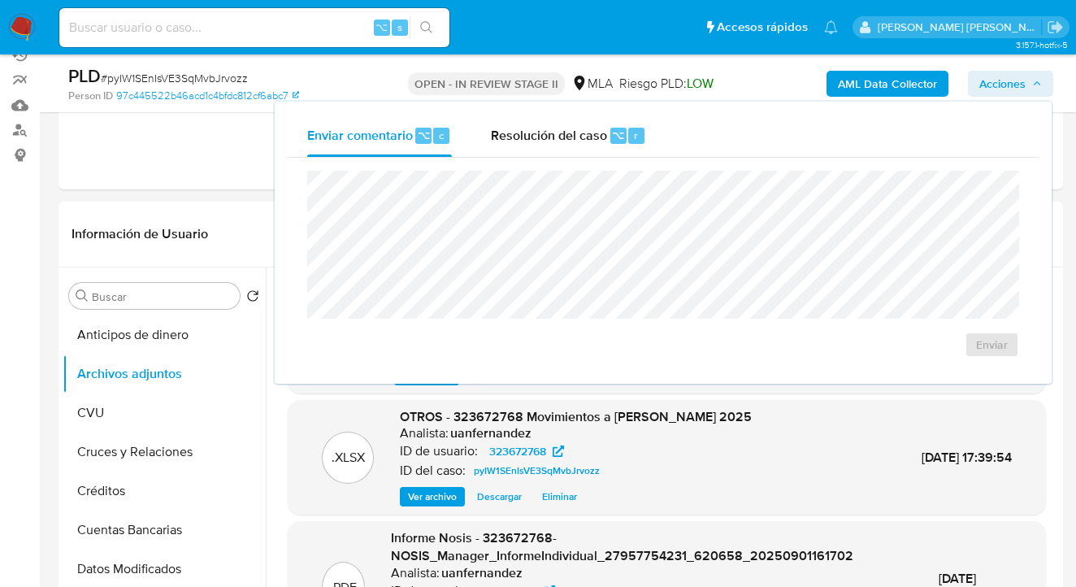
drag, startPoint x: 515, startPoint y: 133, endPoint x: 516, endPoint y: 165, distance: 31.7
click at [515, 133] on span "Resolución del caso" at bounding box center [549, 134] width 116 height 19
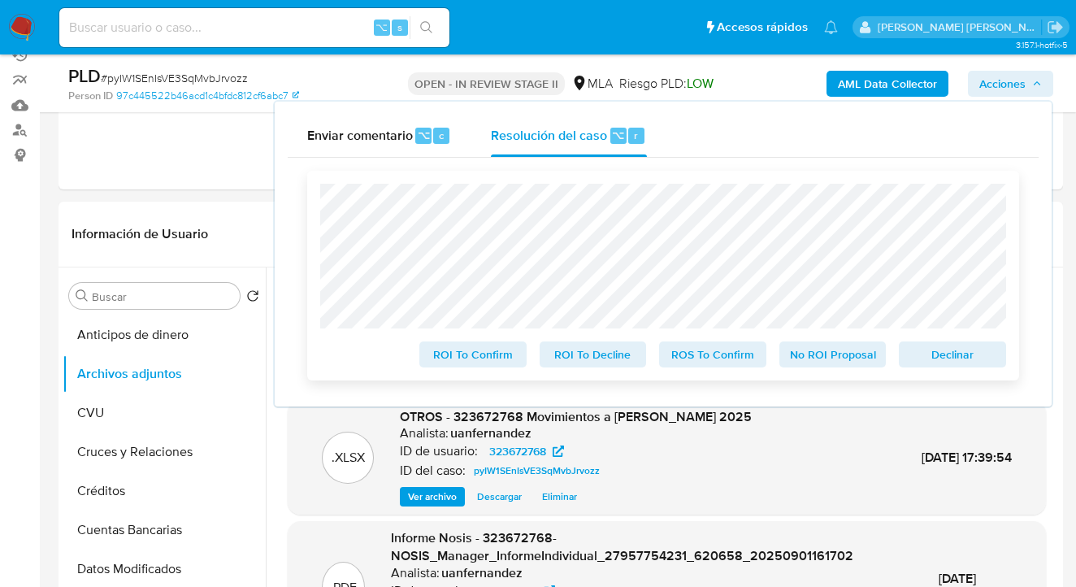
click at [849, 354] on span "No ROI Proposal" at bounding box center [833, 354] width 85 height 23
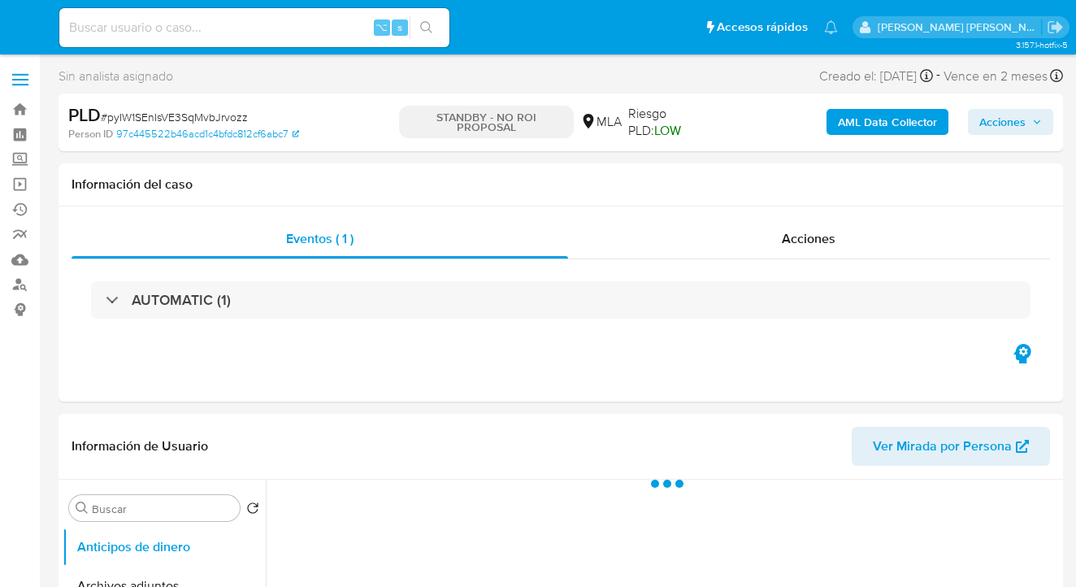
select select "10"
